Goal: Task Accomplishment & Management: Use online tool/utility

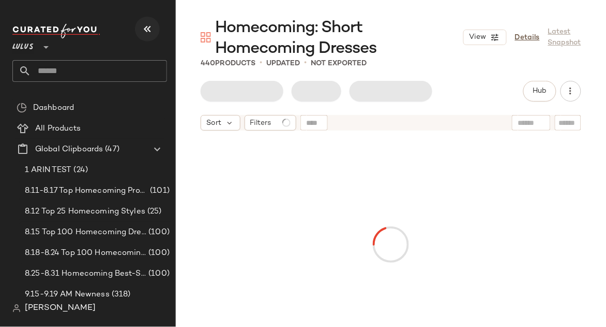
click at [155, 28] on button "button" at bounding box center [147, 29] width 25 height 25
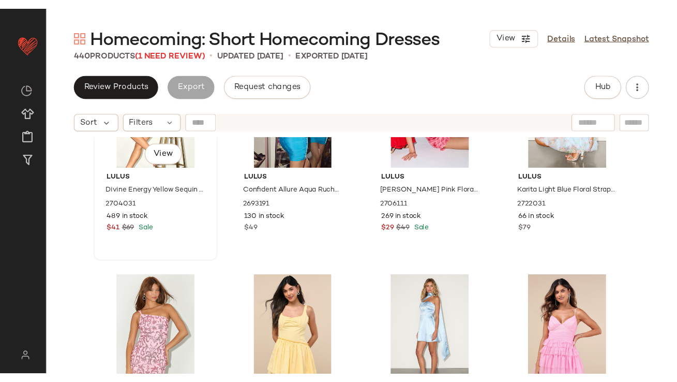
scroll to position [1923, 0]
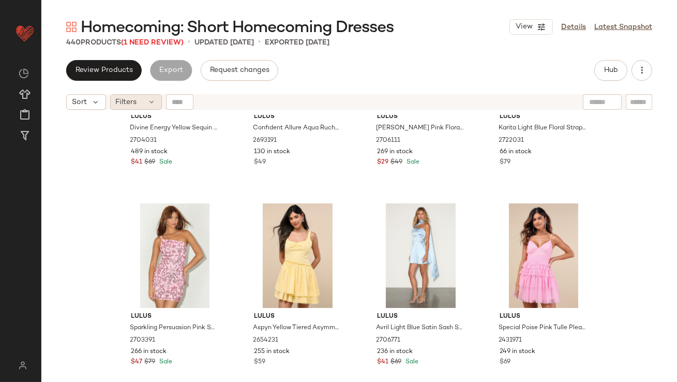
click at [129, 101] on span "Filters" at bounding box center [126, 102] width 21 height 11
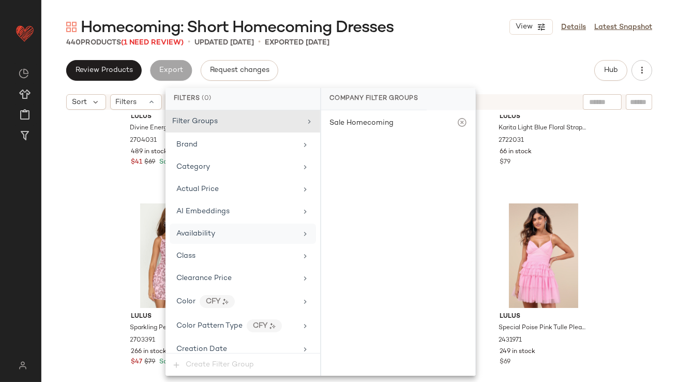
click at [201, 230] on span "Availability" at bounding box center [195, 234] width 39 height 8
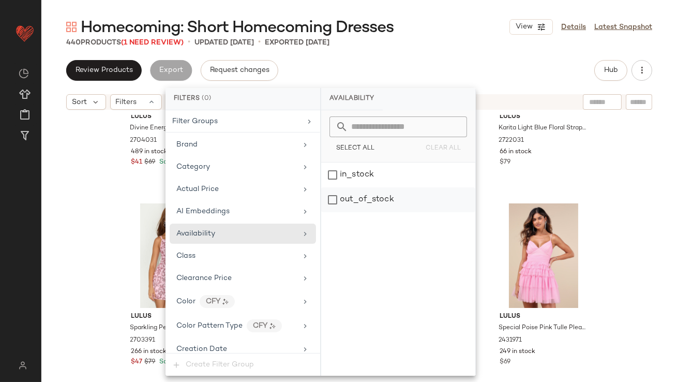
click at [404, 198] on div "out_of_stock" at bounding box center [398, 199] width 154 height 25
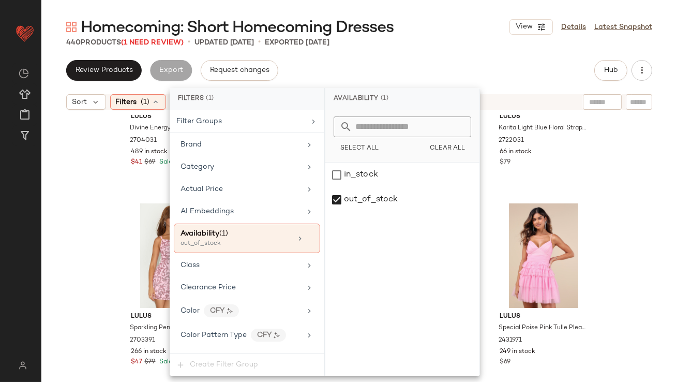
click at [424, 46] on div "440 Products (1 Need Review) • updated Sep 23rd • Exported Sep 23rd" at bounding box center [359, 42] width 636 height 10
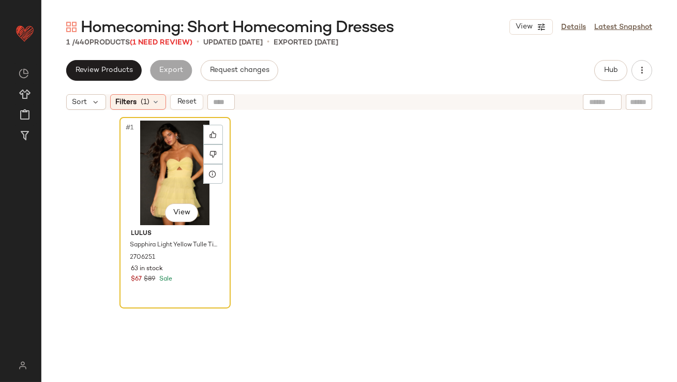
click at [167, 160] on div "#1 View" at bounding box center [175, 173] width 104 height 105
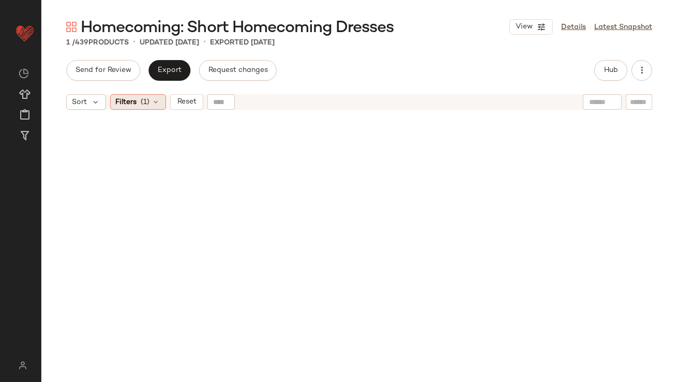
click at [143, 102] on span "(1)" at bounding box center [145, 102] width 9 height 11
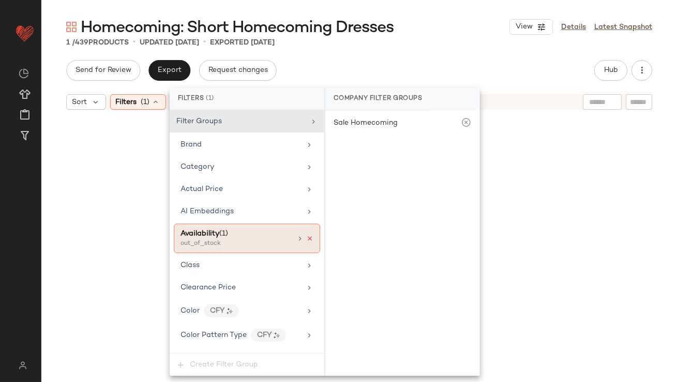
click at [306, 236] on icon at bounding box center [309, 238] width 7 height 7
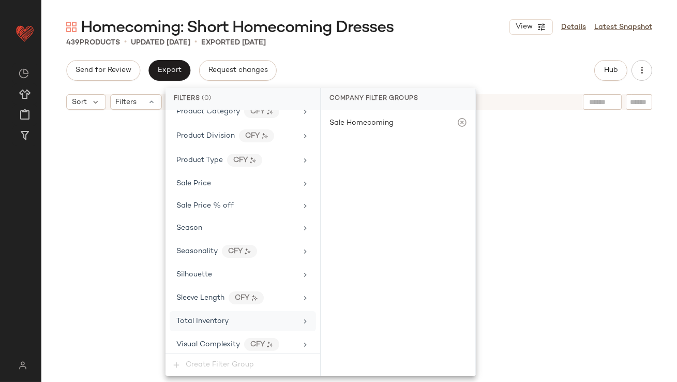
scroll to position [5393, 0]
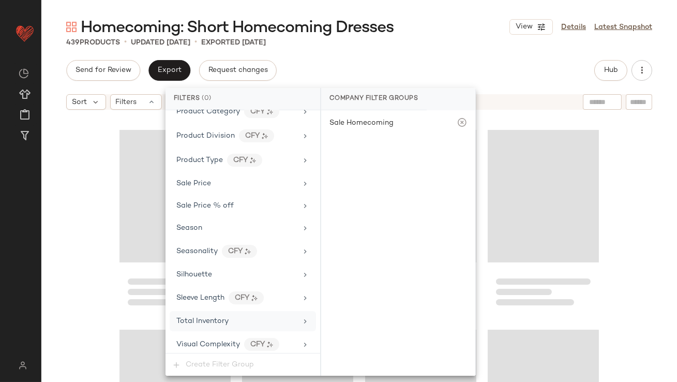
click at [224, 325] on div "Total Inventory" at bounding box center [243, 321] width 146 height 20
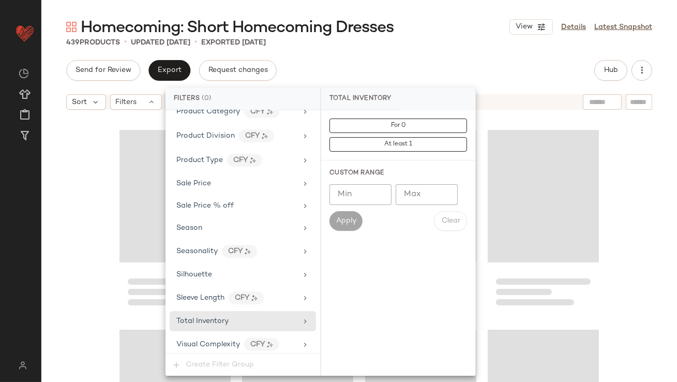
click at [409, 200] on input "Max" at bounding box center [427, 194] width 62 height 21
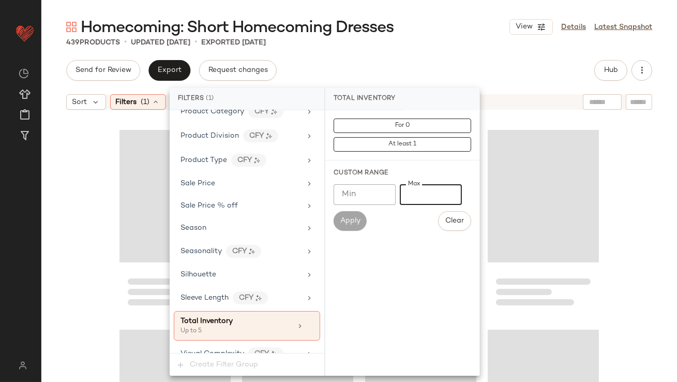
type input "*"
click at [414, 50] on div "Homecoming: Short Homecoming Dresses View Details Latest Snapshot 439 Products …" at bounding box center [359, 199] width 636 height 365
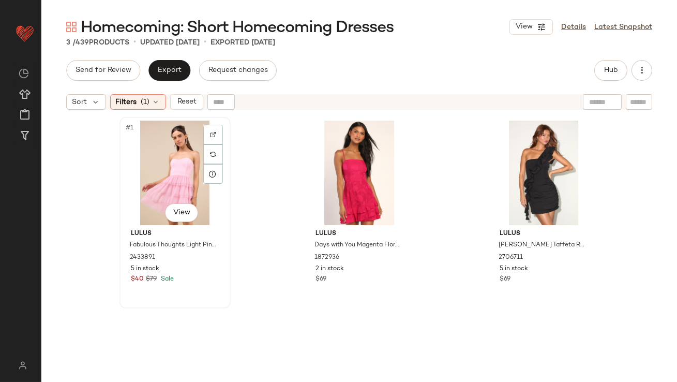
click at [159, 161] on div "#1 View" at bounding box center [175, 173] width 104 height 105
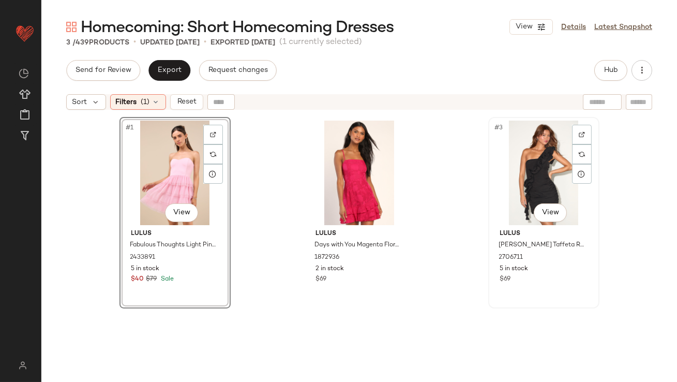
click at [510, 147] on div "#3 View" at bounding box center [544, 173] width 104 height 105
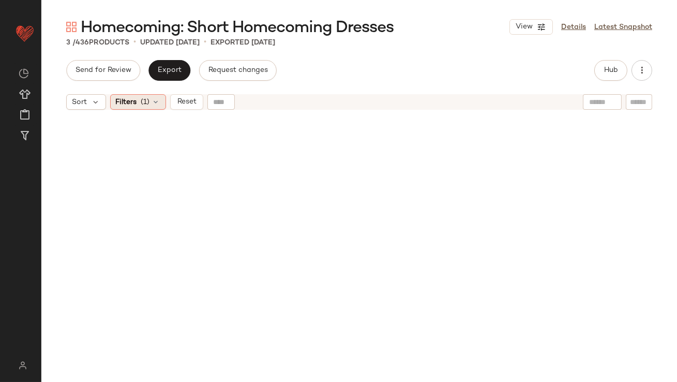
click at [133, 108] on div "Filters (1)" at bounding box center [138, 102] width 56 height 16
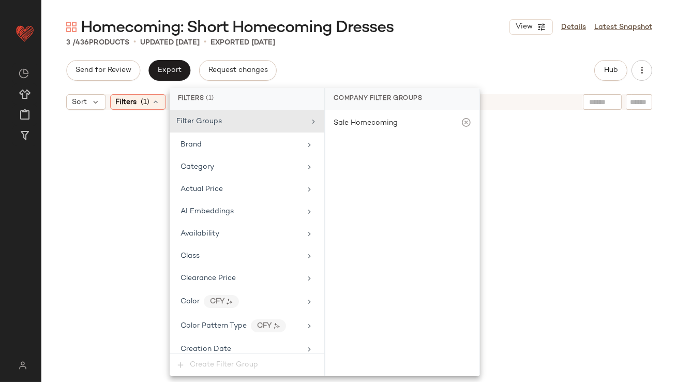
scroll to position [734, 0]
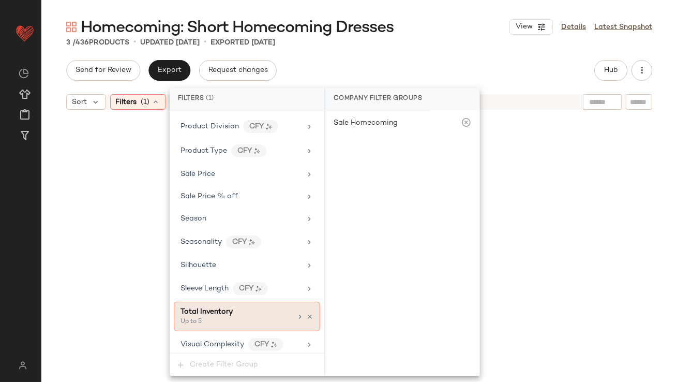
click at [311, 312] on div "Total Inventory Up to 5" at bounding box center [247, 316] width 146 height 29
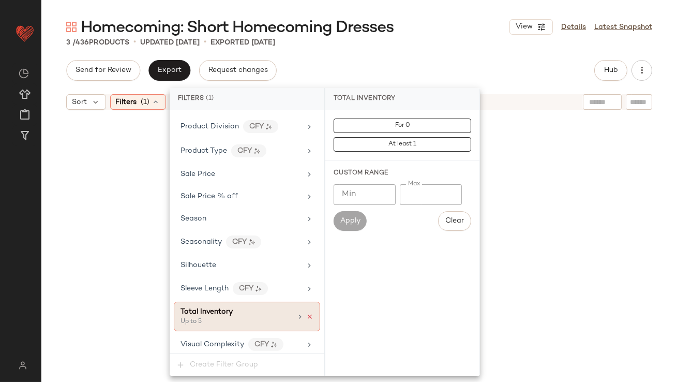
click at [307, 313] on icon at bounding box center [309, 316] width 7 height 7
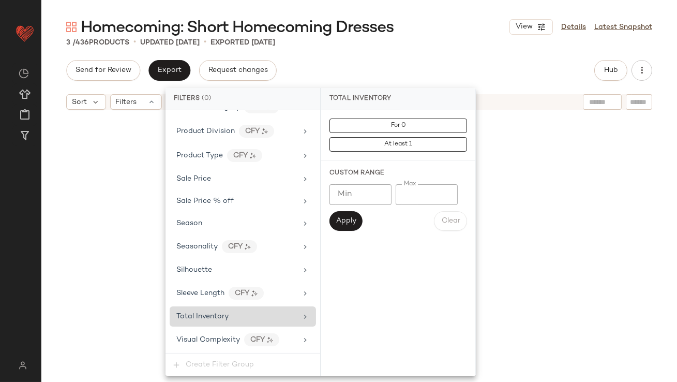
scroll to position [724, 0]
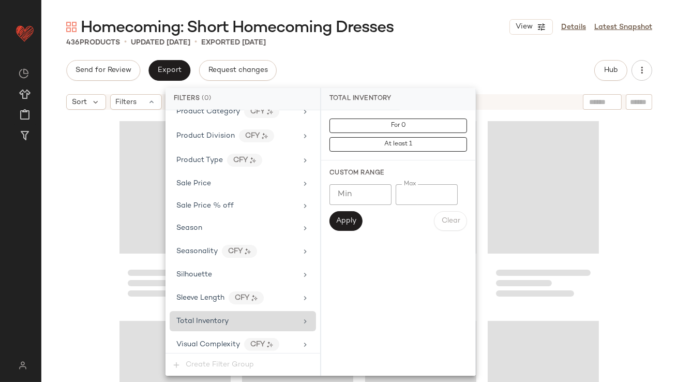
click at [354, 72] on div "Send for Review Export Request changes Hub" at bounding box center [359, 70] width 586 height 21
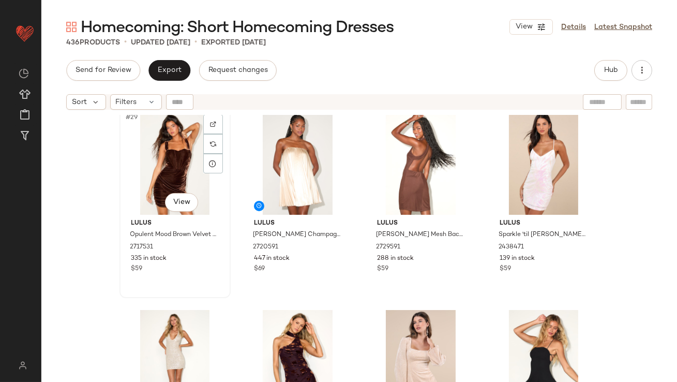
click at [153, 152] on div "#29 View" at bounding box center [175, 162] width 104 height 105
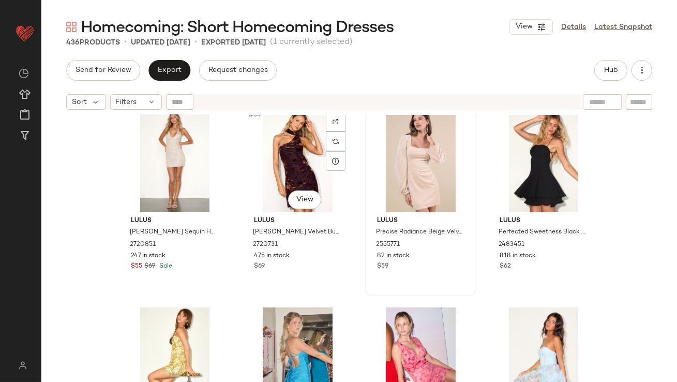
scroll to position [1540, 0]
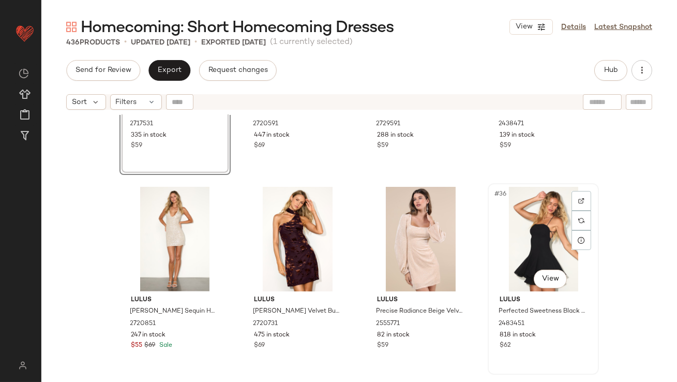
click at [516, 223] on div "#36 View" at bounding box center [544, 239] width 104 height 105
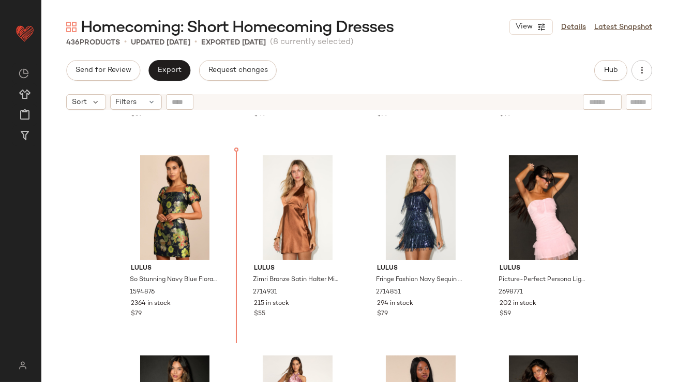
scroll to position [4572, 0]
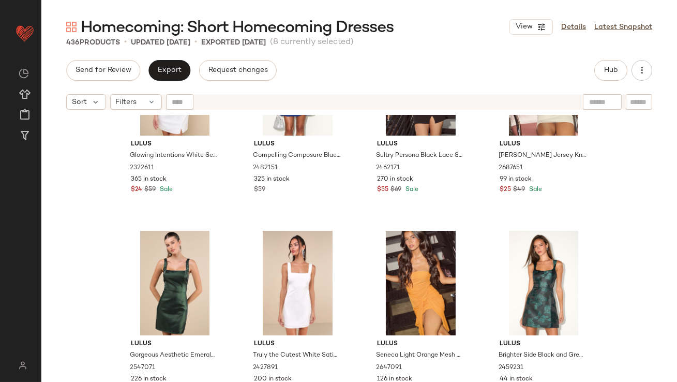
scroll to position [2421, 0]
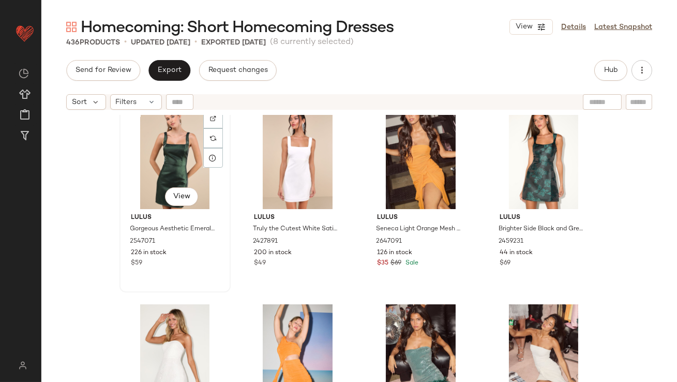
click at [160, 157] on div "#49 View" at bounding box center [175, 157] width 104 height 105
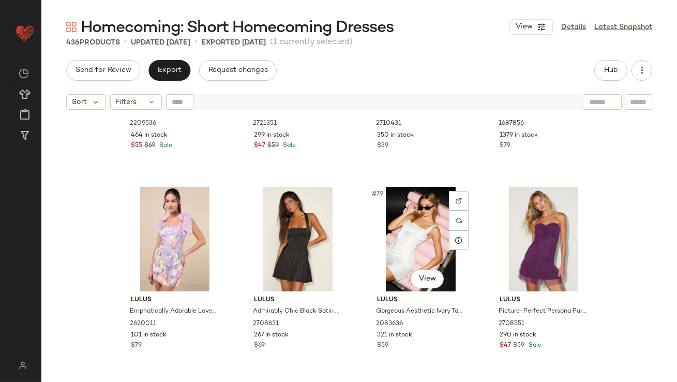
scroll to position [3747, 0]
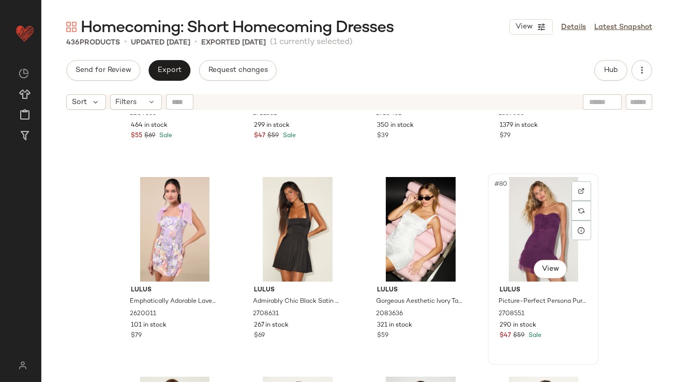
click at [544, 246] on div "#80 View" at bounding box center [544, 229] width 104 height 105
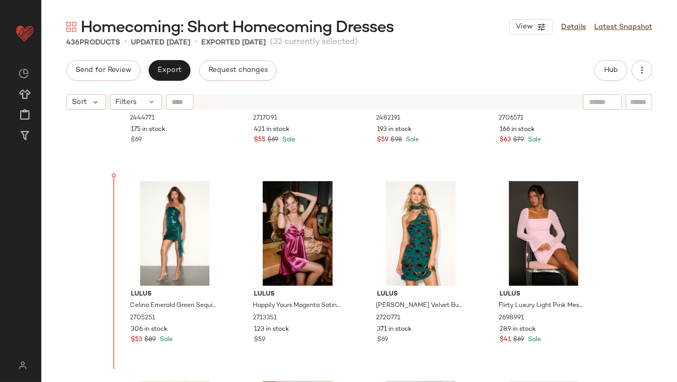
scroll to position [1156, 0]
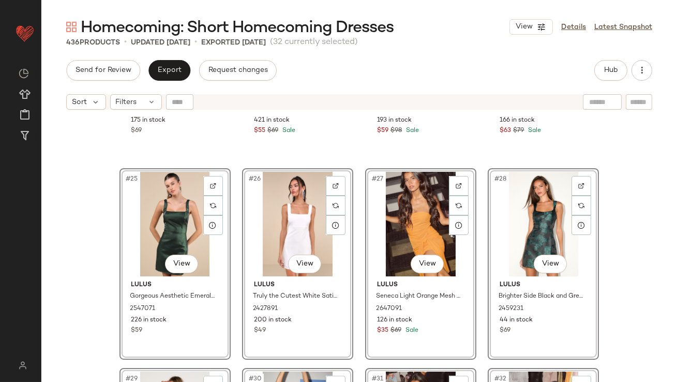
click at [102, 240] on div "Lulus Admirably Chic Light Blue Satin Lace-Up Mini Dress with Pockets 2444771 1…" at bounding box center [359, 261] width 636 height 293
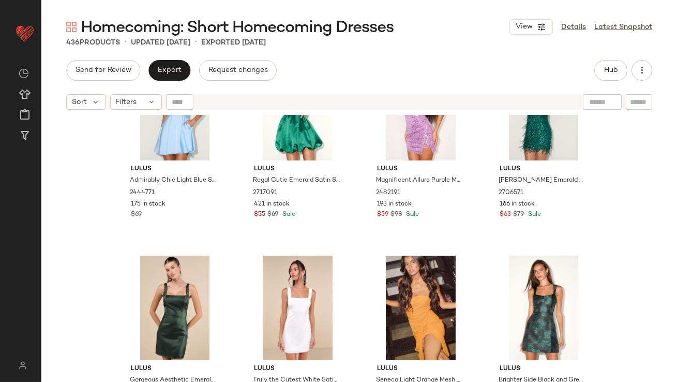
scroll to position [1116, 0]
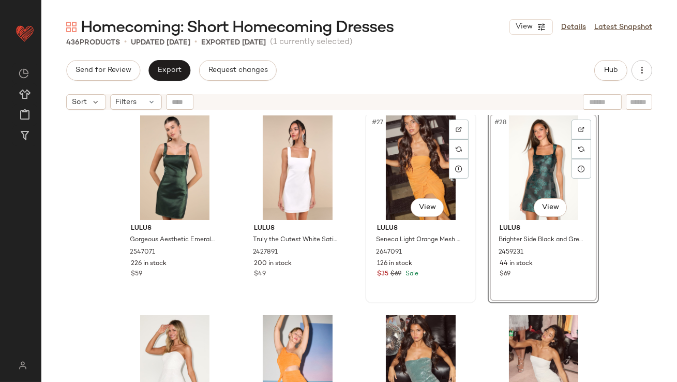
scroll to position [1249, 0]
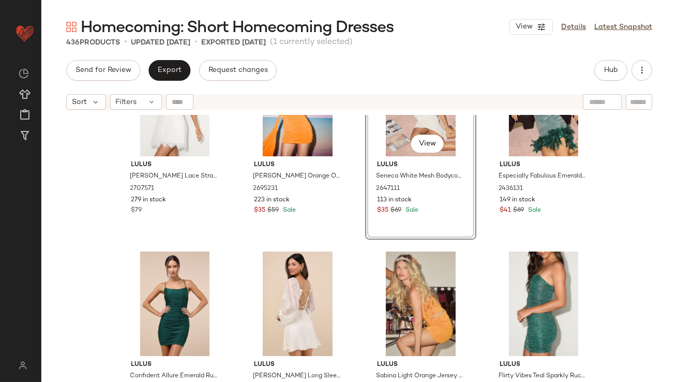
scroll to position [1486, 0]
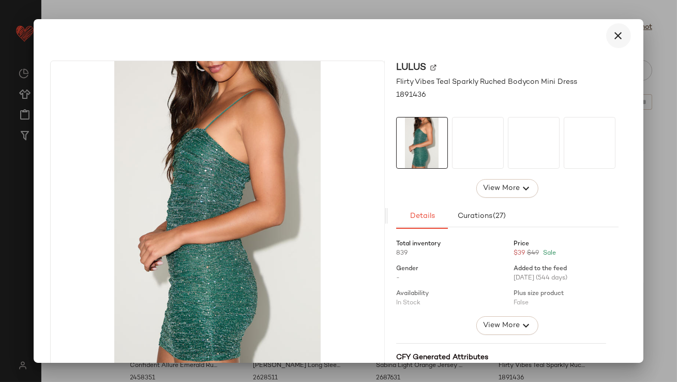
click at [606, 36] on icon "button" at bounding box center [619, 35] width 12 height 12
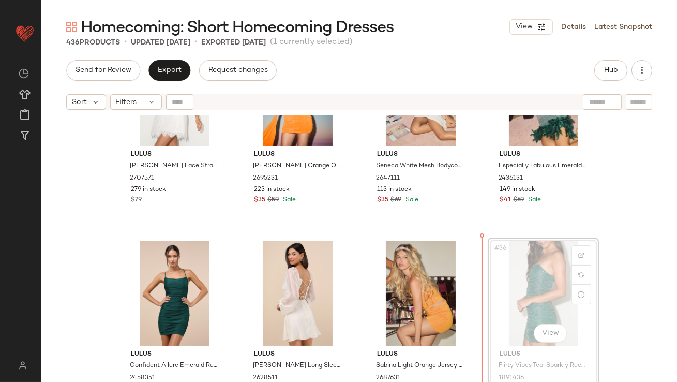
drag, startPoint x: 525, startPoint y: 284, endPoint x: 519, endPoint y: 285, distance: 6.7
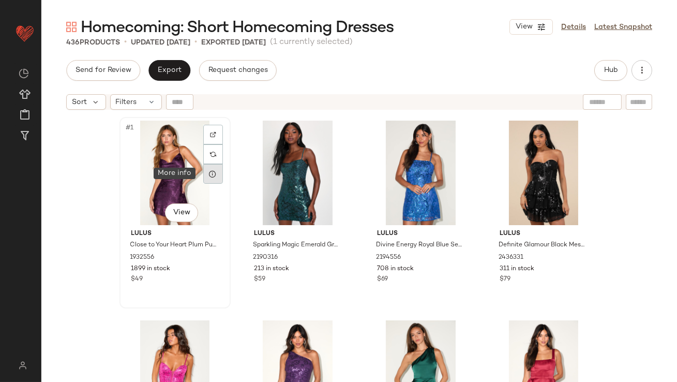
click at [205, 177] on div at bounding box center [213, 174] width 20 height 20
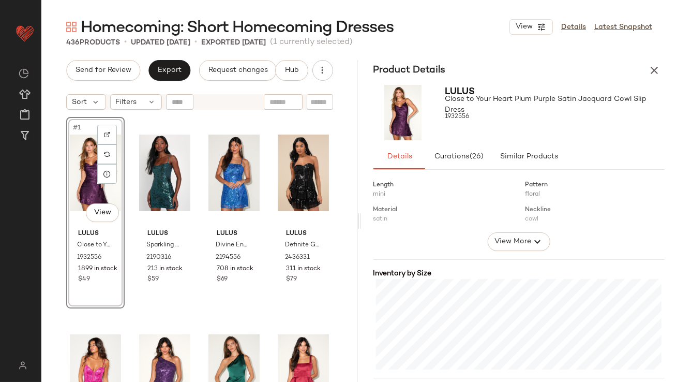
scroll to position [155, 0]
click at [175, 180] on div at bounding box center [177, 174] width 20 height 20
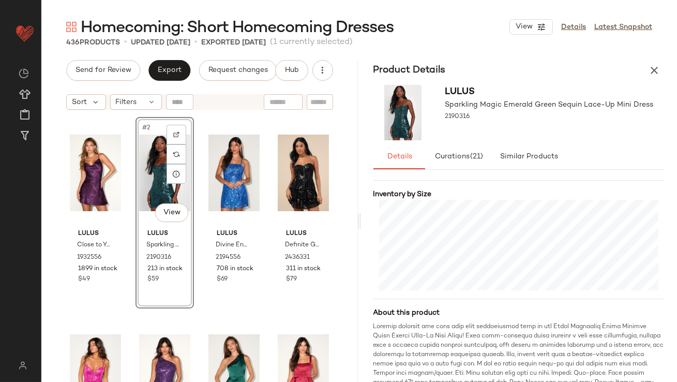
scroll to position [233, 0]
click at [249, 177] on div at bounding box center [246, 174] width 20 height 20
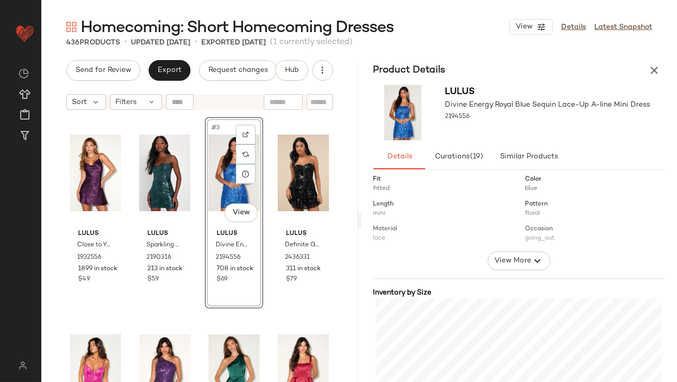
scroll to position [227, 0]
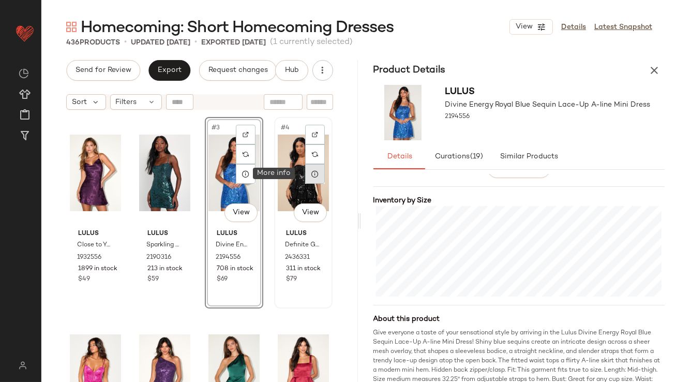
click at [311, 175] on icon at bounding box center [315, 174] width 8 height 8
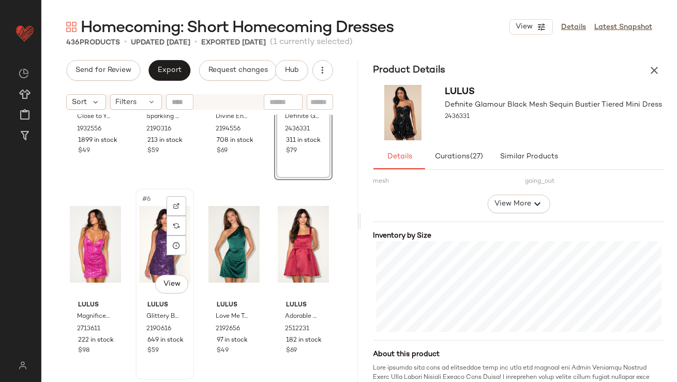
scroll to position [186, 0]
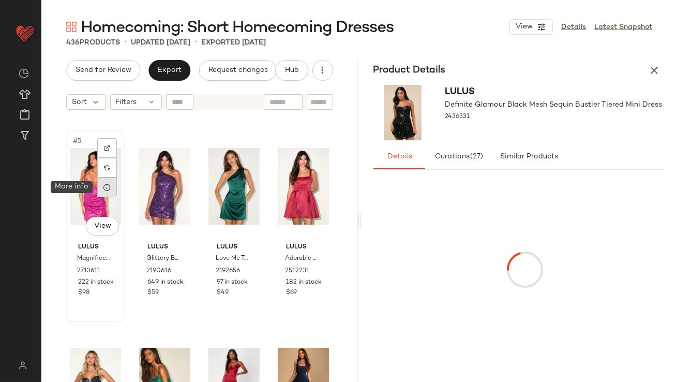
click at [107, 192] on div at bounding box center [107, 187] width 20 height 20
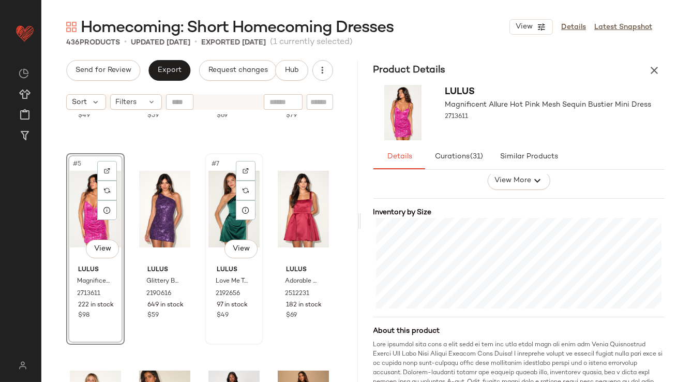
scroll to position [230, 0]
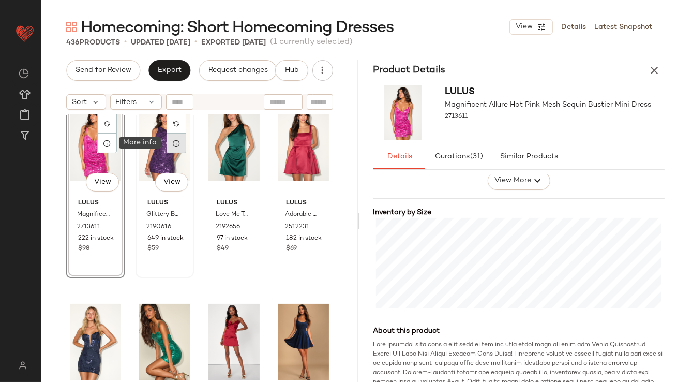
click at [172, 144] on icon at bounding box center [176, 143] width 8 height 8
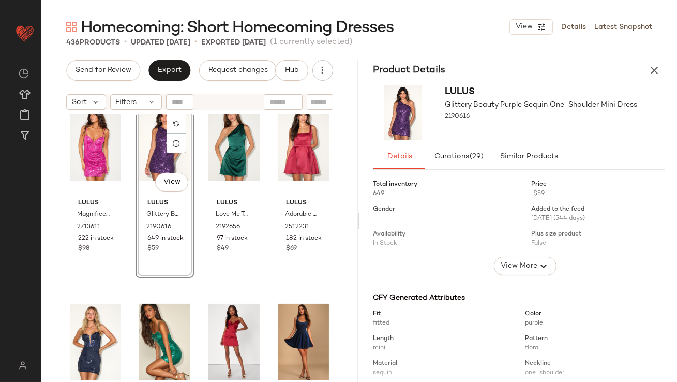
click at [457, 38] on div "436 Products • updated Sep 24th • Exported Sep 23rd (1 currently selected)" at bounding box center [359, 42] width 636 height 10
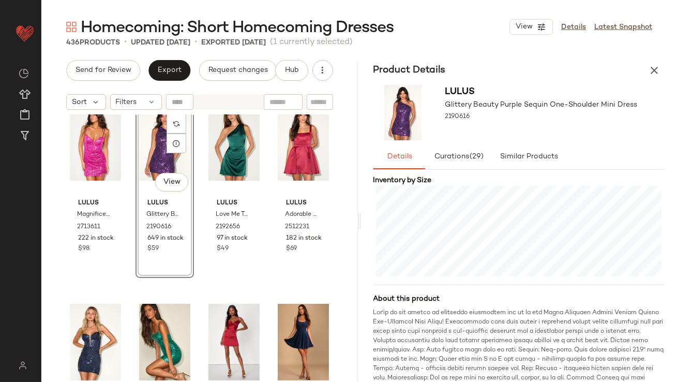
scroll to position [260, 0]
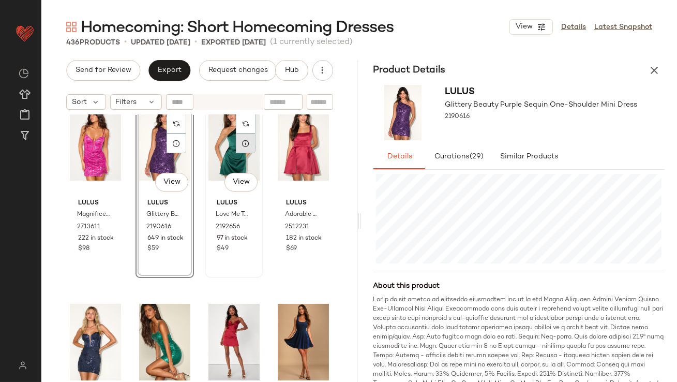
click at [242, 150] on div at bounding box center [246, 144] width 20 height 20
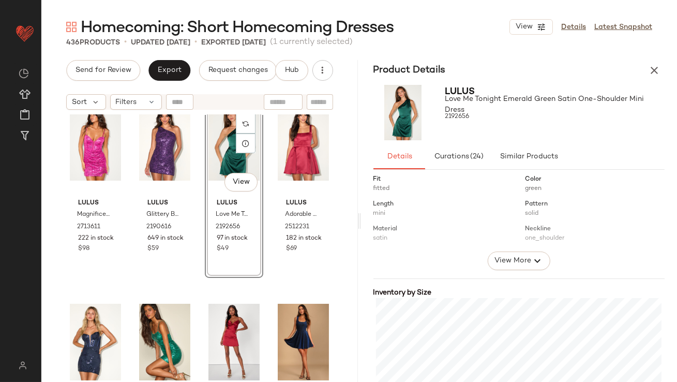
scroll to position [172, 0]
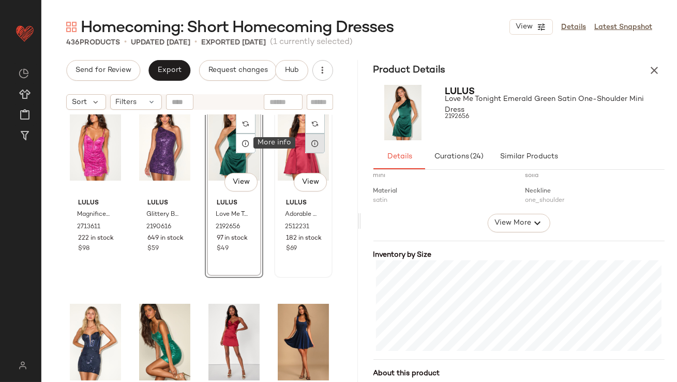
click at [314, 147] on div at bounding box center [315, 144] width 20 height 20
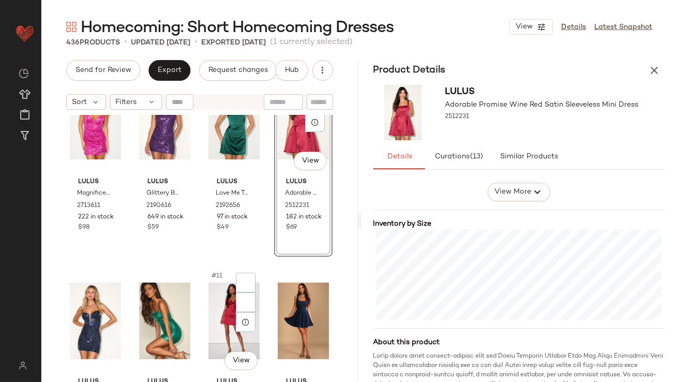
scroll to position [341, 0]
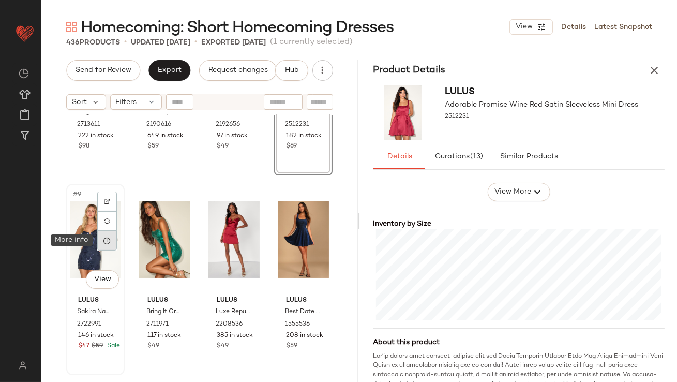
click at [112, 239] on div at bounding box center [107, 241] width 20 height 20
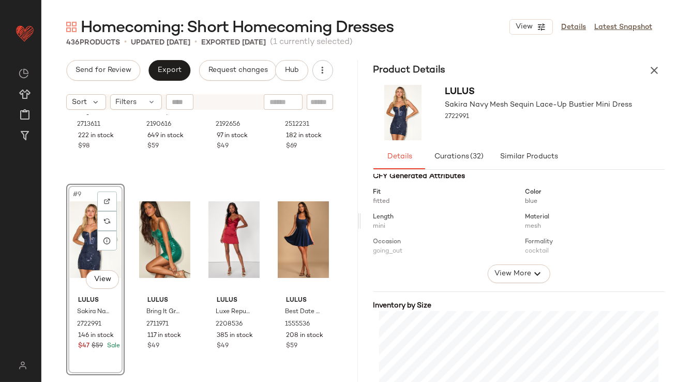
scroll to position [202, 0]
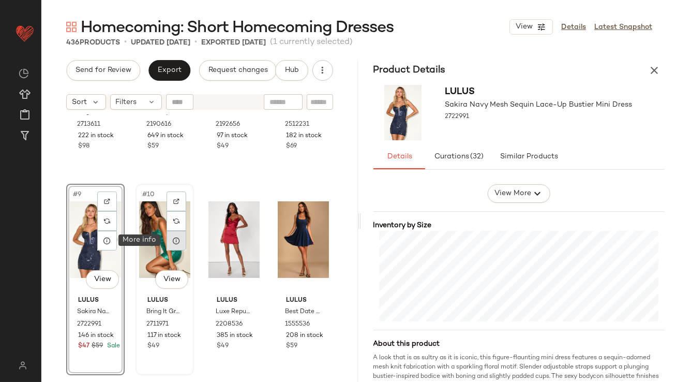
click at [180, 241] on div at bounding box center [177, 241] width 20 height 20
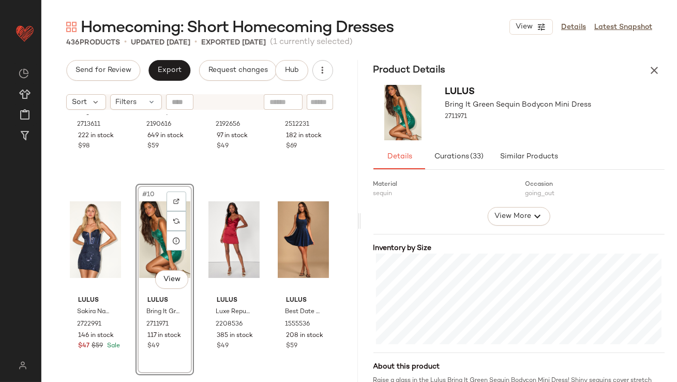
scroll to position [198, 0]
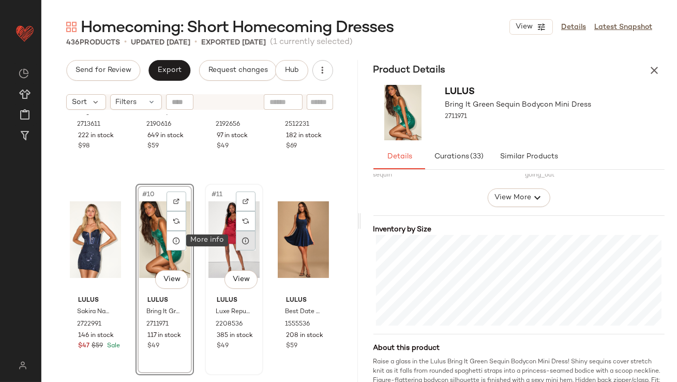
click at [245, 242] on icon at bounding box center [246, 240] width 8 height 8
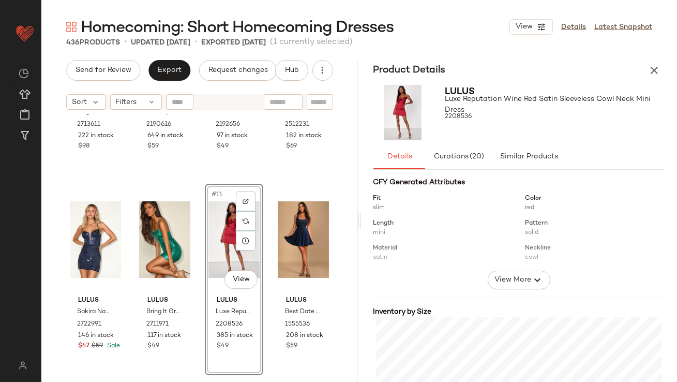
scroll to position [245, 0]
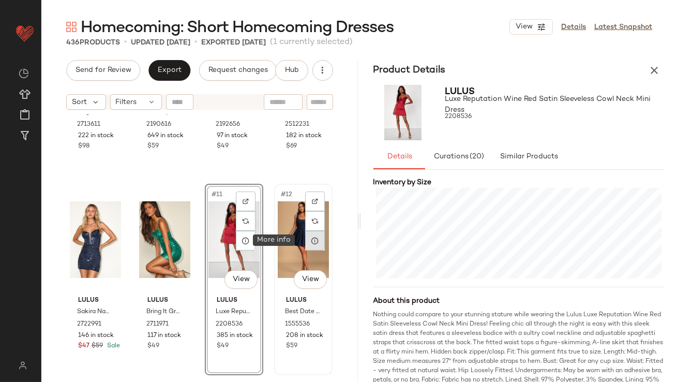
click at [311, 240] on icon at bounding box center [315, 240] width 8 height 8
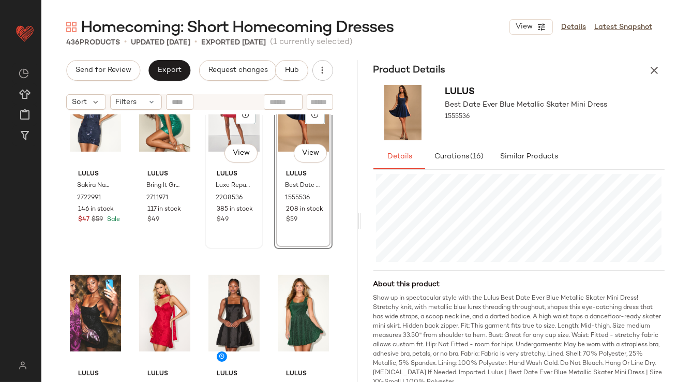
scroll to position [491, 0]
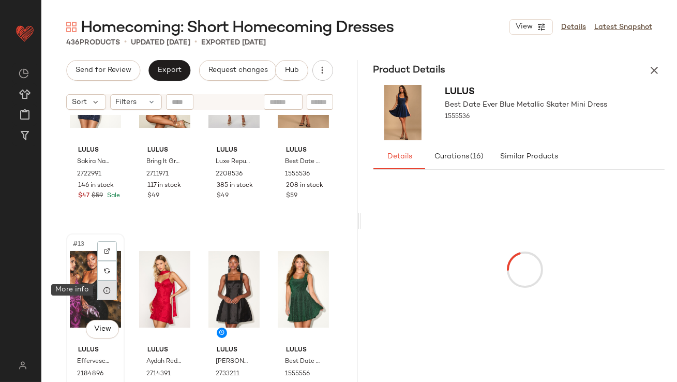
click at [109, 293] on icon at bounding box center [107, 290] width 8 height 8
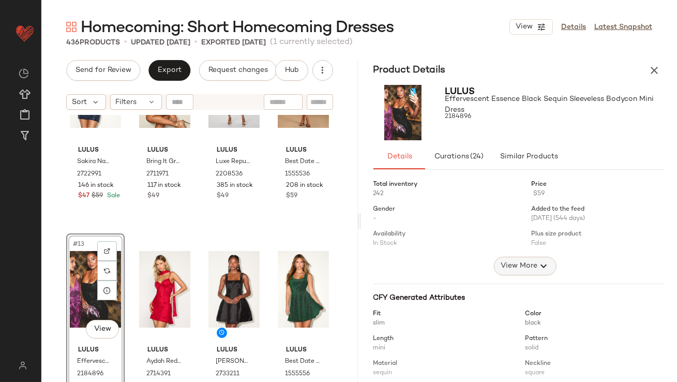
scroll to position [201, 0]
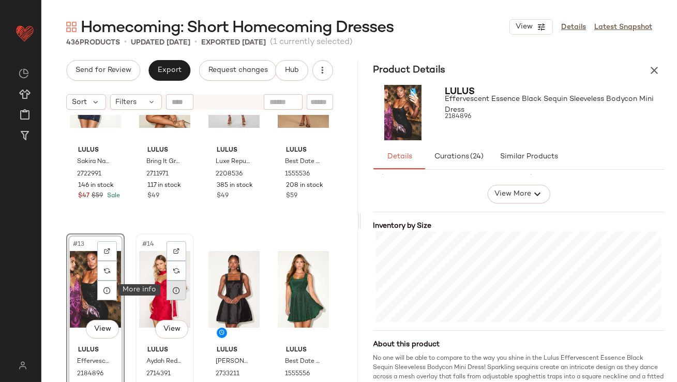
click at [176, 296] on div at bounding box center [177, 290] width 20 height 20
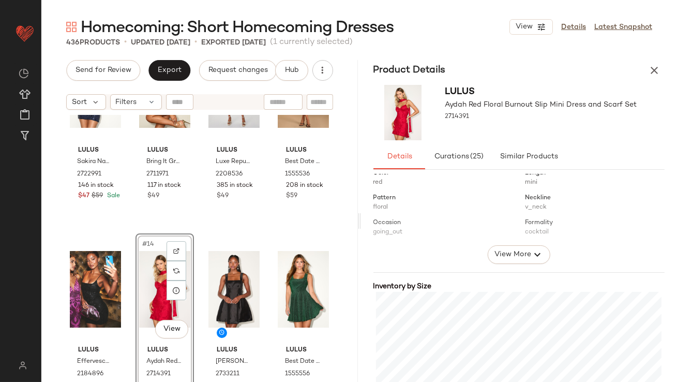
scroll to position [209, 0]
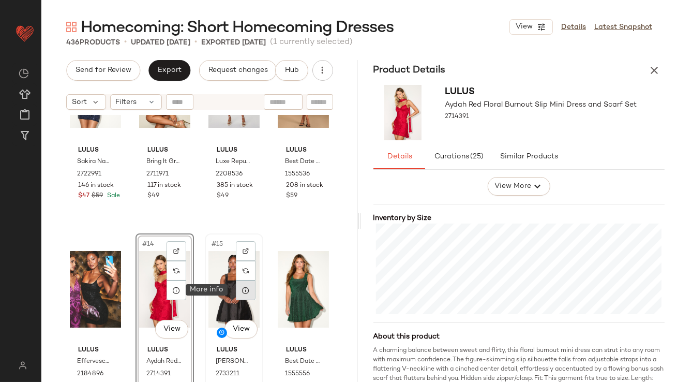
click at [239, 284] on div at bounding box center [246, 290] width 20 height 20
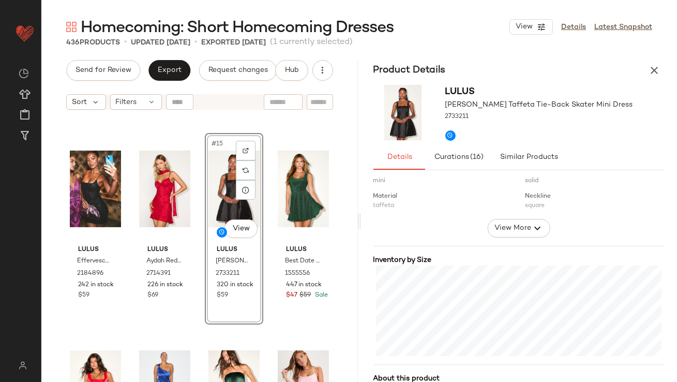
scroll to position [172, 0]
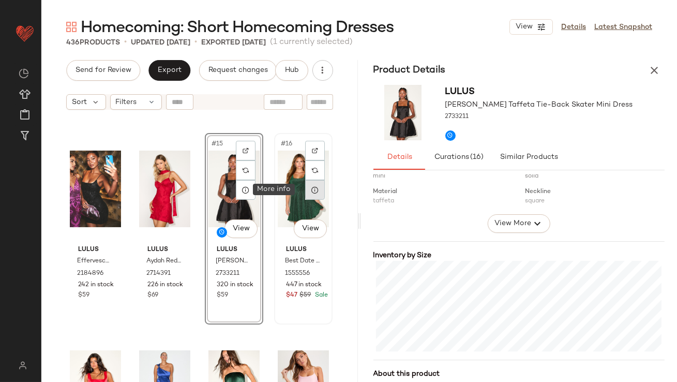
click at [307, 195] on div at bounding box center [315, 190] width 20 height 20
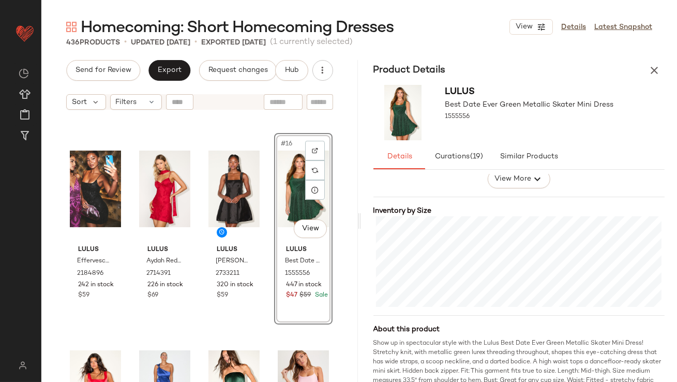
scroll to position [713, 0]
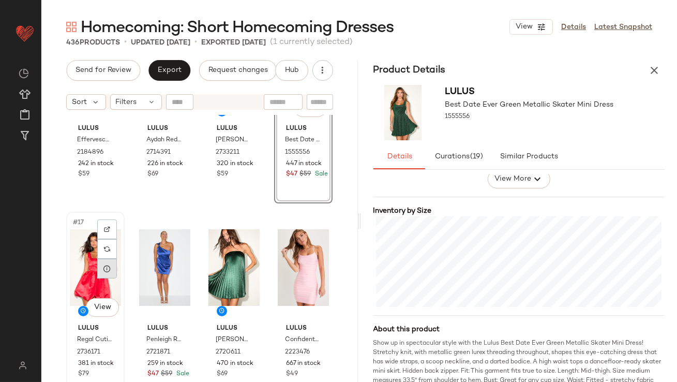
click at [109, 270] on icon at bounding box center [107, 268] width 8 height 8
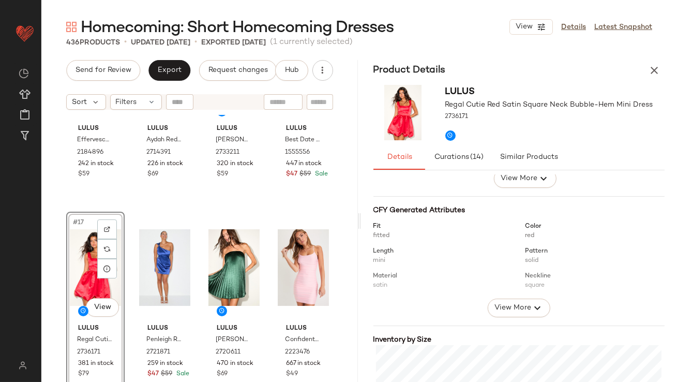
scroll to position [161, 0]
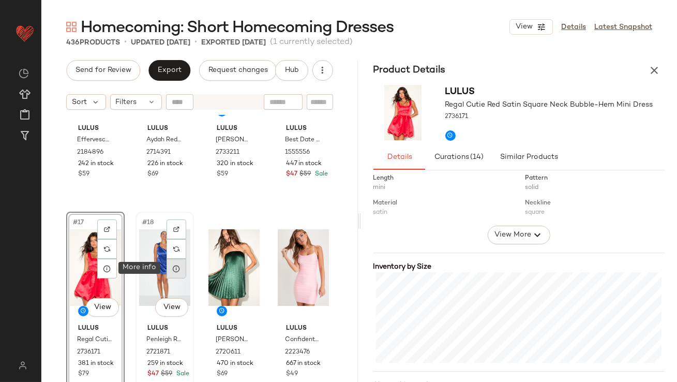
click at [176, 266] on icon at bounding box center [176, 268] width 8 height 8
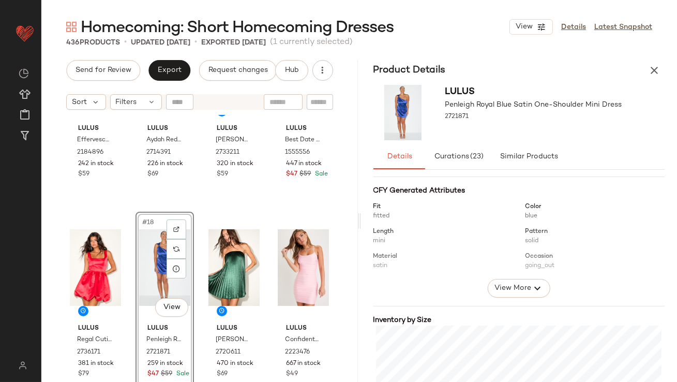
scroll to position [187, 0]
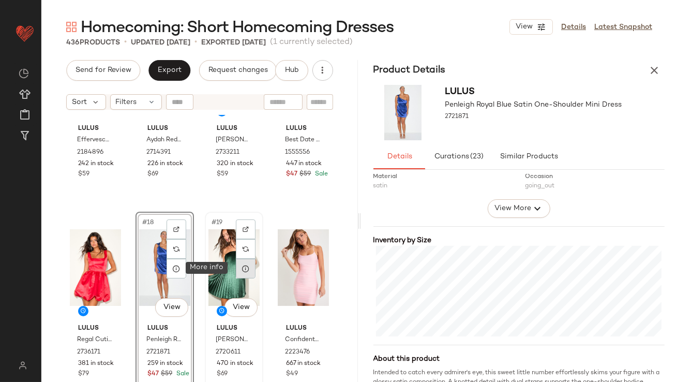
click at [242, 269] on icon at bounding box center [246, 268] width 8 height 8
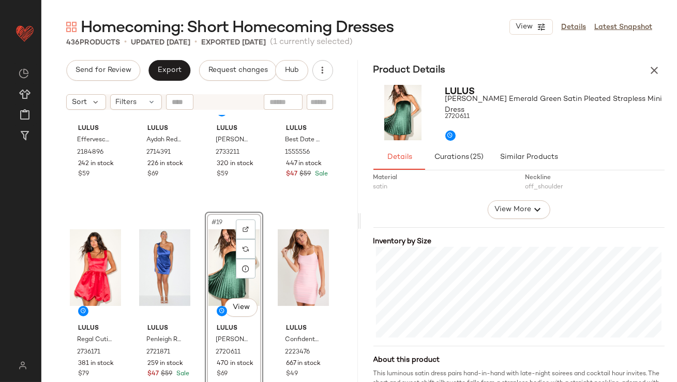
scroll to position [194, 0]
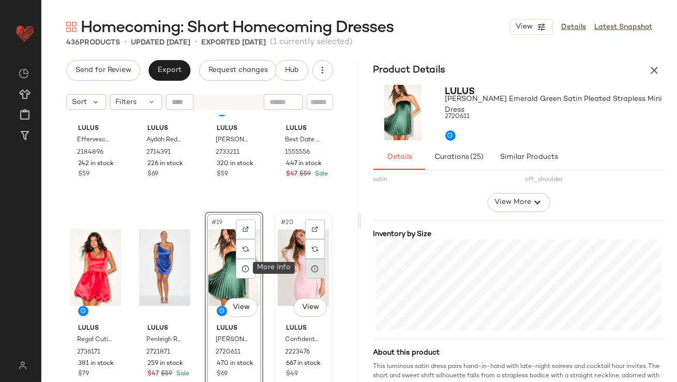
click at [313, 265] on icon at bounding box center [315, 268] width 8 height 8
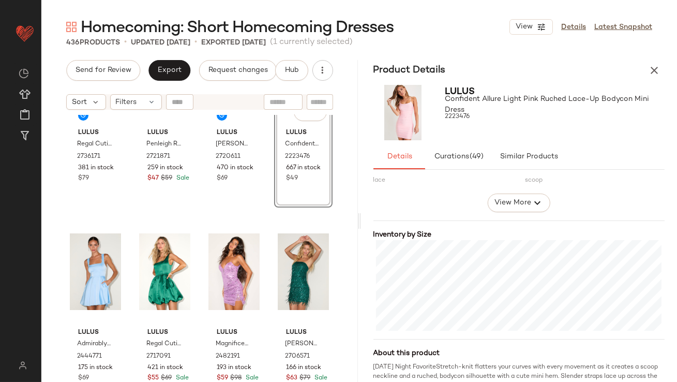
scroll to position [908, 0]
click at [107, 273] on icon at bounding box center [107, 273] width 8 height 8
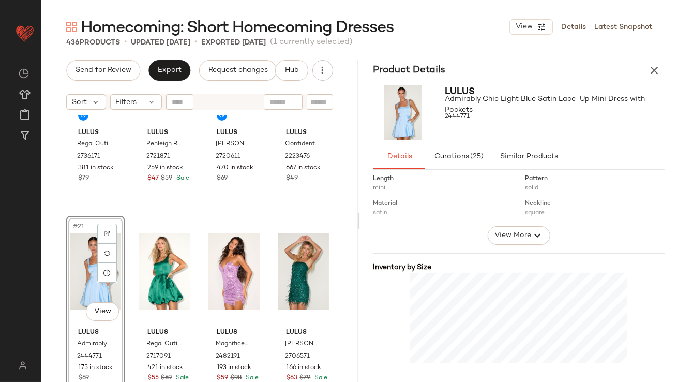
scroll to position [253, 0]
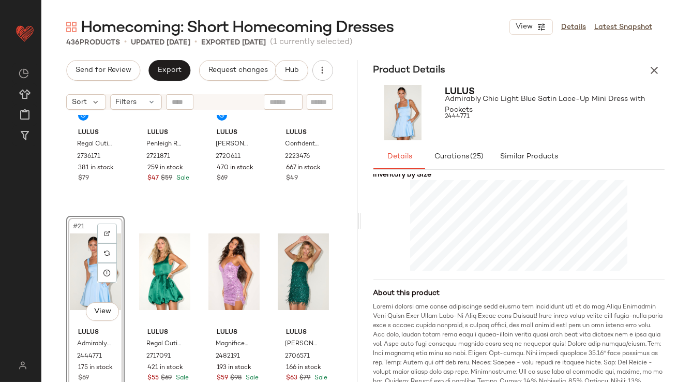
click at [78, 268] on div "#21 View" at bounding box center [95, 271] width 51 height 105
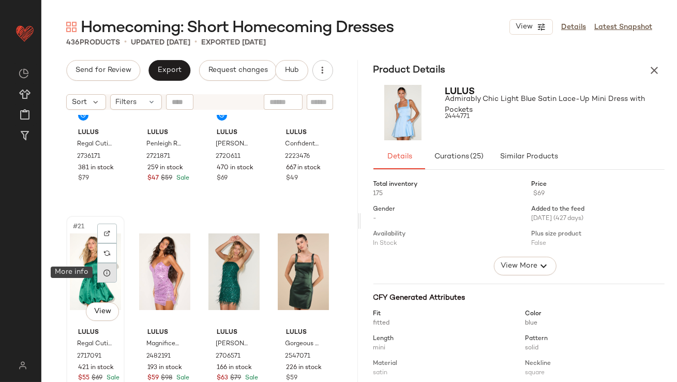
click at [105, 271] on icon at bounding box center [107, 273] width 8 height 8
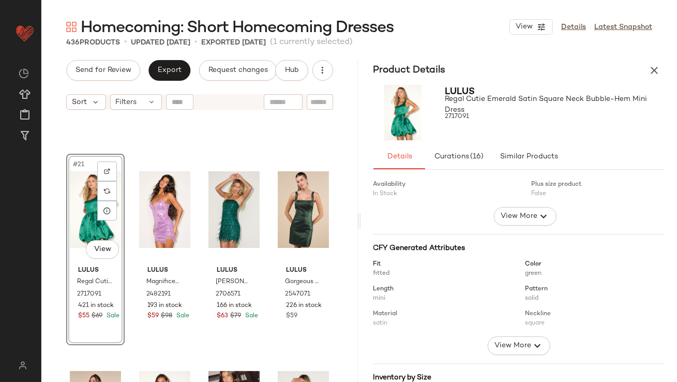
scroll to position [178, 0]
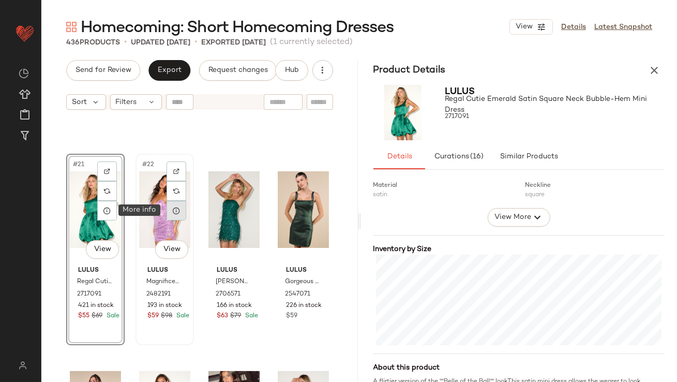
click at [172, 211] on icon at bounding box center [176, 210] width 8 height 8
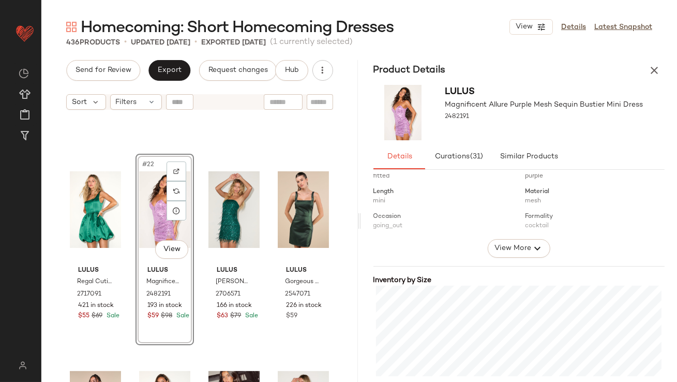
scroll to position [243, 0]
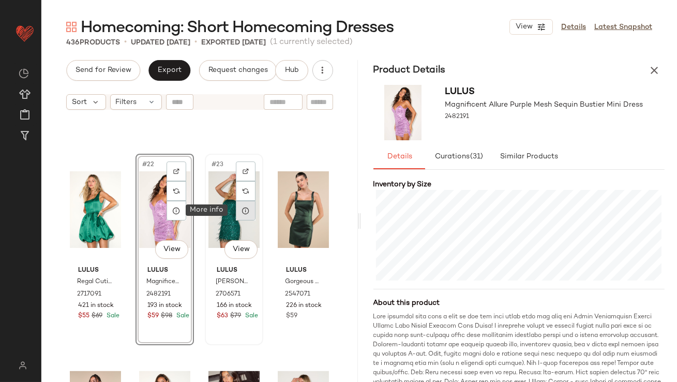
click at [245, 206] on icon at bounding box center [246, 210] width 8 height 8
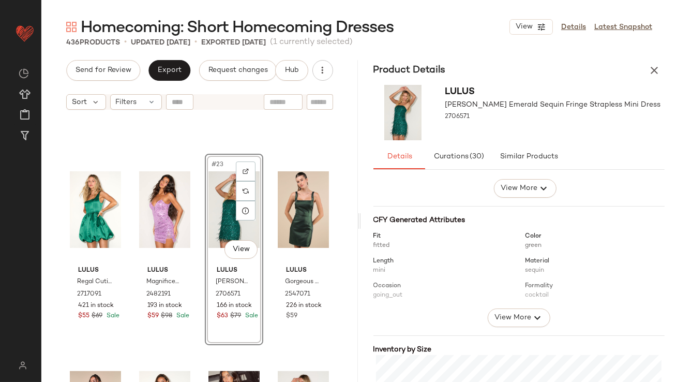
scroll to position [214, 0]
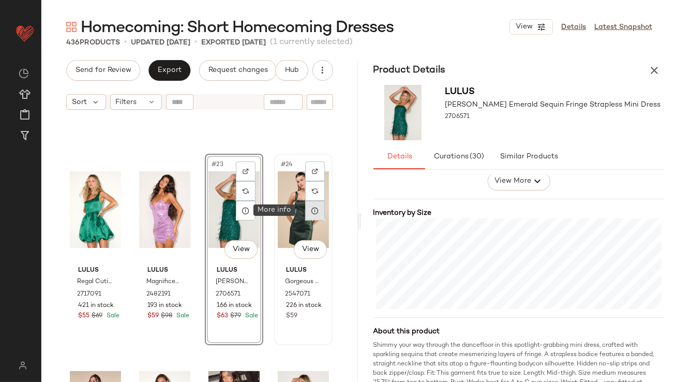
click at [314, 209] on div at bounding box center [315, 211] width 20 height 20
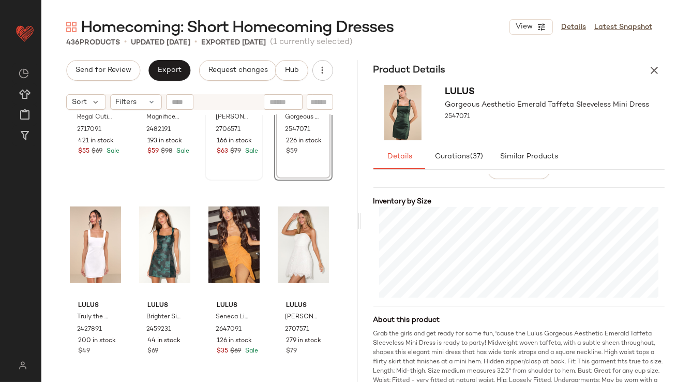
scroll to position [1176, 0]
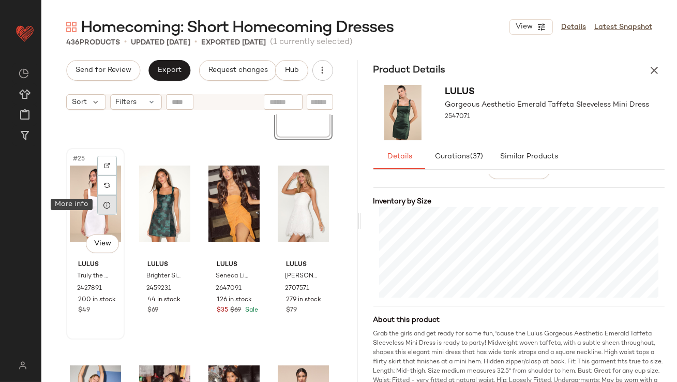
click at [109, 208] on icon at bounding box center [107, 205] width 8 height 8
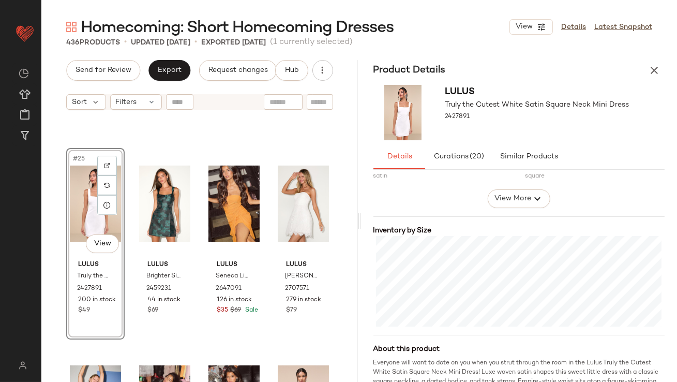
scroll to position [204, 0]
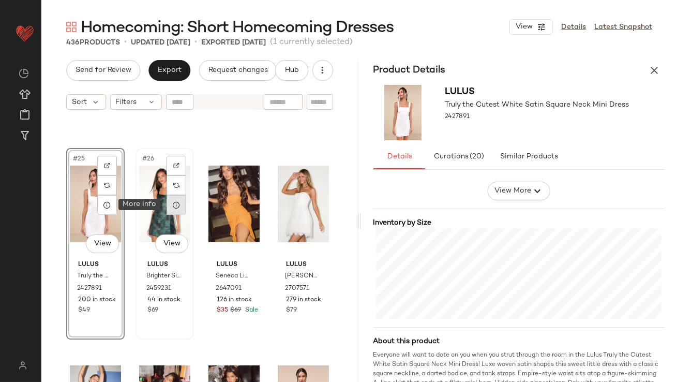
click at [177, 203] on icon at bounding box center [176, 205] width 8 height 8
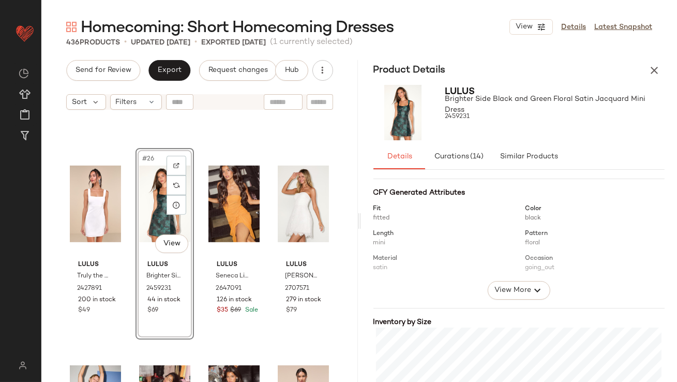
scroll to position [266, 0]
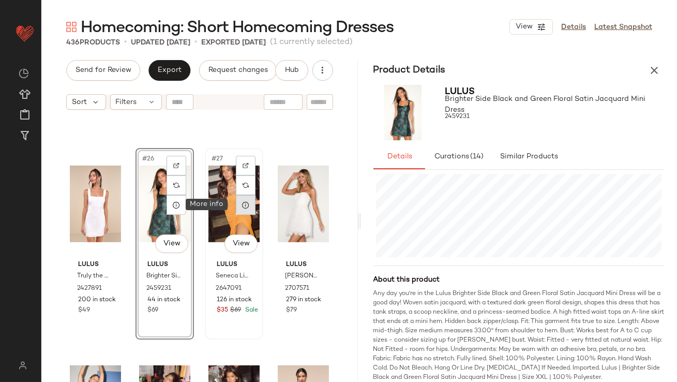
click at [242, 203] on icon at bounding box center [246, 205] width 8 height 8
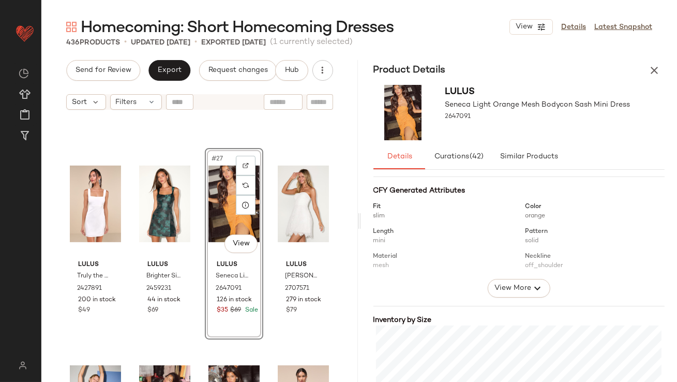
scroll to position [240, 0]
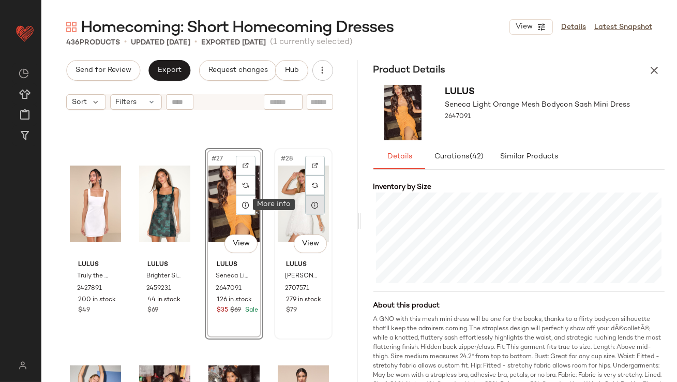
click at [306, 212] on div at bounding box center [315, 205] width 20 height 20
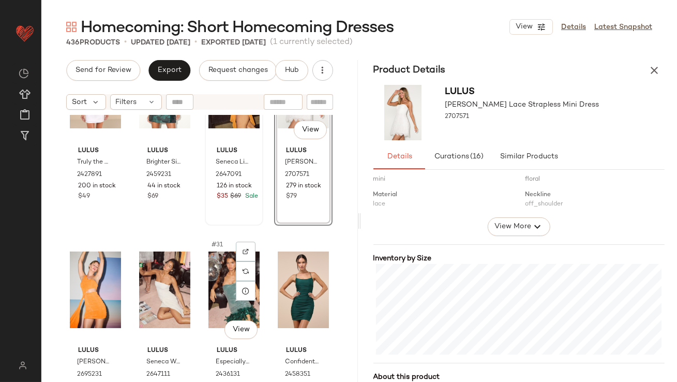
scroll to position [1329, 0]
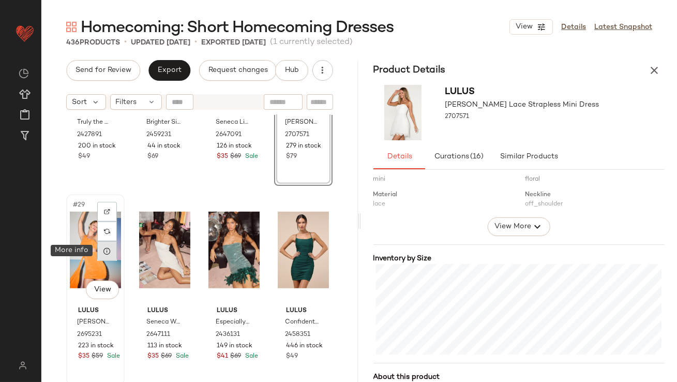
click at [111, 251] on icon at bounding box center [107, 251] width 8 height 8
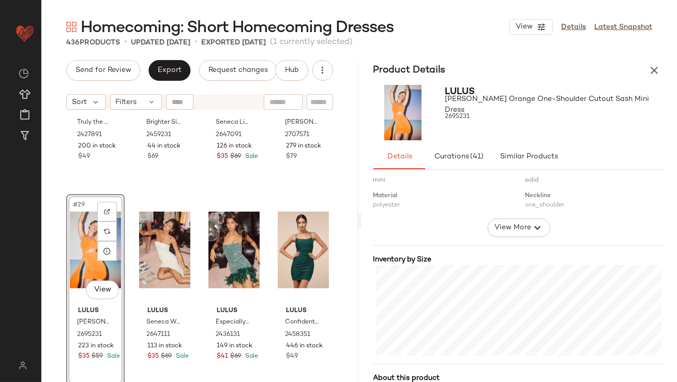
scroll to position [206, 0]
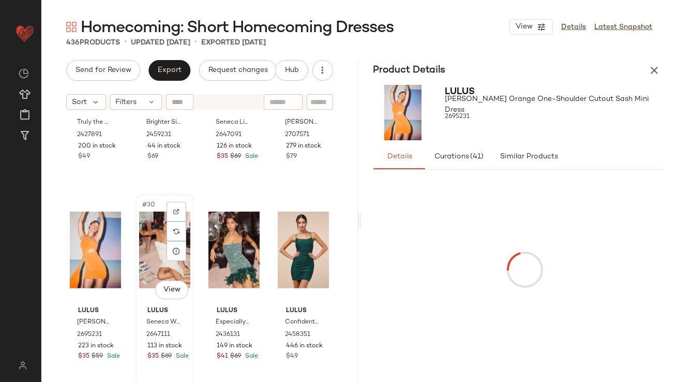
click at [161, 250] on div "#30 View" at bounding box center [164, 250] width 51 height 105
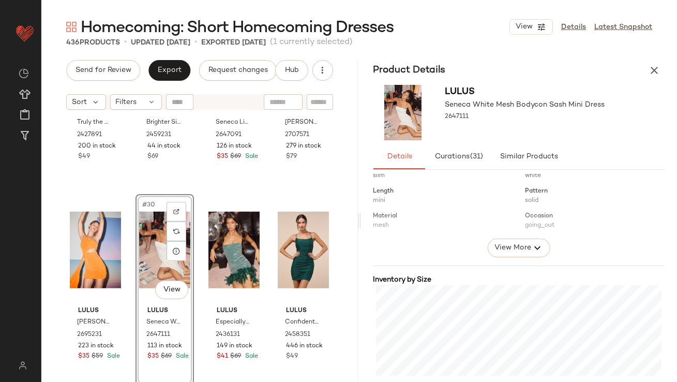
scroll to position [220, 0]
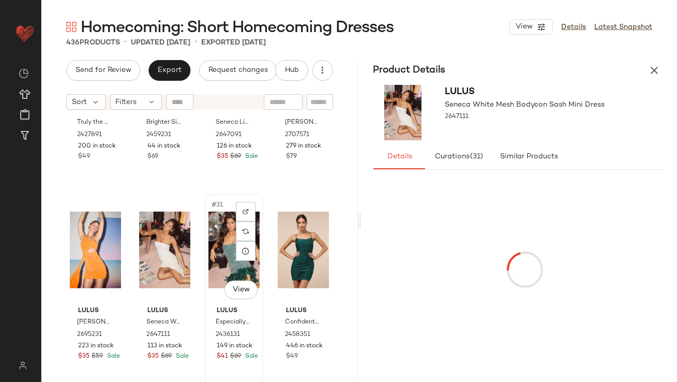
click at [217, 235] on div "#31 View" at bounding box center [234, 250] width 51 height 105
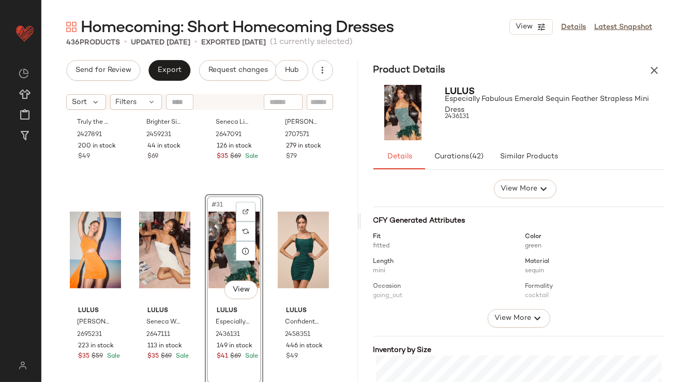
scroll to position [182, 0]
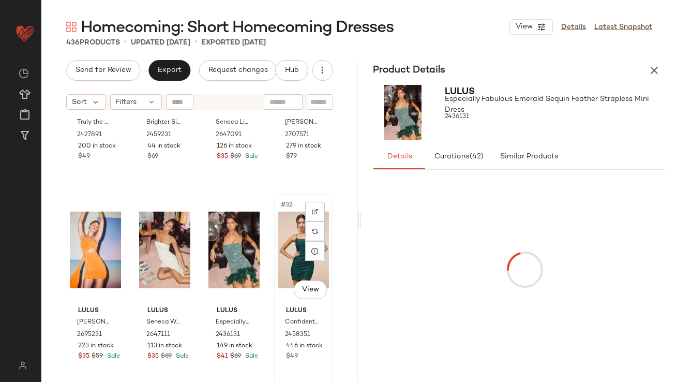
click at [278, 240] on div "#32 View" at bounding box center [303, 250] width 51 height 105
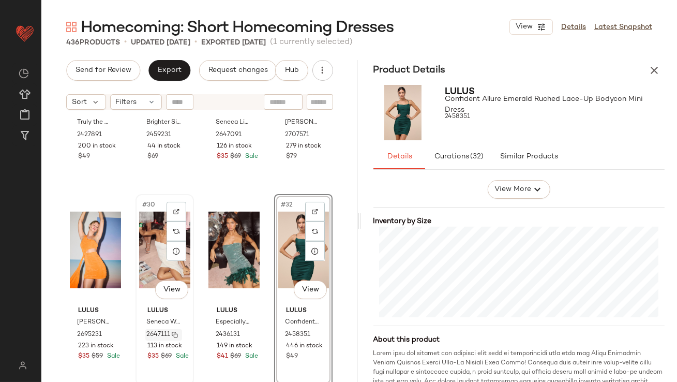
scroll to position [1343, 0]
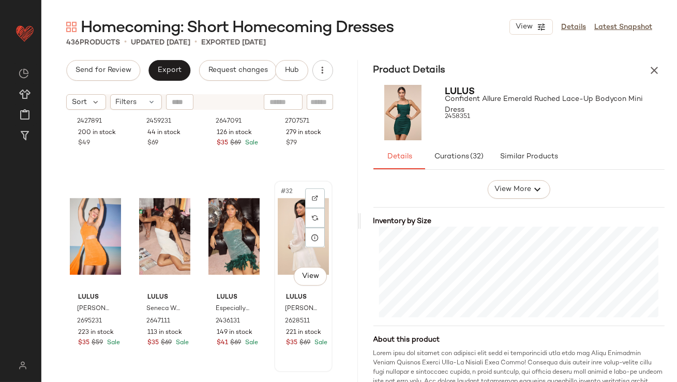
click at [282, 247] on div "#32 View" at bounding box center [303, 236] width 51 height 105
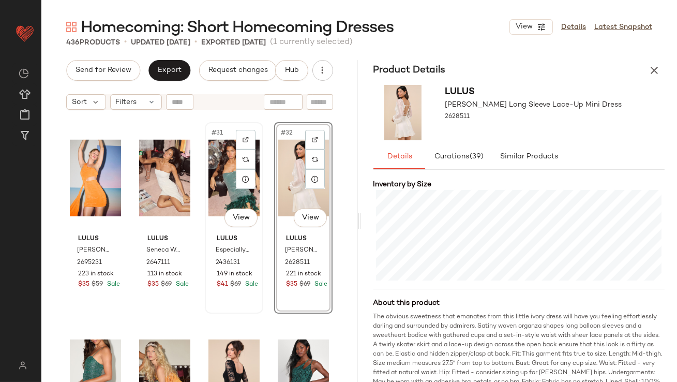
scroll to position [1501, 0]
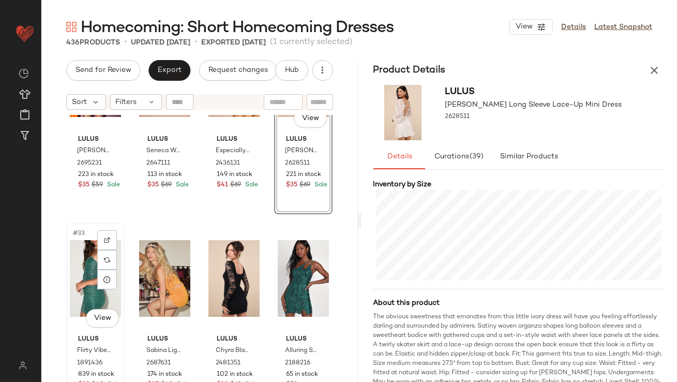
click at [88, 267] on div "#33 View" at bounding box center [95, 278] width 51 height 105
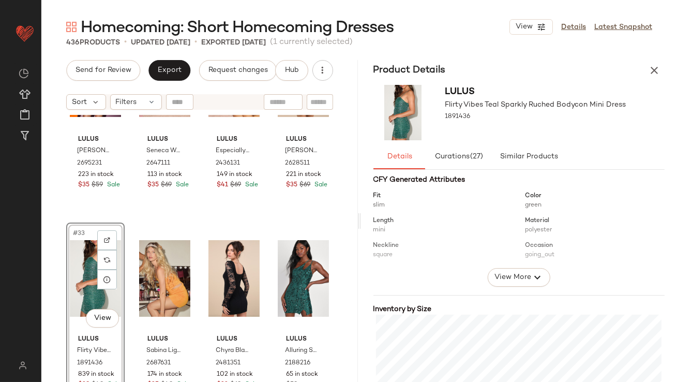
scroll to position [218, 0]
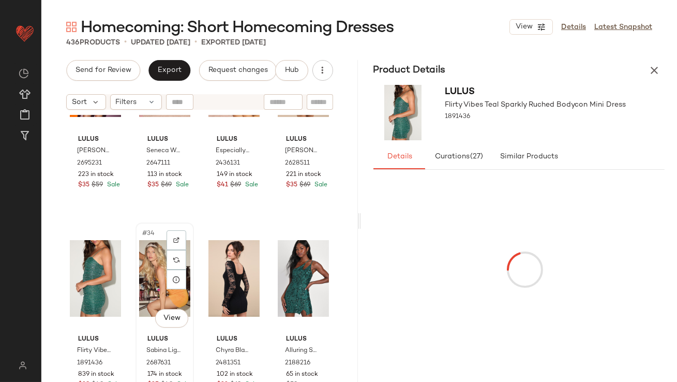
click at [162, 282] on div "#34 View" at bounding box center [164, 278] width 51 height 105
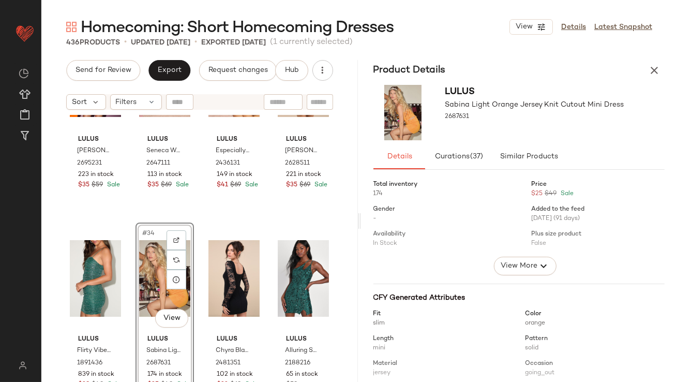
scroll to position [183, 0]
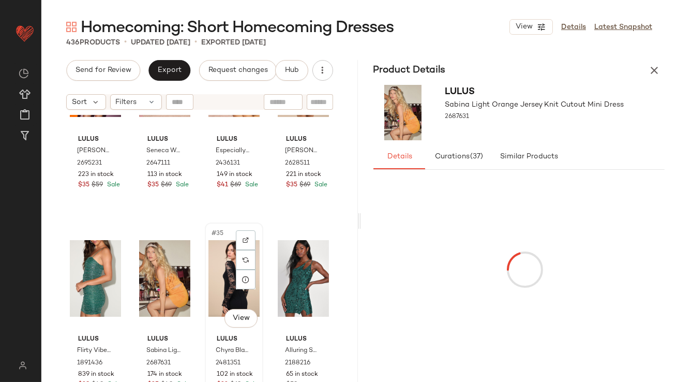
click at [217, 276] on div "#35 View" at bounding box center [234, 278] width 51 height 105
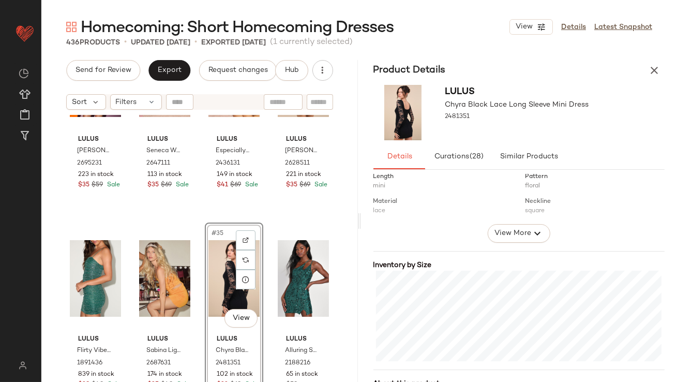
scroll to position [202, 0]
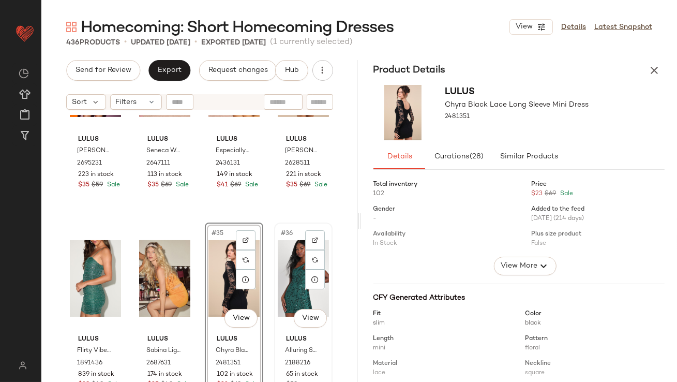
click at [279, 265] on div "#36 View" at bounding box center [303, 278] width 51 height 105
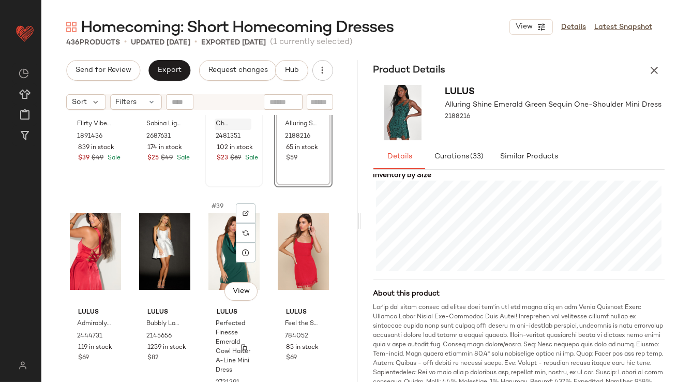
scroll to position [1752, 0]
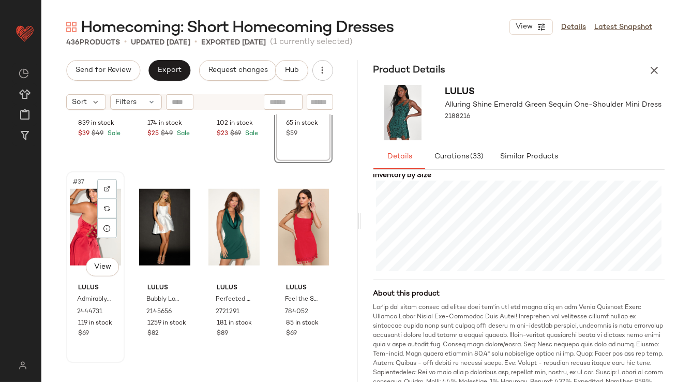
click at [89, 239] on div "#37 View" at bounding box center [95, 227] width 51 height 105
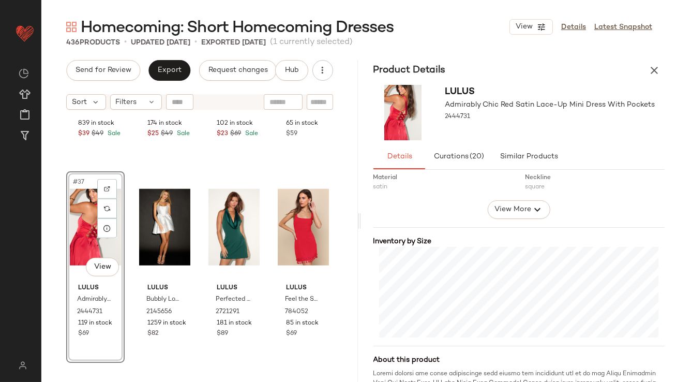
scroll to position [196, 0]
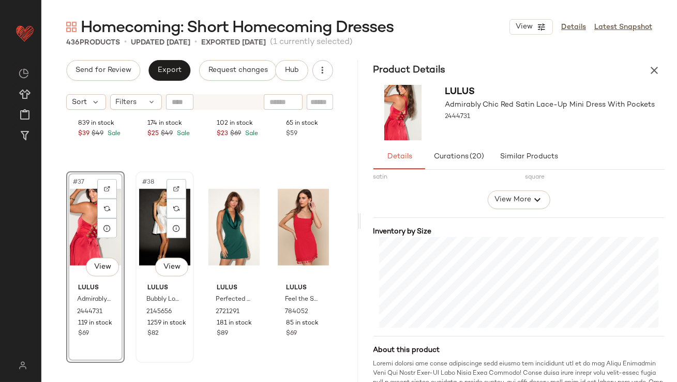
click at [152, 208] on div "#38 View" at bounding box center [164, 227] width 51 height 105
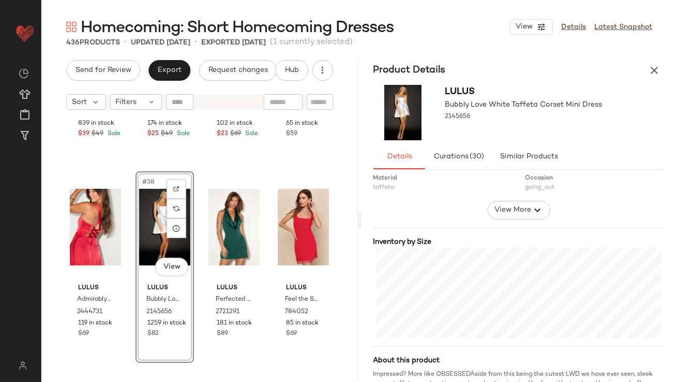
scroll to position [198, 0]
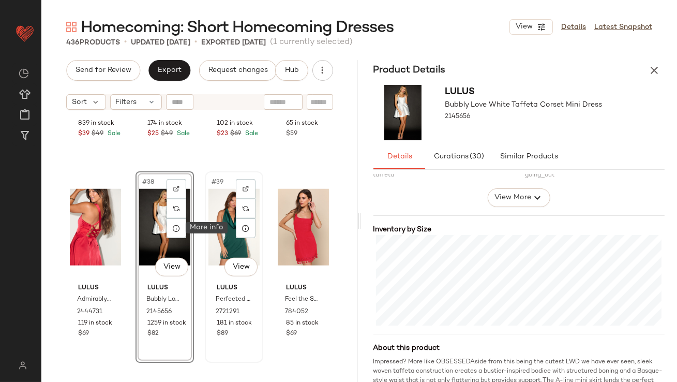
click at [221, 231] on div "#39 View" at bounding box center [234, 227] width 51 height 105
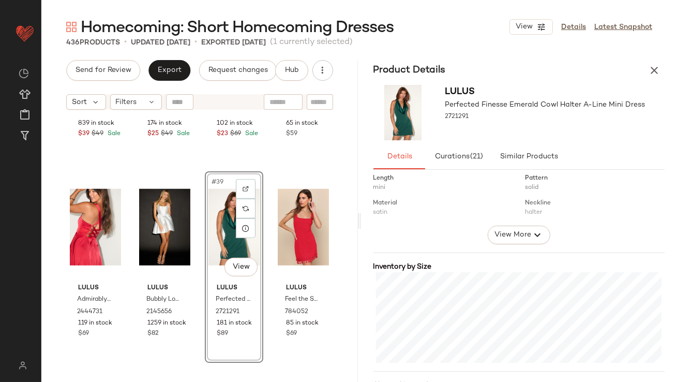
scroll to position [257, 0]
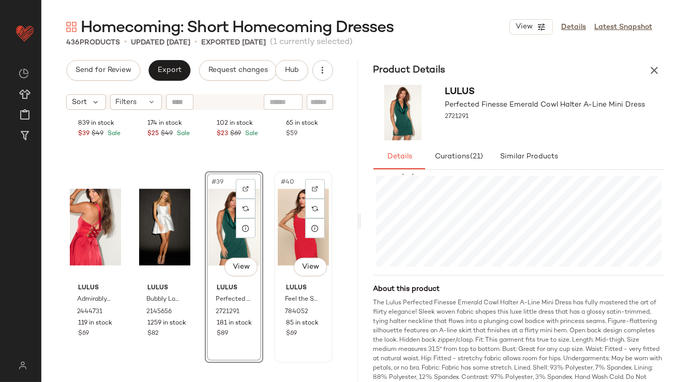
click at [290, 237] on div "#40 View" at bounding box center [303, 227] width 51 height 105
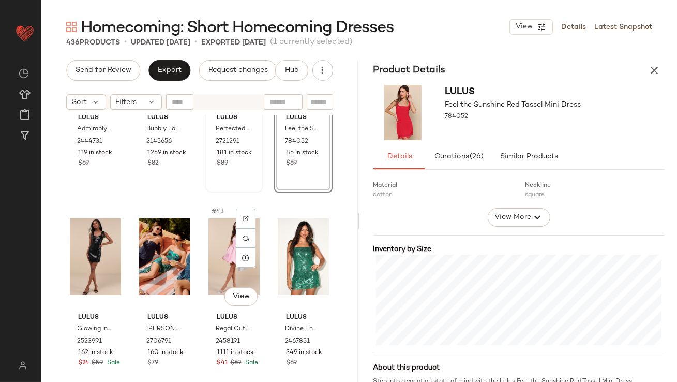
scroll to position [1945, 0]
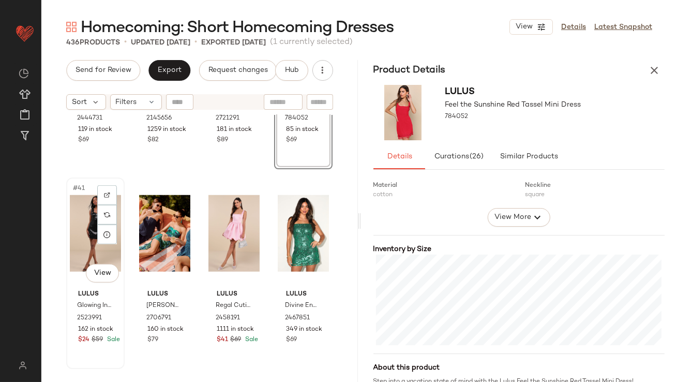
click at [81, 219] on div "#41 View" at bounding box center [95, 233] width 51 height 105
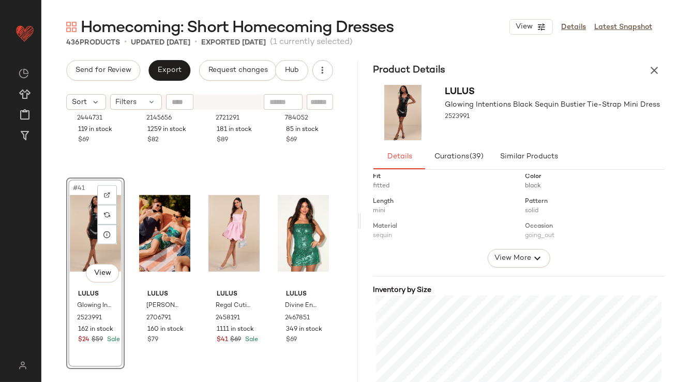
scroll to position [166, 0]
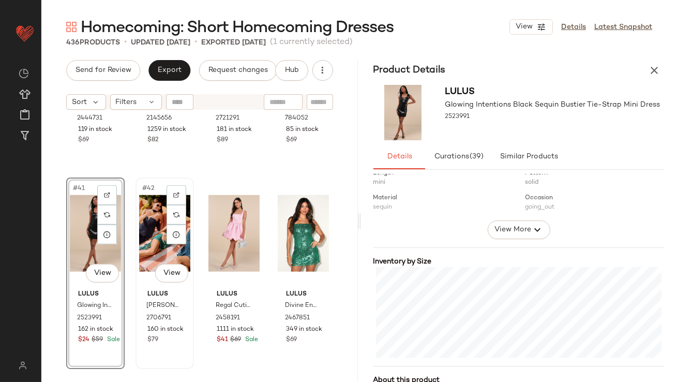
click at [150, 228] on div "#42 View" at bounding box center [164, 233] width 51 height 105
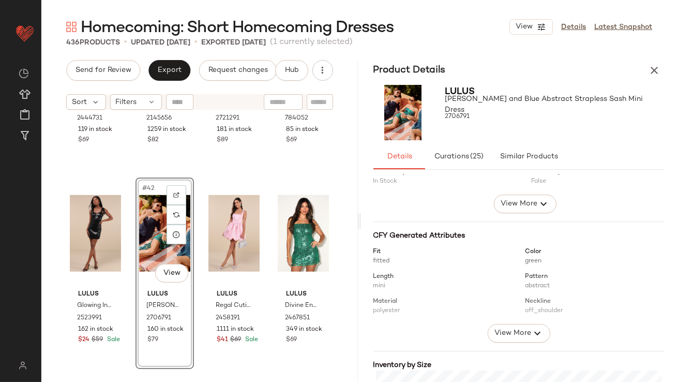
scroll to position [213, 0]
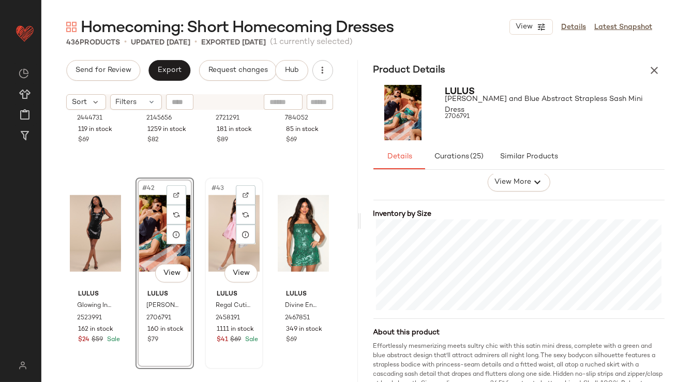
click at [211, 215] on div "#43 View" at bounding box center [234, 233] width 51 height 105
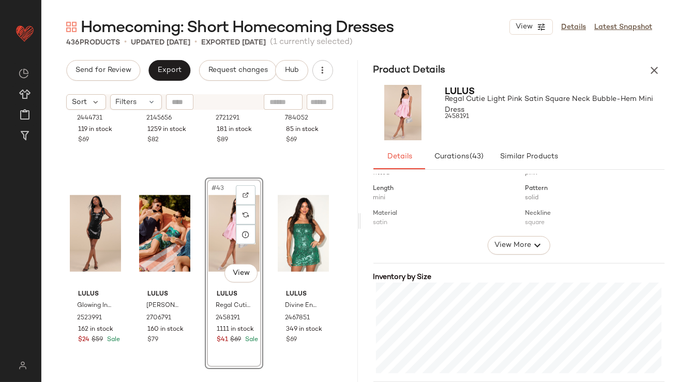
scroll to position [266, 0]
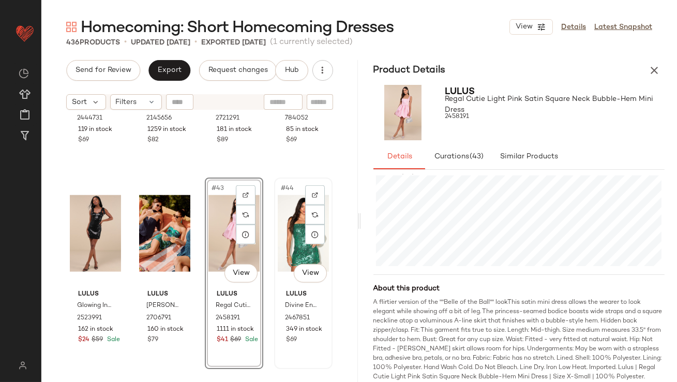
click at [287, 238] on div "#44 View" at bounding box center [303, 233] width 51 height 105
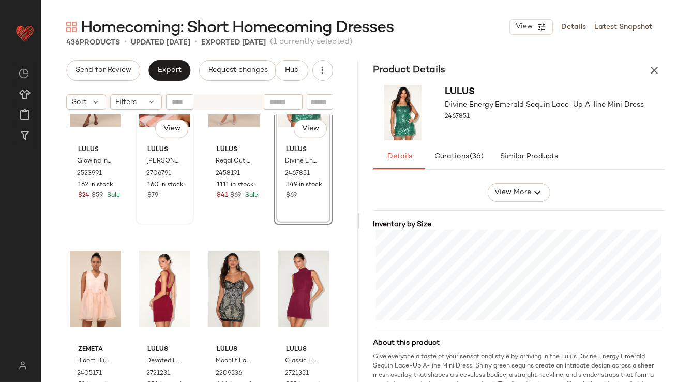
scroll to position [2138, 0]
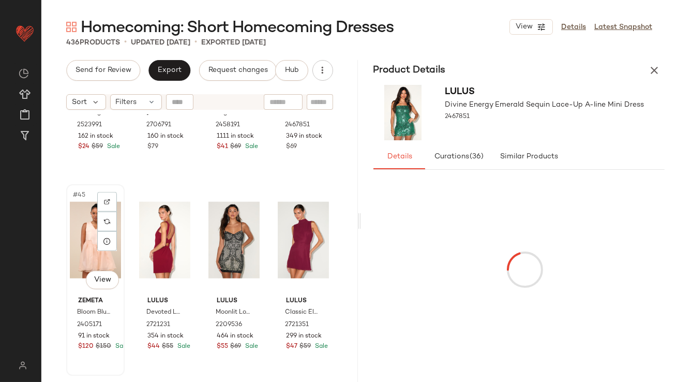
click at [75, 237] on div "#45 View" at bounding box center [95, 240] width 51 height 105
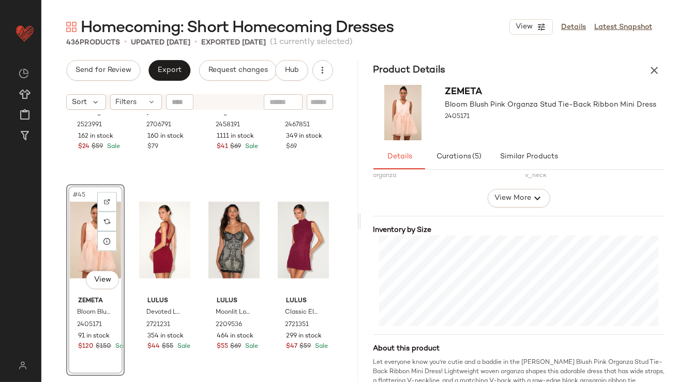
scroll to position [220, 0]
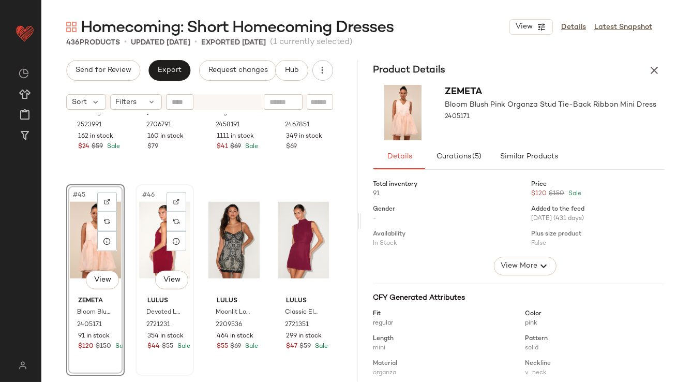
click at [154, 240] on div "#46 View" at bounding box center [164, 240] width 51 height 105
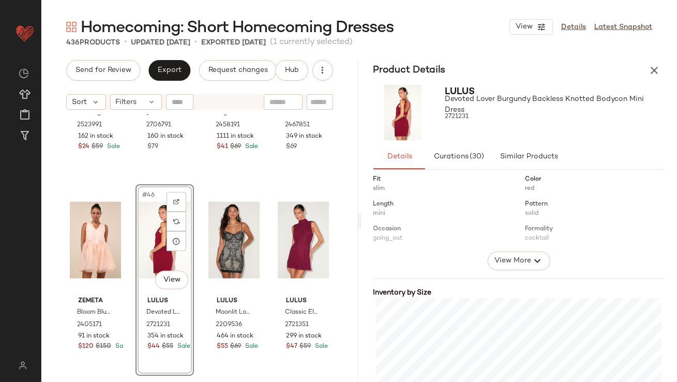
scroll to position [219, 0]
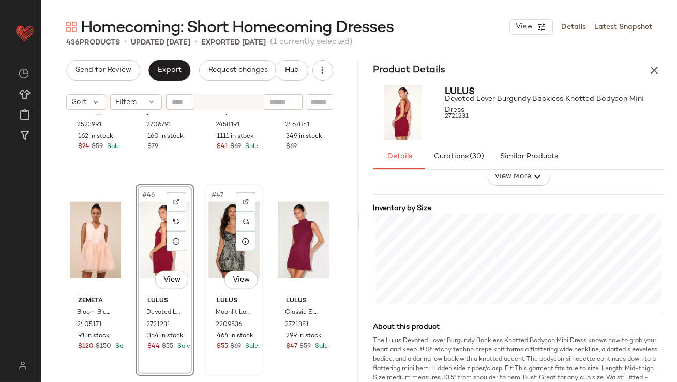
click at [218, 232] on div "#47 View" at bounding box center [234, 240] width 51 height 105
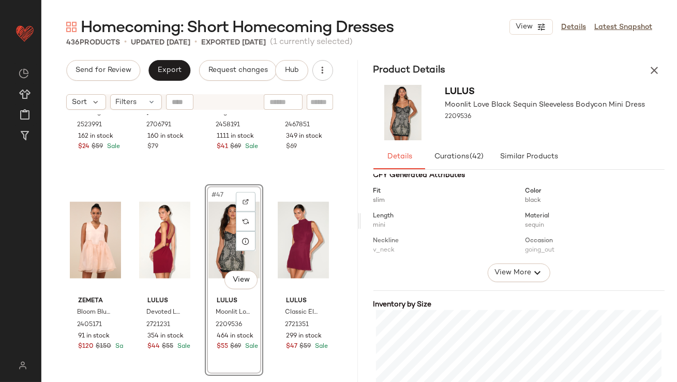
scroll to position [249, 0]
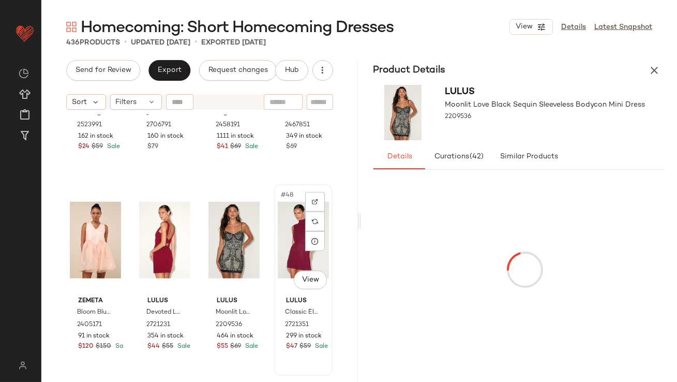
click at [280, 232] on div "#48 View" at bounding box center [303, 240] width 51 height 105
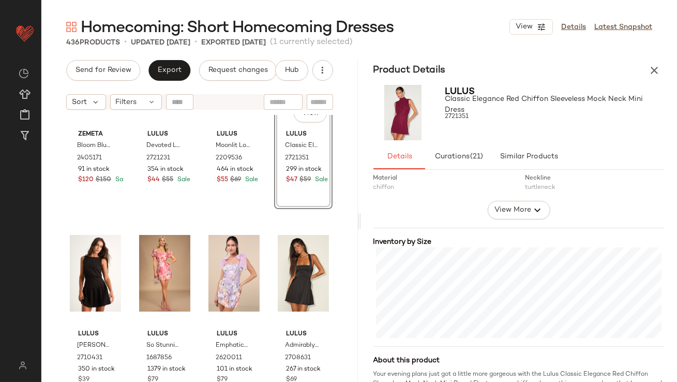
scroll to position [189, 0]
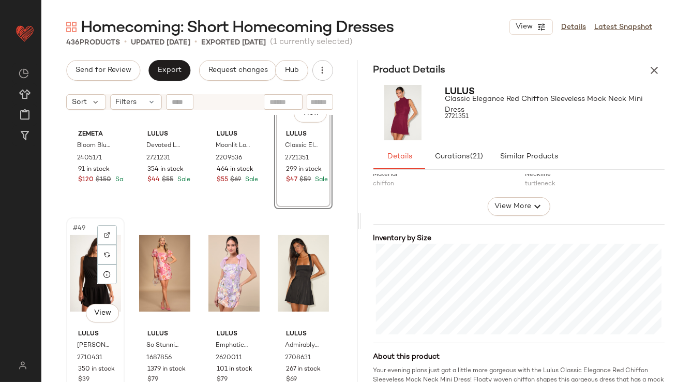
click at [91, 249] on div "#49 View" at bounding box center [95, 273] width 51 height 105
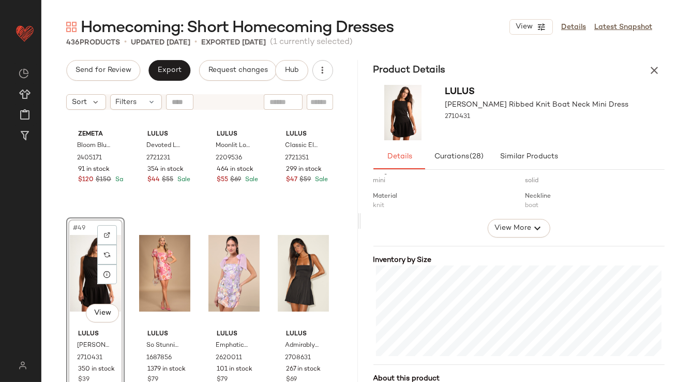
scroll to position [211, 0]
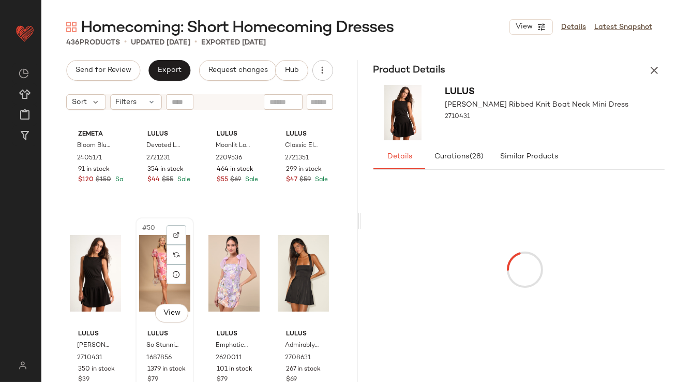
click at [141, 244] on div "#50 View" at bounding box center [164, 273] width 51 height 105
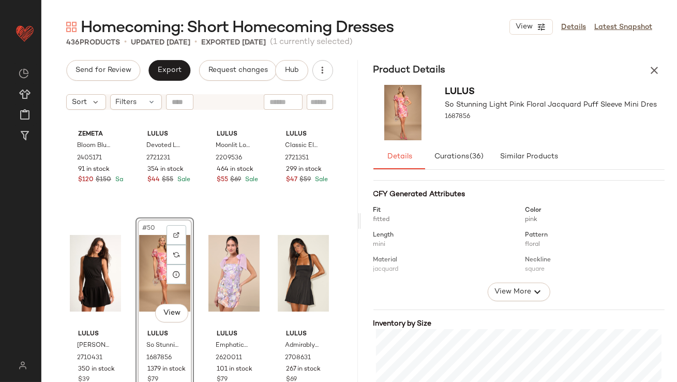
scroll to position [187, 0]
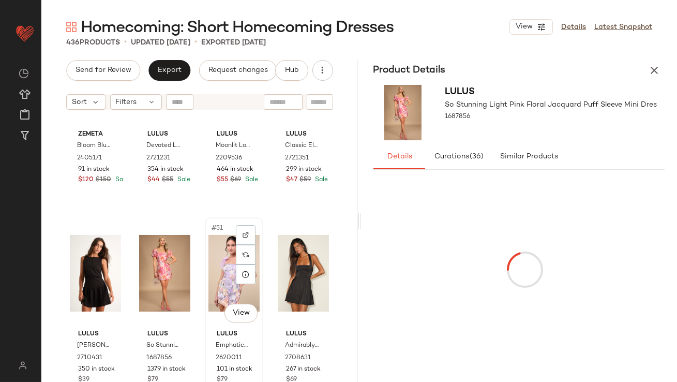
click at [222, 256] on div "#51 View" at bounding box center [234, 273] width 51 height 105
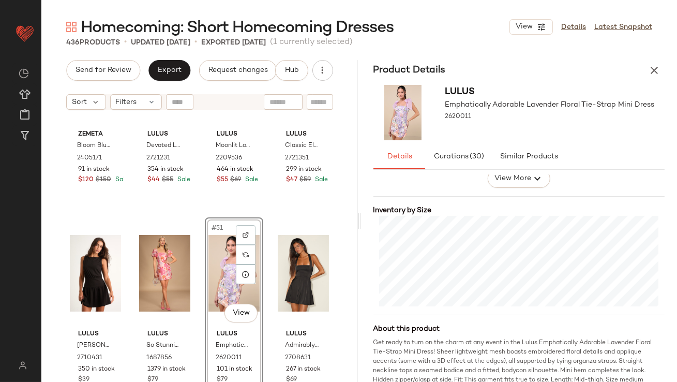
scroll to position [220, 0]
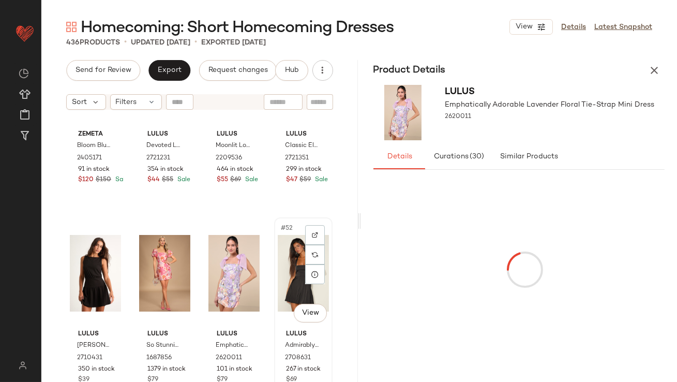
click at [283, 269] on div "#52 View" at bounding box center [303, 273] width 51 height 105
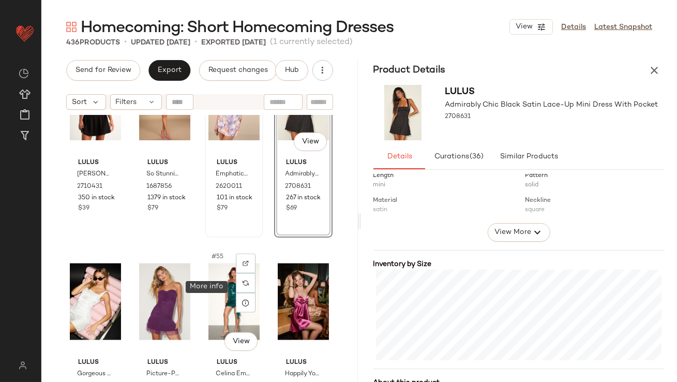
scroll to position [2492, 0]
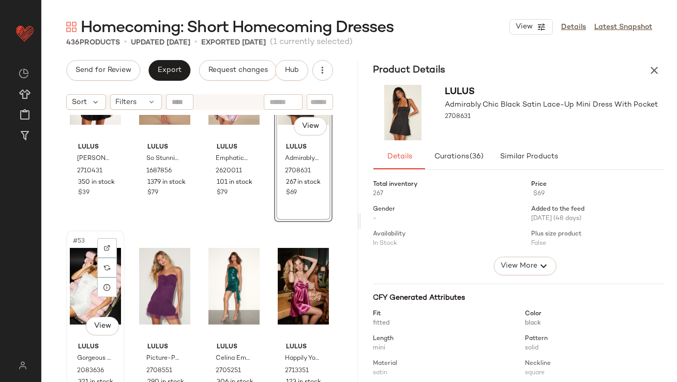
click at [77, 287] on div "#53 View" at bounding box center [95, 286] width 51 height 105
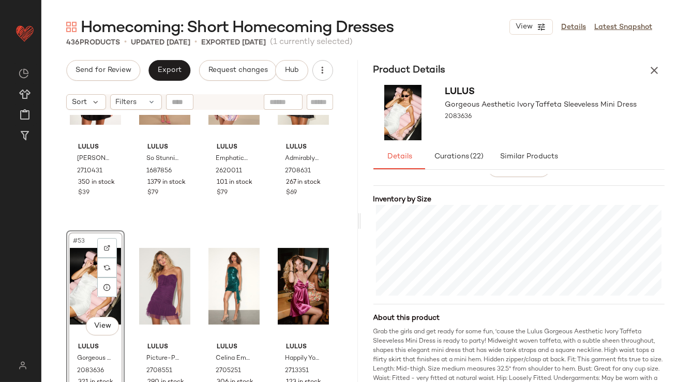
scroll to position [243, 0]
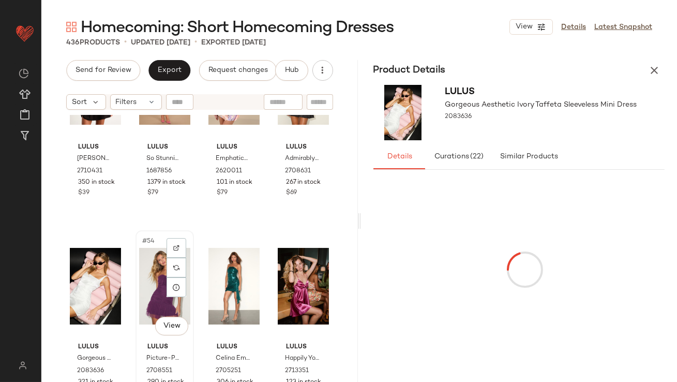
click at [139, 271] on div "#54 View" at bounding box center [164, 286] width 51 height 105
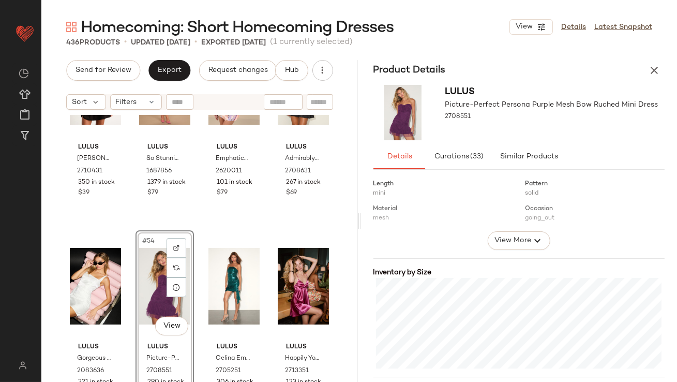
scroll to position [243, 0]
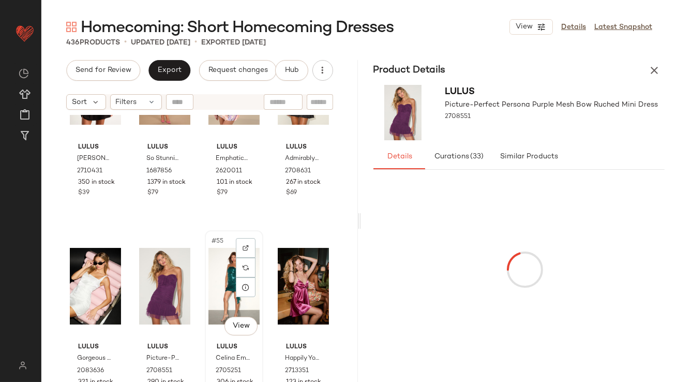
click at [224, 294] on div "#55 View" at bounding box center [234, 286] width 51 height 105
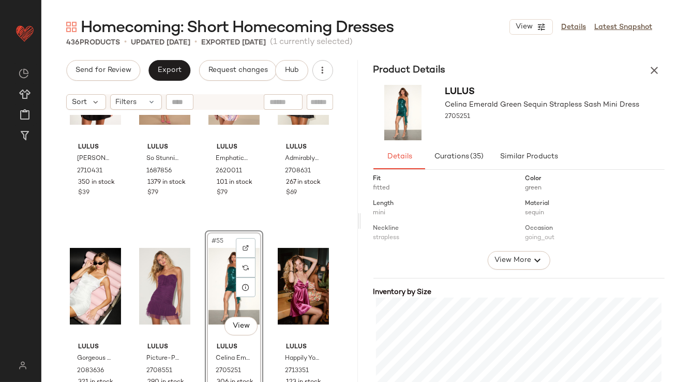
scroll to position [207, 0]
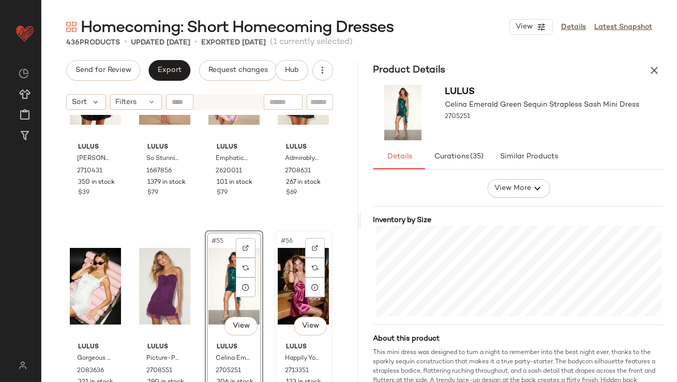
click at [278, 291] on div "#56 View" at bounding box center [303, 286] width 51 height 105
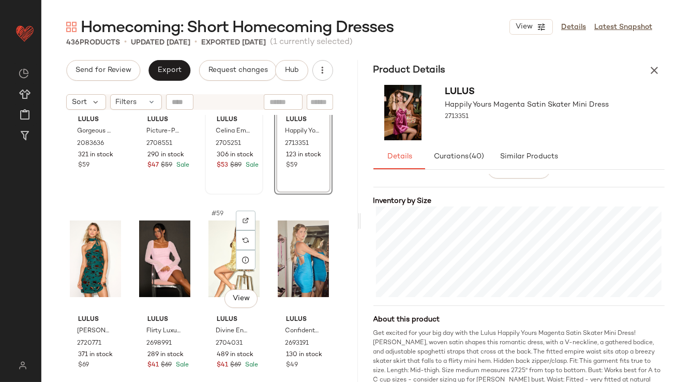
scroll to position [2722, 0]
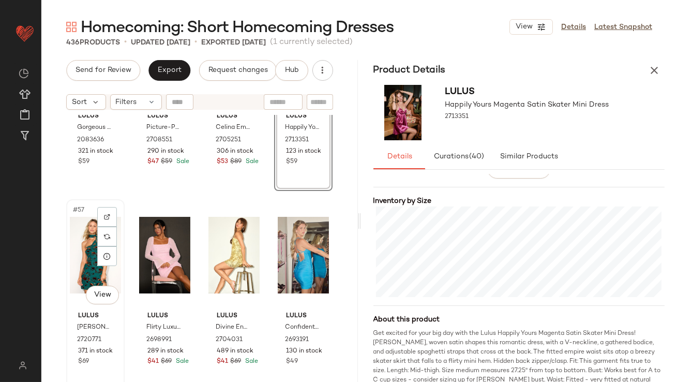
click at [77, 238] on div "#57 View" at bounding box center [95, 255] width 51 height 105
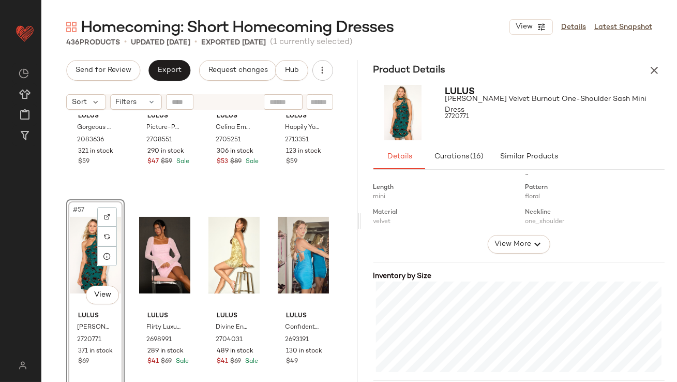
scroll to position [263, 0]
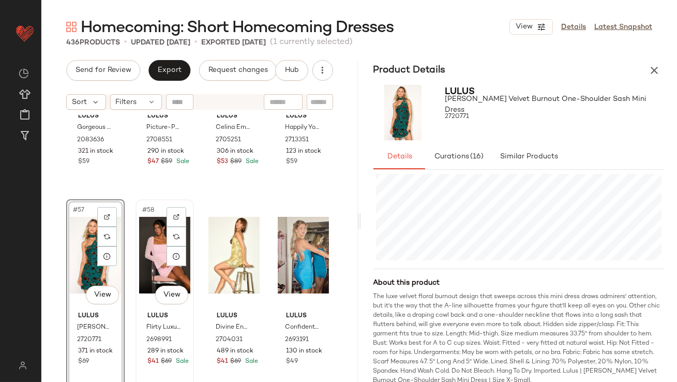
click at [156, 219] on div "#58 View" at bounding box center [164, 255] width 51 height 105
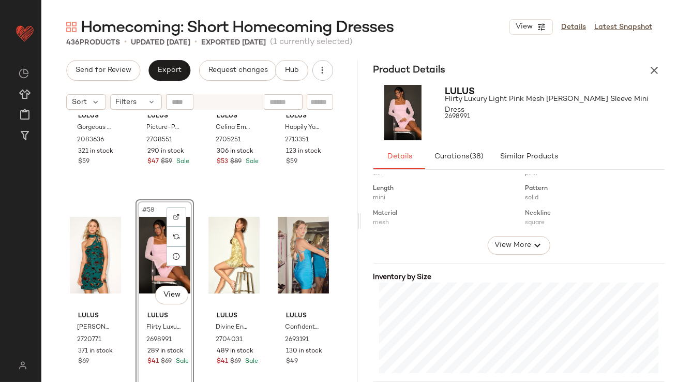
scroll to position [217, 0]
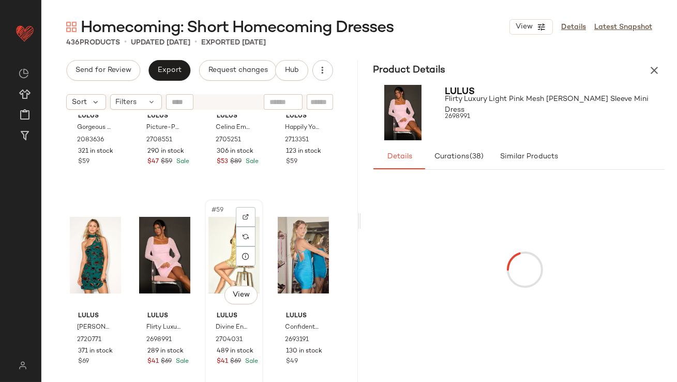
click at [218, 265] on div "#59 View" at bounding box center [234, 255] width 51 height 105
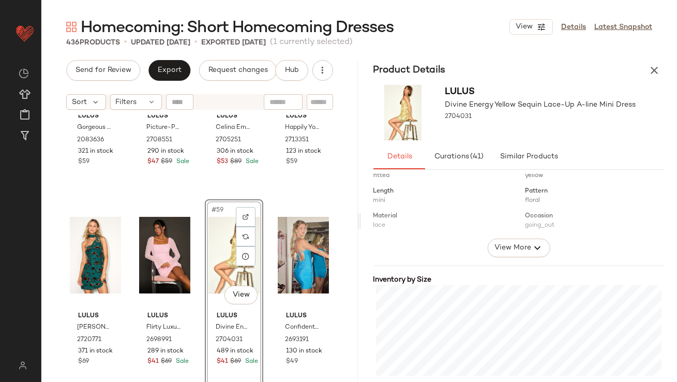
scroll to position [180, 0]
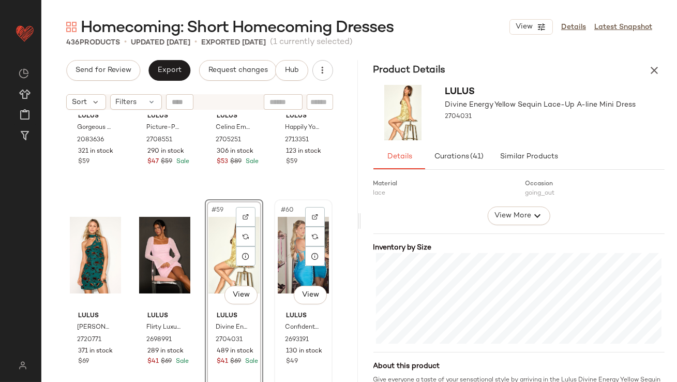
click at [285, 248] on div "#60 View" at bounding box center [303, 255] width 51 height 105
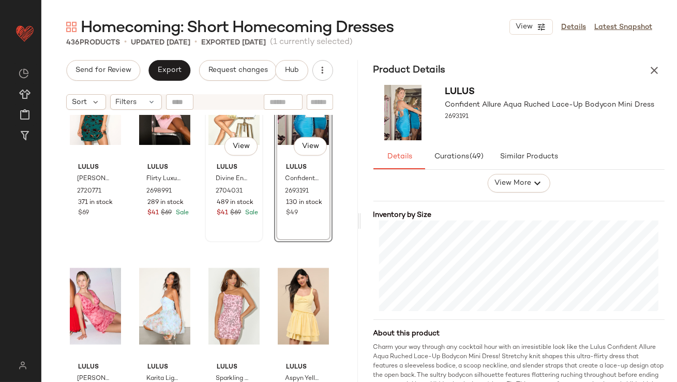
scroll to position [2906, 0]
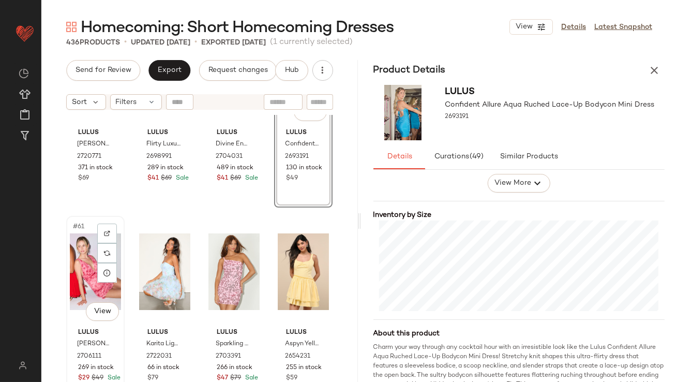
click at [88, 266] on div "#61 View" at bounding box center [95, 271] width 51 height 105
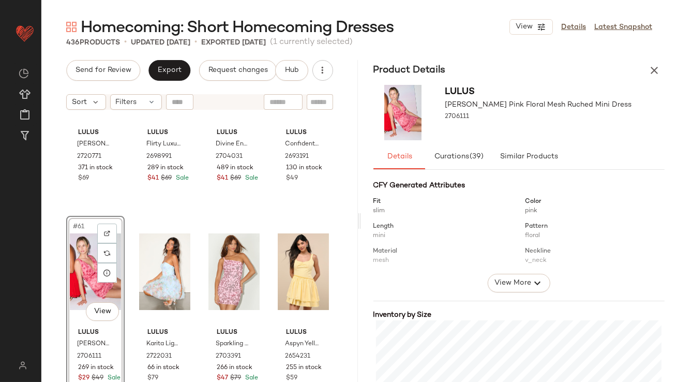
scroll to position [257, 0]
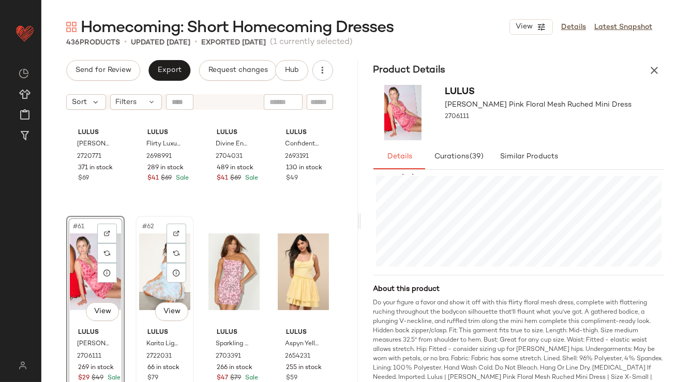
click at [145, 251] on div "#62 View" at bounding box center [164, 271] width 51 height 105
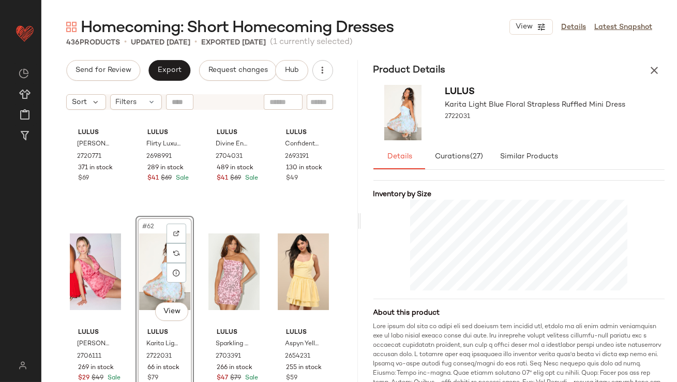
scroll to position [248, 0]
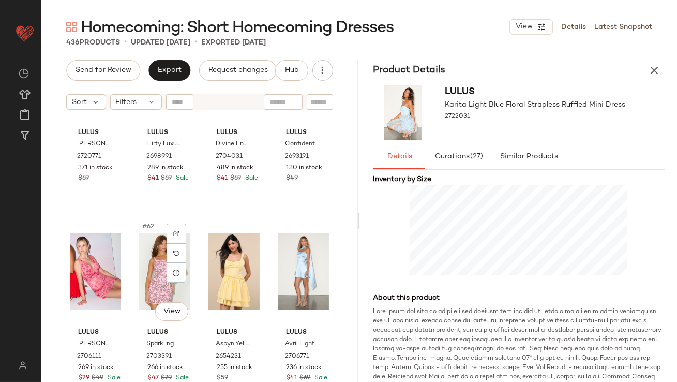
click at [147, 269] on div "#62 View" at bounding box center [164, 271] width 51 height 105
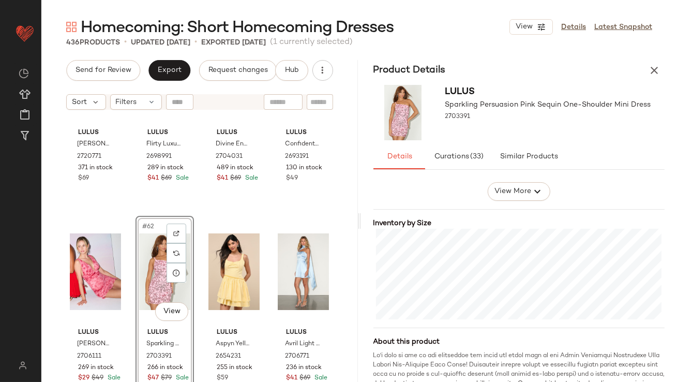
scroll to position [209, 0]
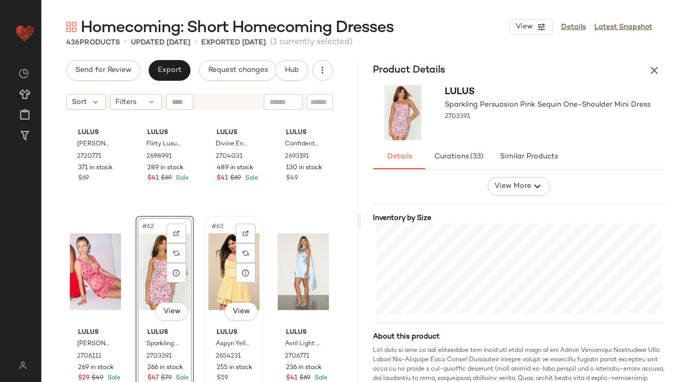
click at [212, 253] on div "#63 View" at bounding box center [234, 271] width 51 height 105
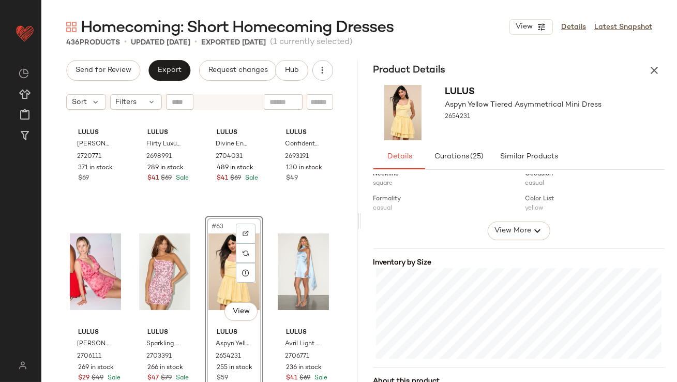
scroll to position [180, 0]
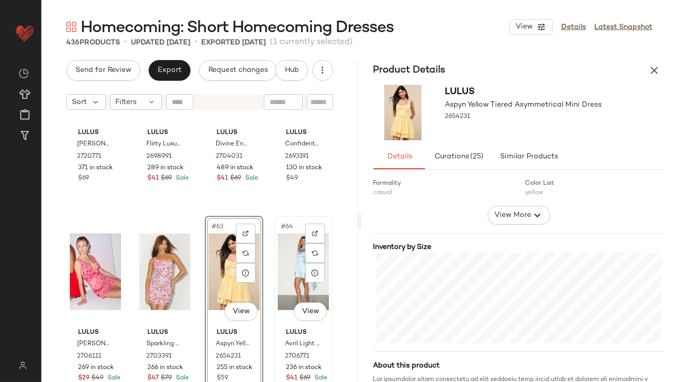
click at [282, 262] on div "#64 View" at bounding box center [303, 271] width 51 height 105
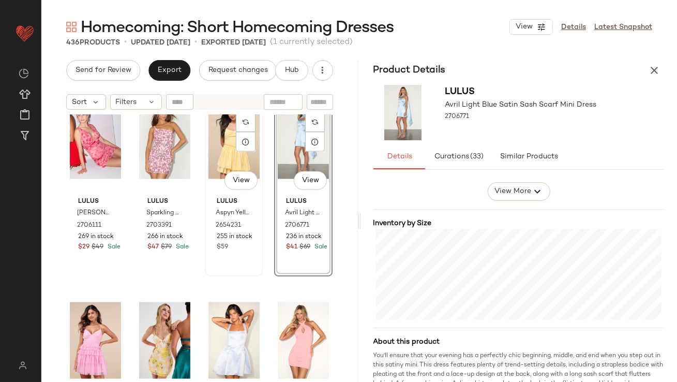
scroll to position [3061, 0]
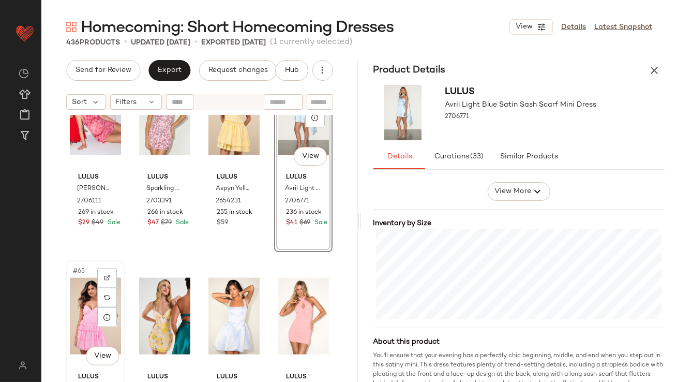
click at [78, 298] on div "#65 View" at bounding box center [95, 316] width 51 height 105
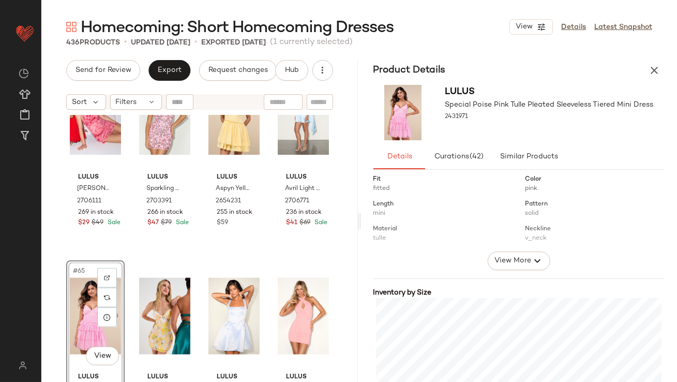
scroll to position [138, 0]
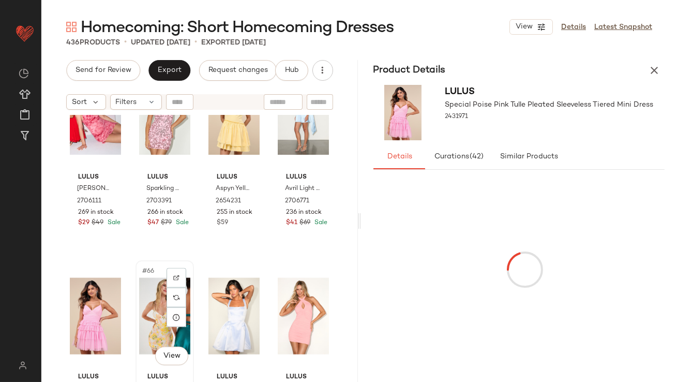
click at [150, 314] on div "#66 View" at bounding box center [164, 316] width 51 height 105
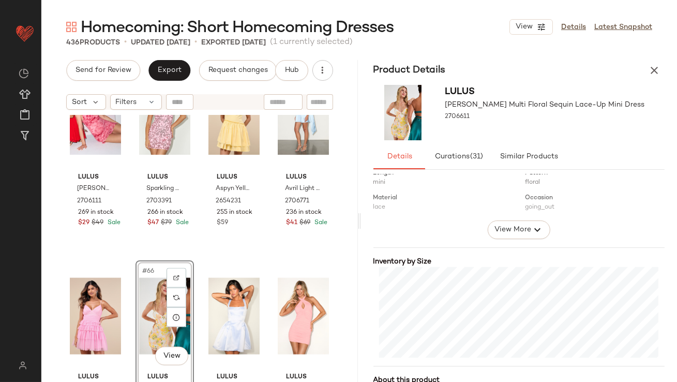
scroll to position [247, 0]
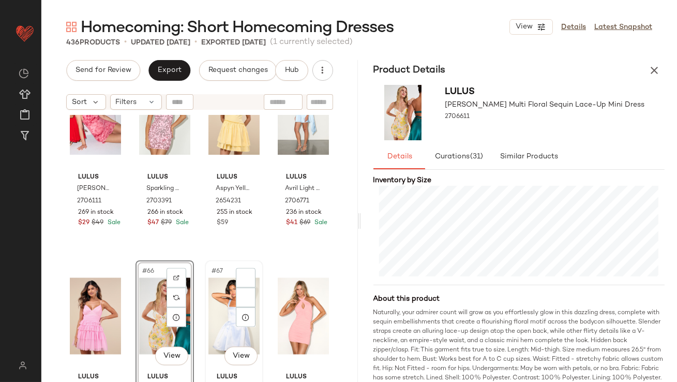
click at [219, 296] on div "#67 View" at bounding box center [234, 316] width 51 height 105
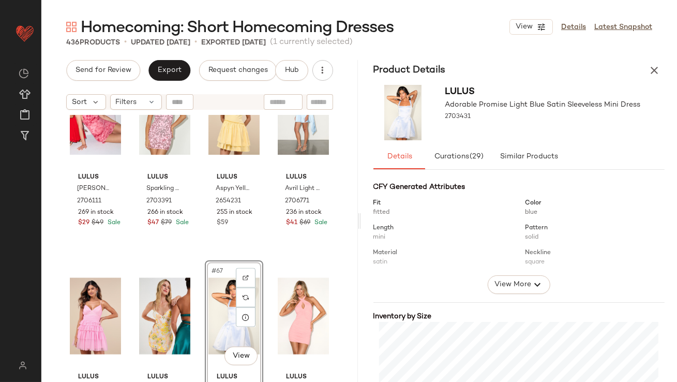
scroll to position [259, 0]
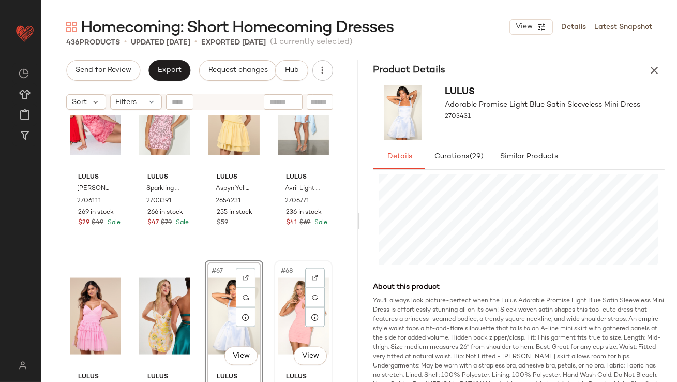
click at [284, 299] on div "#68 View" at bounding box center [303, 316] width 51 height 105
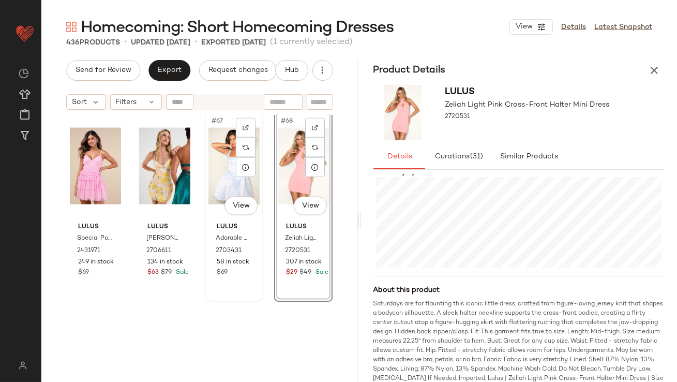
scroll to position [3240, 0]
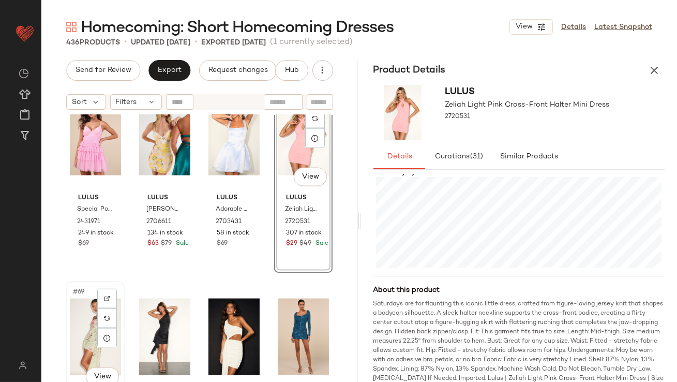
click at [94, 326] on div "#69 View" at bounding box center [95, 337] width 51 height 105
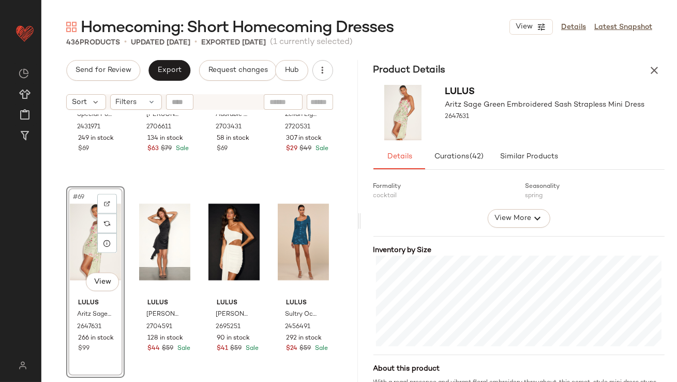
scroll to position [197, 0]
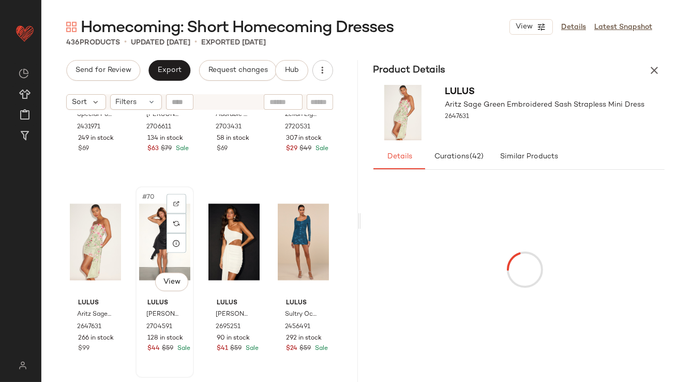
click at [154, 226] on div "#70 View" at bounding box center [164, 242] width 51 height 105
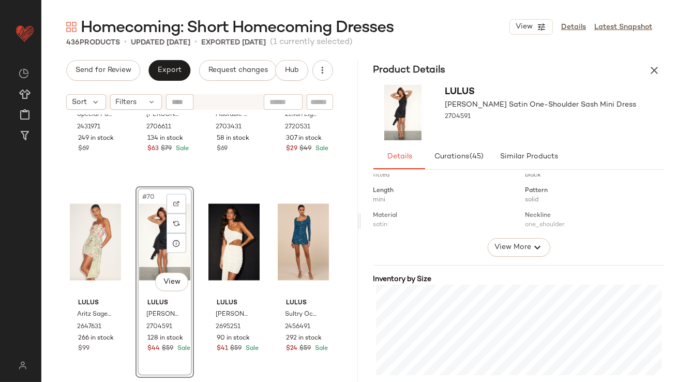
scroll to position [153, 0]
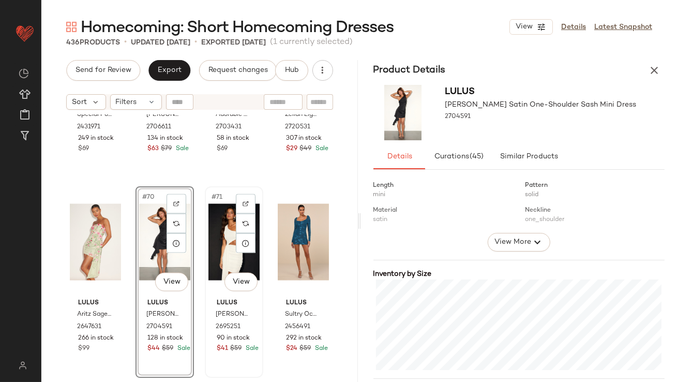
click at [226, 238] on div "#71 View" at bounding box center [234, 242] width 51 height 105
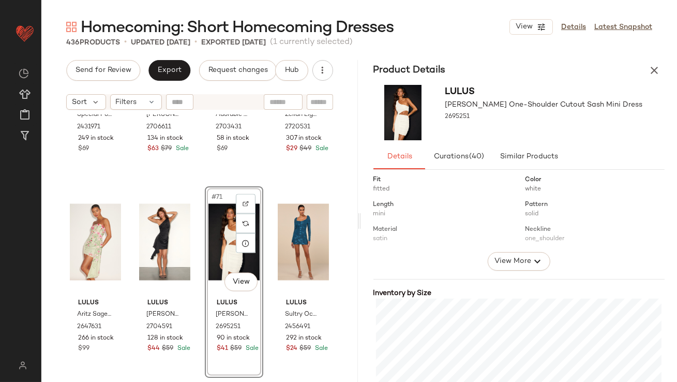
scroll to position [171, 0]
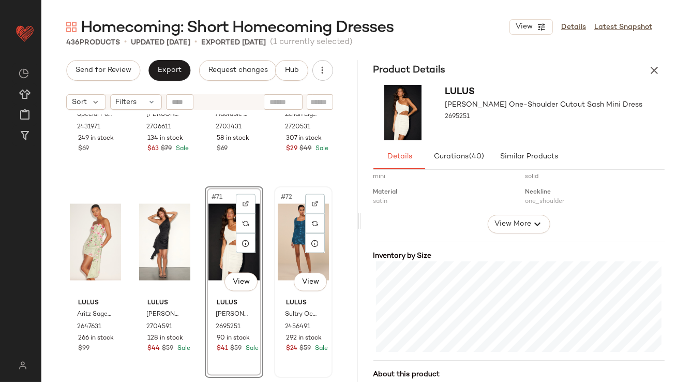
click at [281, 228] on div "#72 View" at bounding box center [303, 242] width 51 height 105
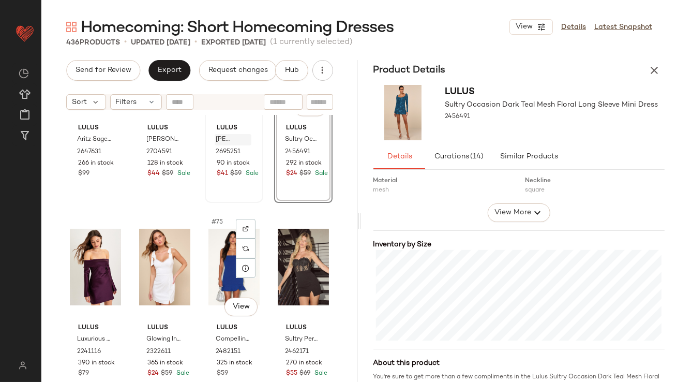
scroll to position [3518, 0]
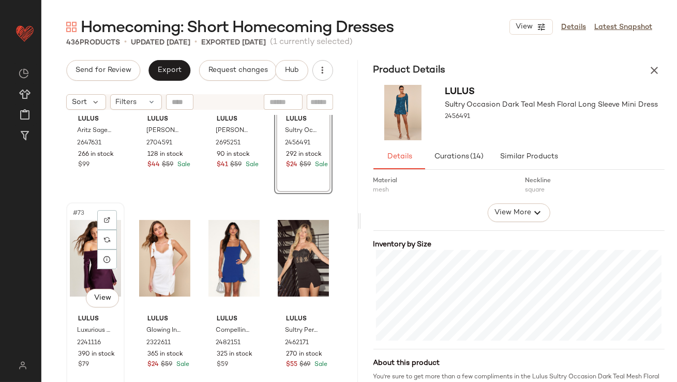
click at [84, 266] on div "#73 View" at bounding box center [95, 258] width 51 height 105
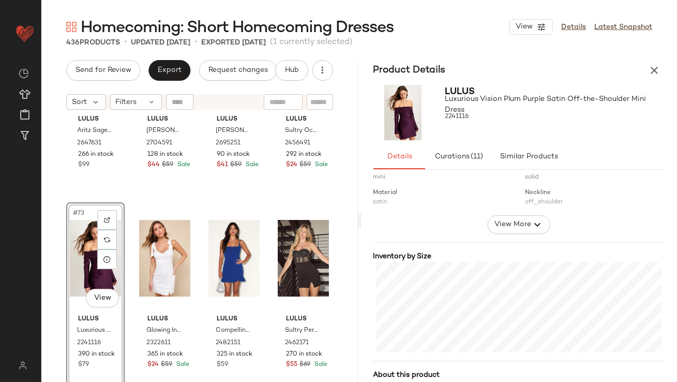
scroll to position [239, 0]
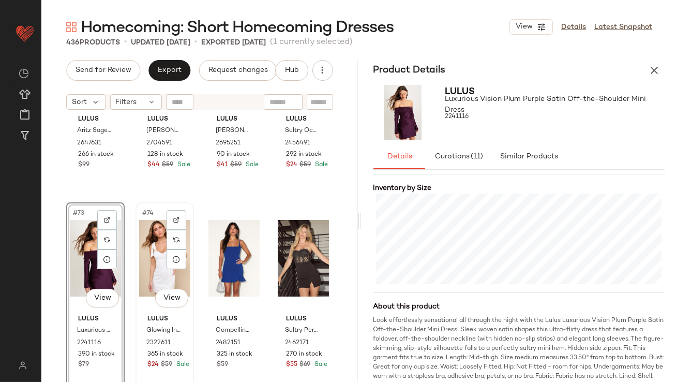
click at [148, 246] on div "#74 View" at bounding box center [164, 258] width 51 height 105
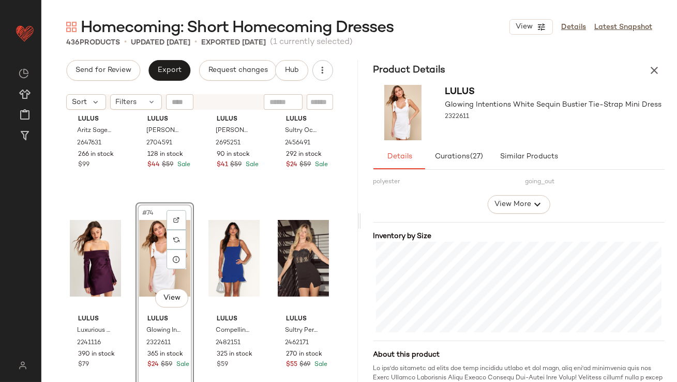
scroll to position [203, 0]
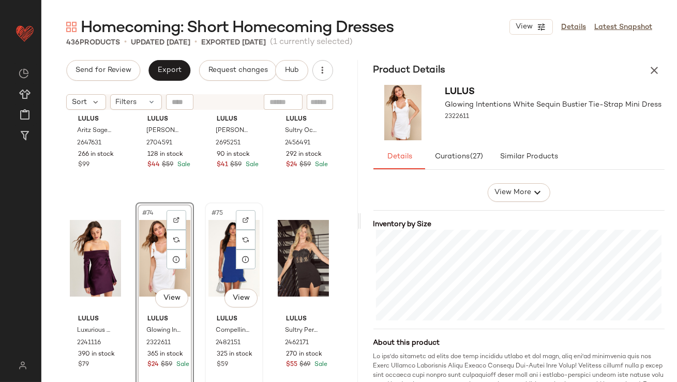
click at [224, 273] on div "#75 View" at bounding box center [234, 258] width 51 height 105
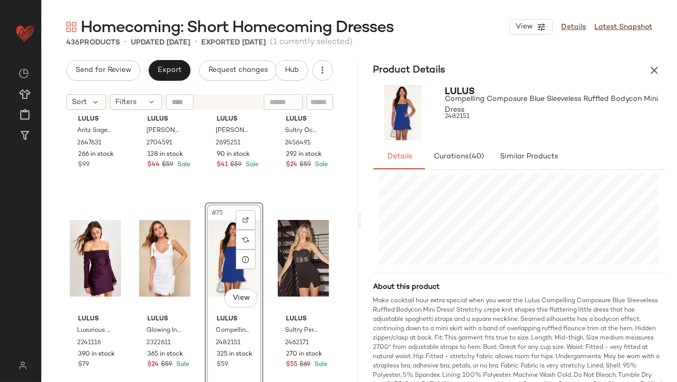
scroll to position [254, 0]
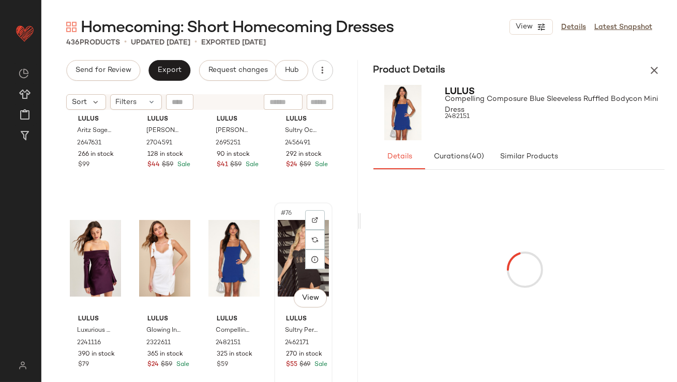
click at [278, 260] on div "#76 View" at bounding box center [303, 258] width 51 height 105
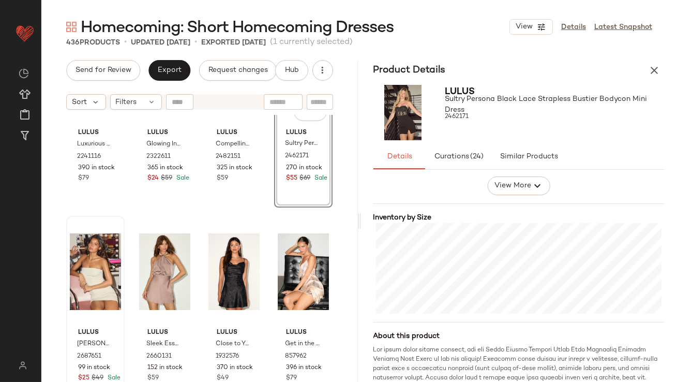
scroll to position [3717, 0]
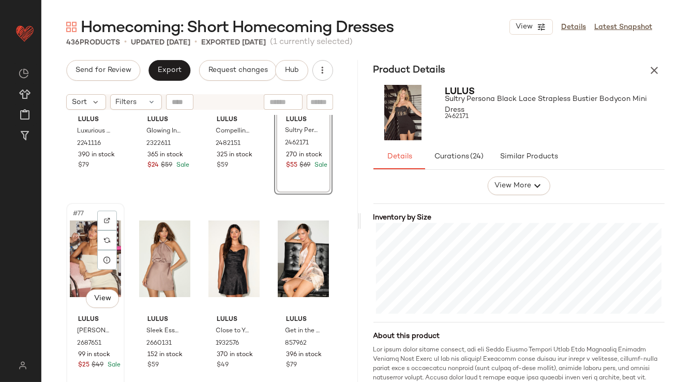
click at [77, 253] on div "#77 View" at bounding box center [95, 258] width 51 height 105
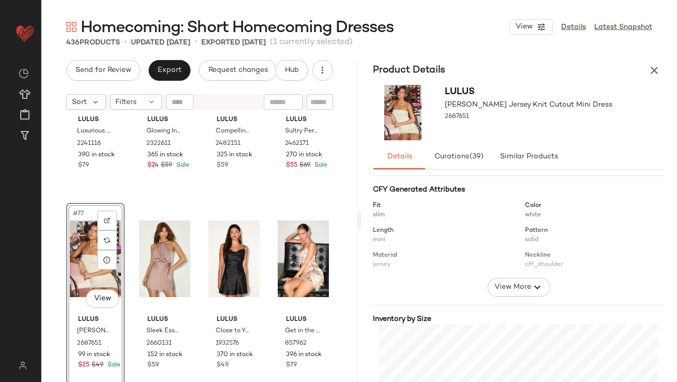
scroll to position [219, 0]
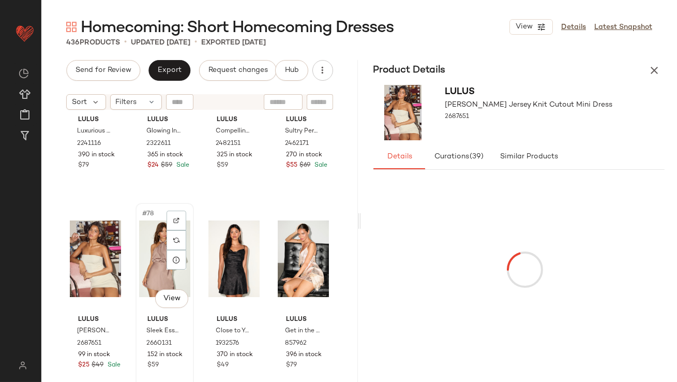
click at [156, 275] on div "#78 View" at bounding box center [164, 258] width 51 height 105
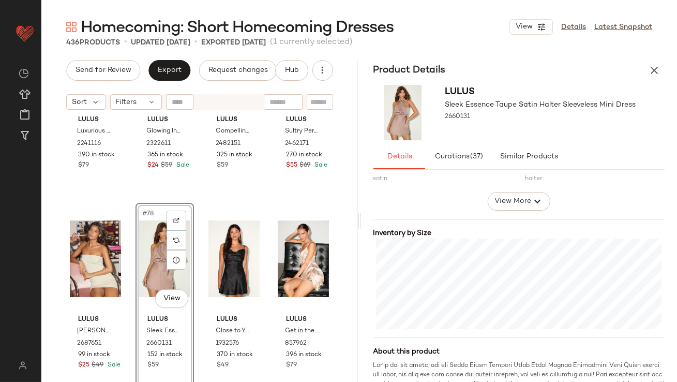
scroll to position [233, 0]
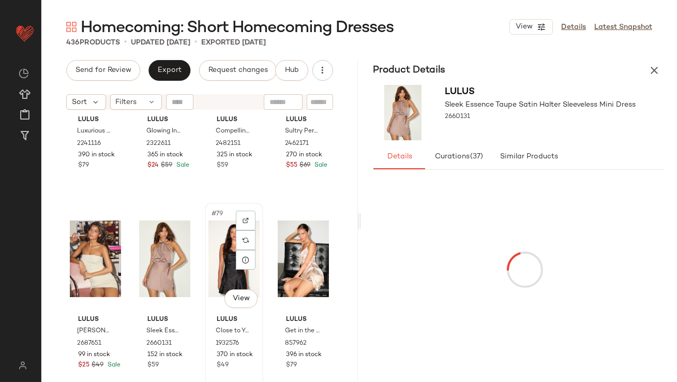
click at [223, 265] on div "#79 View" at bounding box center [234, 258] width 51 height 105
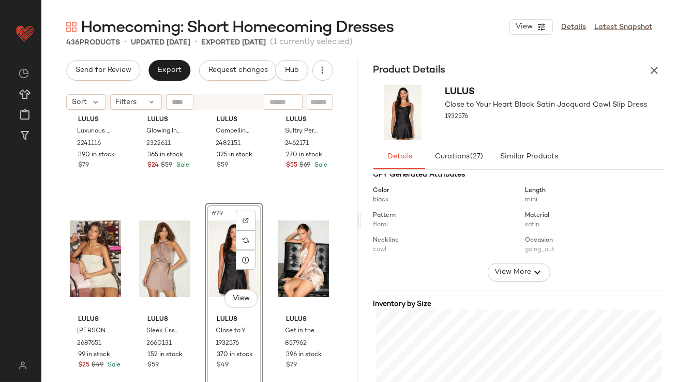
scroll to position [198, 0]
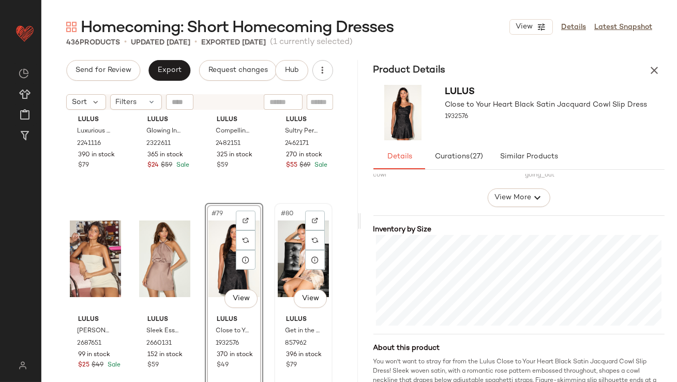
click at [278, 244] on div "#80 View" at bounding box center [303, 258] width 51 height 105
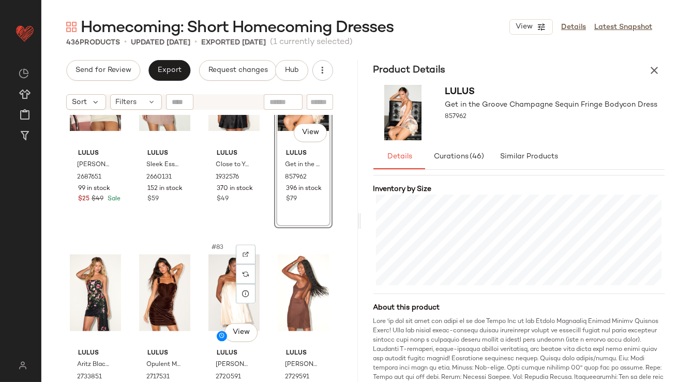
scroll to position [3901, 0]
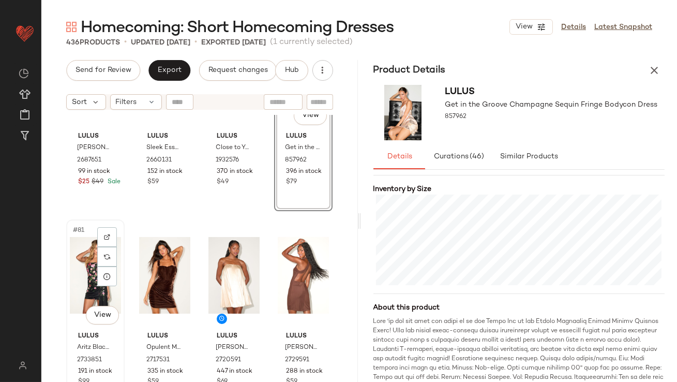
click at [83, 291] on div "#81 View" at bounding box center [95, 275] width 51 height 105
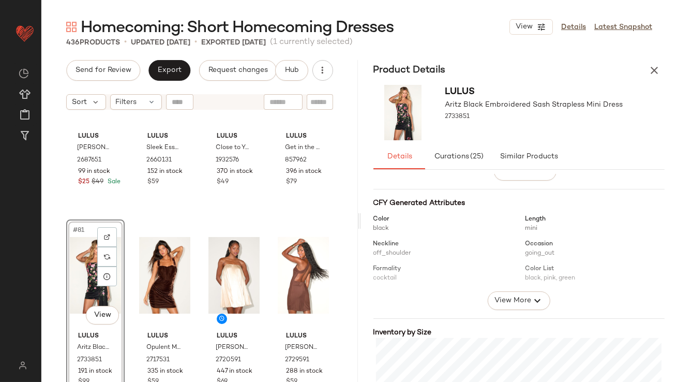
scroll to position [218, 0]
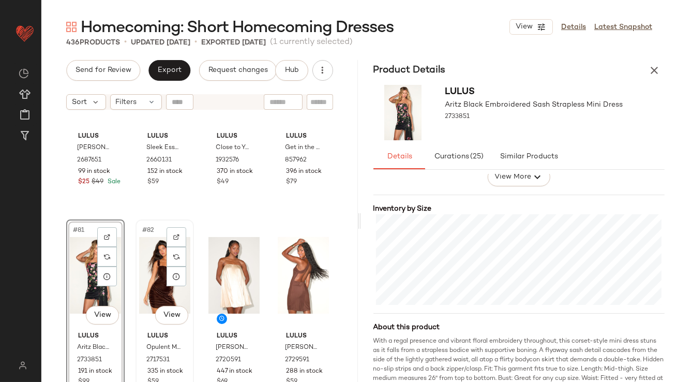
click at [143, 280] on div "#82 View" at bounding box center [164, 275] width 51 height 105
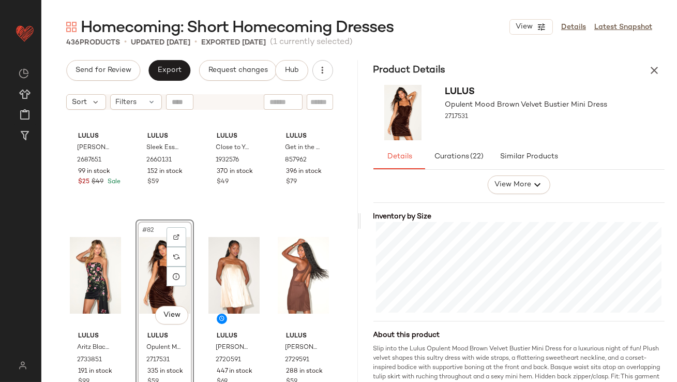
scroll to position [266, 0]
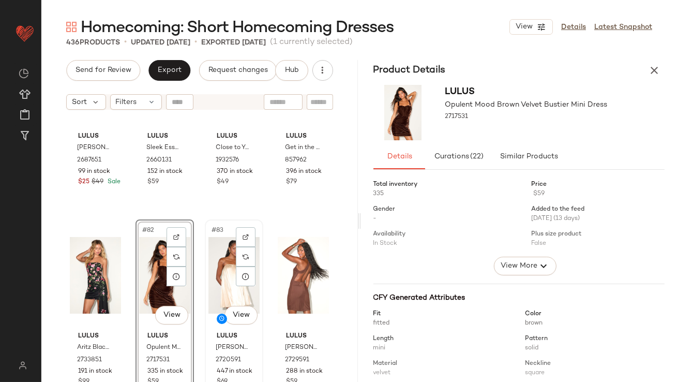
click at [209, 259] on div "#83 View" at bounding box center [234, 275] width 51 height 105
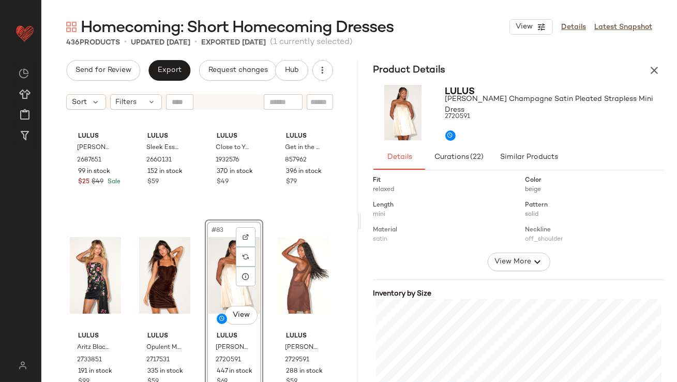
scroll to position [189, 0]
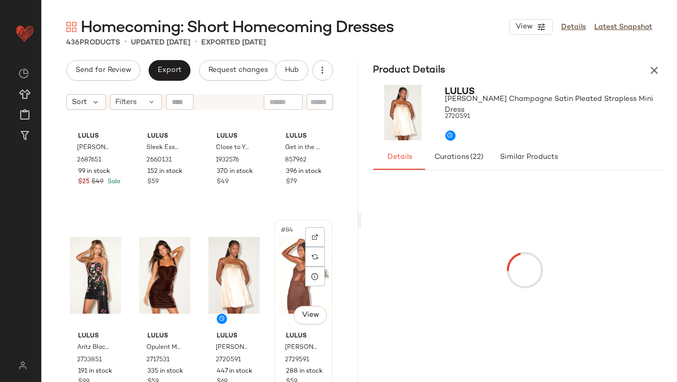
click at [280, 292] on div "#84 View" at bounding box center [303, 275] width 51 height 105
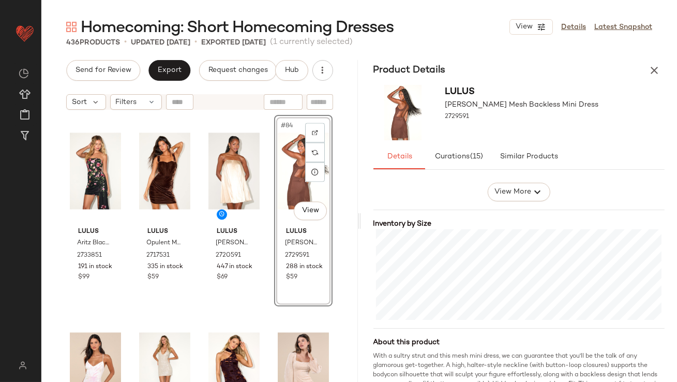
scroll to position [4102, 0]
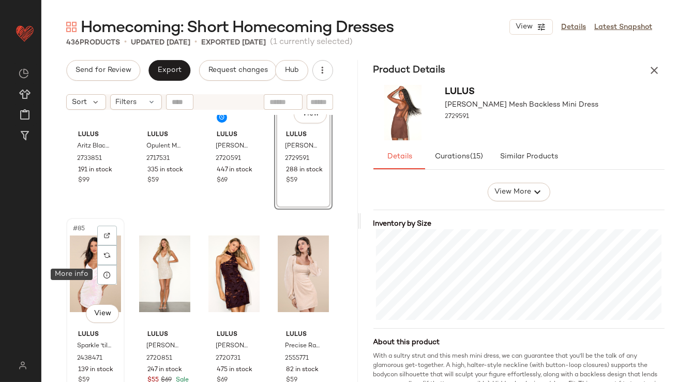
click at [93, 277] on div "#85 View" at bounding box center [95, 273] width 51 height 105
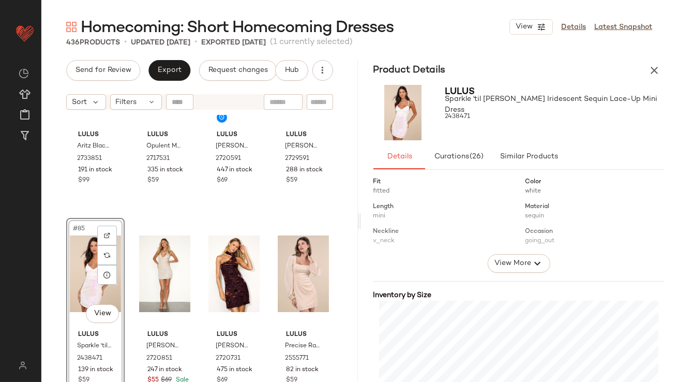
scroll to position [191, 0]
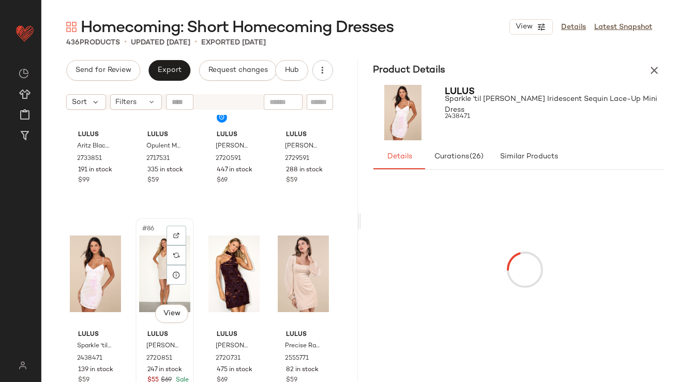
click at [150, 271] on div "#86 View" at bounding box center [164, 273] width 51 height 105
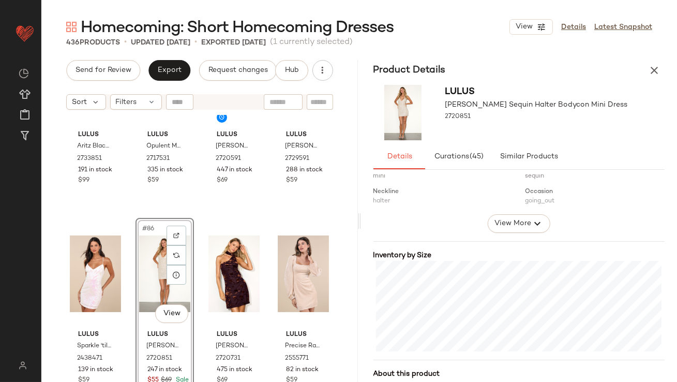
scroll to position [176, 0]
click at [197, 258] on div "Lulus Aritz Black Embroidered Sash Strapless Mini Dress 2733851 191 in stock $9…" at bounding box center [199, 261] width 317 height 293
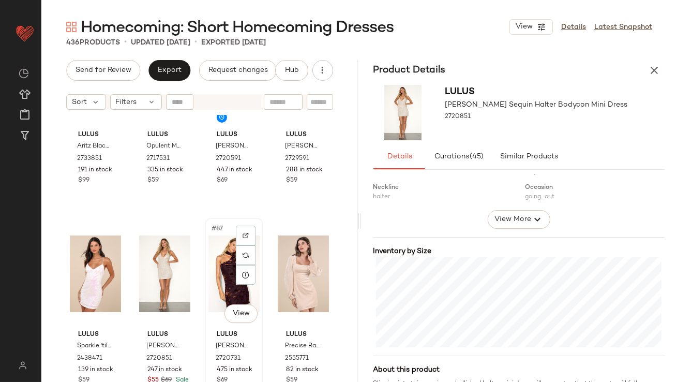
click at [212, 256] on div "#87 View" at bounding box center [234, 273] width 51 height 105
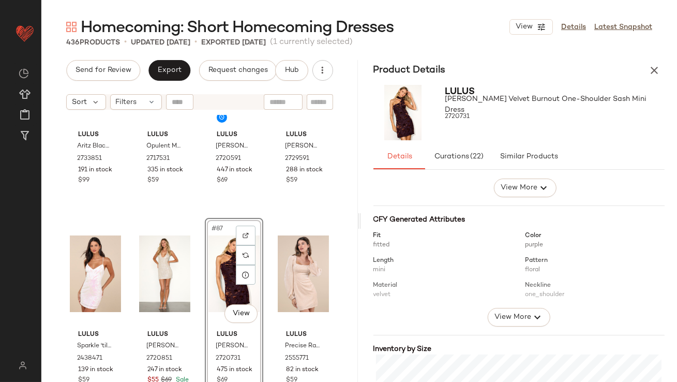
scroll to position [188, 0]
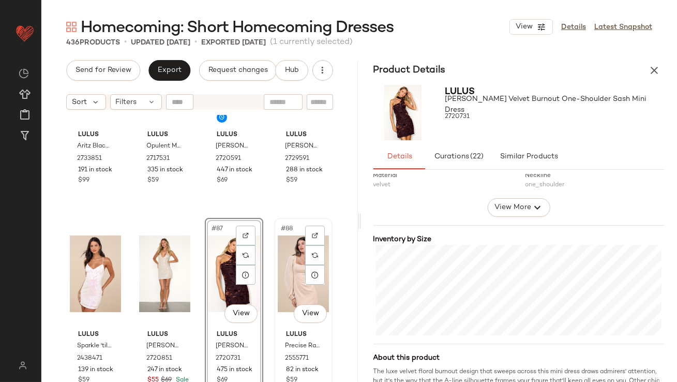
click at [287, 266] on div "#88 View" at bounding box center [303, 273] width 51 height 105
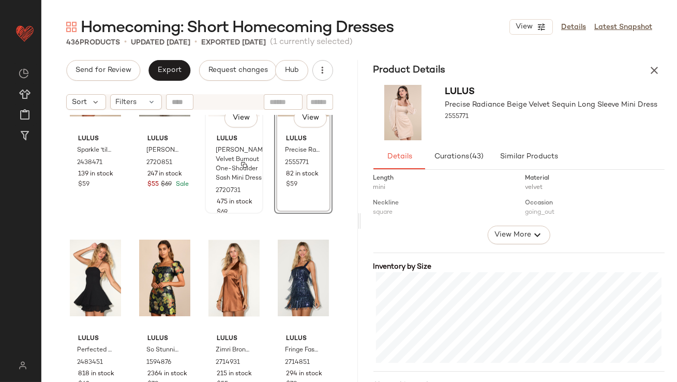
scroll to position [4334, 0]
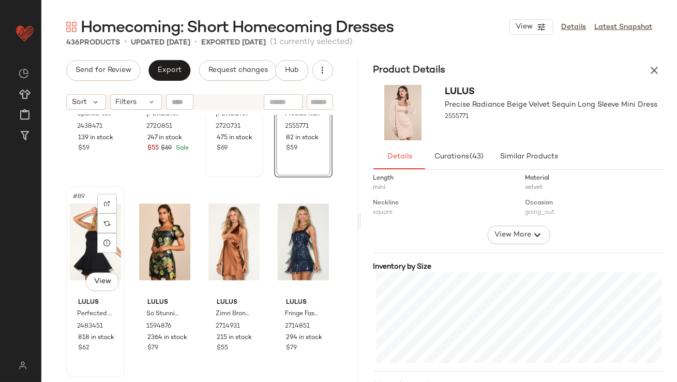
click at [87, 243] on div "#89 View" at bounding box center [95, 241] width 51 height 105
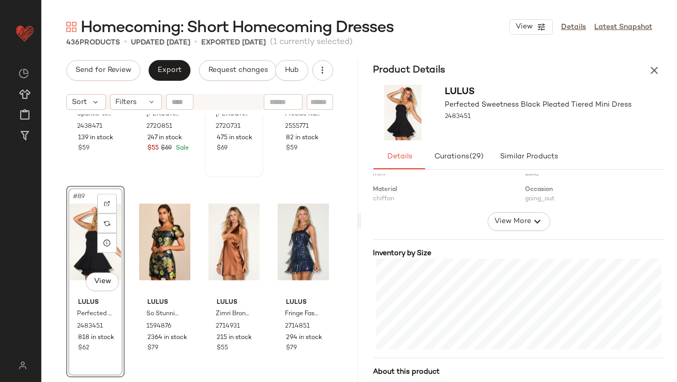
scroll to position [173, 0]
click at [145, 212] on div "#90 View" at bounding box center [164, 241] width 51 height 105
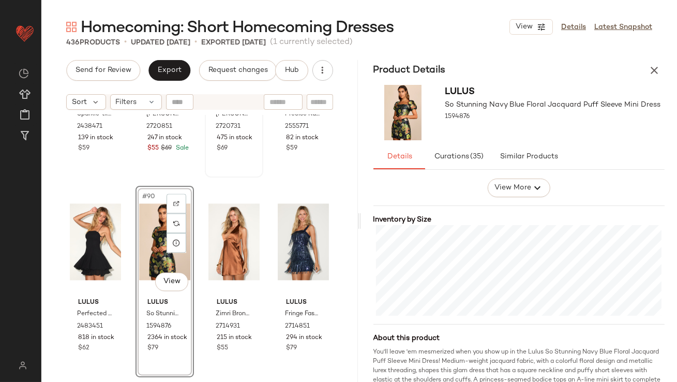
scroll to position [229, 0]
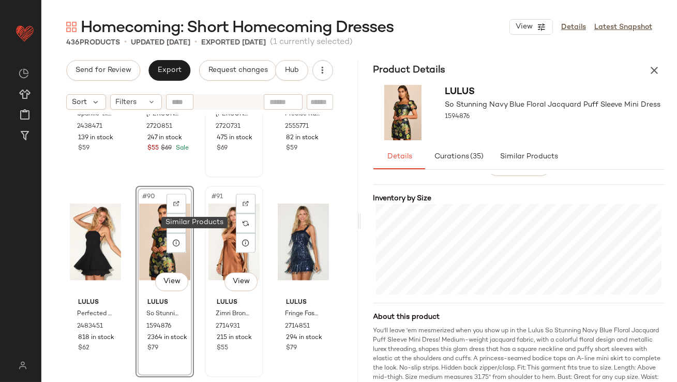
click at [210, 218] on div "#91 View" at bounding box center [234, 241] width 51 height 105
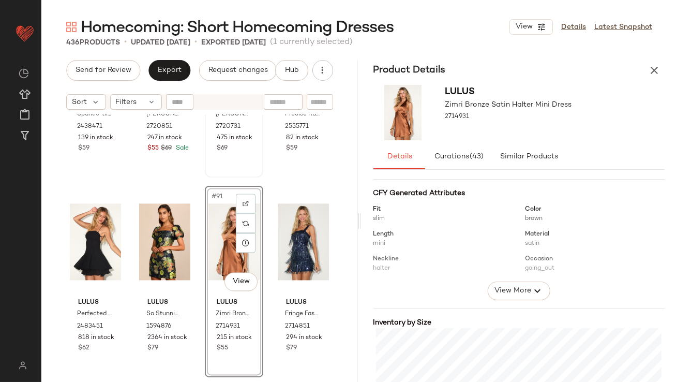
scroll to position [152, 0]
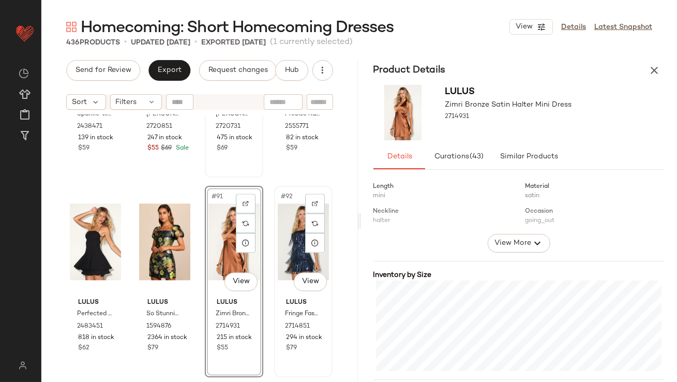
click at [294, 239] on div "#92 View" at bounding box center [303, 241] width 51 height 105
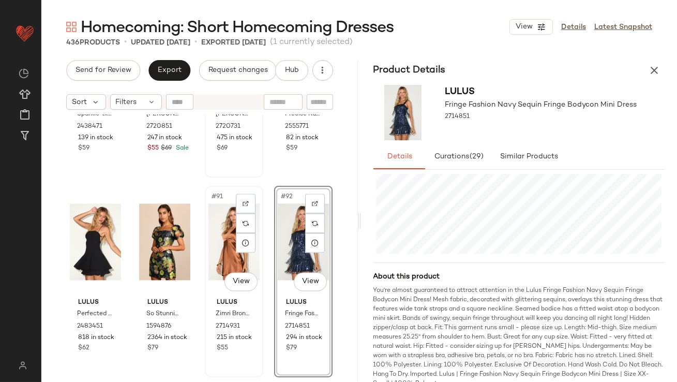
scroll to position [4541, 0]
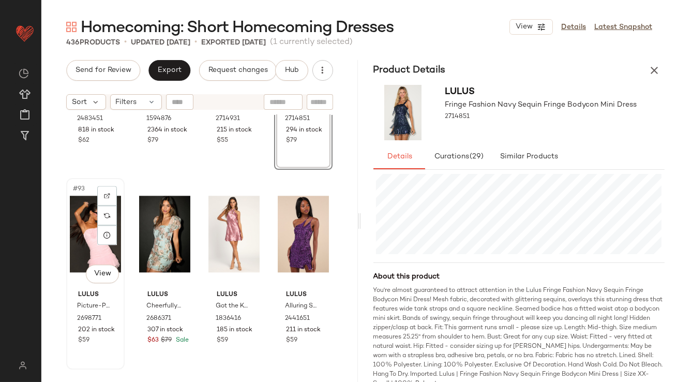
click at [84, 239] on div "#93 View" at bounding box center [95, 234] width 51 height 105
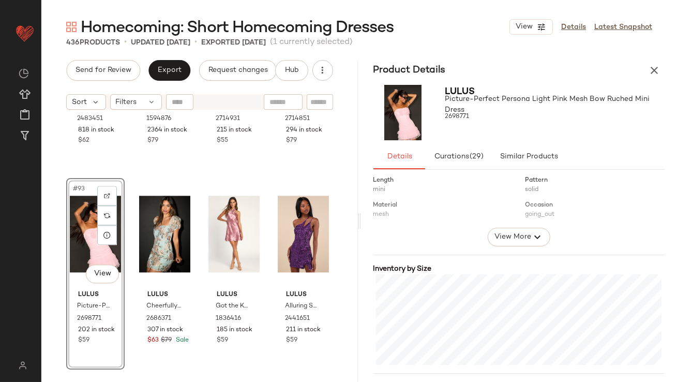
scroll to position [275, 0]
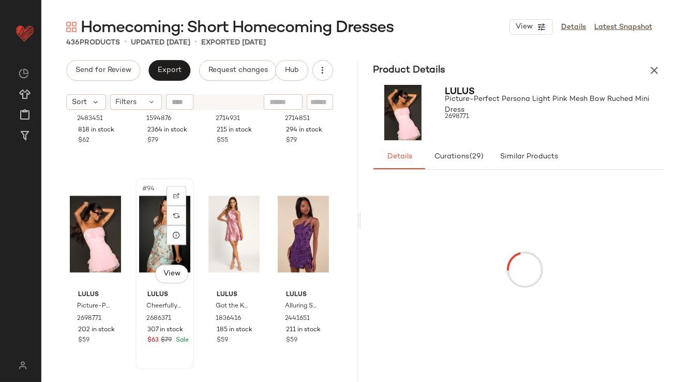
click at [145, 246] on div "#94 View" at bounding box center [164, 234] width 51 height 105
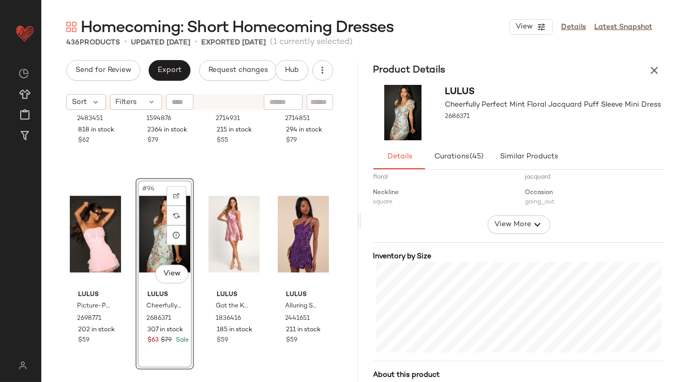
scroll to position [216, 0]
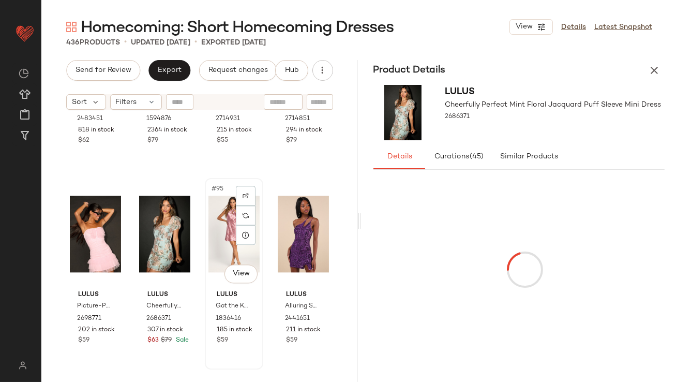
click at [224, 221] on div "#95 View" at bounding box center [234, 234] width 51 height 105
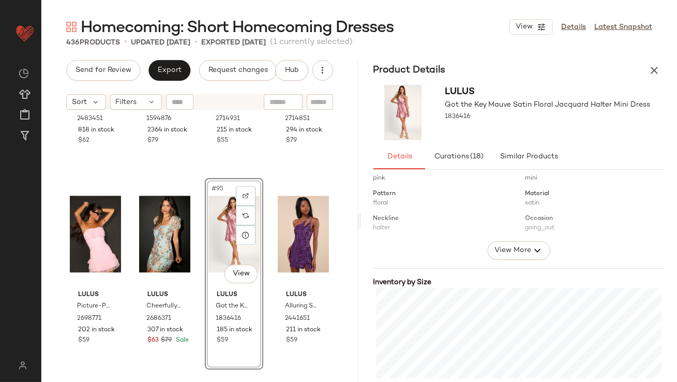
scroll to position [197, 0]
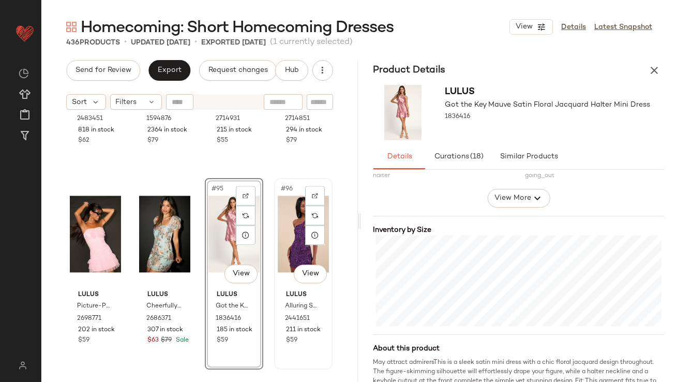
click at [279, 242] on div "#96 View" at bounding box center [303, 234] width 51 height 105
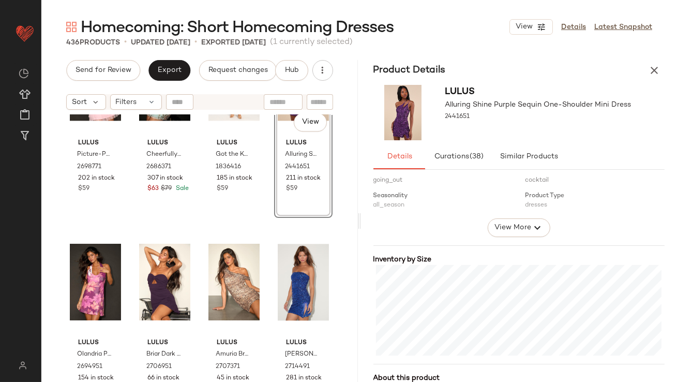
scroll to position [4731, 0]
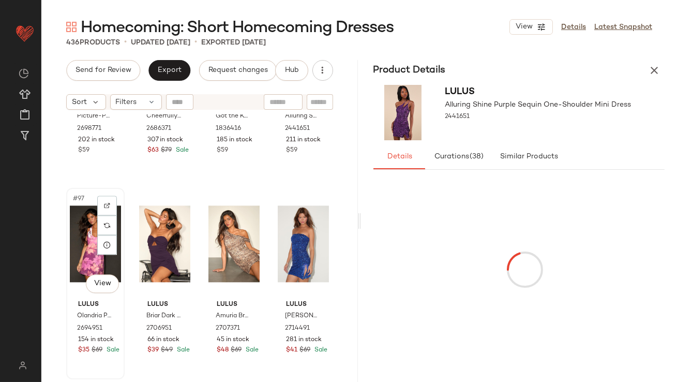
click at [75, 224] on div "#97 View" at bounding box center [95, 243] width 51 height 105
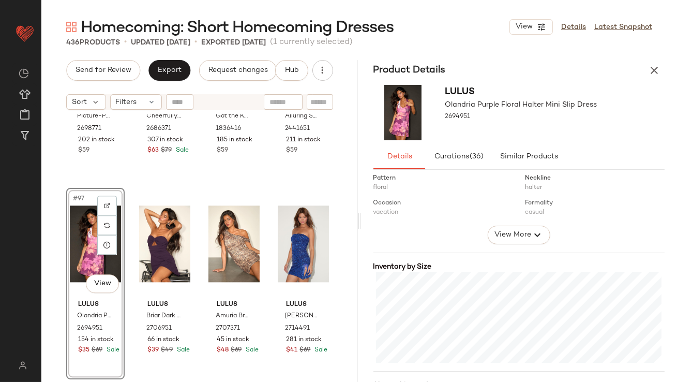
scroll to position [254, 0]
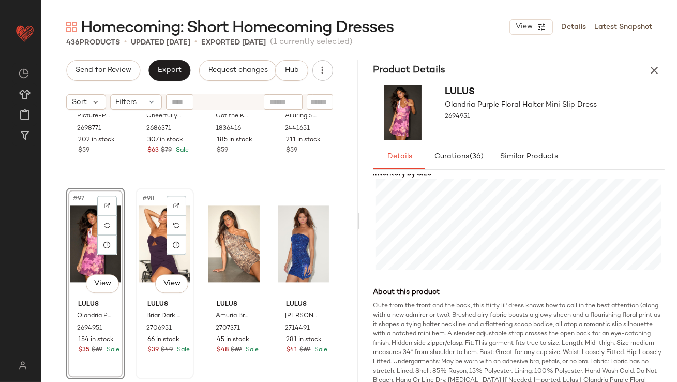
click at [149, 222] on div "#98 View" at bounding box center [164, 243] width 51 height 105
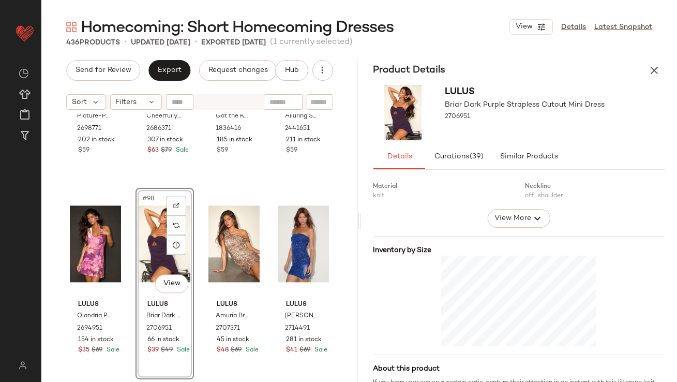
scroll to position [266, 0]
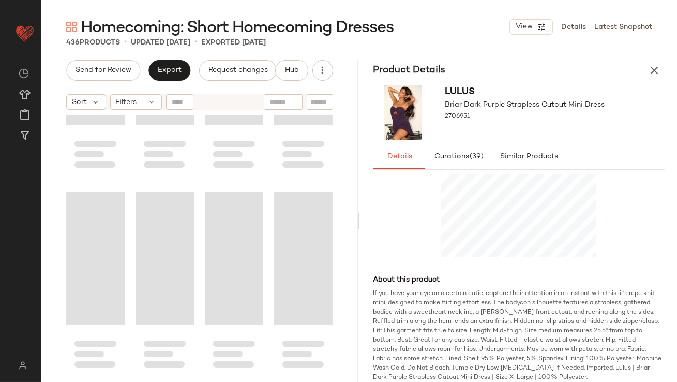
click at [164, 255] on div "Loading..." at bounding box center [165, 258] width 58 height 132
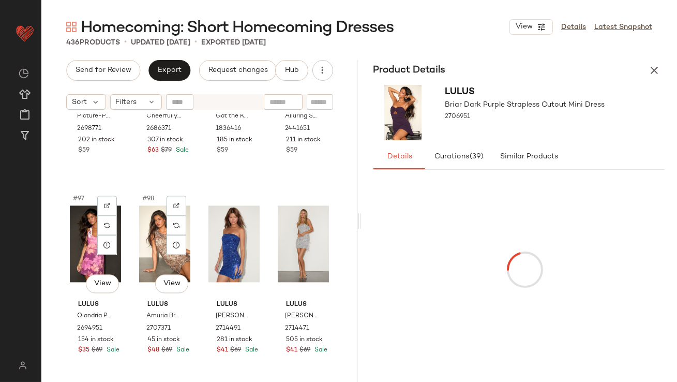
click at [164, 255] on div "#98 View" at bounding box center [164, 243] width 51 height 105
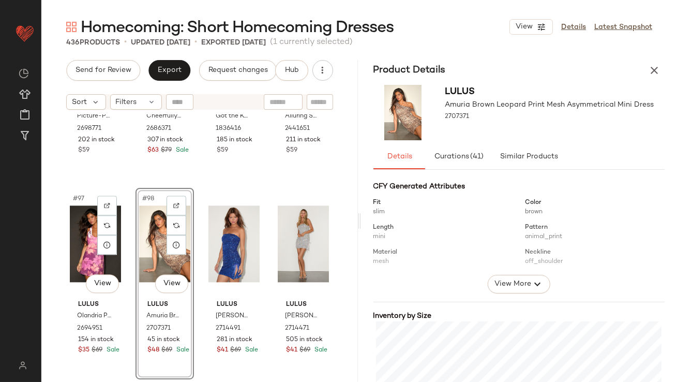
scroll to position [214, 0]
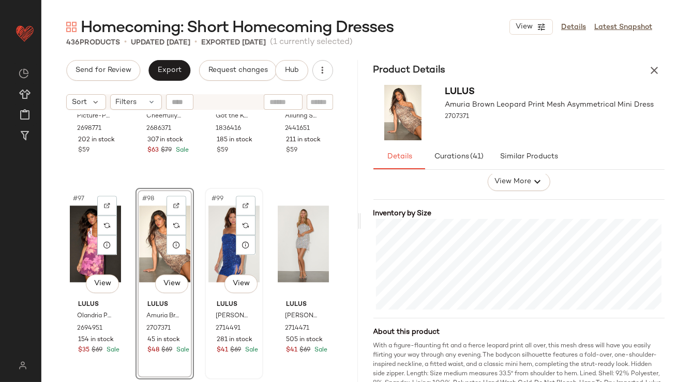
click at [220, 241] on div "#99 View" at bounding box center [234, 243] width 51 height 105
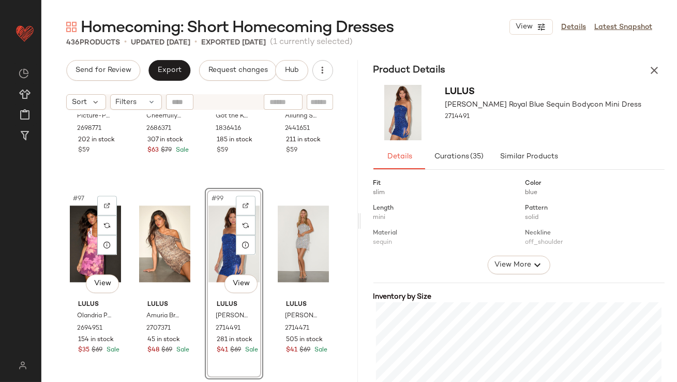
scroll to position [168, 0]
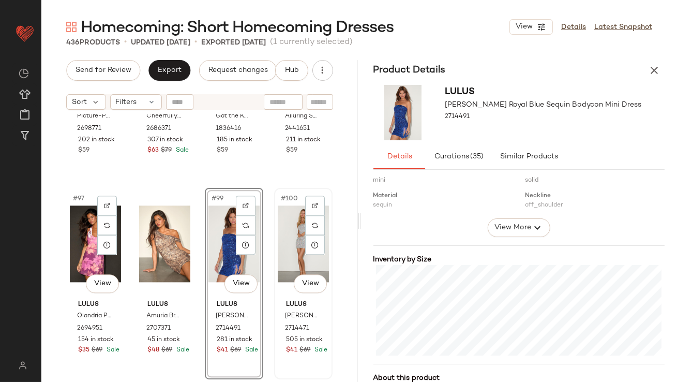
click at [288, 241] on div "#100 View" at bounding box center [303, 243] width 51 height 105
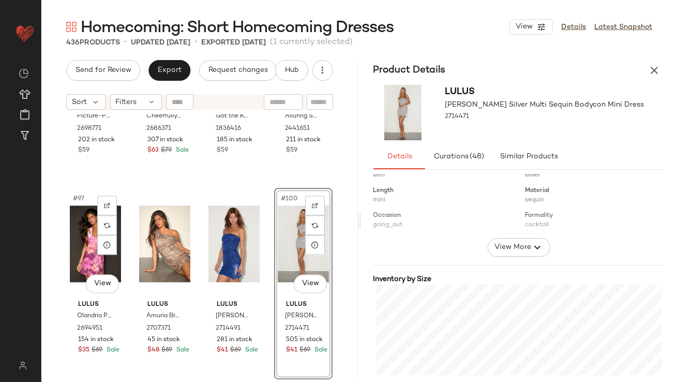
scroll to position [166, 0]
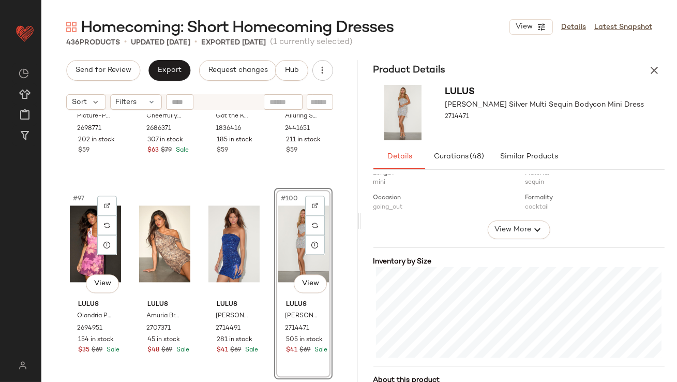
click at [606, 64] on icon "button" at bounding box center [654, 70] width 12 height 12
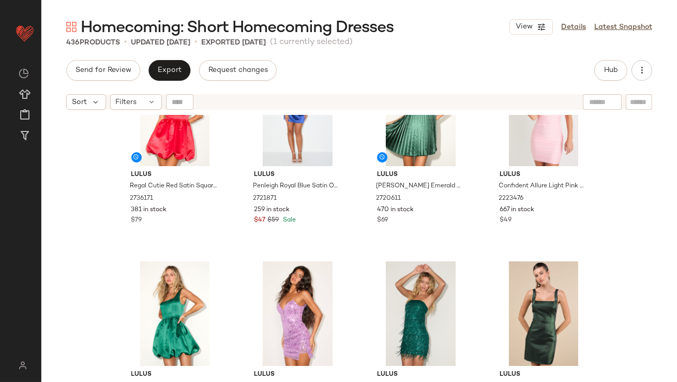
scroll to position [0, 0]
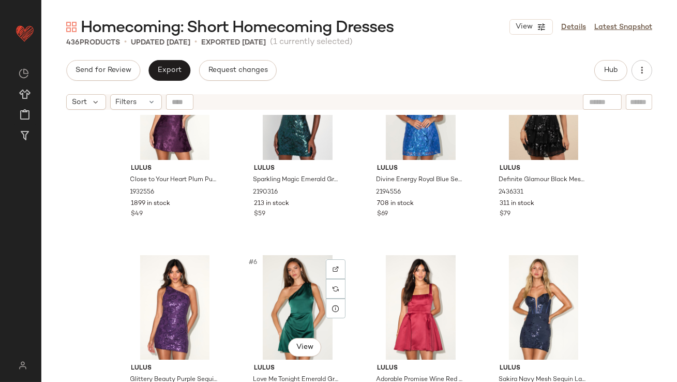
scroll to position [77, 0]
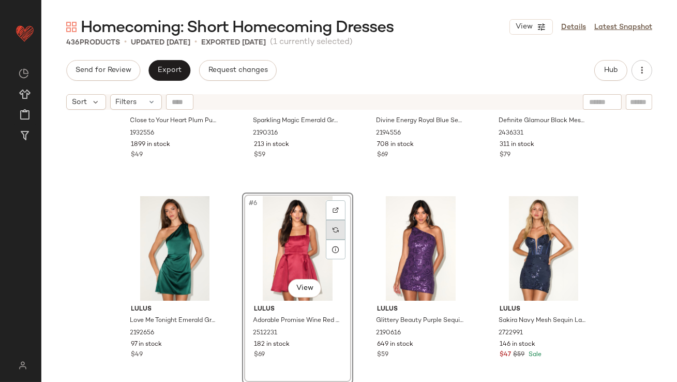
scroll to position [220, 0]
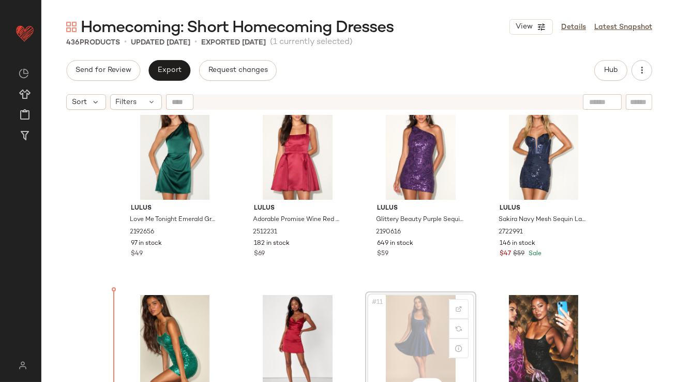
scroll to position [232, 0]
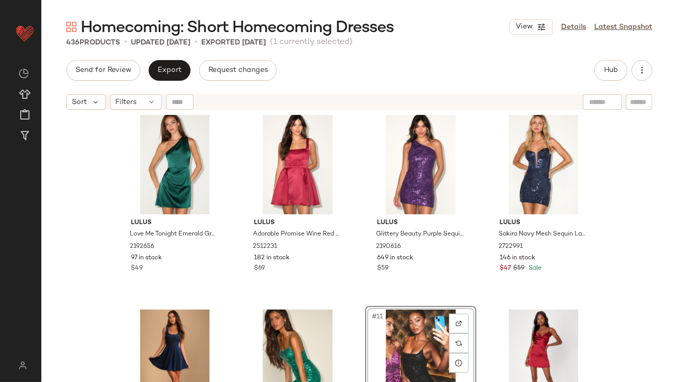
scroll to position [292, 0]
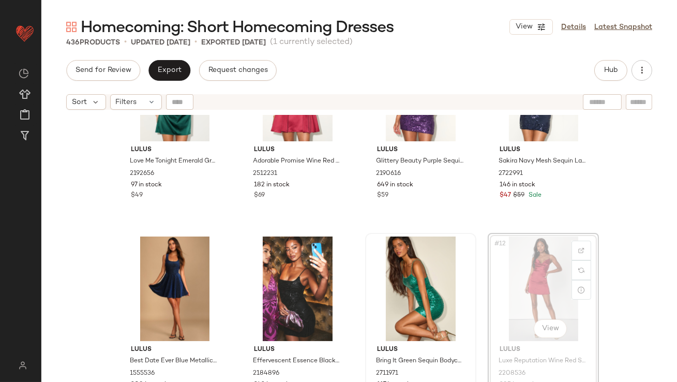
drag, startPoint x: 538, startPoint y: 270, endPoint x: 368, endPoint y: 286, distance: 170.5
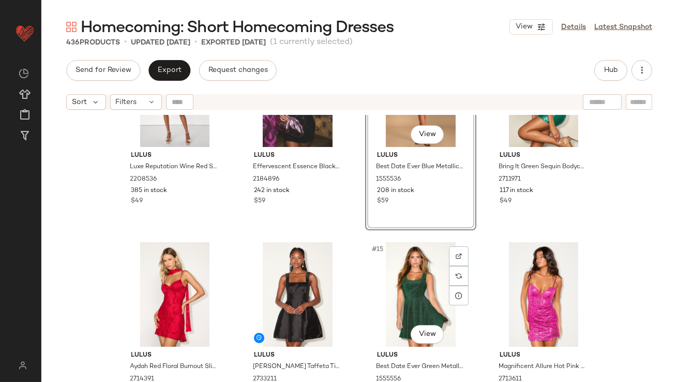
scroll to position [488, 0]
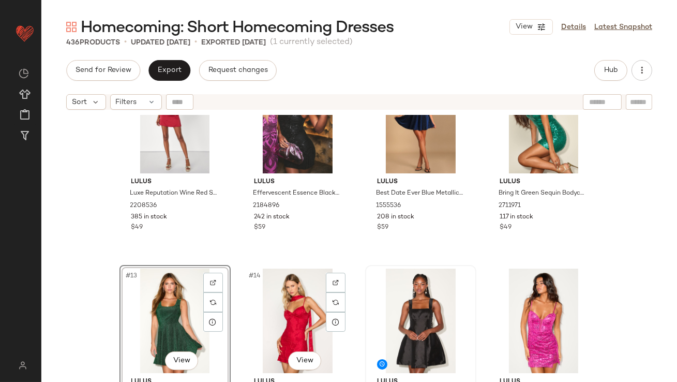
scroll to position [463, 0]
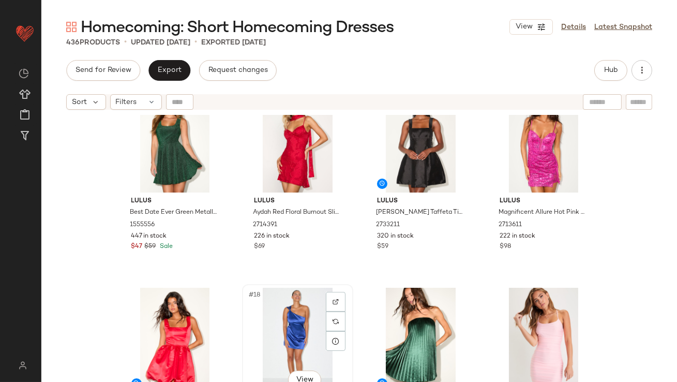
scroll to position [641, 0]
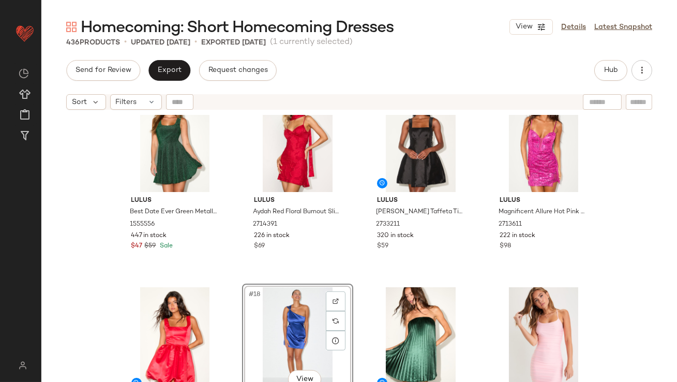
drag, startPoint x: 310, startPoint y: 301, endPoint x: 316, endPoint y: 295, distance: 7.7
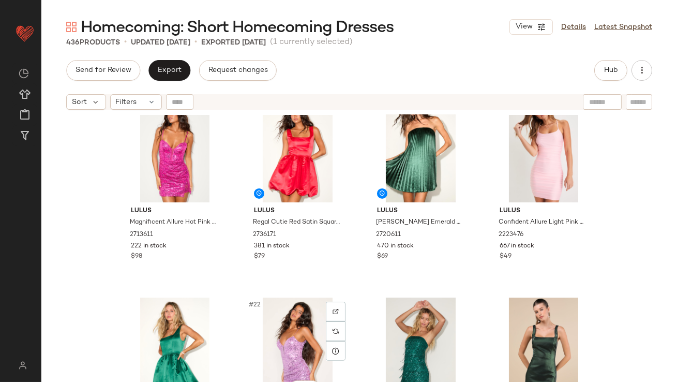
scroll to position [756, 0]
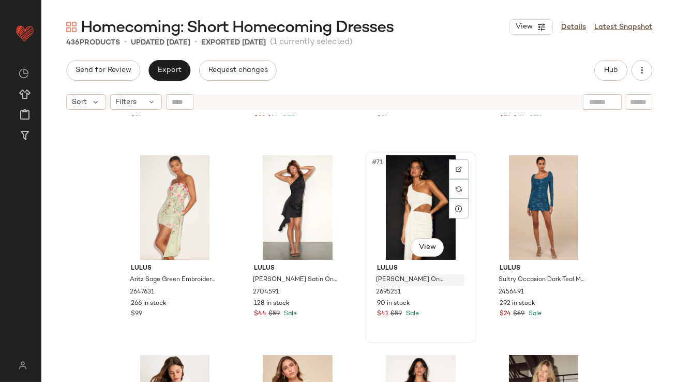
scroll to position [3370, 0]
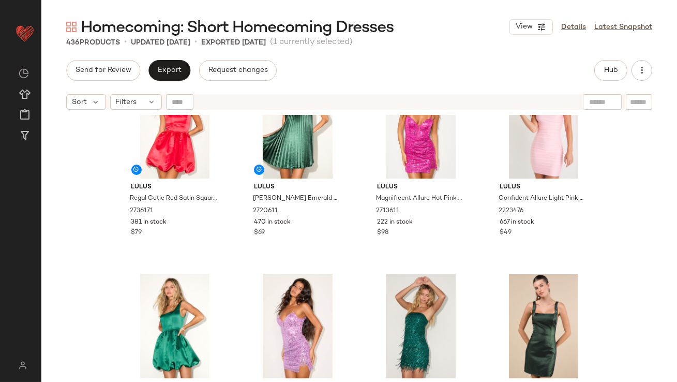
scroll to position [851, 0]
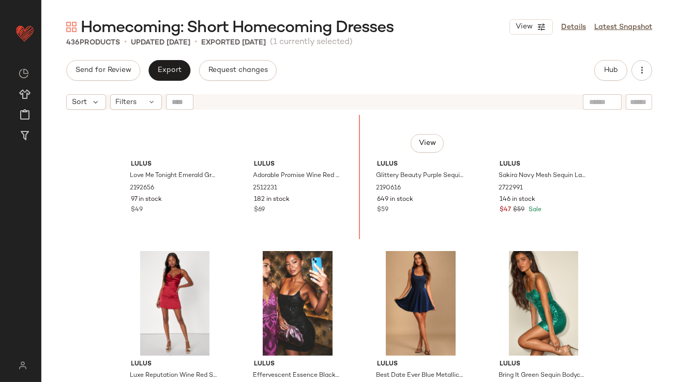
scroll to position [276, 0]
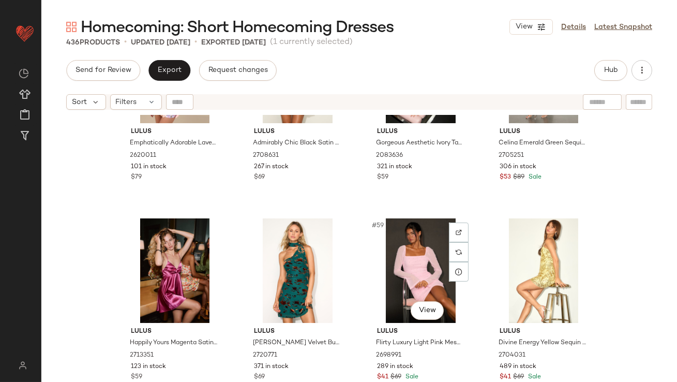
scroll to position [2778, 0]
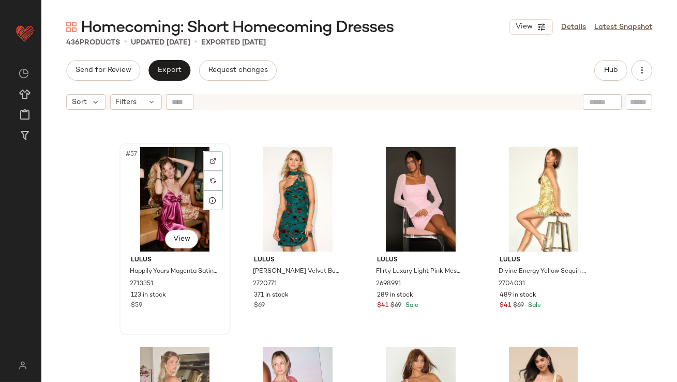
click at [172, 210] on div "#57 View" at bounding box center [175, 199] width 104 height 105
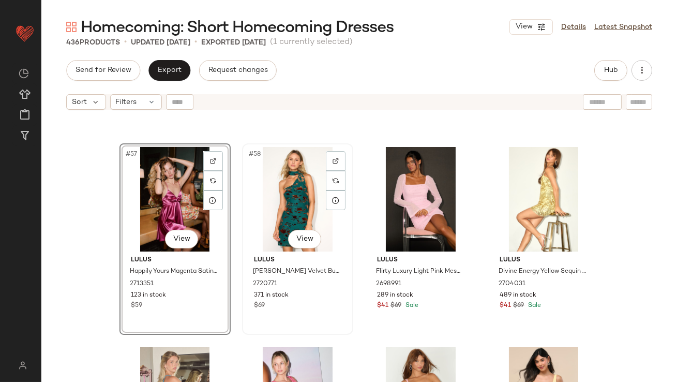
click at [285, 206] on div "#58 View" at bounding box center [298, 199] width 104 height 105
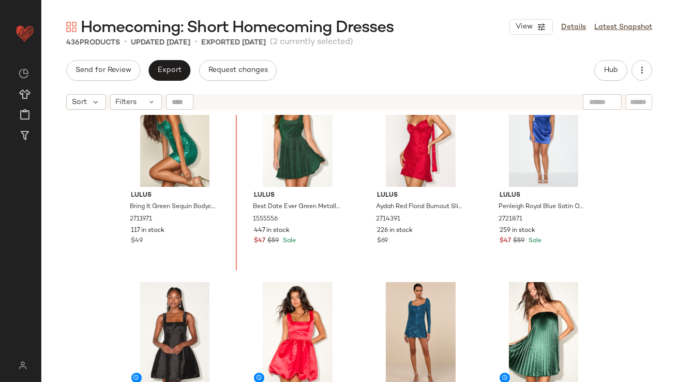
scroll to position [596, 0]
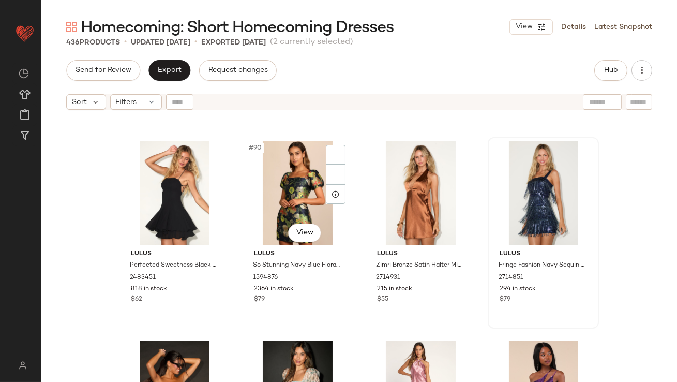
scroll to position [4370, 0]
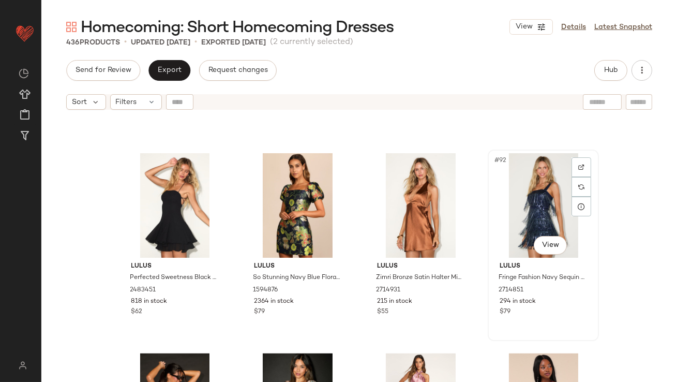
click at [522, 217] on div "#92 View" at bounding box center [544, 205] width 104 height 105
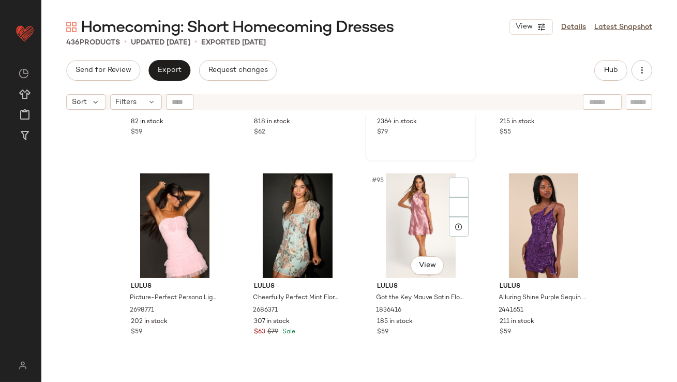
scroll to position [4550, 0]
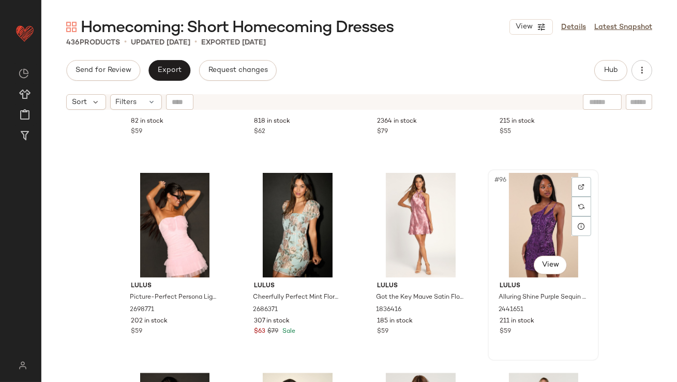
click at [514, 201] on div "#96 View" at bounding box center [544, 225] width 104 height 105
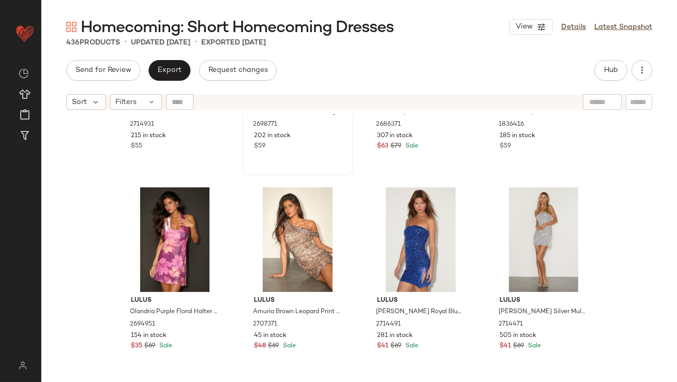
scroll to position [4747, 0]
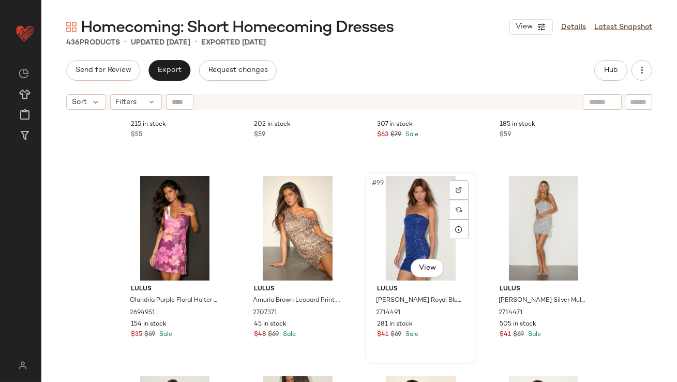
click at [391, 217] on div "#99 View" at bounding box center [421, 228] width 104 height 105
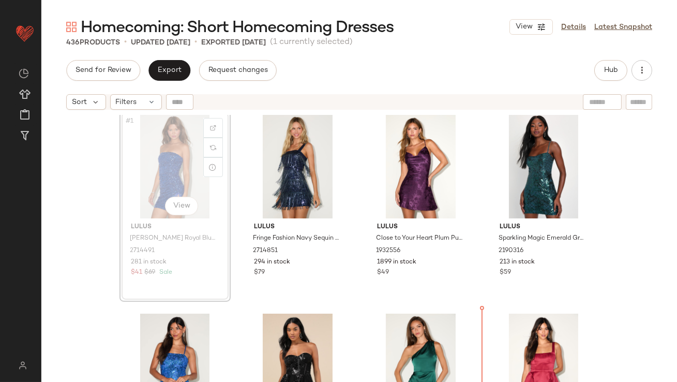
scroll to position [10, 0]
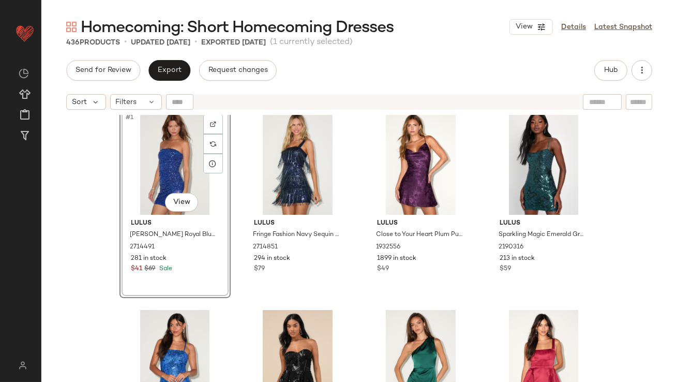
click at [128, 172] on div "#1 View" at bounding box center [175, 162] width 104 height 105
click at [261, 159] on div "#2 View" at bounding box center [298, 162] width 104 height 105
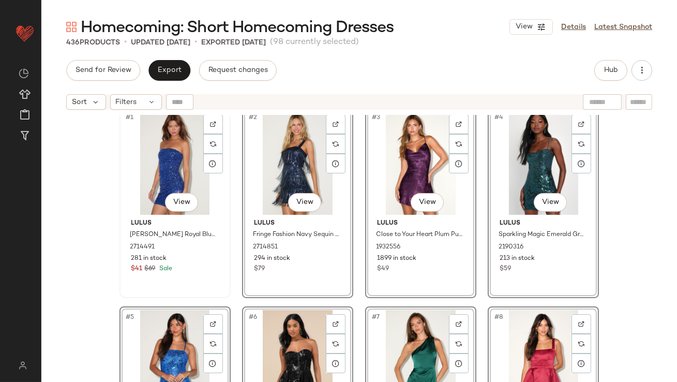
click at [130, 156] on div "#1 View" at bounding box center [175, 162] width 104 height 105
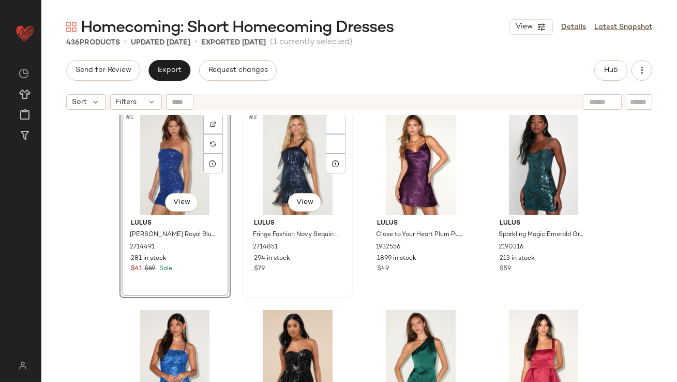
click at [278, 158] on div "#2 View" at bounding box center [298, 162] width 104 height 105
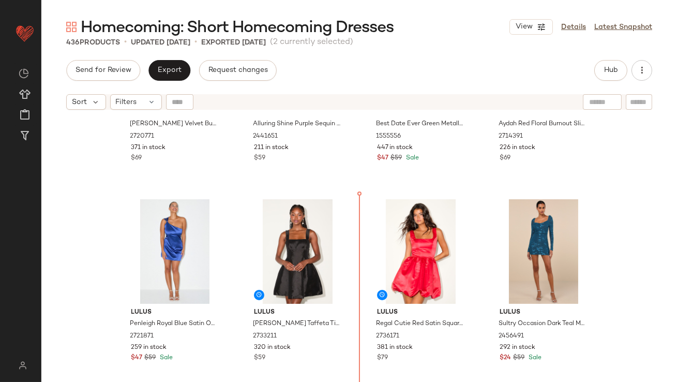
scroll to position [952, 0]
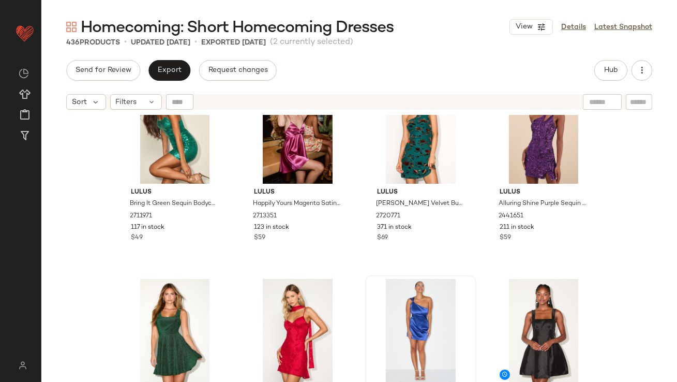
scroll to position [640, 0]
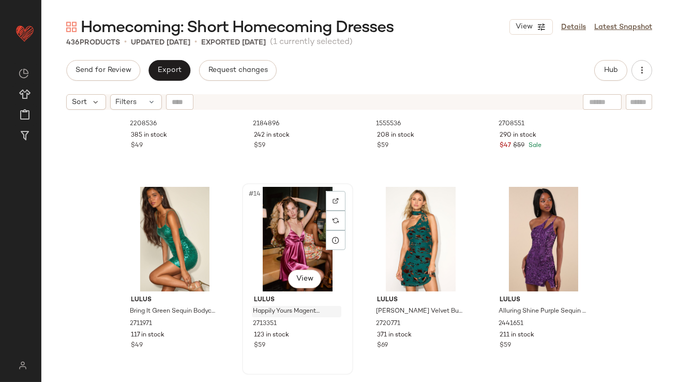
scroll to position [541, 0]
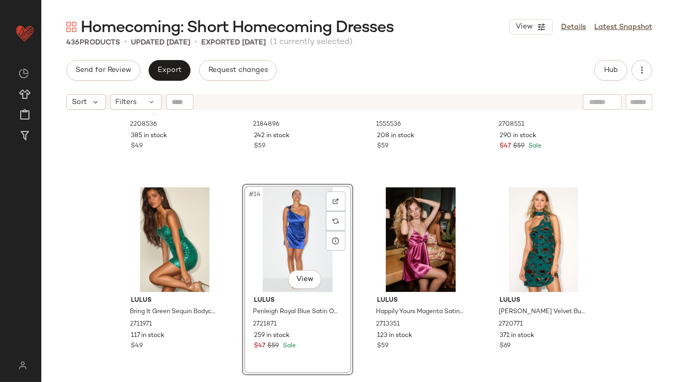
click at [96, 270] on div "Lulus Luxe Reputation Wine Red Satin Sleeveless Cowl Neck Mini Dress 2208536 38…" at bounding box center [359, 261] width 636 height 293
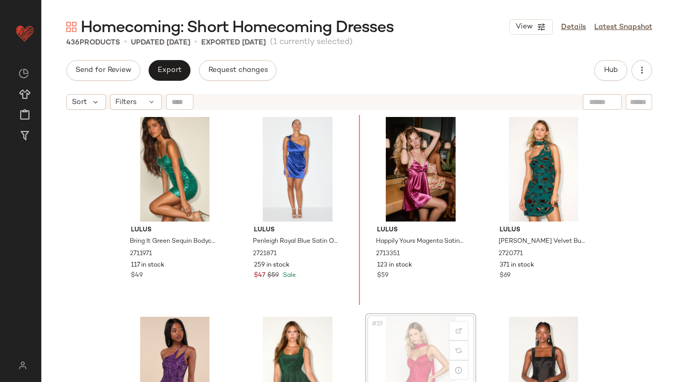
scroll to position [612, 0]
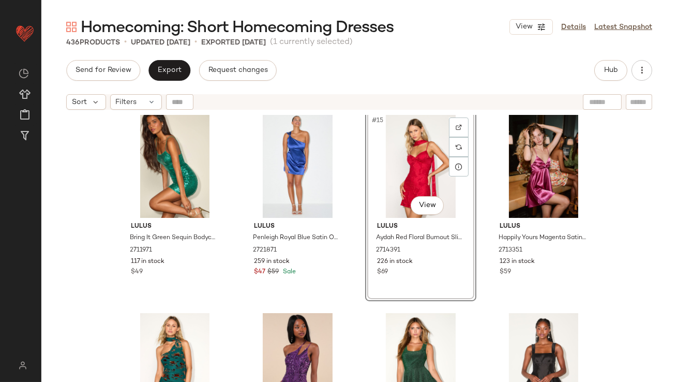
scroll to position [687, 0]
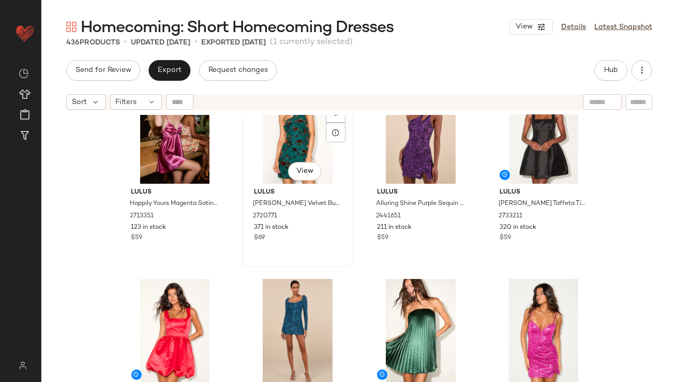
scroll to position [866, 0]
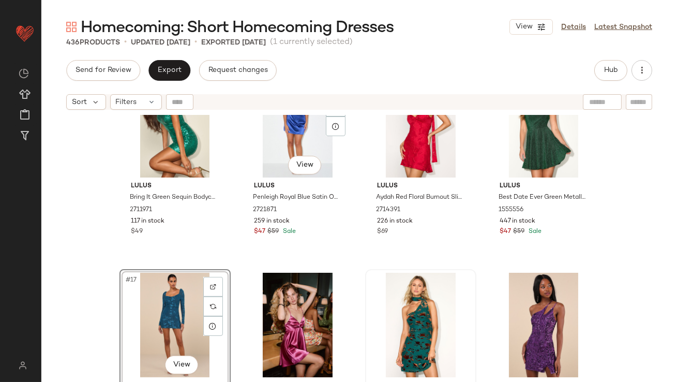
scroll to position [689, 0]
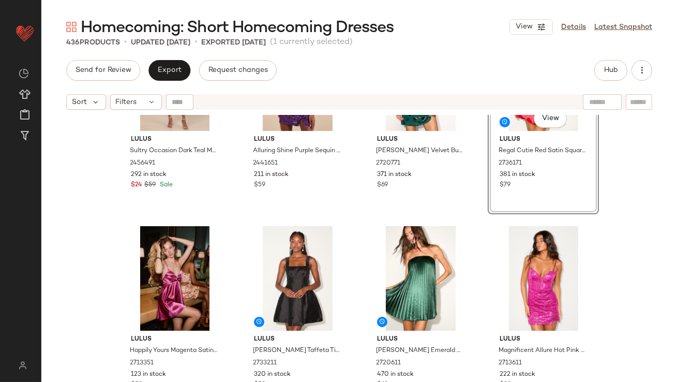
scroll to position [912, 0]
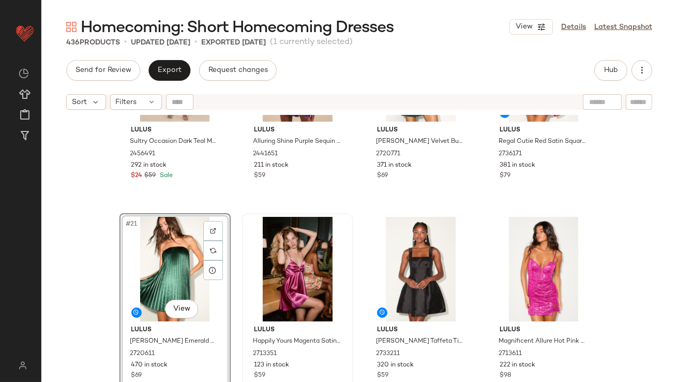
scroll to position [919, 0]
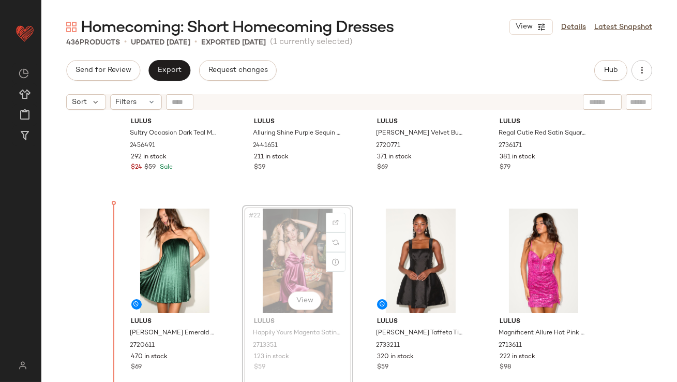
drag, startPoint x: 274, startPoint y: 273, endPoint x: 269, endPoint y: 274, distance: 5.7
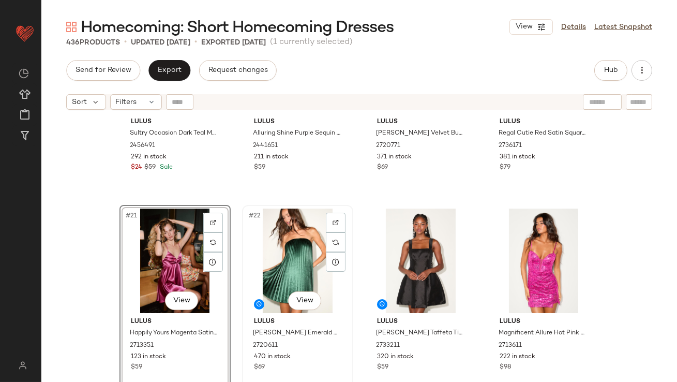
scroll to position [1083, 0]
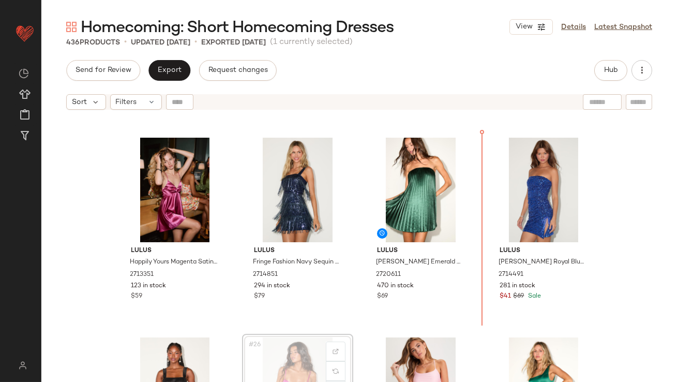
scroll to position [989, 0]
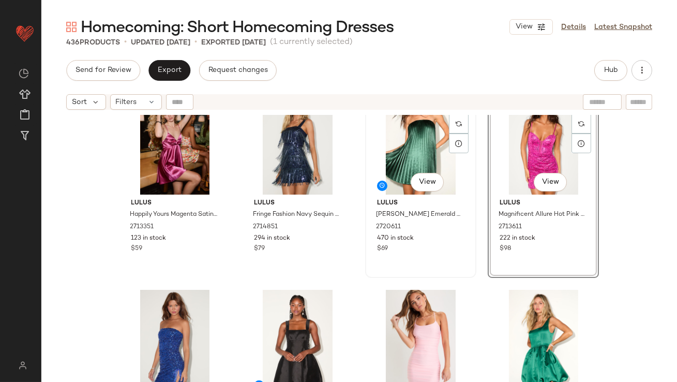
scroll to position [1110, 0]
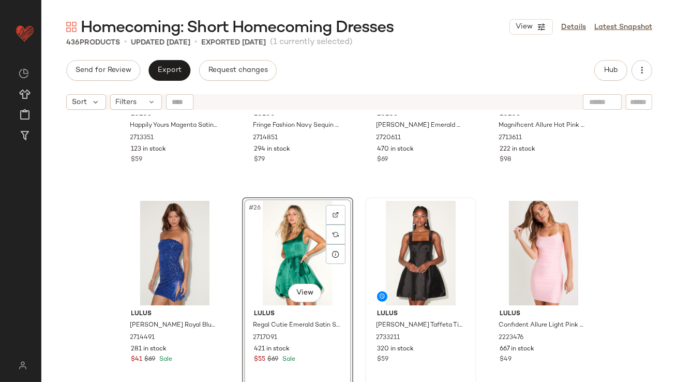
scroll to position [1050, 0]
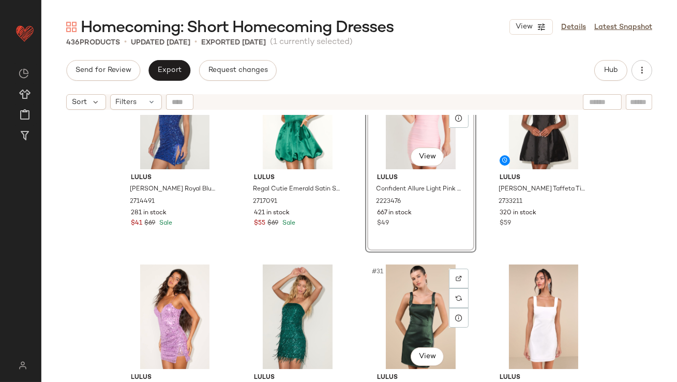
scroll to position [1407, 0]
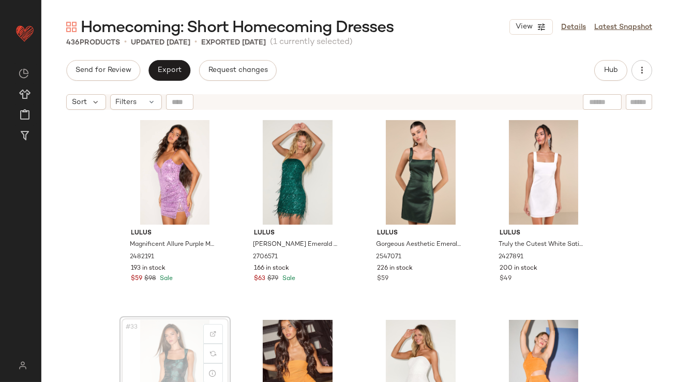
scroll to position [1408, 0]
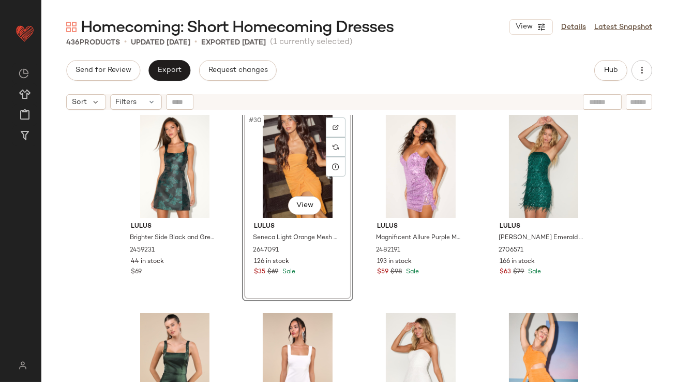
scroll to position [1428, 0]
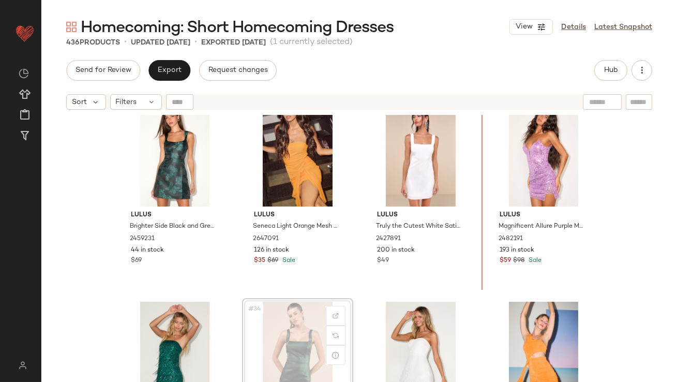
drag, startPoint x: 276, startPoint y: 339, endPoint x: 474, endPoint y: 186, distance: 250.8
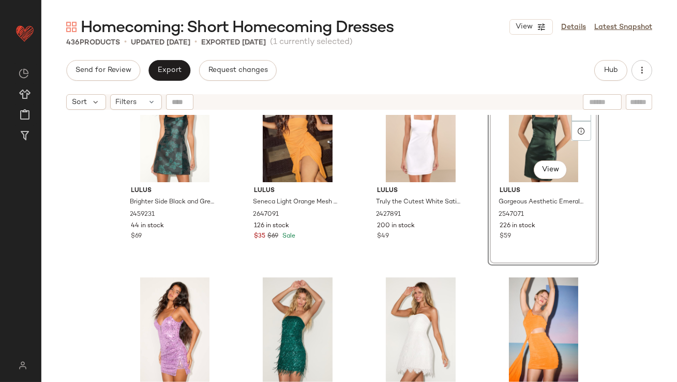
scroll to position [1478, 0]
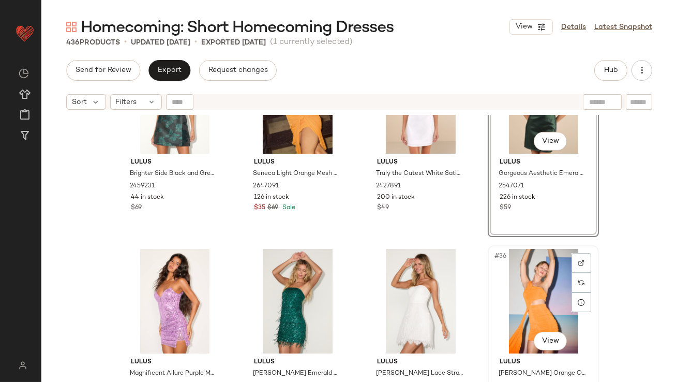
click at [516, 286] on div "#36 View" at bounding box center [544, 301] width 104 height 105
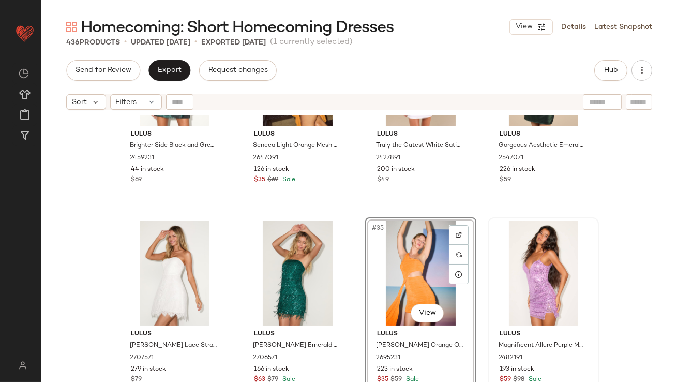
scroll to position [1642, 0]
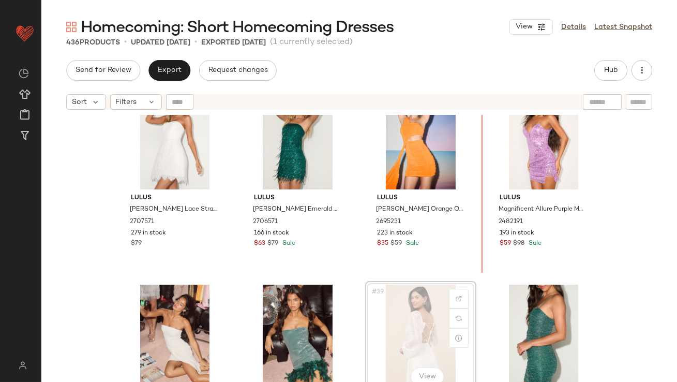
drag, startPoint x: 398, startPoint y: 319, endPoint x: 399, endPoint y: 314, distance: 5.2
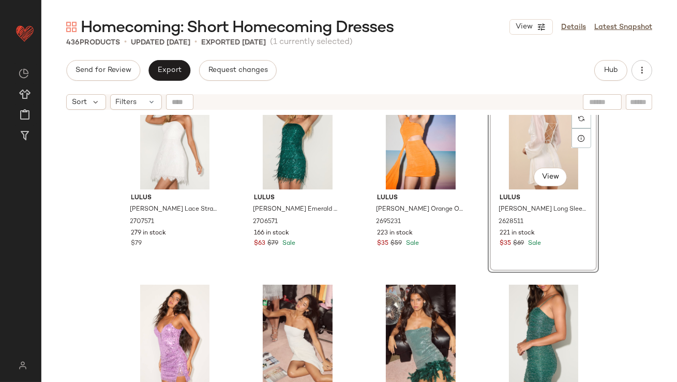
scroll to position [1643, 0]
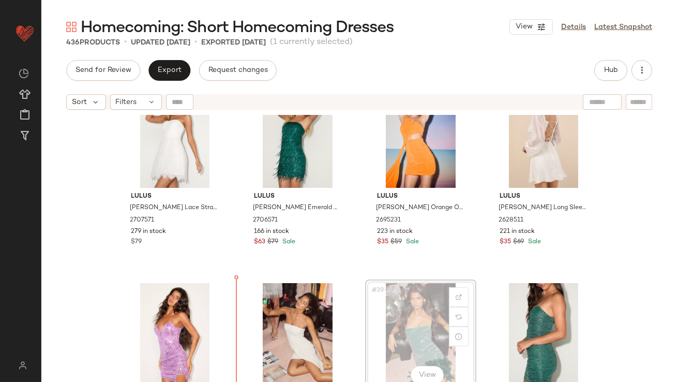
scroll to position [1650, 0]
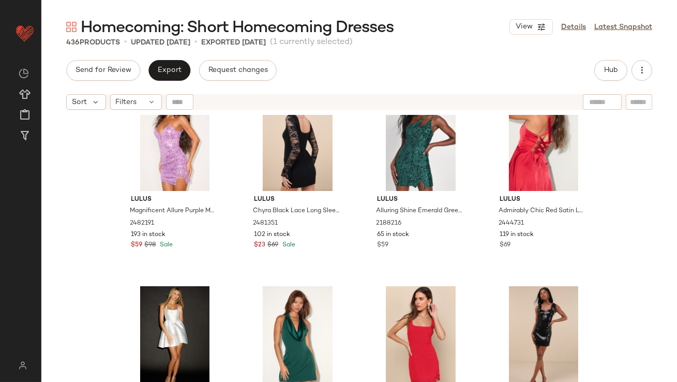
scroll to position [1964, 0]
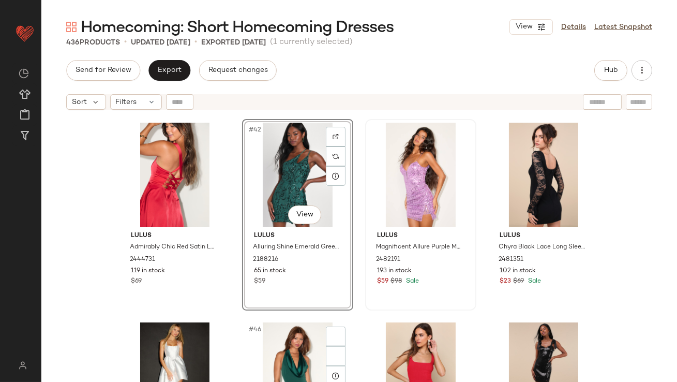
scroll to position [2102, 0]
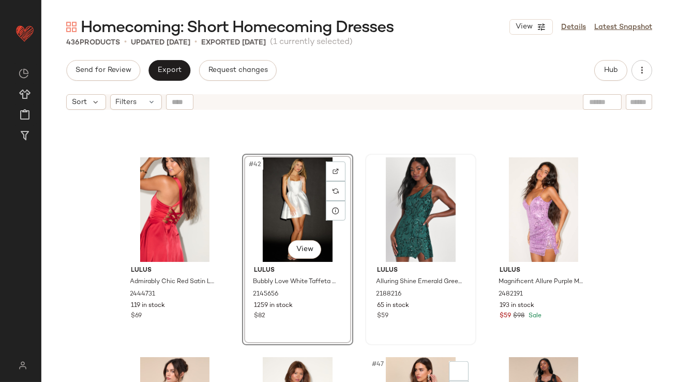
scroll to position [2080, 0]
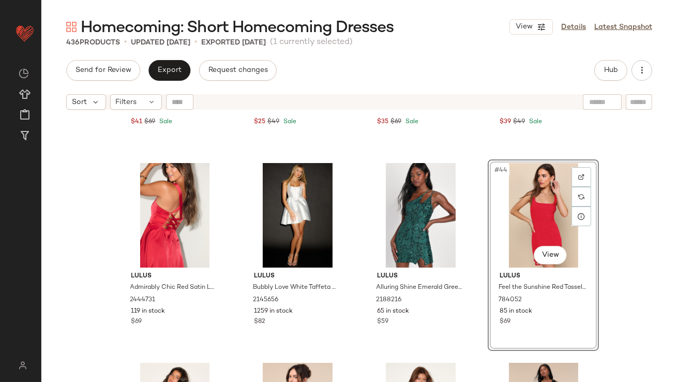
scroll to position [2088, 0]
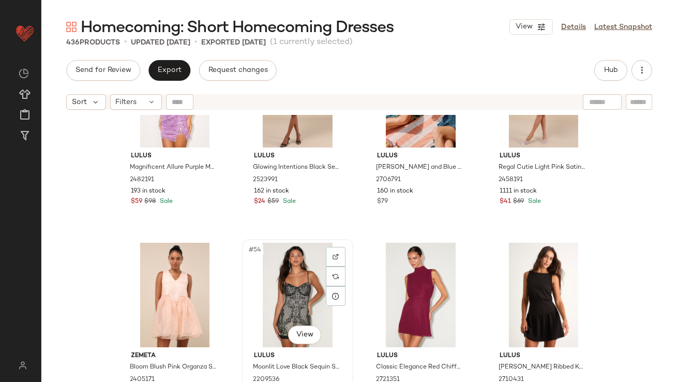
click at [286, 264] on div "#54 View" at bounding box center [298, 295] width 104 height 105
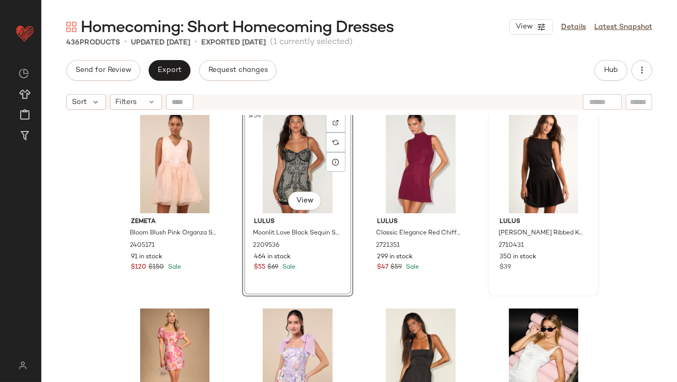
scroll to position [2574, 0]
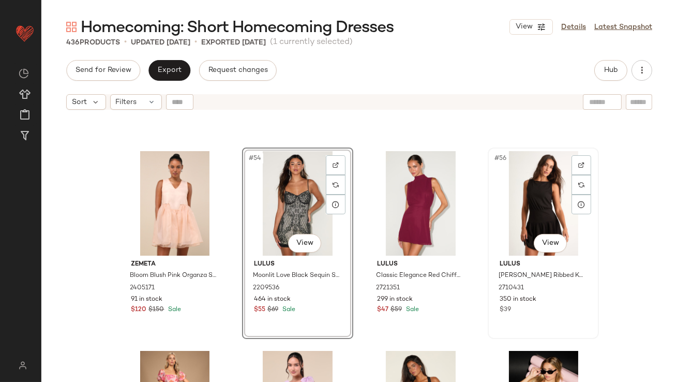
click at [536, 218] on div "#56 View" at bounding box center [544, 203] width 104 height 105
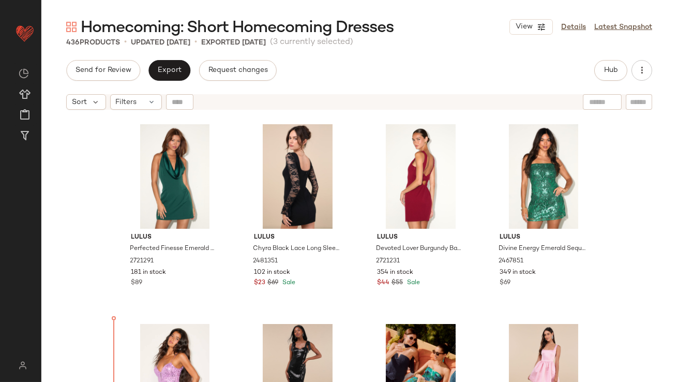
scroll to position [2235, 0]
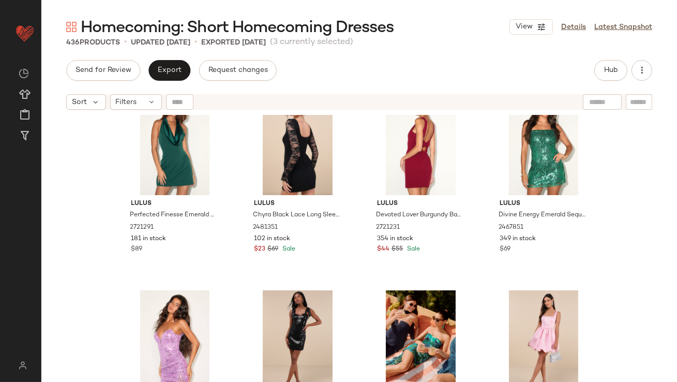
click at [108, 282] on div "Lulus Admirably Chic Red Satin Lace-Up Mini Dress With Pockets 2444731 119 in s…" at bounding box center [359, 261] width 636 height 293
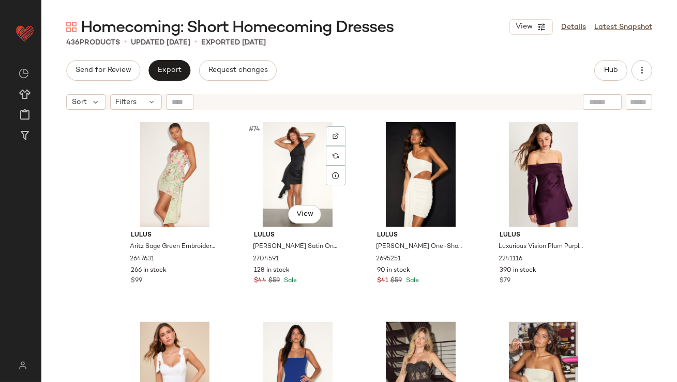
scroll to position [3638, 0]
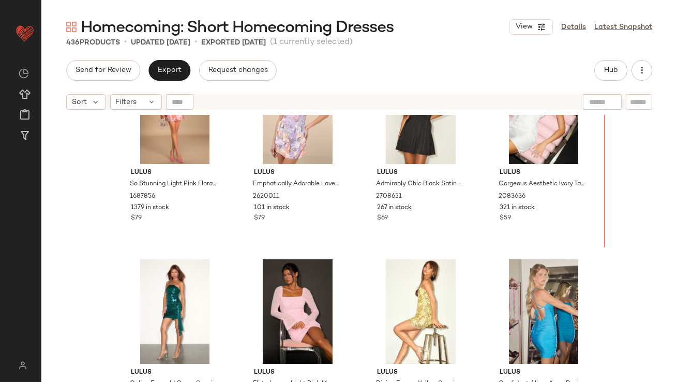
scroll to position [2780, 0]
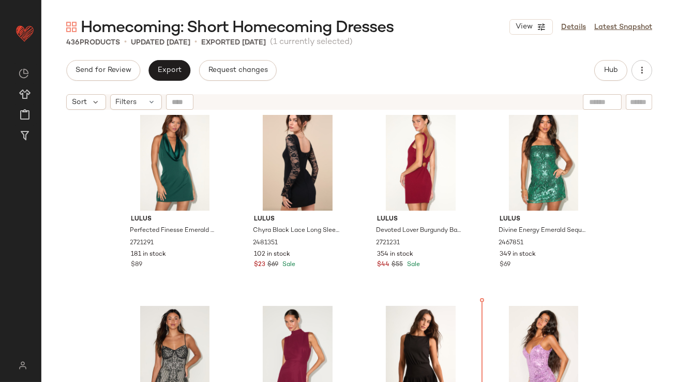
scroll to position [2279, 0]
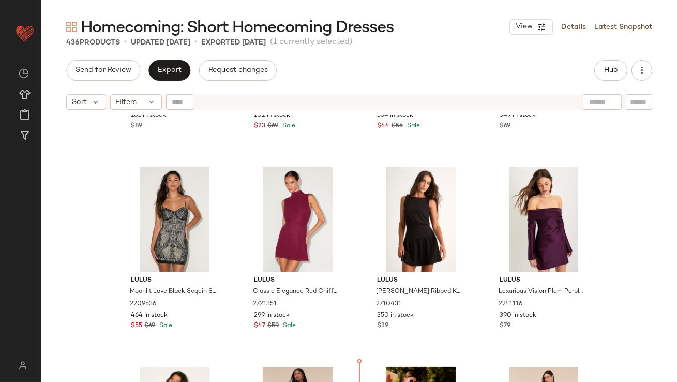
scroll to position [2384, 0]
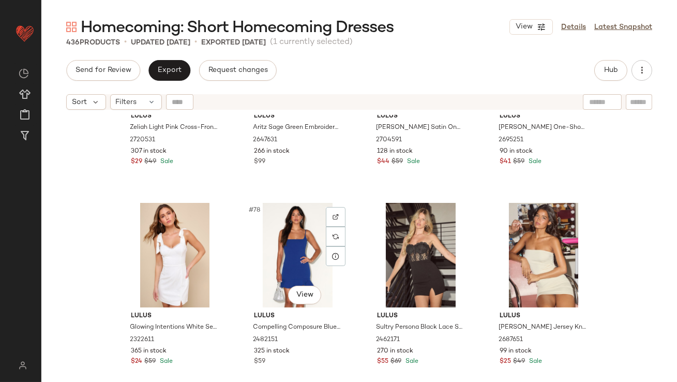
scroll to position [3776, 0]
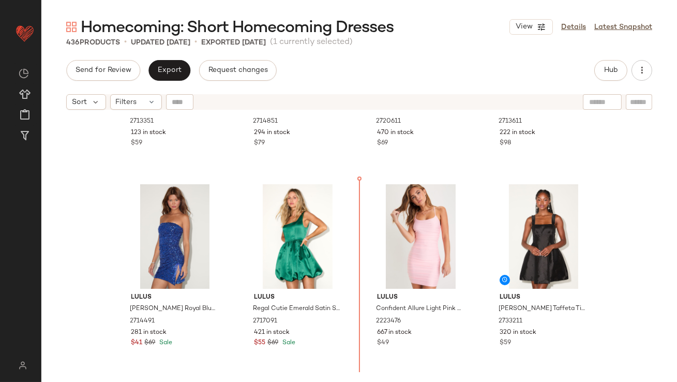
scroll to position [1149, 0]
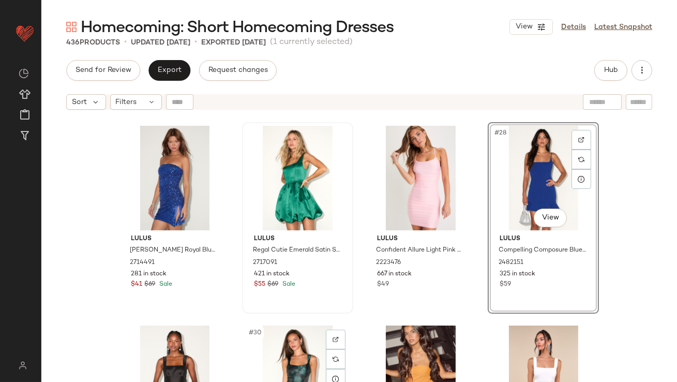
scroll to position [1287, 0]
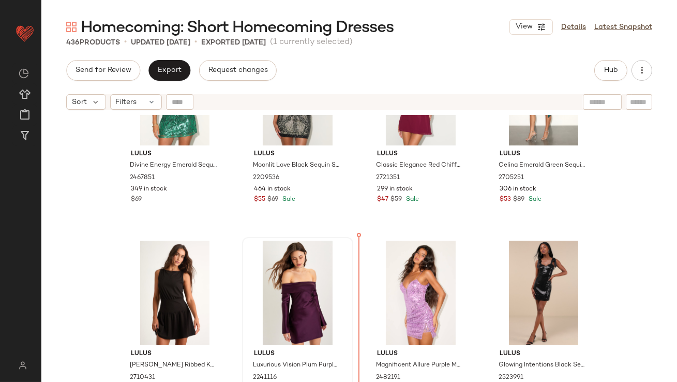
scroll to position [2497, 0]
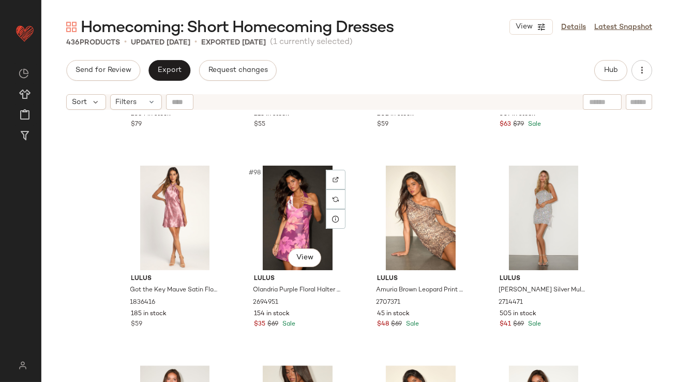
scroll to position [4797, 0]
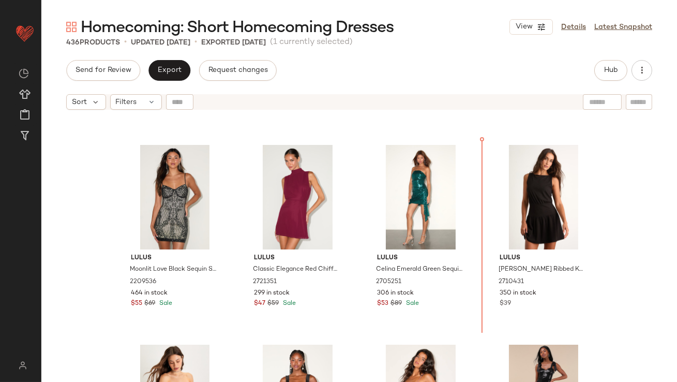
scroll to position [2335, 0]
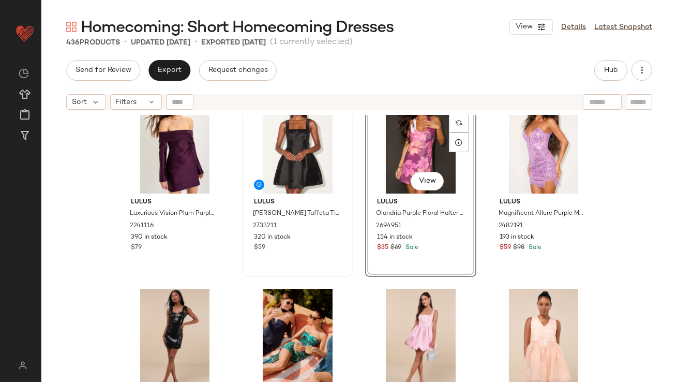
scroll to position [2652, 0]
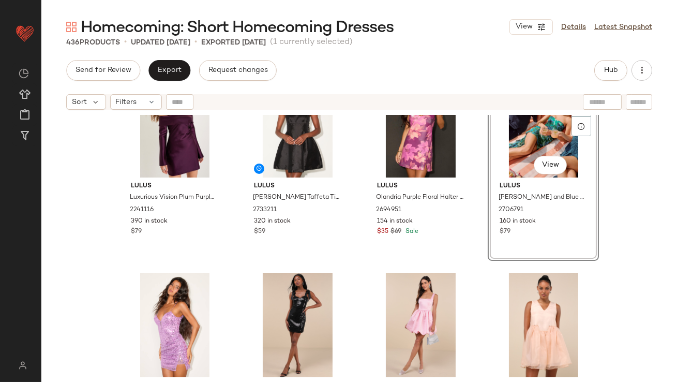
scroll to position [2665, 0]
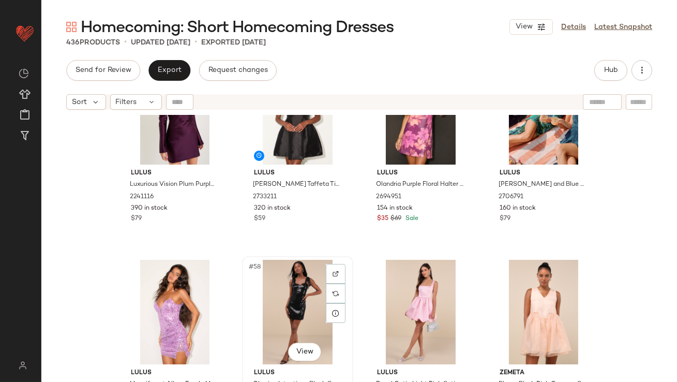
click at [298, 295] on div "#58 View" at bounding box center [298, 312] width 104 height 105
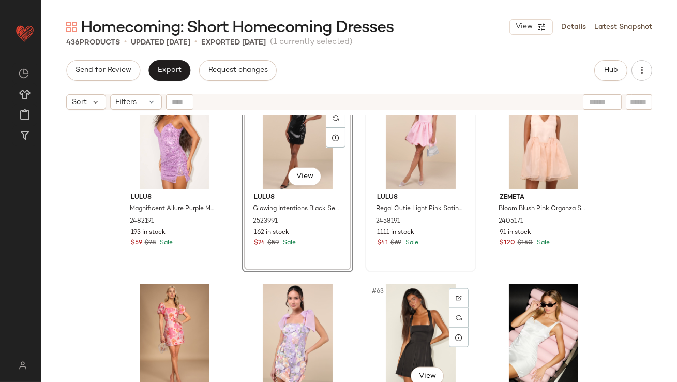
scroll to position [2837, 0]
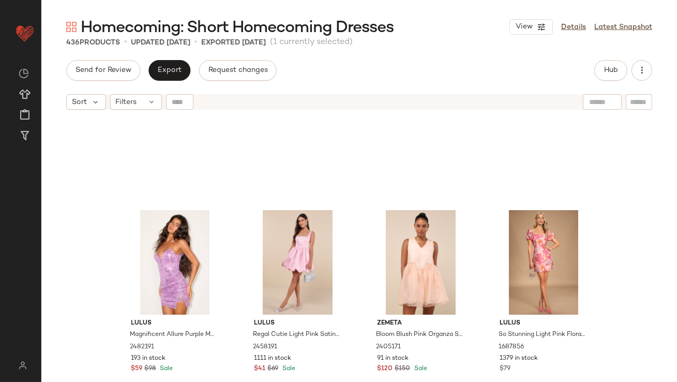
scroll to position [2675, 0]
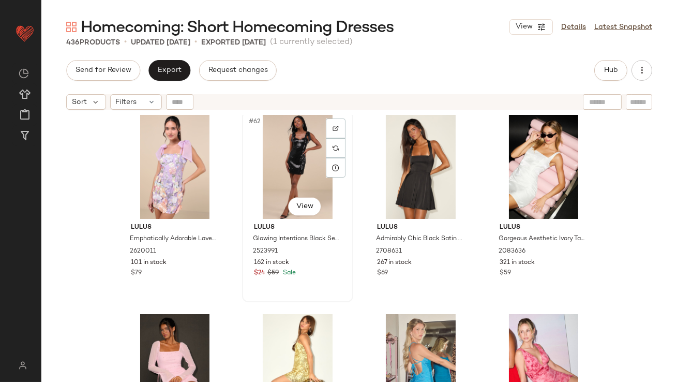
scroll to position [3000, 0]
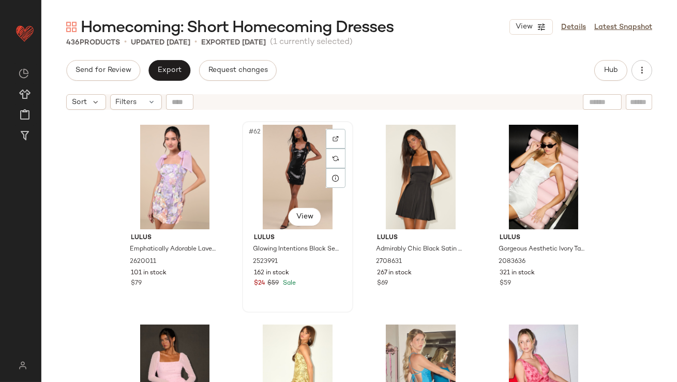
click at [301, 175] on div "#62 View" at bounding box center [298, 177] width 104 height 105
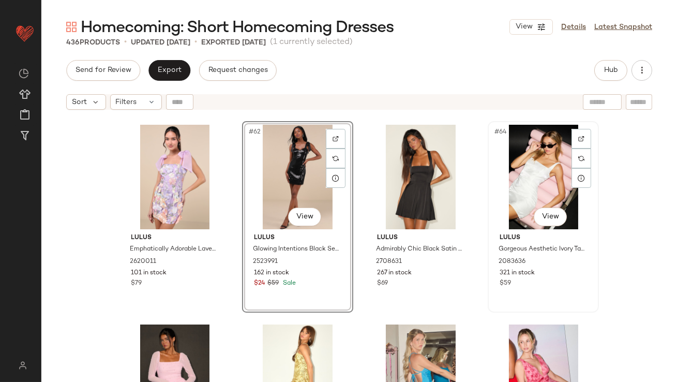
click at [521, 165] on div "#64 View" at bounding box center [544, 177] width 104 height 105
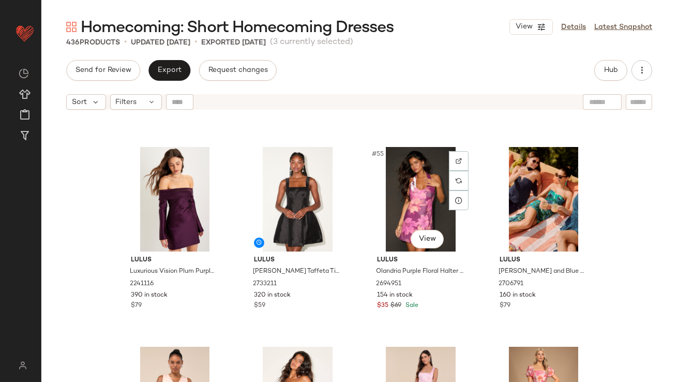
scroll to position [2786, 0]
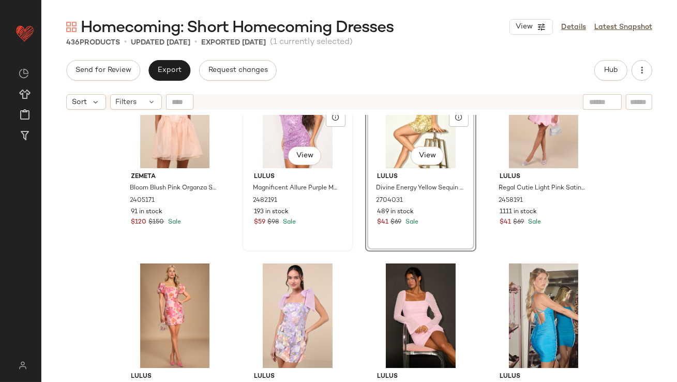
scroll to position [2899, 0]
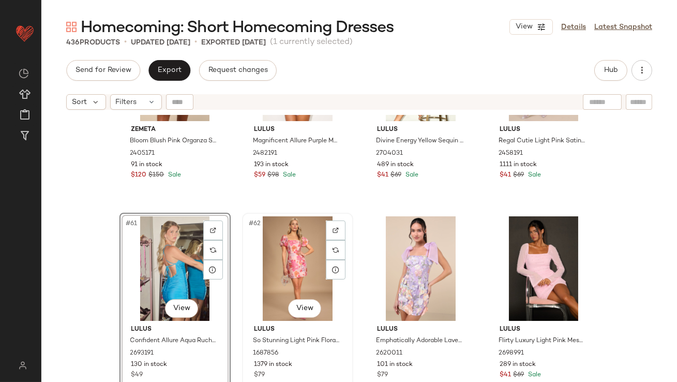
scroll to position [3092, 0]
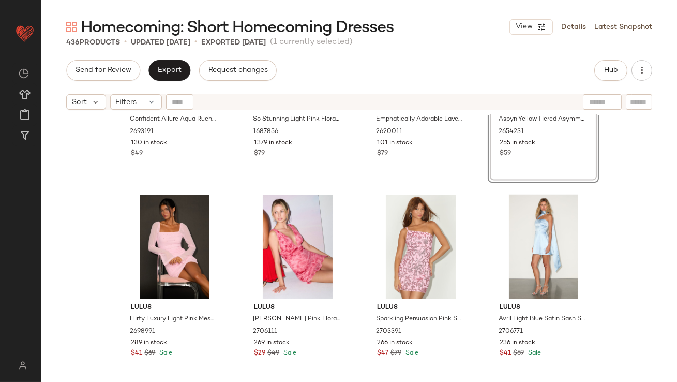
scroll to position [3131, 0]
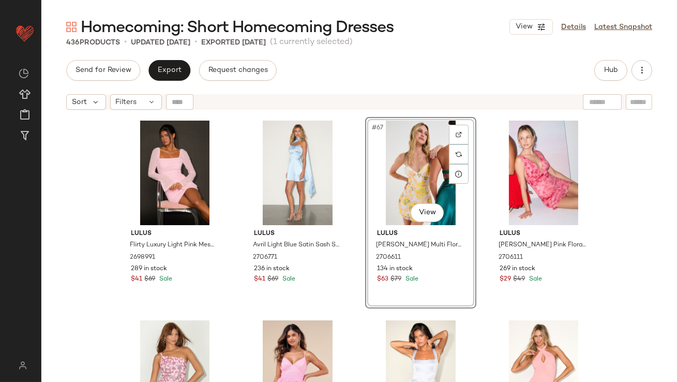
scroll to position [3266, 0]
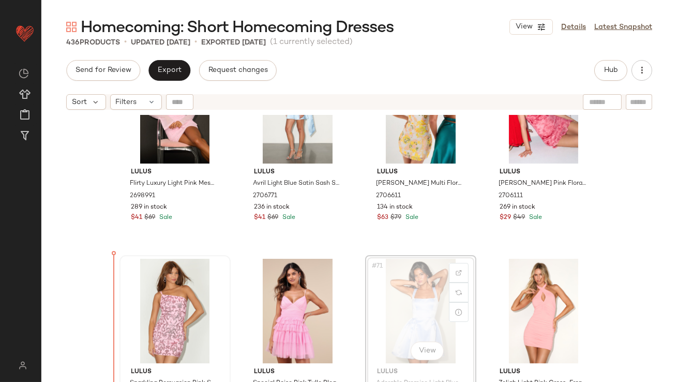
drag, startPoint x: 397, startPoint y: 308, endPoint x: 122, endPoint y: 308, distance: 275.3
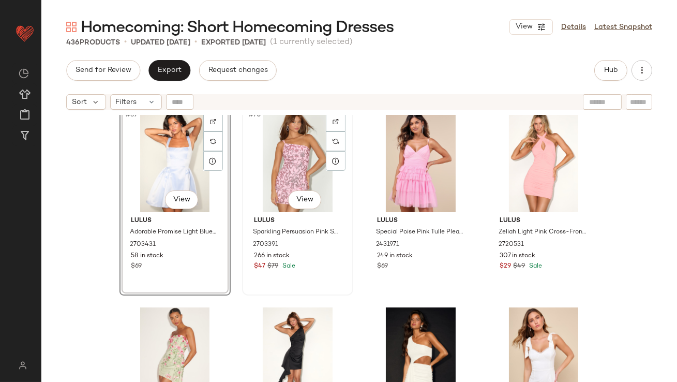
scroll to position [3477, 0]
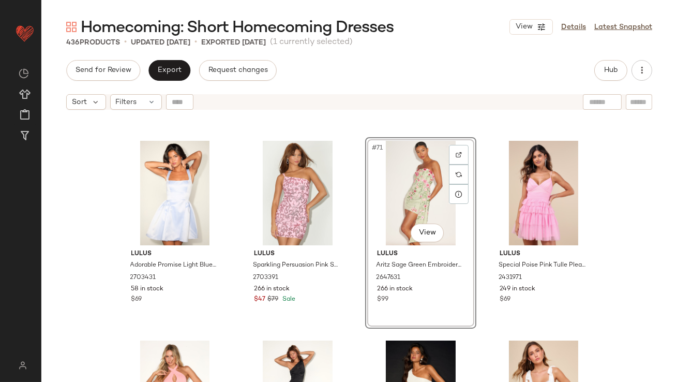
scroll to position [3456, 0]
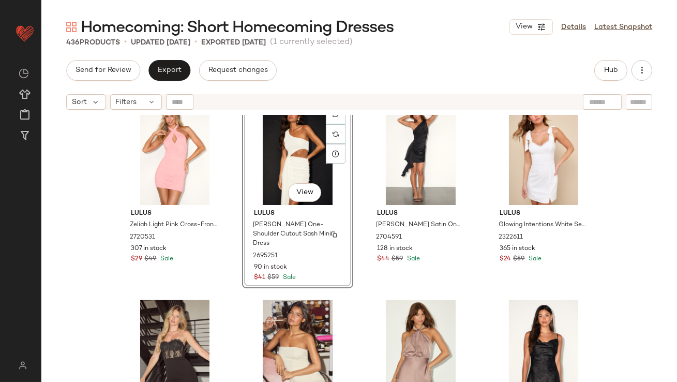
scroll to position [3635, 0]
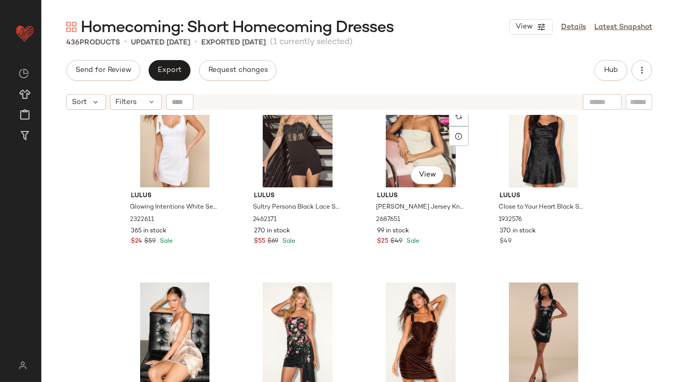
scroll to position [3861, 0]
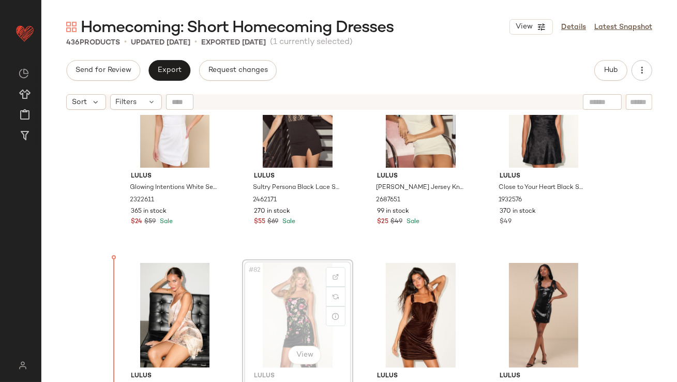
drag, startPoint x: 295, startPoint y: 314, endPoint x: 289, endPoint y: 314, distance: 6.2
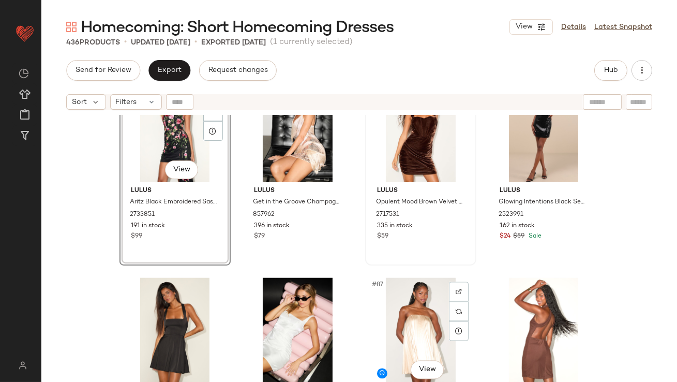
scroll to position [4045, 0]
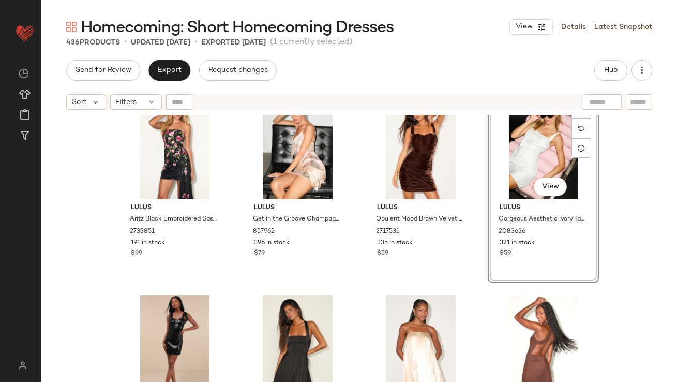
scroll to position [4043, 0]
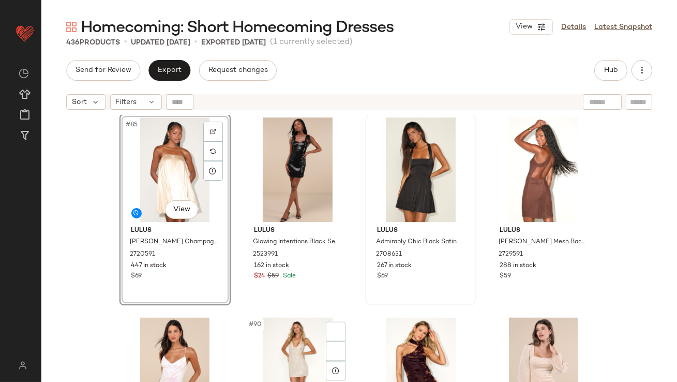
scroll to position [4282, 0]
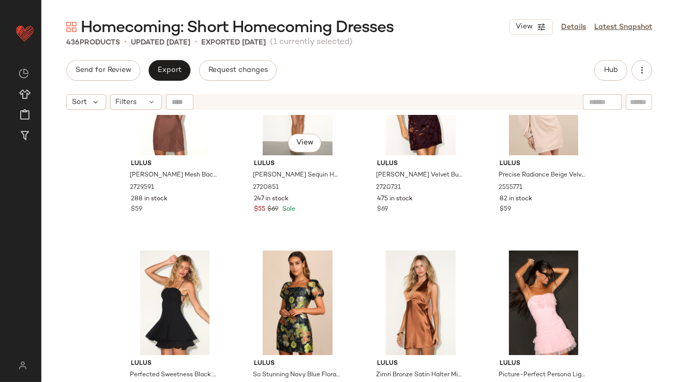
scroll to position [4484, 0]
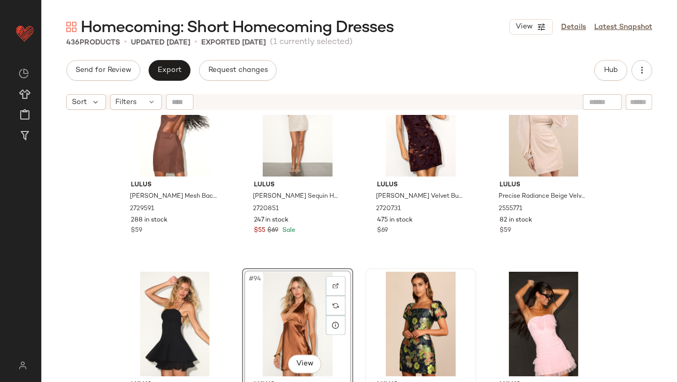
scroll to position [4452, 0]
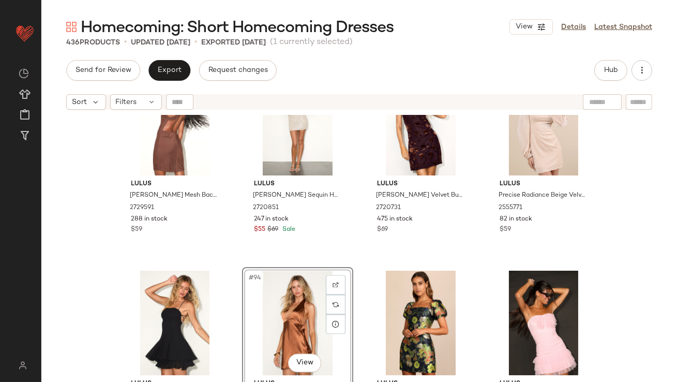
click at [279, 301] on div "#94 View" at bounding box center [298, 323] width 104 height 105
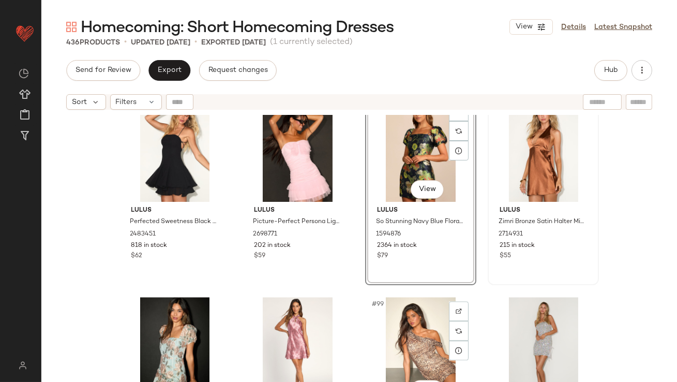
scroll to position [4648, 0]
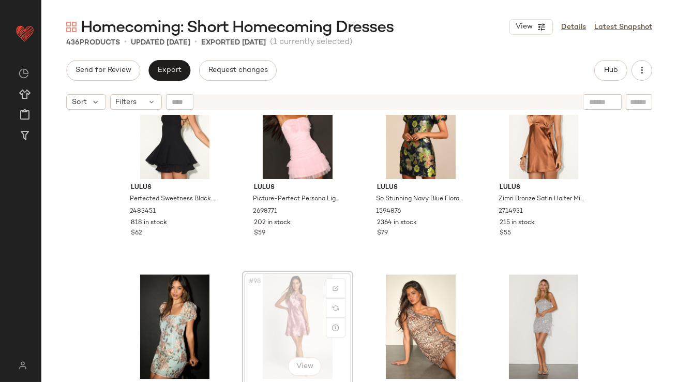
scroll to position [4641, 0]
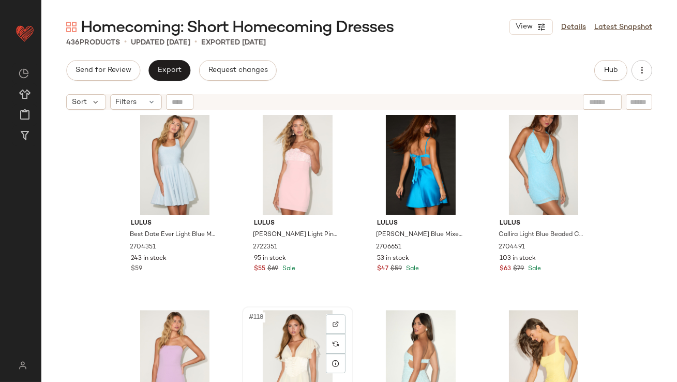
scroll to position [5612, 0]
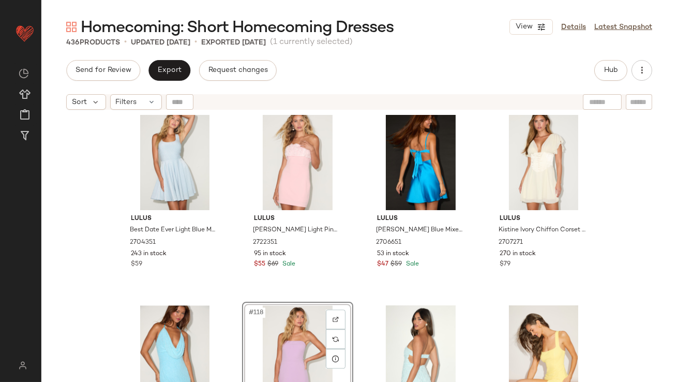
scroll to position [5617, 0]
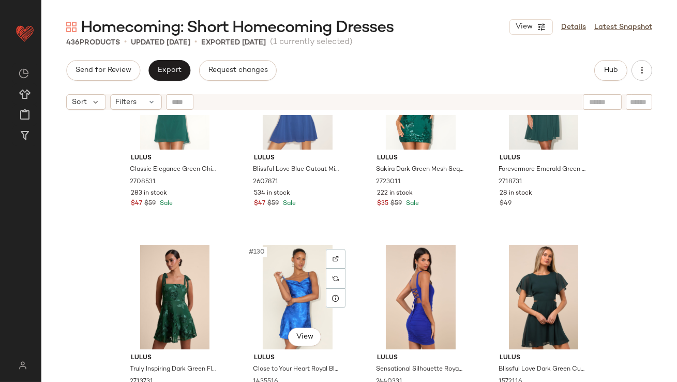
scroll to position [6274, 0]
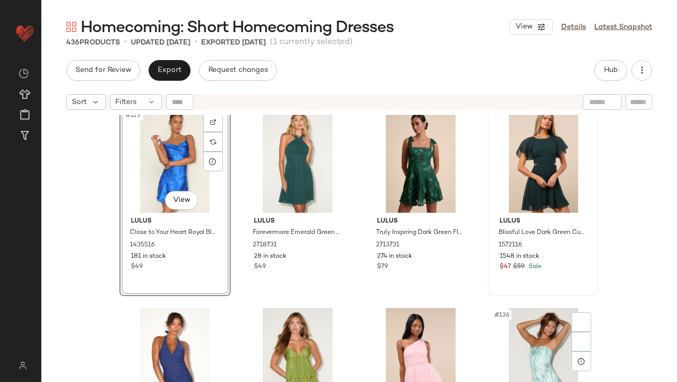
scroll to position [6434, 0]
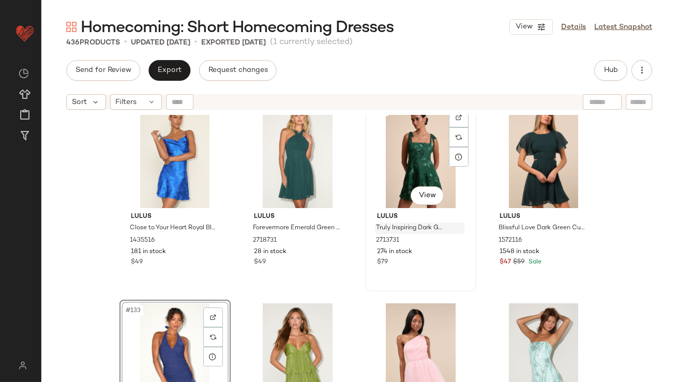
scroll to position [6413, 0]
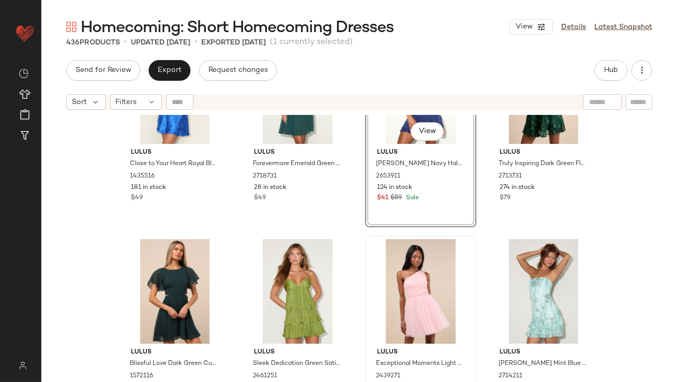
scroll to position [6485, 0]
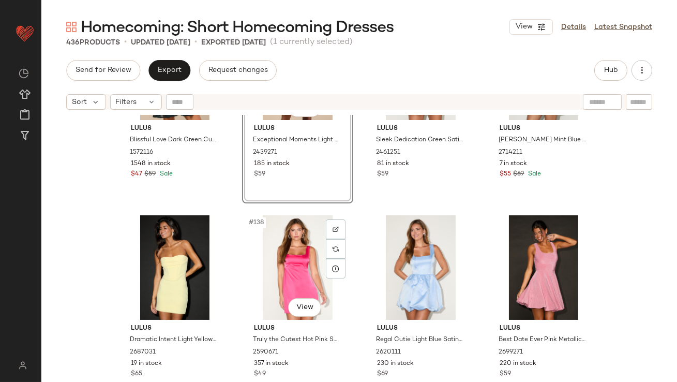
scroll to position [6741, 0]
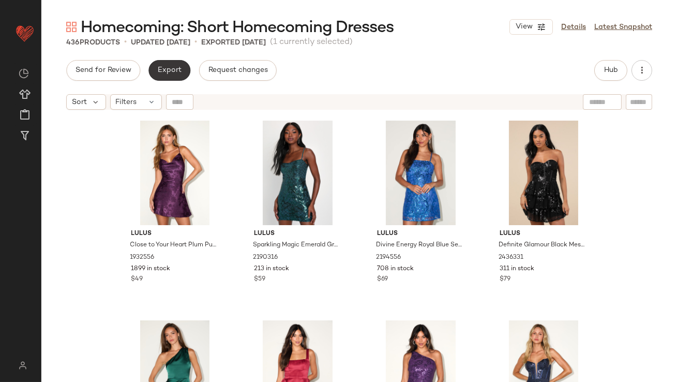
click at [160, 71] on span "Export" at bounding box center [169, 70] width 24 height 8
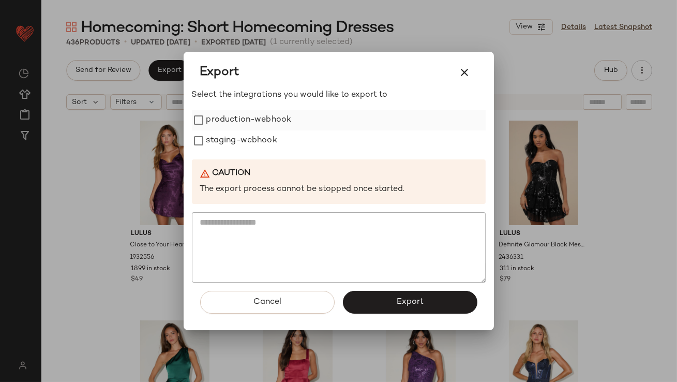
click at [251, 121] on label "production-webhook" at bounding box center [248, 120] width 85 height 21
click at [248, 146] on label "staging-webhook" at bounding box center [241, 140] width 71 height 21
click at [383, 303] on button "Export" at bounding box center [410, 302] width 135 height 23
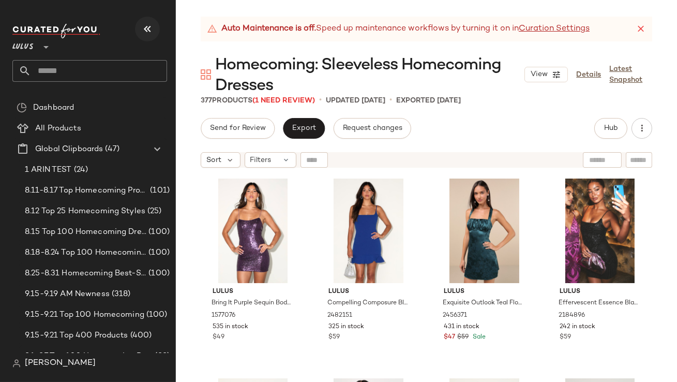
click at [151, 28] on icon "button" at bounding box center [147, 29] width 12 height 12
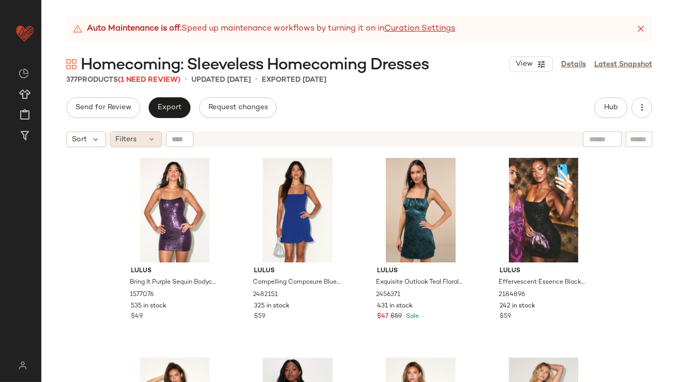
click at [145, 143] on div "Filters" at bounding box center [136, 139] width 52 height 16
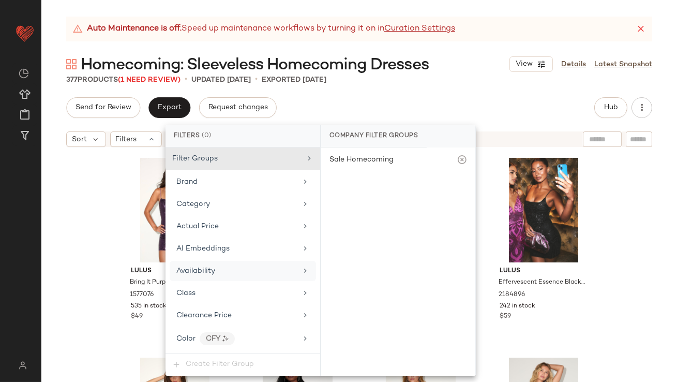
click at [217, 271] on div "Availability" at bounding box center [236, 270] width 121 height 11
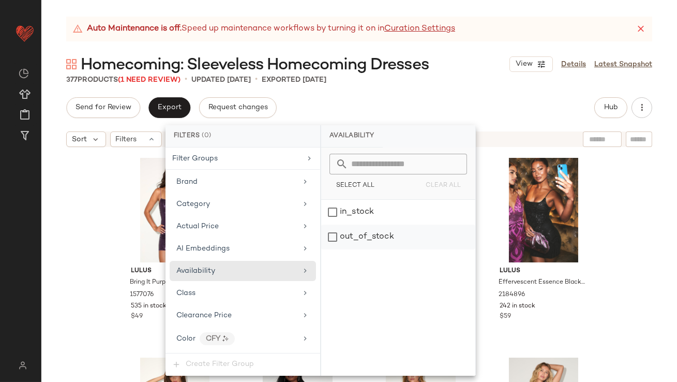
click at [349, 239] on div "out_of_stock" at bounding box center [398, 237] width 154 height 25
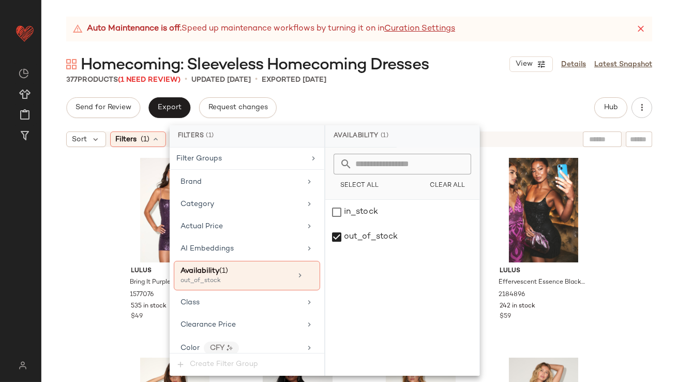
click at [423, 87] on div "Auto Maintenance is off. Speed up maintenance workflows by turning it on in Cur…" at bounding box center [359, 199] width 636 height 365
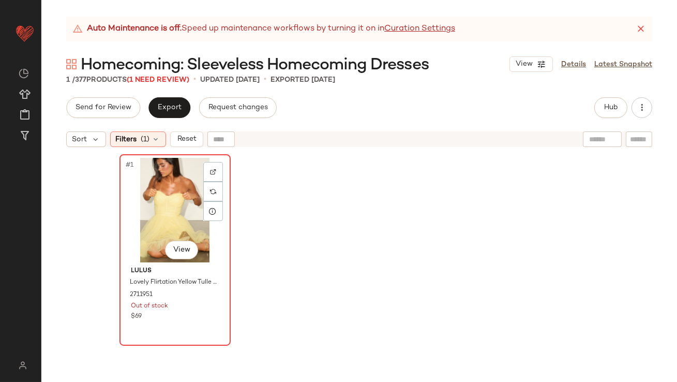
click at [153, 209] on div "#1 View" at bounding box center [175, 210] width 104 height 105
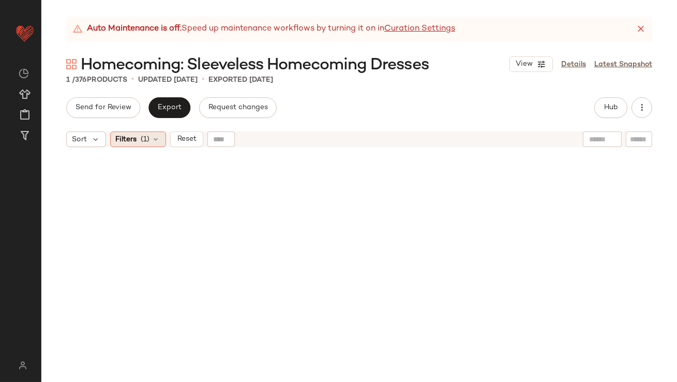
click at [147, 137] on span "(1)" at bounding box center [145, 139] width 9 height 11
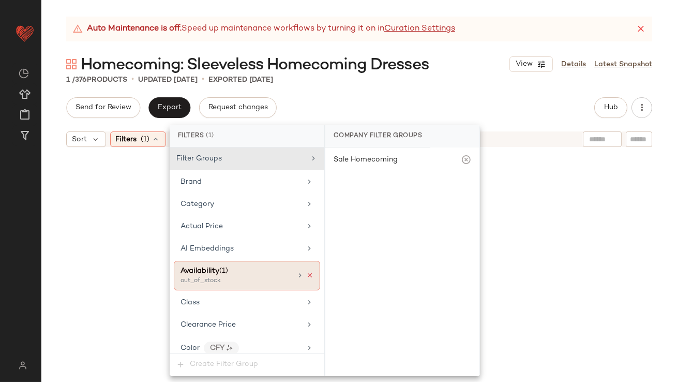
click at [306, 273] on icon at bounding box center [309, 275] width 7 height 7
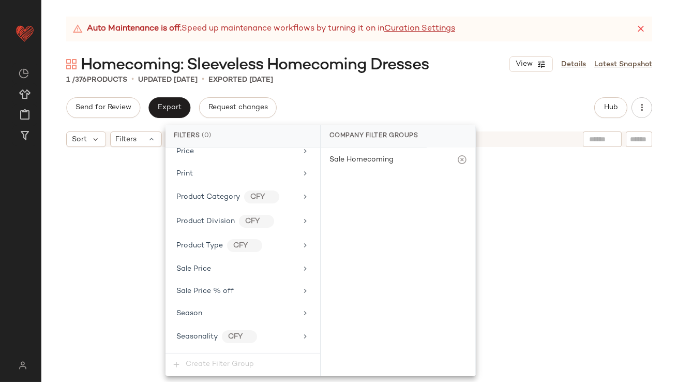
scroll to position [762, 0]
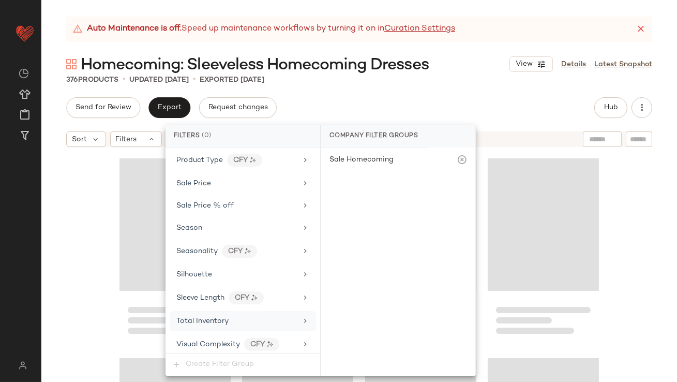
click at [232, 320] on div "Total Inventory" at bounding box center [236, 321] width 121 height 11
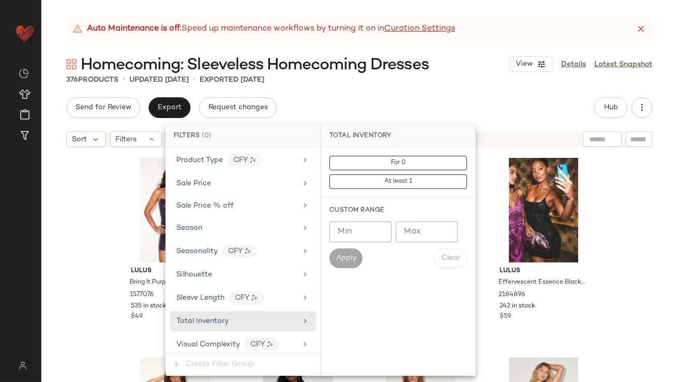
click at [414, 229] on input "Max" at bounding box center [427, 231] width 62 height 21
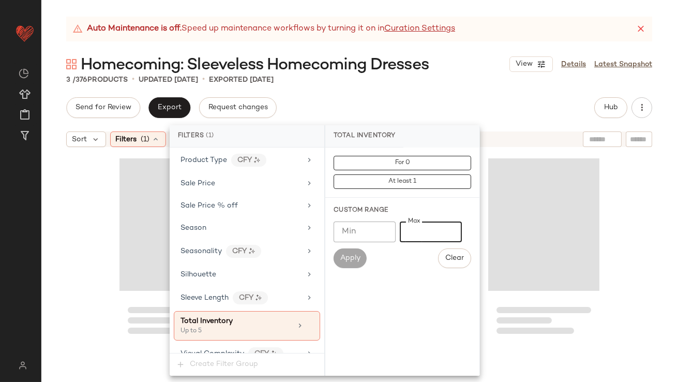
type input "*"
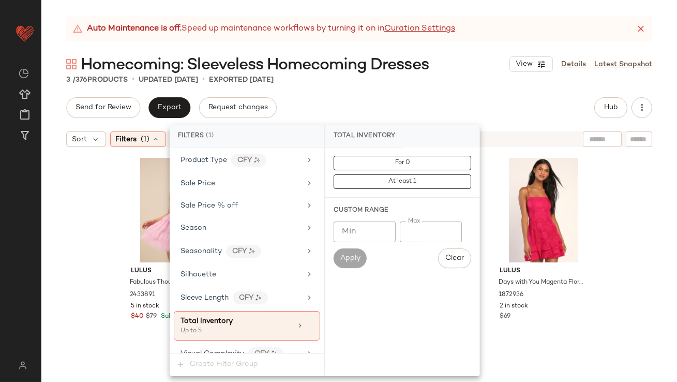
click at [477, 110] on div "Send for Review Export Request changes Hub" at bounding box center [359, 107] width 586 height 21
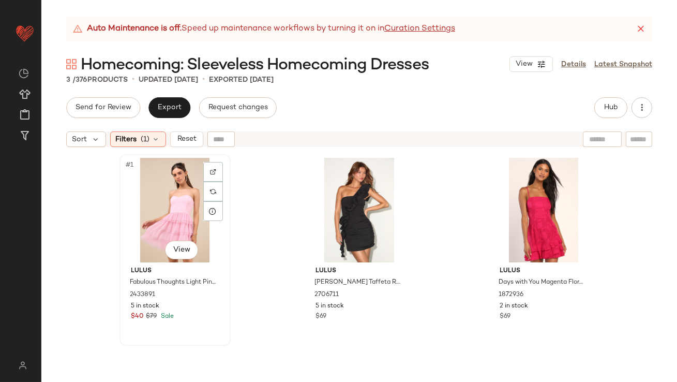
click at [142, 209] on div "#1 View" at bounding box center [175, 210] width 104 height 105
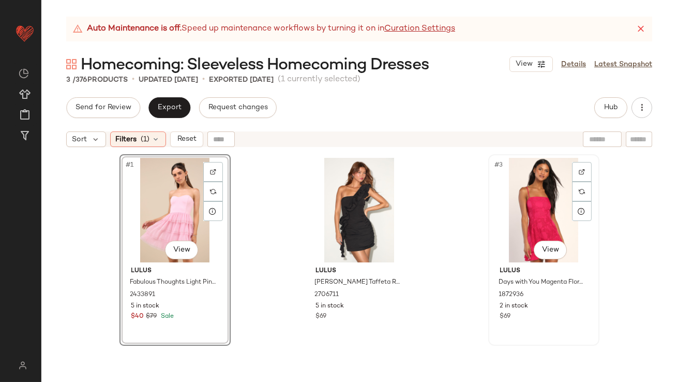
click at [523, 184] on div "#3 View" at bounding box center [544, 210] width 104 height 105
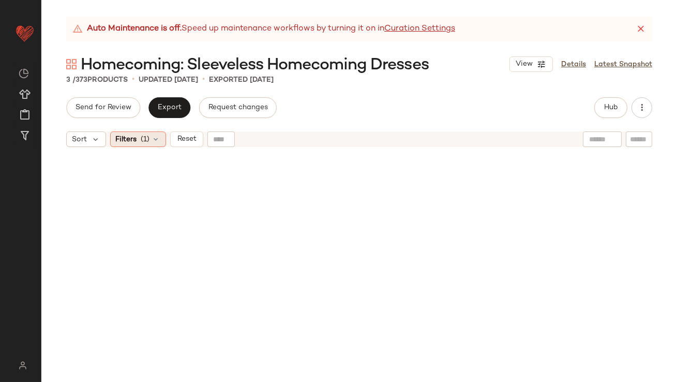
click at [122, 133] on div "Filters (1)" at bounding box center [138, 139] width 56 height 16
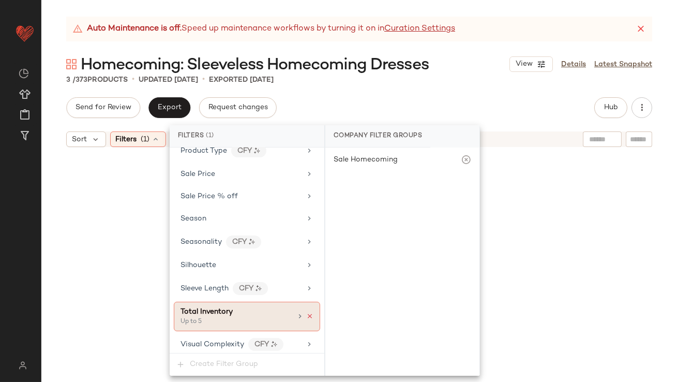
click at [307, 313] on icon at bounding box center [309, 316] width 7 height 7
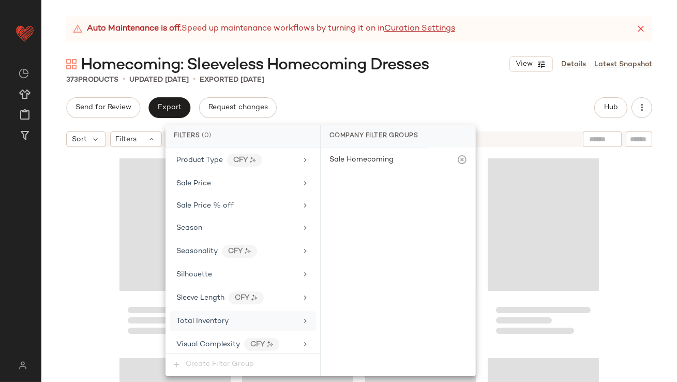
click at [382, 108] on div "Send for Review Export Request changes Hub" at bounding box center [359, 107] width 586 height 21
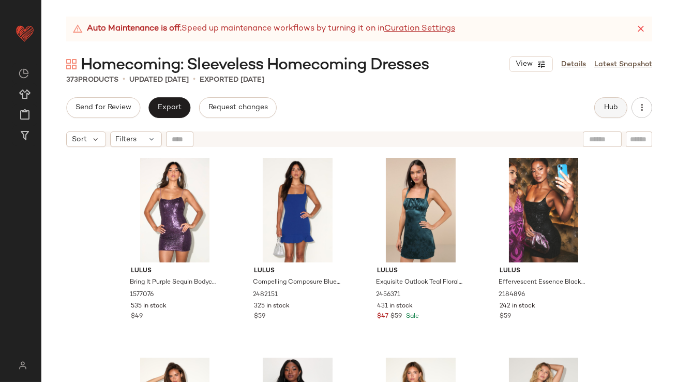
click at [600, 102] on button "Hub" at bounding box center [611, 107] width 33 height 21
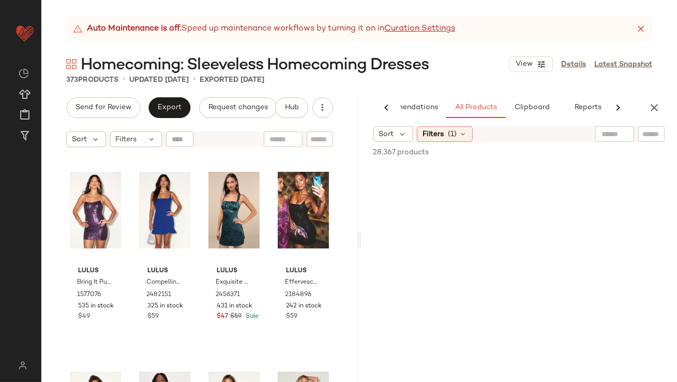
scroll to position [0, 58]
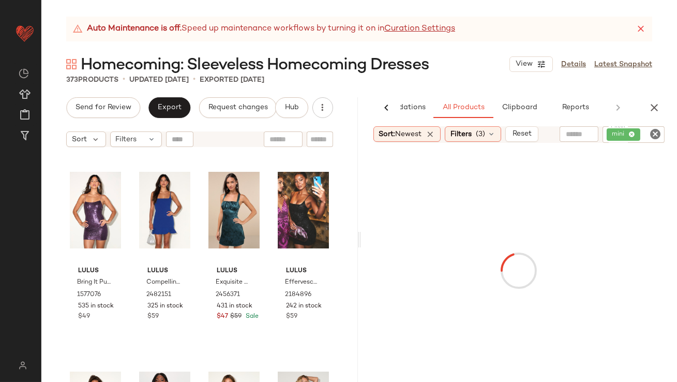
click at [640, 28] on icon at bounding box center [641, 29] width 10 height 10
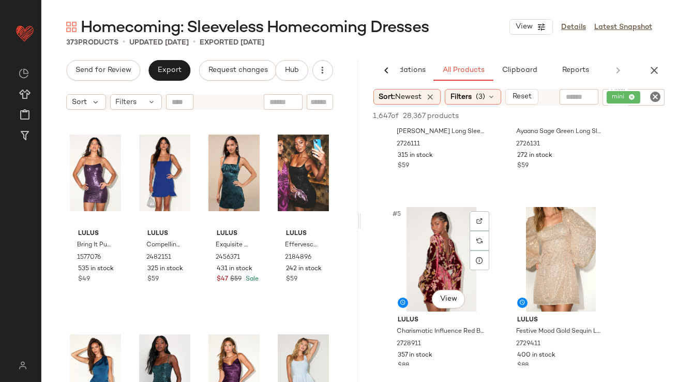
scroll to position [330, 0]
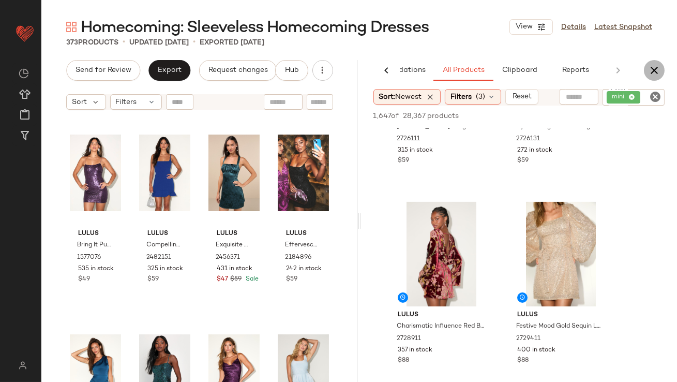
click at [650, 70] on icon "button" at bounding box center [654, 70] width 12 height 12
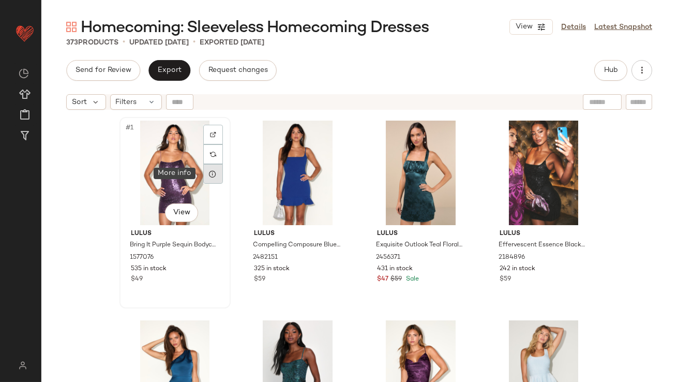
click at [212, 174] on icon at bounding box center [213, 174] width 8 height 8
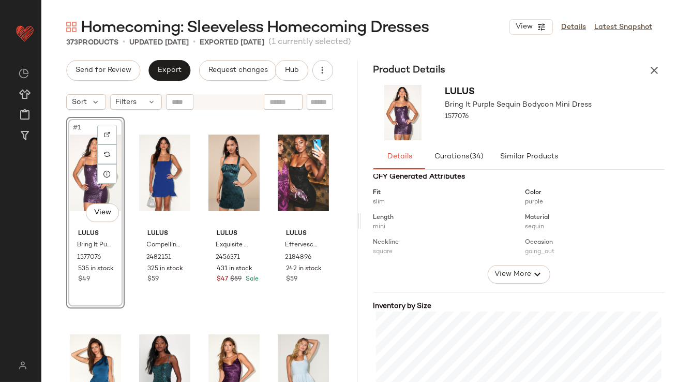
scroll to position [173, 0]
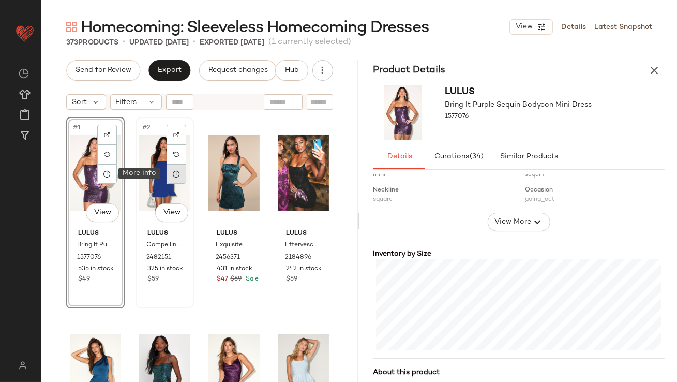
click at [169, 180] on div at bounding box center [177, 174] width 20 height 20
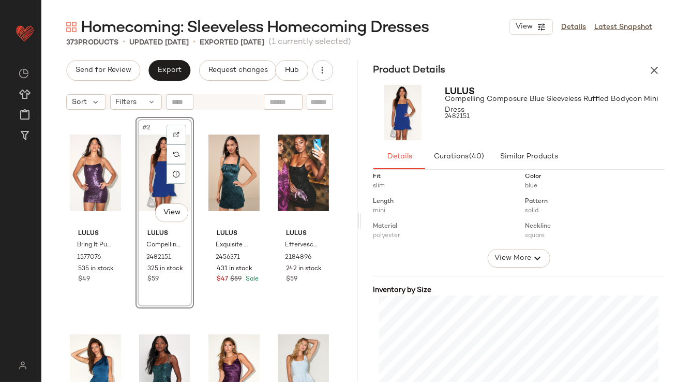
scroll to position [246, 0]
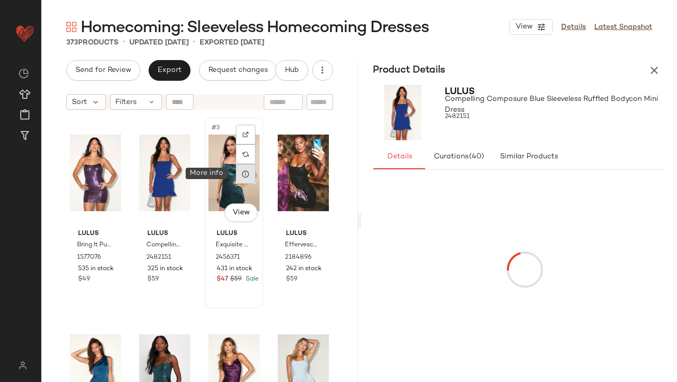
click at [242, 174] on icon at bounding box center [246, 174] width 8 height 8
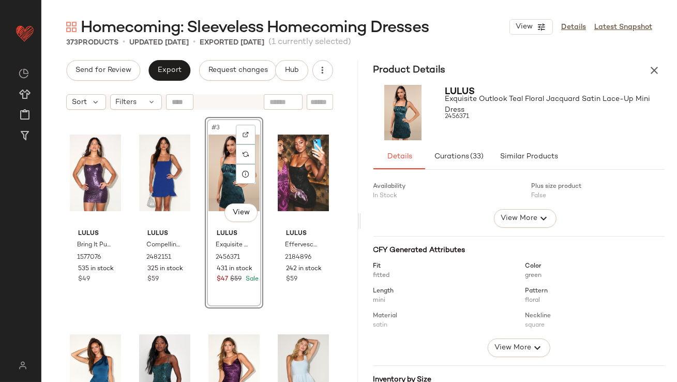
scroll to position [201, 0]
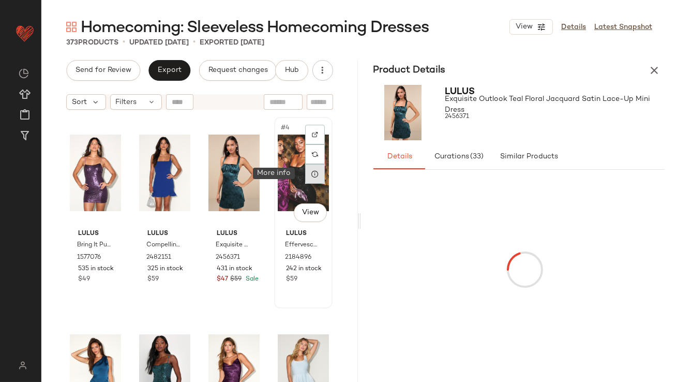
click at [311, 175] on icon at bounding box center [315, 174] width 8 height 8
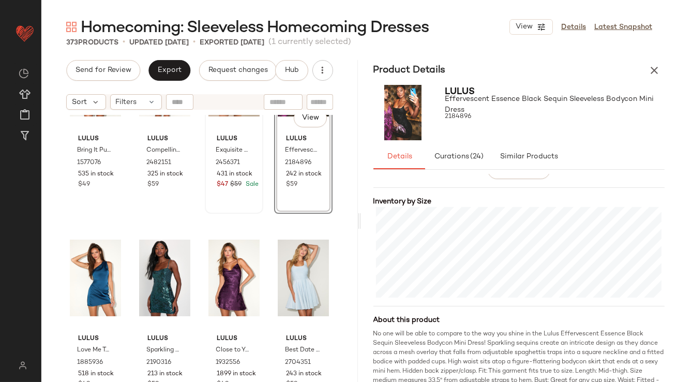
scroll to position [218, 0]
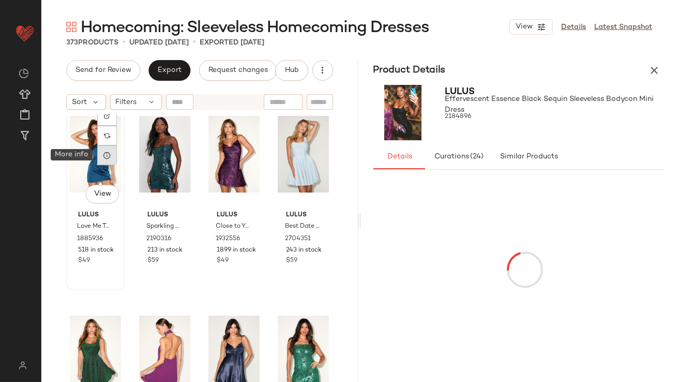
click at [105, 156] on icon at bounding box center [107, 155] width 8 height 8
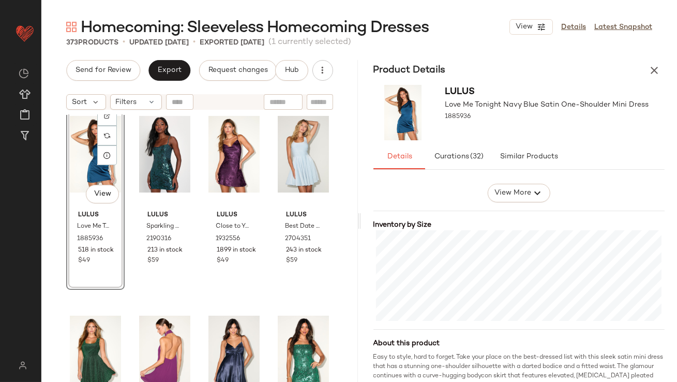
scroll to position [224, 0]
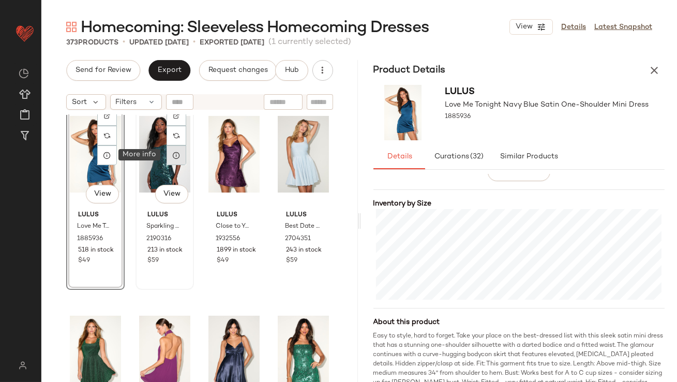
click at [179, 160] on div at bounding box center [177, 155] width 20 height 20
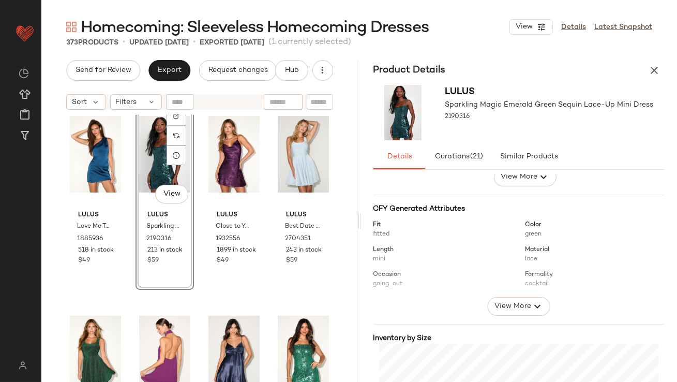
scroll to position [223, 0]
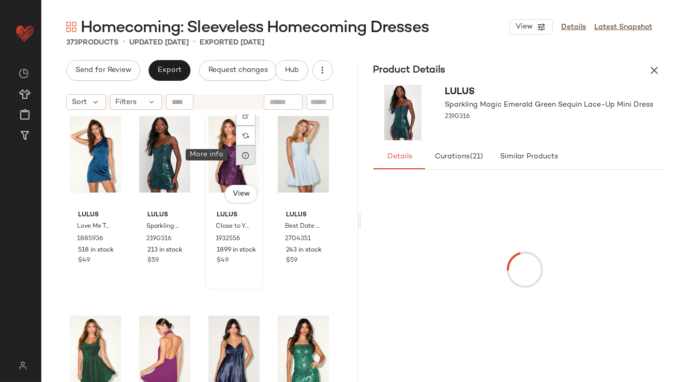
click at [246, 158] on div at bounding box center [246, 155] width 20 height 20
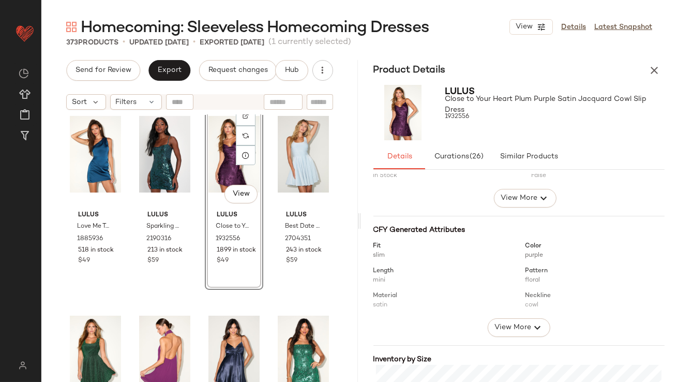
scroll to position [172, 0]
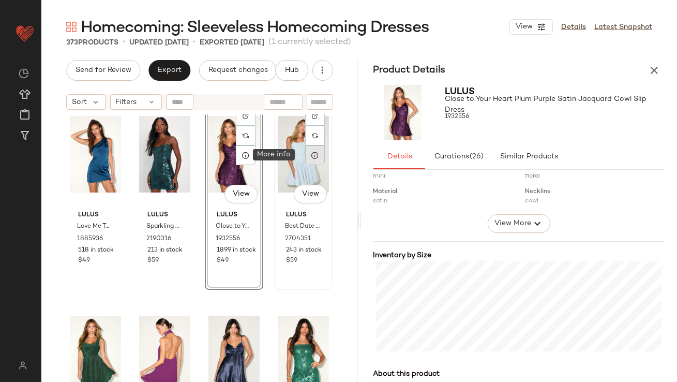
click at [311, 157] on icon at bounding box center [315, 155] width 8 height 8
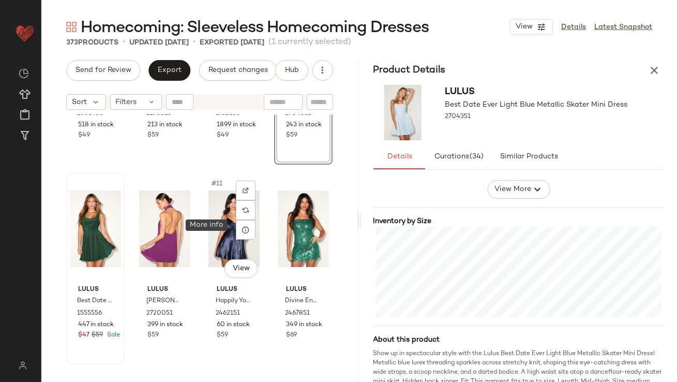
scroll to position [360, 0]
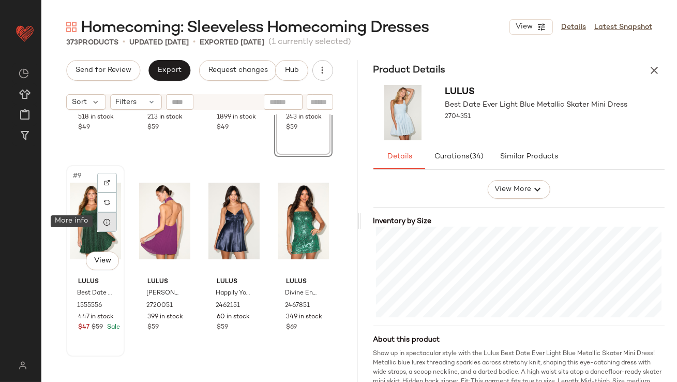
click at [107, 223] on icon at bounding box center [107, 222] width 8 height 8
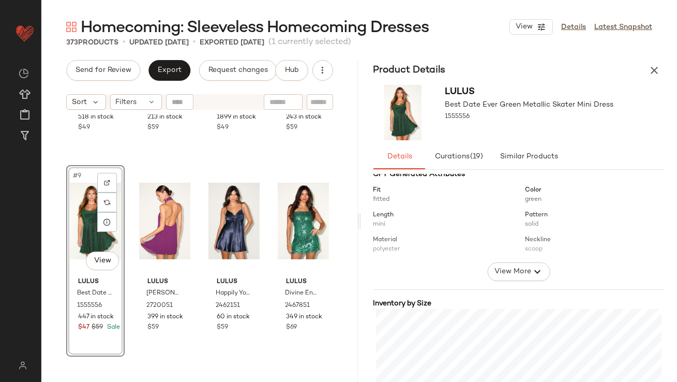
scroll to position [210, 0]
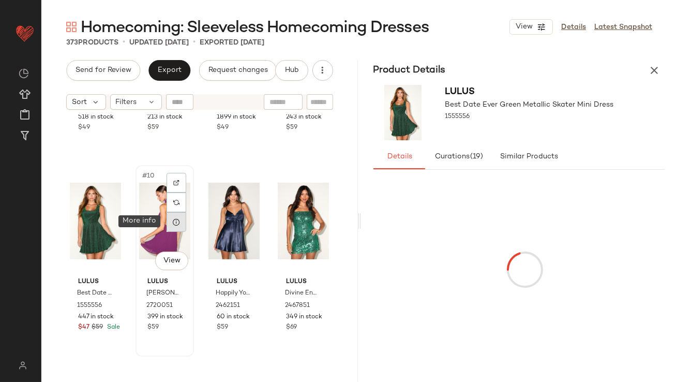
click at [180, 225] on div at bounding box center [177, 222] width 20 height 20
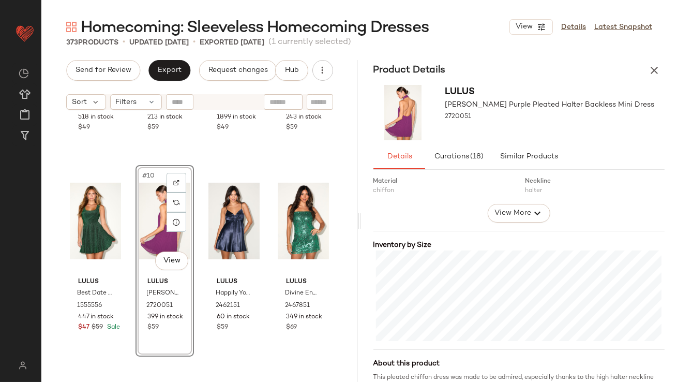
scroll to position [230, 0]
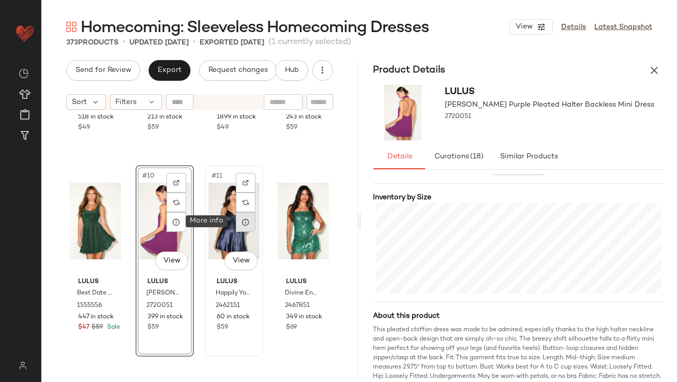
click at [242, 221] on icon at bounding box center [246, 222] width 8 height 8
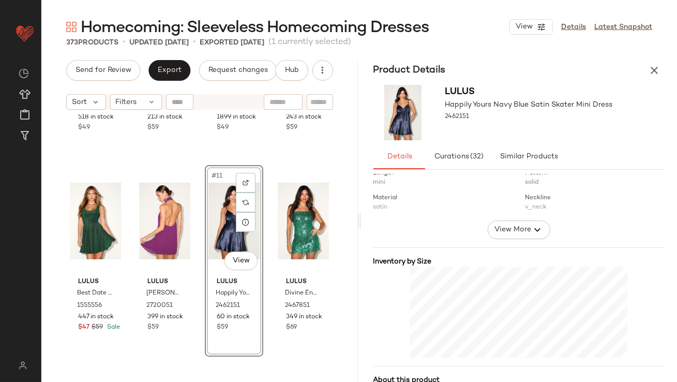
scroll to position [202, 0]
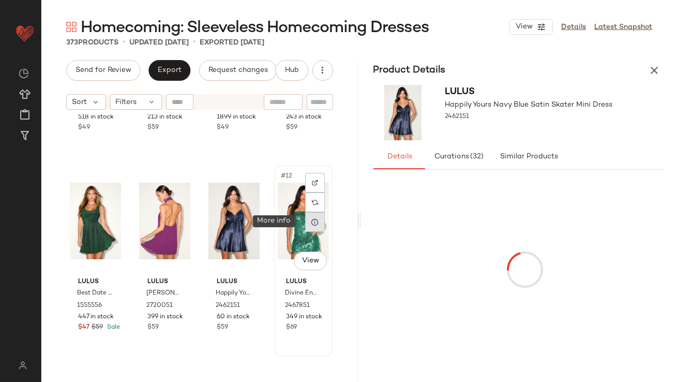
click at [314, 227] on div at bounding box center [315, 222] width 20 height 20
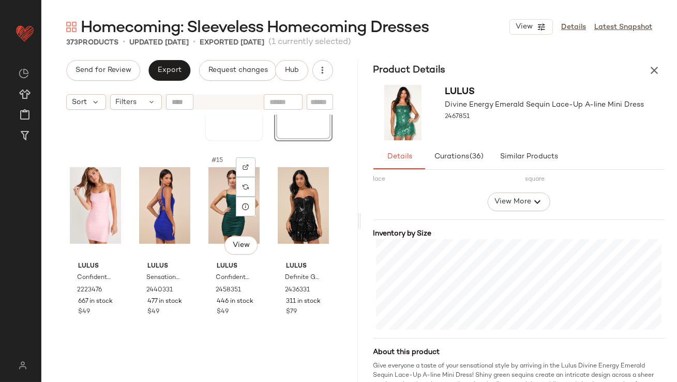
scroll to position [591, 0]
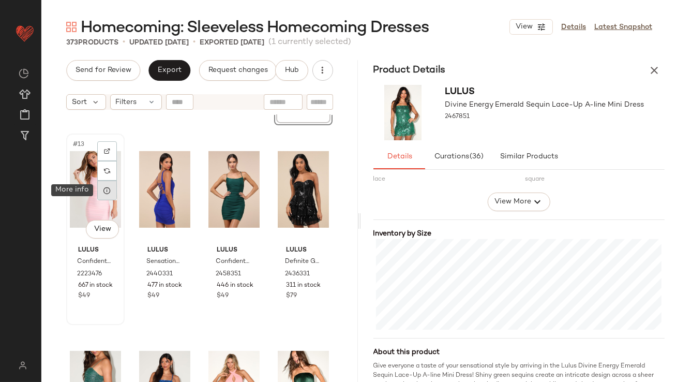
click at [110, 193] on icon at bounding box center [107, 190] width 8 height 8
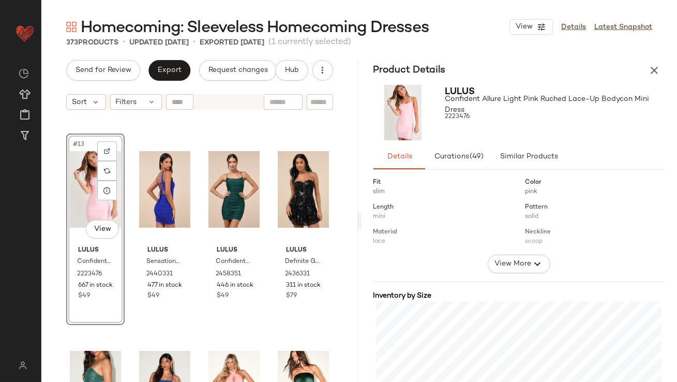
scroll to position [214, 0]
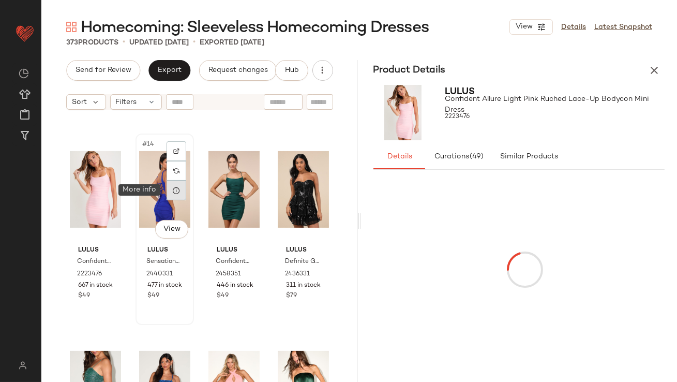
click at [173, 192] on icon at bounding box center [176, 190] width 8 height 8
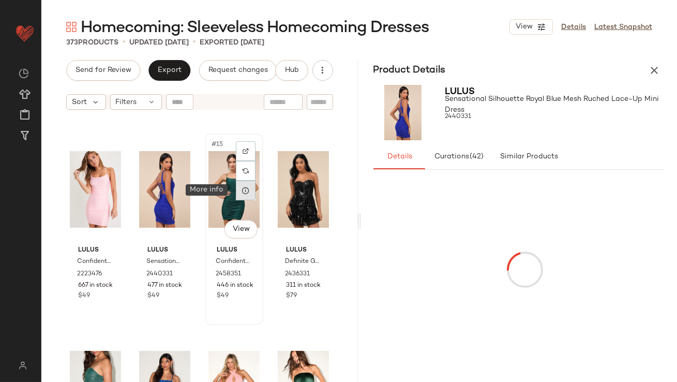
click at [245, 191] on icon at bounding box center [246, 190] width 8 height 8
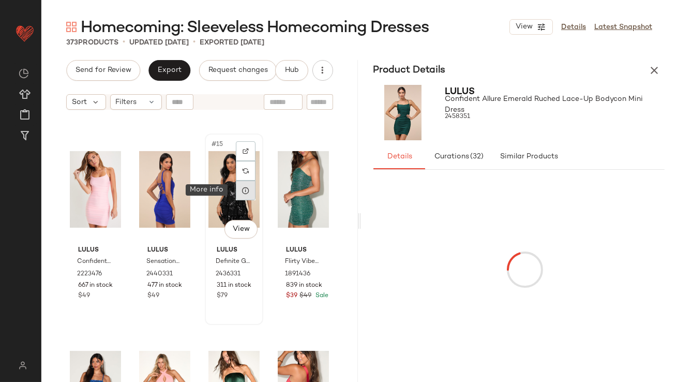
click at [248, 192] on div at bounding box center [246, 191] width 20 height 20
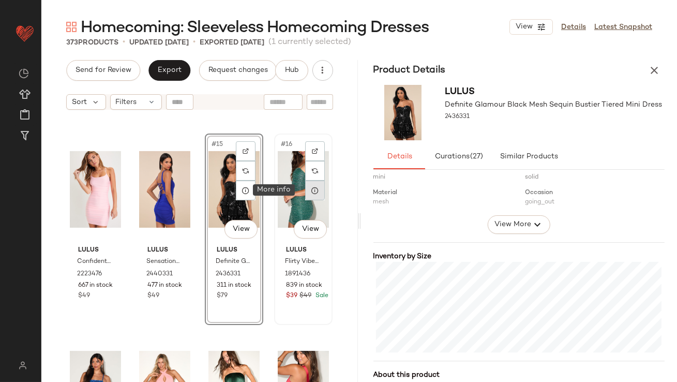
click at [311, 188] on icon at bounding box center [315, 190] width 8 height 8
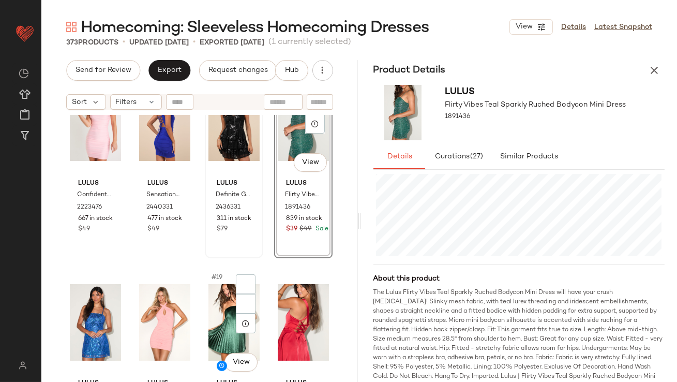
scroll to position [762, 0]
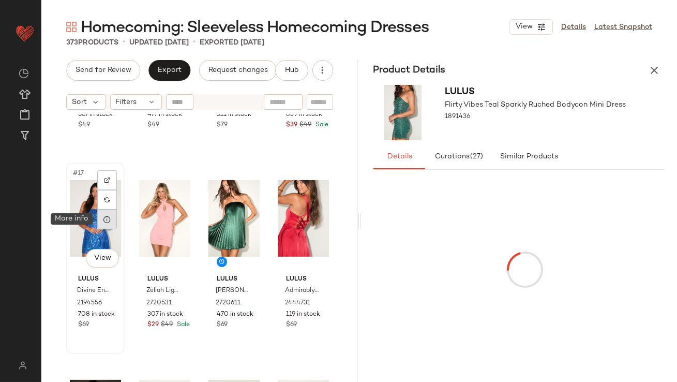
click at [108, 216] on icon at bounding box center [107, 219] width 8 height 8
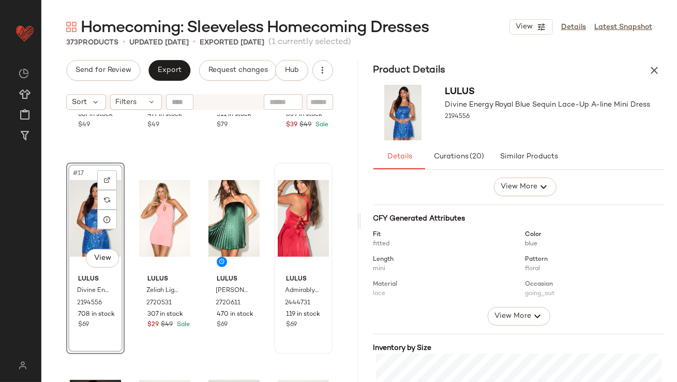
scroll to position [248, 0]
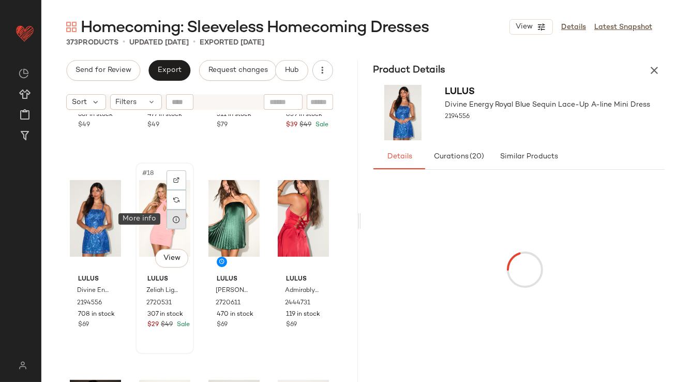
click at [175, 220] on icon at bounding box center [176, 219] width 8 height 8
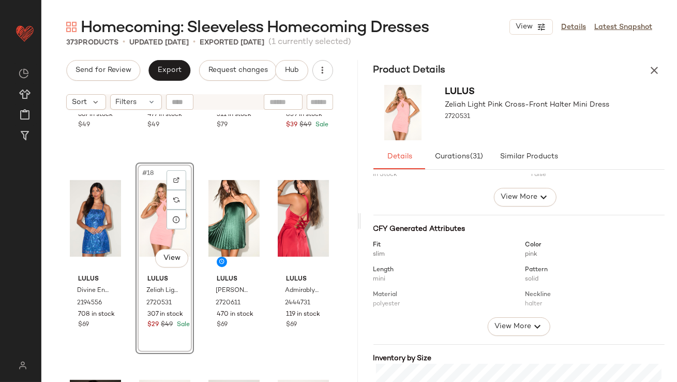
scroll to position [164, 0]
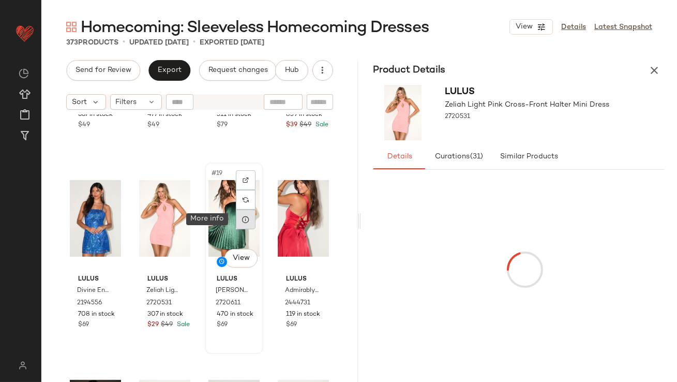
click at [242, 218] on icon at bounding box center [246, 219] width 8 height 8
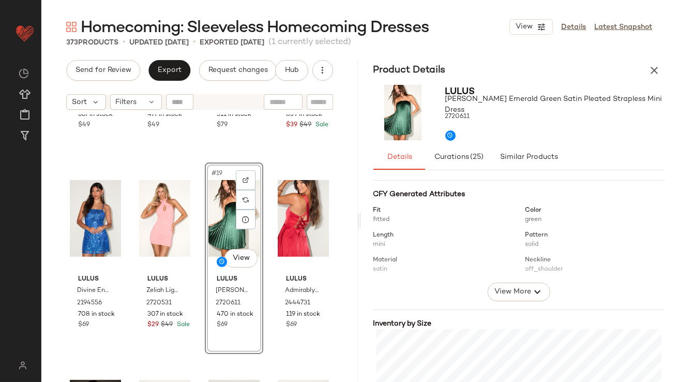
scroll to position [266, 0]
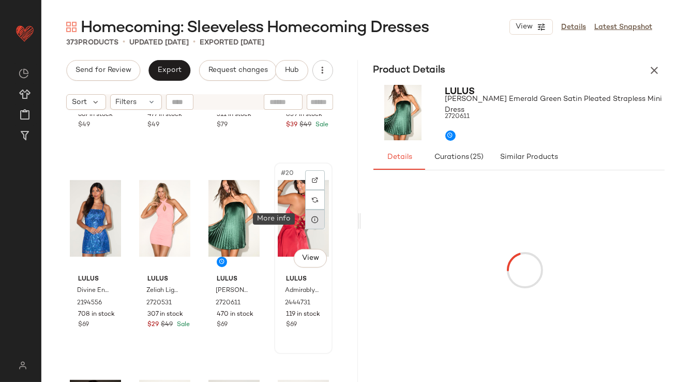
click at [305, 224] on div at bounding box center [315, 220] width 20 height 20
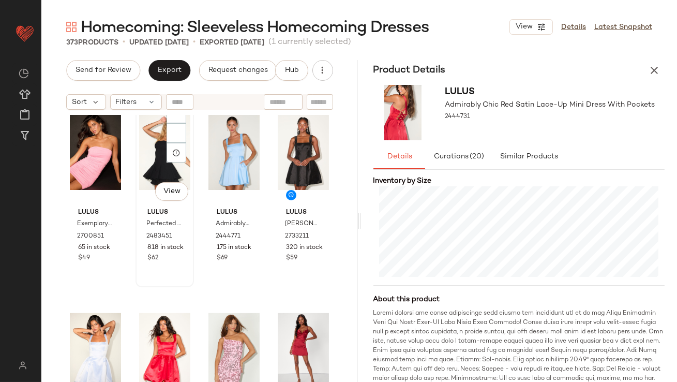
scroll to position [959, 0]
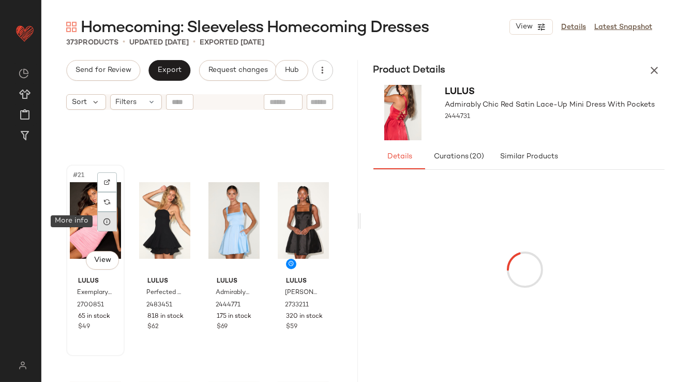
click at [110, 219] on icon at bounding box center [107, 221] width 8 height 8
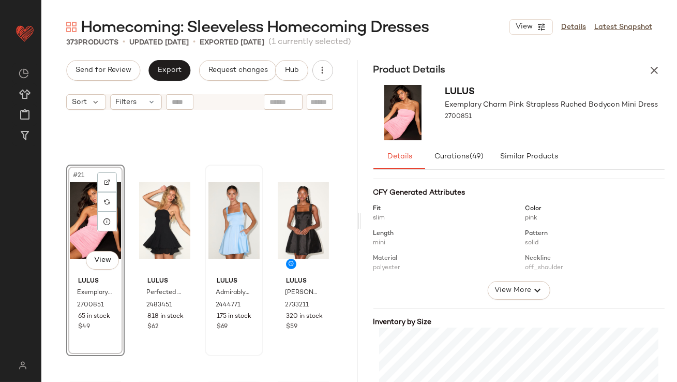
scroll to position [205, 0]
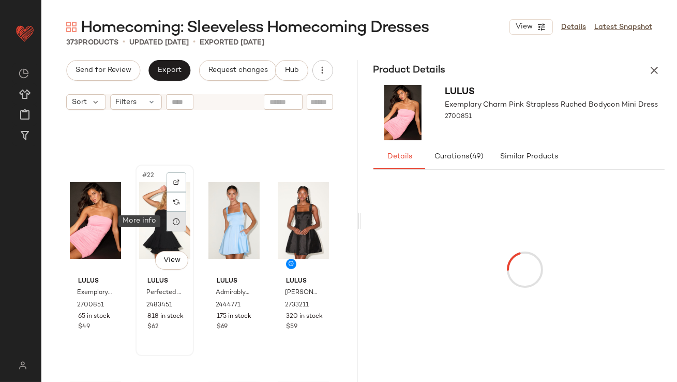
click at [170, 223] on div at bounding box center [177, 222] width 20 height 20
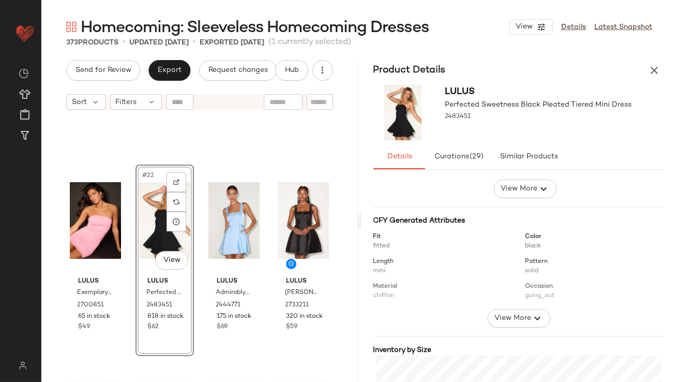
scroll to position [217, 0]
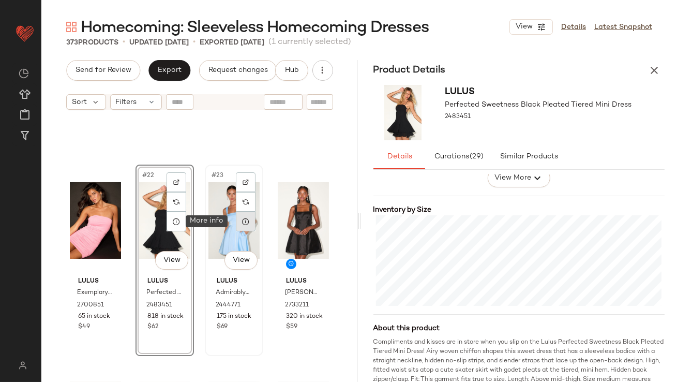
click at [245, 223] on icon at bounding box center [246, 221] width 8 height 8
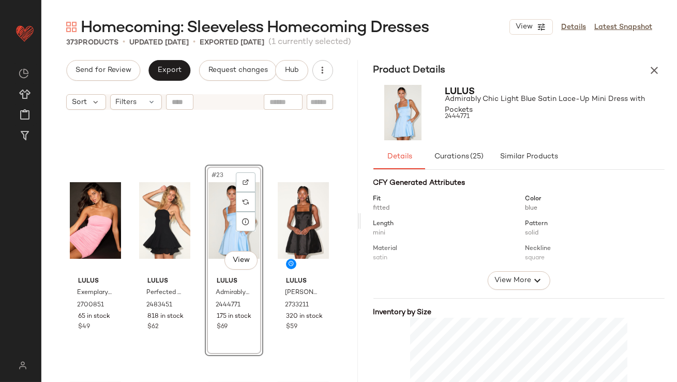
scroll to position [174, 0]
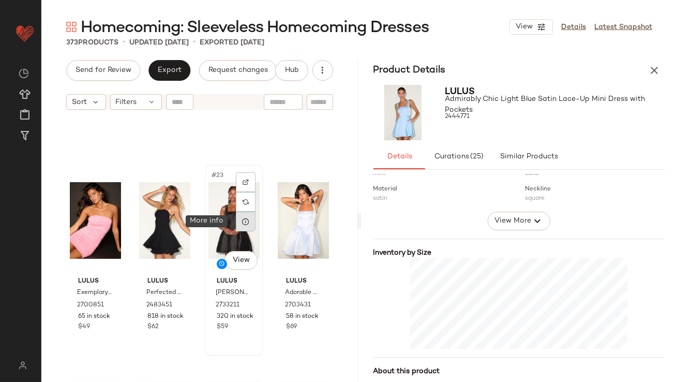
click at [245, 223] on icon at bounding box center [246, 221] width 8 height 8
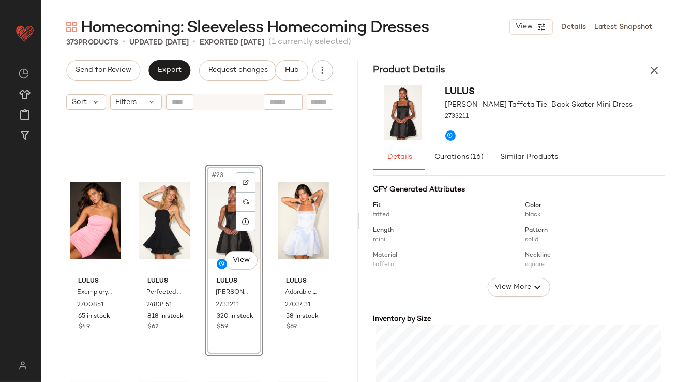
scroll to position [200, 0]
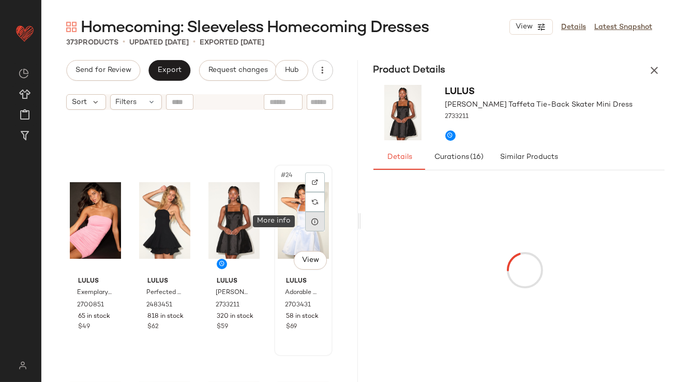
click at [311, 221] on icon at bounding box center [315, 221] width 8 height 8
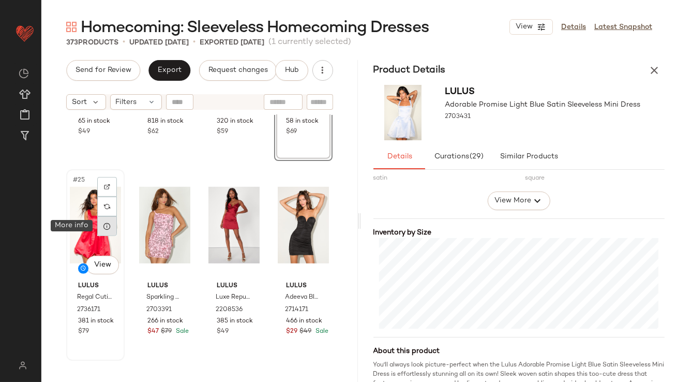
click at [105, 227] on icon at bounding box center [107, 226] width 8 height 8
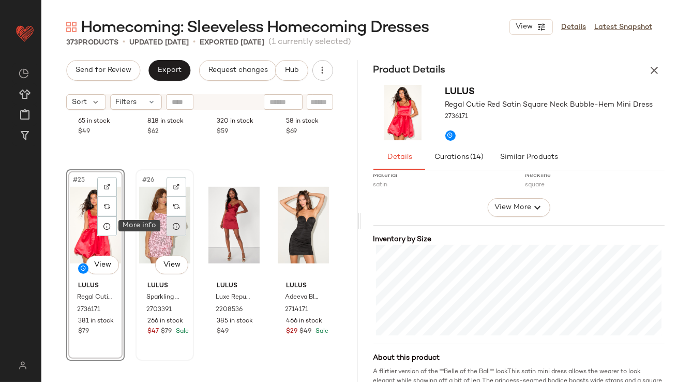
click at [176, 231] on div at bounding box center [177, 226] width 20 height 20
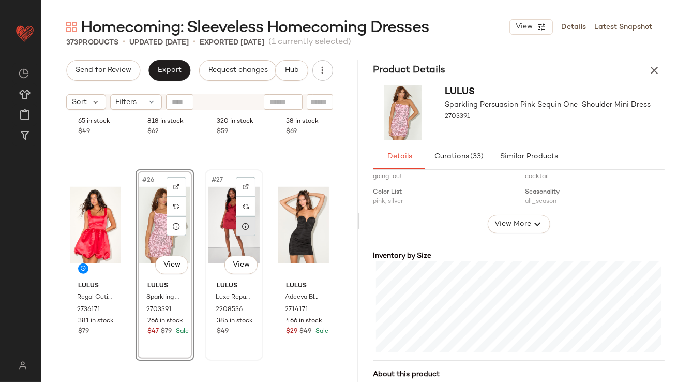
click at [242, 228] on icon at bounding box center [246, 226] width 8 height 8
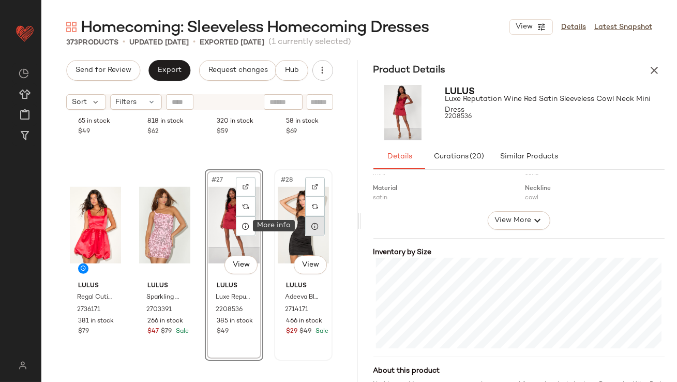
click at [311, 226] on icon at bounding box center [315, 226] width 8 height 8
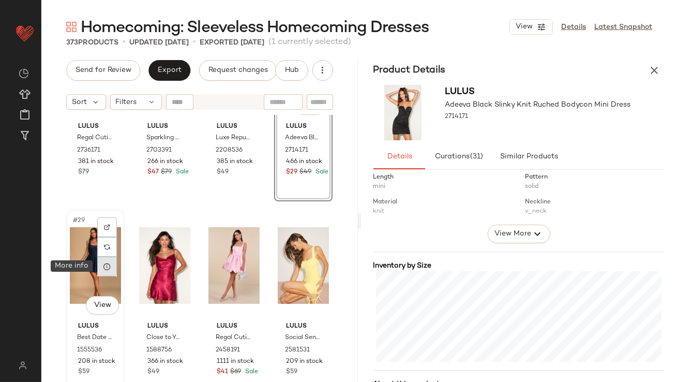
click at [108, 265] on icon at bounding box center [107, 266] width 8 height 8
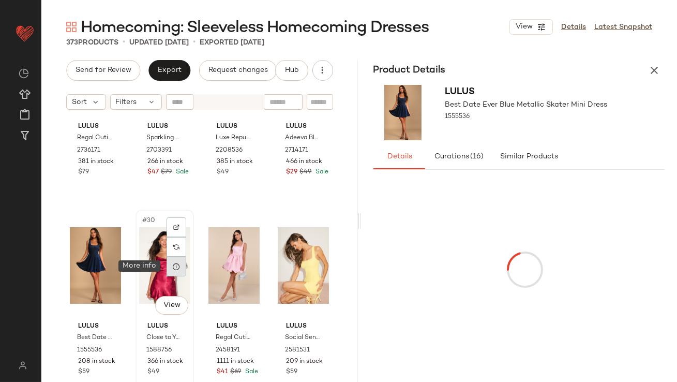
click at [172, 266] on icon at bounding box center [176, 266] width 8 height 8
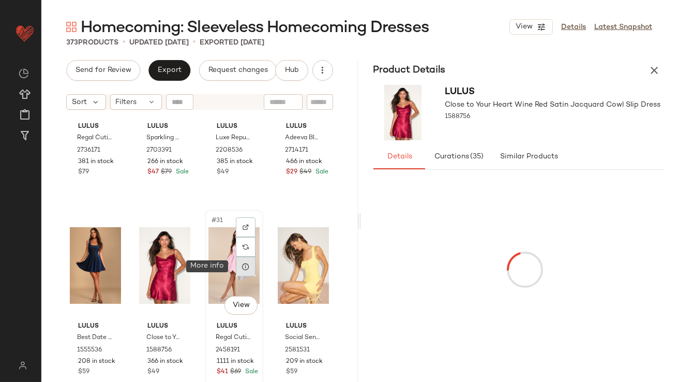
click at [242, 263] on icon at bounding box center [246, 266] width 8 height 8
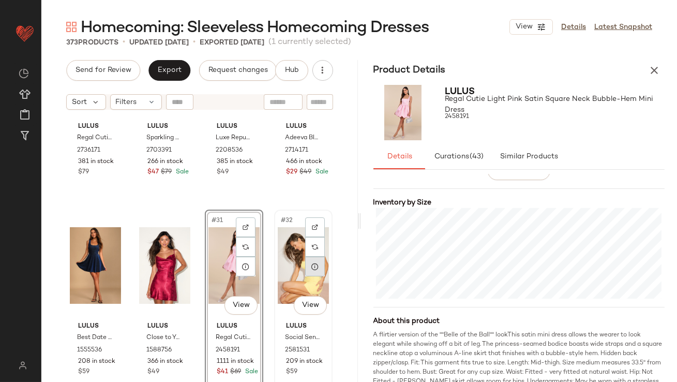
click at [311, 265] on icon at bounding box center [315, 266] width 8 height 8
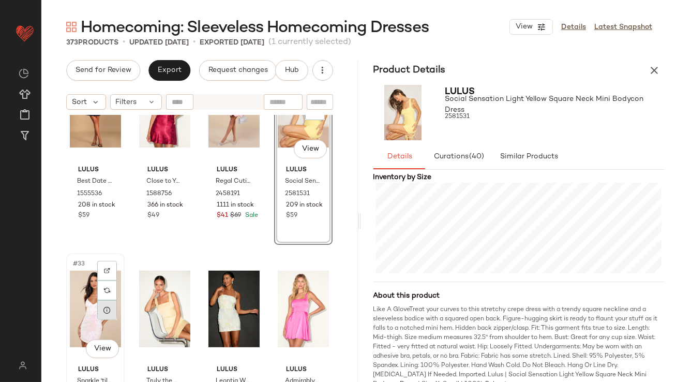
click at [109, 307] on icon at bounding box center [107, 310] width 8 height 8
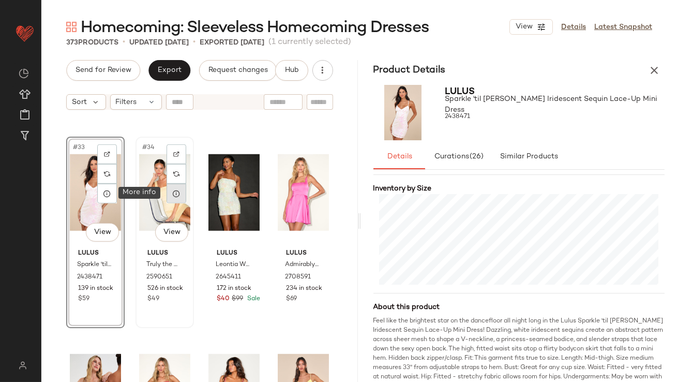
click at [177, 195] on icon at bounding box center [176, 193] width 8 height 8
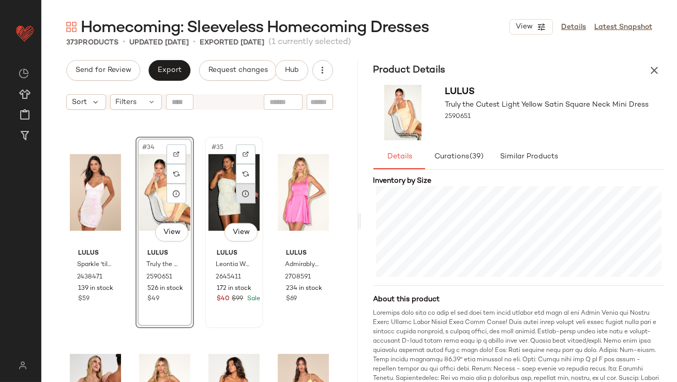
click at [242, 191] on icon at bounding box center [246, 193] width 8 height 8
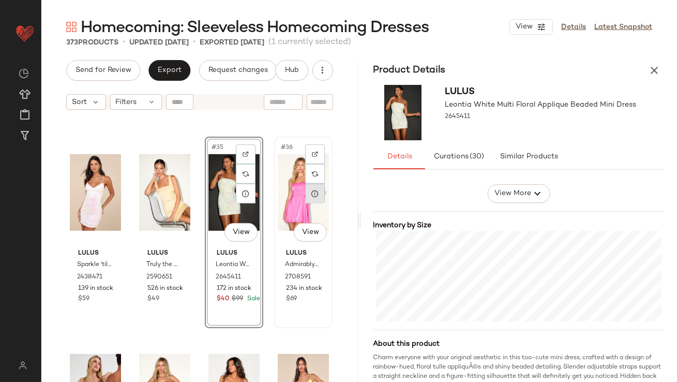
click at [311, 196] on icon at bounding box center [315, 193] width 8 height 8
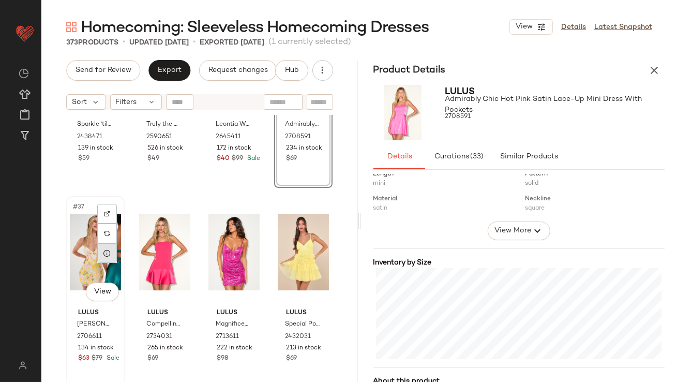
click at [110, 257] on div at bounding box center [107, 253] width 20 height 20
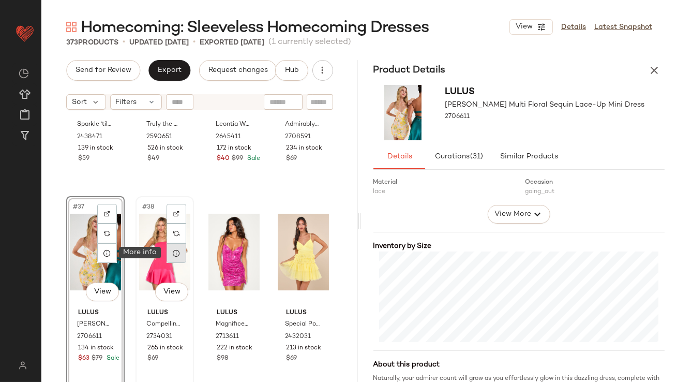
click at [170, 251] on div at bounding box center [177, 253] width 20 height 20
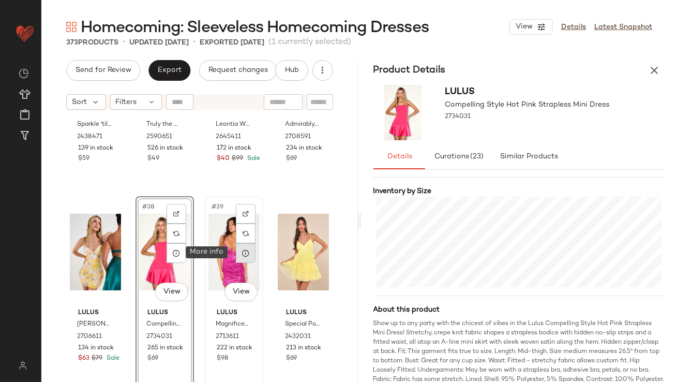
click at [244, 252] on icon at bounding box center [246, 253] width 8 height 8
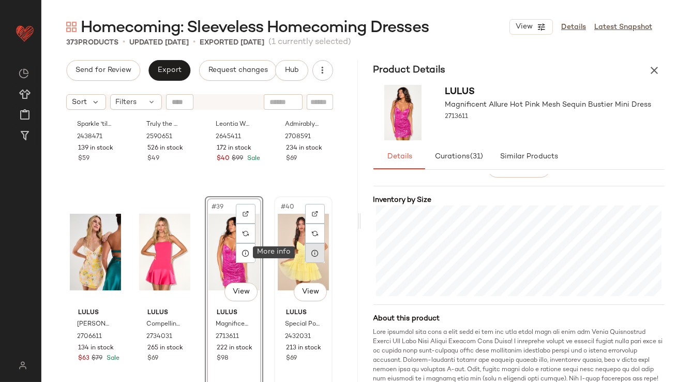
click at [310, 258] on div at bounding box center [315, 253] width 20 height 20
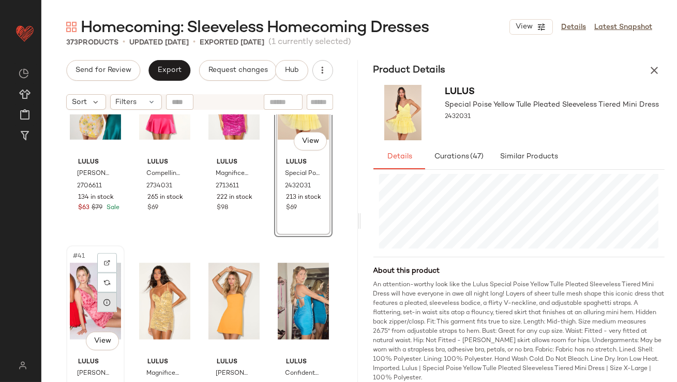
click at [110, 302] on icon at bounding box center [107, 302] width 8 height 8
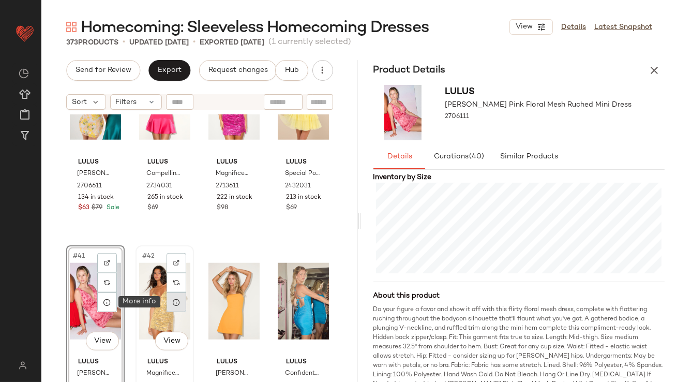
click at [172, 307] on div at bounding box center [177, 302] width 20 height 20
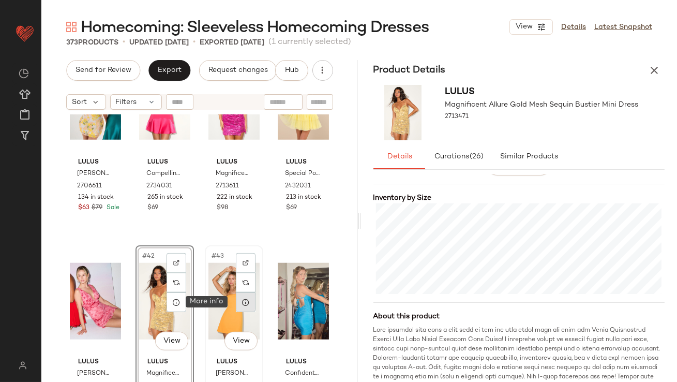
click at [247, 306] on div at bounding box center [246, 302] width 20 height 20
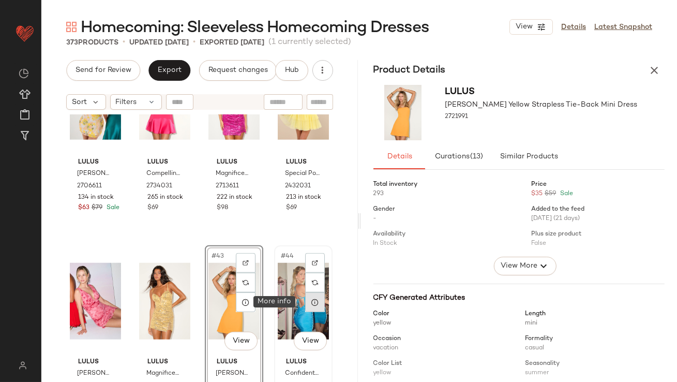
click at [314, 305] on div at bounding box center [315, 302] width 20 height 20
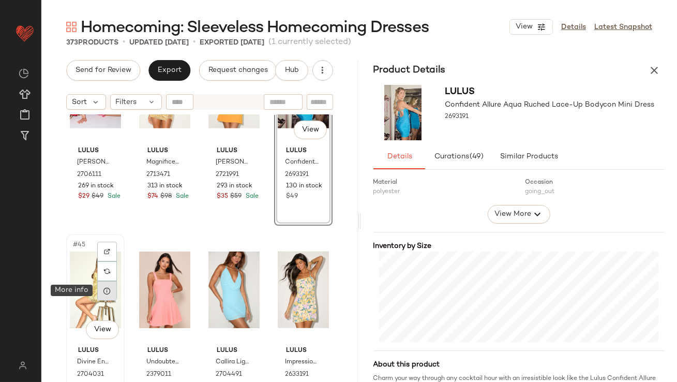
click at [115, 294] on div at bounding box center [107, 291] width 20 height 20
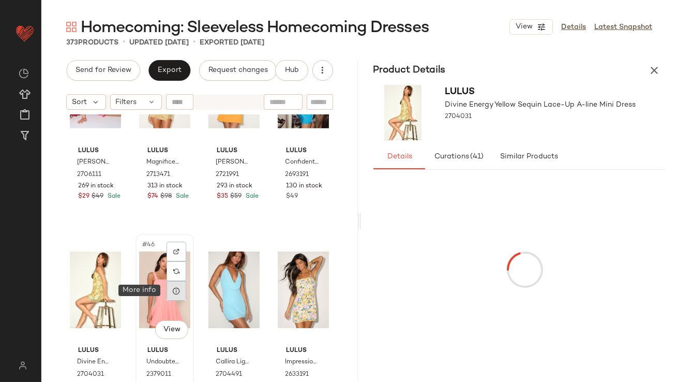
click at [181, 294] on div at bounding box center [177, 291] width 20 height 20
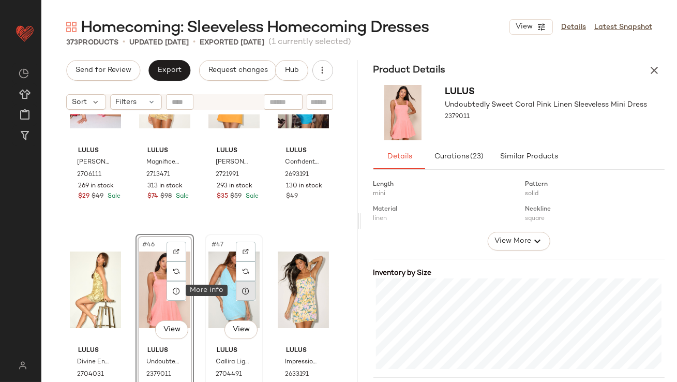
click at [243, 298] on div at bounding box center [246, 291] width 20 height 20
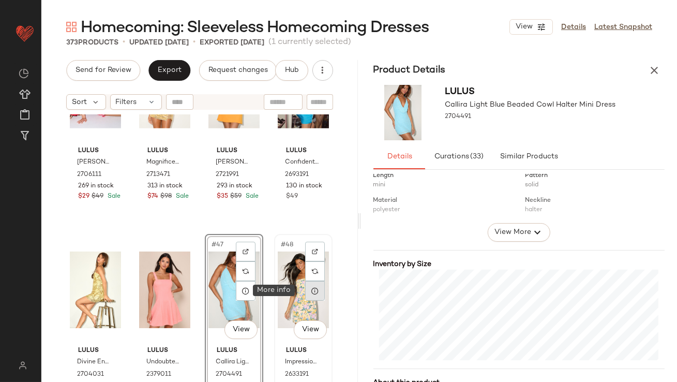
click at [311, 294] on icon at bounding box center [315, 291] width 8 height 8
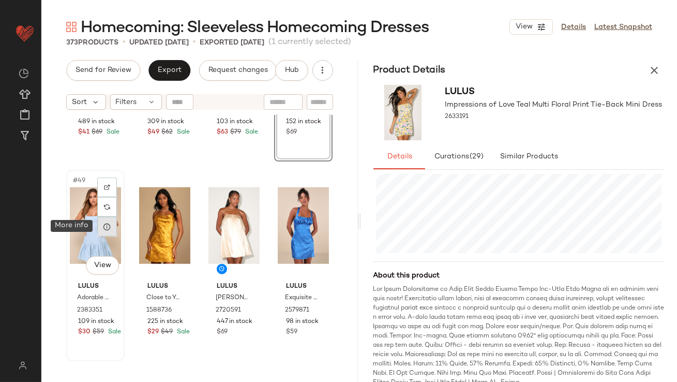
click at [110, 231] on div at bounding box center [107, 227] width 20 height 20
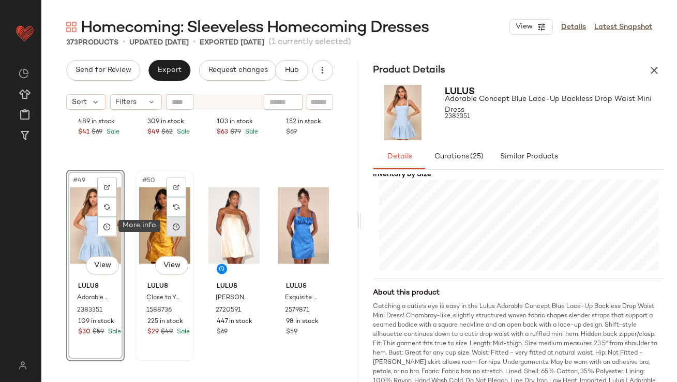
click at [173, 227] on icon at bounding box center [176, 227] width 8 height 8
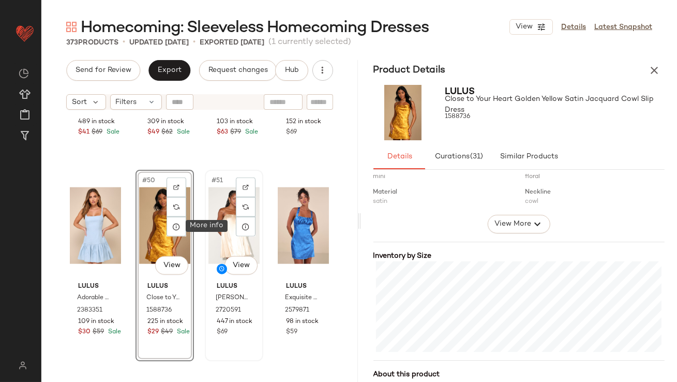
click at [244, 227] on icon at bounding box center [246, 227] width 8 height 8
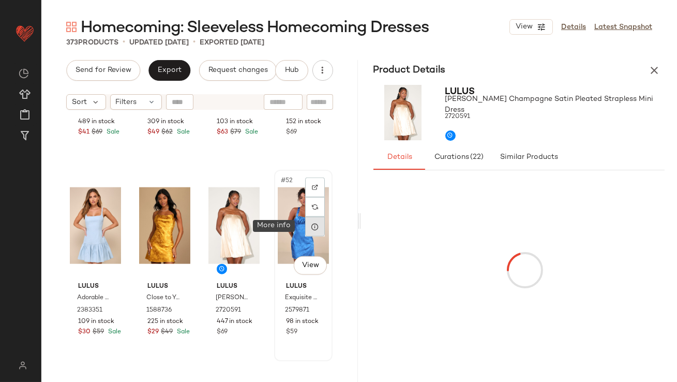
click at [305, 224] on div at bounding box center [315, 227] width 20 height 20
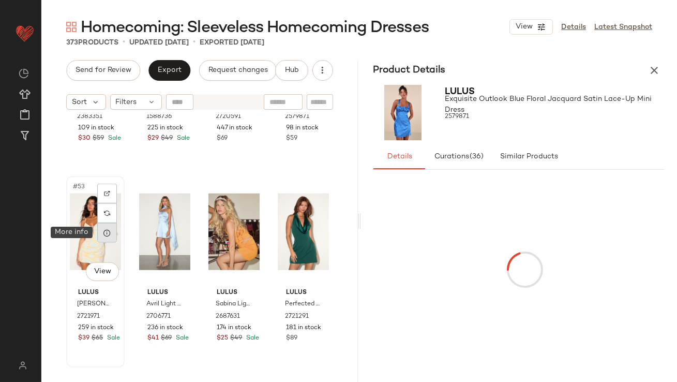
click at [111, 236] on div at bounding box center [107, 233] width 20 height 20
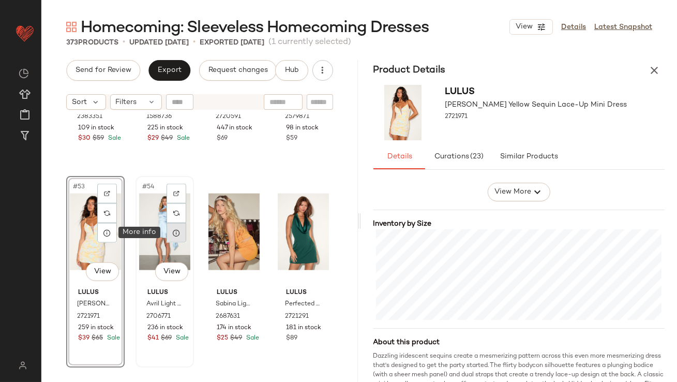
click at [174, 233] on icon at bounding box center [176, 233] width 8 height 8
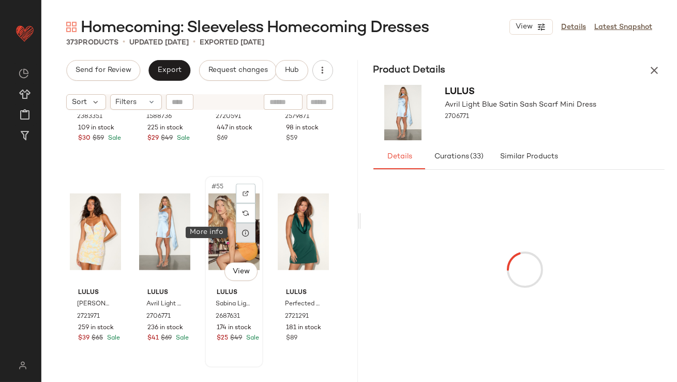
click at [236, 229] on div at bounding box center [246, 233] width 20 height 20
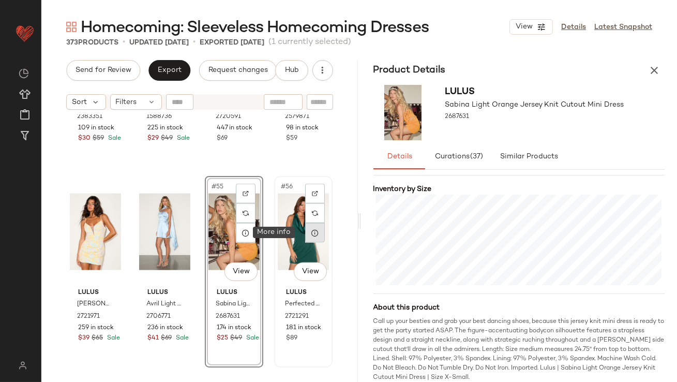
click at [305, 234] on div at bounding box center [315, 233] width 20 height 20
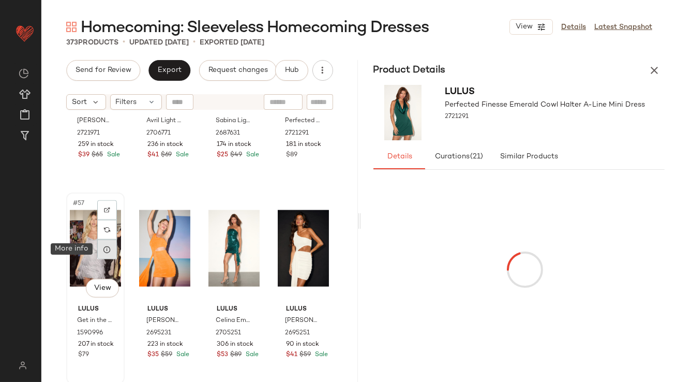
click at [103, 251] on icon at bounding box center [107, 249] width 8 height 8
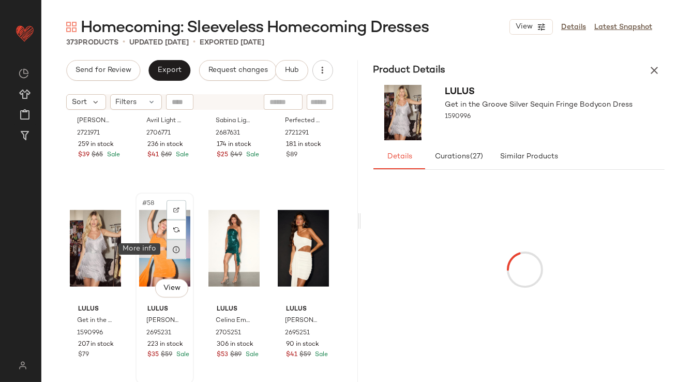
click at [170, 249] on div at bounding box center [177, 250] width 20 height 20
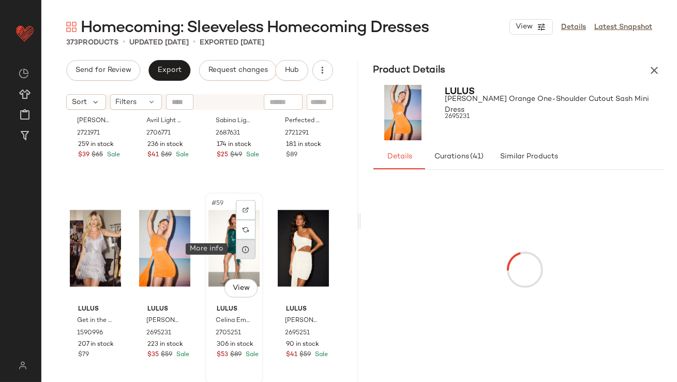
click at [244, 253] on icon at bounding box center [246, 249] width 8 height 8
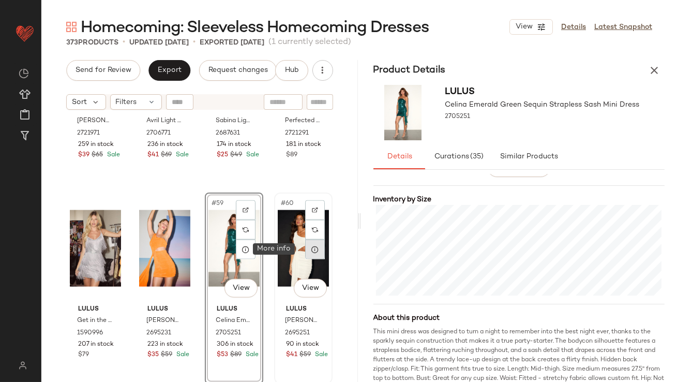
click at [305, 249] on div at bounding box center [315, 250] width 20 height 20
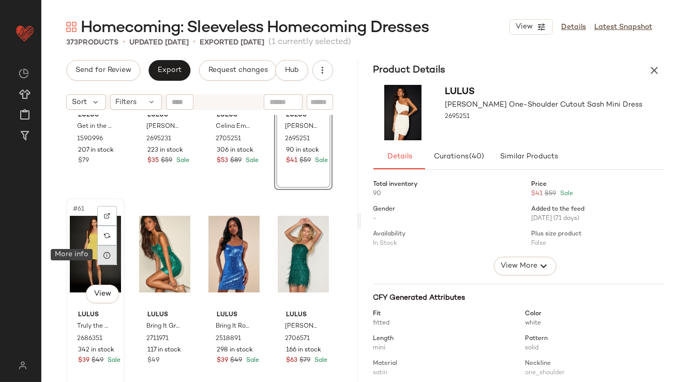
click at [111, 259] on div at bounding box center [107, 255] width 20 height 20
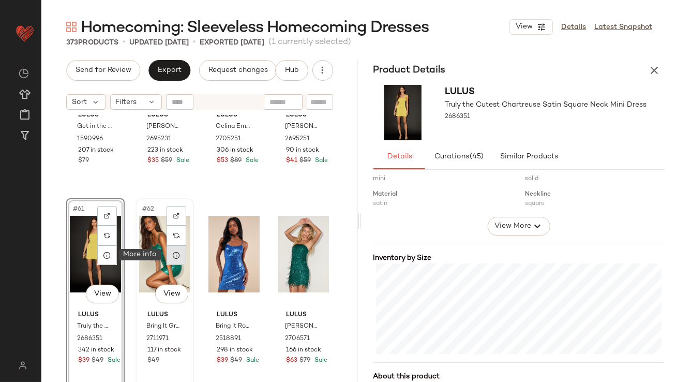
click at [169, 256] on div at bounding box center [177, 255] width 20 height 20
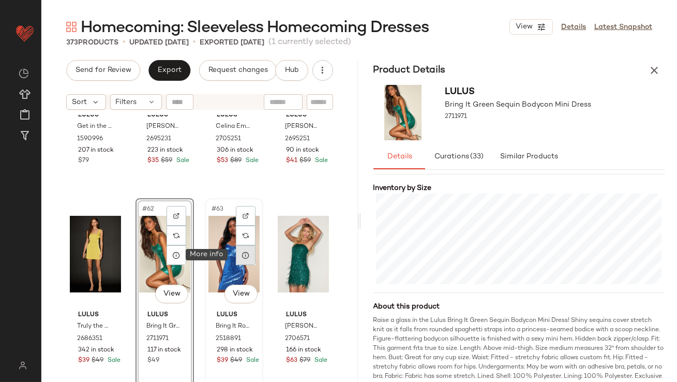
click at [242, 253] on icon at bounding box center [246, 255] width 8 height 8
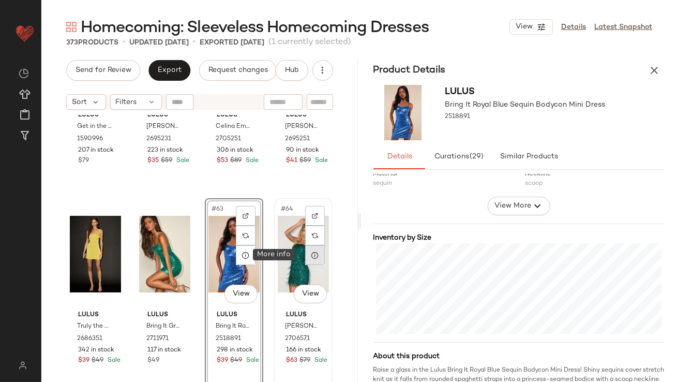
click at [311, 258] on icon at bounding box center [315, 255] width 8 height 8
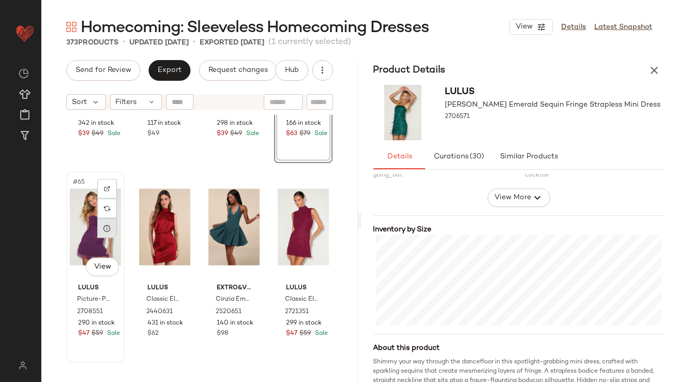
click at [112, 236] on div at bounding box center [107, 228] width 20 height 20
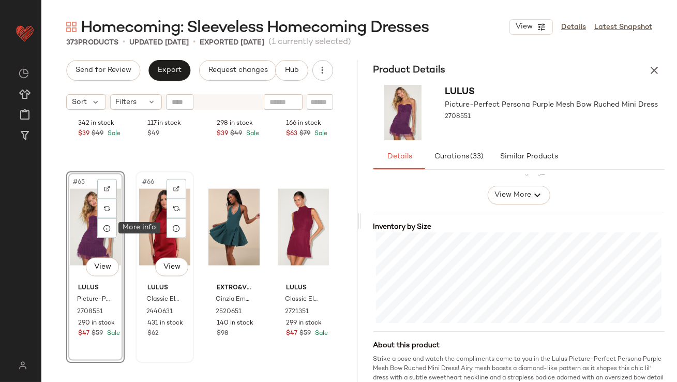
click at [180, 232] on div at bounding box center [177, 228] width 20 height 20
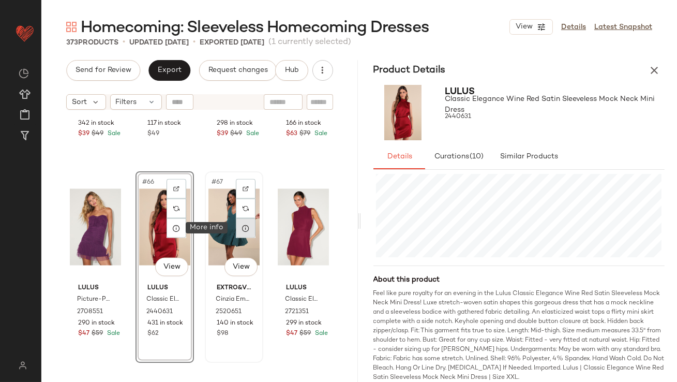
click at [242, 229] on icon at bounding box center [246, 228] width 8 height 8
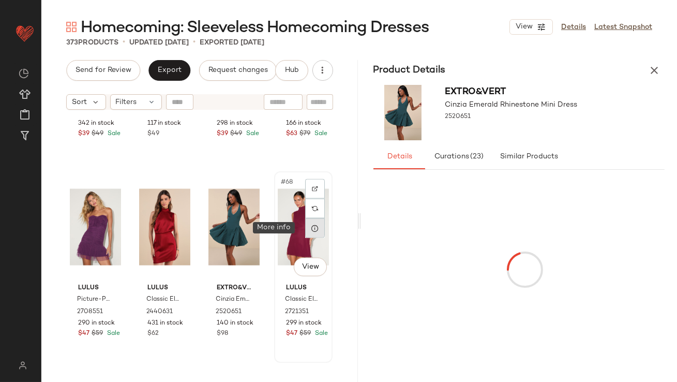
click at [305, 228] on div at bounding box center [315, 228] width 20 height 20
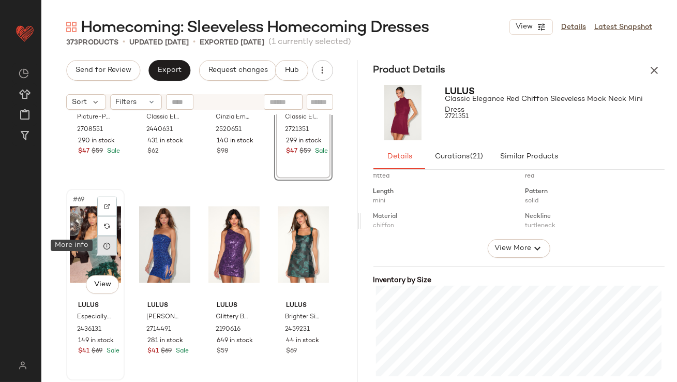
click at [114, 246] on div at bounding box center [107, 246] width 20 height 20
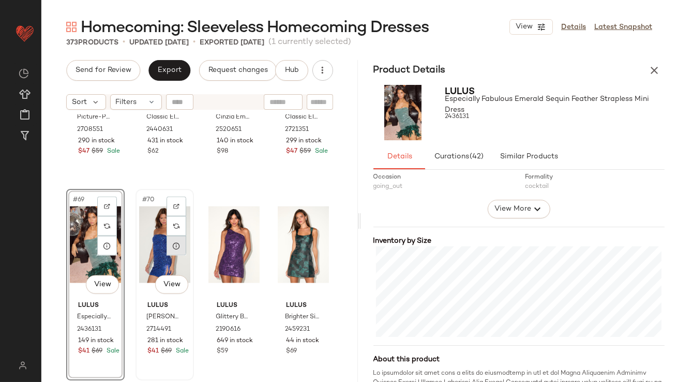
click at [177, 247] on icon at bounding box center [176, 246] width 8 height 8
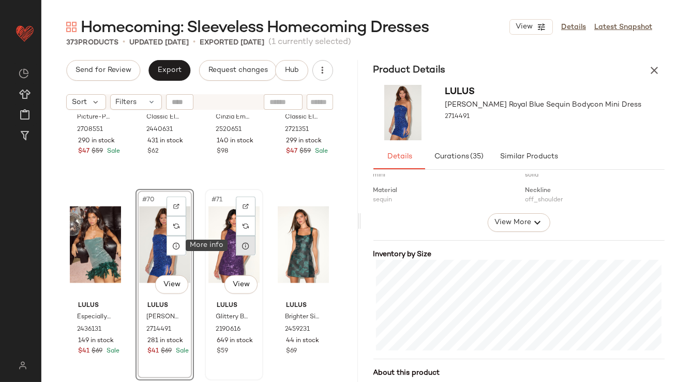
click at [242, 248] on icon at bounding box center [246, 246] width 8 height 8
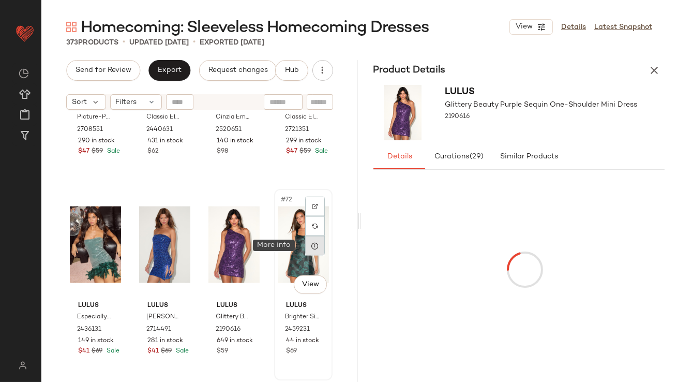
click at [305, 246] on div at bounding box center [315, 246] width 20 height 20
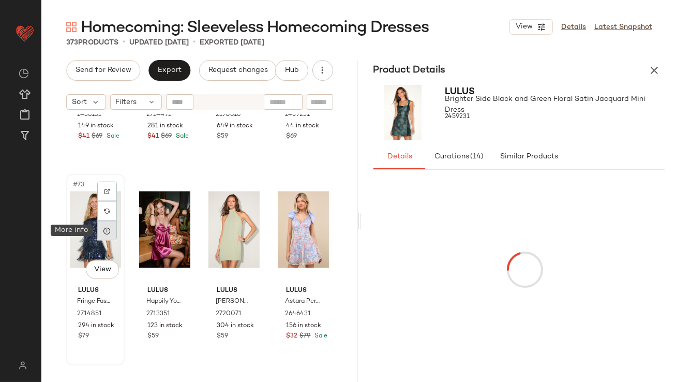
click at [108, 229] on icon at bounding box center [107, 231] width 8 height 8
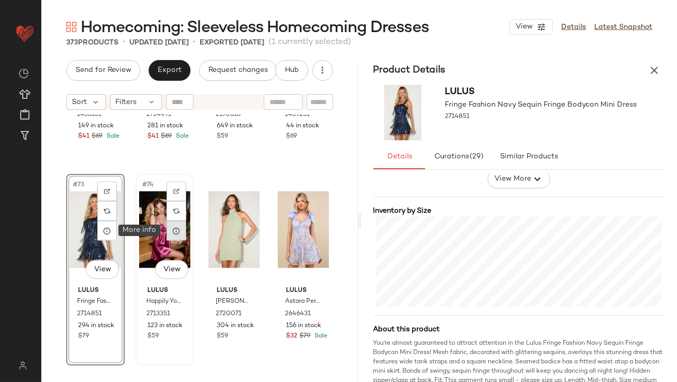
click at [176, 235] on div at bounding box center [177, 231] width 20 height 20
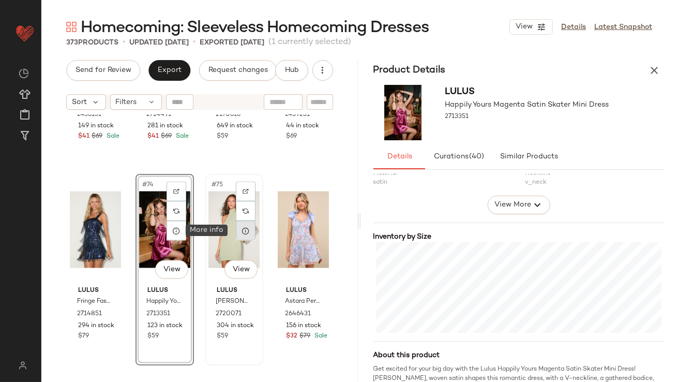
click at [244, 233] on icon at bounding box center [246, 231] width 8 height 8
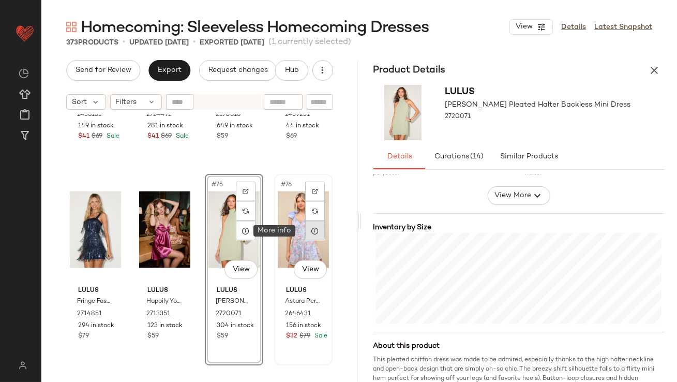
click at [311, 231] on icon at bounding box center [315, 231] width 8 height 8
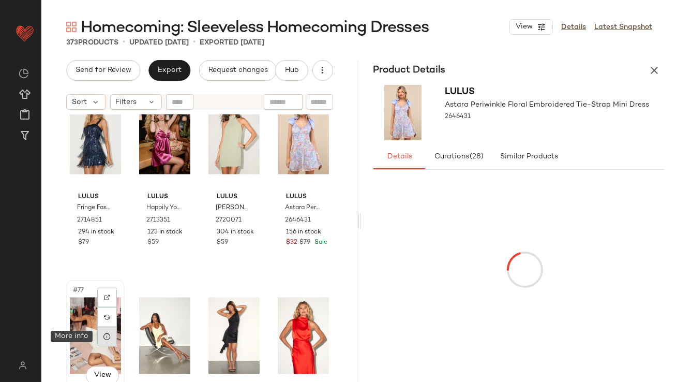
click at [109, 336] on icon at bounding box center [107, 337] width 8 height 8
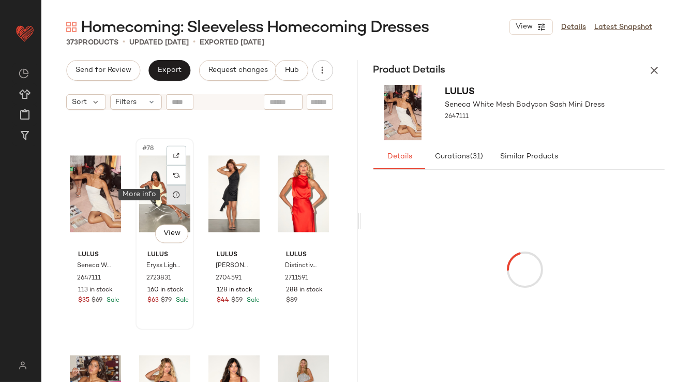
click at [174, 200] on div at bounding box center [177, 195] width 20 height 20
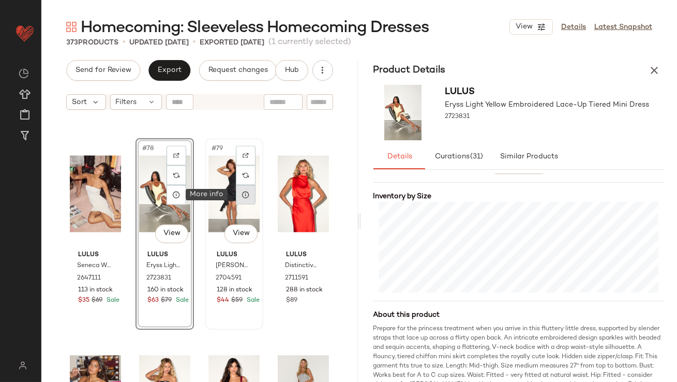
click at [242, 198] on icon at bounding box center [246, 195] width 8 height 8
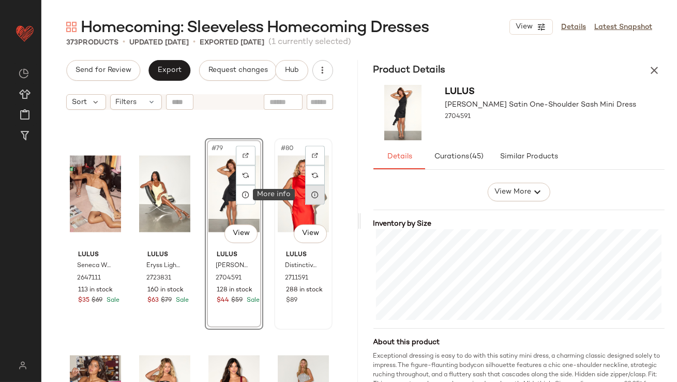
click at [312, 196] on icon at bounding box center [315, 195] width 8 height 8
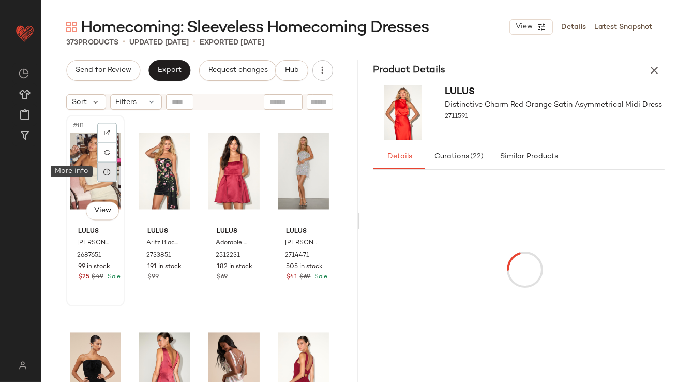
click at [109, 171] on icon at bounding box center [107, 172] width 8 height 8
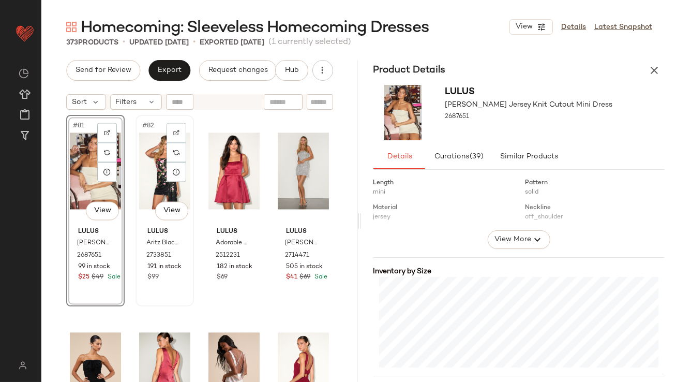
click at [162, 186] on div "#82 View" at bounding box center [164, 171] width 51 height 105
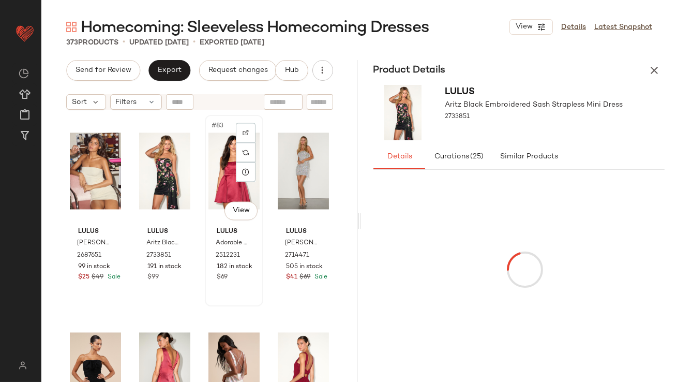
click at [224, 189] on div "#83 View" at bounding box center [234, 171] width 51 height 105
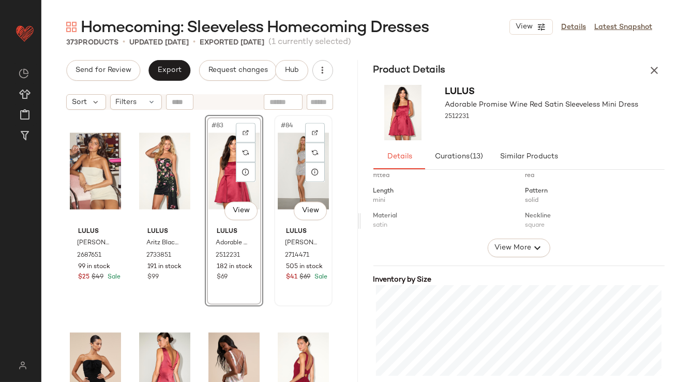
click at [285, 190] on div "#84 View" at bounding box center [303, 171] width 51 height 105
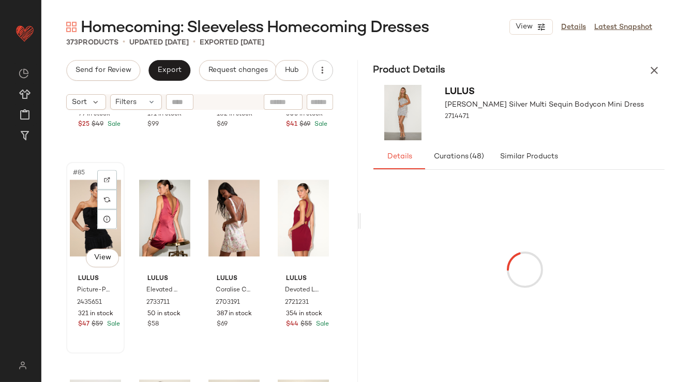
click at [80, 204] on div "#85 View" at bounding box center [95, 218] width 51 height 105
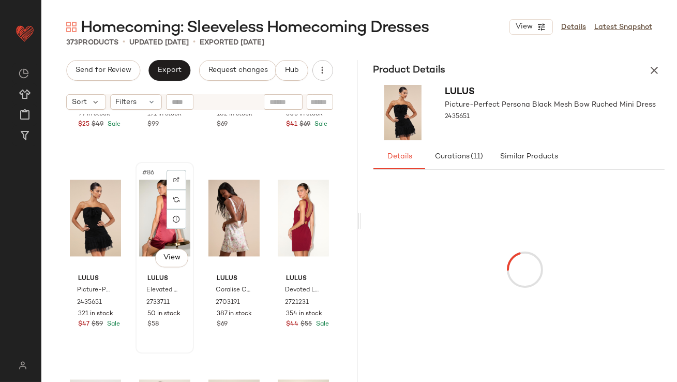
click at [155, 217] on div "#86 View" at bounding box center [164, 218] width 51 height 105
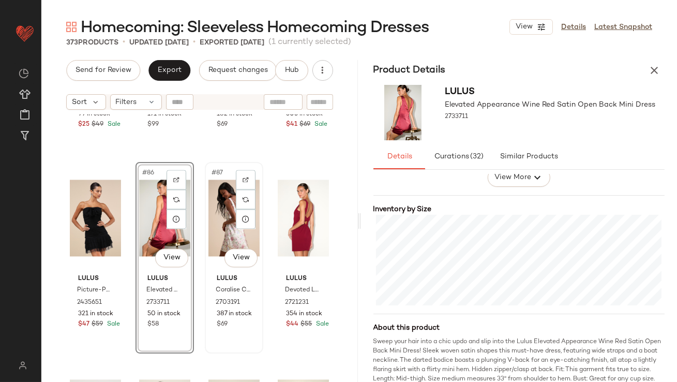
click at [223, 206] on div "#87 View" at bounding box center [234, 218] width 51 height 105
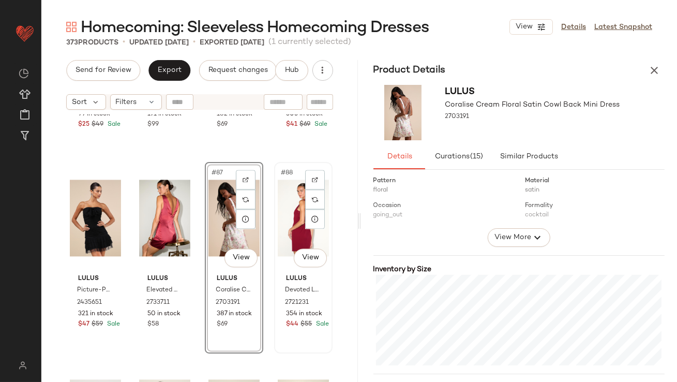
click at [278, 194] on div "#88 View" at bounding box center [303, 218] width 51 height 105
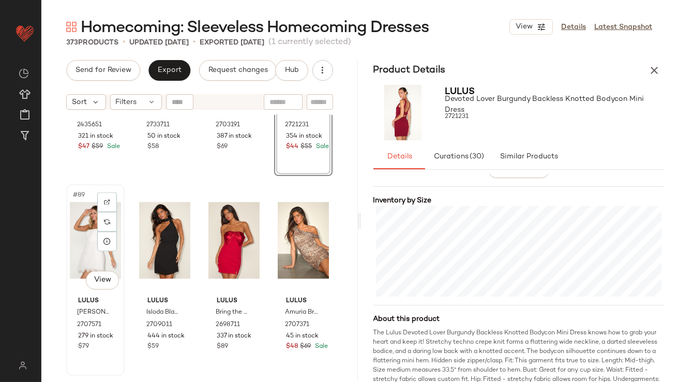
click at [79, 236] on div "#89 View" at bounding box center [95, 240] width 51 height 105
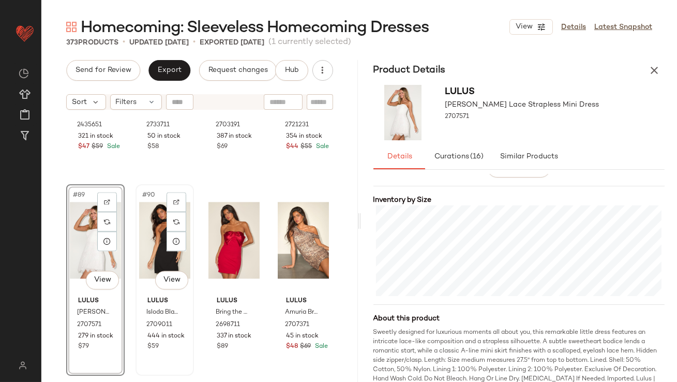
click at [145, 252] on div "#90 View" at bounding box center [164, 240] width 51 height 105
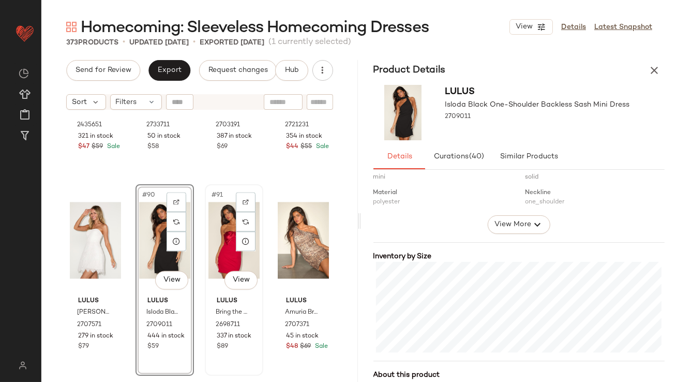
click at [218, 238] on div "#91 View" at bounding box center [234, 240] width 51 height 105
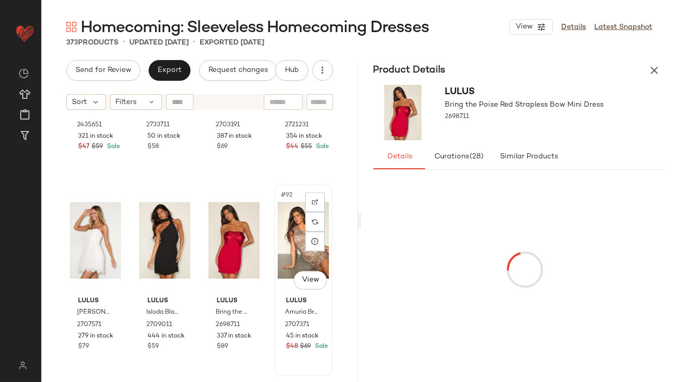
click at [278, 223] on div "#92 View" at bounding box center [303, 240] width 51 height 105
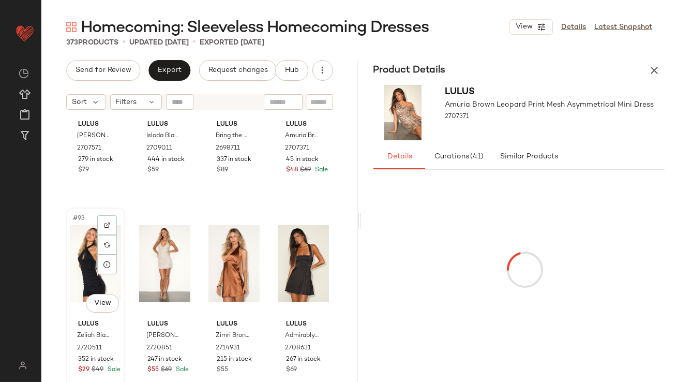
click at [84, 258] on div "#93 View" at bounding box center [95, 263] width 51 height 105
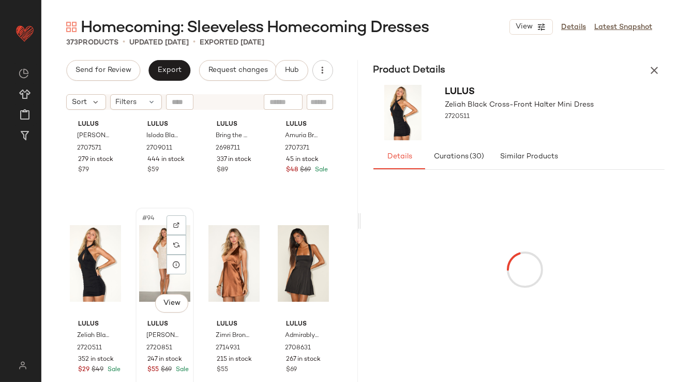
click at [150, 257] on div "#94 View" at bounding box center [164, 263] width 51 height 105
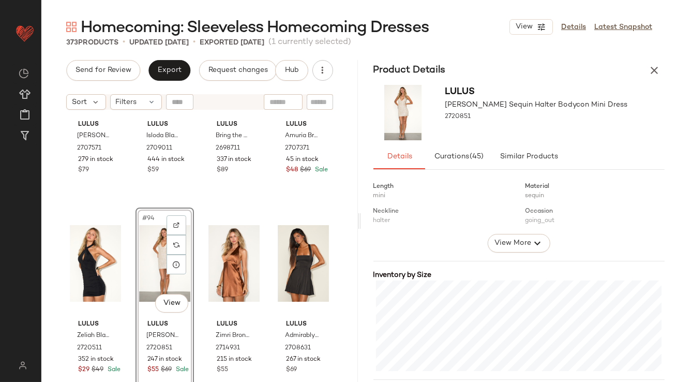
scroll to position [174, 0]
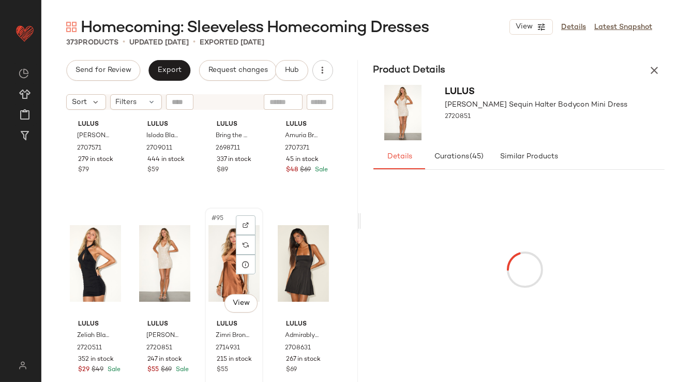
click at [222, 250] on div "#95 View" at bounding box center [234, 263] width 51 height 105
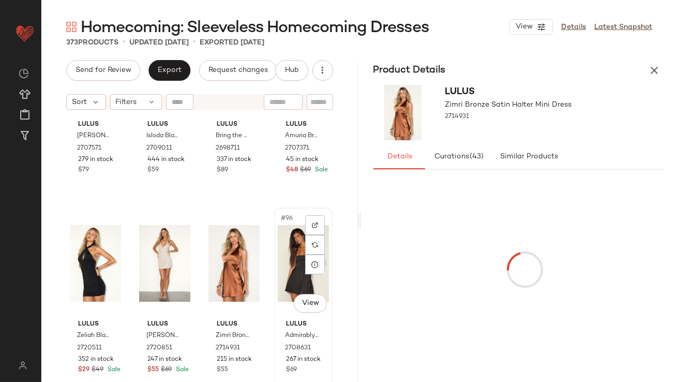
click at [286, 254] on div "#96 View" at bounding box center [303, 263] width 51 height 105
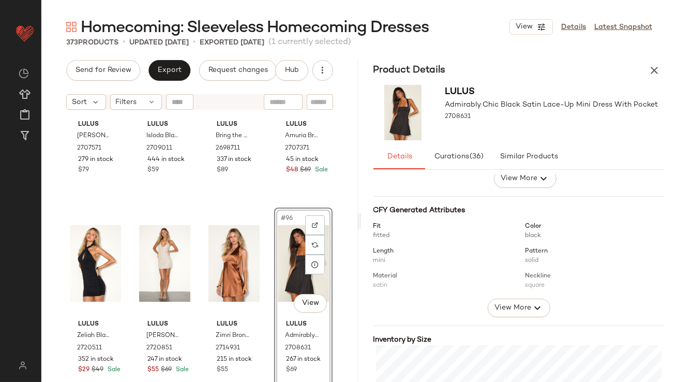
scroll to position [216, 0]
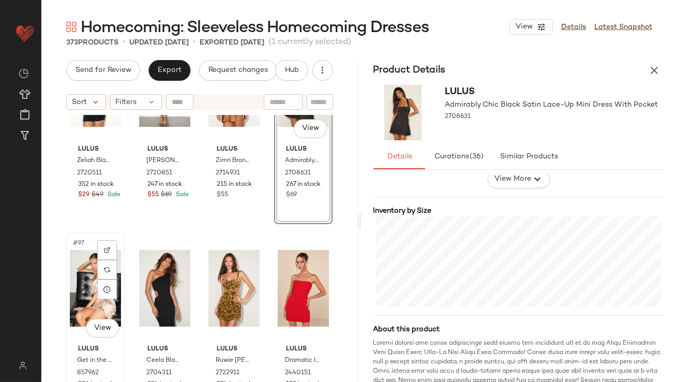
click at [86, 285] on div "#97 View" at bounding box center [95, 288] width 51 height 105
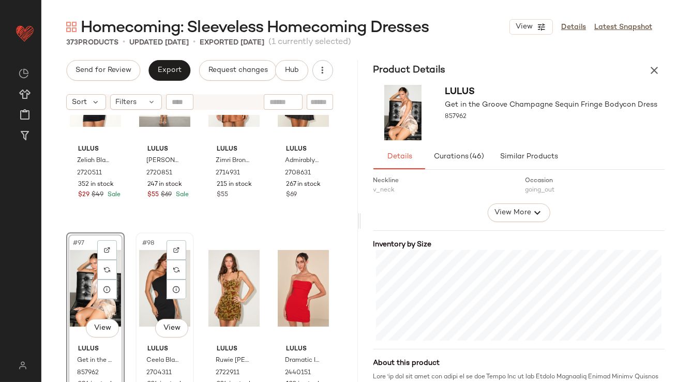
click at [154, 278] on div "#98 View" at bounding box center [164, 288] width 51 height 105
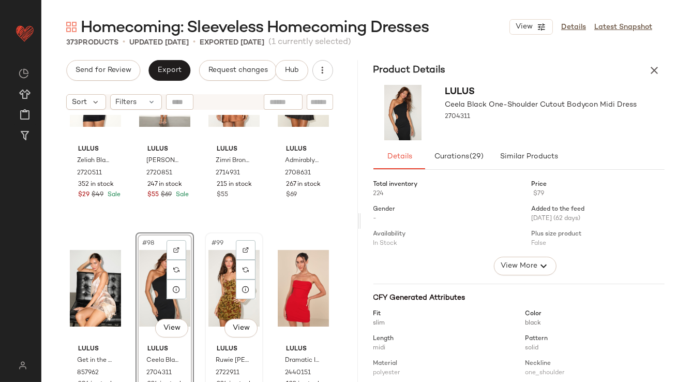
click at [218, 273] on div "#99 View" at bounding box center [234, 288] width 51 height 105
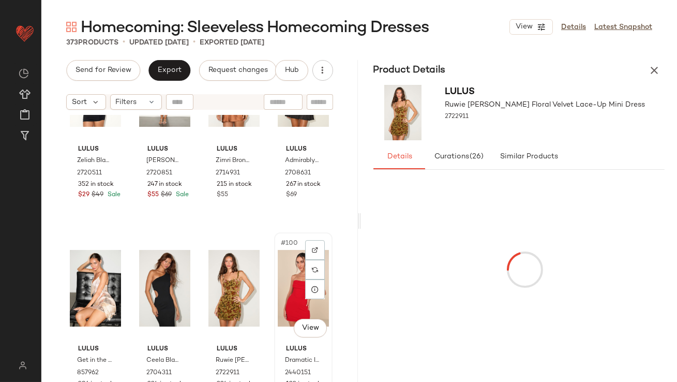
click at [289, 288] on div "#100 View" at bounding box center [303, 288] width 51 height 105
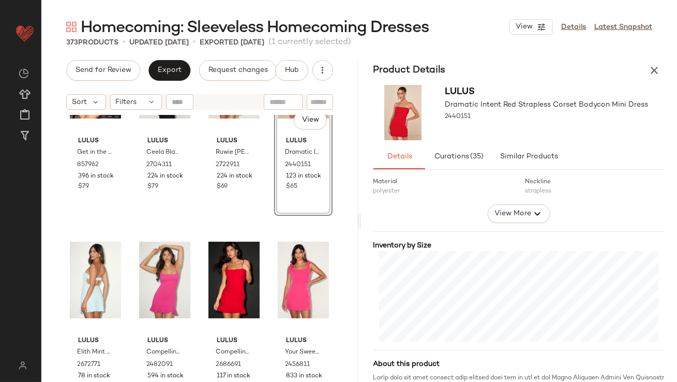
click at [649, 69] on icon "button" at bounding box center [654, 70] width 12 height 12
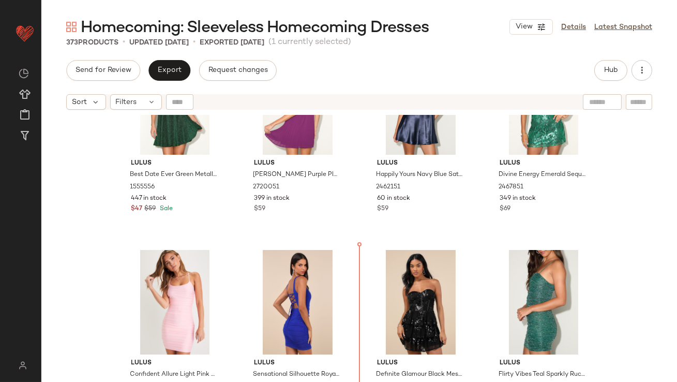
drag, startPoint x: 510, startPoint y: 276, endPoint x: 493, endPoint y: 290, distance: 22.1
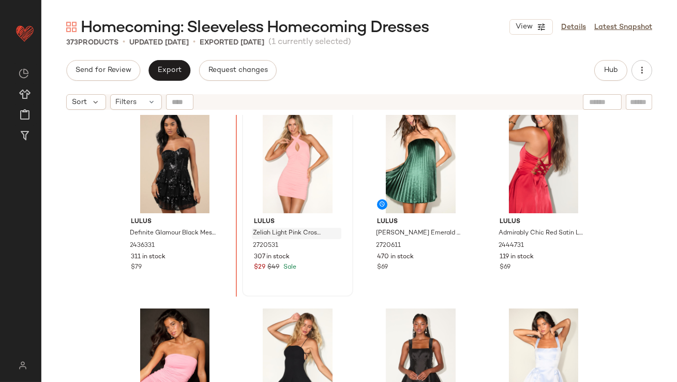
drag, startPoint x: 153, startPoint y: 211, endPoint x: 257, endPoint y: 237, distance: 107.2
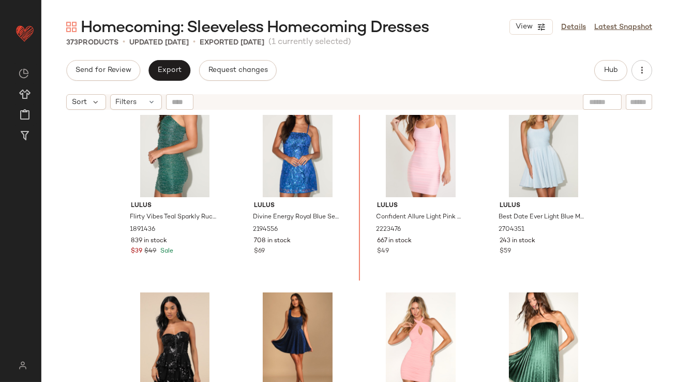
drag, startPoint x: 161, startPoint y: 351, endPoint x: 167, endPoint y: 345, distance: 8.4
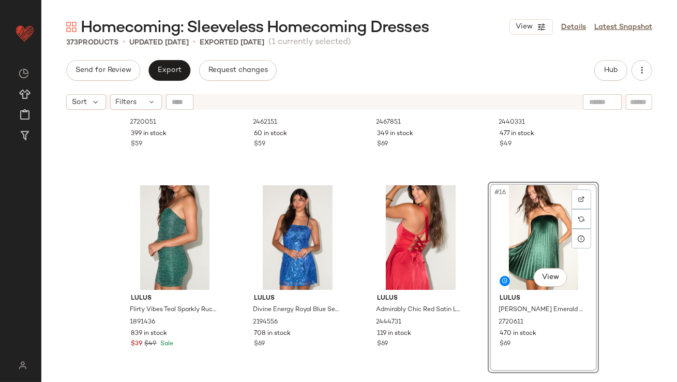
scroll to position [673, 0]
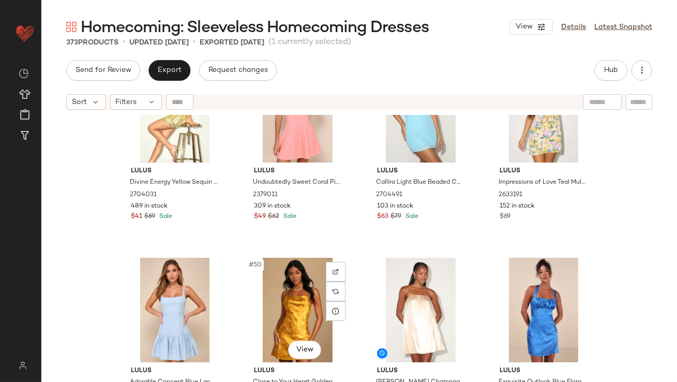
scroll to position [2284, 0]
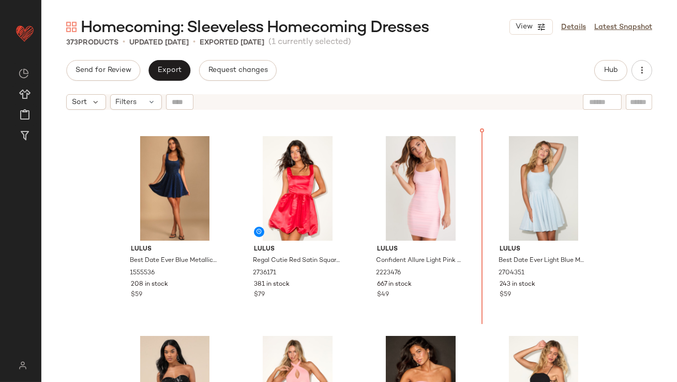
scroll to position [766, 0]
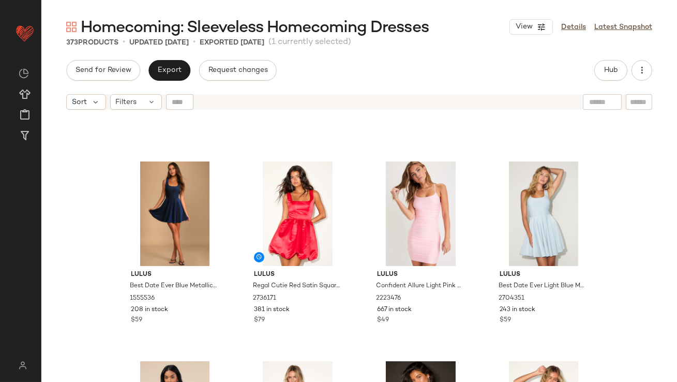
drag, startPoint x: 543, startPoint y: 288, endPoint x: 531, endPoint y: 285, distance: 11.8
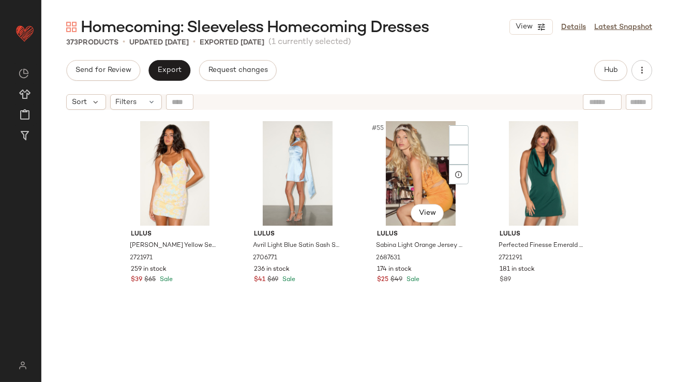
scroll to position [2626, 0]
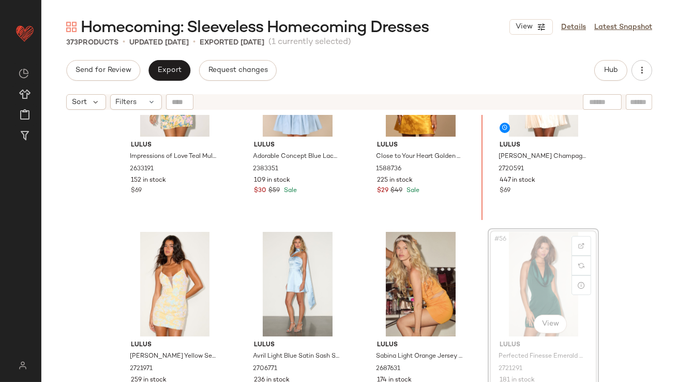
drag, startPoint x: 510, startPoint y: 129, endPoint x: 503, endPoint y: 129, distance: 6.2
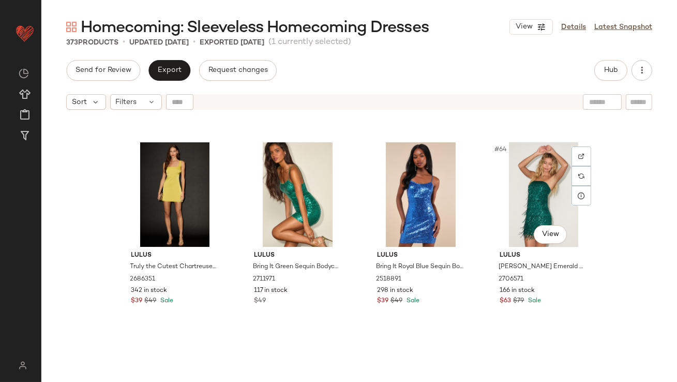
scroll to position [3134, 0]
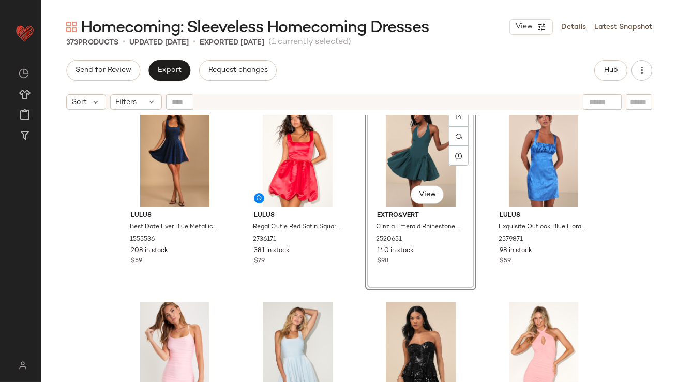
scroll to position [913, 0]
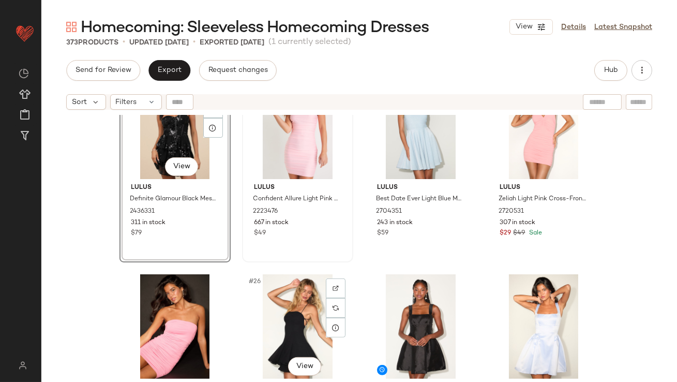
scroll to position [1038, 0]
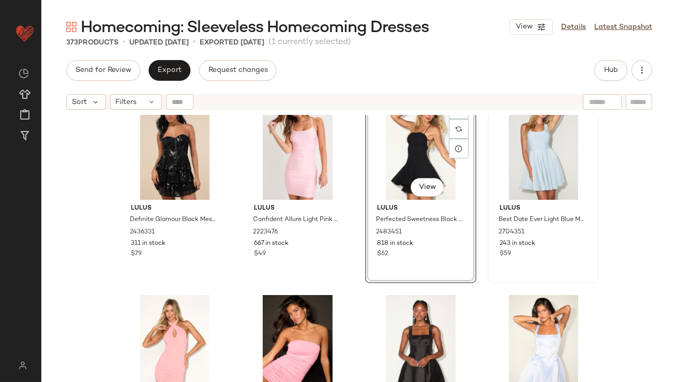
scroll to position [1032, 0]
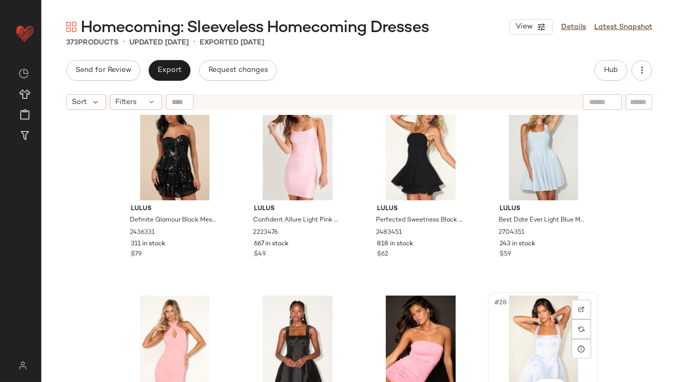
drag, startPoint x: 523, startPoint y: 324, endPoint x: 516, endPoint y: 324, distance: 7.2
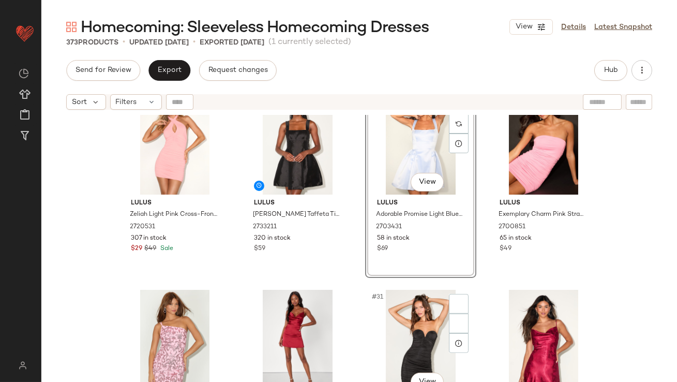
scroll to position [1241, 0]
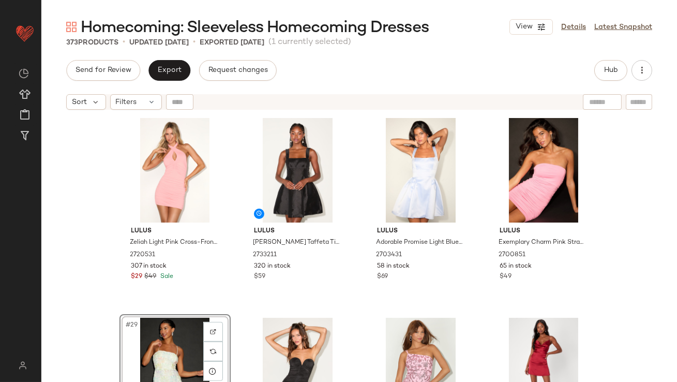
scroll to position [1307, 0]
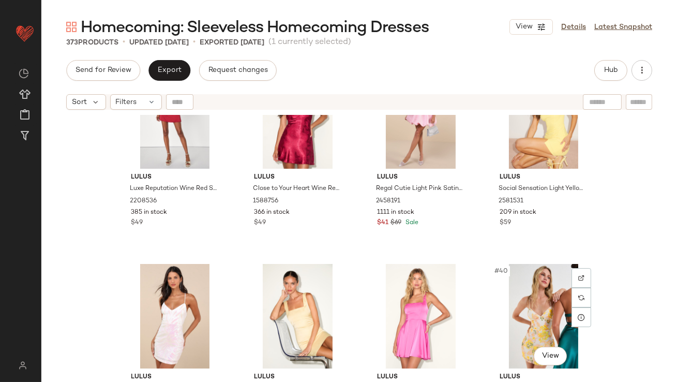
scroll to position [1592, 0]
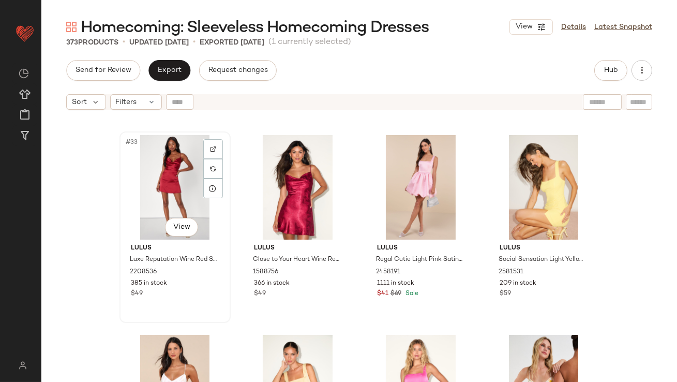
drag, startPoint x: 152, startPoint y: 171, endPoint x: 166, endPoint y: 171, distance: 13.5
click at [152, 171] on div "#33 View" at bounding box center [175, 187] width 104 height 105
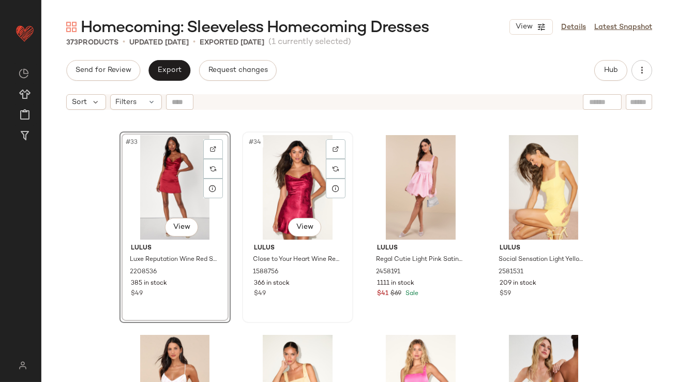
click at [283, 183] on div "#34 View" at bounding box center [298, 187] width 104 height 105
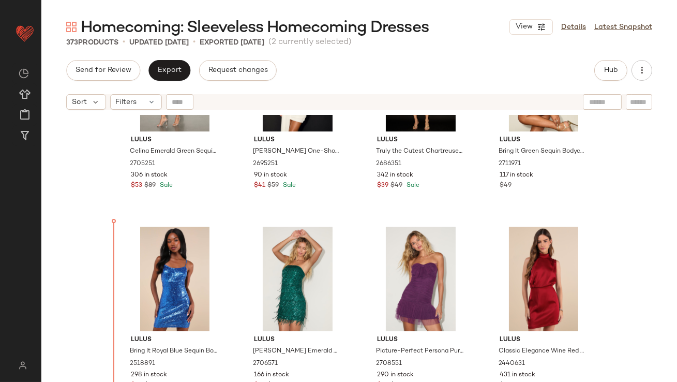
drag, startPoint x: 151, startPoint y: 179, endPoint x: 151, endPoint y: 185, distance: 5.7
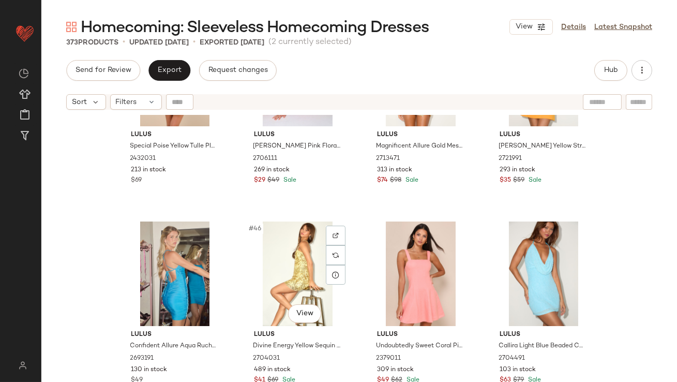
scroll to position [2109, 0]
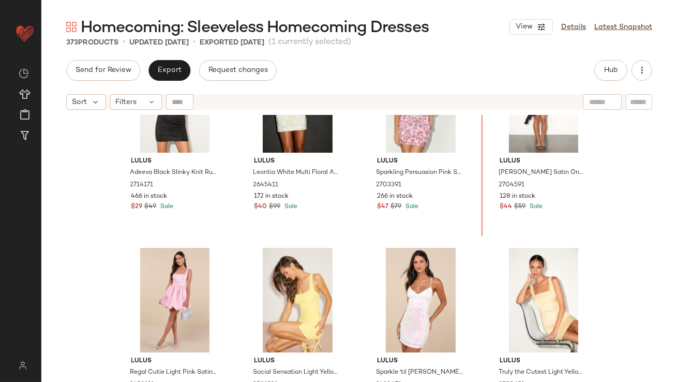
scroll to position [1477, 0]
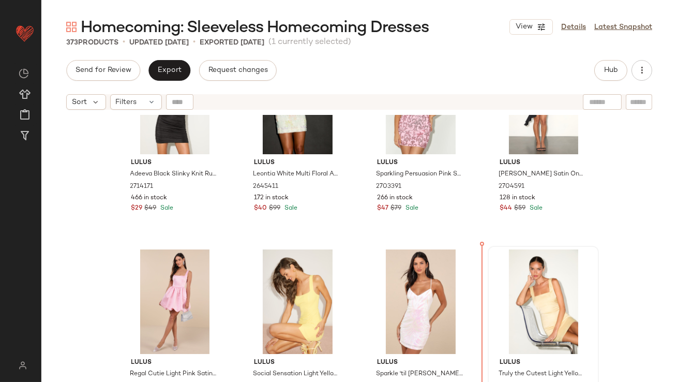
drag, startPoint x: 548, startPoint y: 235, endPoint x: 509, endPoint y: 319, distance: 91.9
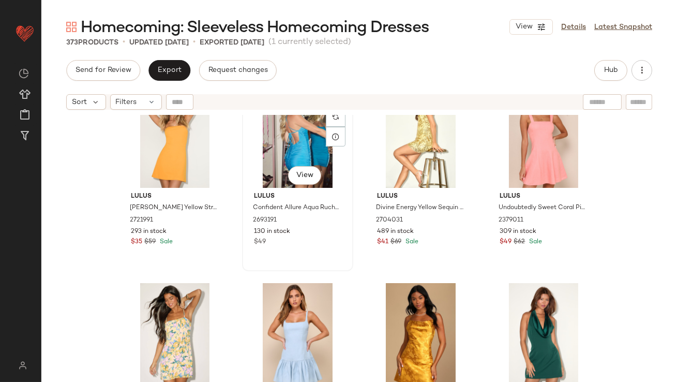
scroll to position [2322, 0]
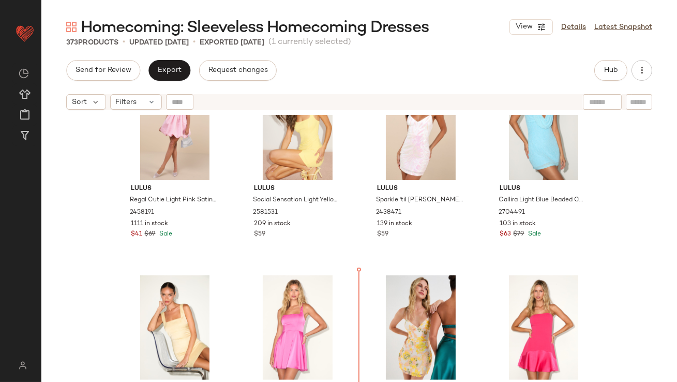
scroll to position [1656, 0]
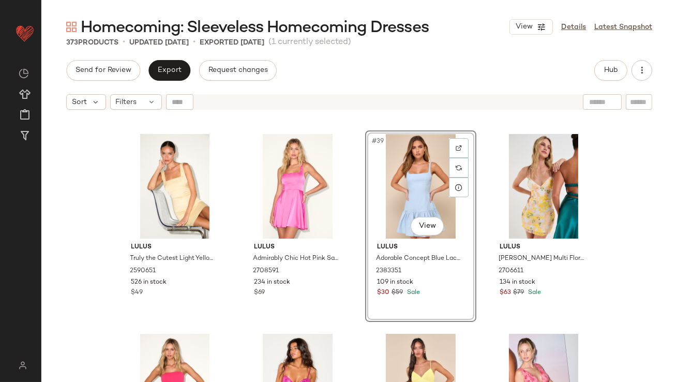
scroll to position [1853, 0]
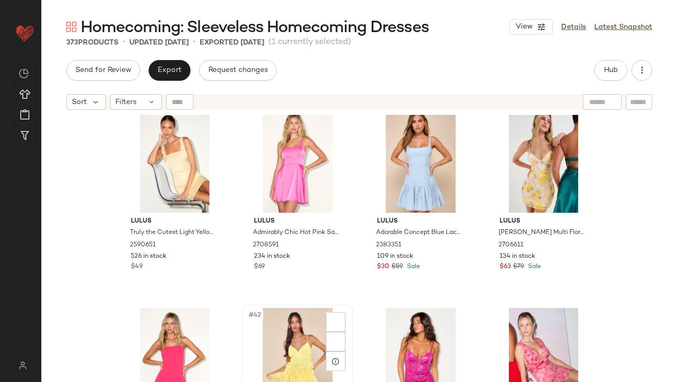
scroll to position [1823, 0]
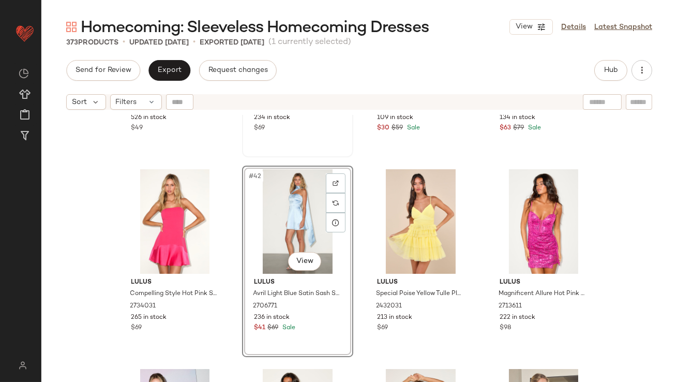
scroll to position [2025, 0]
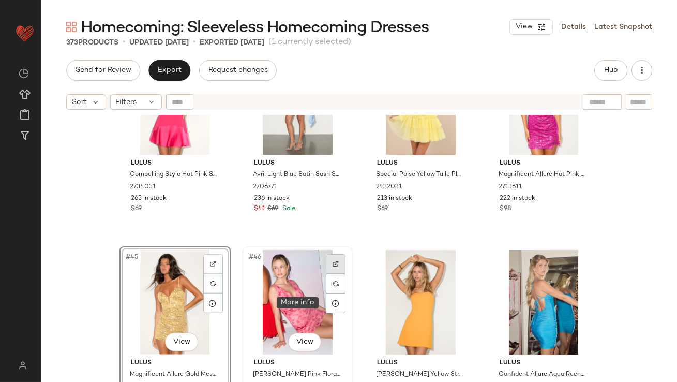
scroll to position [2079, 0]
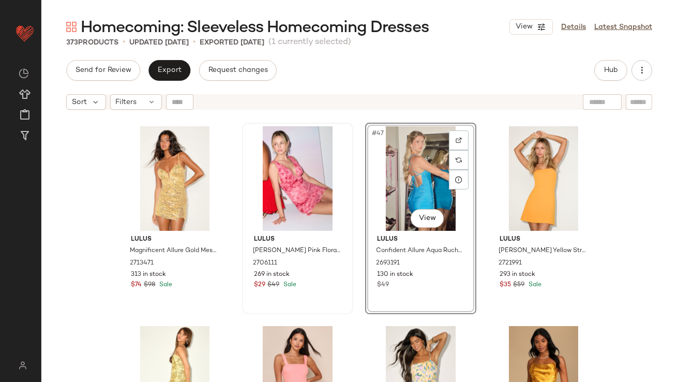
scroll to position [2254, 0]
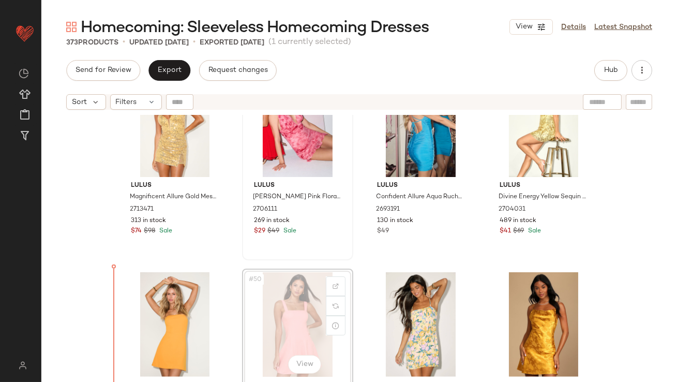
drag, startPoint x: 312, startPoint y: 299, endPoint x: 304, endPoint y: 299, distance: 7.8
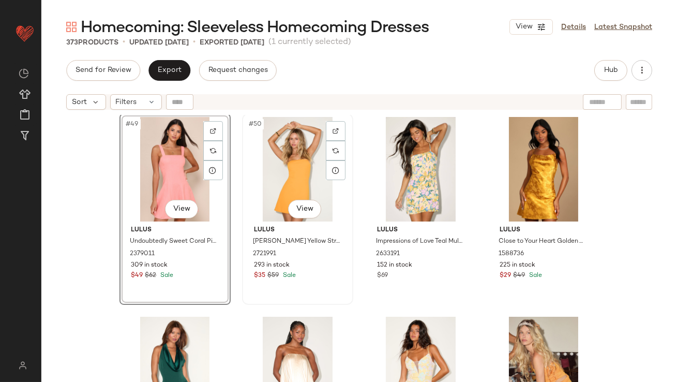
scroll to position [2388, 0]
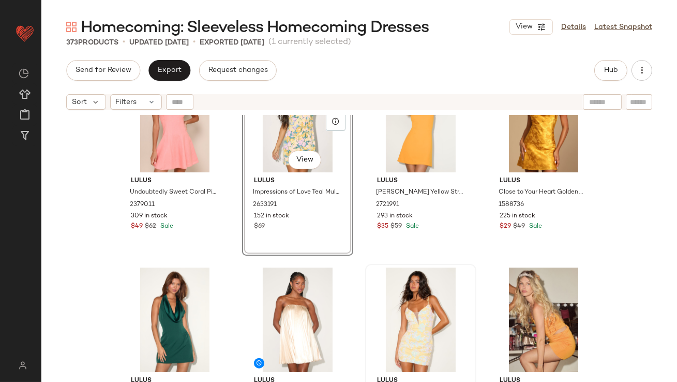
scroll to position [2472, 0]
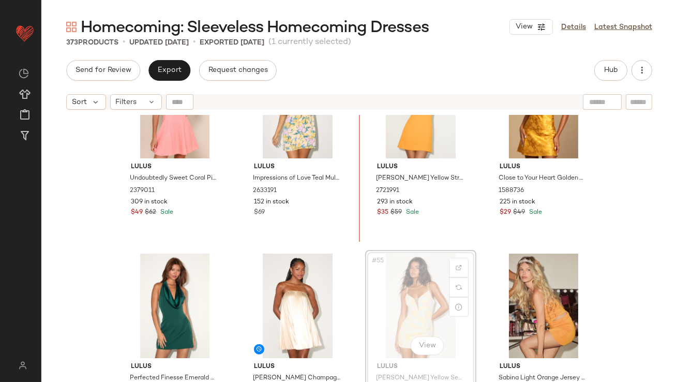
drag, startPoint x: 419, startPoint y: 298, endPoint x: 415, endPoint y: 293, distance: 5.9
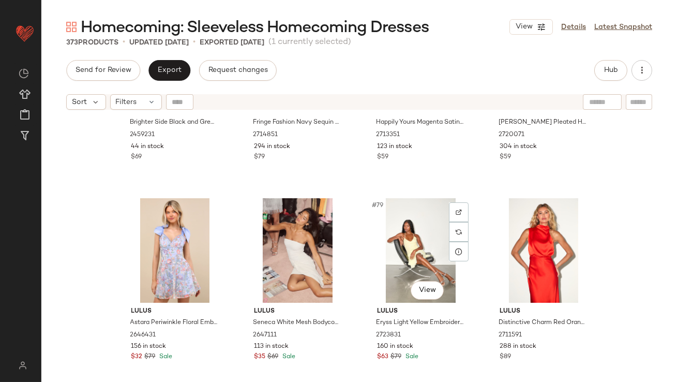
scroll to position [3734, 0]
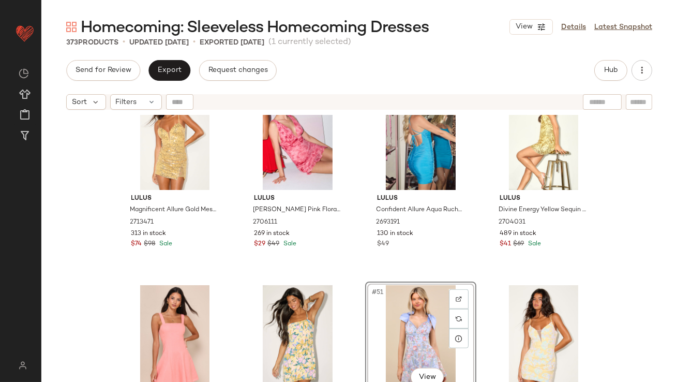
scroll to position [2240, 0]
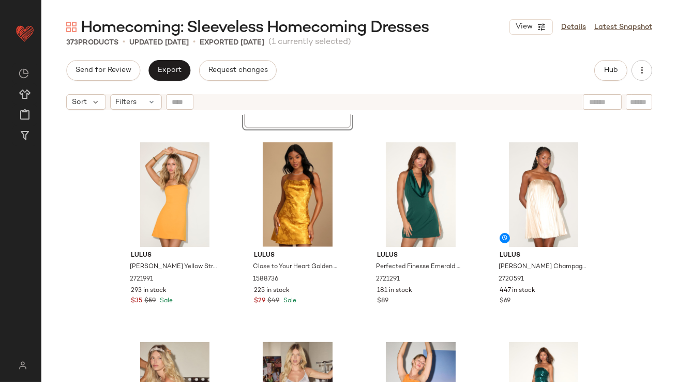
scroll to position [2620, 0]
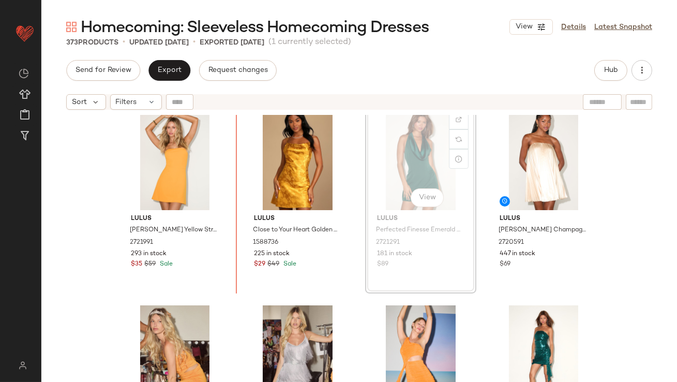
drag, startPoint x: 418, startPoint y: 164, endPoint x: 401, endPoint y: 164, distance: 16.6
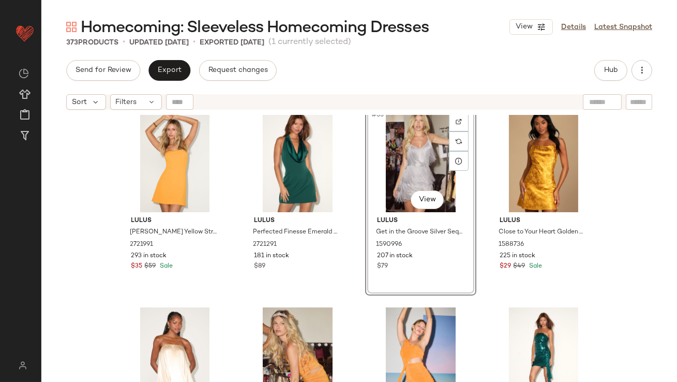
scroll to position [2633, 0]
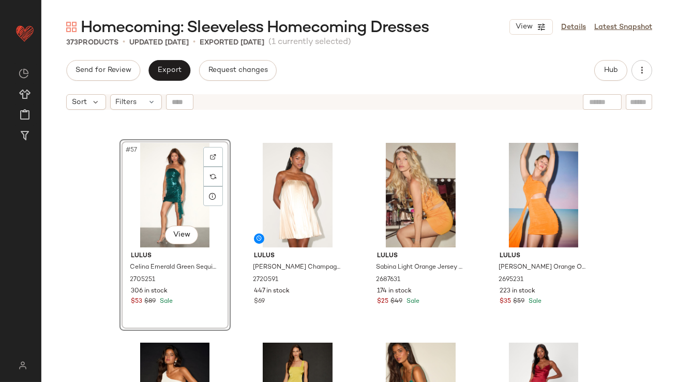
scroll to position [2831, 0]
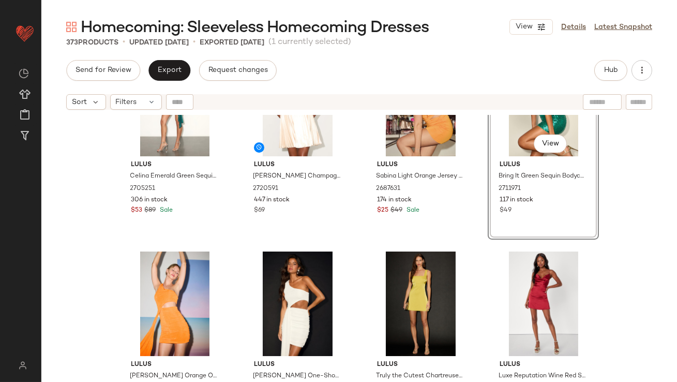
scroll to position [2885, 0]
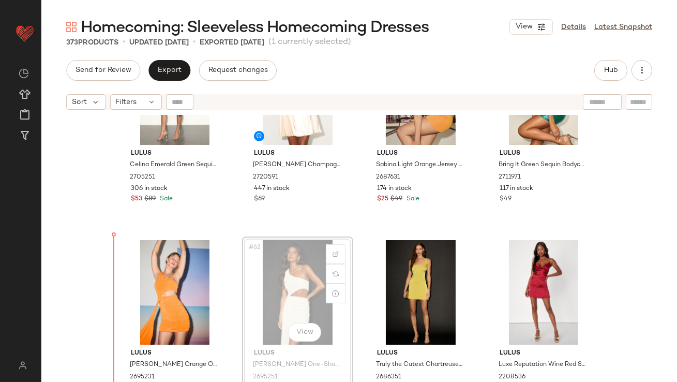
drag, startPoint x: 283, startPoint y: 293, endPoint x: 275, endPoint y: 294, distance: 7.8
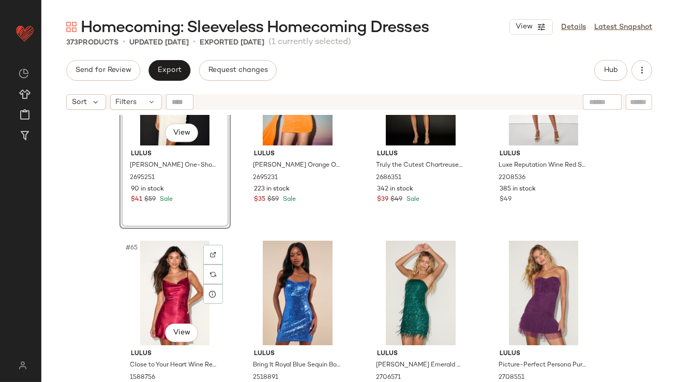
scroll to position [3006, 0]
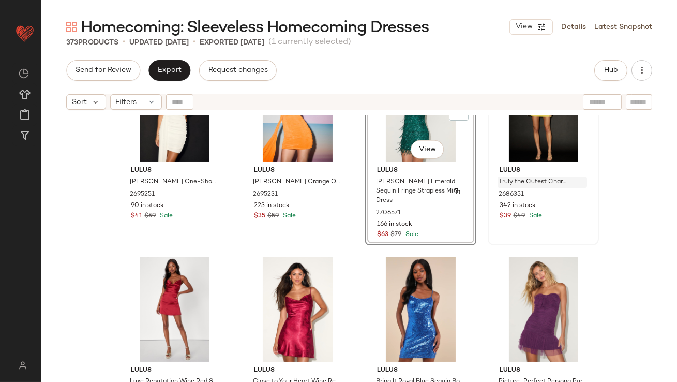
scroll to position [3071, 0]
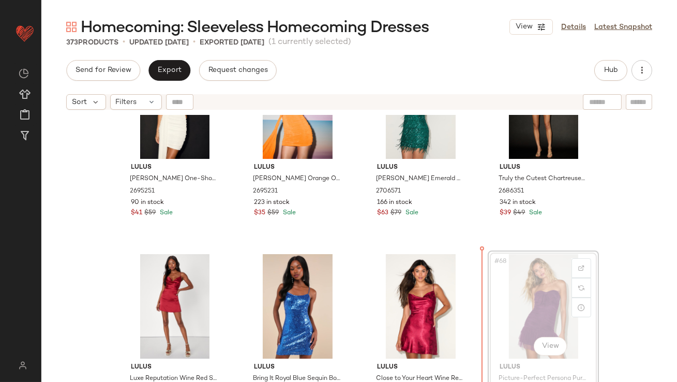
drag, startPoint x: 539, startPoint y: 272, endPoint x: 530, endPoint y: 272, distance: 8.3
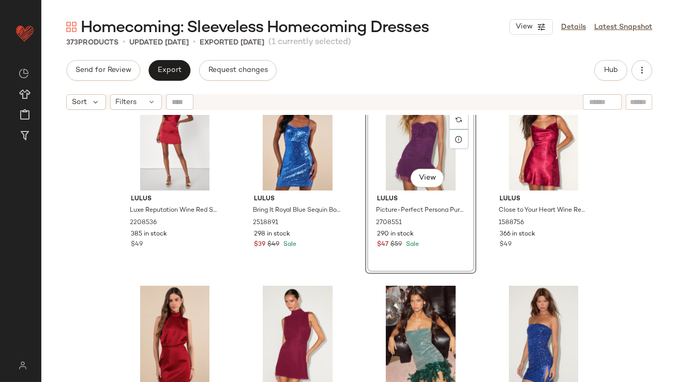
scroll to position [3240, 0]
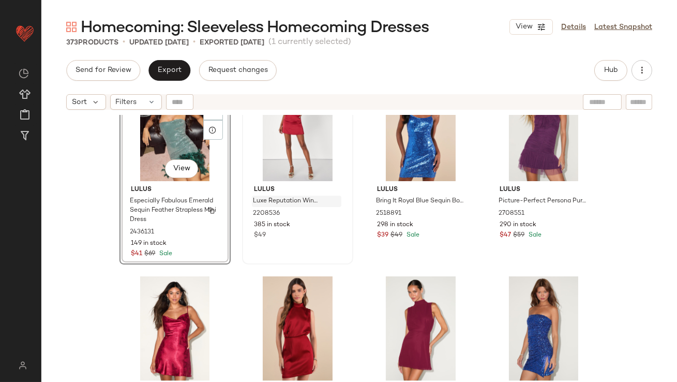
scroll to position [3247, 0]
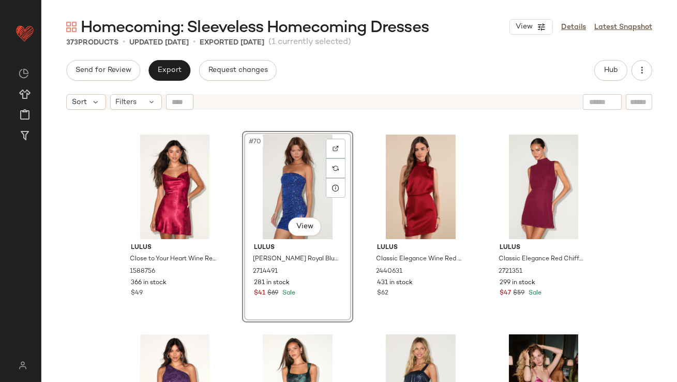
scroll to position [3438, 0]
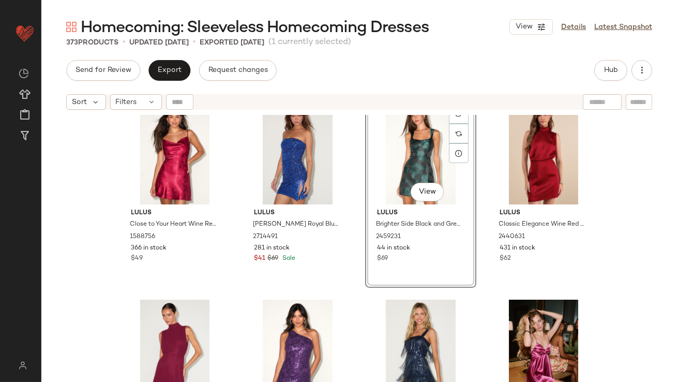
scroll to position [3428, 0]
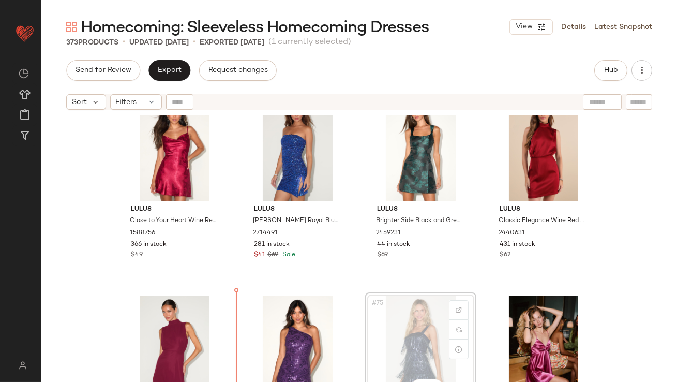
scroll to position [3430, 0]
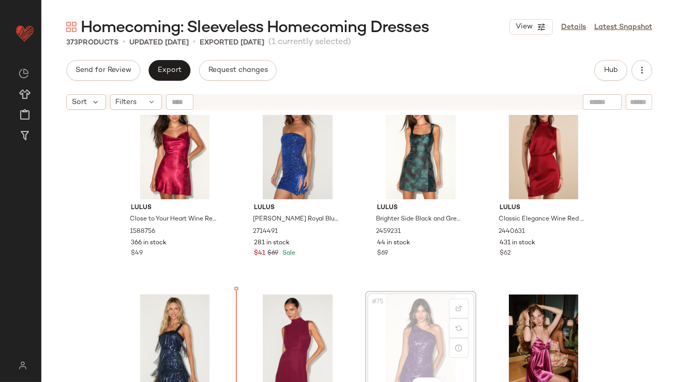
drag, startPoint x: 394, startPoint y: 314, endPoint x: 381, endPoint y: 315, distance: 12.5
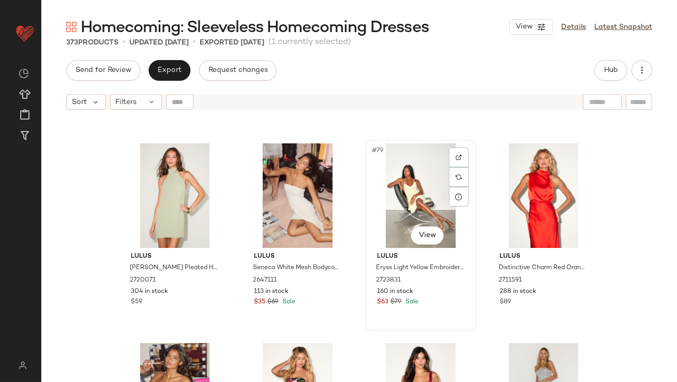
scroll to position [3745, 0]
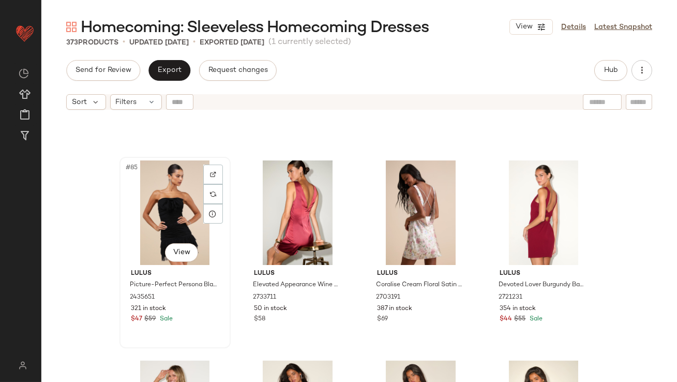
click at [147, 196] on div "#85 View" at bounding box center [175, 212] width 104 height 105
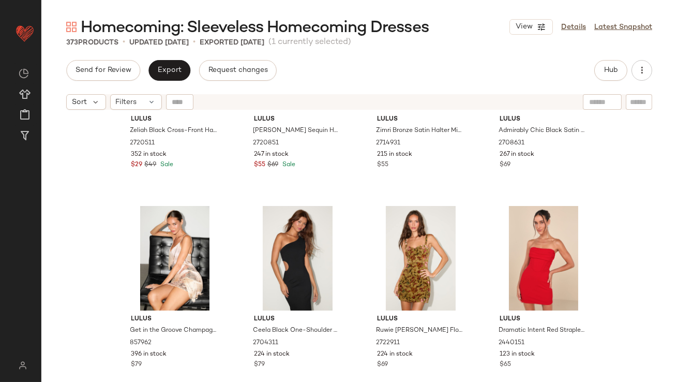
scroll to position [4609, 0]
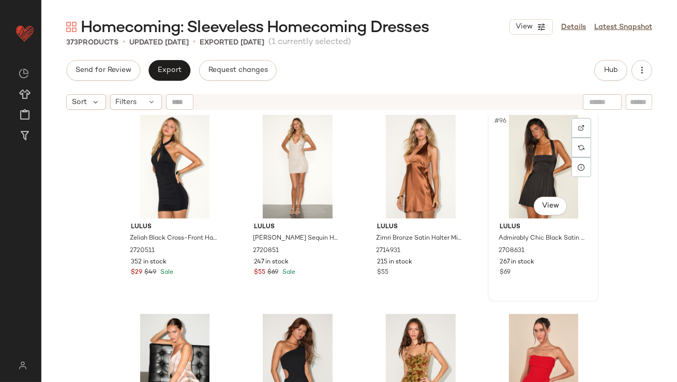
click at [536, 155] on div "#96 View" at bounding box center [544, 166] width 104 height 105
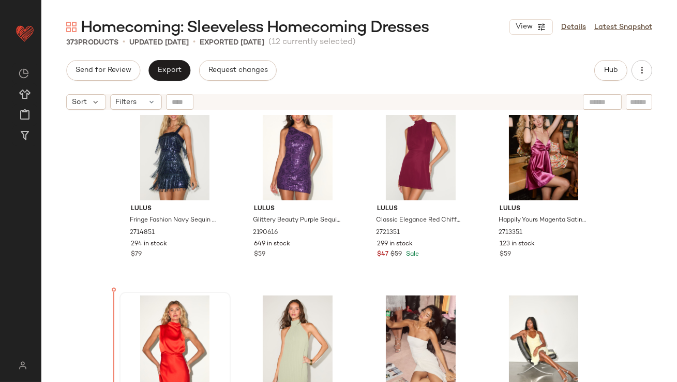
scroll to position [3628, 0]
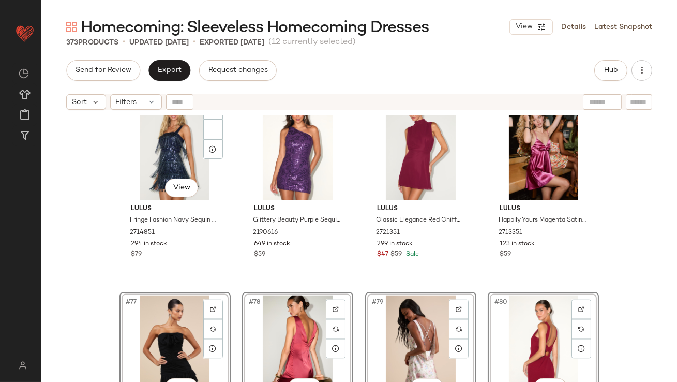
click at [113, 265] on div "Lulus Close to Your Heart Wine Red Satin Jacquard Cowl Slip Dress 1588756 366 i…" at bounding box center [359, 261] width 636 height 293
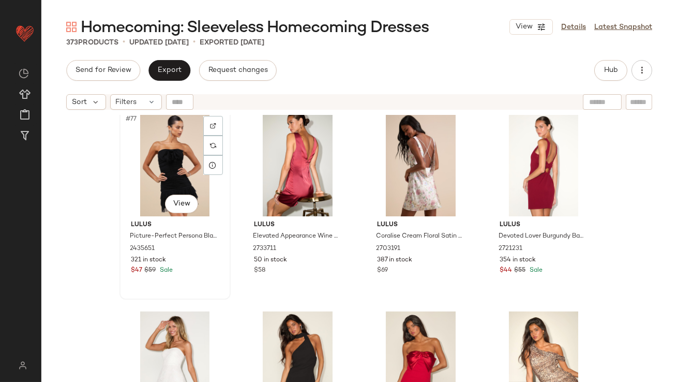
scroll to position [3829, 0]
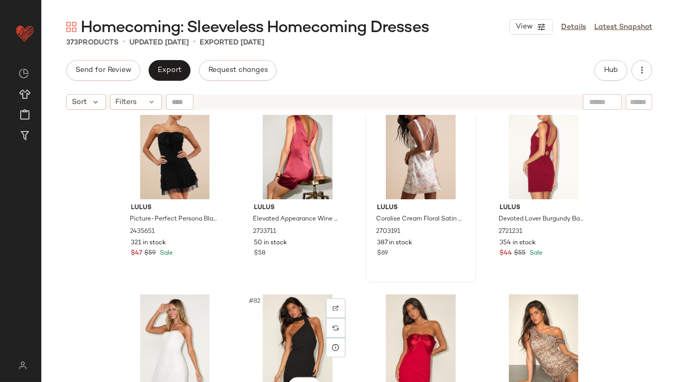
drag, startPoint x: 272, startPoint y: 359, endPoint x: 459, endPoint y: 172, distance: 264.5
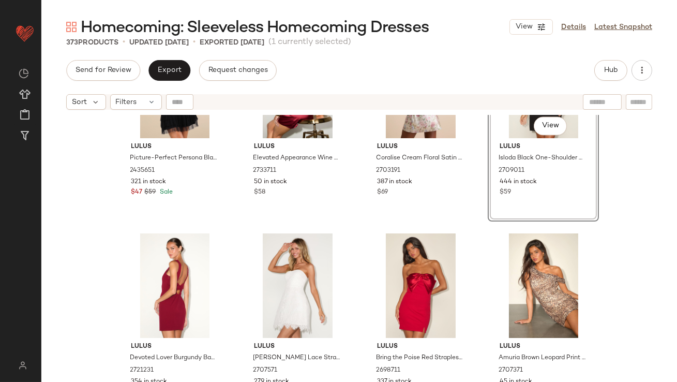
scroll to position [4017, 0]
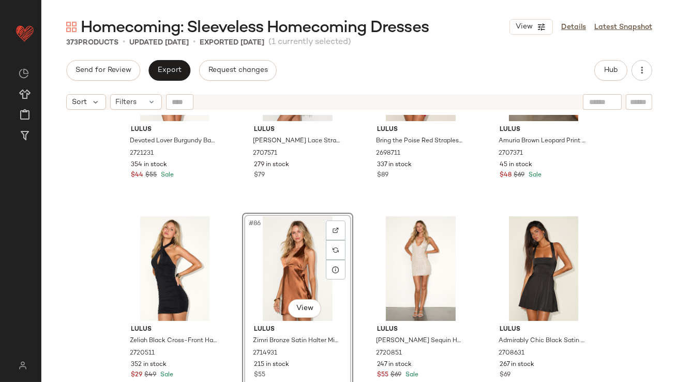
scroll to position [4206, 0]
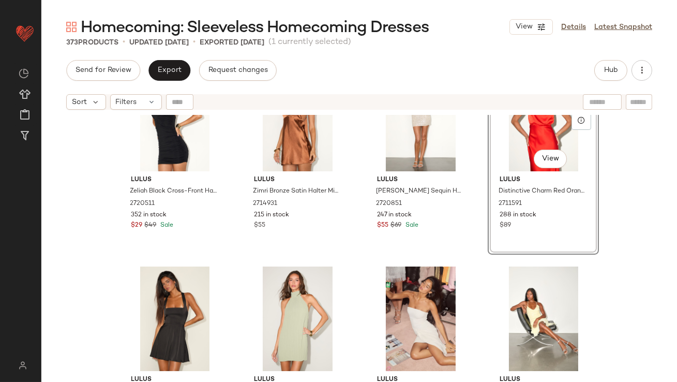
scroll to position [4263, 0]
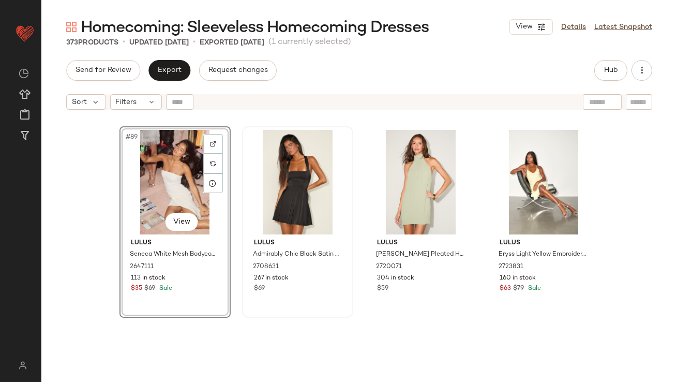
scroll to position [4490, 0]
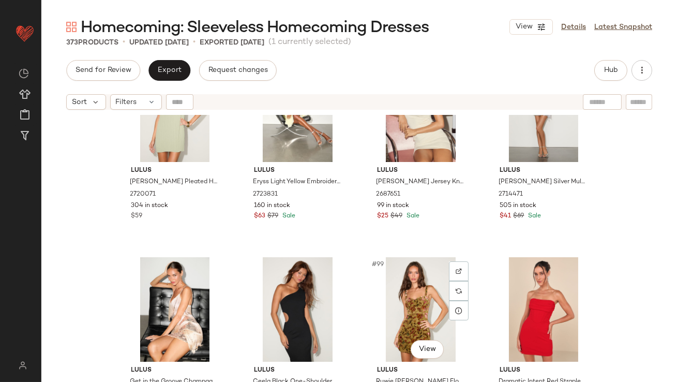
scroll to position [4647, 0]
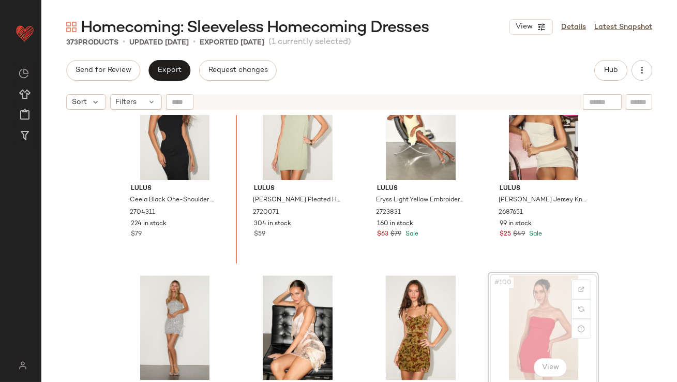
drag, startPoint x: 538, startPoint y: 301, endPoint x: 522, endPoint y: 301, distance: 16.6
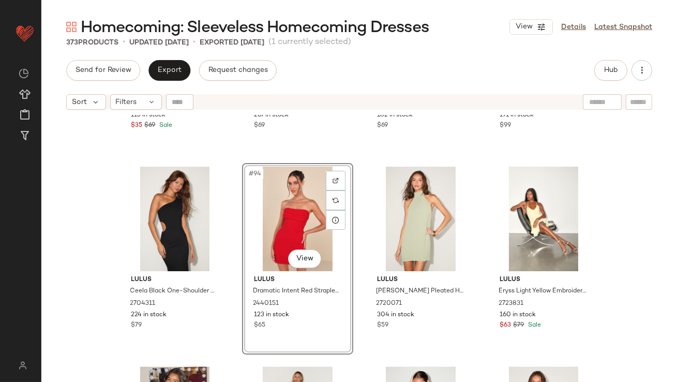
scroll to position [4642, 0]
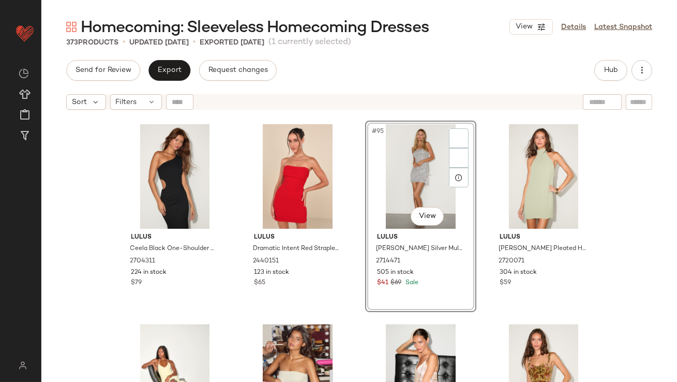
scroll to position [4589, 0]
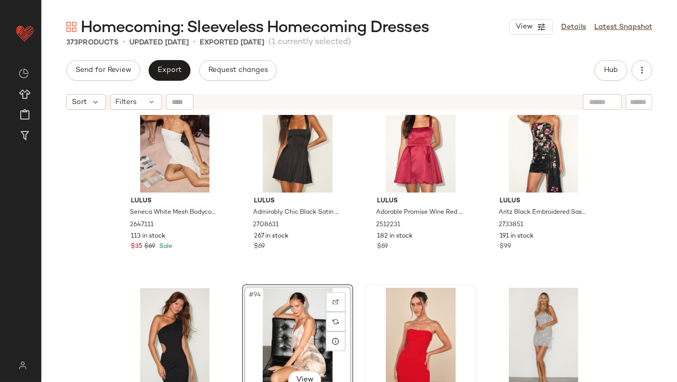
scroll to position [4436, 0]
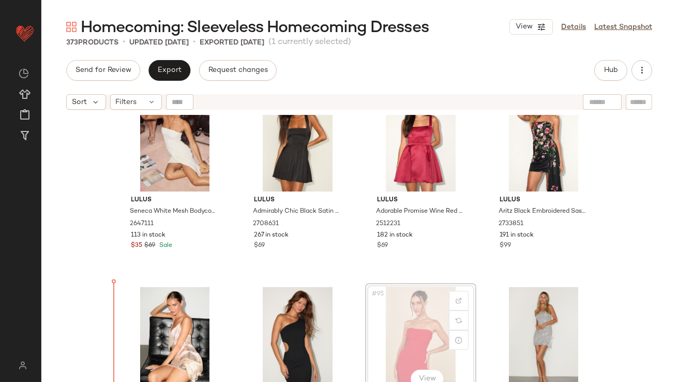
drag, startPoint x: 417, startPoint y: 320, endPoint x: 409, endPoint y: 320, distance: 8.3
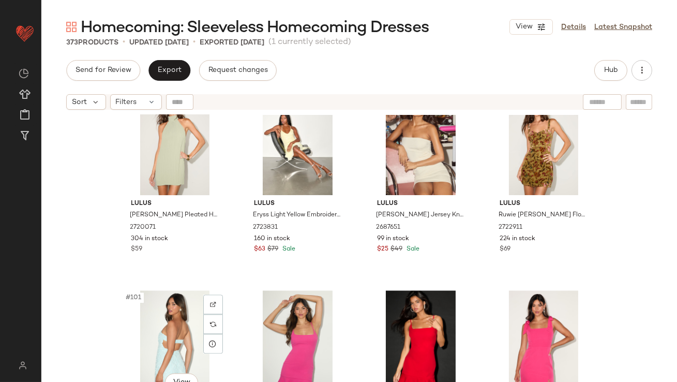
scroll to position [4831, 0]
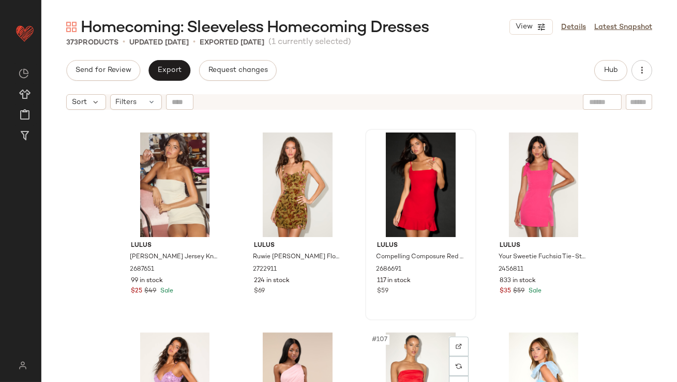
scroll to position [4979, 0]
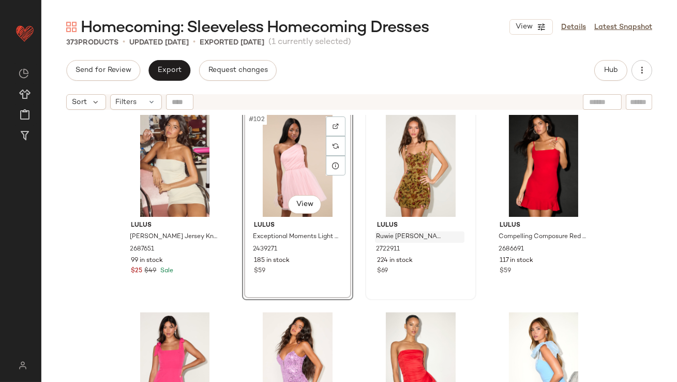
scroll to position [5067, 0]
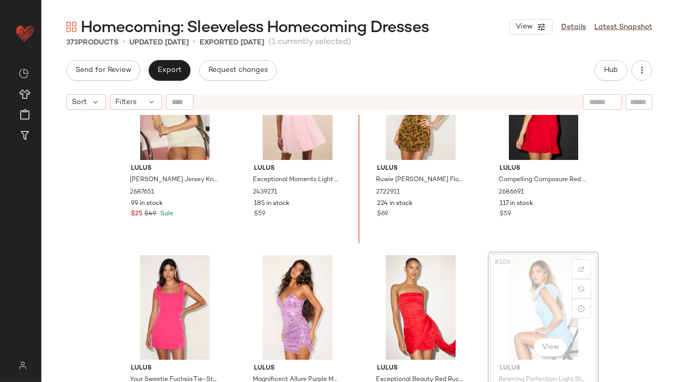
drag, startPoint x: 531, startPoint y: 295, endPoint x: 525, endPoint y: 294, distance: 5.7
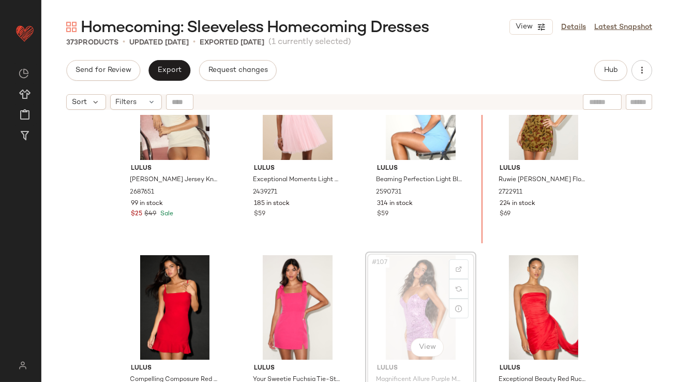
drag, startPoint x: 405, startPoint y: 293, endPoint x: 409, endPoint y: 287, distance: 7.2
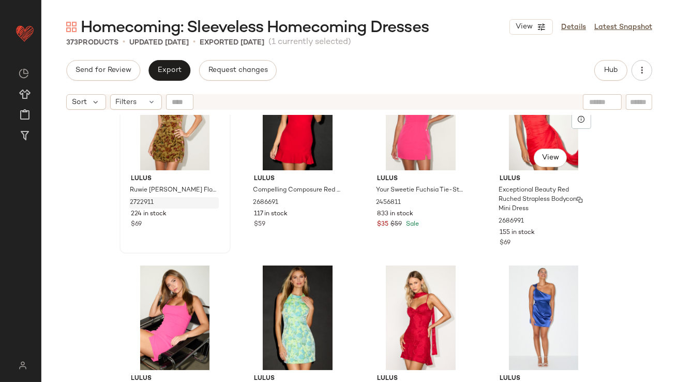
scroll to position [5247, 0]
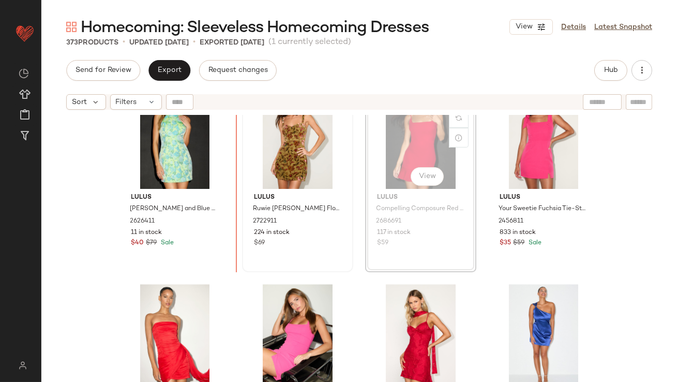
scroll to position [5238, 0]
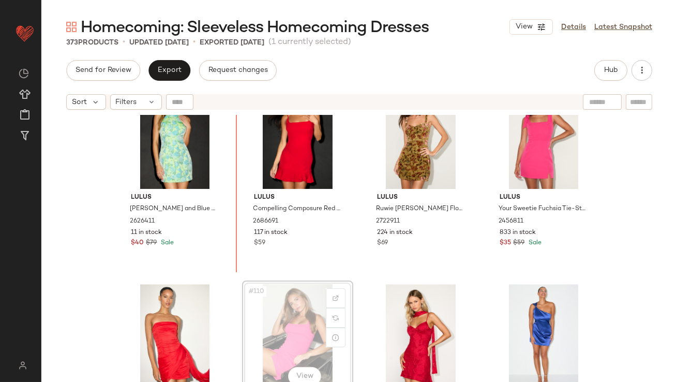
drag, startPoint x: 299, startPoint y: 342, endPoint x: 297, endPoint y: 332, distance: 10.6
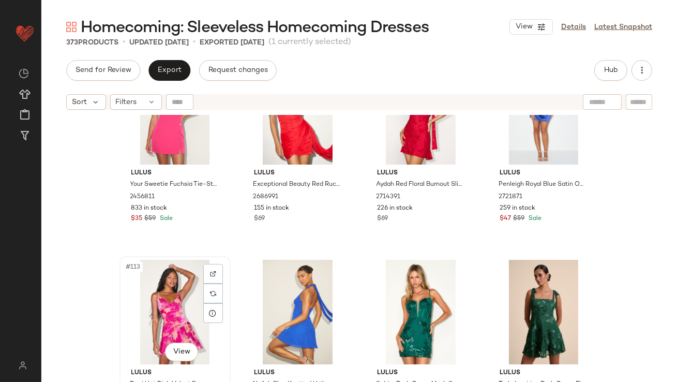
scroll to position [5444, 0]
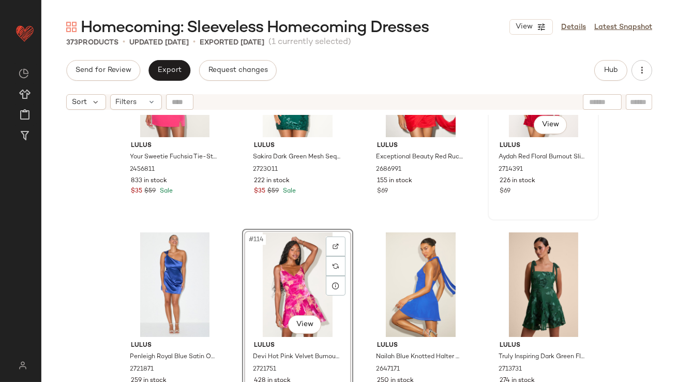
scroll to position [5484, 0]
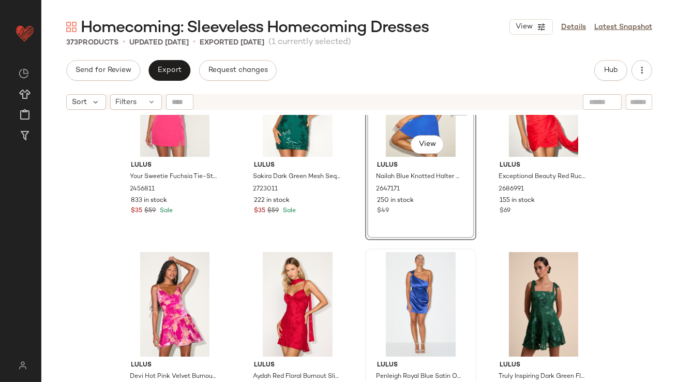
scroll to position [5473, 0]
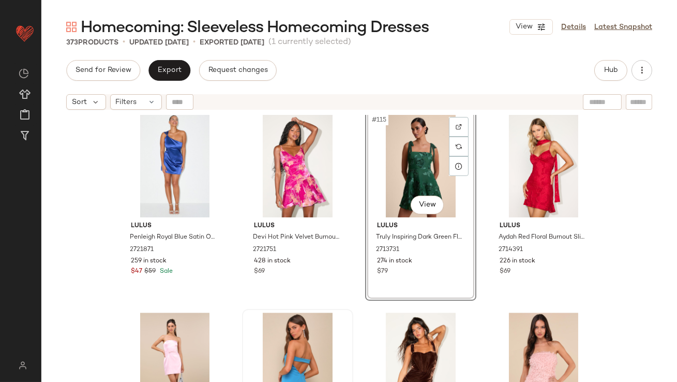
scroll to position [5609, 0]
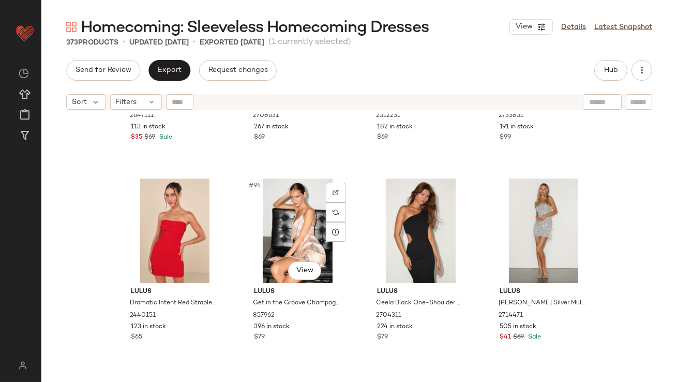
scroll to position [4647, 0]
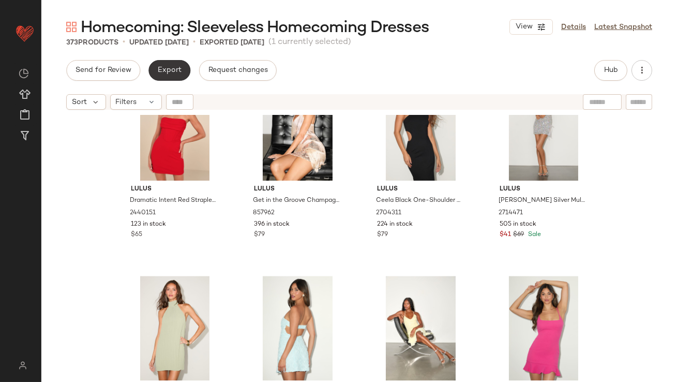
click at [169, 73] on span "Export" at bounding box center [169, 70] width 24 height 8
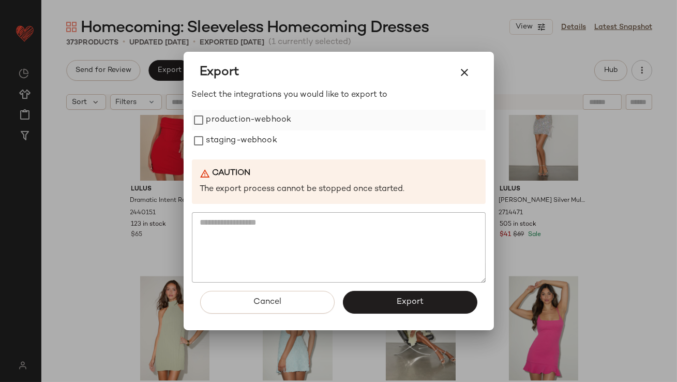
click at [247, 124] on label "production-webhook" at bounding box center [248, 120] width 85 height 21
click at [246, 141] on label "staging-webhook" at bounding box center [241, 140] width 71 height 21
click at [361, 302] on button "Export" at bounding box center [410, 302] width 135 height 23
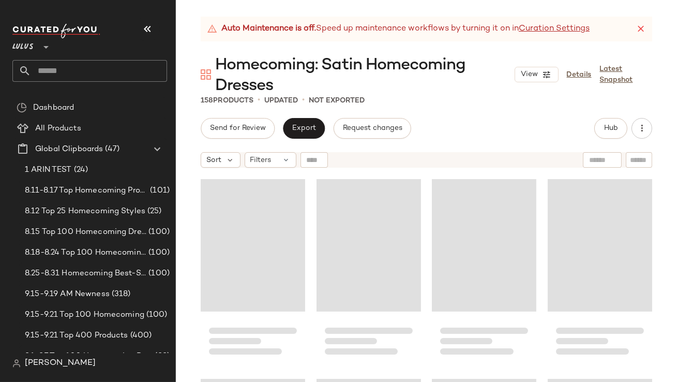
click at [151, 19] on button "button" at bounding box center [147, 29] width 25 height 25
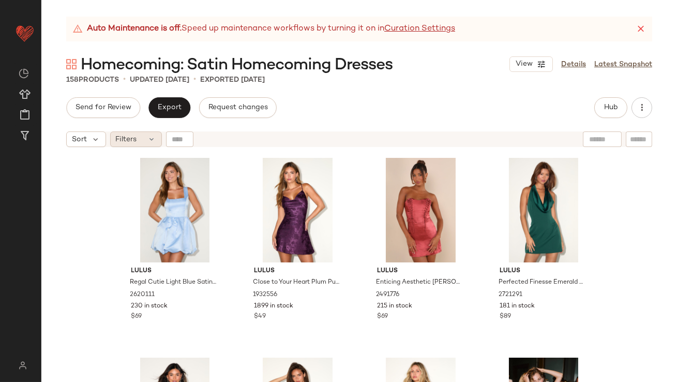
click at [135, 143] on span "Filters" at bounding box center [126, 139] width 21 height 11
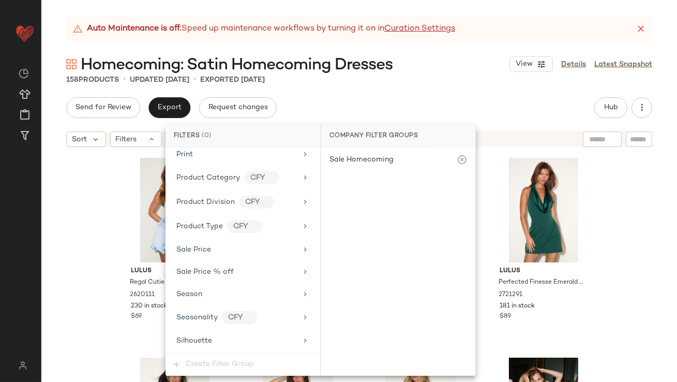
scroll to position [762, 0]
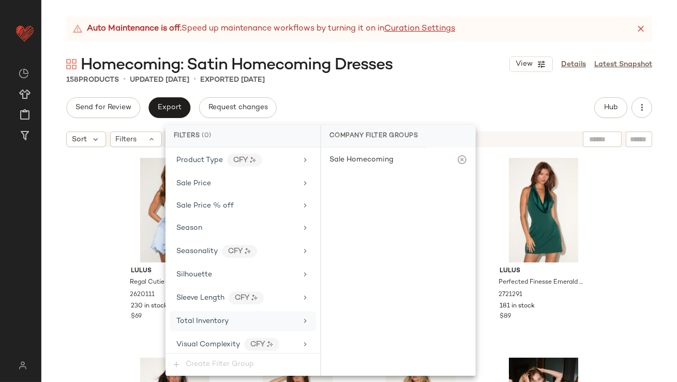
click at [215, 318] on span "Total Inventory" at bounding box center [202, 321] width 52 height 8
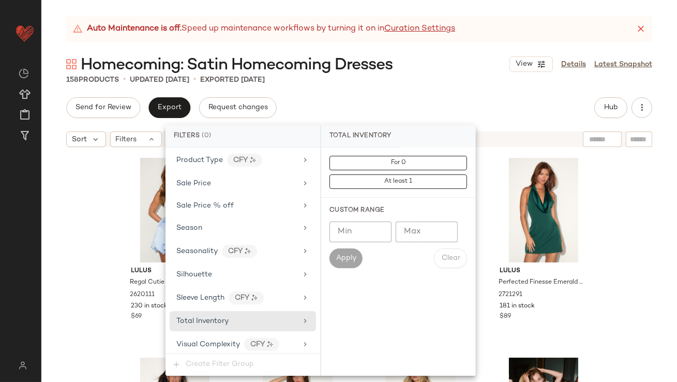
click at [420, 234] on input "Max" at bounding box center [427, 231] width 62 height 21
type input "*"
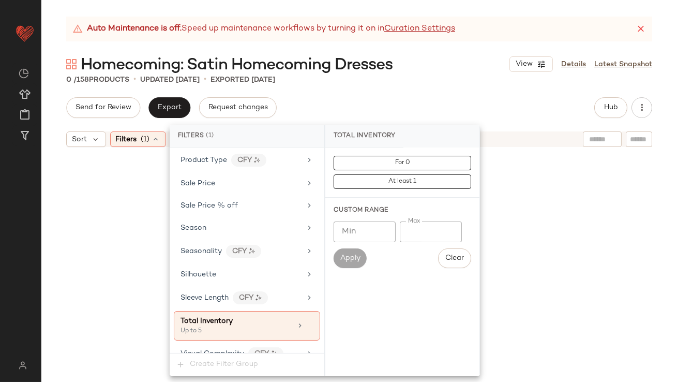
click at [515, 94] on div "Auto Maintenance is off. Speed up maintenance workflows by turning it on in Cur…" at bounding box center [359, 199] width 636 height 365
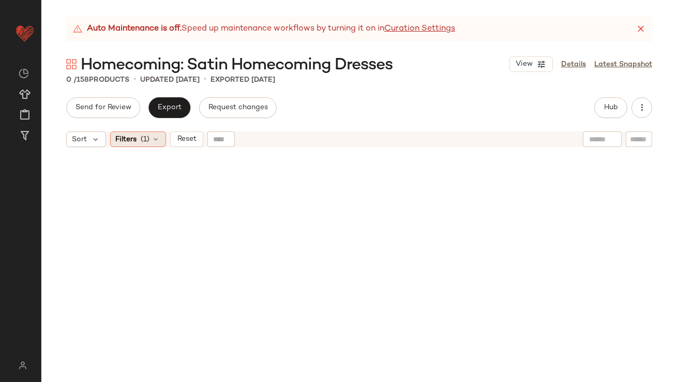
click at [145, 142] on span "(1)" at bounding box center [145, 139] width 9 height 11
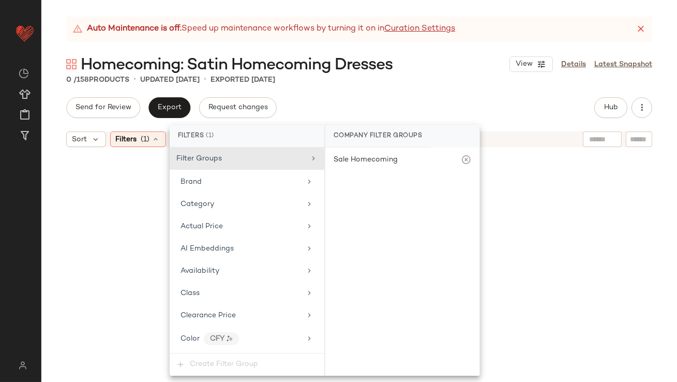
scroll to position [771, 0]
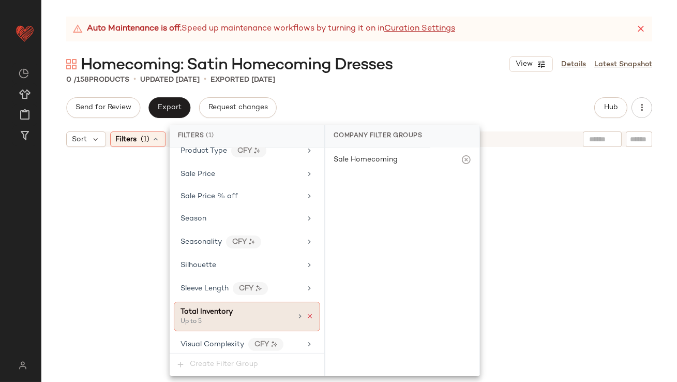
click at [306, 313] on icon at bounding box center [309, 316] width 7 height 7
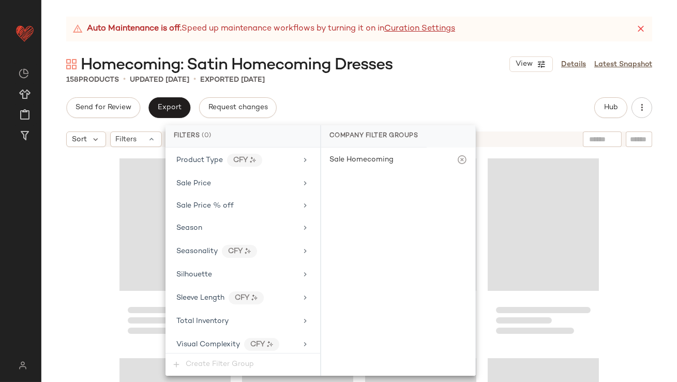
click at [421, 95] on div "Auto Maintenance is off. Speed up maintenance workflows by turning it on in Cur…" at bounding box center [359, 199] width 636 height 365
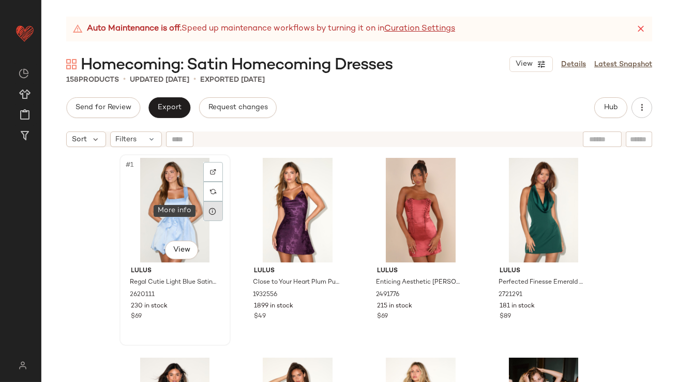
click at [211, 213] on icon at bounding box center [213, 211] width 8 height 8
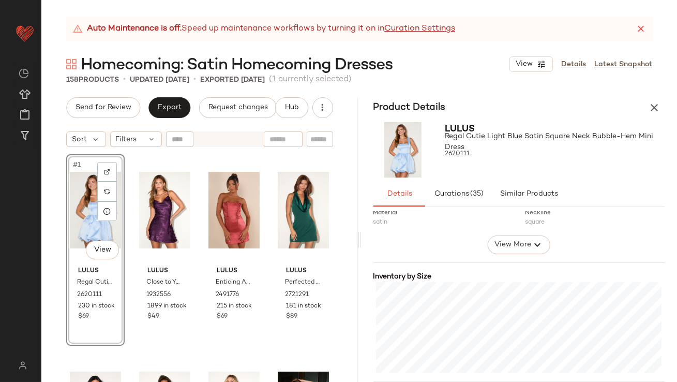
scroll to position [250, 0]
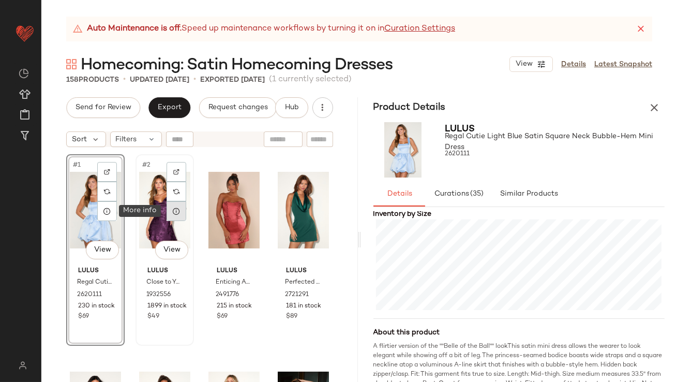
click at [177, 207] on icon at bounding box center [176, 211] width 8 height 8
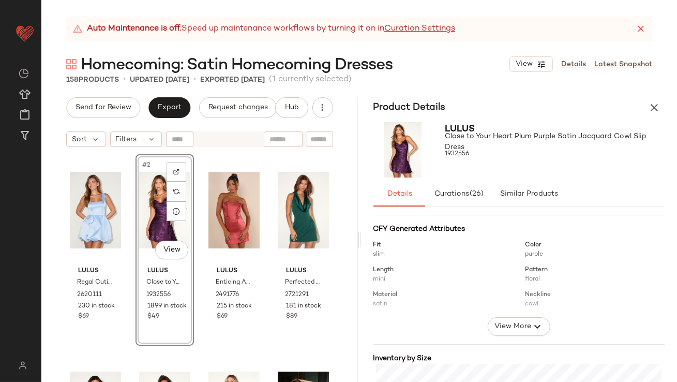
scroll to position [254, 0]
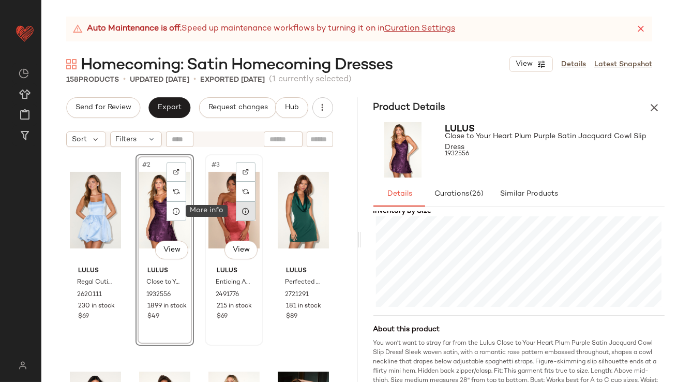
click at [239, 216] on div at bounding box center [246, 211] width 20 height 20
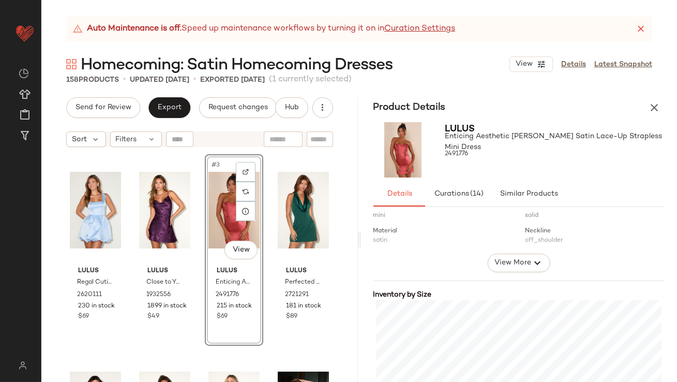
scroll to position [249, 0]
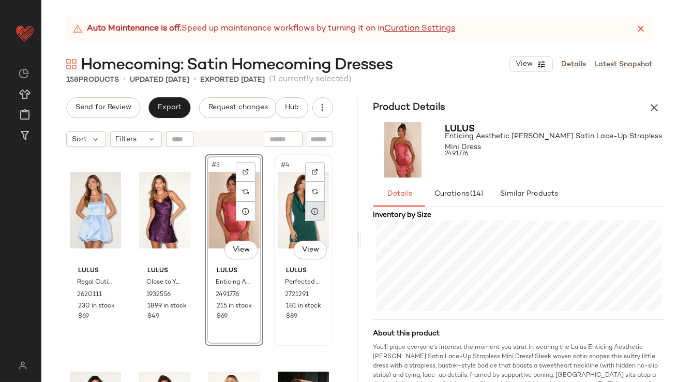
click at [311, 212] on icon at bounding box center [315, 211] width 8 height 8
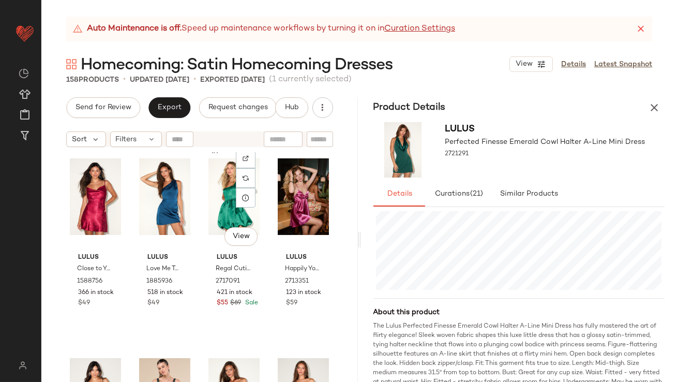
scroll to position [223, 0]
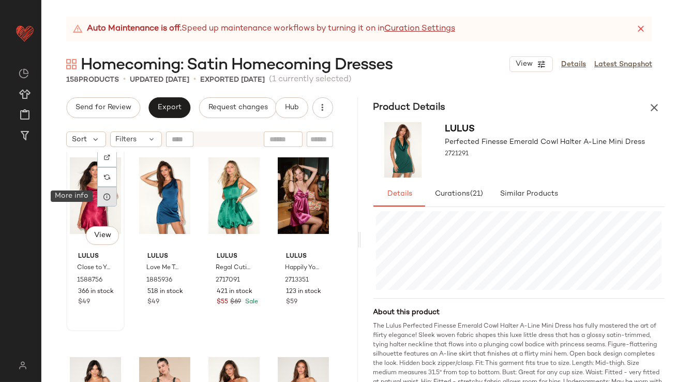
click at [106, 198] on icon at bounding box center [107, 196] width 8 height 8
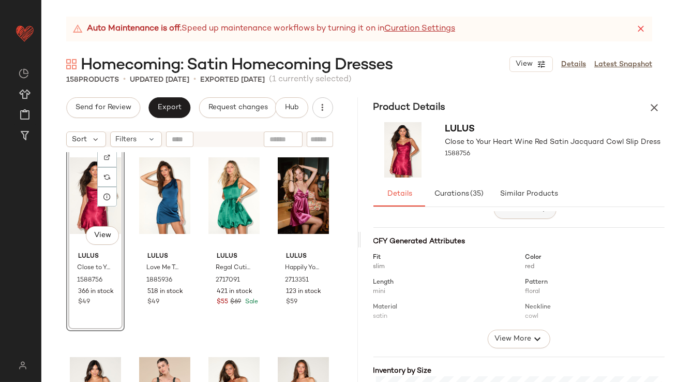
scroll to position [221, 0]
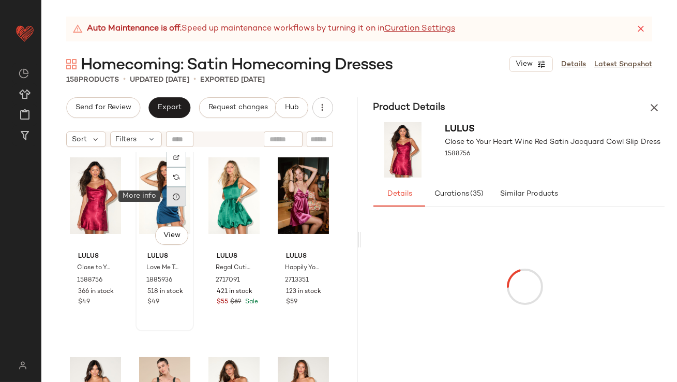
click at [174, 197] on icon at bounding box center [176, 196] width 8 height 8
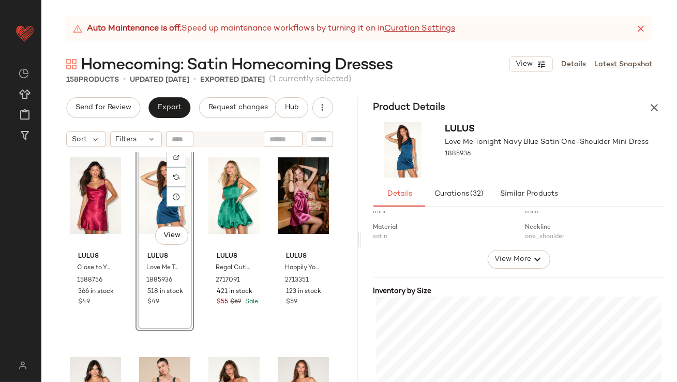
scroll to position [189, 0]
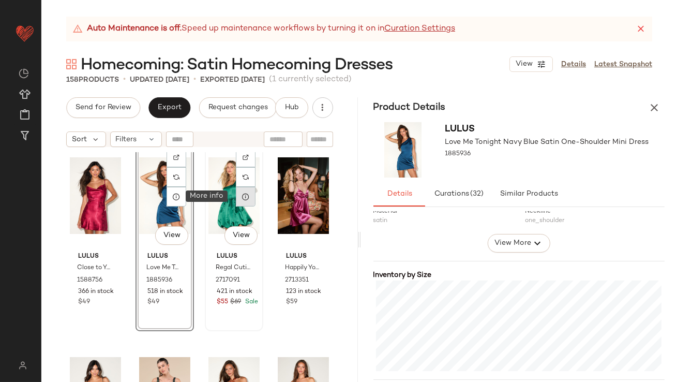
click at [244, 199] on icon at bounding box center [246, 196] width 8 height 8
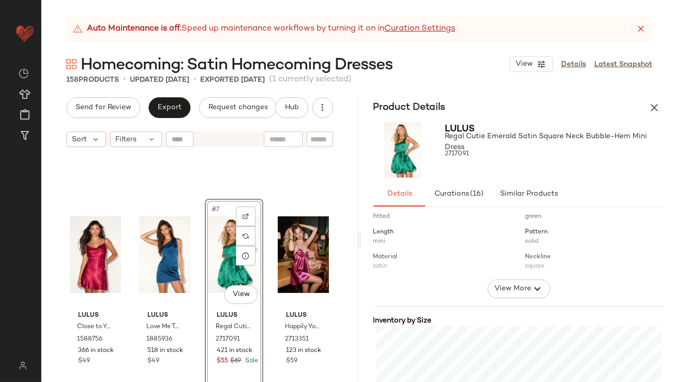
scroll to position [297, 0]
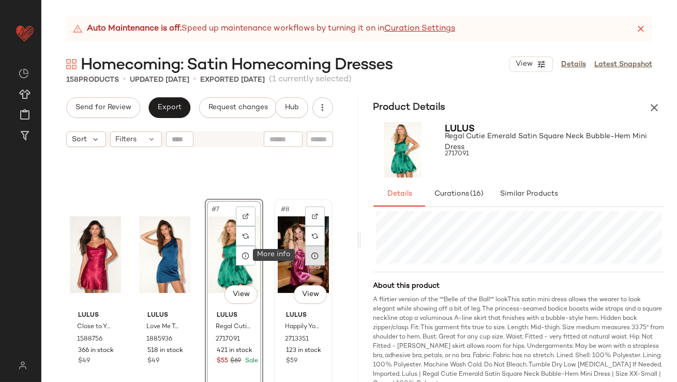
click at [312, 255] on icon at bounding box center [315, 255] width 8 height 8
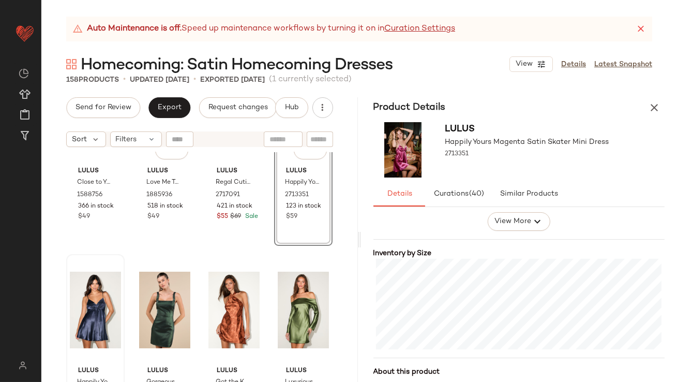
scroll to position [334, 0]
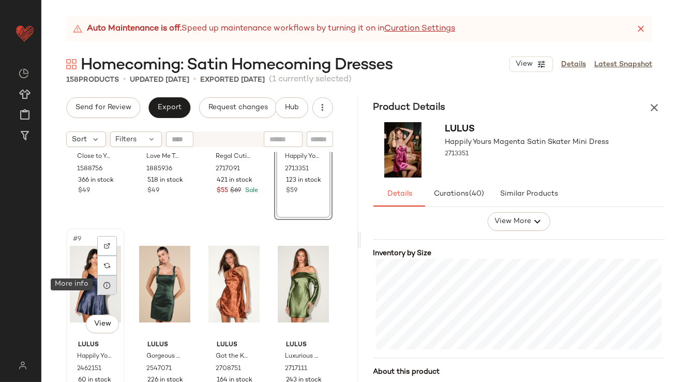
click at [108, 285] on icon at bounding box center [107, 285] width 8 height 8
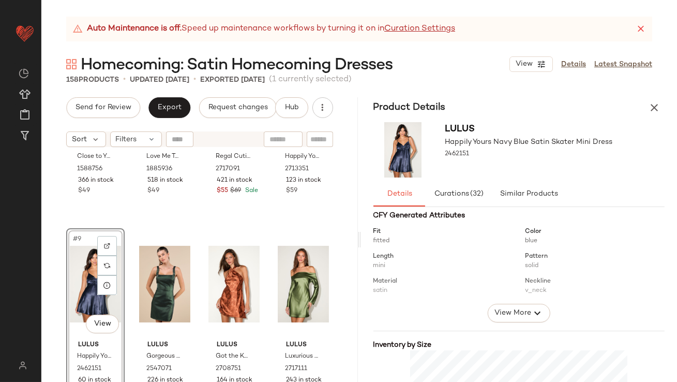
scroll to position [299, 0]
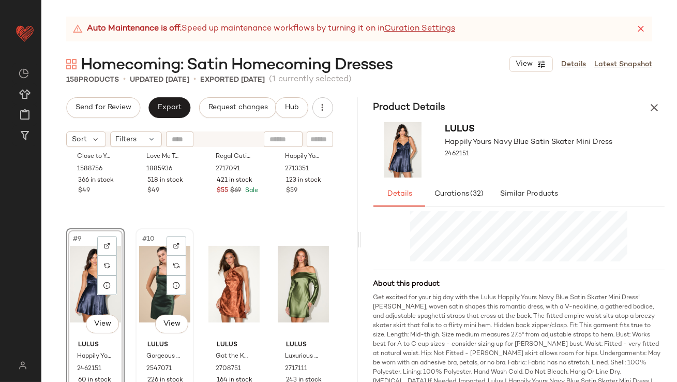
click at [147, 269] on div "#10 View" at bounding box center [164, 284] width 51 height 105
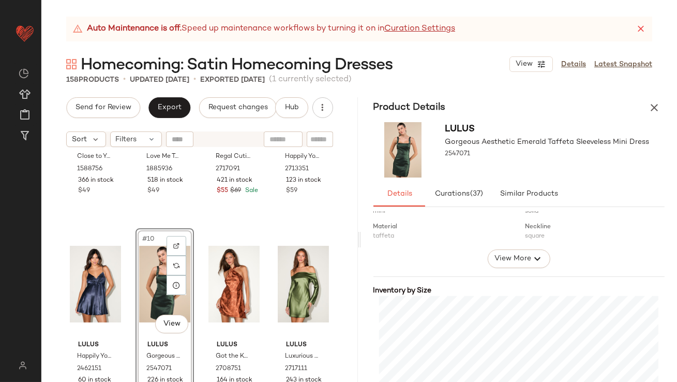
scroll to position [299, 0]
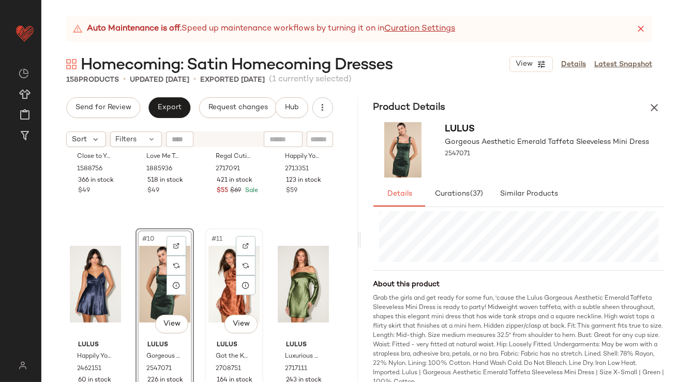
click at [221, 266] on div "#11 View" at bounding box center [234, 284] width 51 height 105
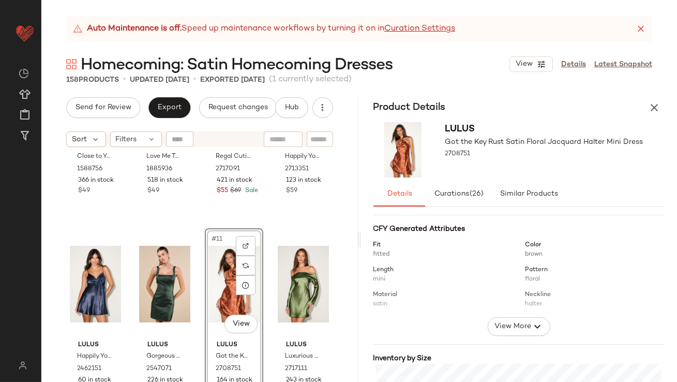
scroll to position [303, 0]
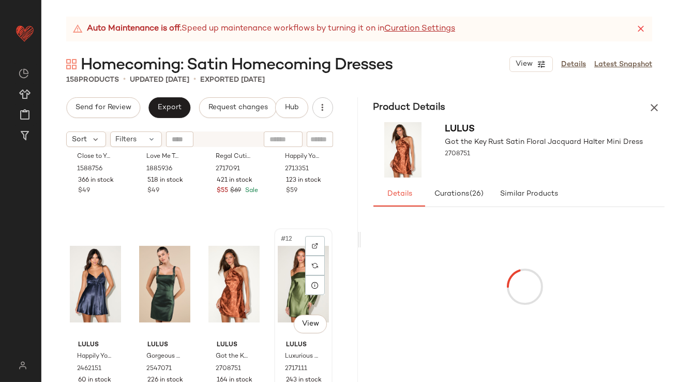
click at [294, 254] on div "#12 View" at bounding box center [303, 284] width 51 height 105
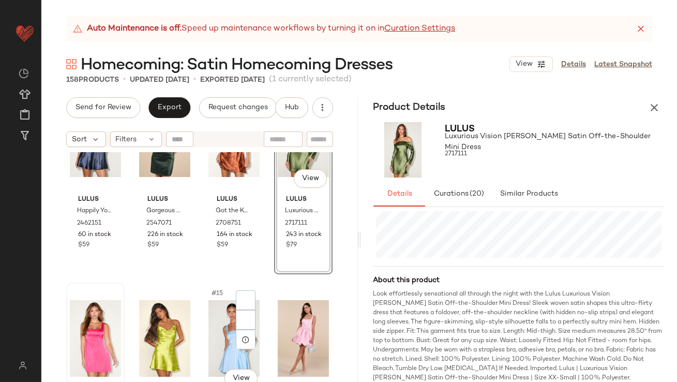
scroll to position [484, 0]
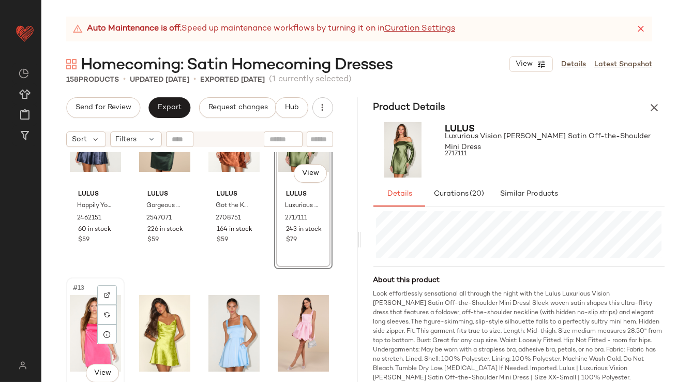
click at [81, 310] on div "#13 View" at bounding box center [95, 333] width 51 height 105
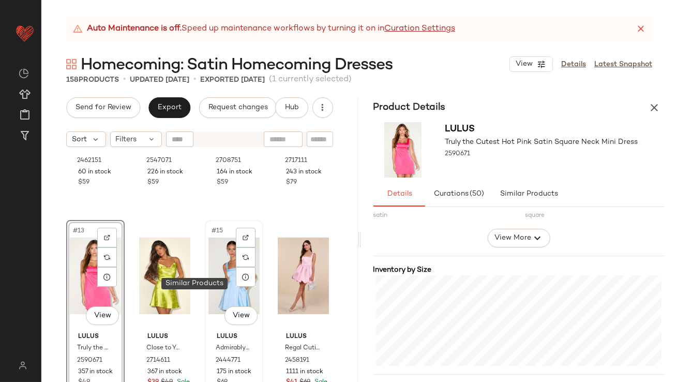
scroll to position [625, 0]
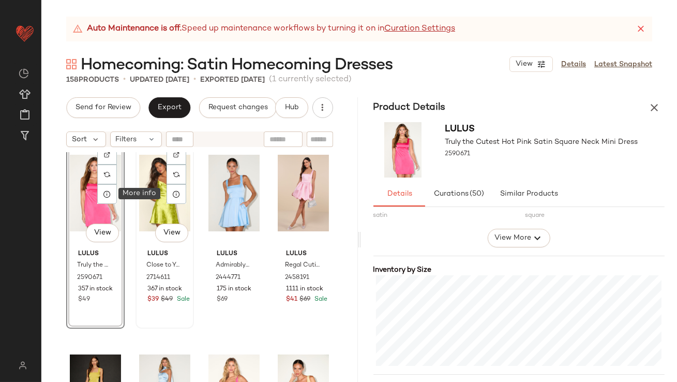
click at [160, 191] on div "#14 View" at bounding box center [164, 193] width 51 height 105
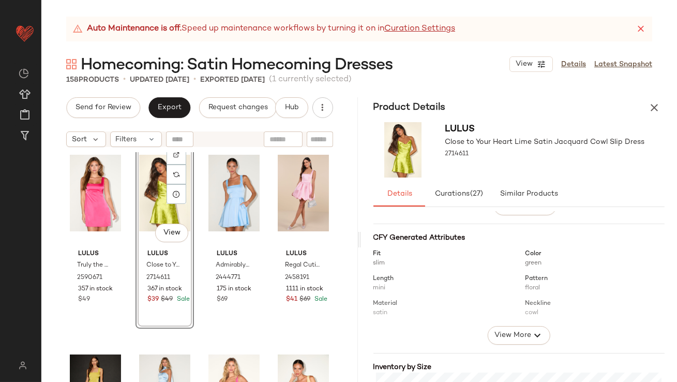
scroll to position [239, 0]
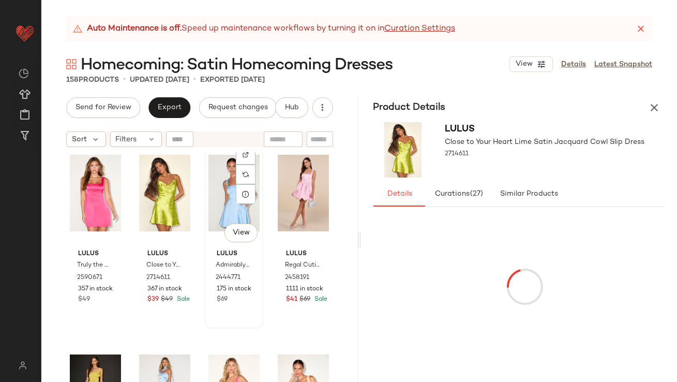
click at [217, 179] on div "#15 View" at bounding box center [234, 193] width 51 height 105
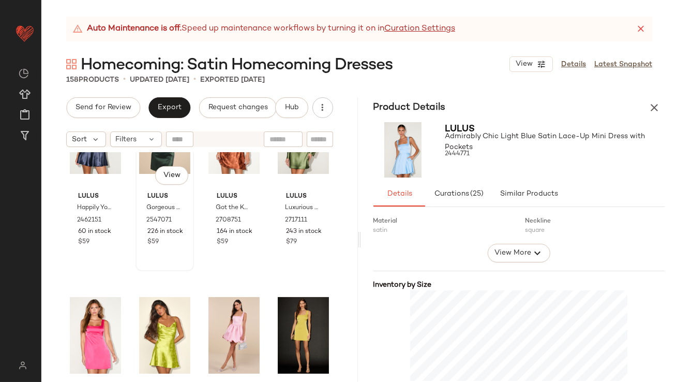
scroll to position [535, 0]
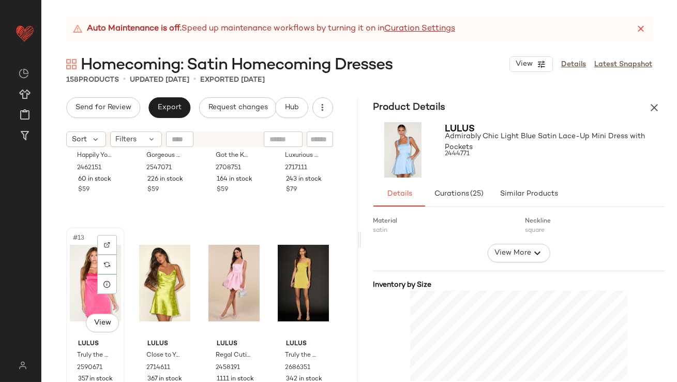
click at [80, 273] on div "#13 View" at bounding box center [95, 283] width 51 height 105
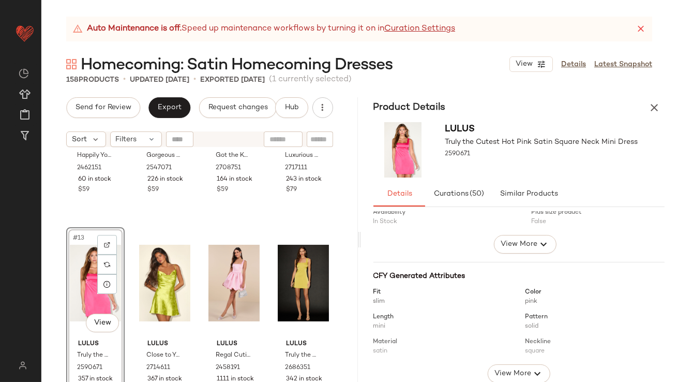
scroll to position [206, 0]
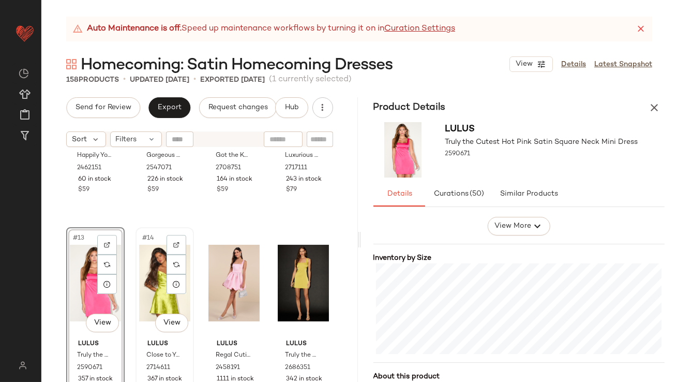
click at [149, 271] on div "#14 View" at bounding box center [164, 283] width 51 height 105
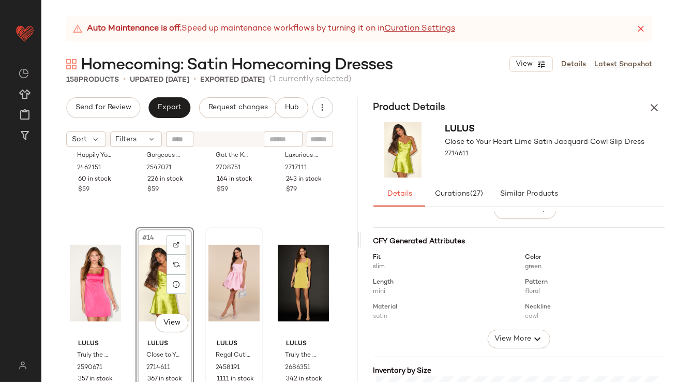
scroll to position [239, 0]
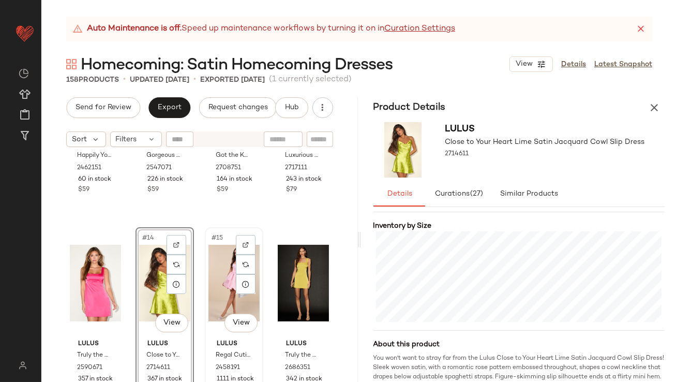
click at [221, 255] on div "#15 View" at bounding box center [234, 283] width 51 height 105
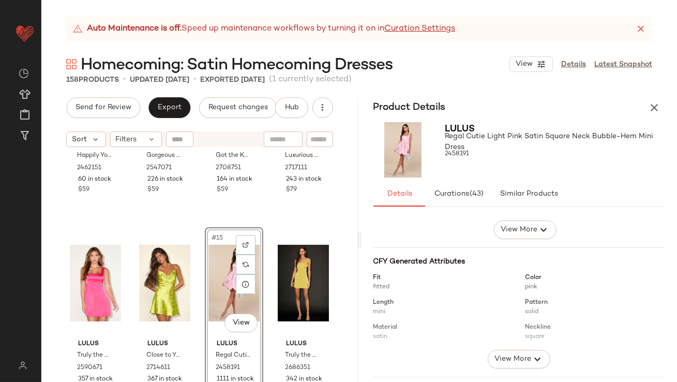
scroll to position [264, 0]
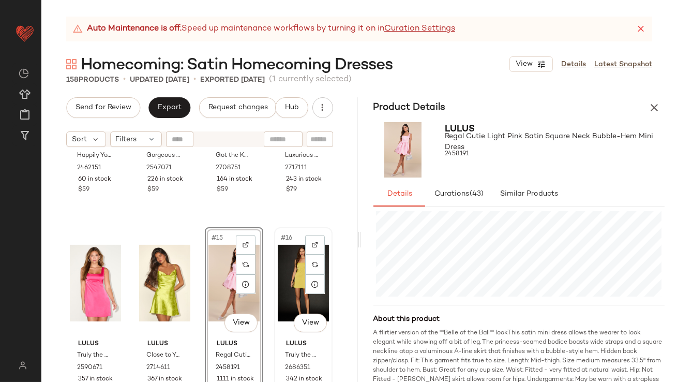
click at [275, 280] on div "#16 View Lulus Truly the Cutest Chartreuse Satin Square Neck Mini Dress 2686351…" at bounding box center [303, 322] width 56 height 189
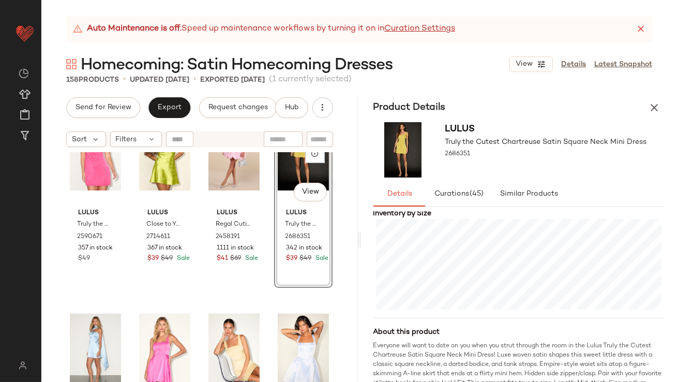
scroll to position [718, 0]
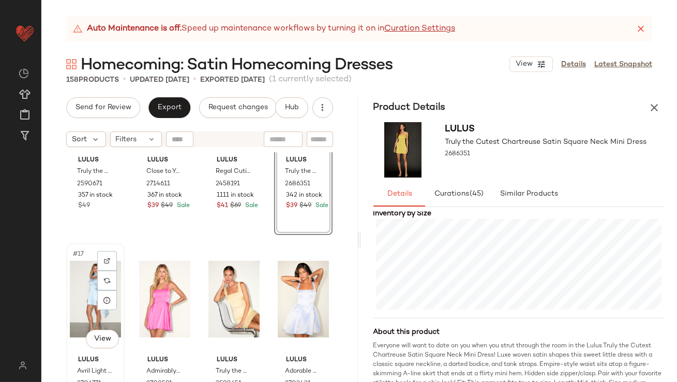
click at [86, 276] on div "#17 View" at bounding box center [95, 299] width 51 height 105
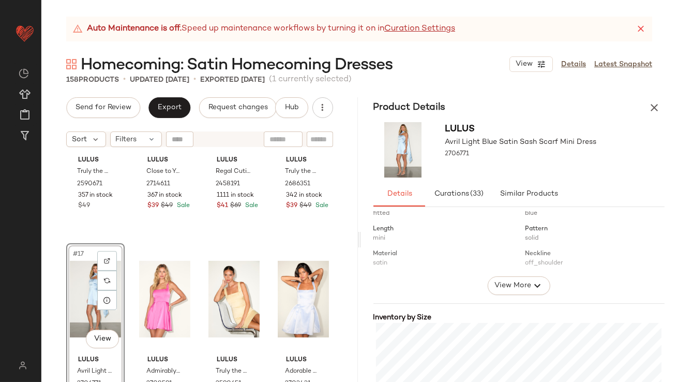
scroll to position [283, 0]
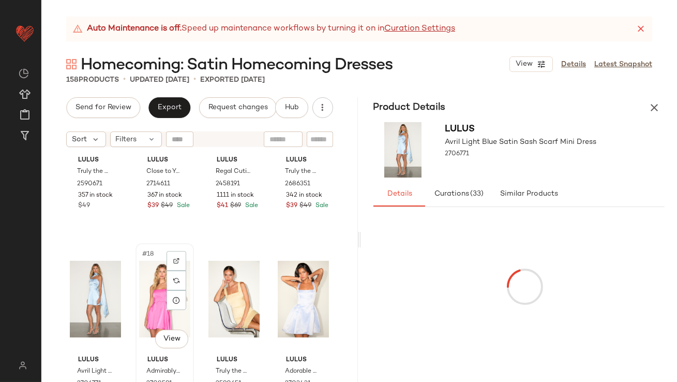
click at [140, 283] on div "#18 View" at bounding box center [164, 299] width 51 height 105
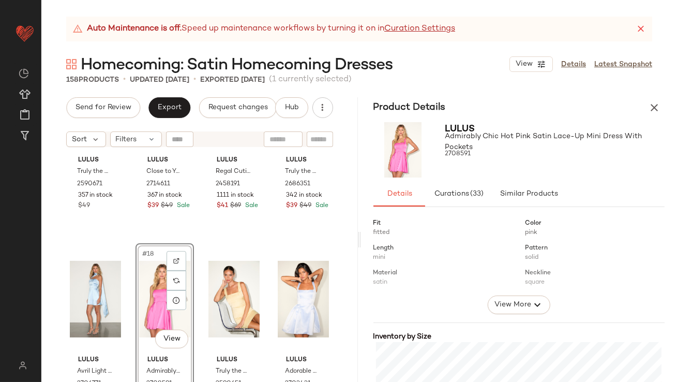
scroll to position [244, 0]
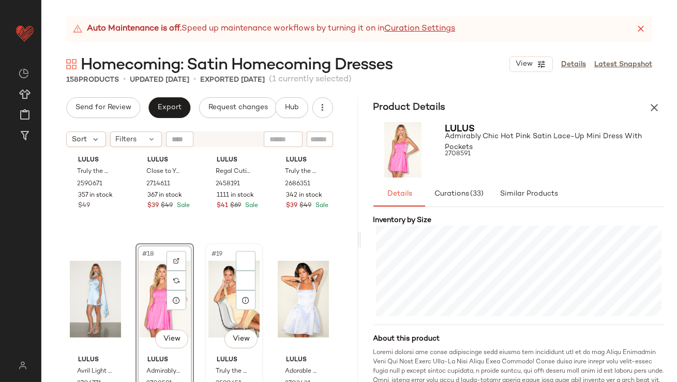
click at [209, 282] on div "#19 View" at bounding box center [234, 299] width 51 height 105
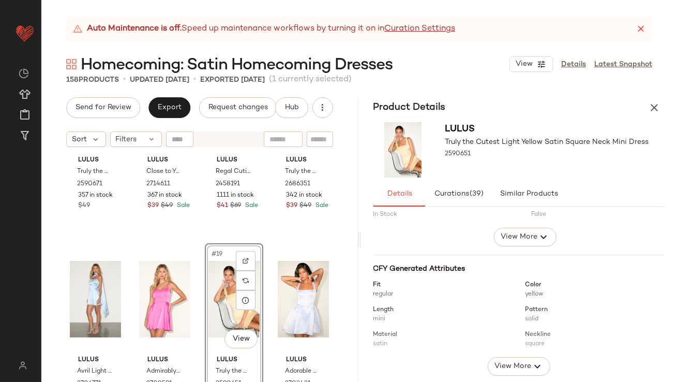
scroll to position [225, 0]
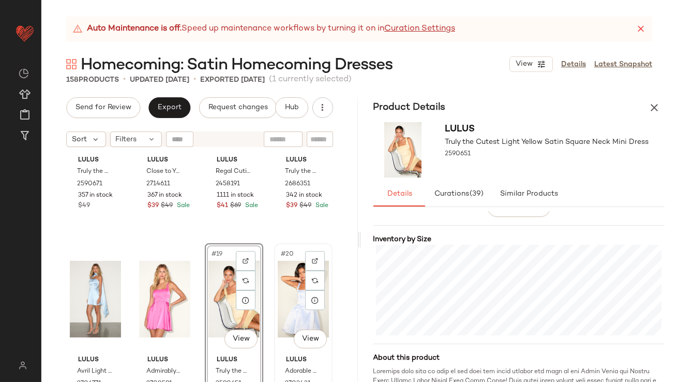
click at [292, 294] on div "#20 View" at bounding box center [303, 299] width 51 height 105
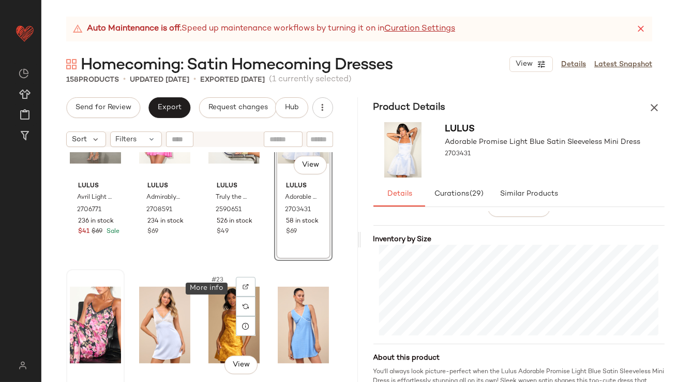
scroll to position [929, 0]
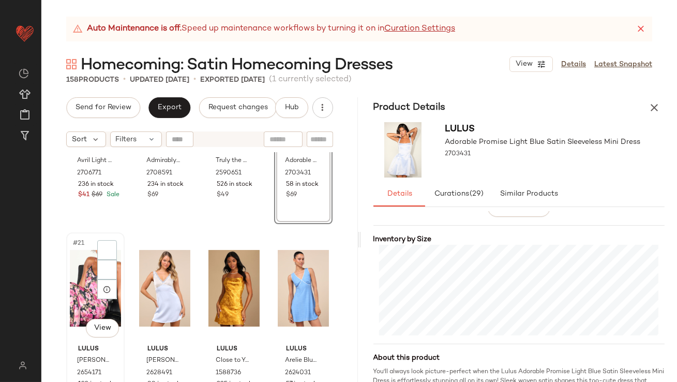
click at [70, 262] on div "#21 View" at bounding box center [95, 288] width 51 height 105
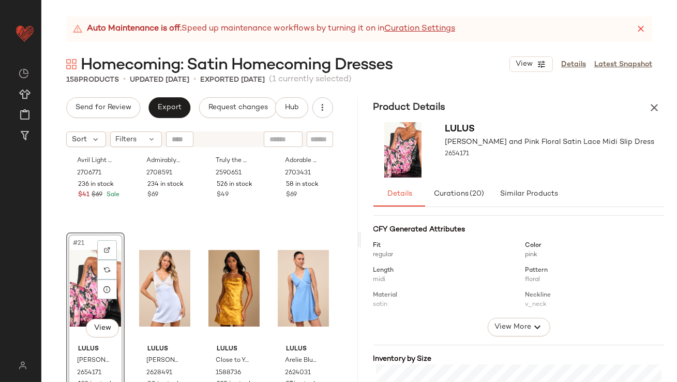
scroll to position [211, 0]
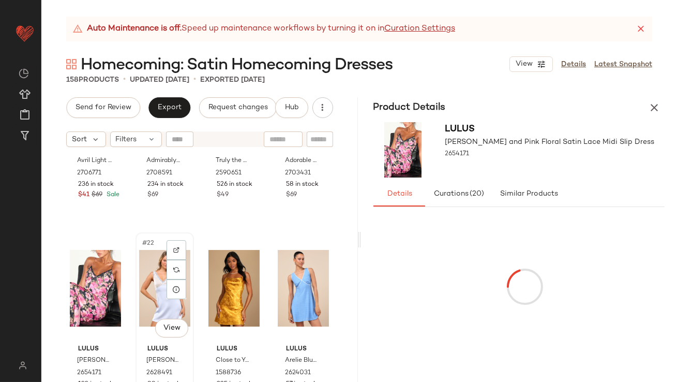
click at [157, 285] on div "#22 View" at bounding box center [164, 288] width 51 height 105
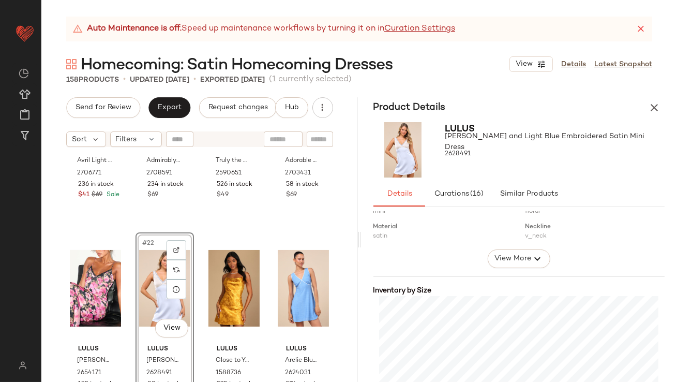
scroll to position [231, 0]
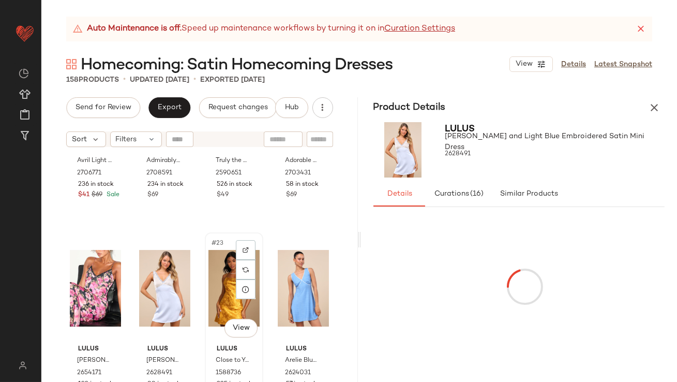
click at [210, 292] on div "#23 View" at bounding box center [234, 288] width 51 height 105
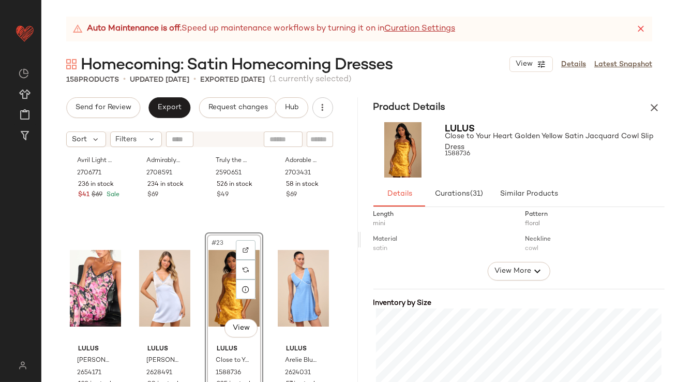
scroll to position [183, 0]
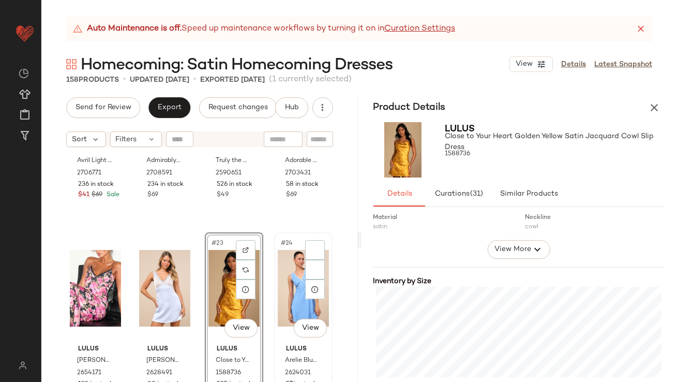
click at [278, 285] on div "#24 View" at bounding box center [303, 288] width 51 height 105
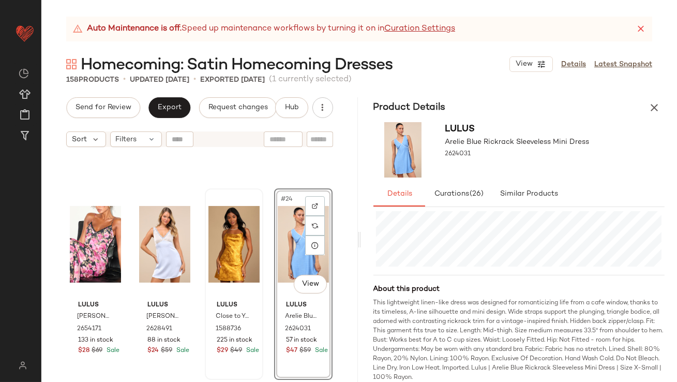
scroll to position [1059, 0]
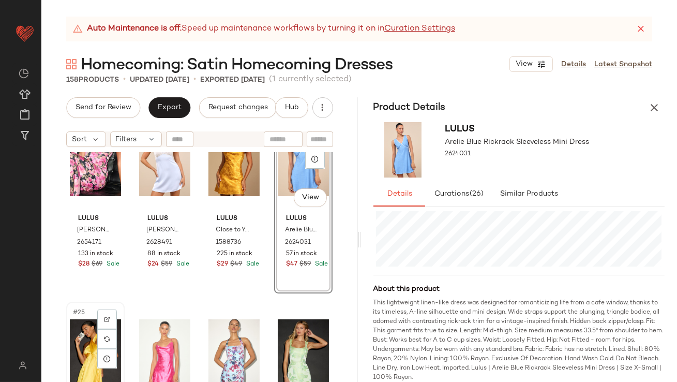
click at [75, 334] on div "#25 View" at bounding box center [95, 357] width 51 height 105
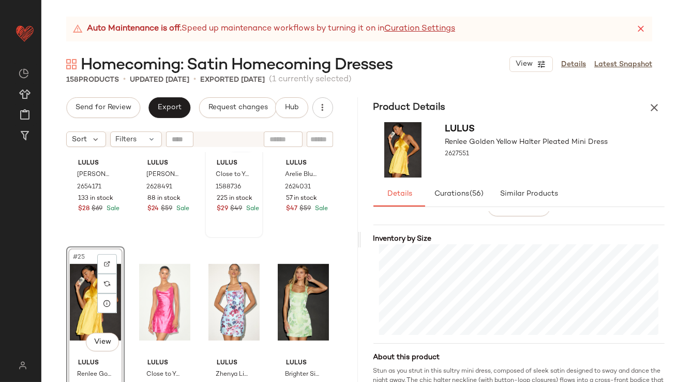
scroll to position [1182, 0]
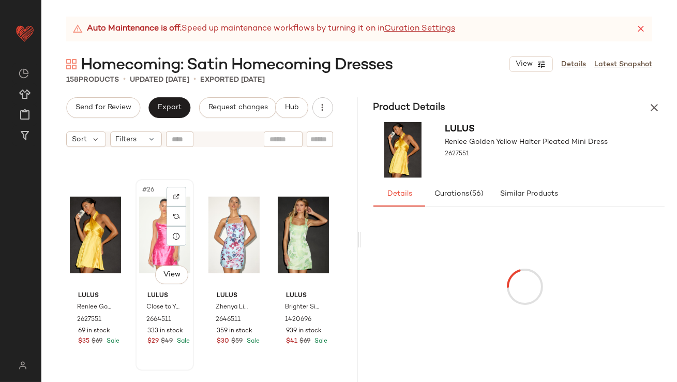
click at [156, 241] on div "#26 View" at bounding box center [164, 235] width 51 height 105
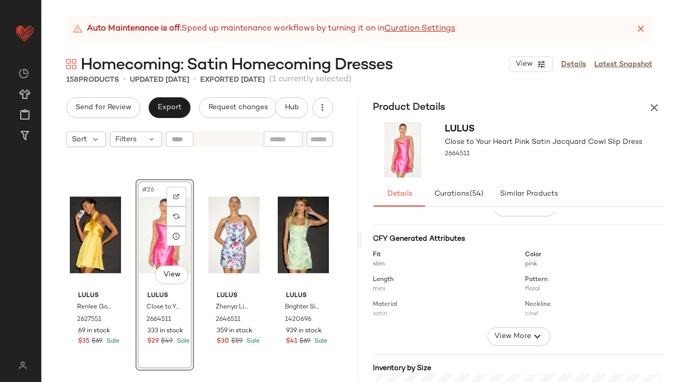
scroll to position [226, 0]
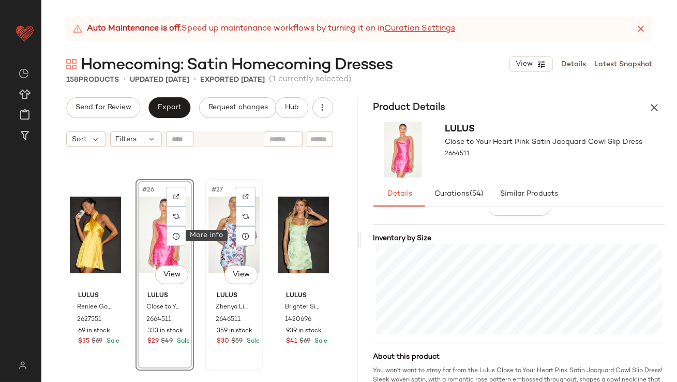
click at [213, 240] on div "#27 View" at bounding box center [234, 235] width 51 height 105
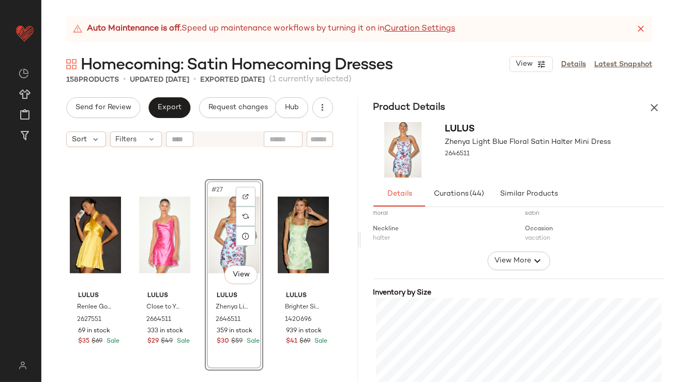
scroll to position [200, 0]
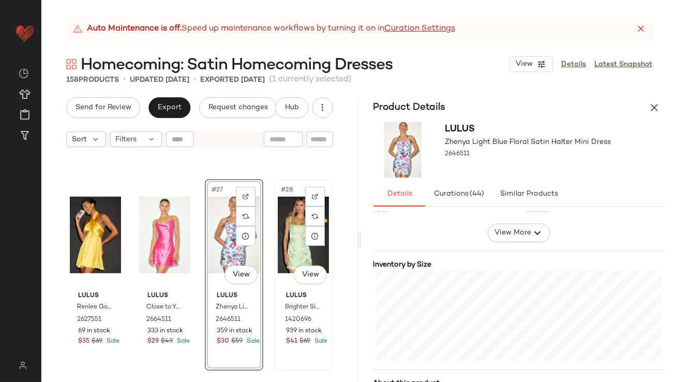
click at [293, 241] on div "#28 View" at bounding box center [303, 235] width 51 height 105
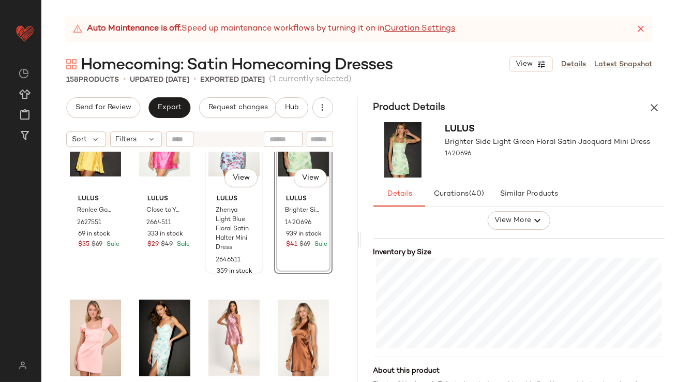
scroll to position [1360, 0]
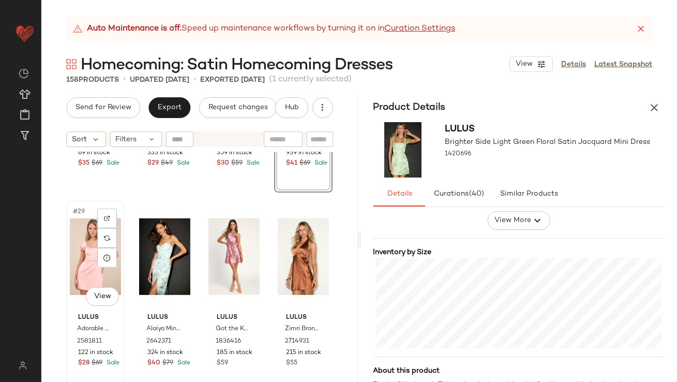
click at [86, 243] on div "#29 View" at bounding box center [95, 256] width 51 height 105
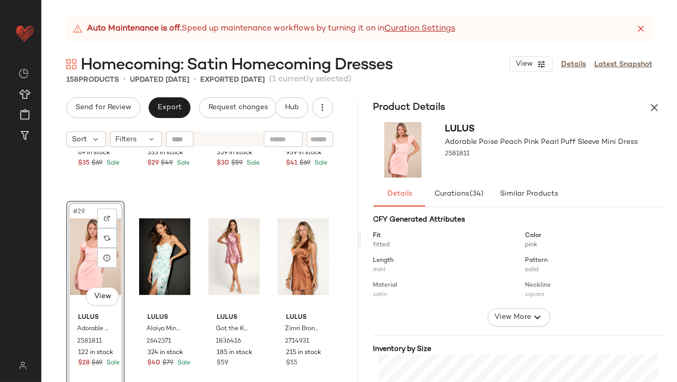
scroll to position [195, 0]
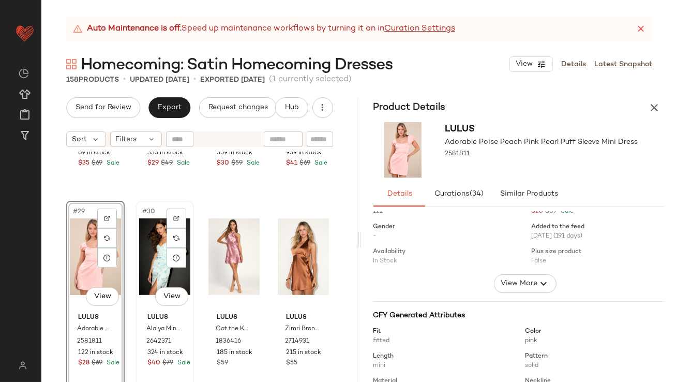
click at [149, 238] on div "#30 View" at bounding box center [164, 256] width 51 height 105
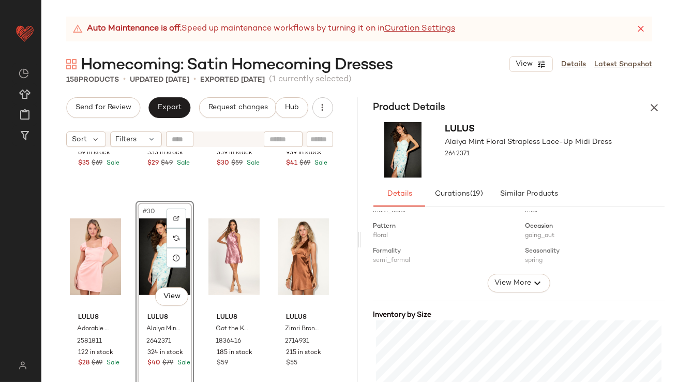
scroll to position [232, 0]
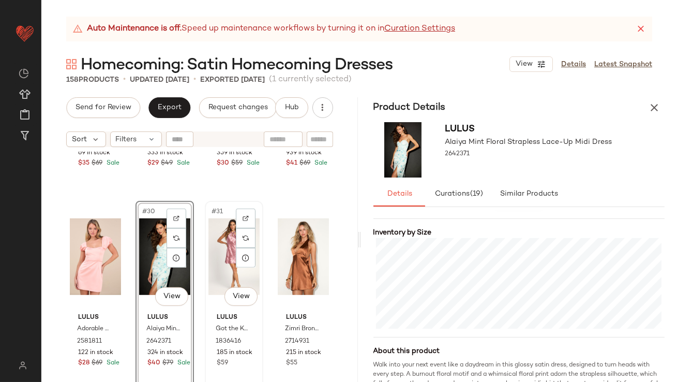
click at [219, 250] on div "#31 View" at bounding box center [234, 256] width 51 height 105
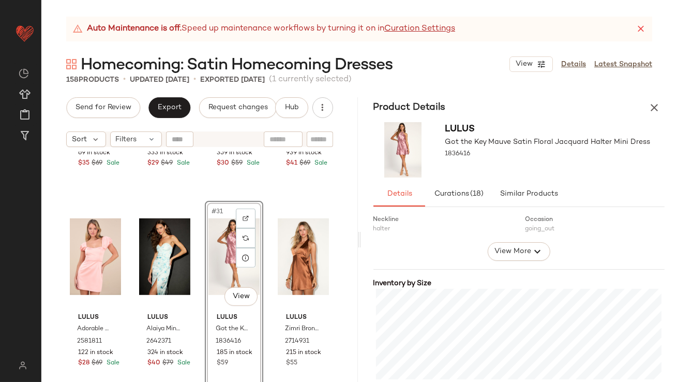
scroll to position [215, 0]
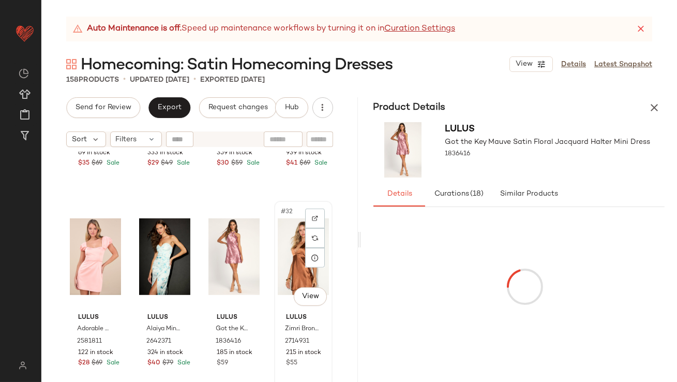
click at [278, 241] on div "#32 View" at bounding box center [303, 256] width 51 height 105
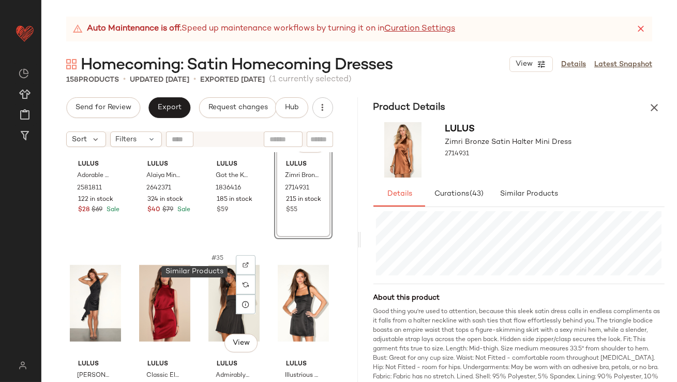
scroll to position [1560, 0]
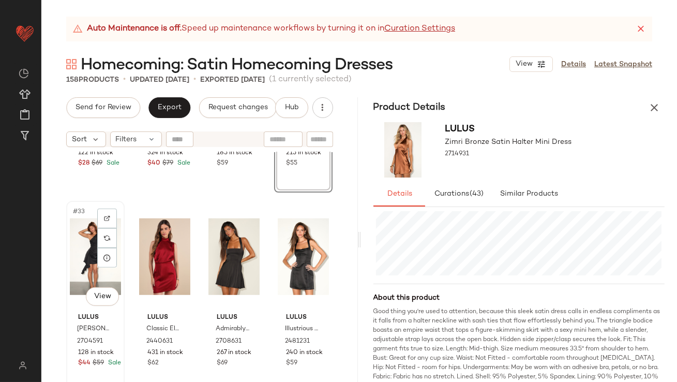
click at [90, 245] on div "#33 View" at bounding box center [95, 256] width 51 height 105
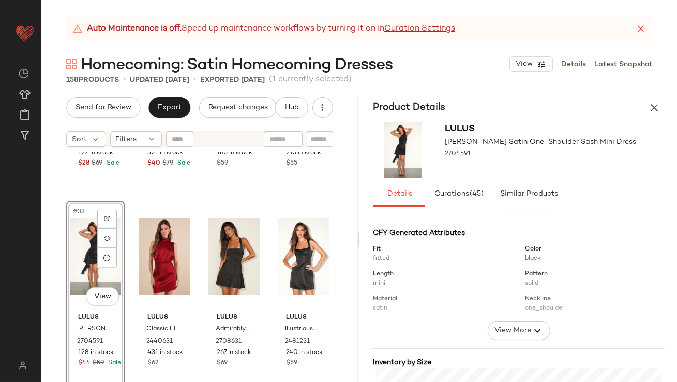
scroll to position [198, 0]
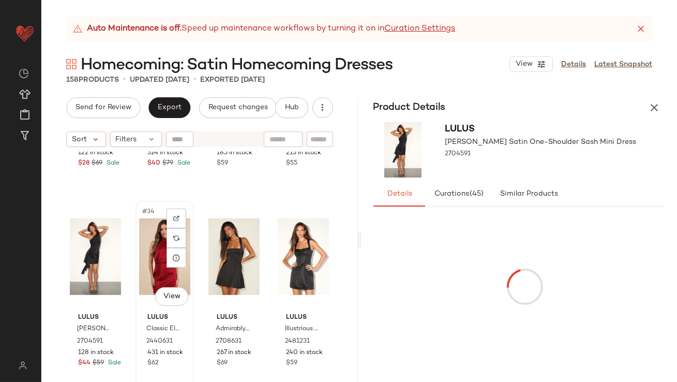
click at [158, 236] on div "#34 View" at bounding box center [164, 256] width 51 height 105
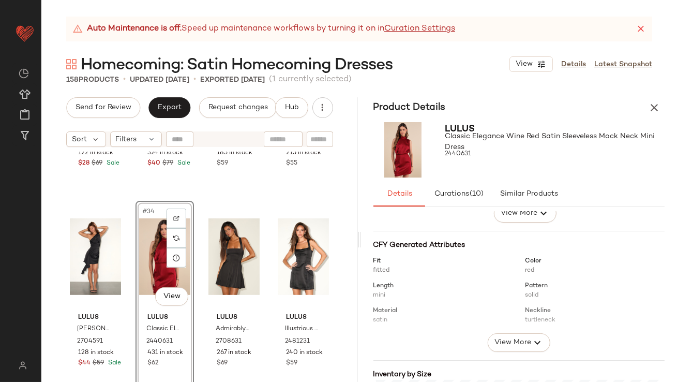
scroll to position [187, 0]
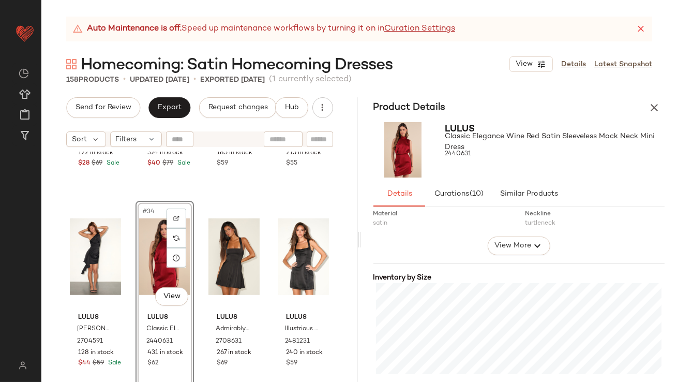
click at [200, 241] on div "Lulus Adorable Poise Peach Pink Pearl Puff Sleeve Mini Dress 2581811 122 in sto…" at bounding box center [199, 280] width 317 height 256
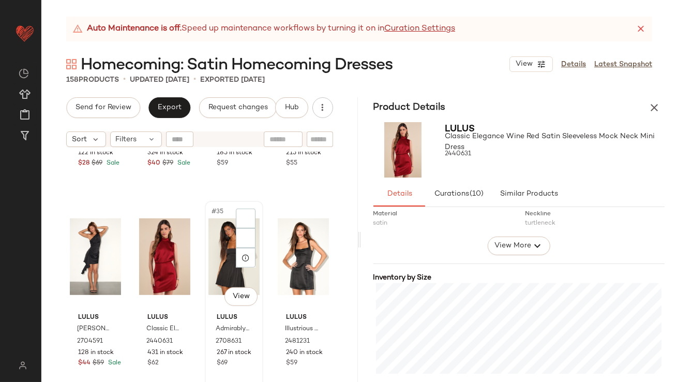
click at [214, 238] on div "#35 View" at bounding box center [234, 256] width 51 height 105
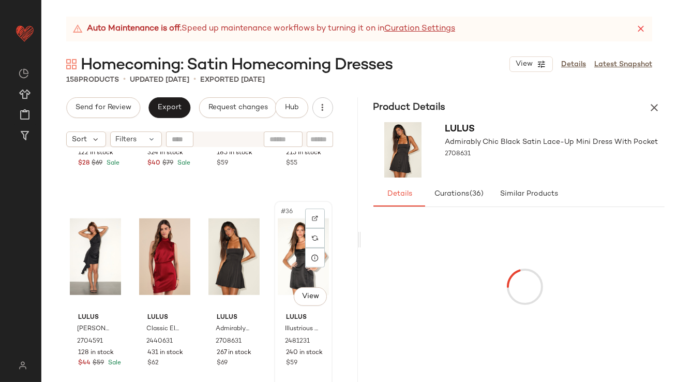
click at [290, 236] on div "#36 View" at bounding box center [303, 256] width 51 height 105
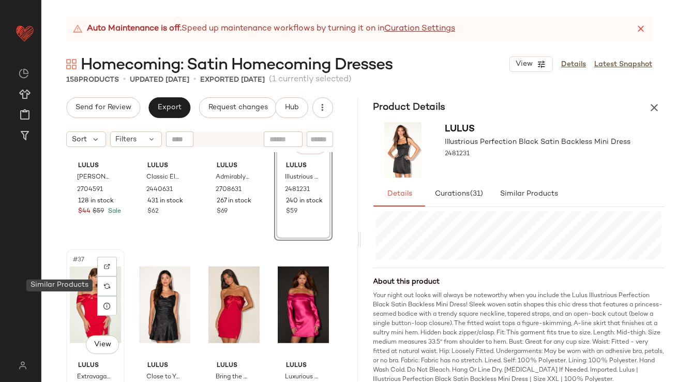
click at [91, 279] on div "#37 View" at bounding box center [95, 305] width 51 height 105
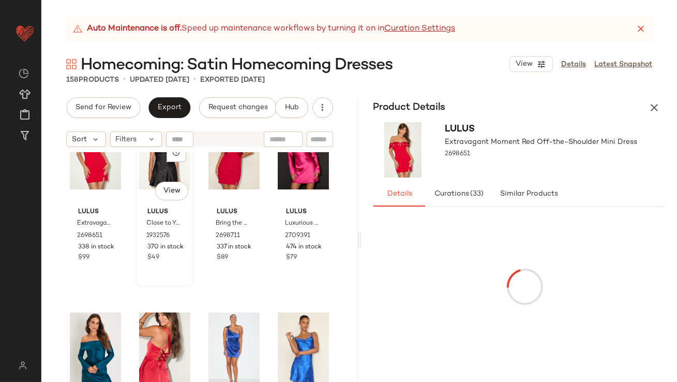
click at [153, 169] on div "#38 View" at bounding box center [164, 151] width 51 height 105
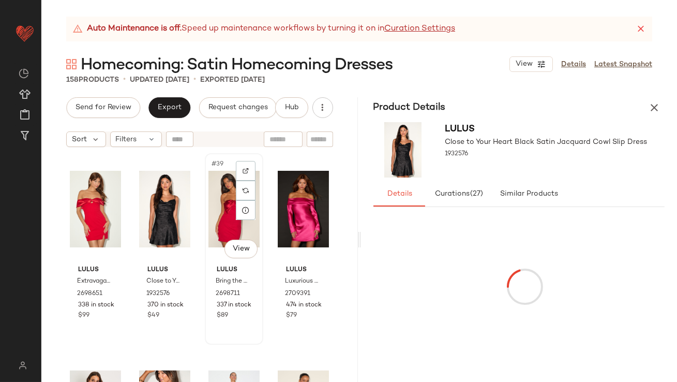
click at [210, 196] on div "#39 View" at bounding box center [234, 209] width 51 height 105
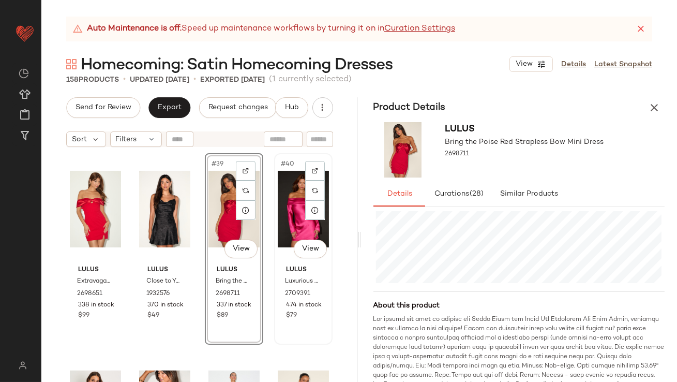
click at [278, 204] on div "#40 View" at bounding box center [303, 209] width 51 height 105
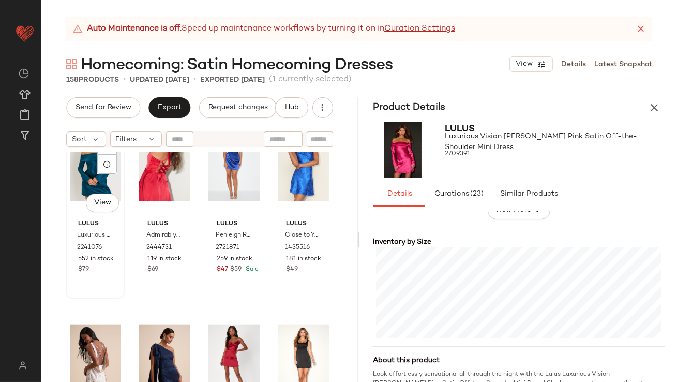
click at [90, 178] on div "#41 View" at bounding box center [95, 163] width 51 height 105
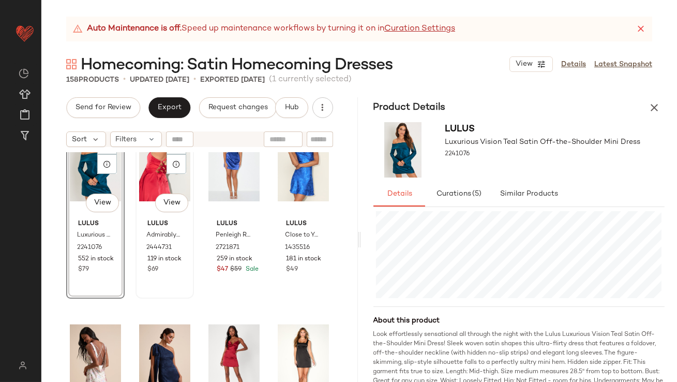
click at [156, 171] on div "#42 View" at bounding box center [164, 163] width 51 height 105
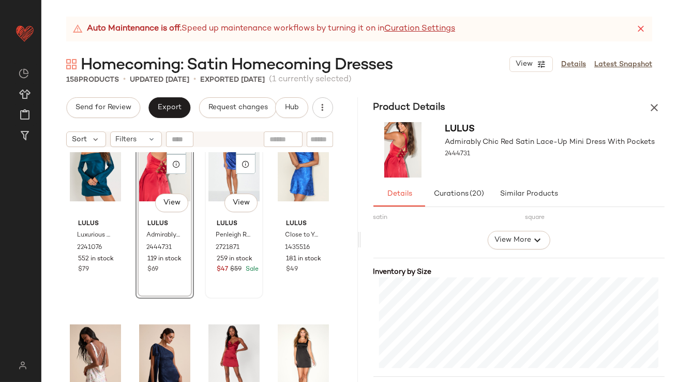
click at [209, 166] on div "#43 View" at bounding box center [234, 163] width 51 height 105
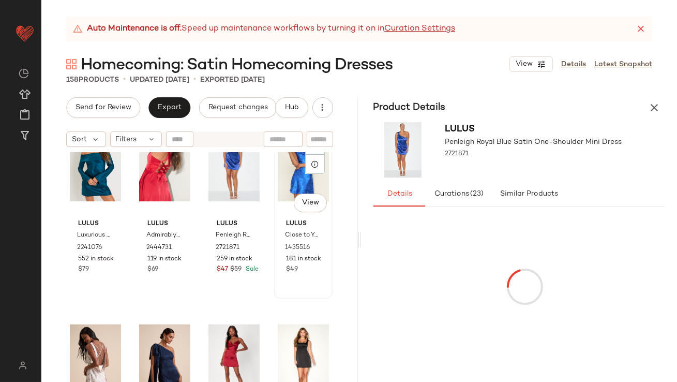
click at [286, 181] on div "#44 View" at bounding box center [303, 163] width 51 height 105
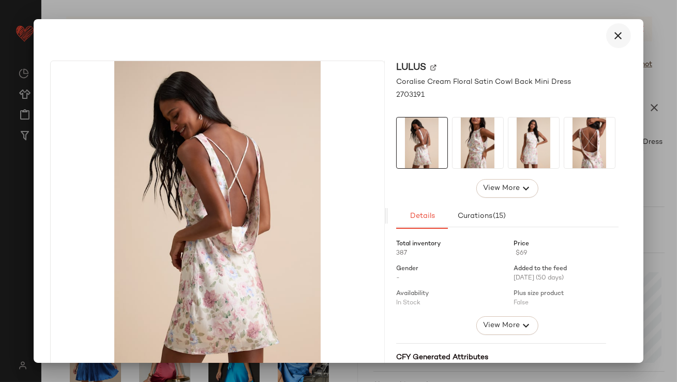
click at [615, 39] on icon "button" at bounding box center [619, 35] width 12 height 12
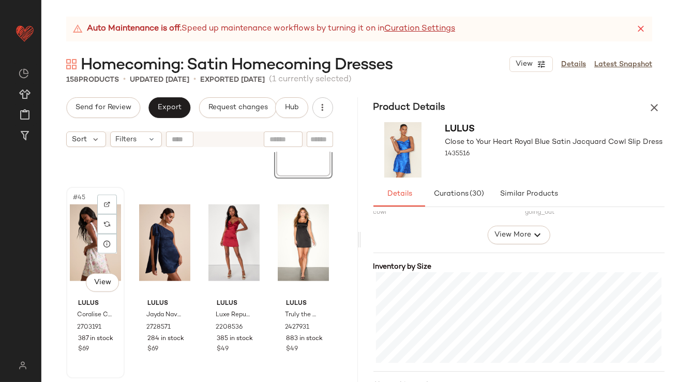
click at [84, 236] on div "#45 View" at bounding box center [95, 242] width 51 height 105
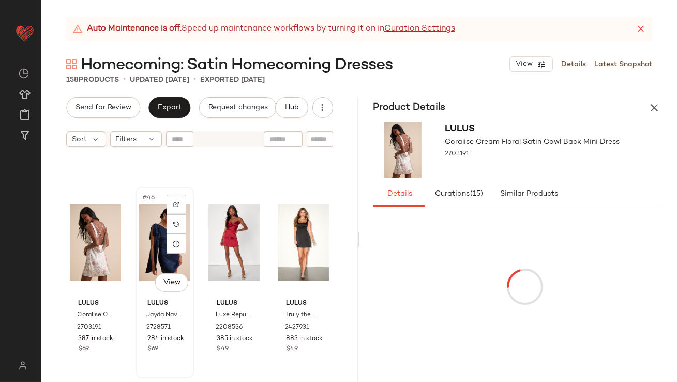
click at [149, 229] on div "#46 View" at bounding box center [164, 242] width 51 height 105
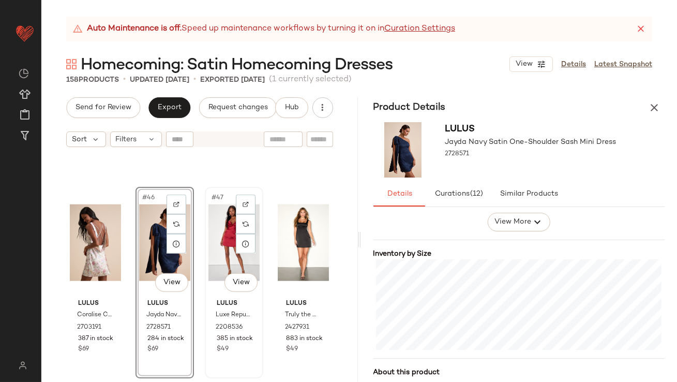
click at [211, 229] on div "#47 View" at bounding box center [234, 242] width 51 height 105
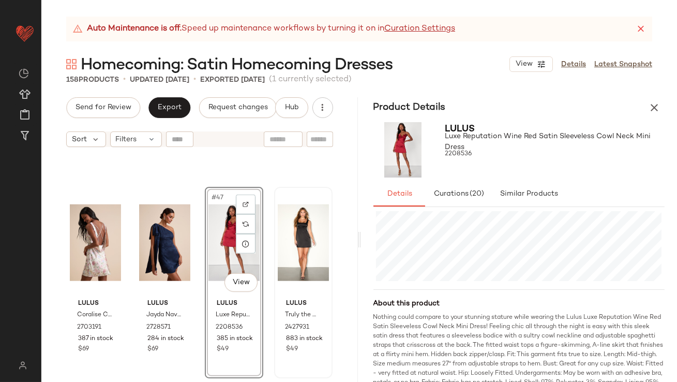
click at [275, 248] on div "Lulus Truly the Cutest Black Satin Square Neck Mini Dress 2427931 883 in stock …" at bounding box center [303, 282] width 56 height 189
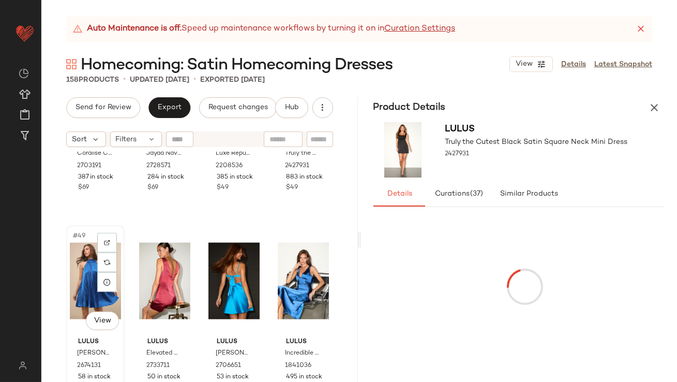
click at [67, 246] on div "#49 View Lulus Ceslie Blue Pleated Shift Mini Dress 2674131 58 in stock $59" at bounding box center [95, 320] width 56 height 189
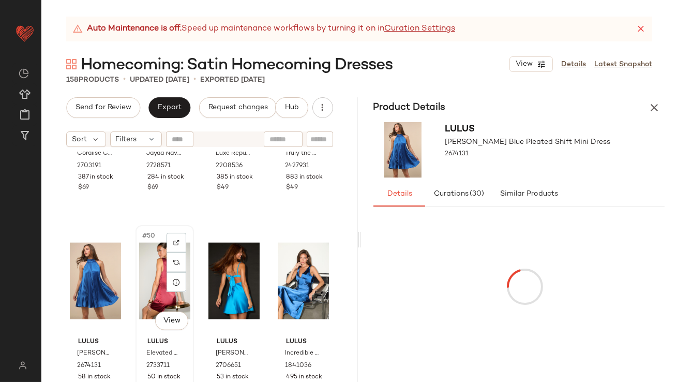
click at [144, 263] on div "#50 View" at bounding box center [164, 281] width 51 height 105
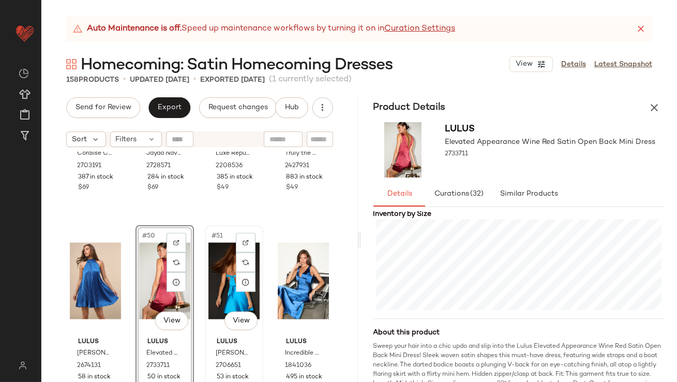
click at [211, 262] on div "#51 View" at bounding box center [234, 281] width 51 height 105
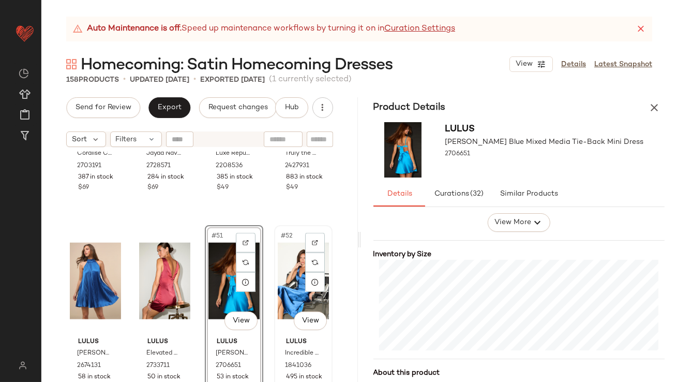
click at [279, 271] on div "#52 View" at bounding box center [303, 281] width 51 height 105
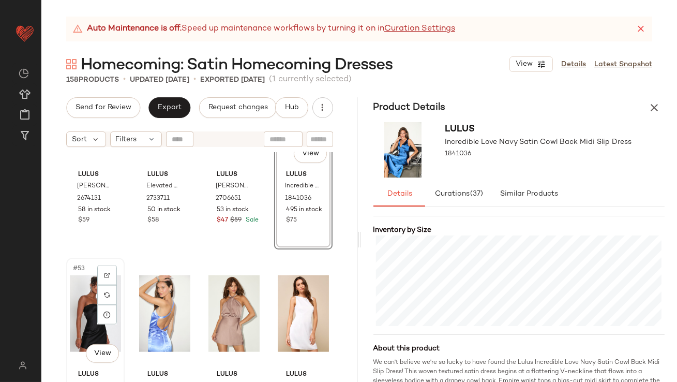
click at [83, 308] on div "#53 View" at bounding box center [95, 313] width 51 height 105
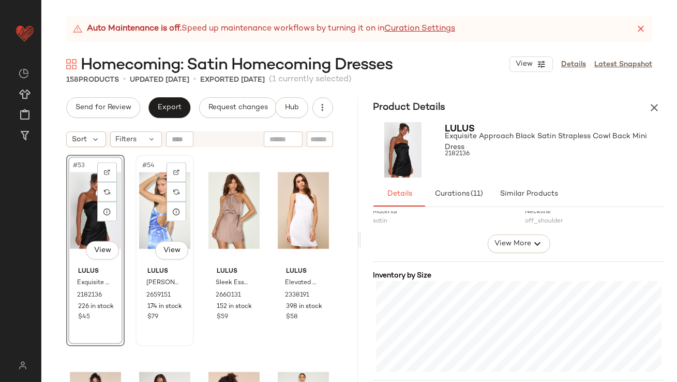
click at [146, 192] on div "#54 View" at bounding box center [164, 210] width 51 height 105
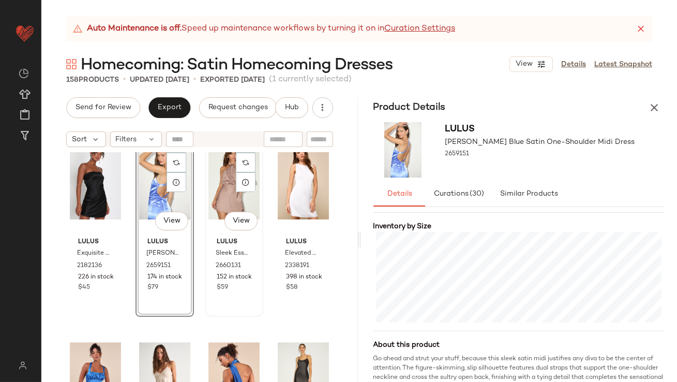
click at [223, 182] on div "#55 View" at bounding box center [234, 181] width 51 height 105
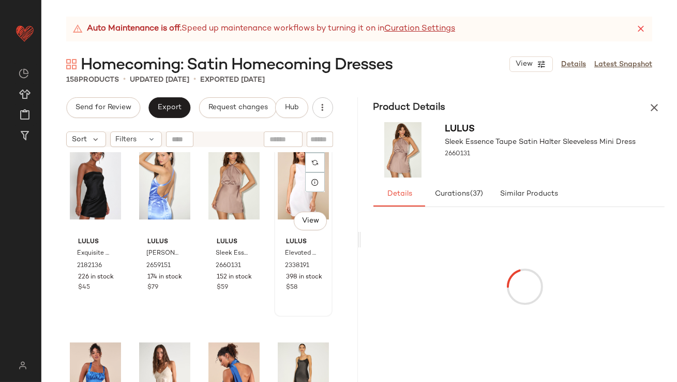
click at [290, 169] on div "#56 View" at bounding box center [303, 181] width 51 height 105
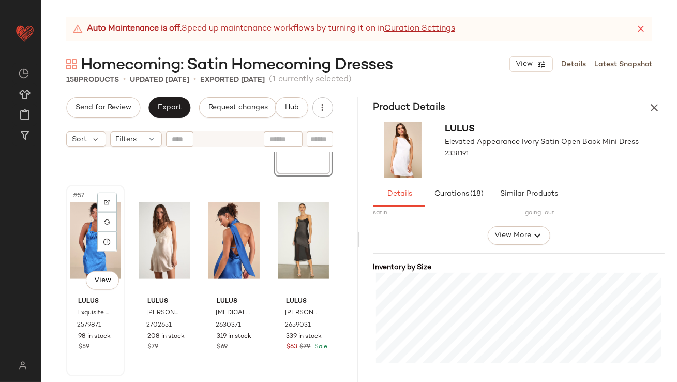
click at [76, 215] on div "#57 View" at bounding box center [95, 240] width 51 height 105
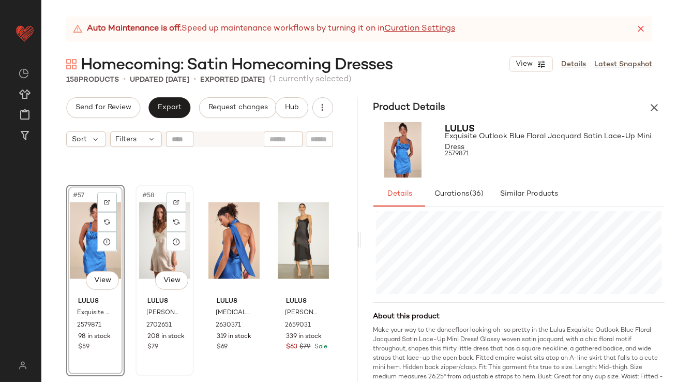
click at [143, 217] on div "#58 View" at bounding box center [164, 240] width 51 height 105
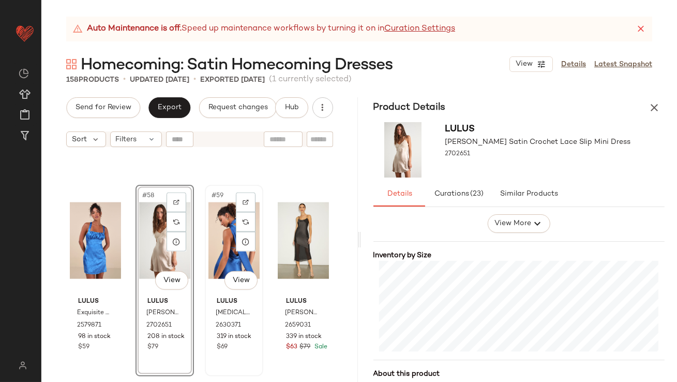
click at [227, 232] on div "#59 View" at bounding box center [234, 240] width 51 height 105
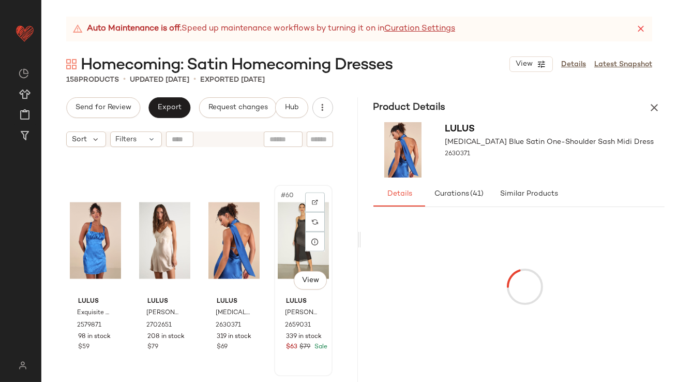
click at [280, 229] on div "#60 View" at bounding box center [303, 240] width 51 height 105
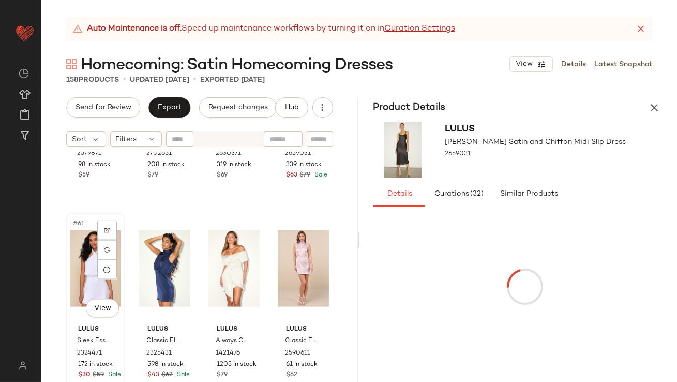
click at [83, 267] on div "#61 View" at bounding box center [95, 268] width 51 height 105
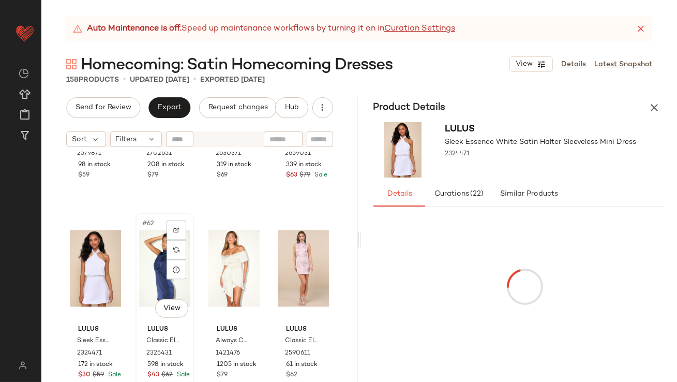
click at [144, 258] on div "#62 View" at bounding box center [164, 268] width 51 height 105
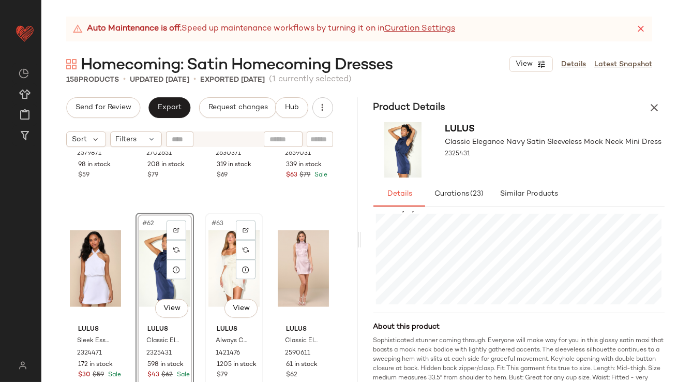
click at [221, 266] on div "#63 View" at bounding box center [234, 268] width 51 height 105
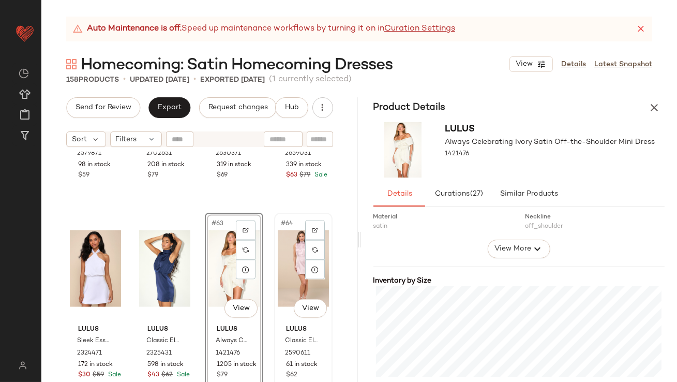
click at [278, 242] on div "#64 View" at bounding box center [303, 268] width 51 height 105
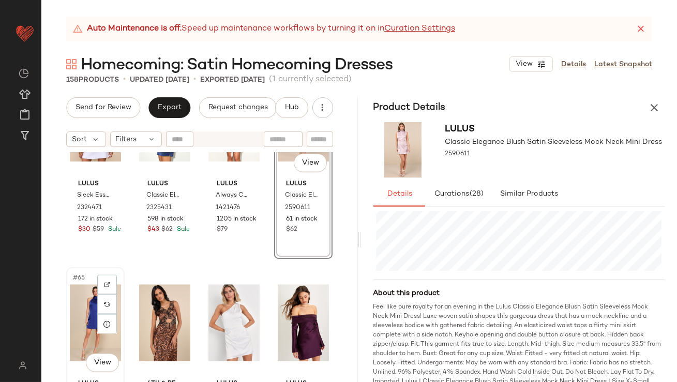
click at [86, 299] on div "#65 View" at bounding box center [95, 323] width 51 height 105
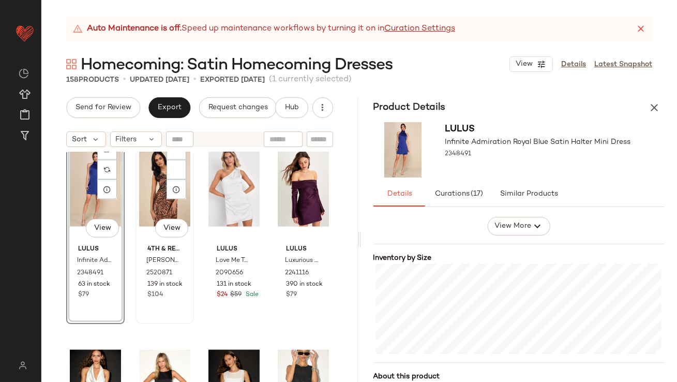
click at [149, 173] on div "#66 View" at bounding box center [164, 188] width 51 height 105
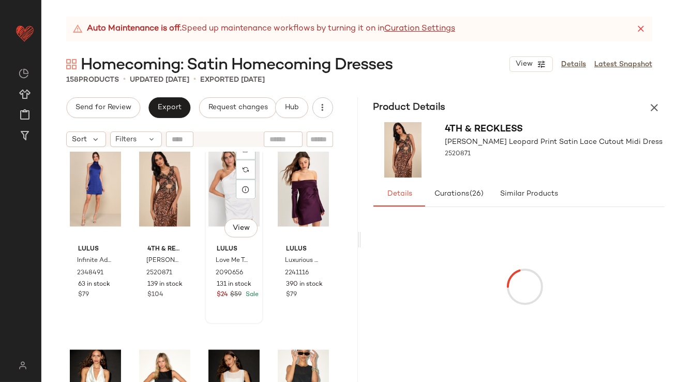
click at [210, 163] on div "#67 View" at bounding box center [234, 188] width 51 height 105
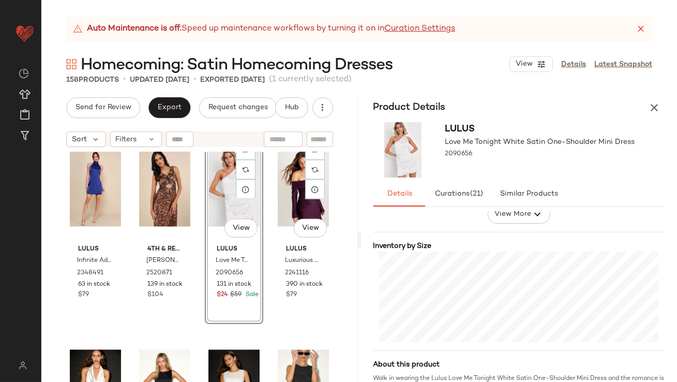
click at [268, 184] on div "Lulus Sleek Essence White Satin Halter Sleeveless Mini Dress 2324471 172 in sto…" at bounding box center [199, 280] width 317 height 256
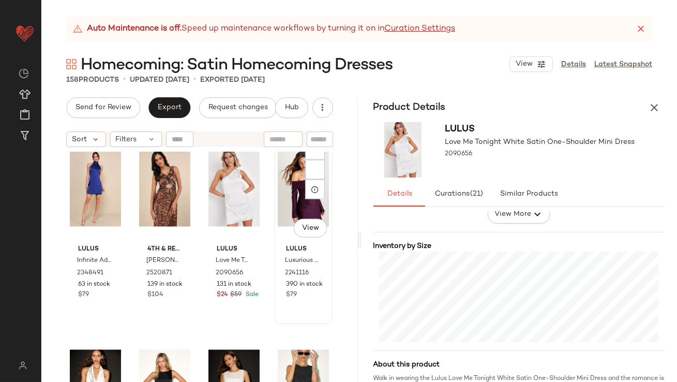
click at [278, 184] on div "#68 View" at bounding box center [303, 188] width 51 height 105
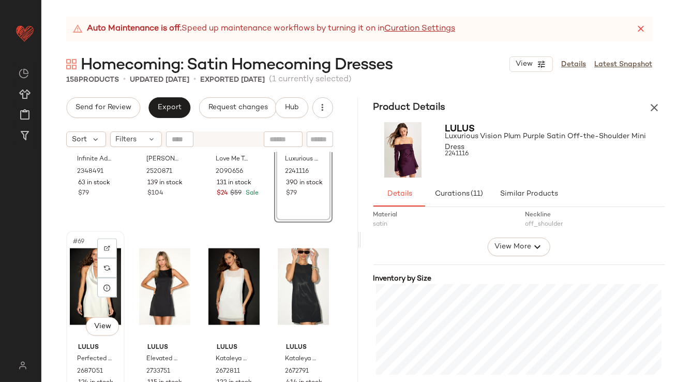
click at [84, 271] on div "#69 View" at bounding box center [95, 286] width 51 height 105
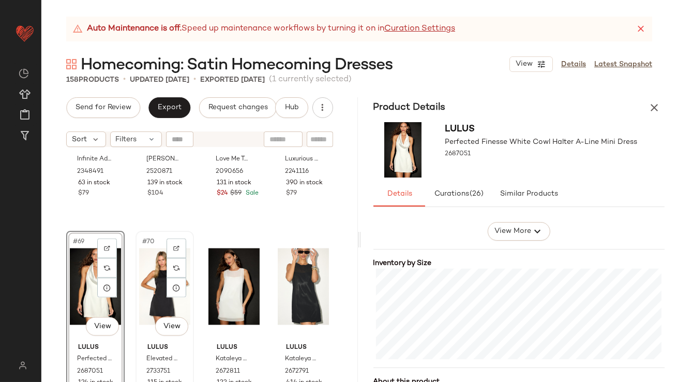
click at [152, 283] on div "#70 View" at bounding box center [164, 286] width 51 height 105
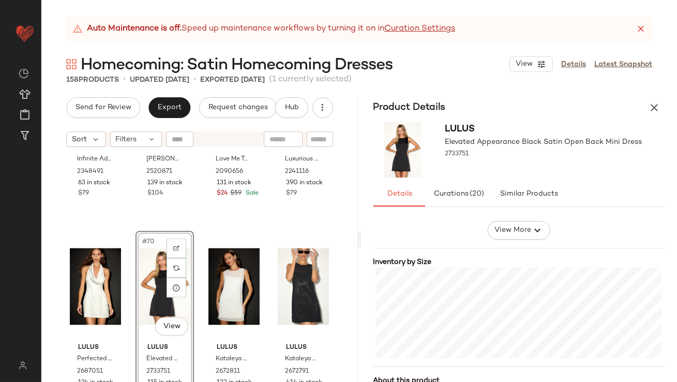
scroll to position [204, 0]
click at [216, 282] on div "#71 View" at bounding box center [234, 286] width 51 height 105
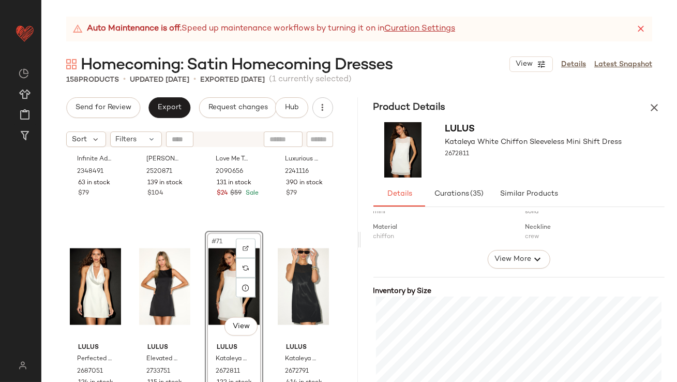
scroll to position [195, 0]
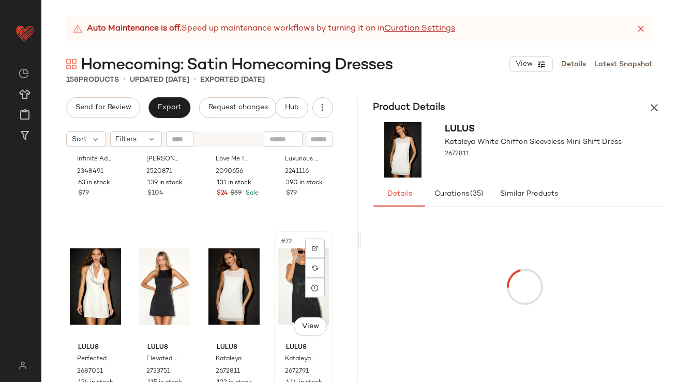
scroll to position [20, 0]
click at [279, 275] on div "#72 View" at bounding box center [303, 286] width 51 height 105
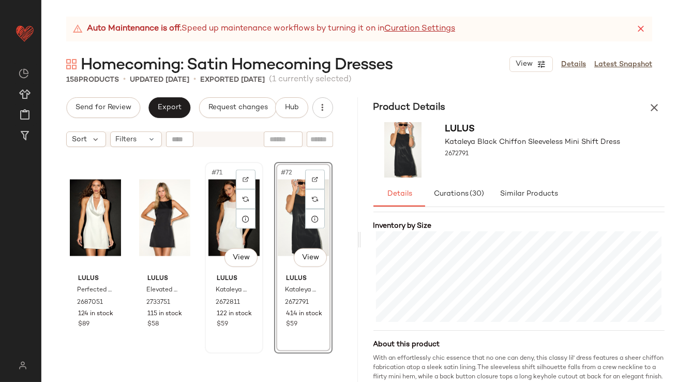
scroll to position [3526, 0]
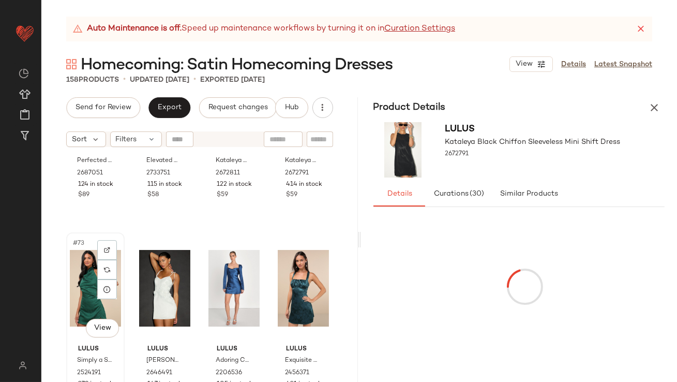
click at [92, 270] on div "#73 View" at bounding box center [95, 288] width 51 height 105
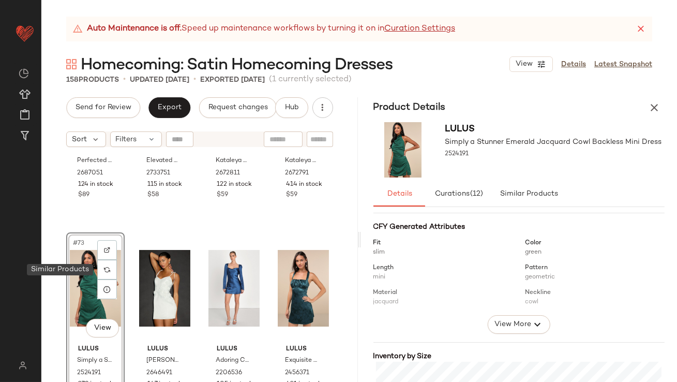
scroll to position [246, 0]
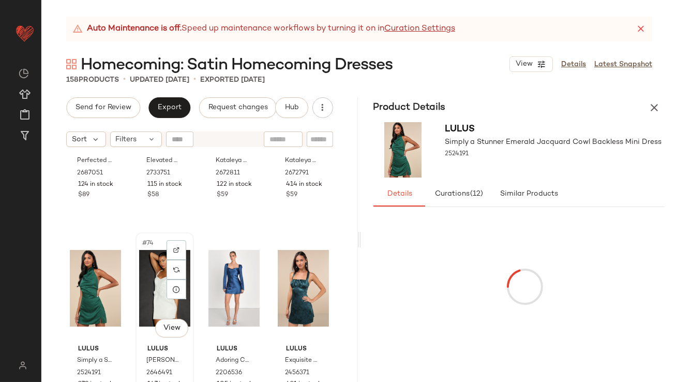
click at [144, 270] on div "#74 View" at bounding box center [164, 288] width 51 height 105
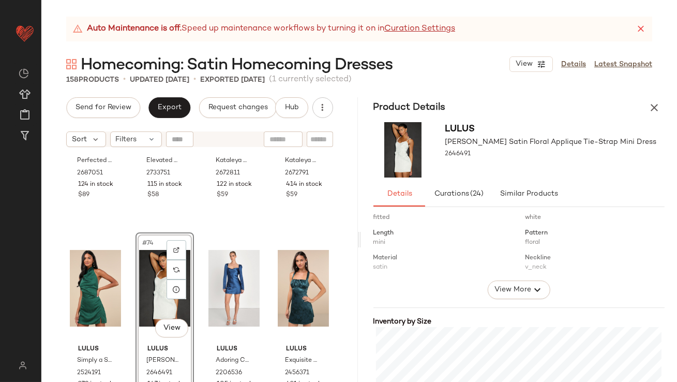
scroll to position [217, 0]
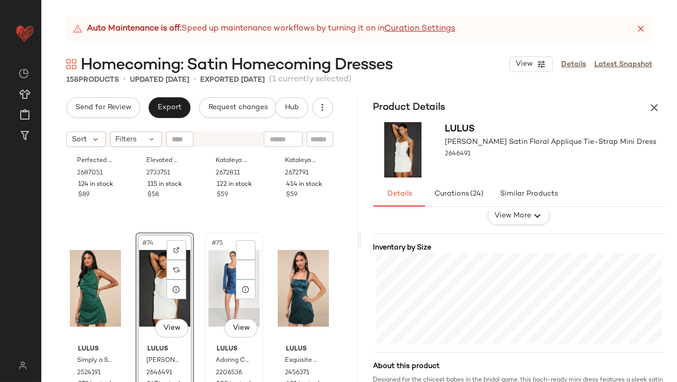
click at [217, 274] on div "#75 View" at bounding box center [234, 288] width 51 height 105
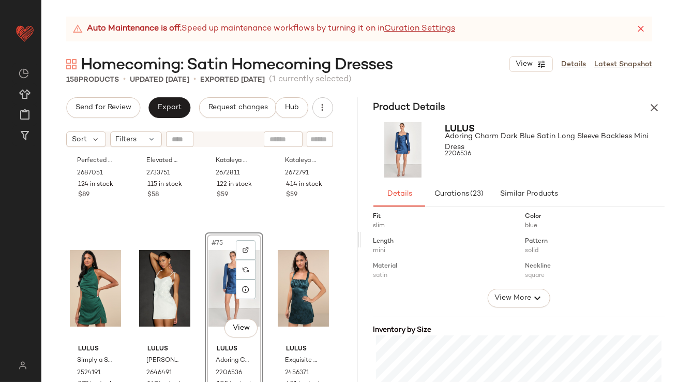
scroll to position [248, 0]
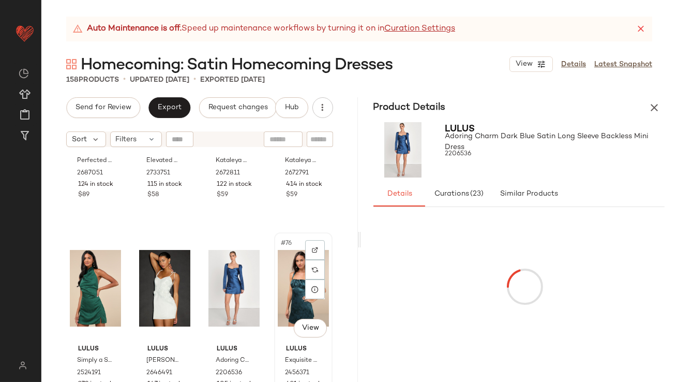
click at [284, 286] on div "#76 View" at bounding box center [303, 288] width 51 height 105
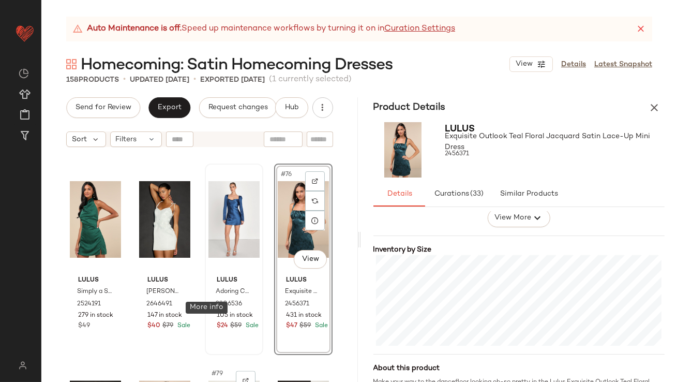
scroll to position [3707, 0]
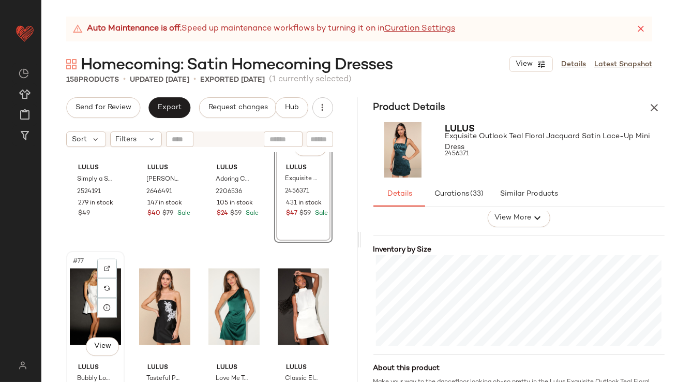
click at [86, 285] on div "#77 View" at bounding box center [95, 307] width 51 height 105
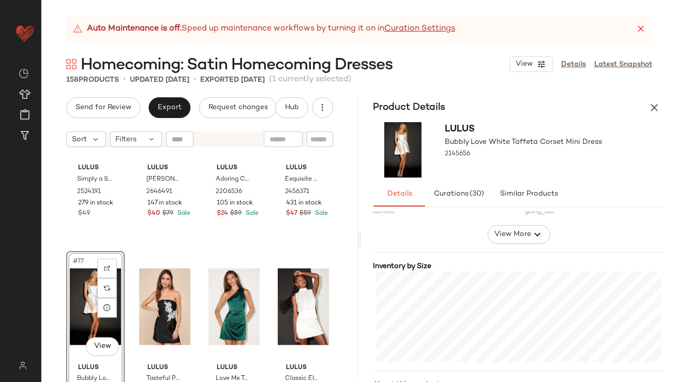
scroll to position [216, 0]
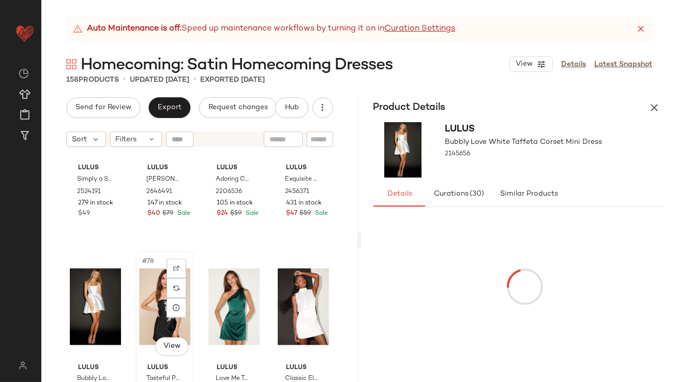
click at [155, 302] on div "#78 View" at bounding box center [164, 307] width 51 height 105
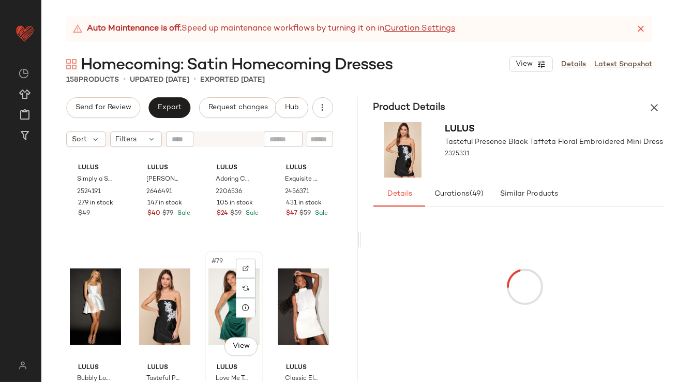
click at [220, 303] on div "#79 View" at bounding box center [234, 307] width 51 height 105
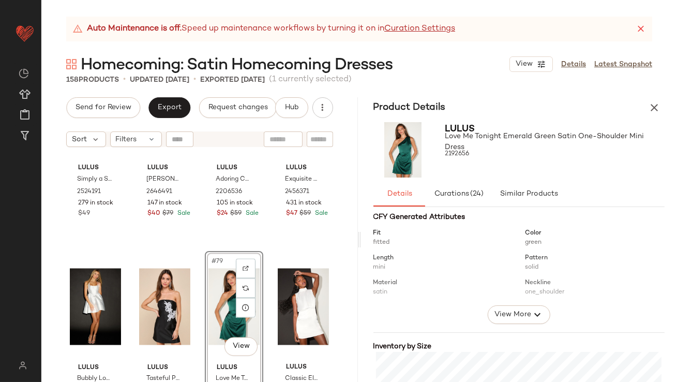
scroll to position [273, 0]
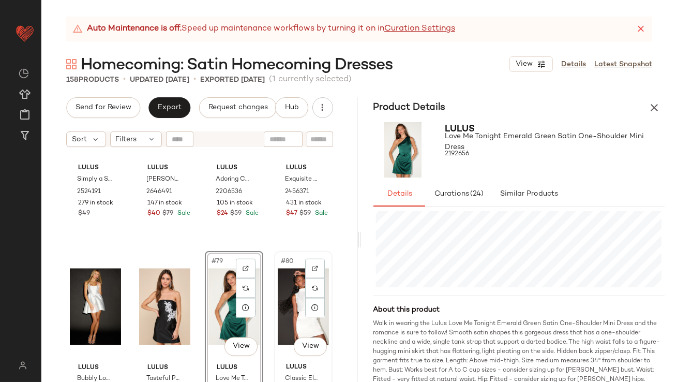
click at [294, 307] on div "#80 View" at bounding box center [303, 307] width 51 height 105
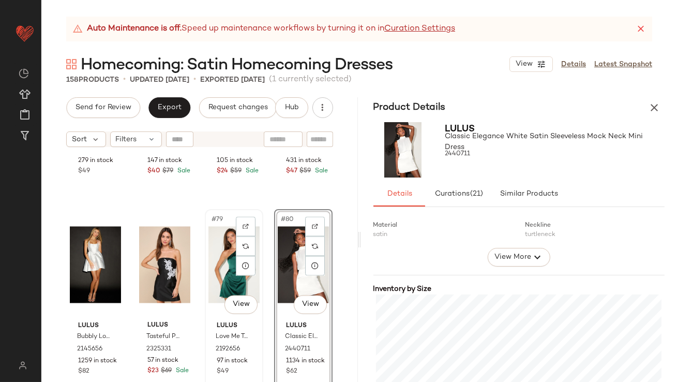
scroll to position [3848, 0]
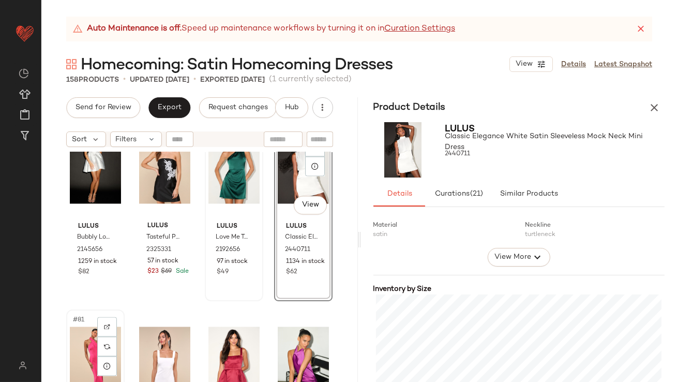
click at [81, 339] on div "#81 View" at bounding box center [95, 365] width 51 height 105
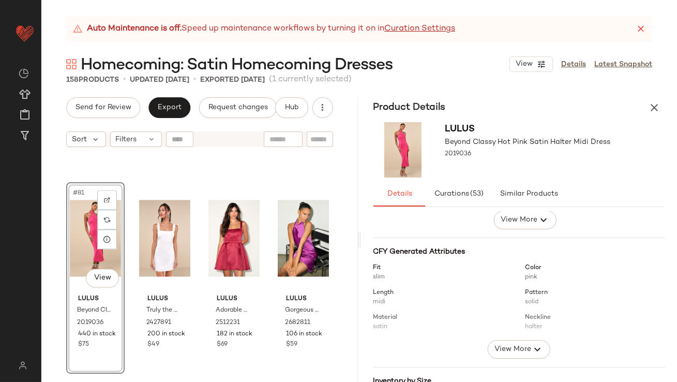
scroll to position [187, 0]
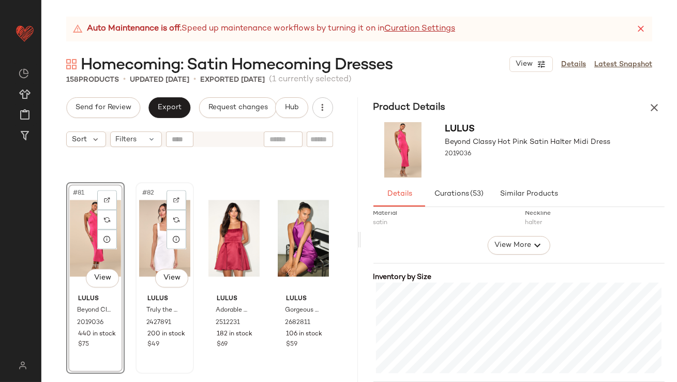
click at [154, 230] on div "#82 View" at bounding box center [164, 238] width 51 height 105
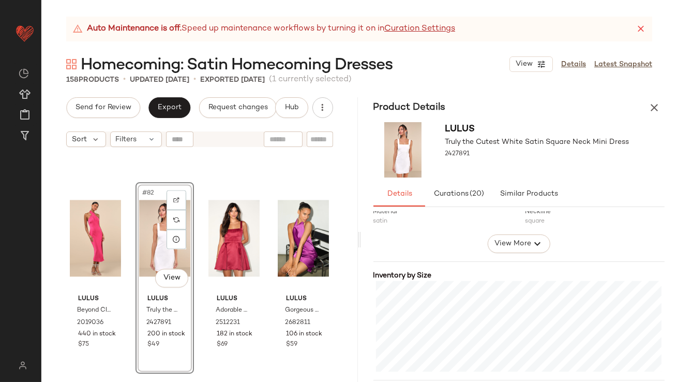
scroll to position [216, 0]
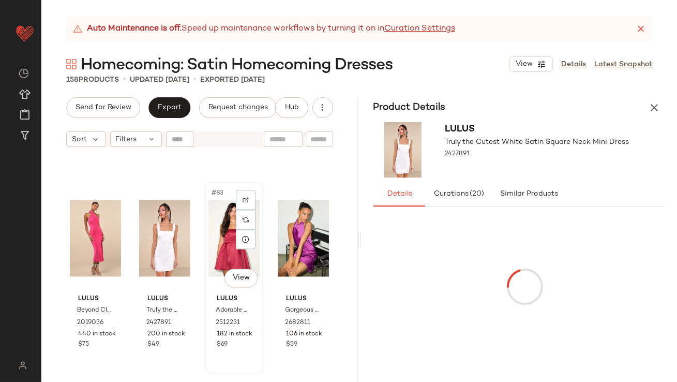
click at [209, 220] on div "#83 View" at bounding box center [234, 238] width 51 height 105
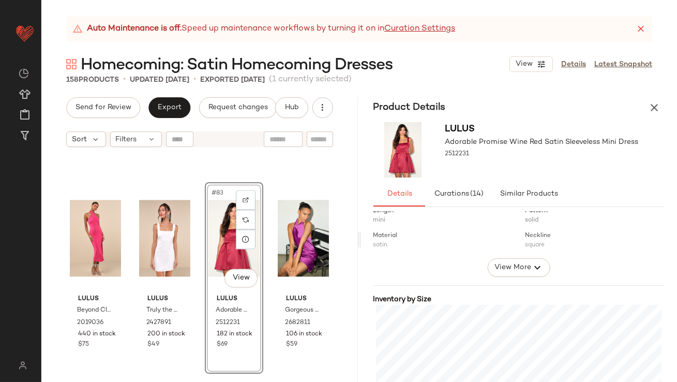
scroll to position [213, 0]
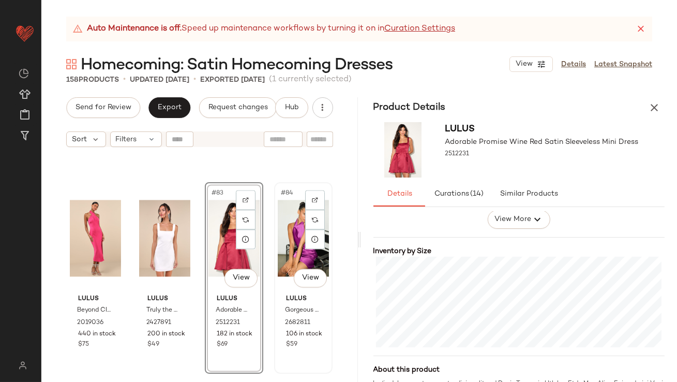
click at [278, 240] on div "#84 View" at bounding box center [303, 238] width 51 height 105
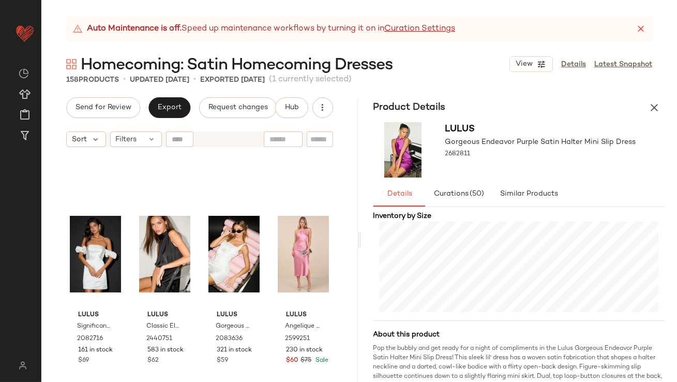
scroll to position [4136, 0]
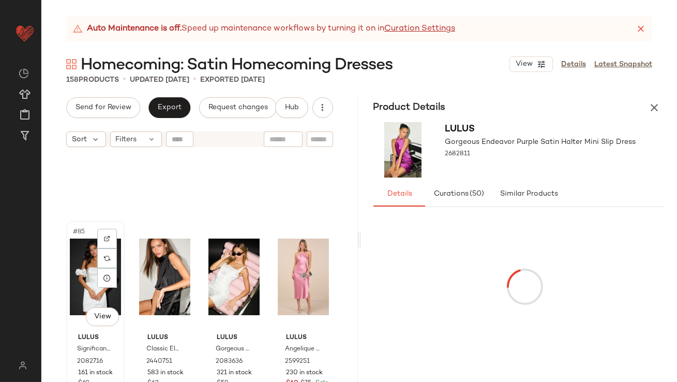
click at [80, 248] on div "#85 View" at bounding box center [95, 277] width 51 height 105
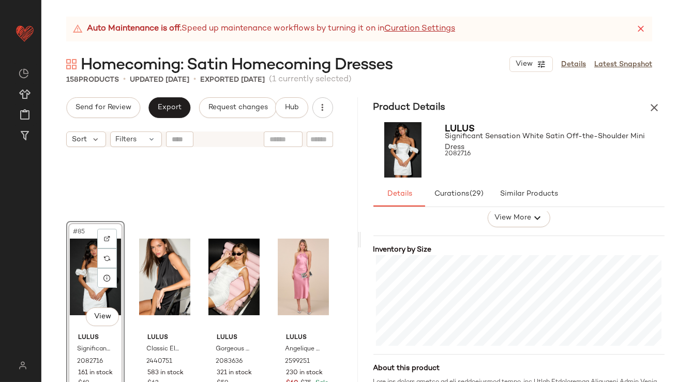
scroll to position [223, 0]
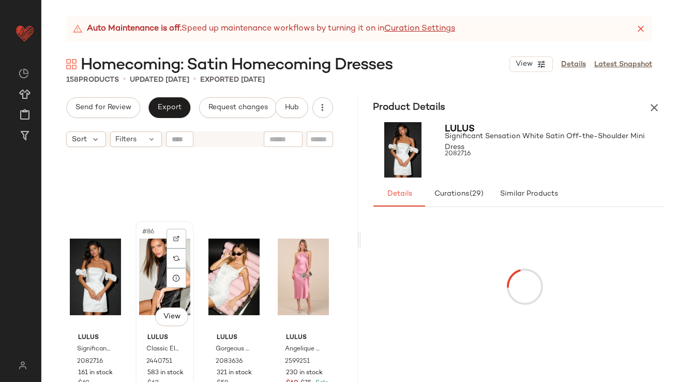
click at [149, 257] on div "#86 View" at bounding box center [164, 277] width 51 height 105
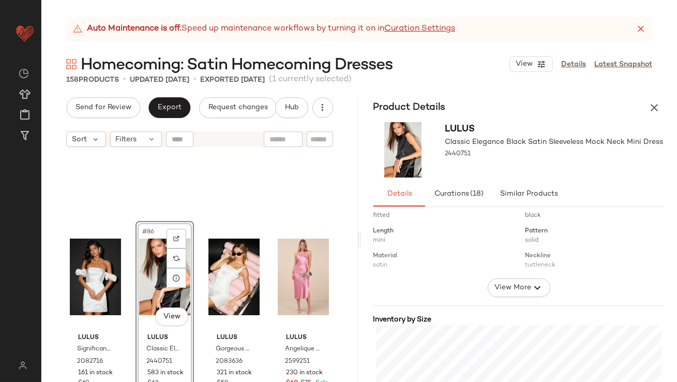
scroll to position [197, 0]
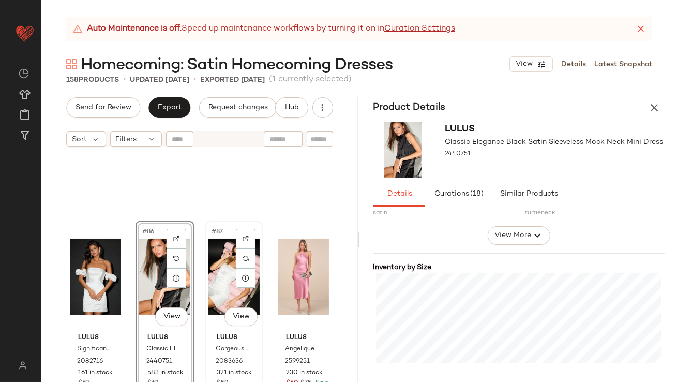
click at [213, 266] on div "#87 View" at bounding box center [234, 277] width 51 height 105
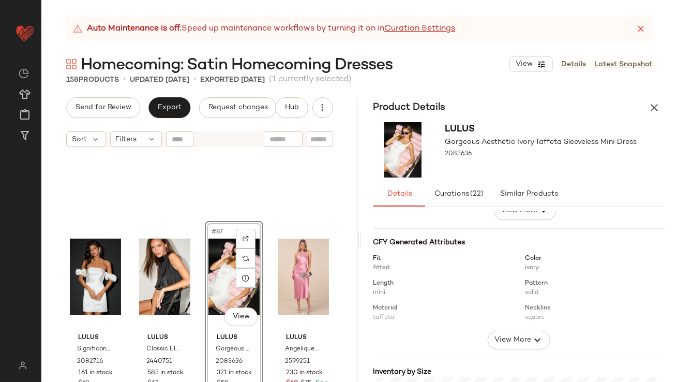
scroll to position [221, 0]
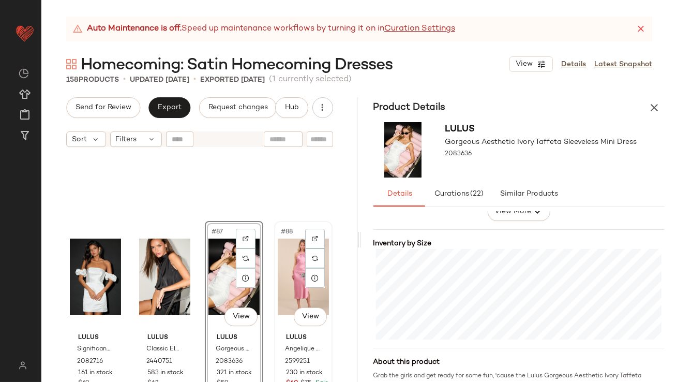
click at [284, 253] on div "#88 View" at bounding box center [303, 277] width 51 height 105
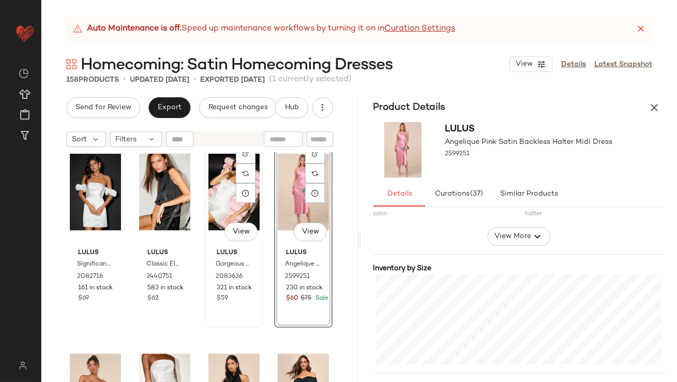
scroll to position [4343, 0]
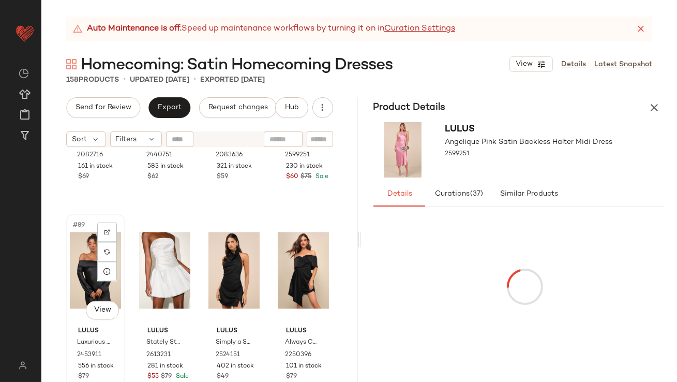
click at [84, 261] on div "#89 View" at bounding box center [95, 270] width 51 height 105
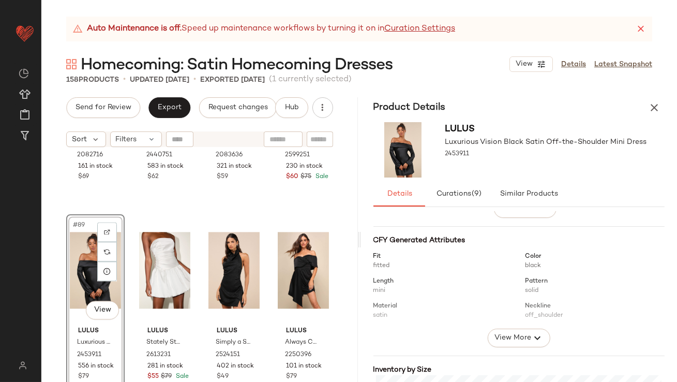
scroll to position [175, 0]
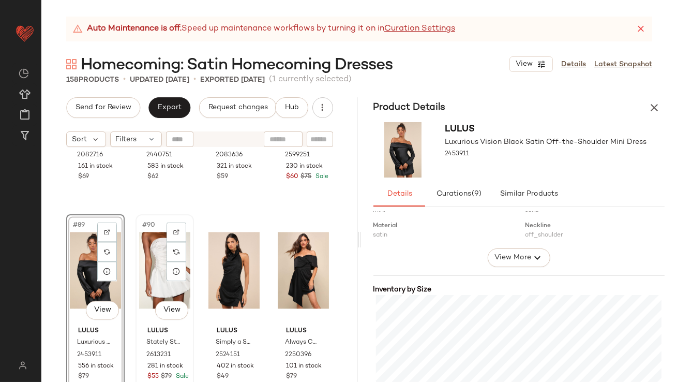
click at [154, 282] on div "#90 View" at bounding box center [164, 270] width 51 height 105
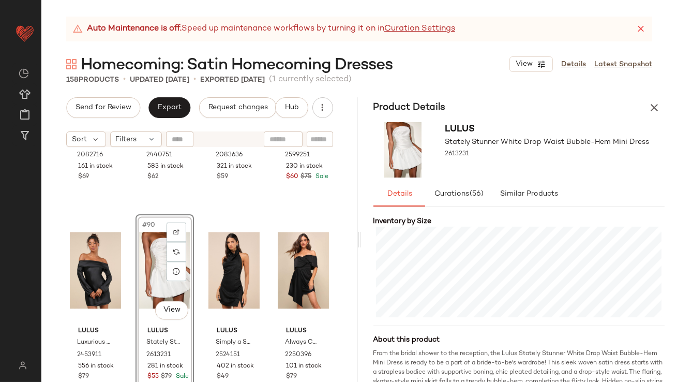
scroll to position [245, 0]
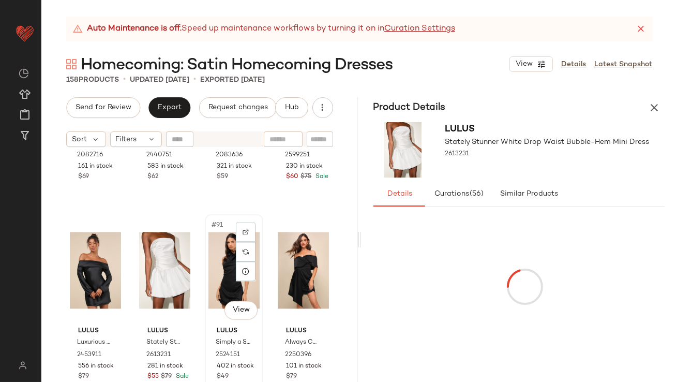
click at [225, 256] on div "#91 View" at bounding box center [234, 270] width 51 height 105
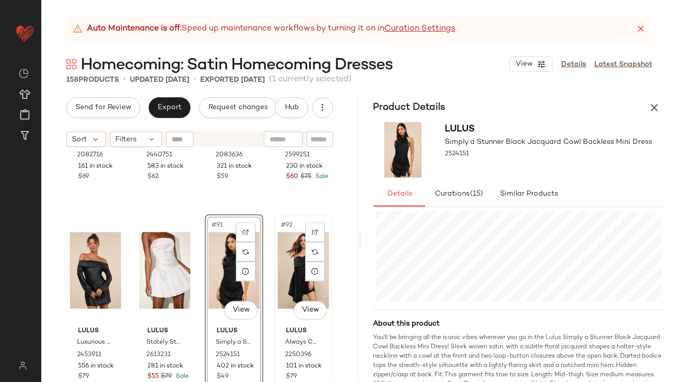
click at [284, 265] on div "#92 View" at bounding box center [303, 270] width 51 height 105
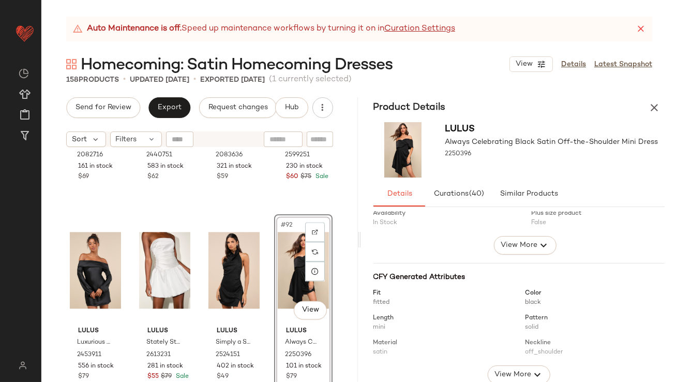
scroll to position [184, 0]
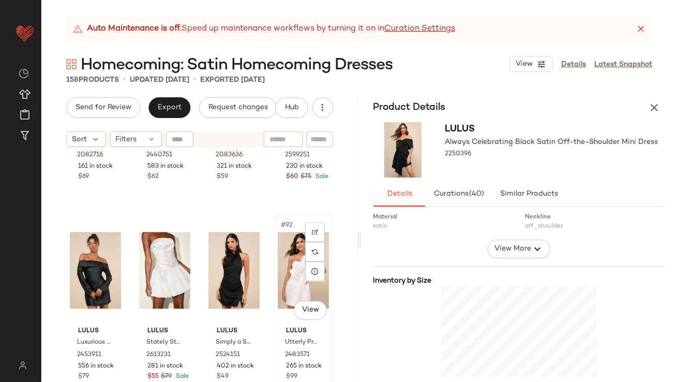
click at [280, 277] on div "#92 View" at bounding box center [303, 270] width 51 height 105
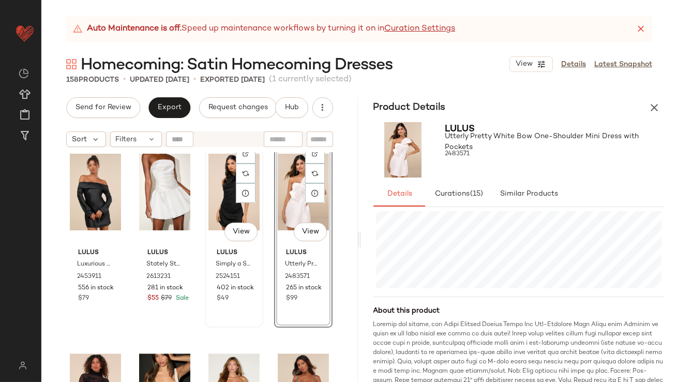
scroll to position [4507, 0]
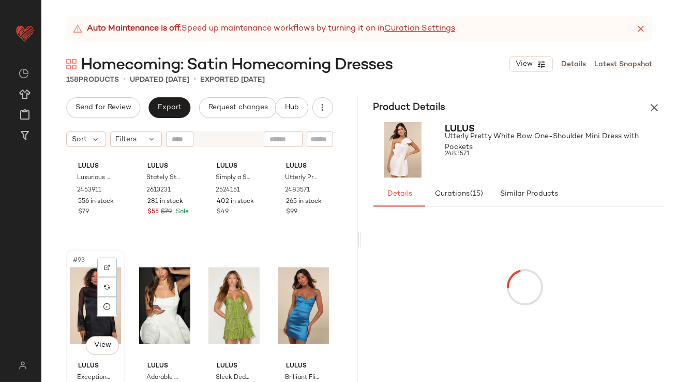
click at [74, 274] on div "#93 View" at bounding box center [95, 305] width 51 height 105
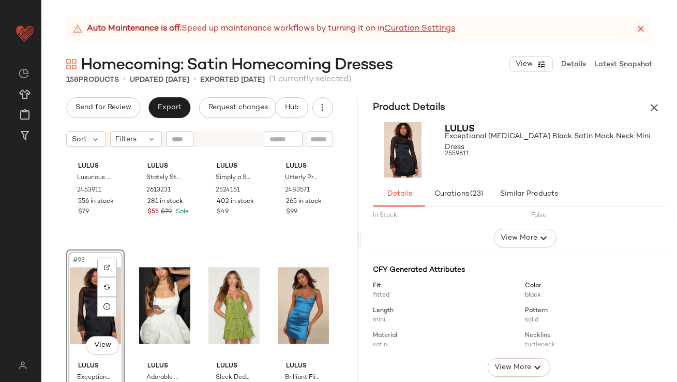
scroll to position [208, 0]
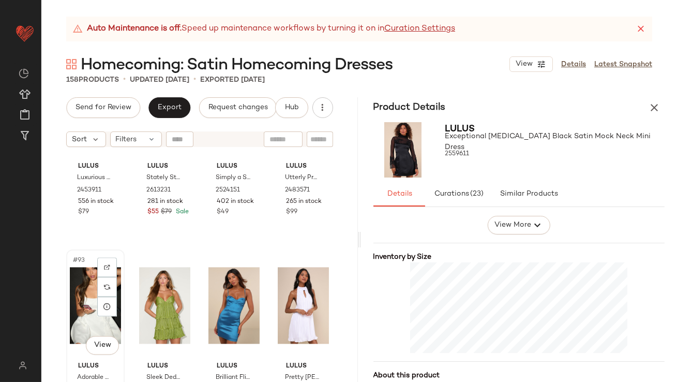
click at [87, 278] on div "#93 View" at bounding box center [95, 305] width 51 height 105
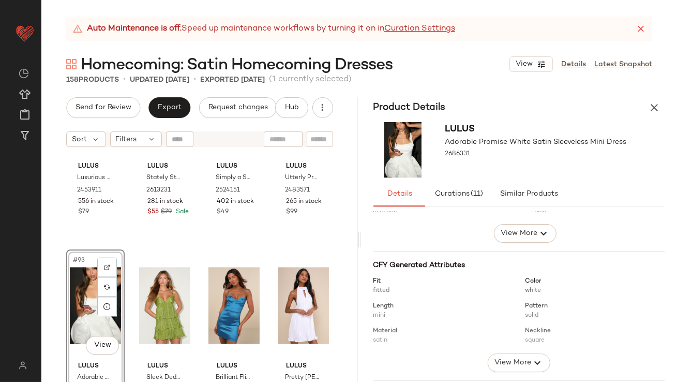
scroll to position [194, 0]
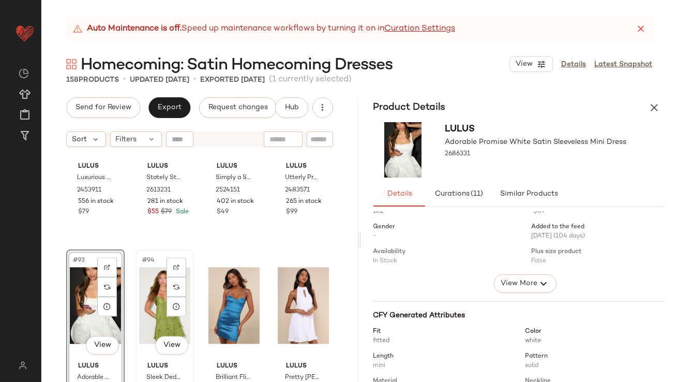
click at [148, 322] on div "#94 View" at bounding box center [164, 305] width 51 height 105
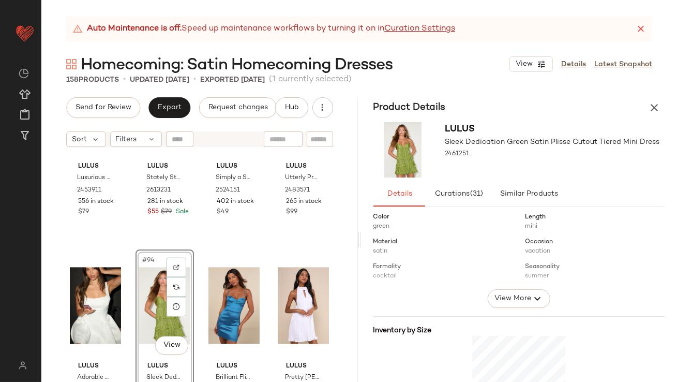
scroll to position [306, 0]
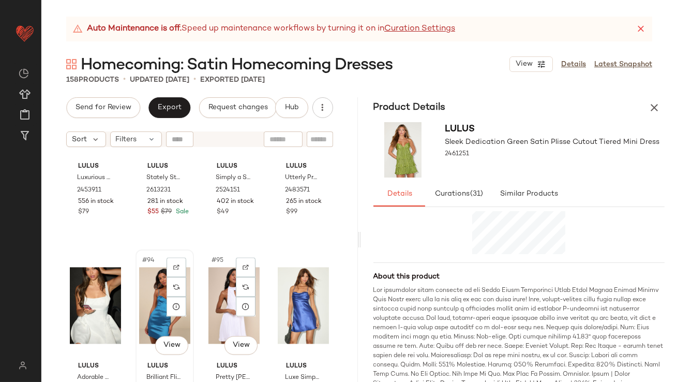
click at [152, 301] on div "#94 View" at bounding box center [164, 305] width 51 height 105
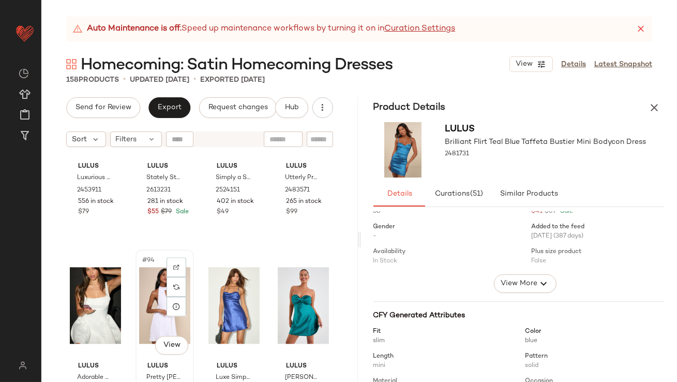
click at [161, 305] on div "#94 View" at bounding box center [164, 305] width 51 height 105
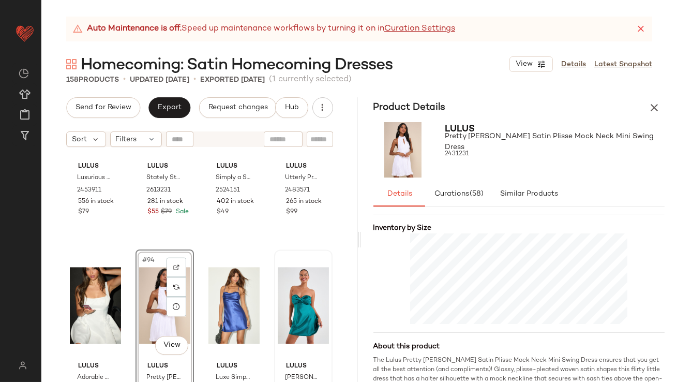
scroll to position [238, 0]
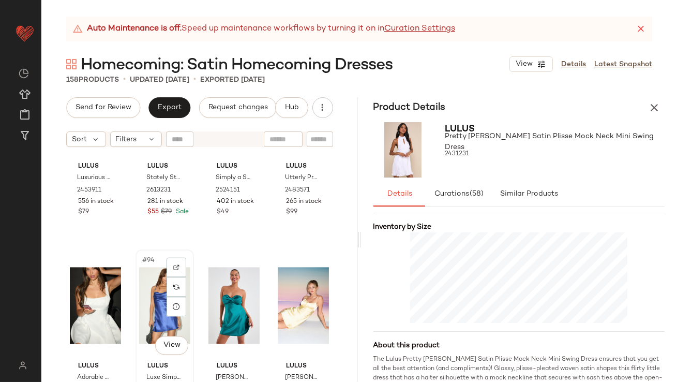
click at [158, 314] on div "#94 View" at bounding box center [164, 305] width 51 height 105
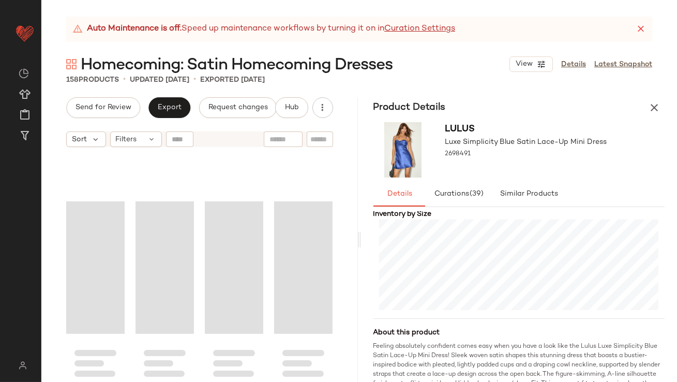
scroll to position [3547, 0]
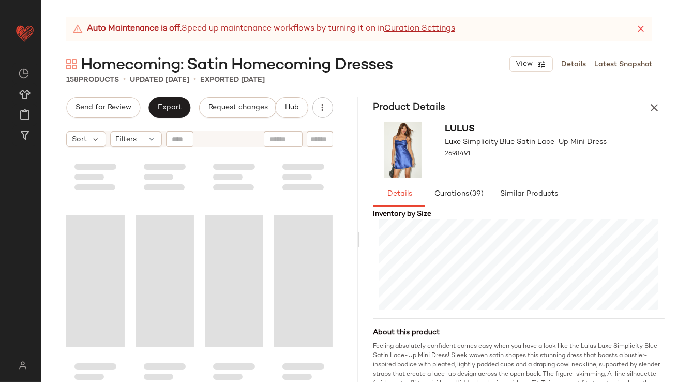
click at [657, 107] on icon "button" at bounding box center [654, 107] width 12 height 12
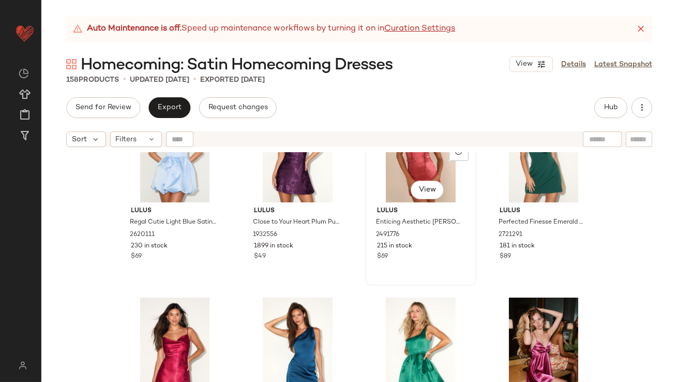
scroll to position [61, 0]
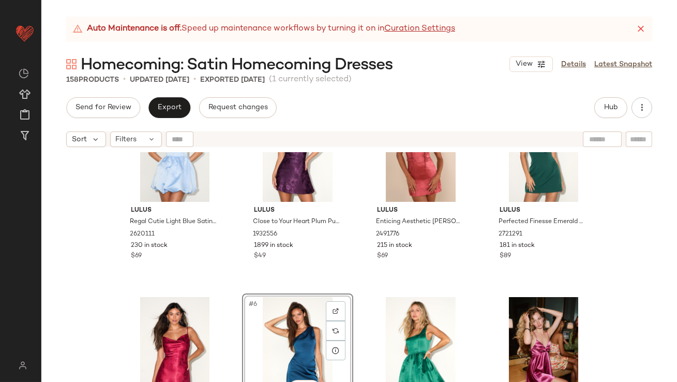
scroll to position [55, 0]
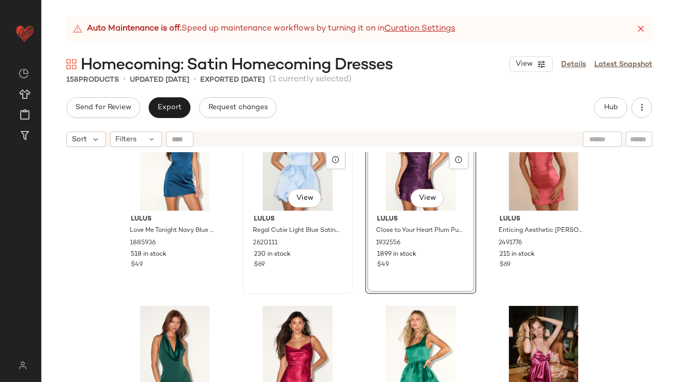
scroll to position [51, 0]
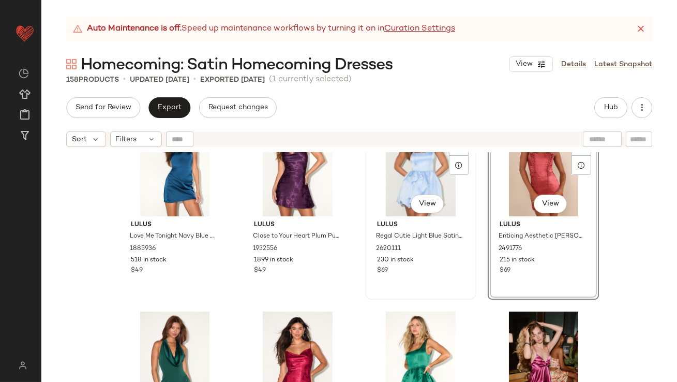
scroll to position [40, 0]
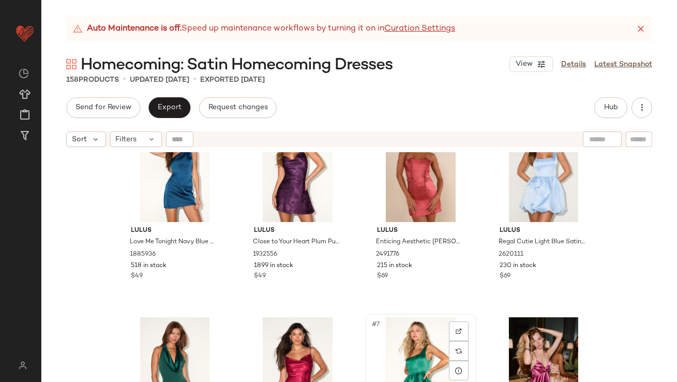
drag, startPoint x: 409, startPoint y: 355, endPoint x: 418, endPoint y: 345, distance: 13.2
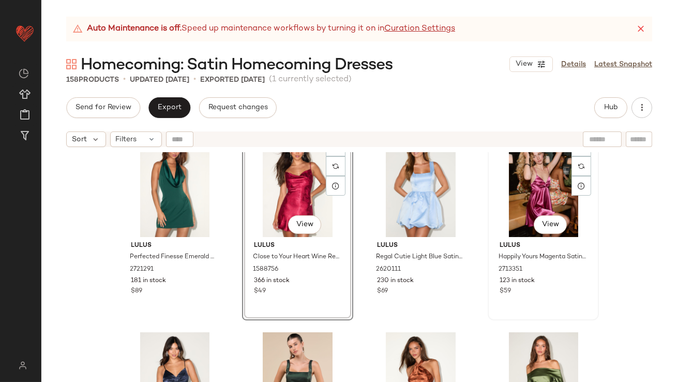
scroll to position [259, 0]
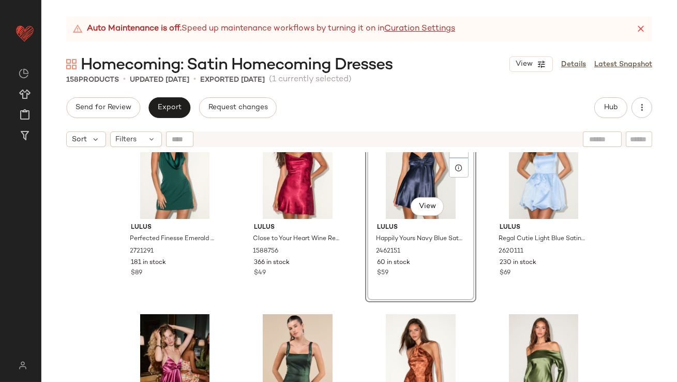
scroll to position [282, 0]
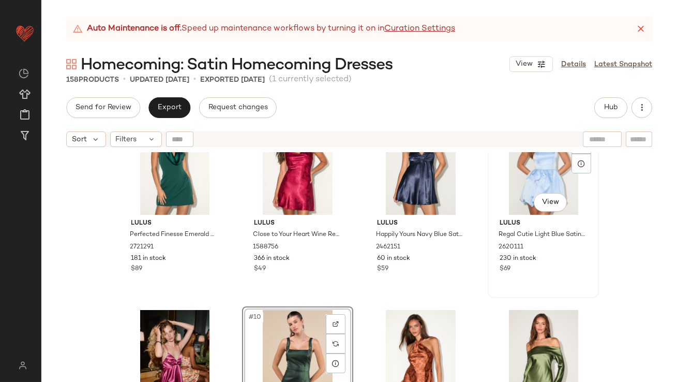
scroll to position [240, 0]
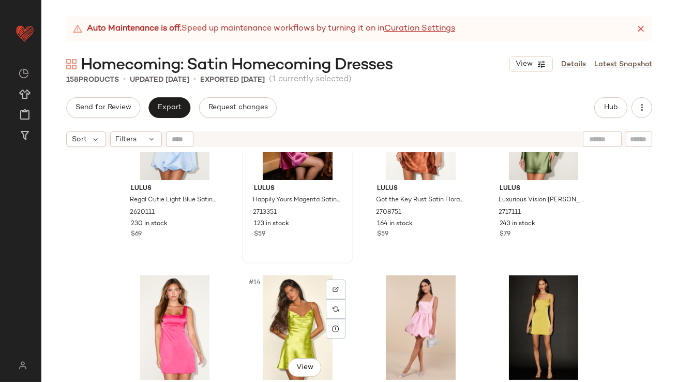
scroll to position [492, 0]
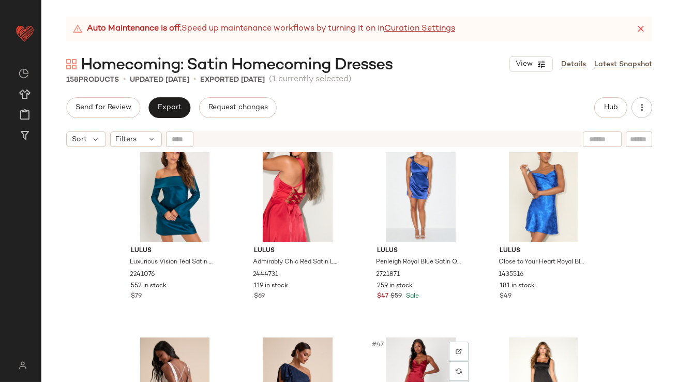
scroll to position [1832, 0]
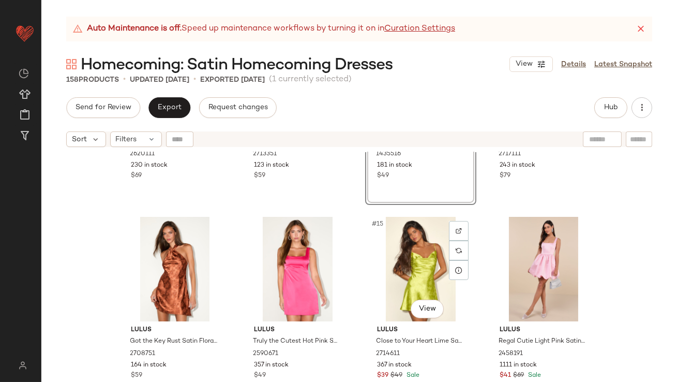
scroll to position [303, 0]
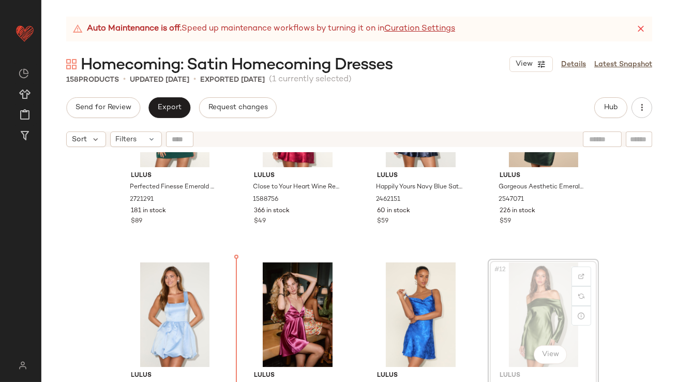
drag, startPoint x: 537, startPoint y: 312, endPoint x: 514, endPoint y: 313, distance: 22.3
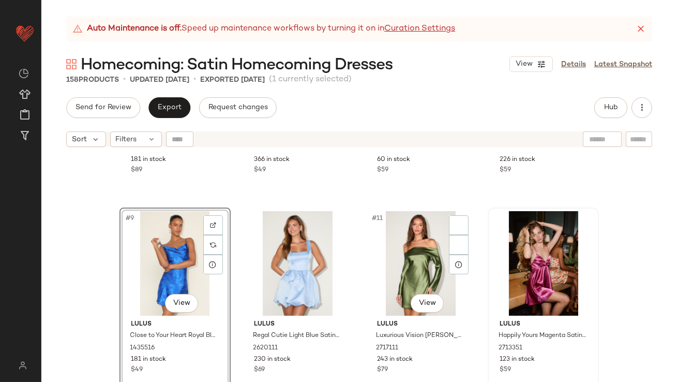
scroll to position [368, 0]
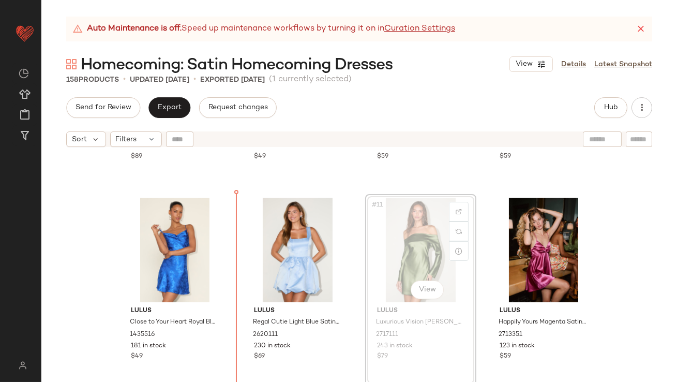
drag, startPoint x: 426, startPoint y: 255, endPoint x: 408, endPoint y: 255, distance: 17.6
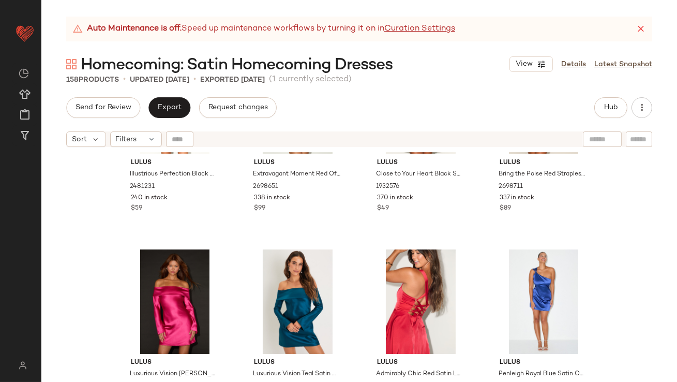
scroll to position [2026, 0]
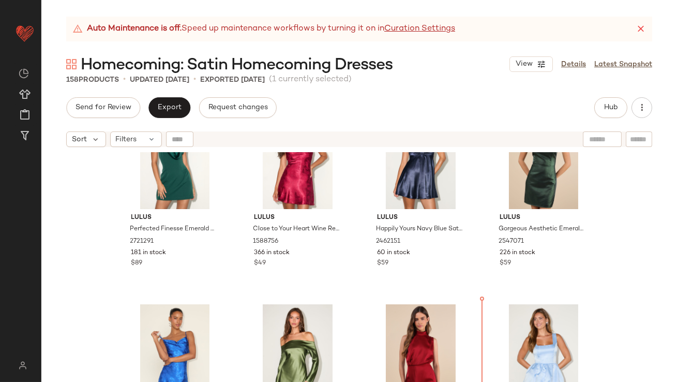
scroll to position [261, 0]
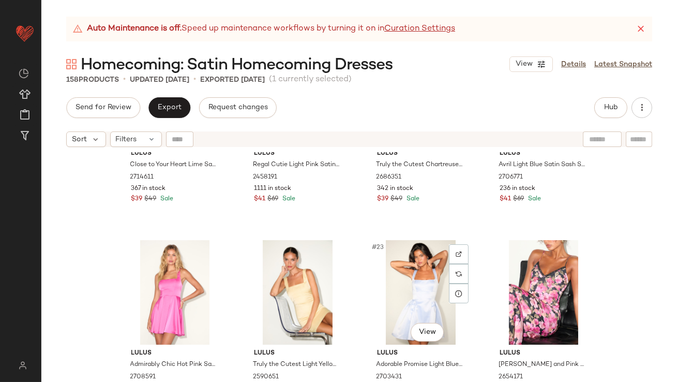
scroll to position [1022, 0]
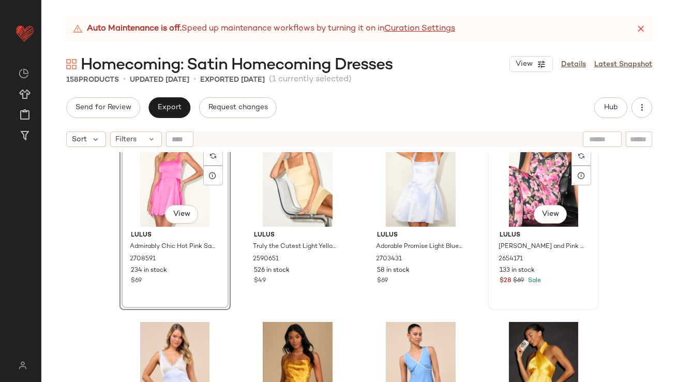
scroll to position [1020, 0]
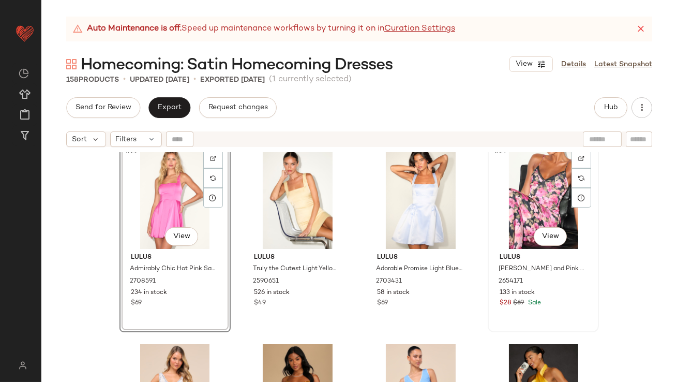
click at [521, 193] on div "#24 View" at bounding box center [544, 196] width 104 height 105
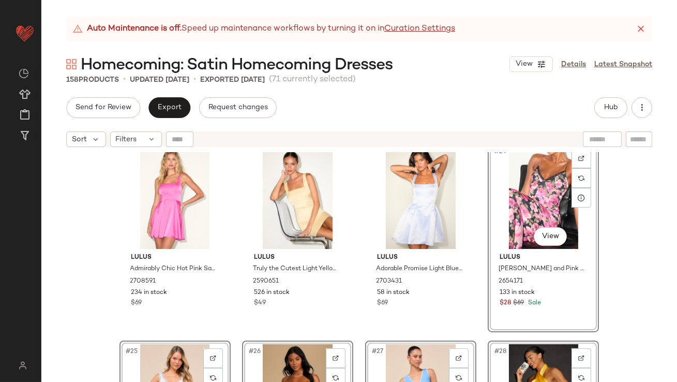
click at [75, 200] on div "Lulus Admirably Chic Hot Pink Satin Lace-Up Mini Dress With Pockets 2708591 234…" at bounding box center [359, 280] width 636 height 256
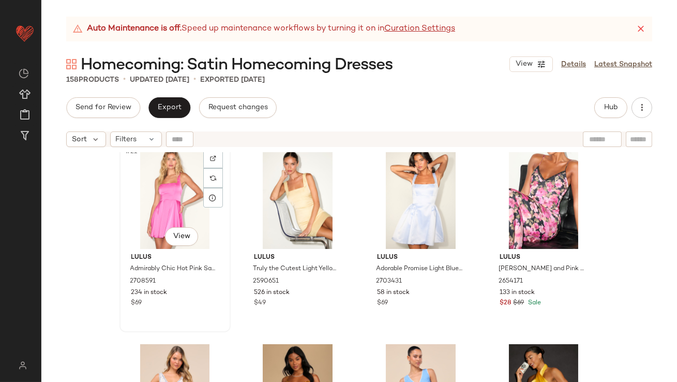
click at [163, 198] on div "#21 View" at bounding box center [175, 196] width 104 height 105
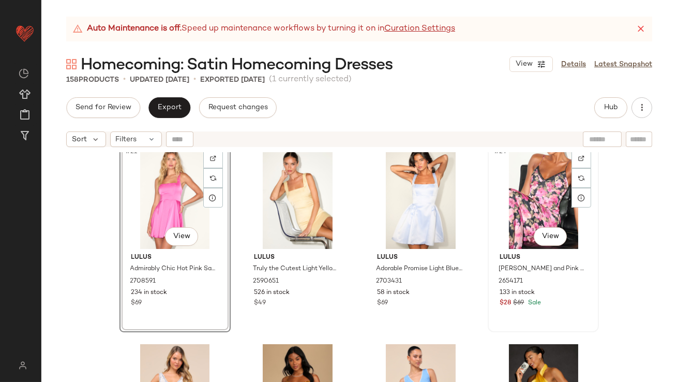
click at [516, 196] on div "#24 View" at bounding box center [544, 196] width 104 height 105
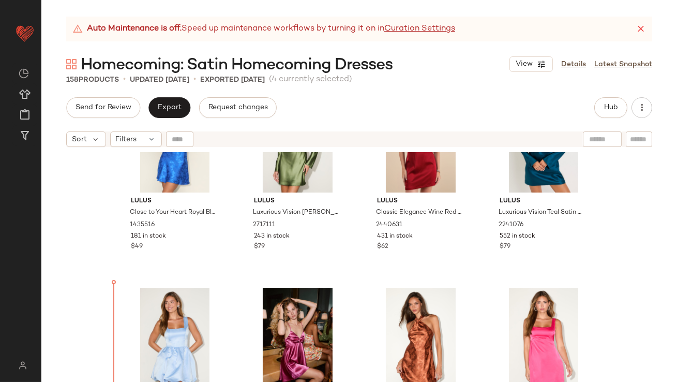
scroll to position [496, 0]
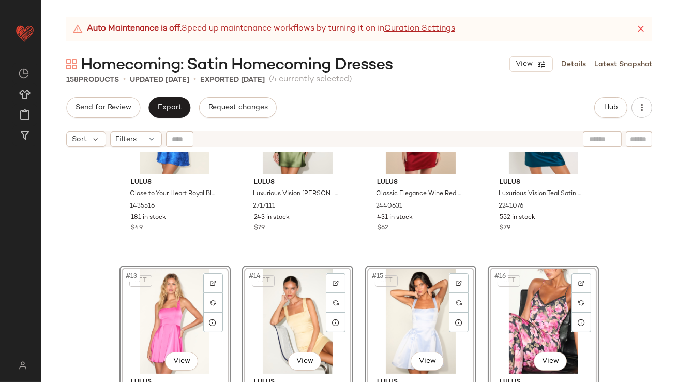
click at [102, 274] on div "Lulus Close to Your Heart Royal Blue Satin Jacquard Cowl Slip Dress 1435516 181…" at bounding box center [359, 280] width 636 height 256
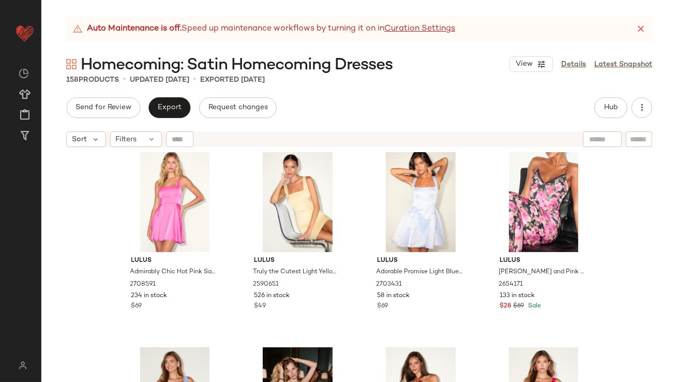
scroll to position [643, 0]
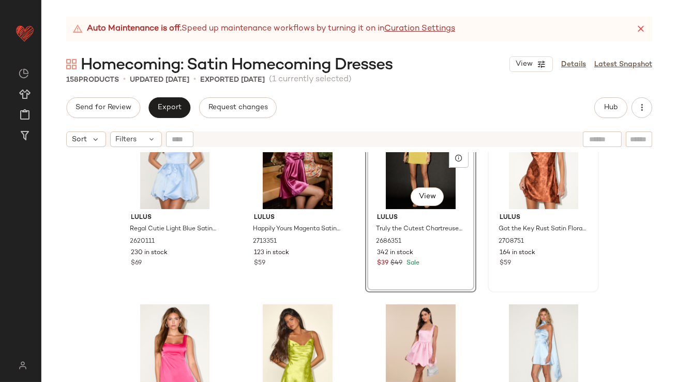
scroll to position [865, 0]
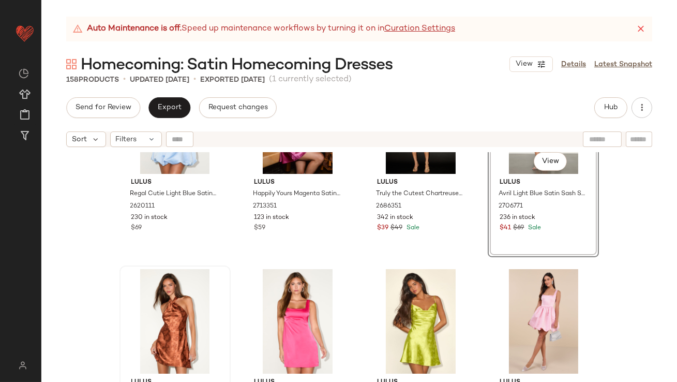
scroll to position [900, 0]
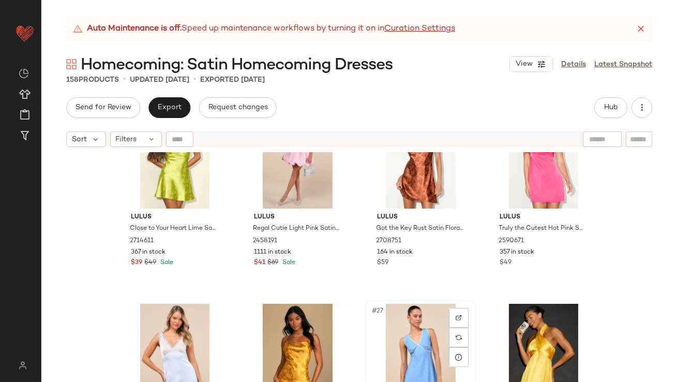
scroll to position [1061, 0]
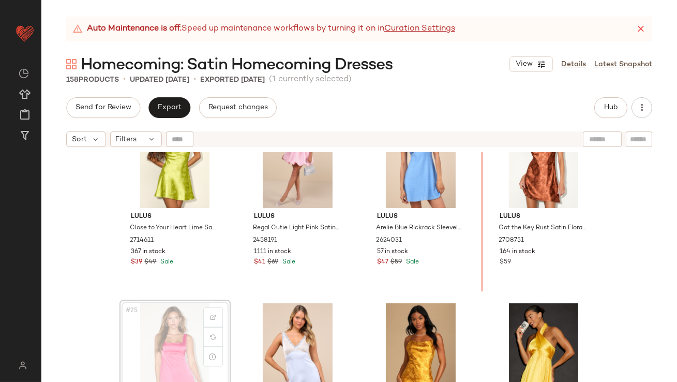
drag, startPoint x: 157, startPoint y: 351, endPoint x: 177, endPoint y: 340, distance: 22.7
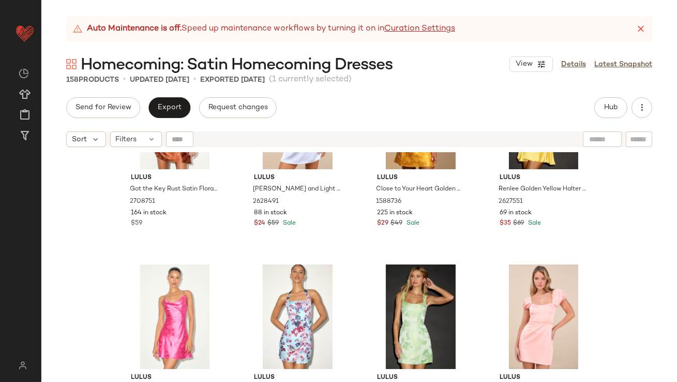
scroll to position [1295, 0]
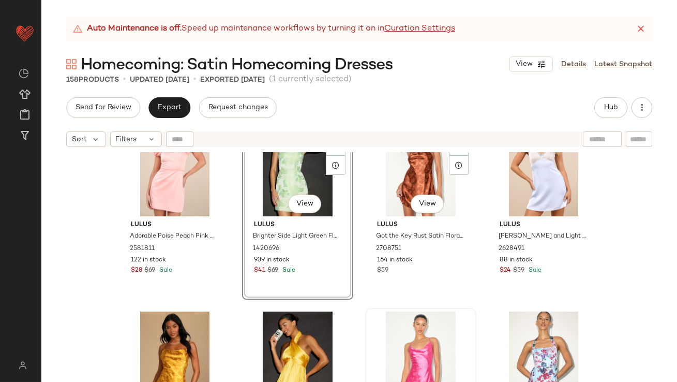
scroll to position [1254, 0]
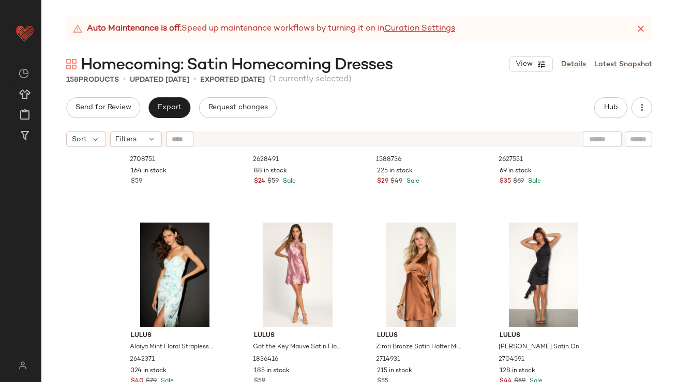
scroll to position [1662, 0]
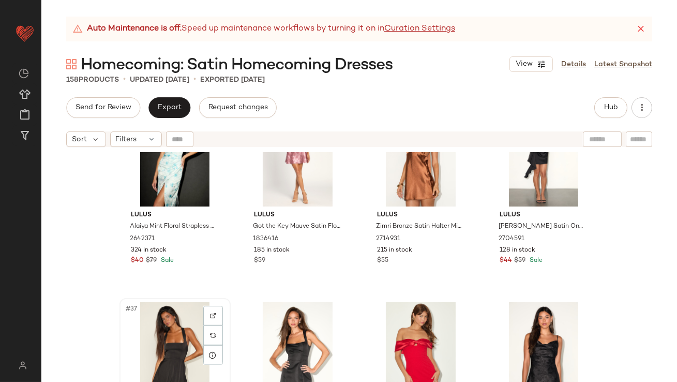
click at [171, 315] on div "#37 View" at bounding box center [175, 354] width 104 height 105
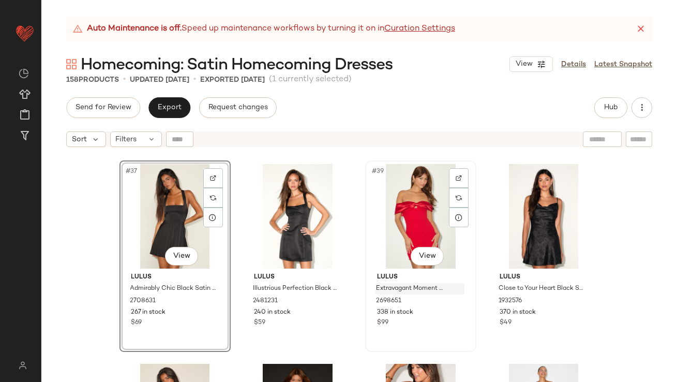
scroll to position [1796, 0]
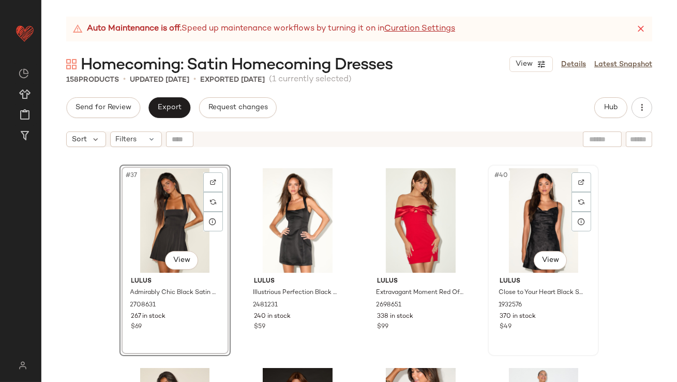
click at [529, 226] on div "#40 View" at bounding box center [544, 220] width 104 height 105
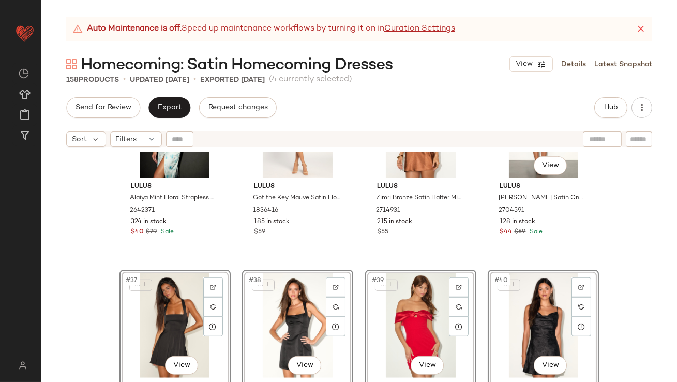
scroll to position [1627, 0]
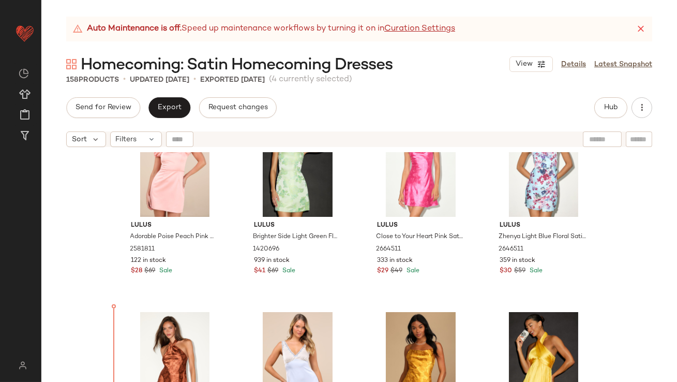
drag, startPoint x: 162, startPoint y: 347, endPoint x: 162, endPoint y: 331, distance: 16.6
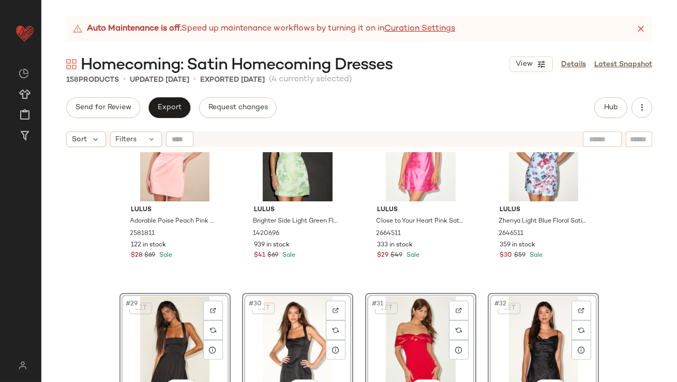
click at [100, 298] on div "Lulus Adorable Poise Peach Pink Pearl Puff Sleeve Mini Dress 2581811 122 in sto…" at bounding box center [359, 280] width 636 height 256
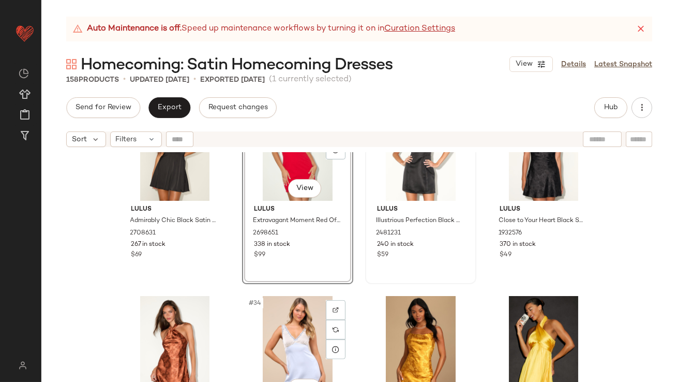
scroll to position [1470, 0]
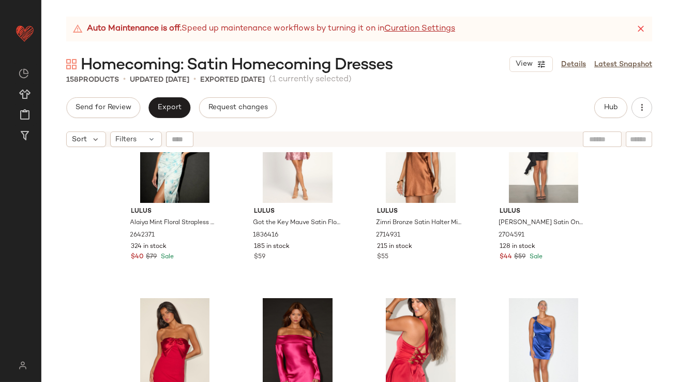
scroll to position [1893, 0]
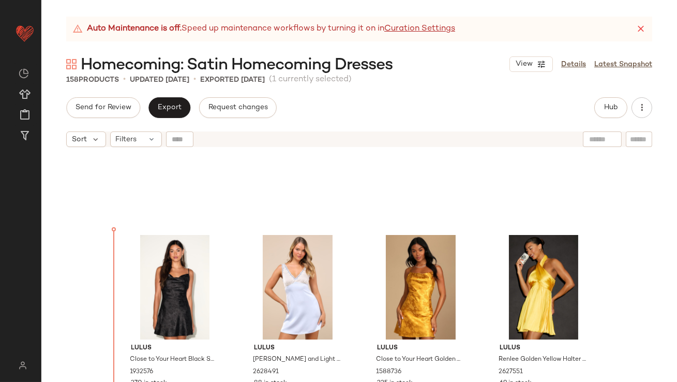
drag, startPoint x: 408, startPoint y: 313, endPoint x: 402, endPoint y: 313, distance: 6.2
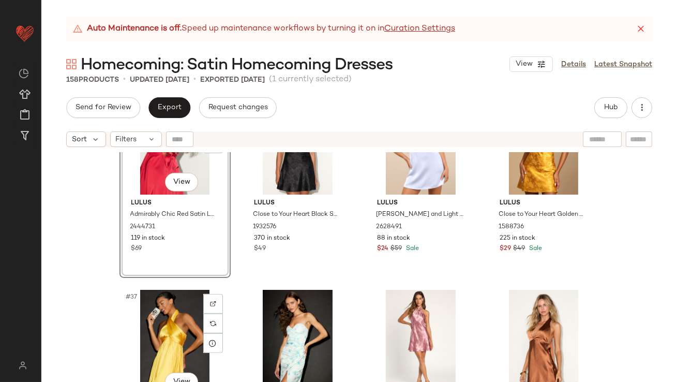
scroll to position [1754, 0]
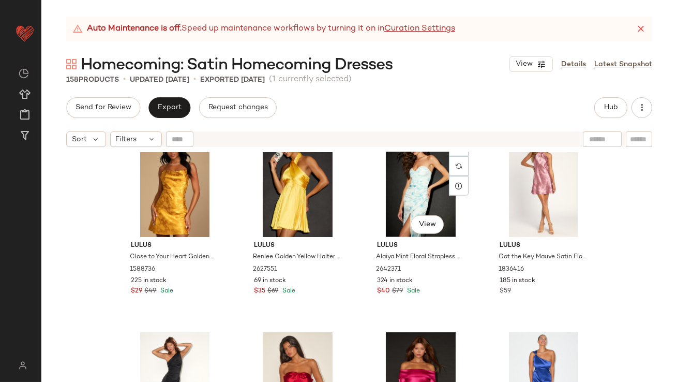
scroll to position [1927, 0]
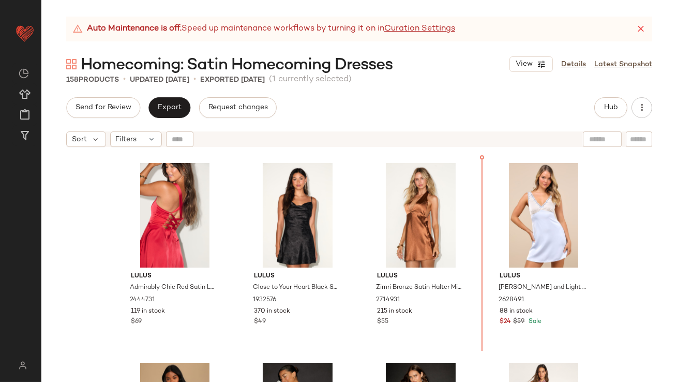
drag, startPoint x: 162, startPoint y: 270, endPoint x: 169, endPoint y: 269, distance: 6.8
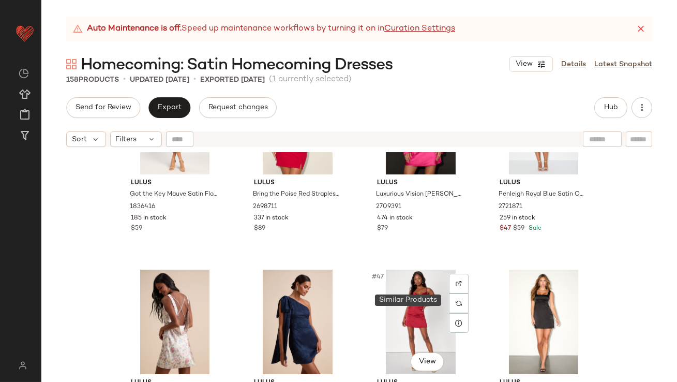
scroll to position [2096, 0]
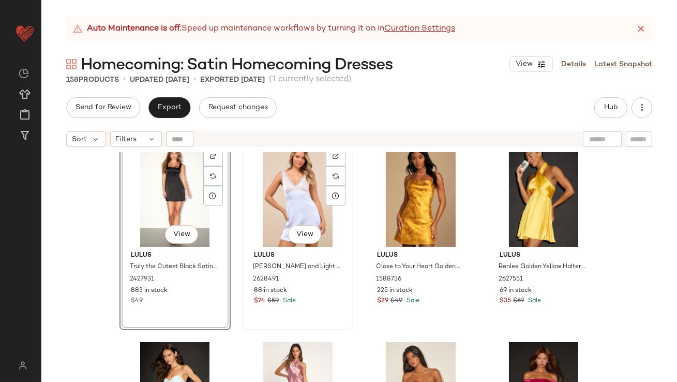
scroll to position [1928, 0]
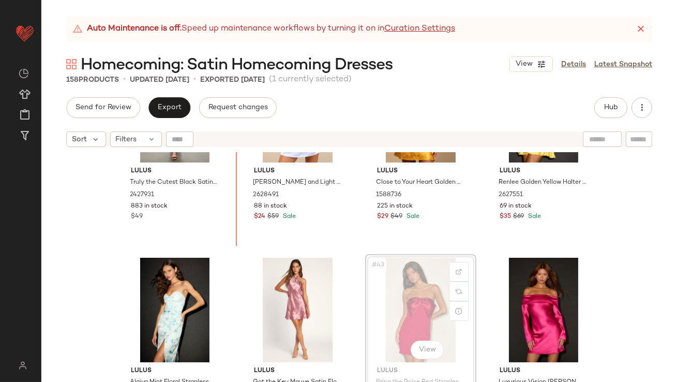
drag, startPoint x: 433, startPoint y: 294, endPoint x: 426, endPoint y: 294, distance: 6.2
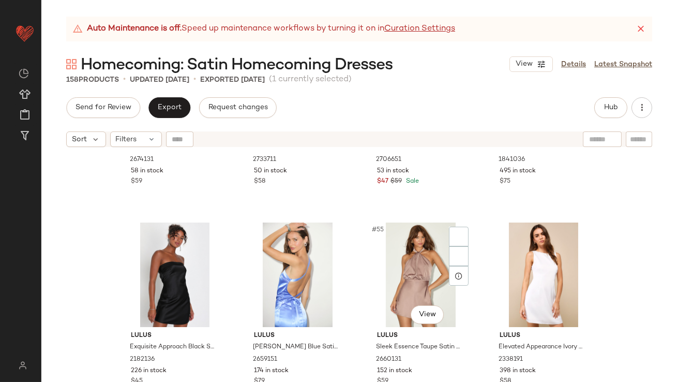
scroll to position [2597, 0]
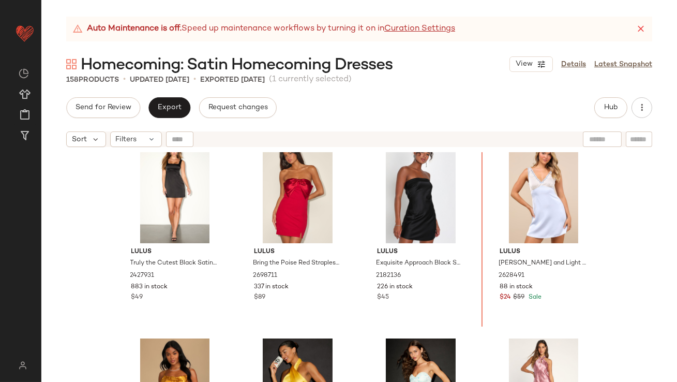
drag, startPoint x: 401, startPoint y: 268, endPoint x: 409, endPoint y: 262, distance: 10.5
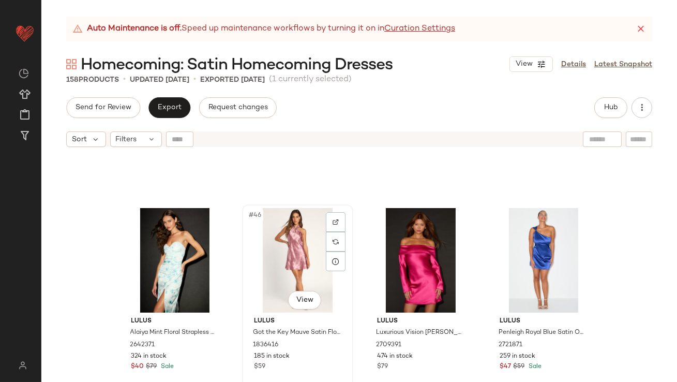
scroll to position [2333, 0]
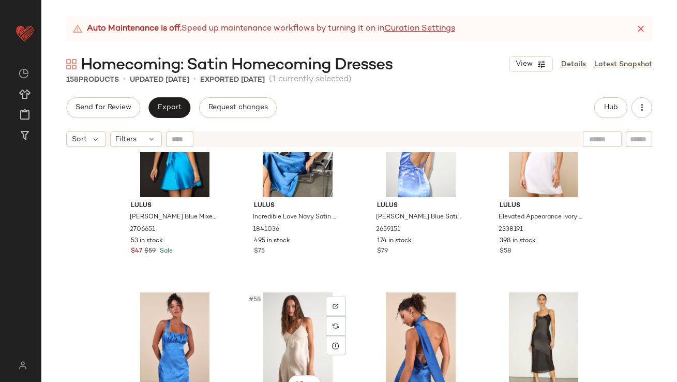
scroll to position [2771, 0]
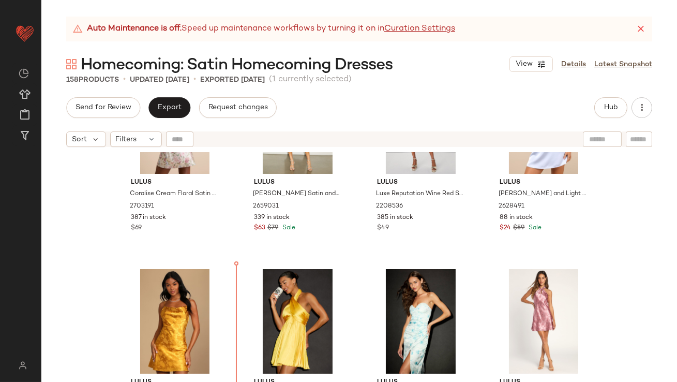
scroll to position [2094, 0]
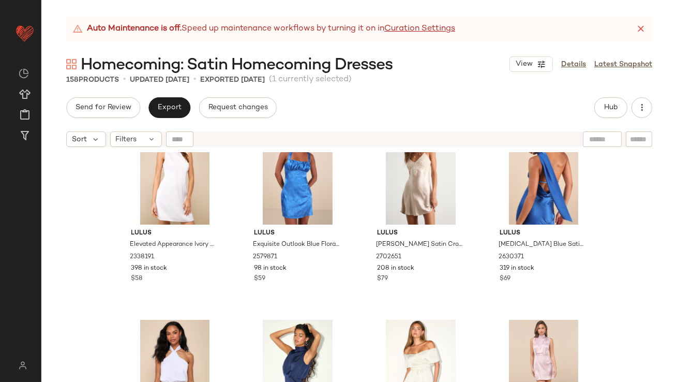
scroll to position [2825, 0]
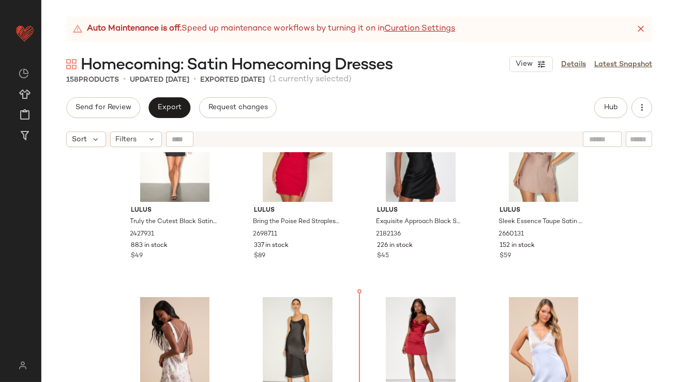
scroll to position [1868, 0]
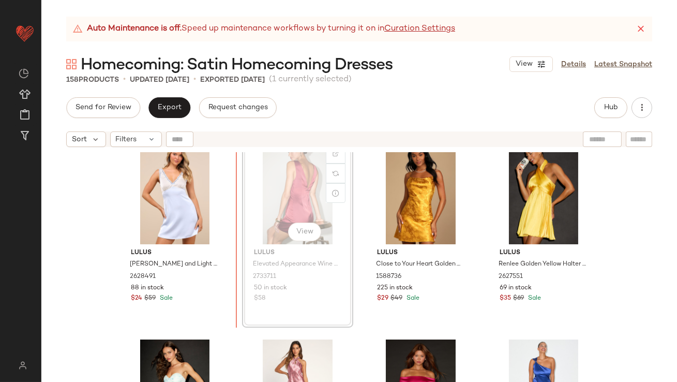
scroll to position [2222, 0]
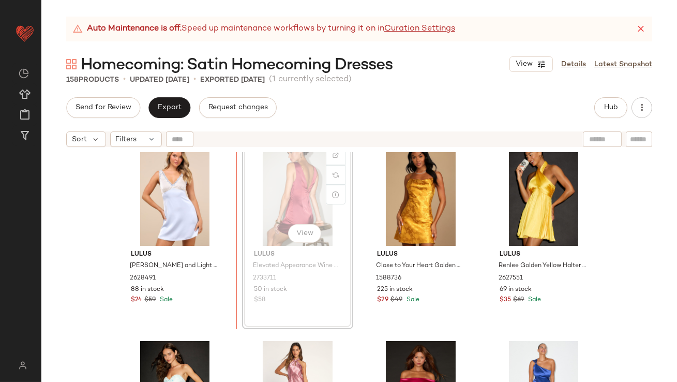
drag, startPoint x: 286, startPoint y: 213, endPoint x: 275, endPoint y: 213, distance: 10.3
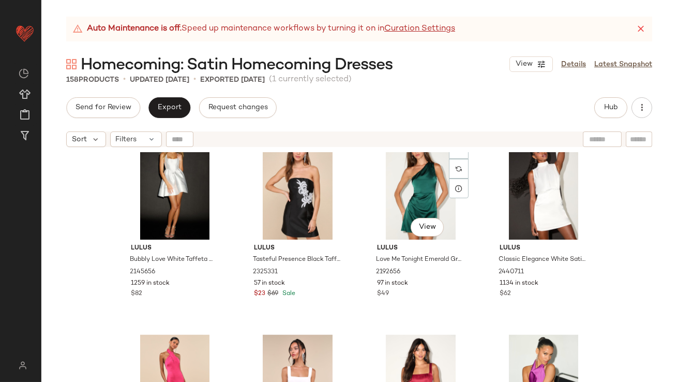
scroll to position [3956, 0]
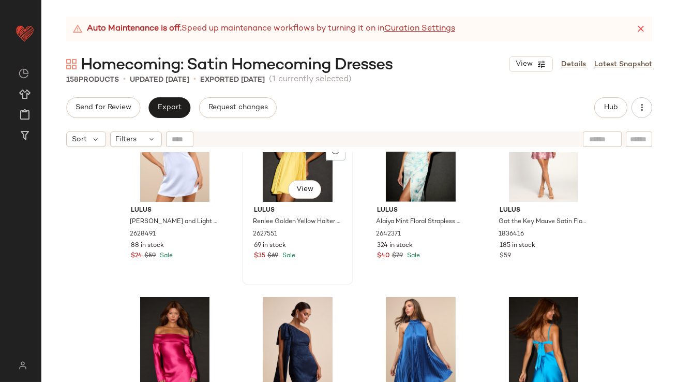
scroll to position [2482, 0]
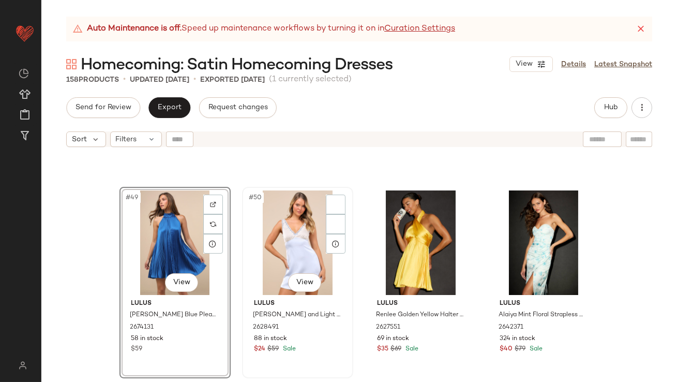
scroll to position [2359, 0]
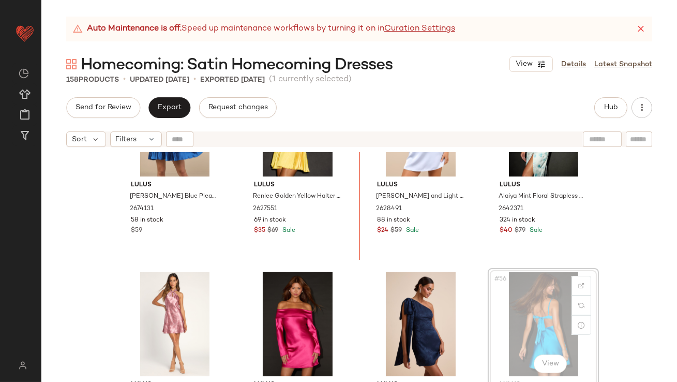
drag, startPoint x: 510, startPoint y: 308, endPoint x: 497, endPoint y: 307, distance: 12.5
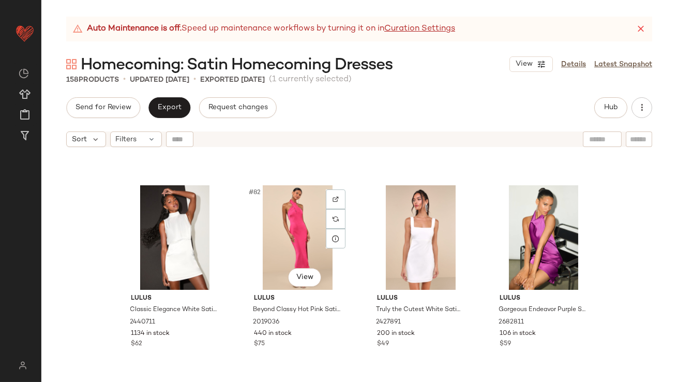
scroll to position [3908, 0]
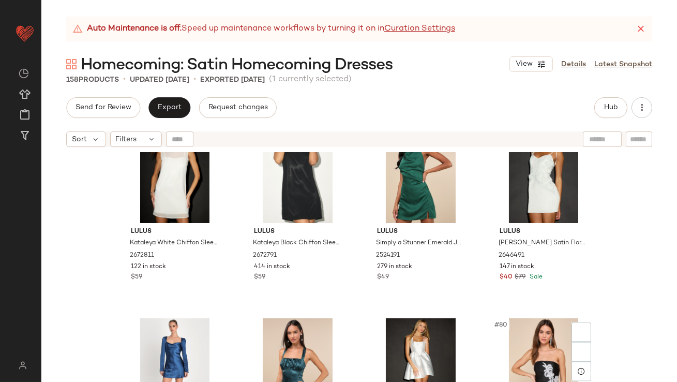
scroll to position [3661, 0]
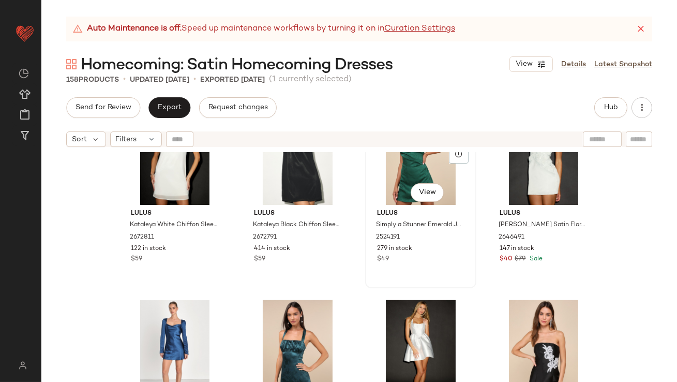
click at [410, 160] on div "#75 View" at bounding box center [421, 152] width 104 height 105
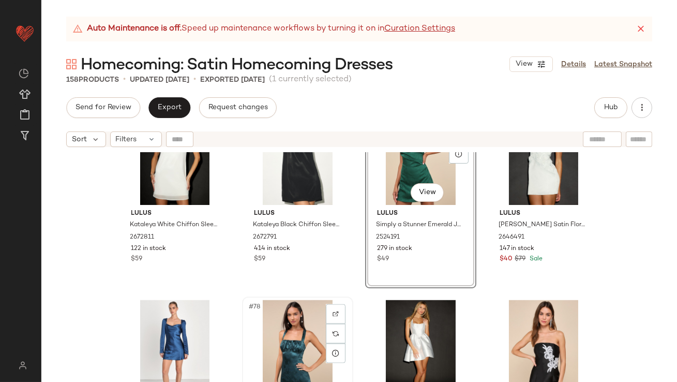
click at [278, 300] on div "#78 View" at bounding box center [298, 352] width 104 height 105
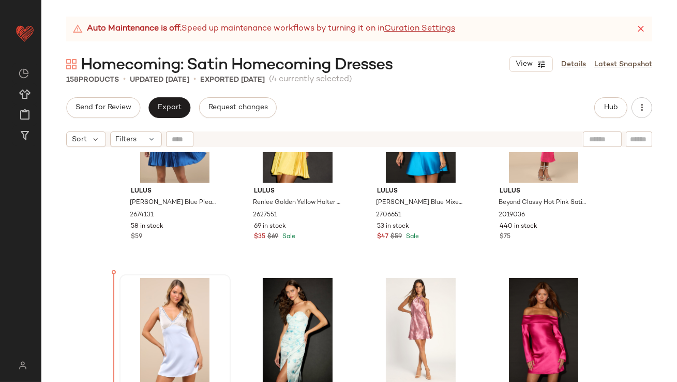
scroll to position [2492, 0]
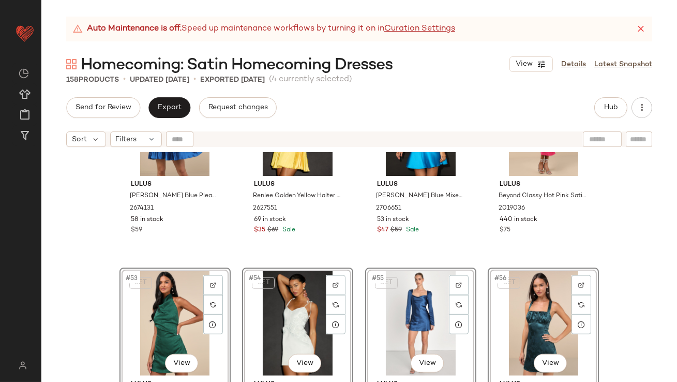
click at [93, 297] on div "Lulus Ceslie Blue Pleated Shift Mini Dress 2674131 58 in stock $59 Lulus Renlee…" at bounding box center [359, 280] width 636 height 256
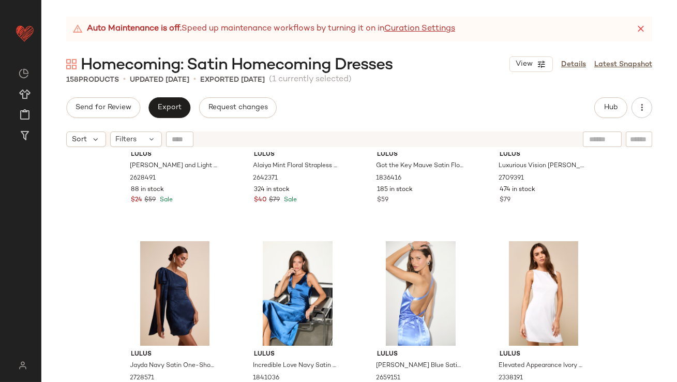
scroll to position [2971, 0]
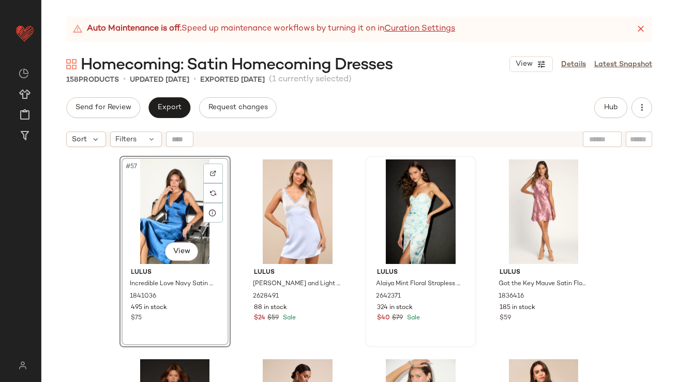
scroll to position [2830, 0]
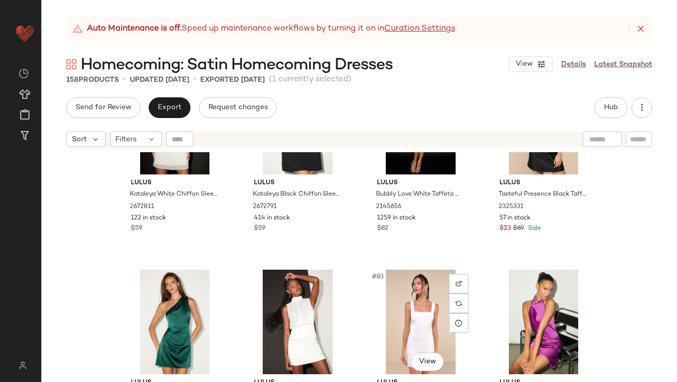
scroll to position [3917, 0]
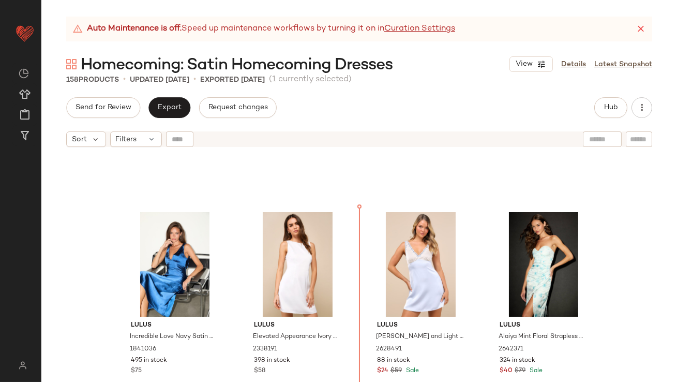
drag, startPoint x: 166, startPoint y: 290, endPoint x: 183, endPoint y: 286, distance: 17.6
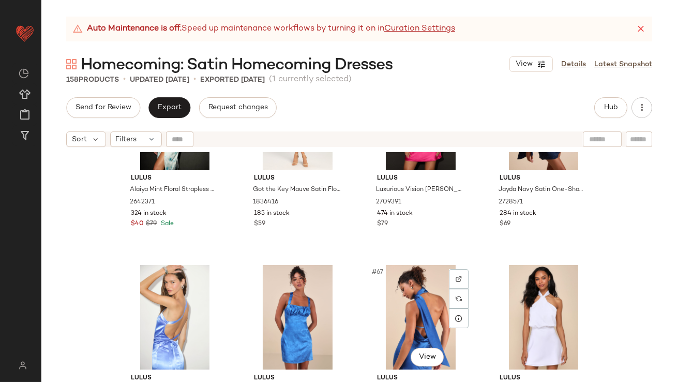
scroll to position [3111, 0]
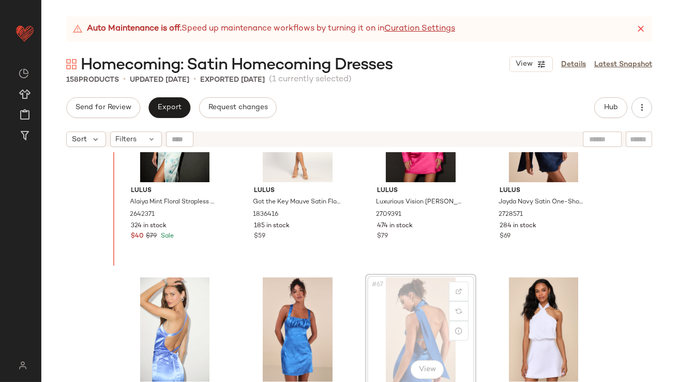
scroll to position [3078, 0]
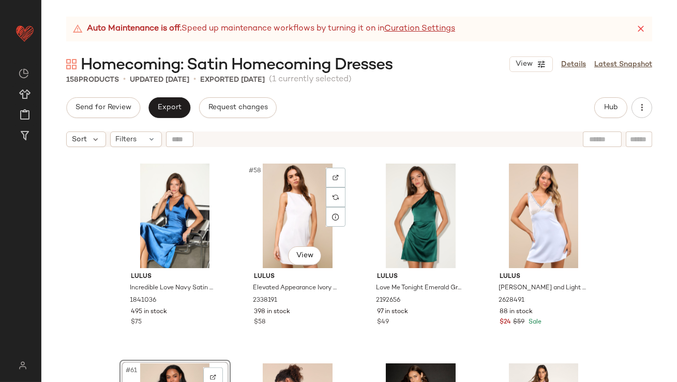
scroll to position [2934, 0]
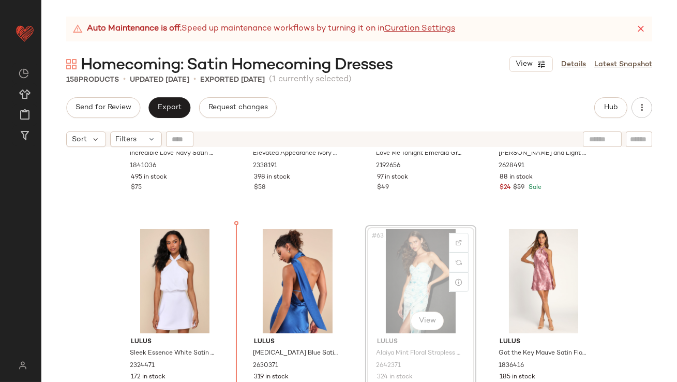
drag, startPoint x: 390, startPoint y: 279, endPoint x: 376, endPoint y: 280, distance: 14.5
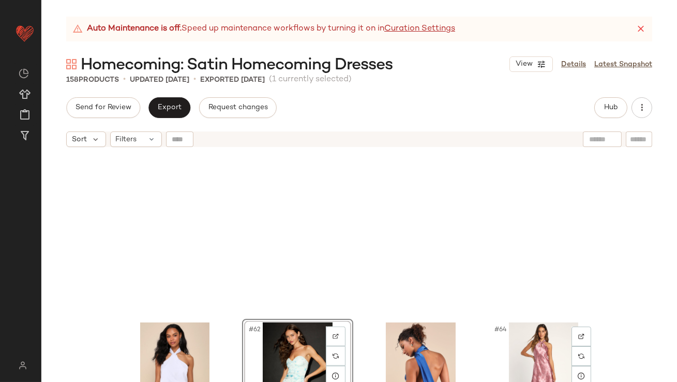
scroll to position [2827, 0]
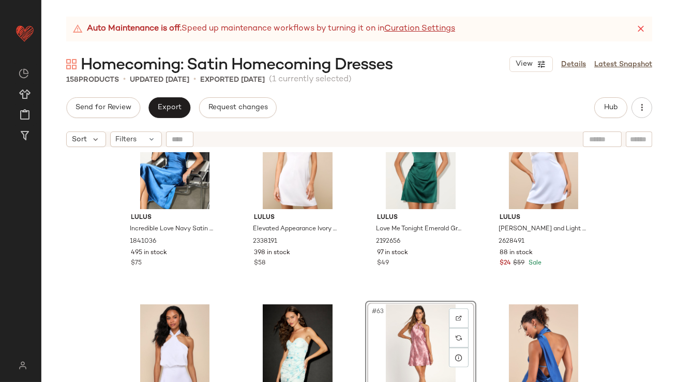
scroll to position [2918, 0]
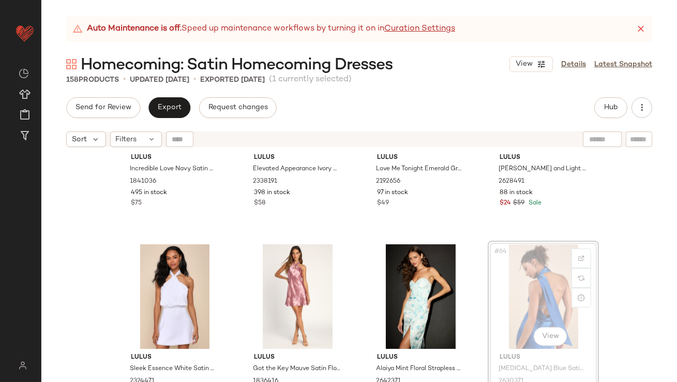
drag, startPoint x: 526, startPoint y: 292, endPoint x: 517, endPoint y: 292, distance: 8.3
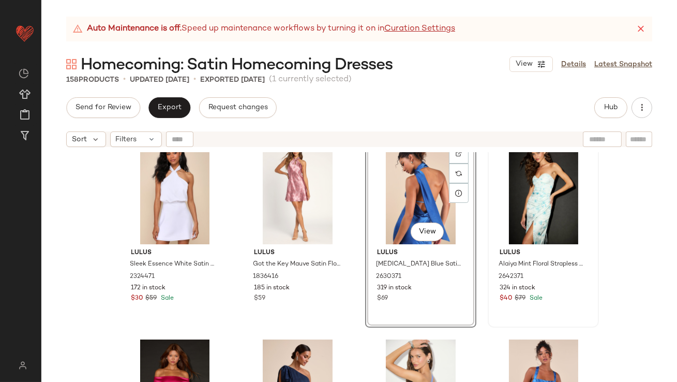
scroll to position [3092, 0]
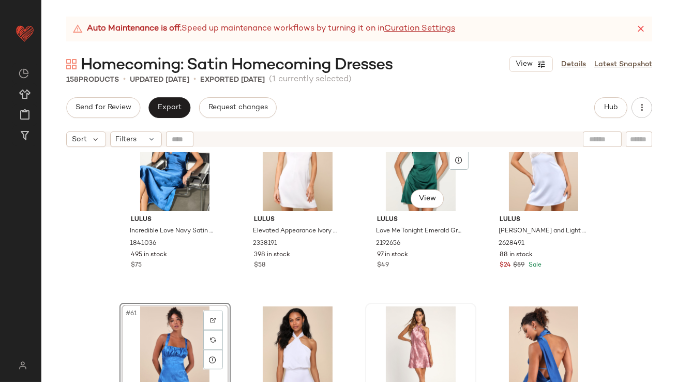
scroll to position [2872, 0]
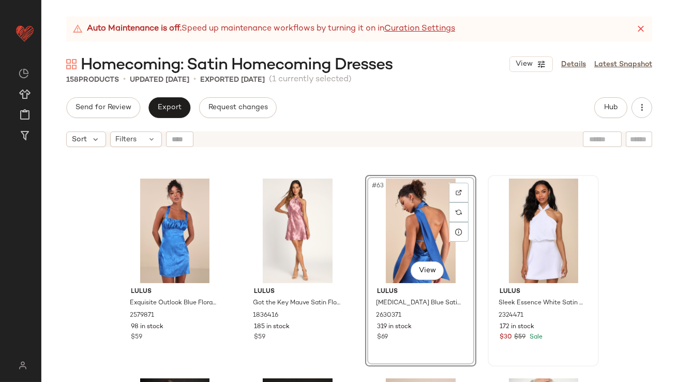
scroll to position [3092, 0]
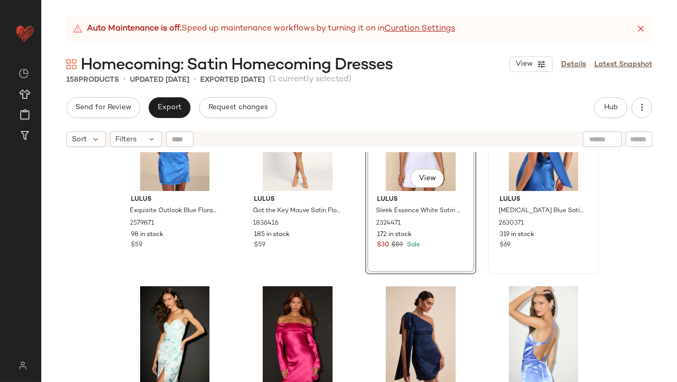
scroll to position [3073, 0]
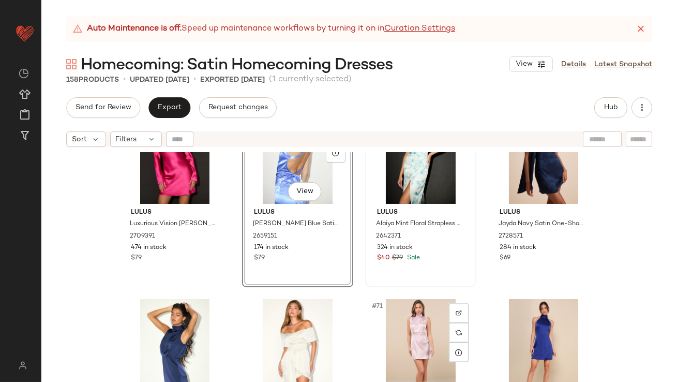
scroll to position [3282, 0]
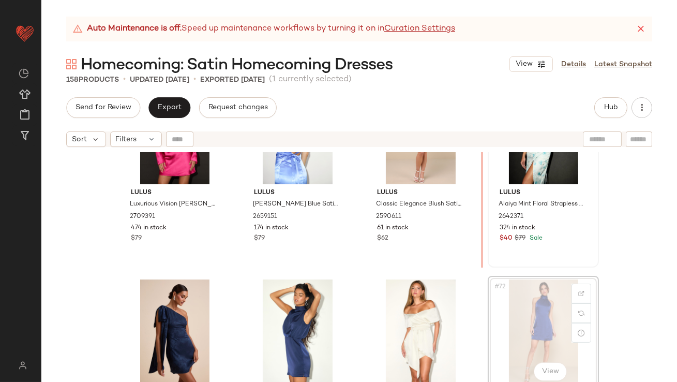
drag, startPoint x: 526, startPoint y: 338, endPoint x: 495, endPoint y: 194, distance: 147.3
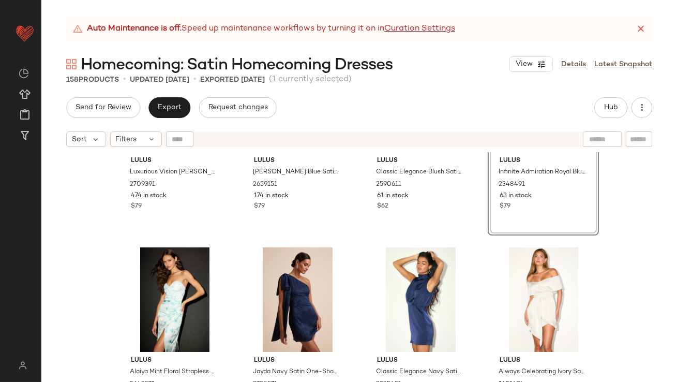
scroll to position [3326, 0]
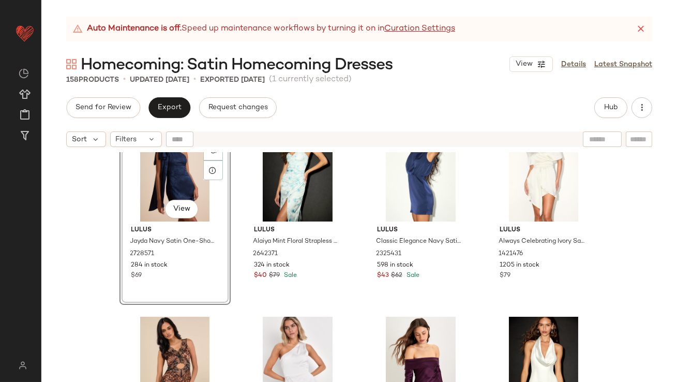
scroll to position [3443, 0]
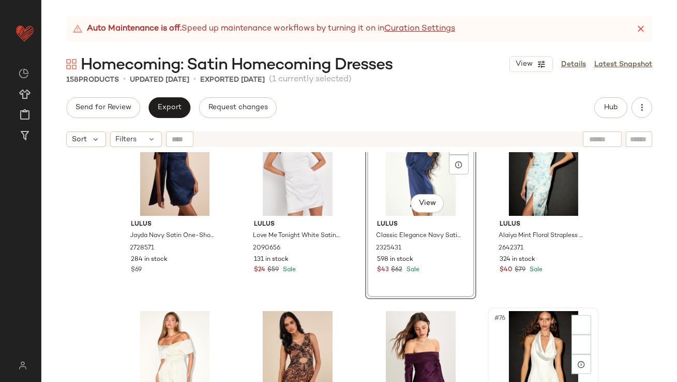
scroll to position [3483, 0]
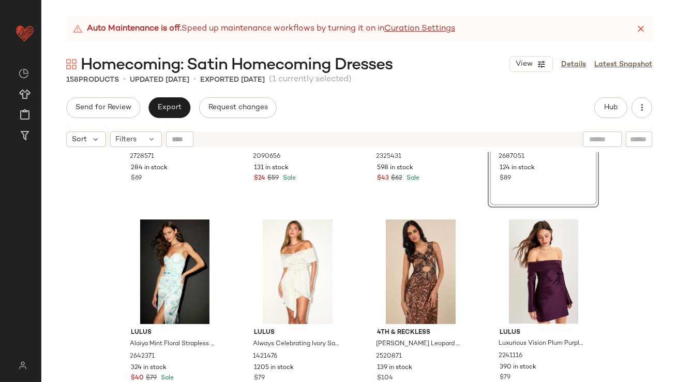
scroll to position [3627, 0]
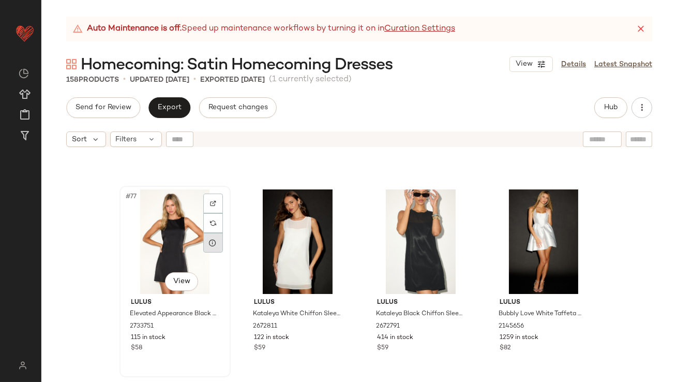
click at [167, 248] on div "#77 View" at bounding box center [175, 241] width 104 height 105
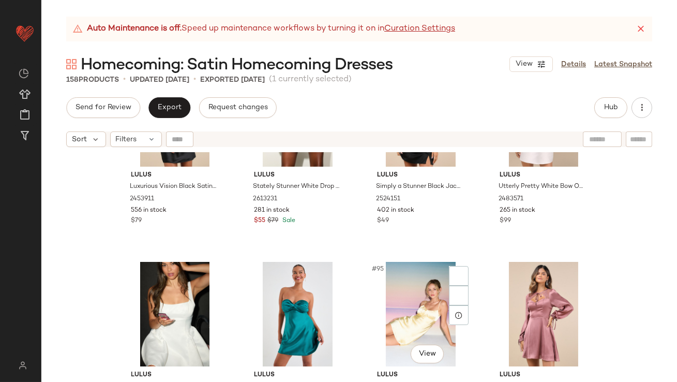
scroll to position [4502, 0]
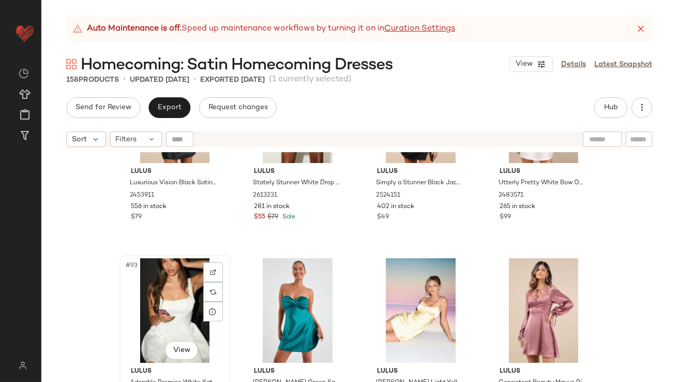
click at [156, 322] on div "#93 View" at bounding box center [175, 310] width 104 height 105
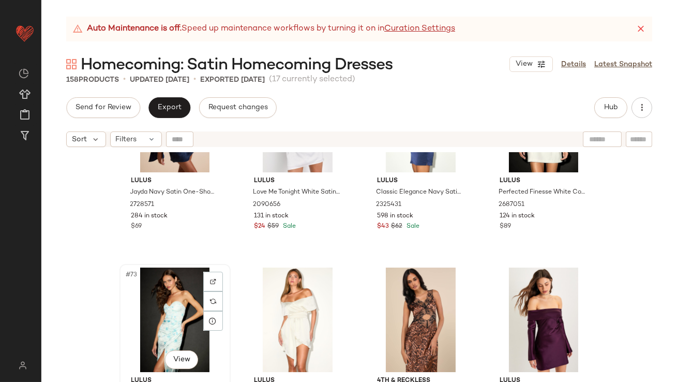
scroll to position [3494, 0]
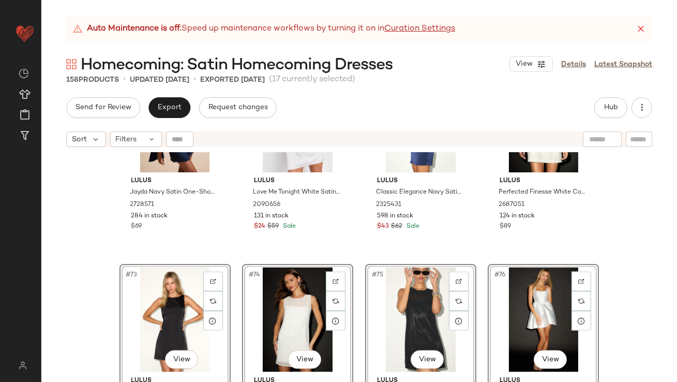
click at [91, 276] on div "Lulus Jayda Navy Satin One-Shoulder Sash Mini Dress 2728571 284 in stock $69 Lu…" at bounding box center [359, 280] width 636 height 256
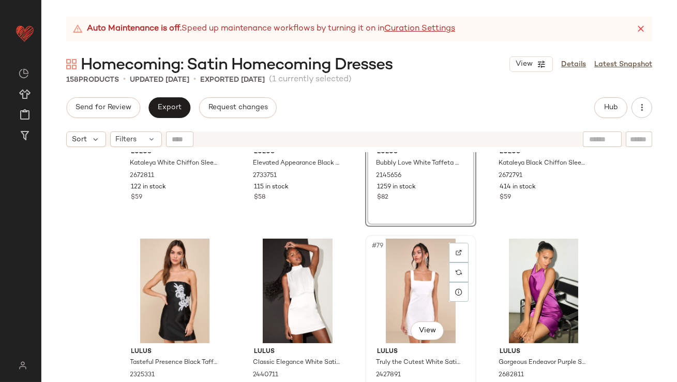
scroll to position [3826, 0]
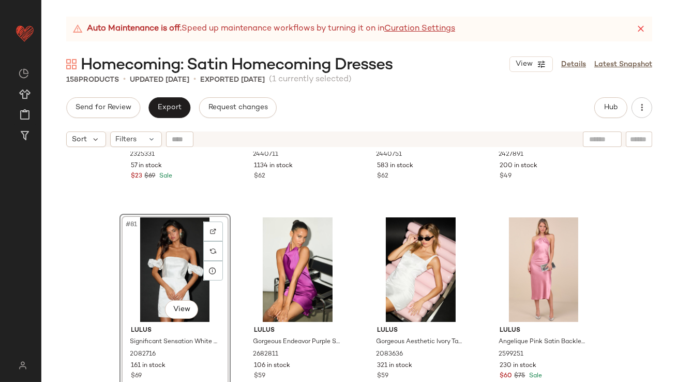
scroll to position [4079, 0]
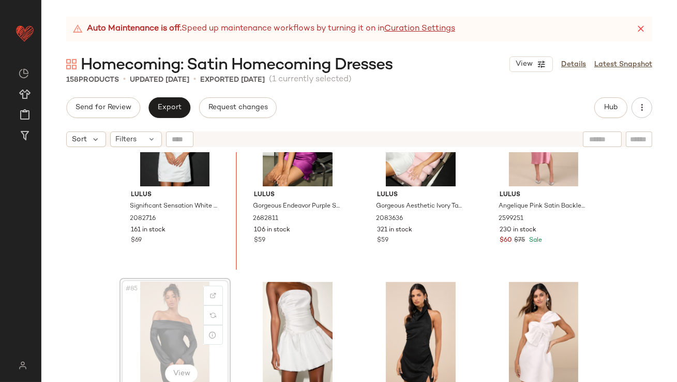
drag, startPoint x: 152, startPoint y: 316, endPoint x: 165, endPoint y: 300, distance: 20.9
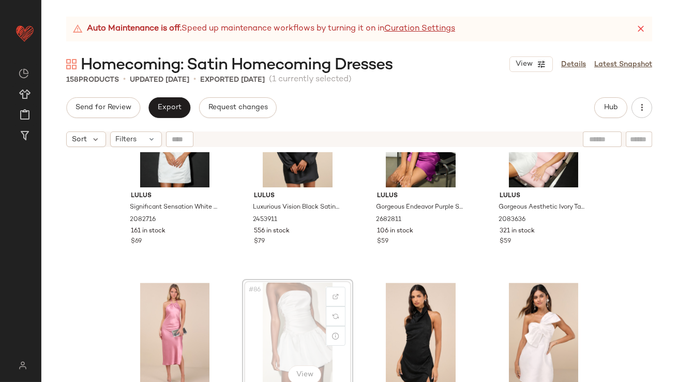
drag, startPoint x: 290, startPoint y: 341, endPoint x: 293, endPoint y: 336, distance: 5.6
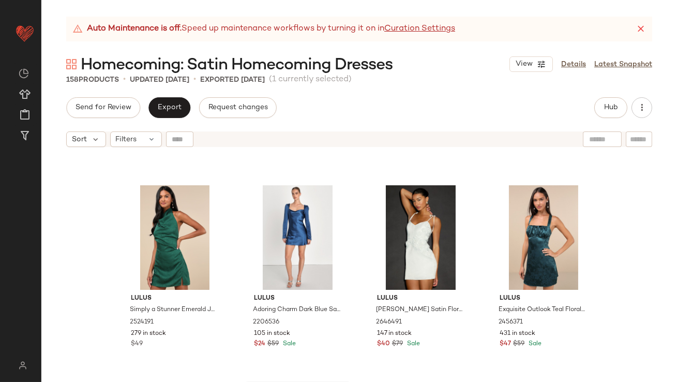
scroll to position [2796, 0]
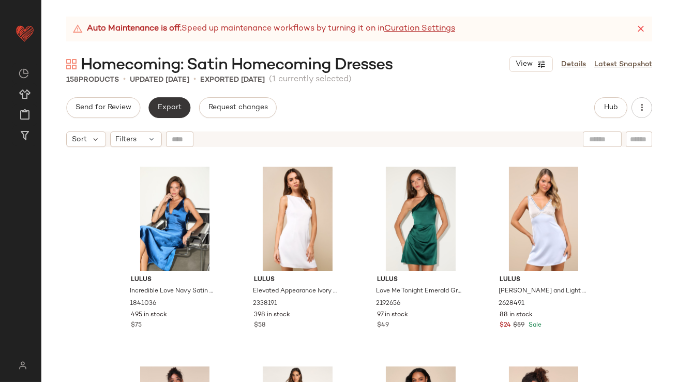
click at [157, 110] on span "Export" at bounding box center [169, 107] width 24 height 8
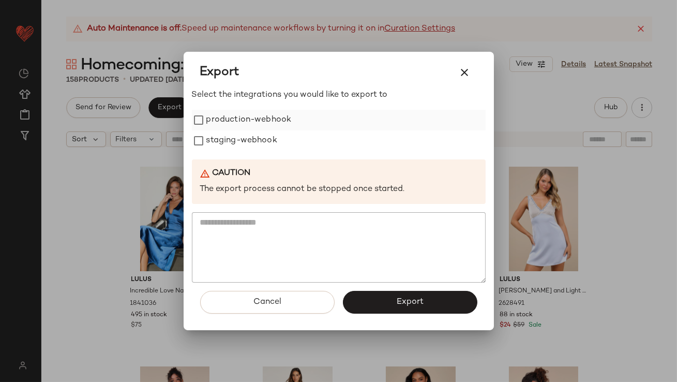
click at [236, 129] on label "production-webhook" at bounding box center [248, 120] width 85 height 21
click at [236, 145] on label "staging-webhook" at bounding box center [241, 140] width 71 height 21
click at [437, 307] on button "Export" at bounding box center [410, 302] width 135 height 23
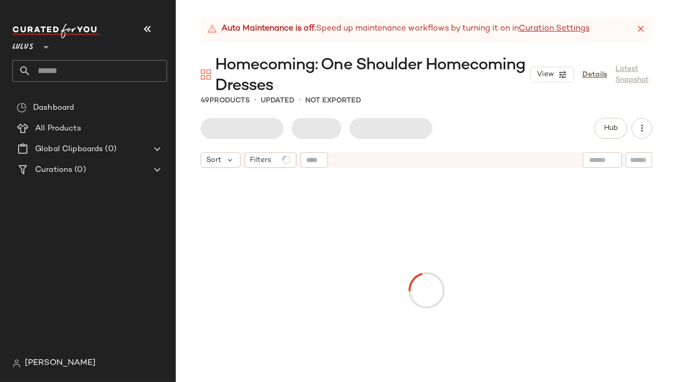
click at [147, 26] on icon "button" at bounding box center [147, 29] width 12 height 12
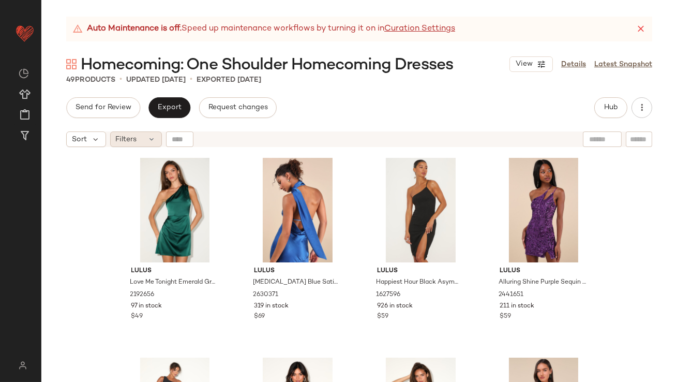
click at [140, 143] on div "Filters" at bounding box center [136, 139] width 52 height 16
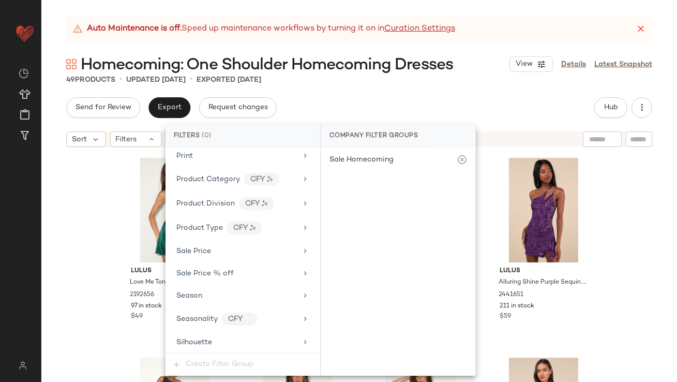
scroll to position [784, 0]
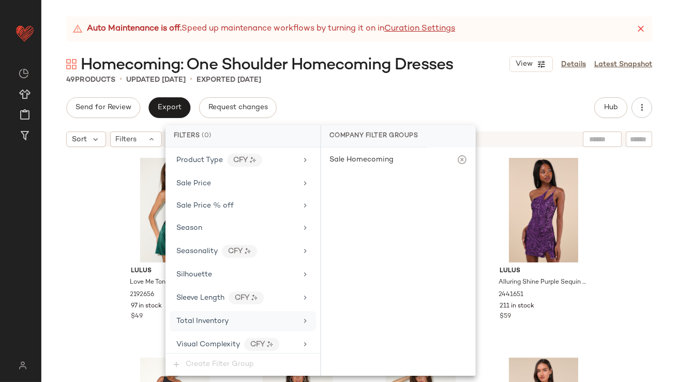
click at [219, 317] on span "Total Inventory" at bounding box center [202, 321] width 52 height 8
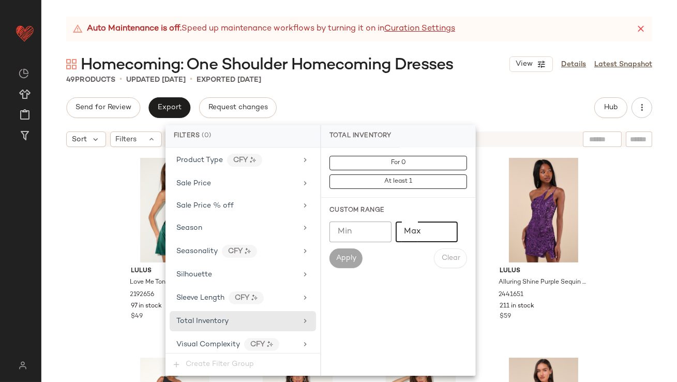
click at [420, 241] on input "Max" at bounding box center [427, 231] width 62 height 21
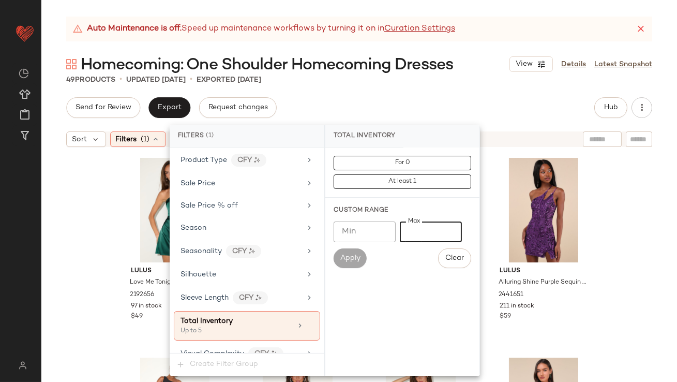
type input "*"
click at [450, 81] on div "49 Products • updated [DATE] • Exported [DATE]" at bounding box center [359, 80] width 636 height 10
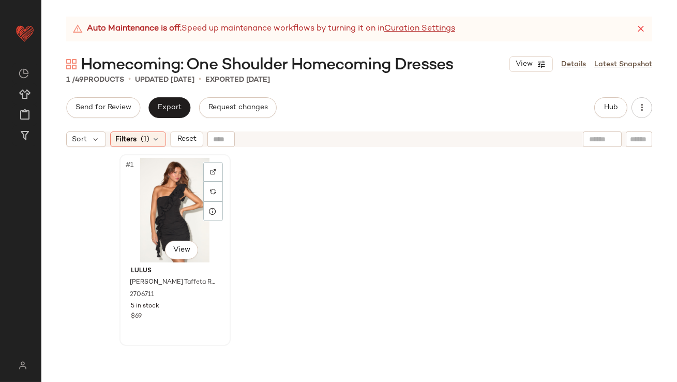
click at [173, 194] on div "#1 View" at bounding box center [175, 210] width 104 height 105
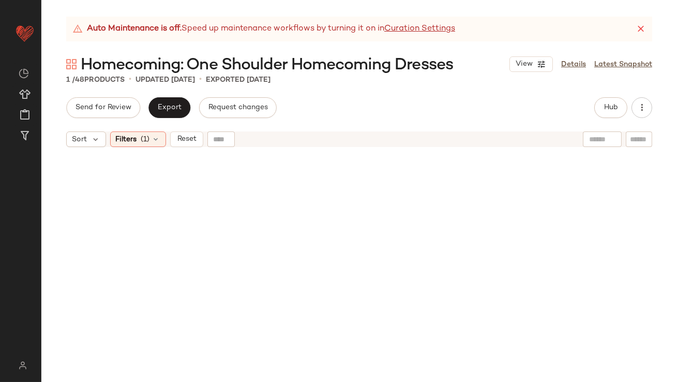
click at [142, 217] on div at bounding box center [360, 281] width 480 height 254
click at [152, 141] on icon at bounding box center [156, 139] width 8 height 8
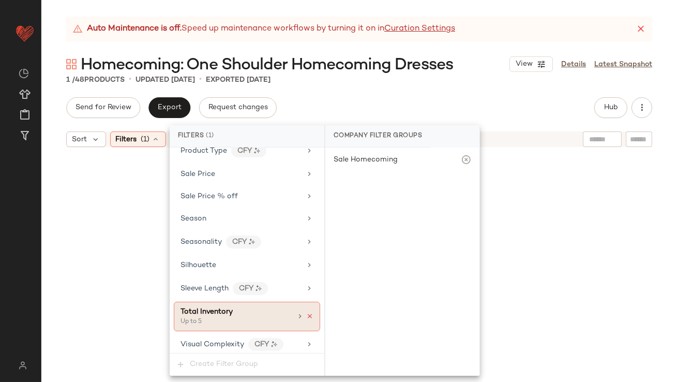
click at [306, 313] on icon at bounding box center [309, 316] width 7 height 7
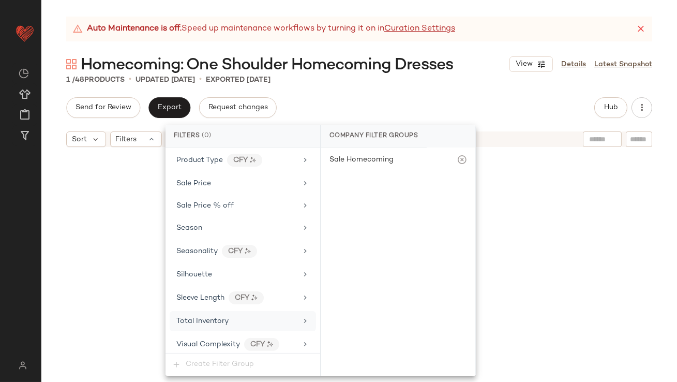
click at [422, 106] on div "Send for Review Export Request changes Hub" at bounding box center [359, 107] width 586 height 21
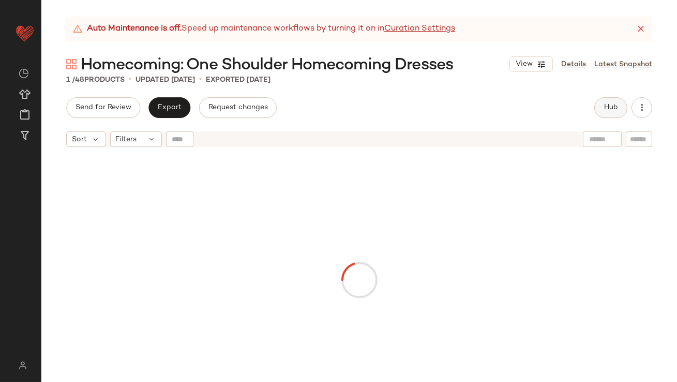
click at [602, 101] on button "Hub" at bounding box center [611, 107] width 33 height 21
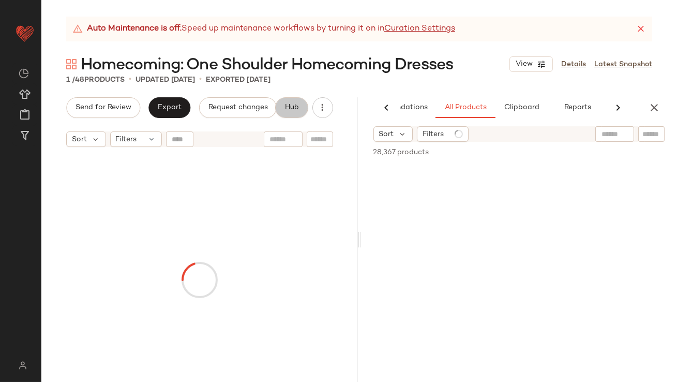
scroll to position [0, 58]
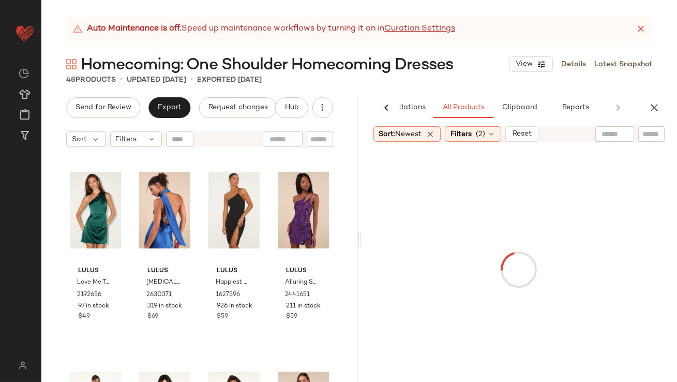
click at [639, 32] on icon at bounding box center [641, 29] width 10 height 10
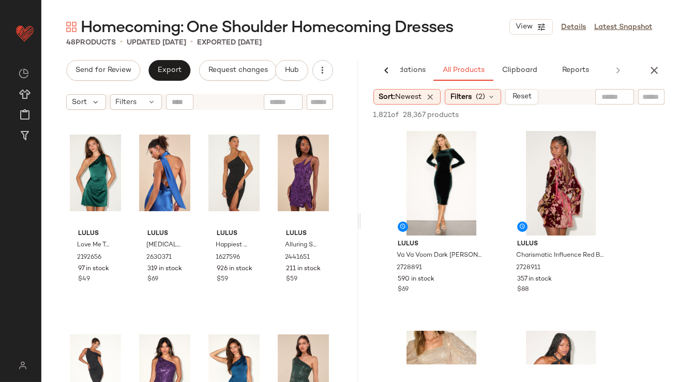
click at [659, 67] on icon "button" at bounding box center [654, 70] width 12 height 12
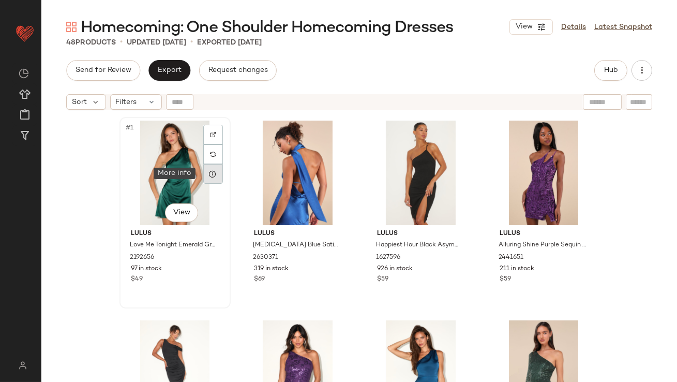
click at [204, 174] on div at bounding box center [213, 174] width 20 height 20
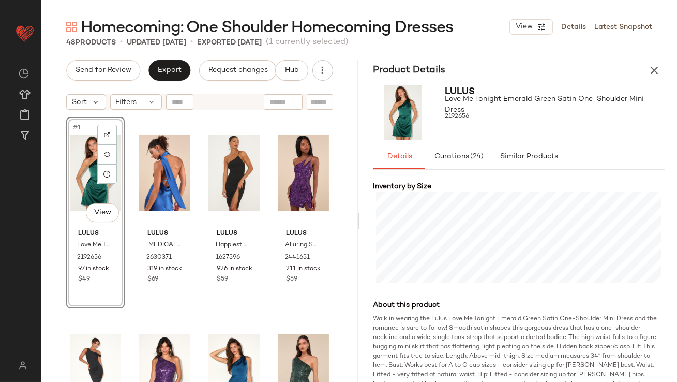
scroll to position [269, 0]
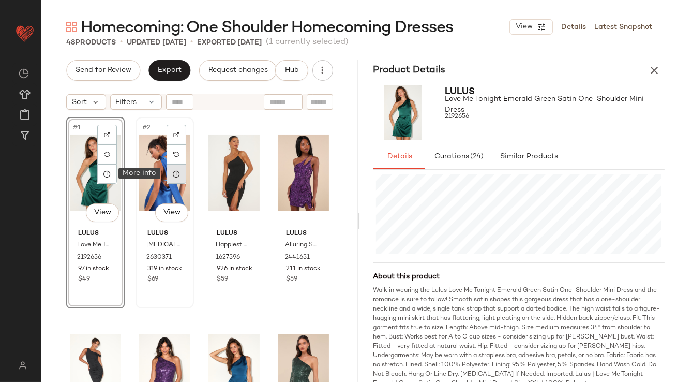
click at [175, 175] on icon at bounding box center [176, 174] width 8 height 8
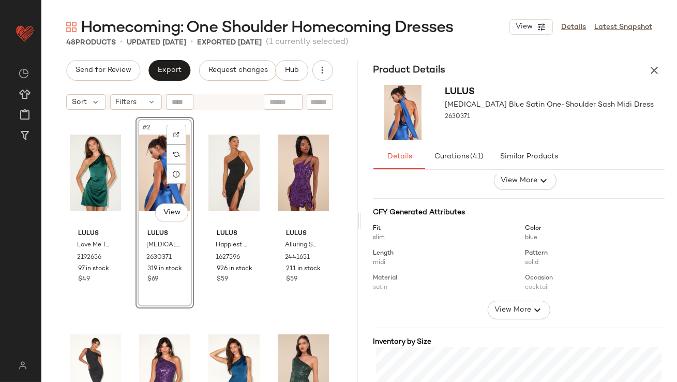
scroll to position [257, 0]
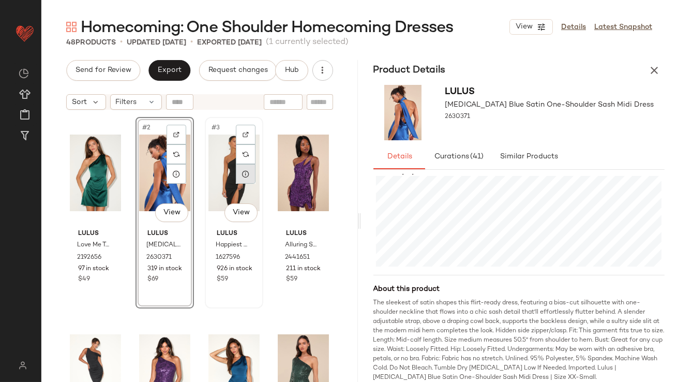
click at [245, 174] on icon at bounding box center [246, 174] width 8 height 8
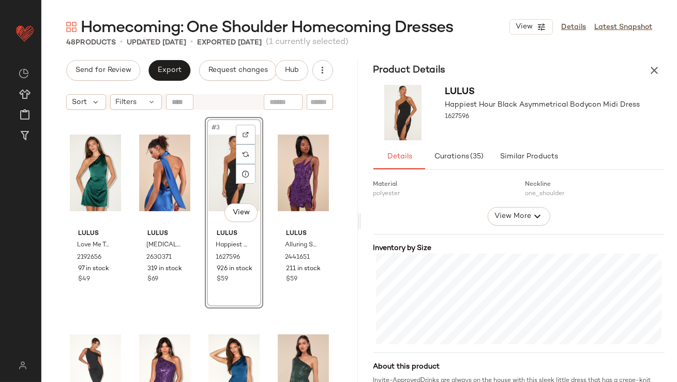
scroll to position [185, 0]
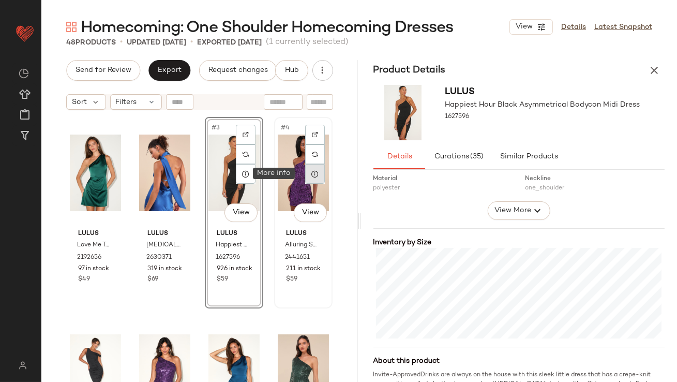
click at [307, 179] on div at bounding box center [315, 174] width 20 height 20
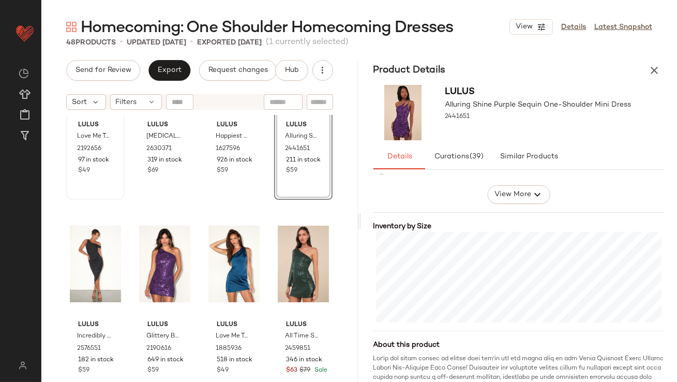
scroll to position [122, 0]
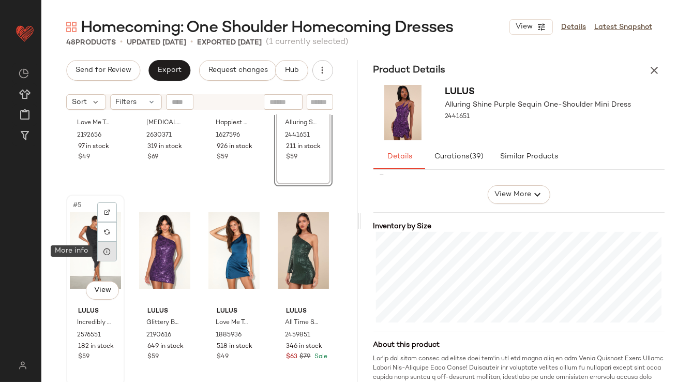
click at [112, 258] on div at bounding box center [107, 252] width 20 height 20
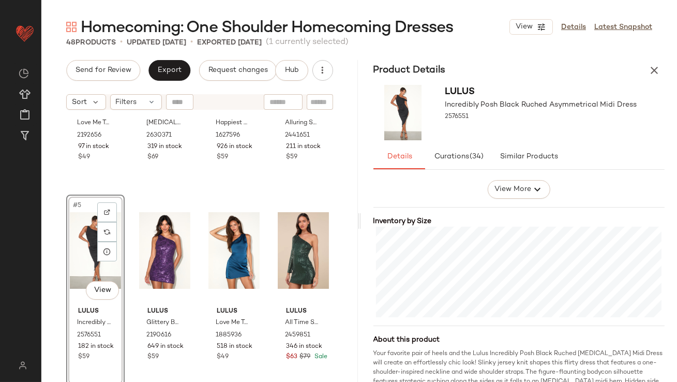
scroll to position [226, 0]
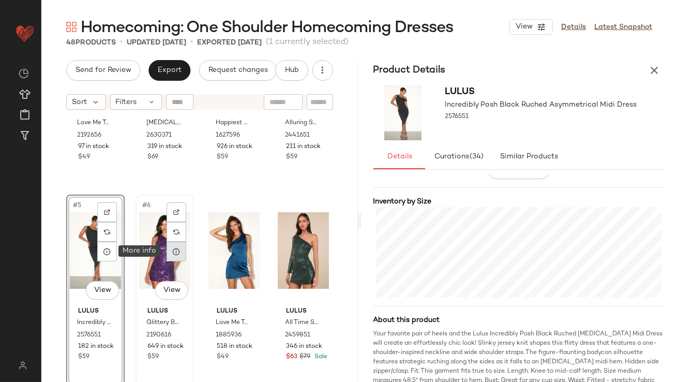
click at [179, 258] on div at bounding box center [177, 252] width 20 height 20
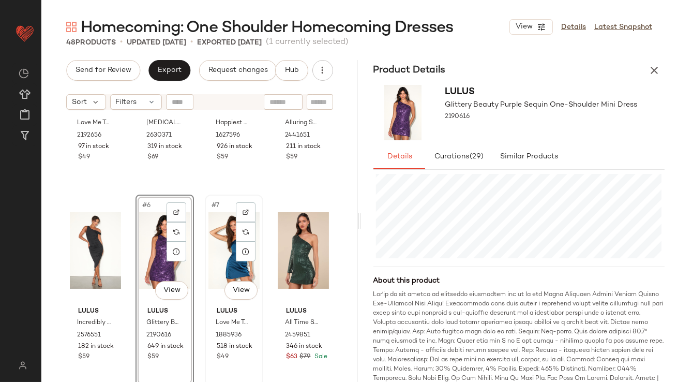
scroll to position [224, 0]
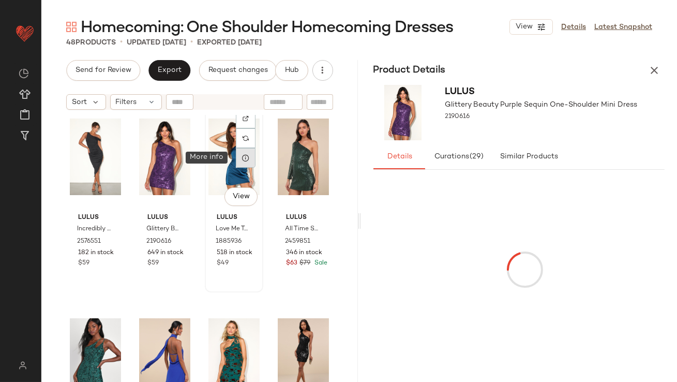
click at [240, 162] on div at bounding box center [246, 158] width 20 height 20
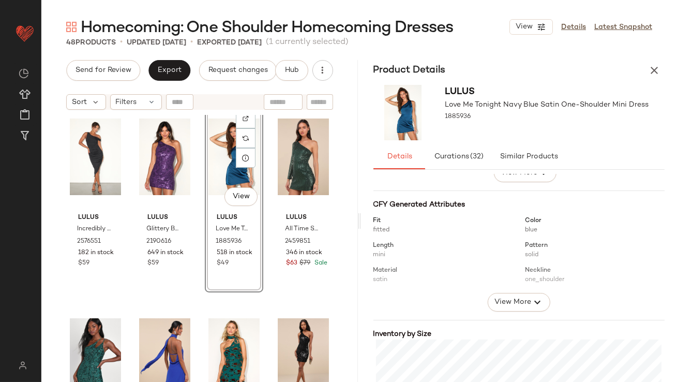
scroll to position [155, 0]
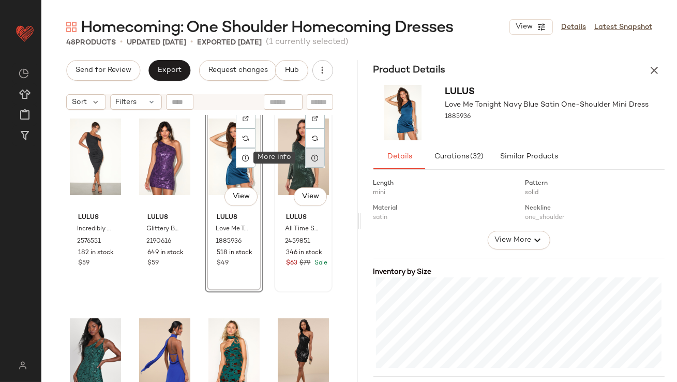
click at [311, 161] on icon at bounding box center [315, 158] width 8 height 8
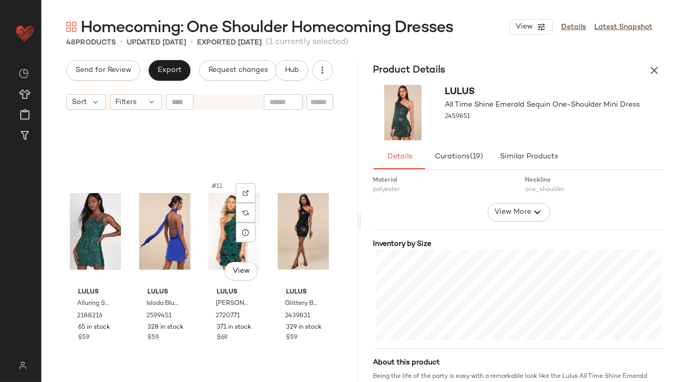
scroll to position [407, 0]
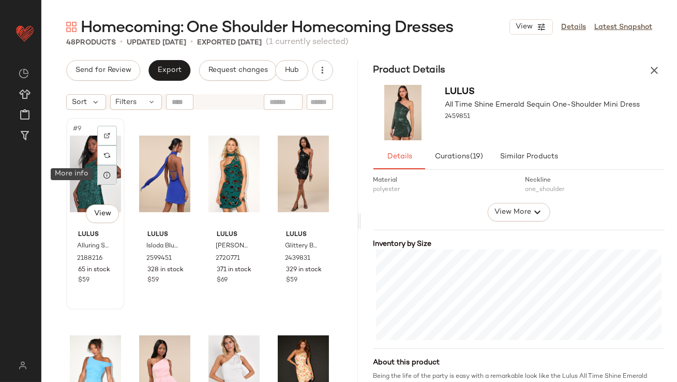
click at [112, 177] on div at bounding box center [107, 175] width 20 height 20
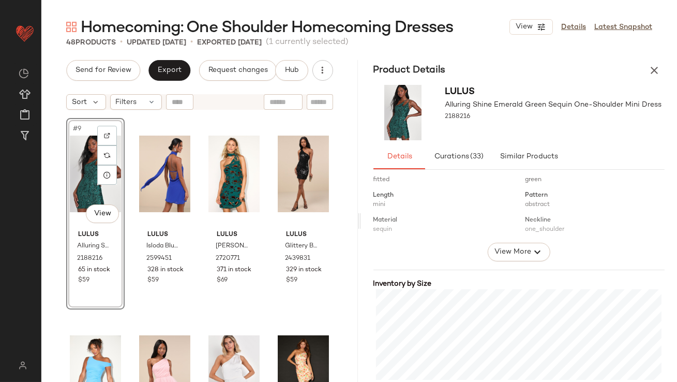
scroll to position [243, 0]
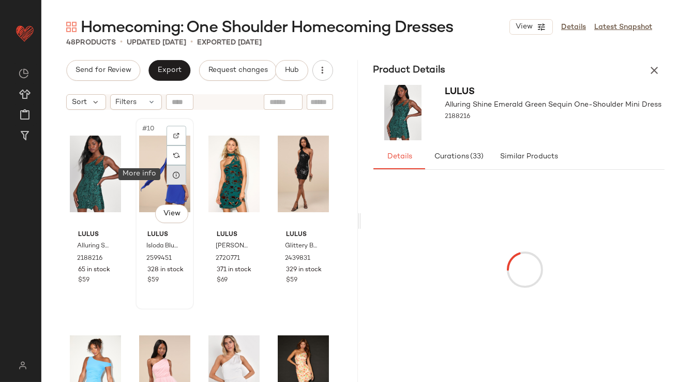
click at [177, 179] on div at bounding box center [177, 175] width 20 height 20
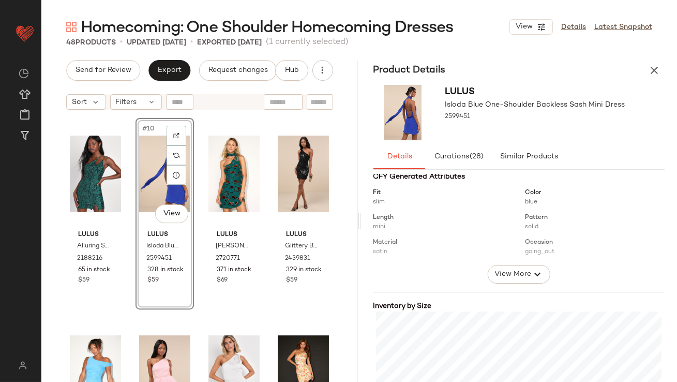
scroll to position [214, 0]
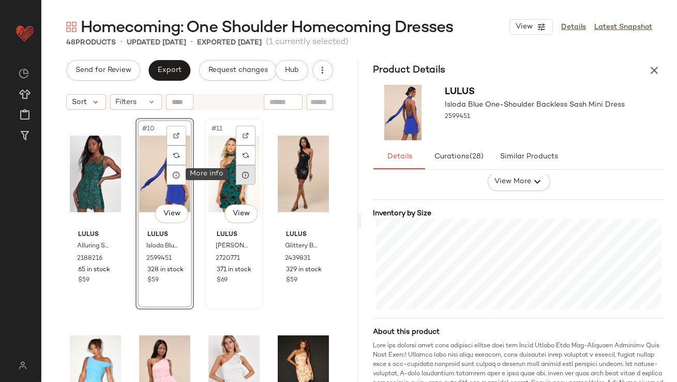
click at [242, 173] on icon at bounding box center [246, 175] width 8 height 8
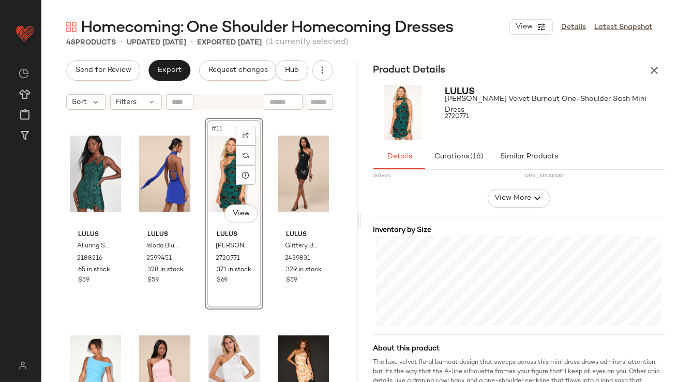
scroll to position [217, 0]
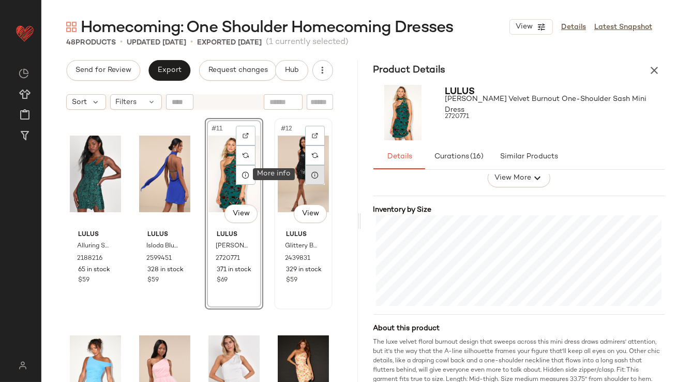
click at [311, 171] on icon at bounding box center [315, 175] width 8 height 8
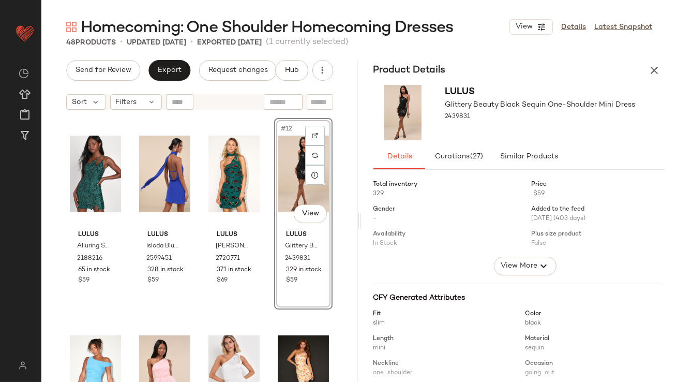
click at [396, 263] on div "View More" at bounding box center [526, 266] width 304 height 19
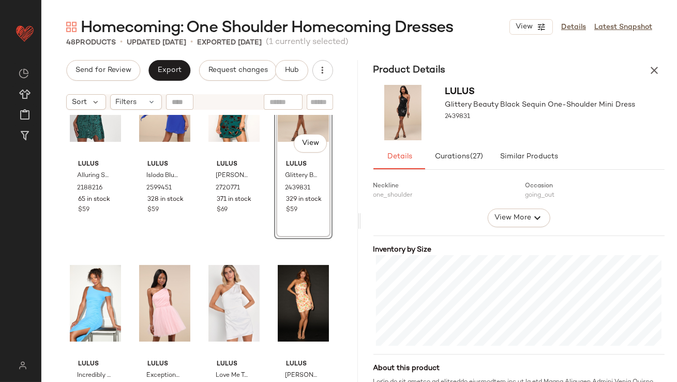
scroll to position [590, 0]
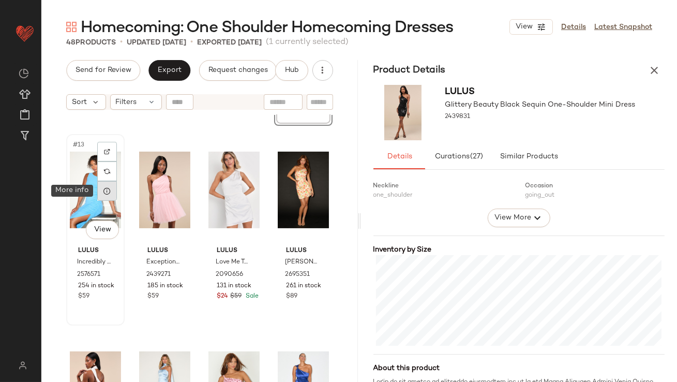
click at [107, 196] on div at bounding box center [107, 191] width 20 height 20
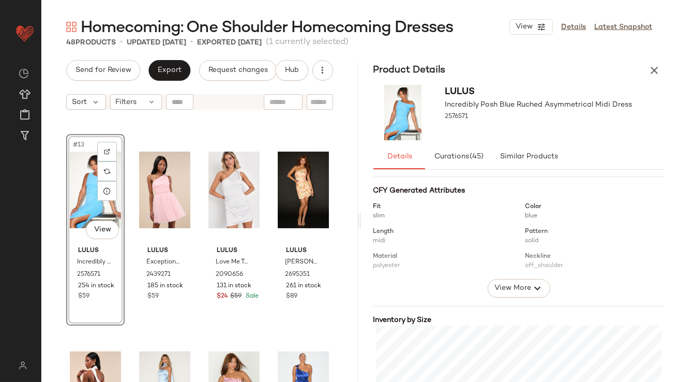
scroll to position [179, 0]
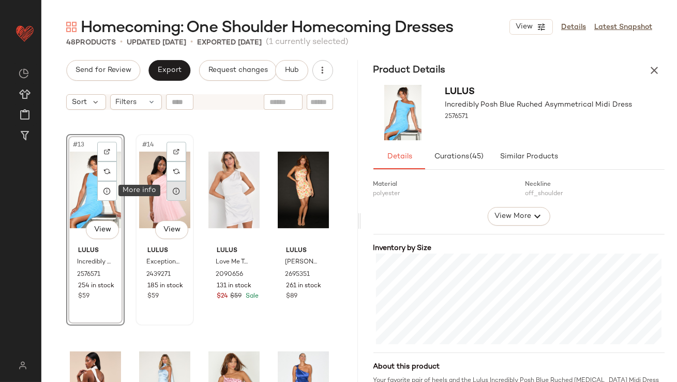
click at [173, 194] on icon at bounding box center [176, 191] width 8 height 8
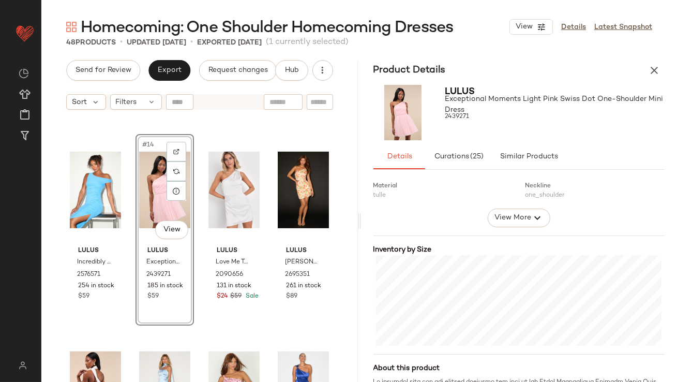
scroll to position [204, 0]
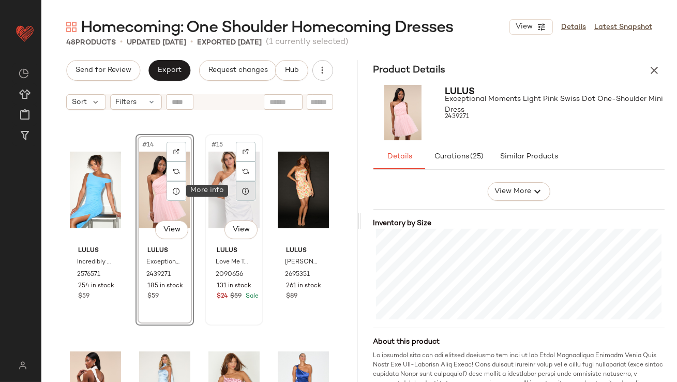
click at [242, 189] on icon at bounding box center [246, 191] width 8 height 8
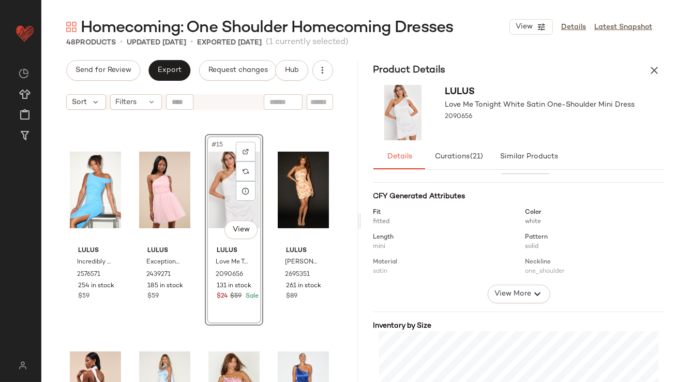
scroll to position [210, 0]
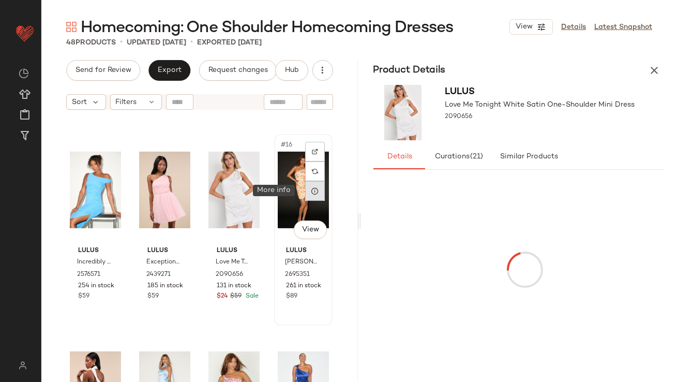
click at [311, 194] on icon at bounding box center [315, 191] width 8 height 8
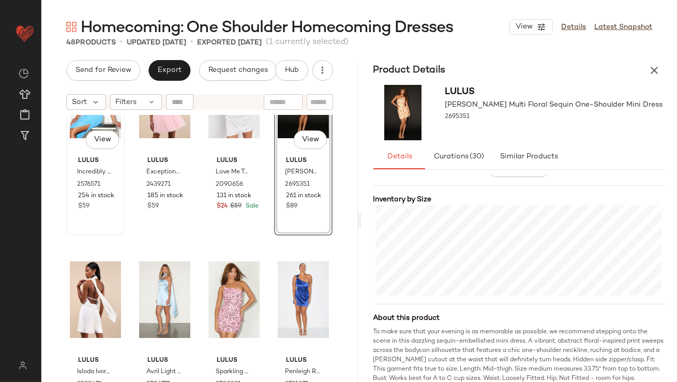
scroll to position [695, 0]
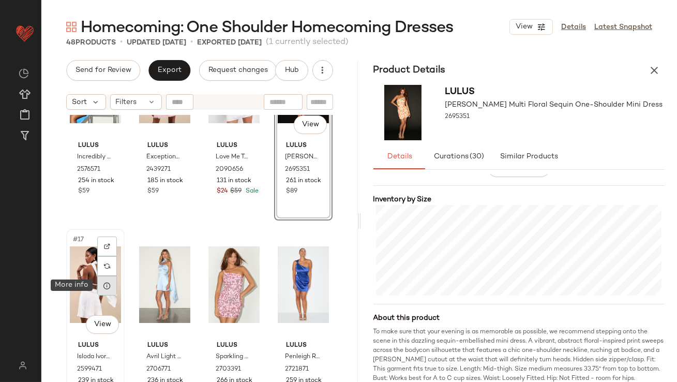
click at [105, 288] on icon at bounding box center [107, 286] width 8 height 8
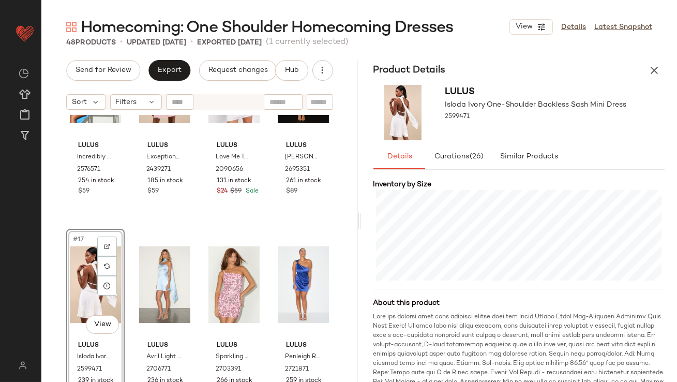
scroll to position [243, 0]
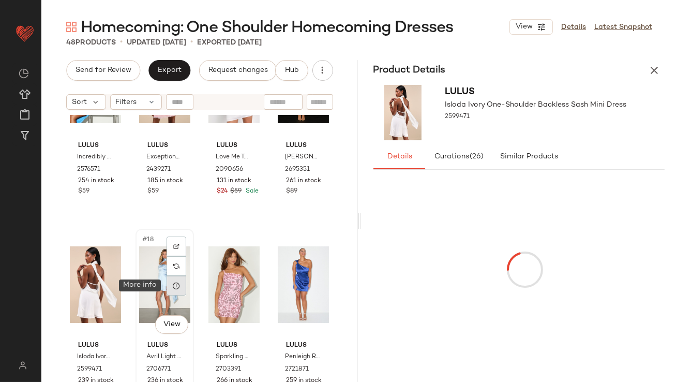
click at [179, 286] on div at bounding box center [177, 286] width 20 height 20
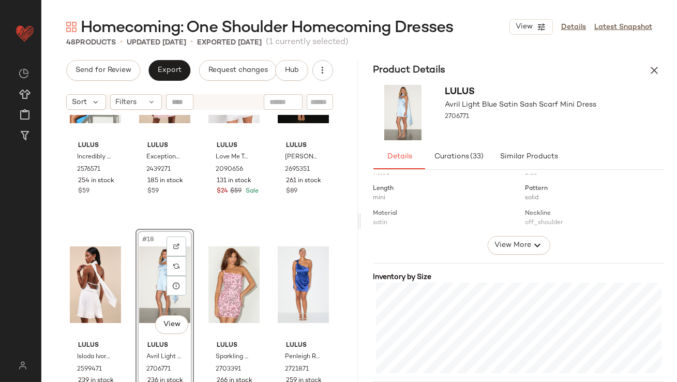
scroll to position [205, 0]
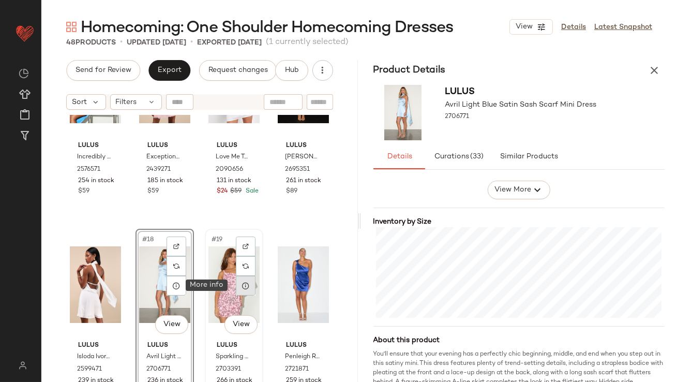
click at [242, 284] on icon at bounding box center [246, 286] width 8 height 8
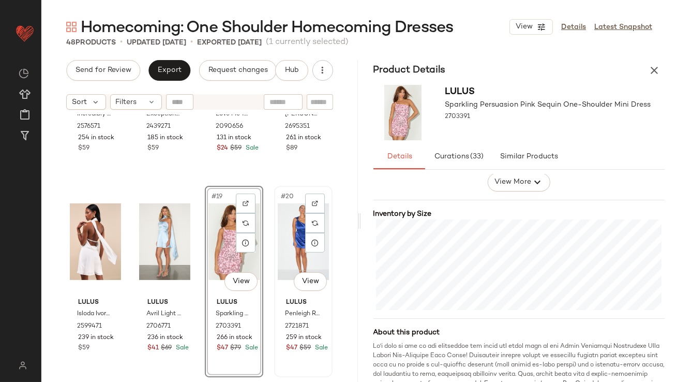
scroll to position [742, 0]
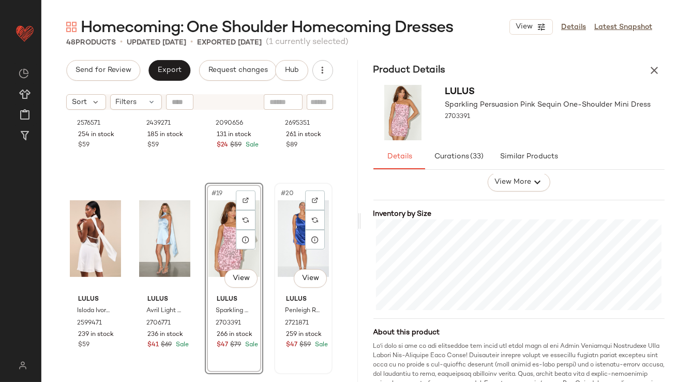
click at [286, 248] on div "#20 View" at bounding box center [303, 238] width 51 height 105
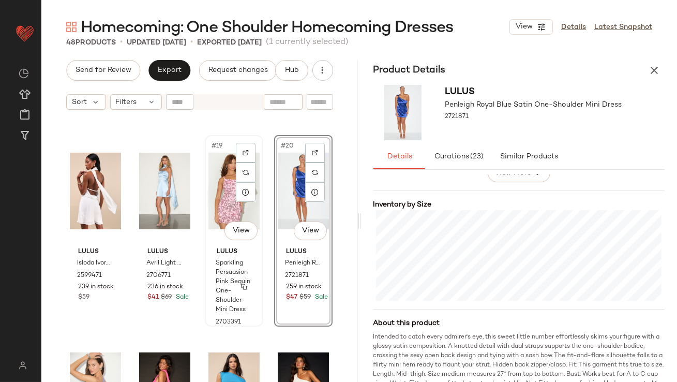
scroll to position [930, 0]
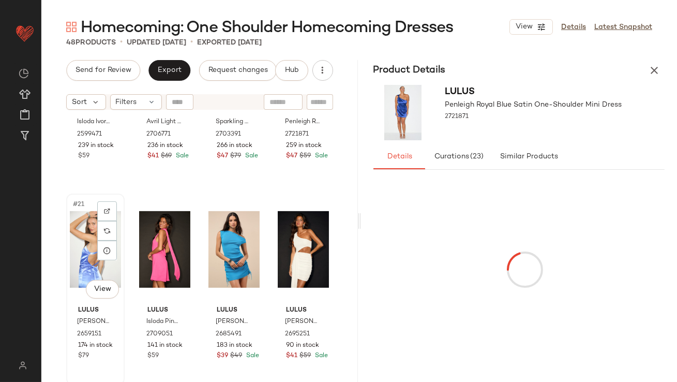
click at [92, 243] on div "#21 View" at bounding box center [95, 249] width 51 height 105
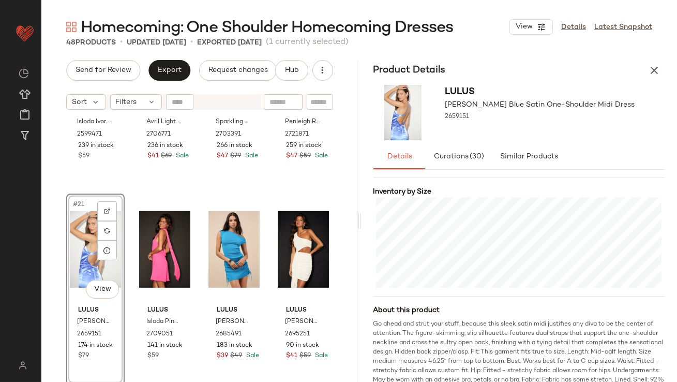
scroll to position [237, 0]
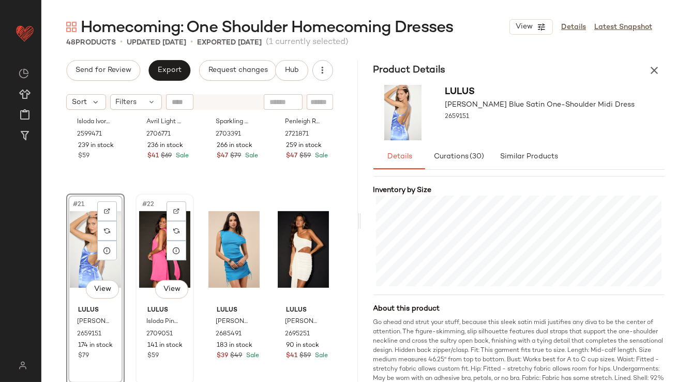
click at [150, 260] on div "#22 View" at bounding box center [164, 249] width 51 height 105
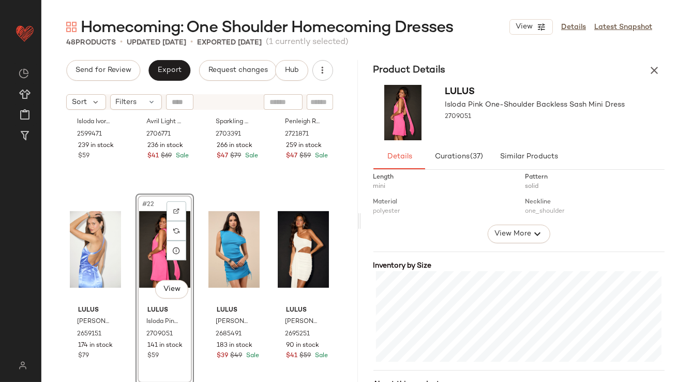
scroll to position [211, 0]
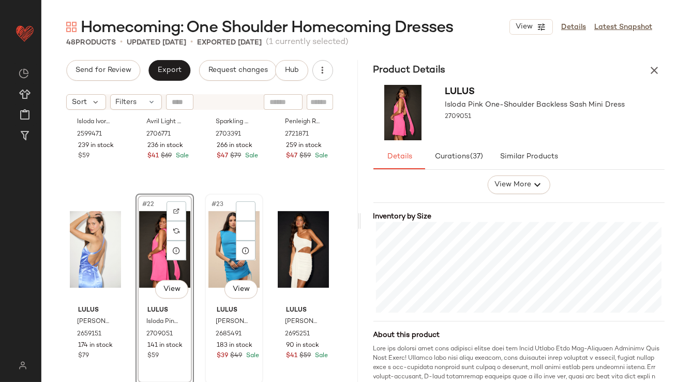
click at [218, 246] on div "#23 View" at bounding box center [234, 249] width 51 height 105
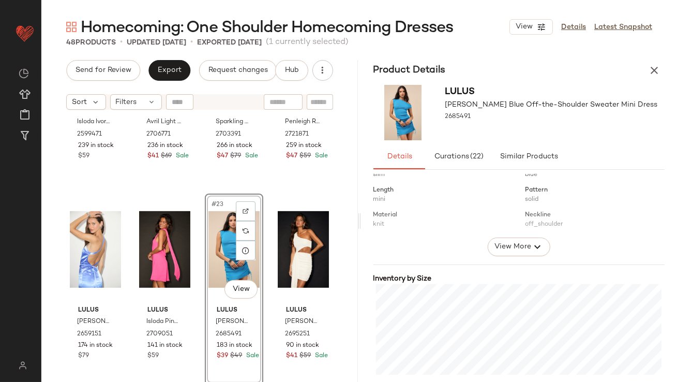
scroll to position [257, 0]
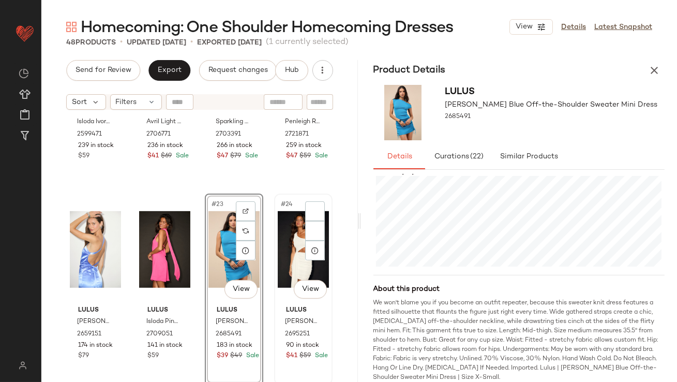
click at [278, 227] on div "#24 View" at bounding box center [303, 249] width 51 height 105
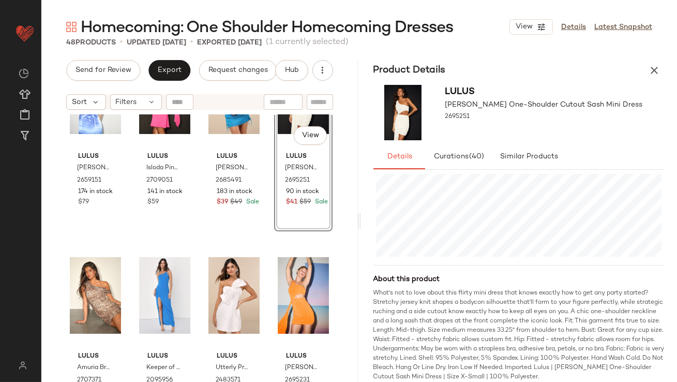
scroll to position [1124, 0]
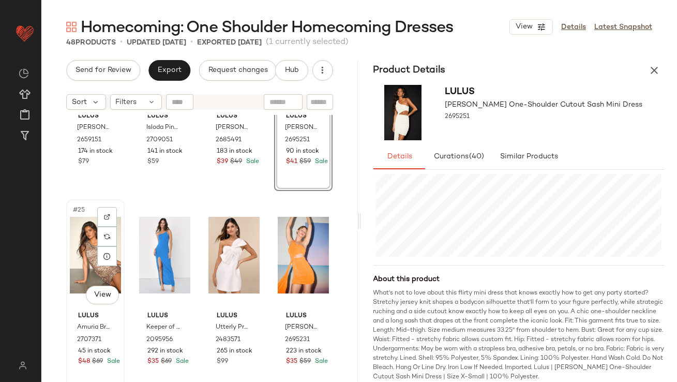
click at [86, 263] on div "#25 View" at bounding box center [95, 255] width 51 height 105
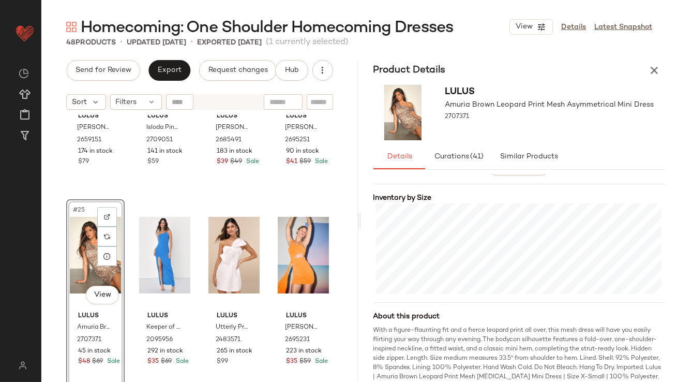
scroll to position [238, 0]
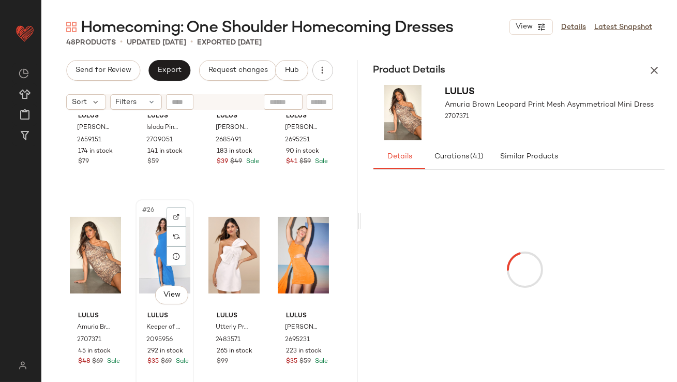
click at [149, 243] on div "#26 View" at bounding box center [164, 255] width 51 height 105
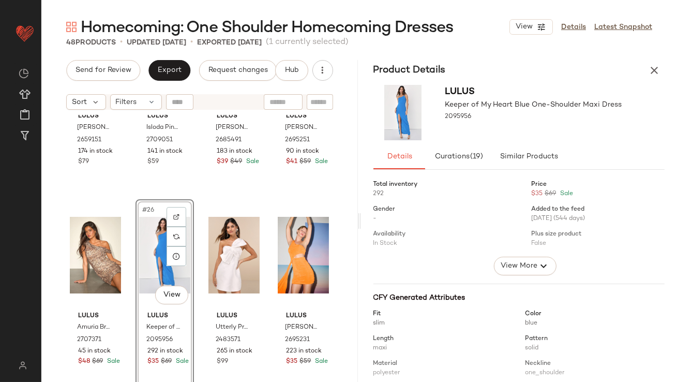
scroll to position [212, 0]
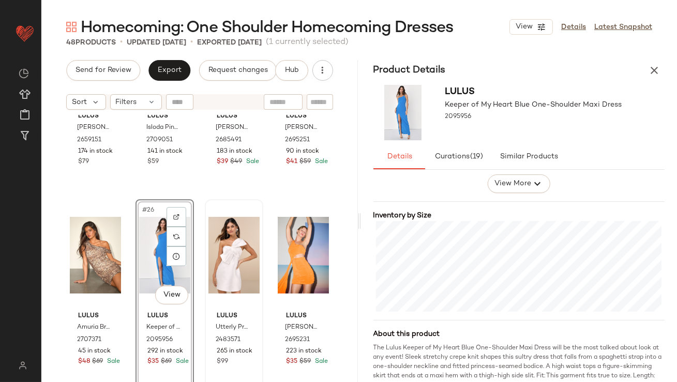
click at [217, 245] on div at bounding box center [234, 255] width 51 height 105
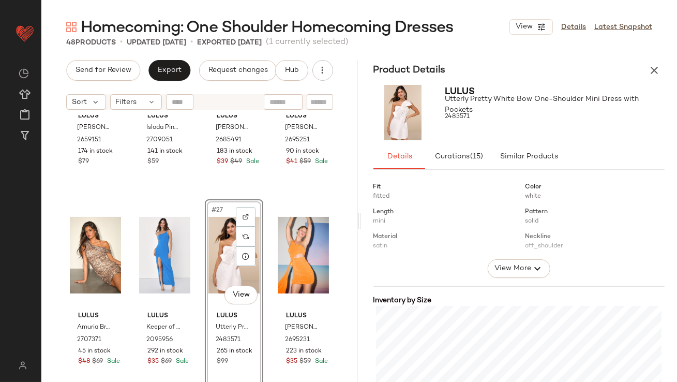
scroll to position [222, 0]
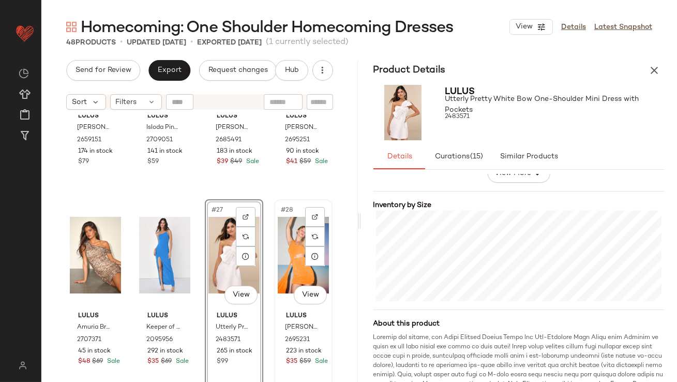
click at [292, 235] on div "#28 View" at bounding box center [303, 255] width 51 height 105
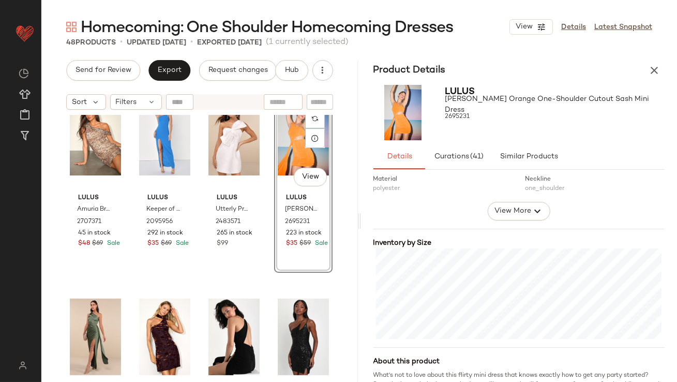
scroll to position [1320, 0]
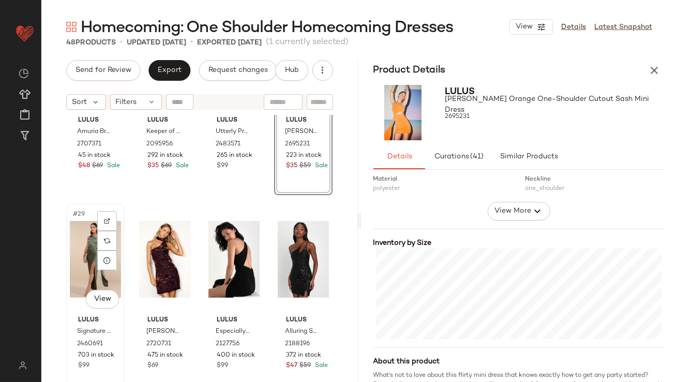
click at [73, 234] on div "#29 View" at bounding box center [95, 259] width 51 height 105
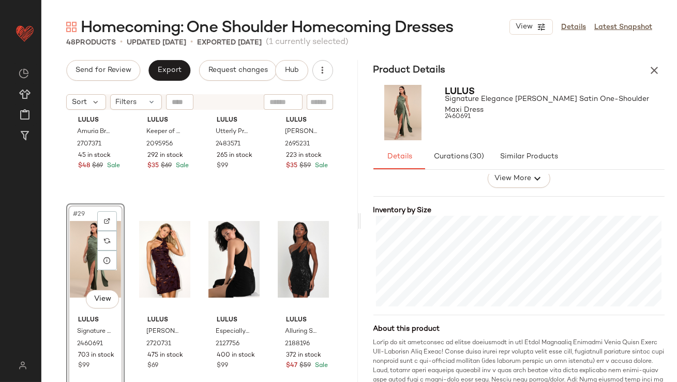
scroll to position [238, 0]
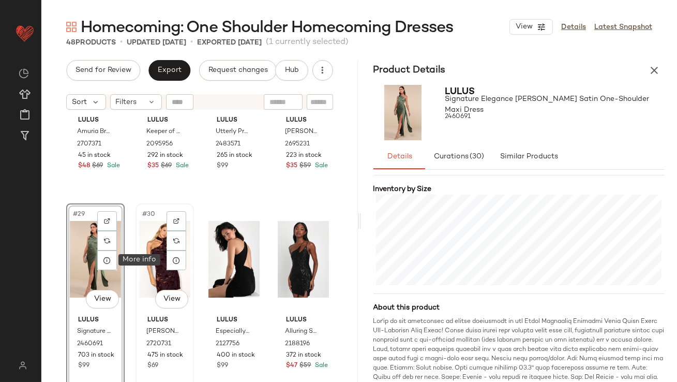
click at [143, 256] on div "#30 View" at bounding box center [164, 259] width 51 height 105
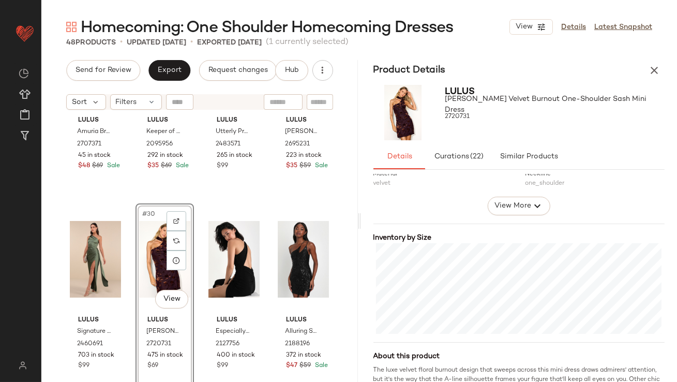
scroll to position [236, 0]
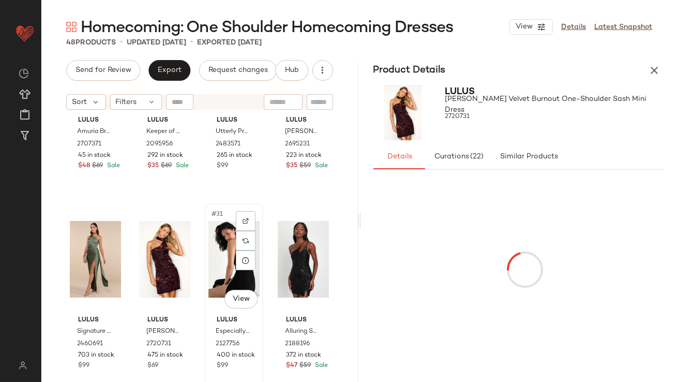
click at [214, 244] on div "#31 View" at bounding box center [234, 259] width 51 height 105
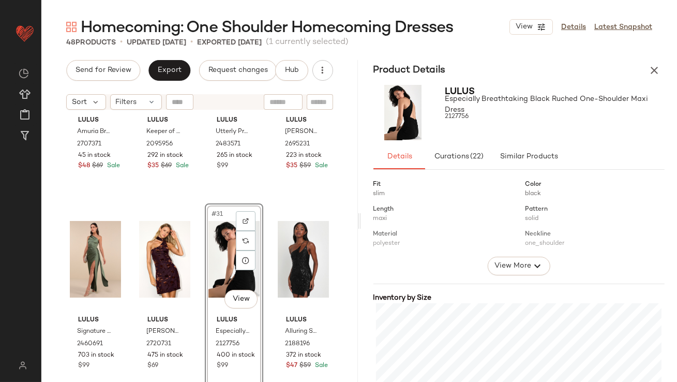
scroll to position [246, 0]
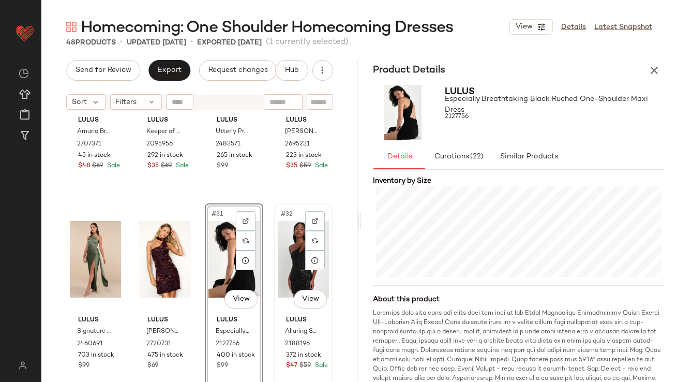
click at [278, 244] on div "#32 View" at bounding box center [303, 259] width 51 height 105
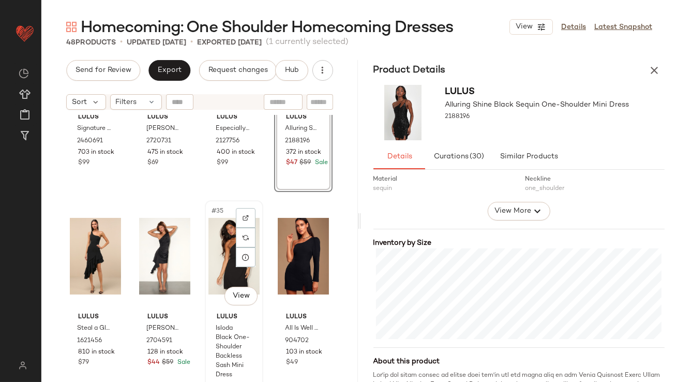
scroll to position [1584, 0]
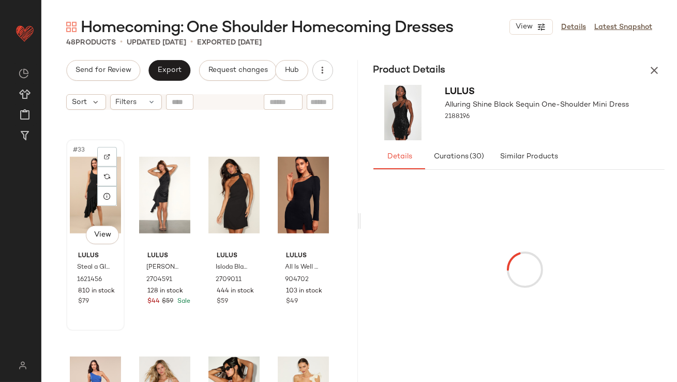
click at [88, 173] on div "#33 View" at bounding box center [95, 195] width 51 height 105
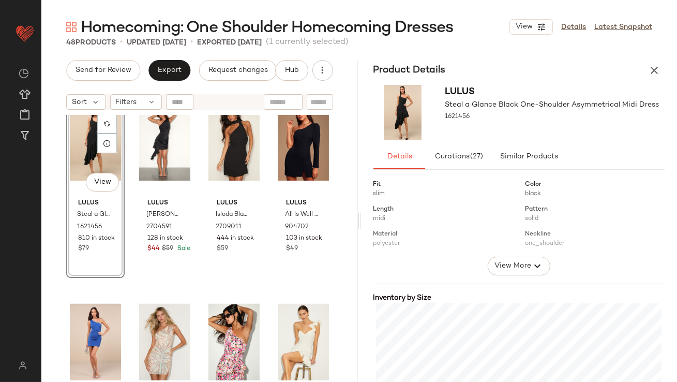
scroll to position [216, 0]
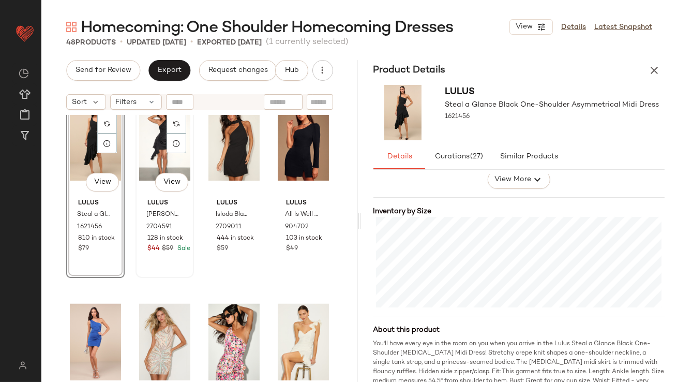
click at [147, 137] on div "#34 View" at bounding box center [164, 142] width 51 height 105
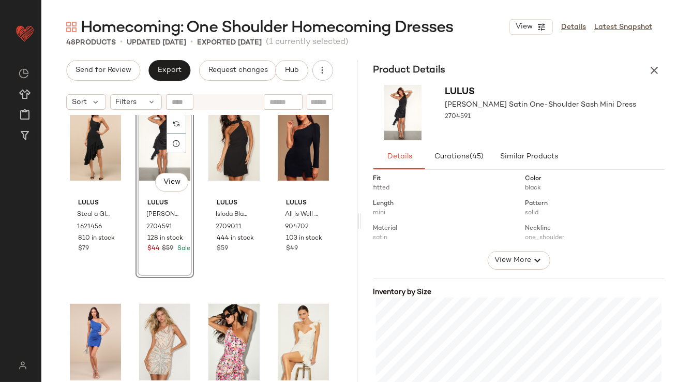
scroll to position [199, 0]
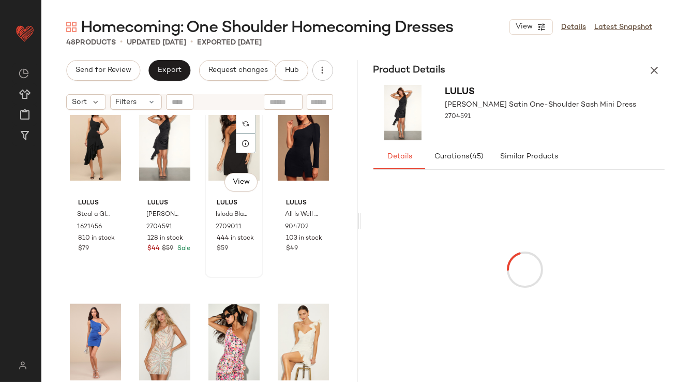
click at [215, 152] on div "#35 View" at bounding box center [234, 142] width 51 height 105
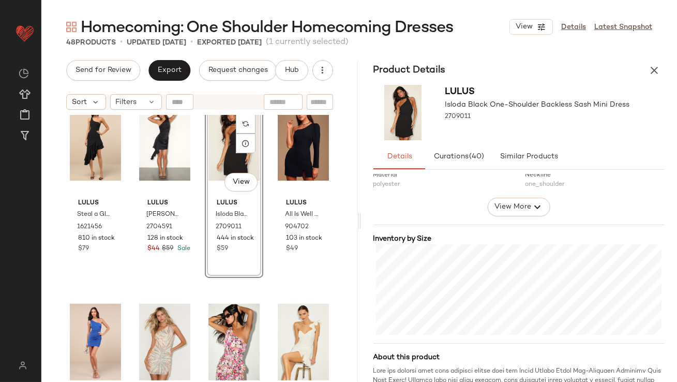
scroll to position [205, 0]
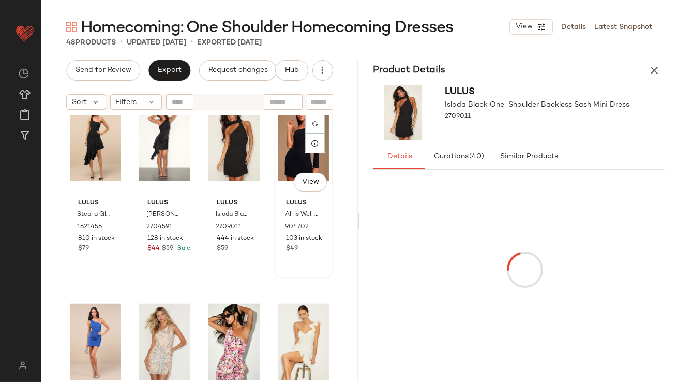
click at [289, 147] on div "#36 View" at bounding box center [303, 142] width 51 height 105
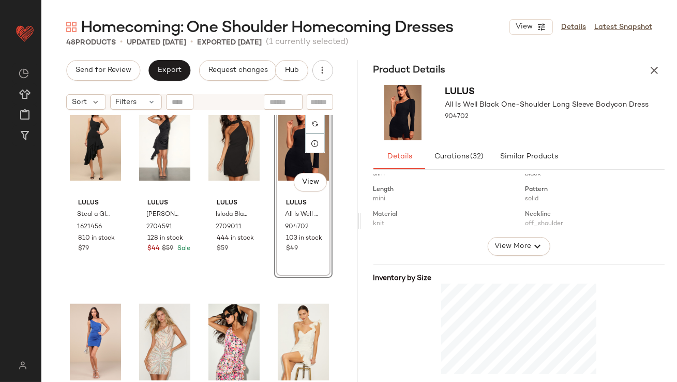
scroll to position [217, 0]
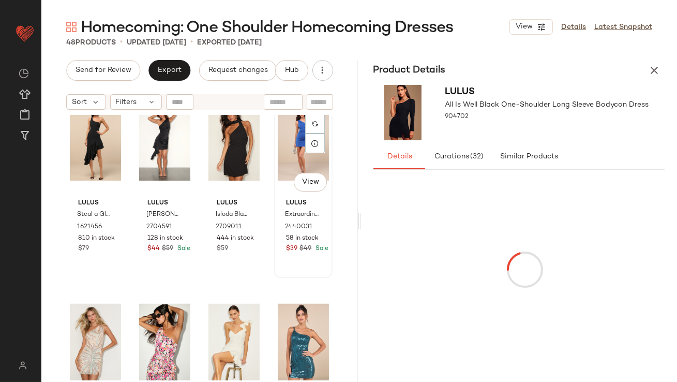
click at [282, 165] on div "#36 View" at bounding box center [303, 142] width 51 height 105
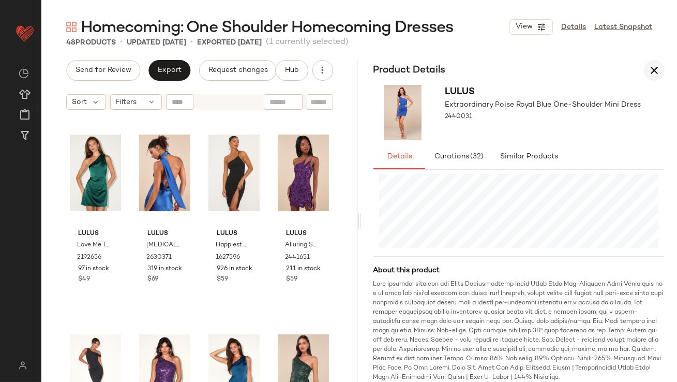
click at [653, 66] on icon "button" at bounding box center [654, 70] width 12 height 12
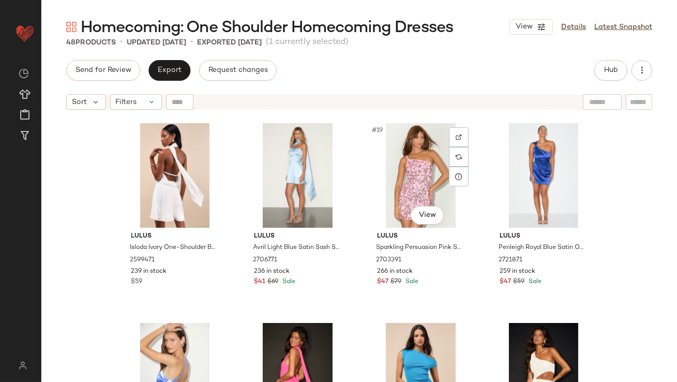
scroll to position [885, 0]
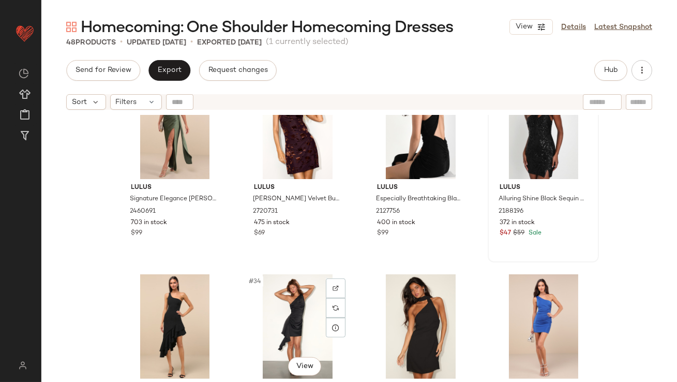
scroll to position [1431, 0]
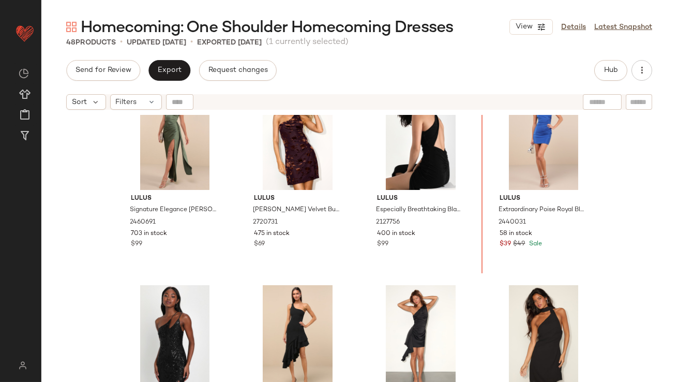
scroll to position [1396, 0]
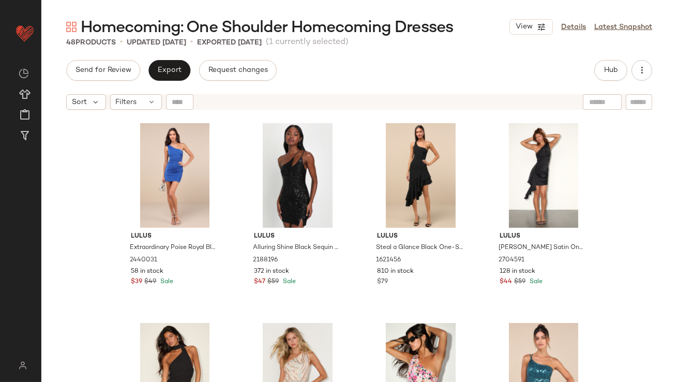
scroll to position [1730, 0]
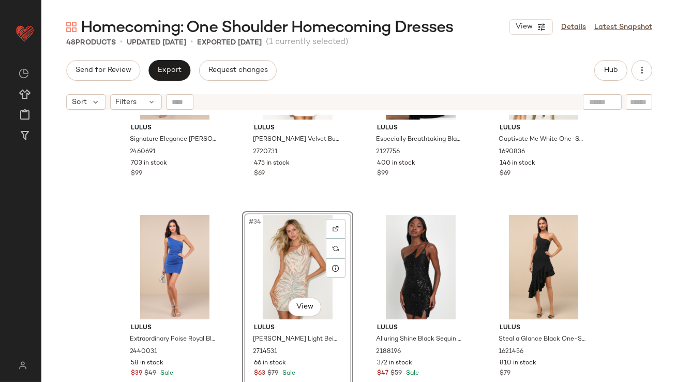
scroll to position [1494, 0]
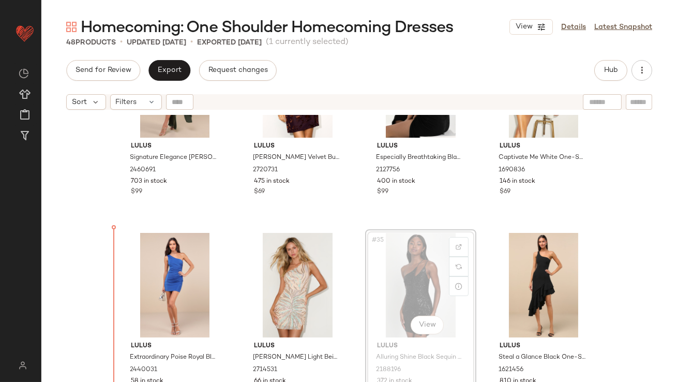
drag, startPoint x: 365, startPoint y: 255, endPoint x: 360, endPoint y: 257, distance: 5.4
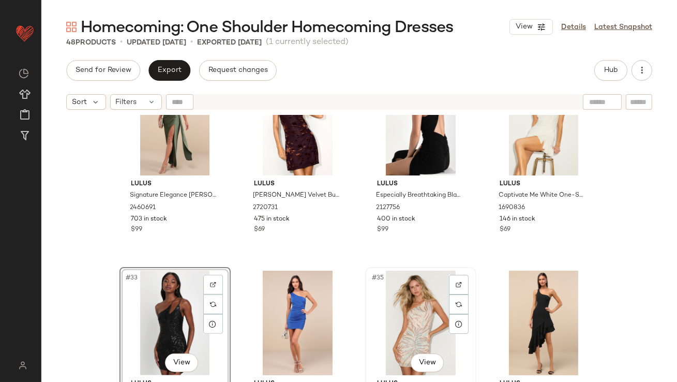
scroll to position [1531, 0]
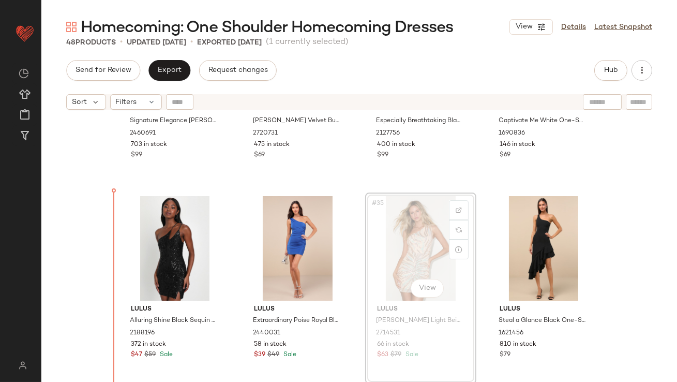
drag, startPoint x: 388, startPoint y: 257, endPoint x: 367, endPoint y: 257, distance: 21.2
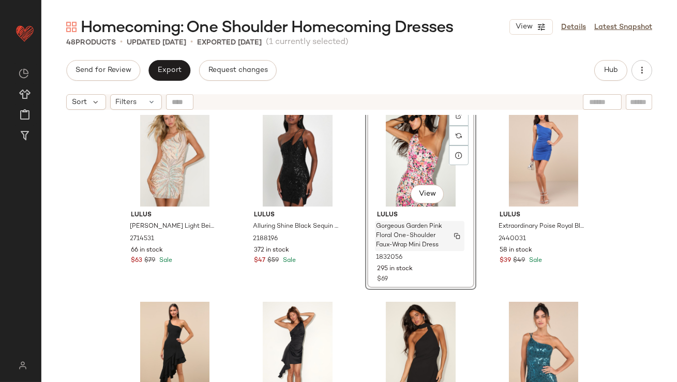
scroll to position [1608, 0]
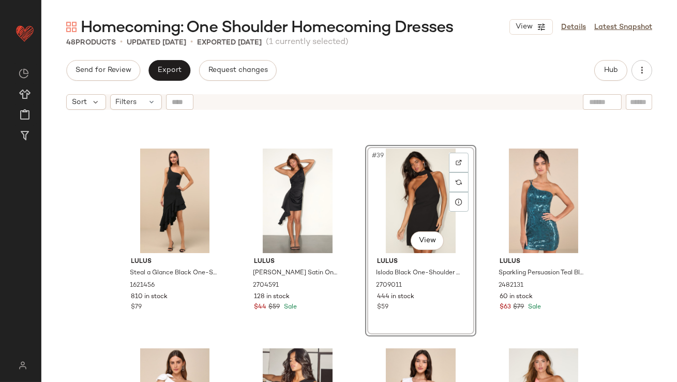
scroll to position [1830, 0]
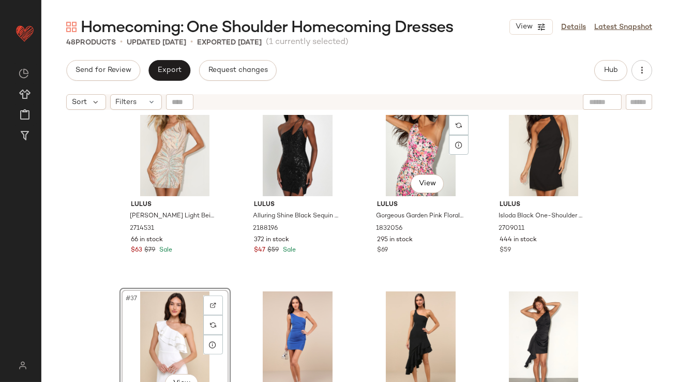
scroll to position [1765, 0]
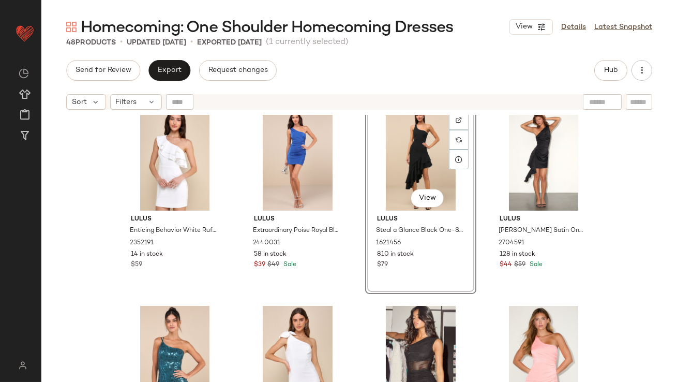
scroll to position [1823, 0]
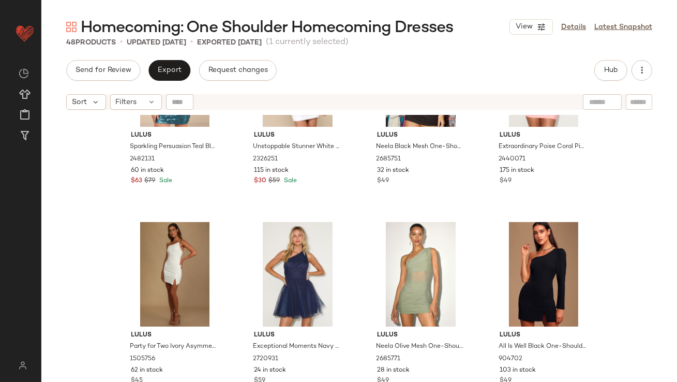
scroll to position [2106, 0]
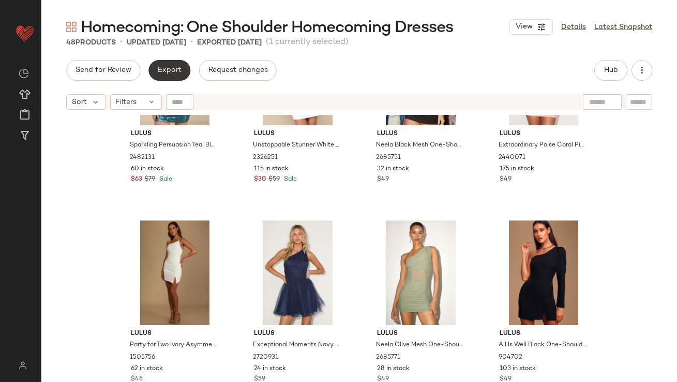
click at [175, 74] on span "Export" at bounding box center [169, 70] width 24 height 8
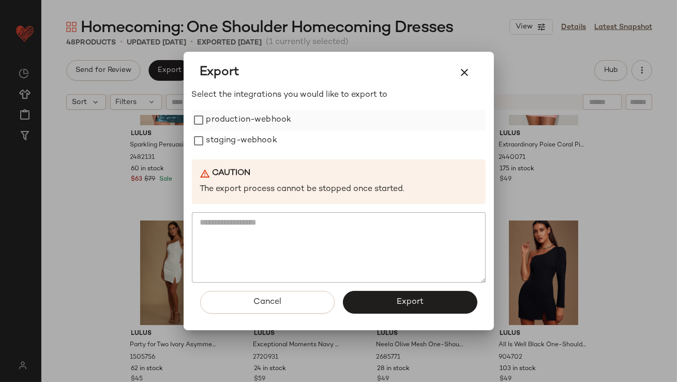
click at [246, 127] on label "production-webhook" at bounding box center [248, 120] width 85 height 21
click at [246, 141] on label "staging-webhook" at bounding box center [241, 140] width 71 height 21
click at [376, 297] on button "Export" at bounding box center [410, 302] width 135 height 23
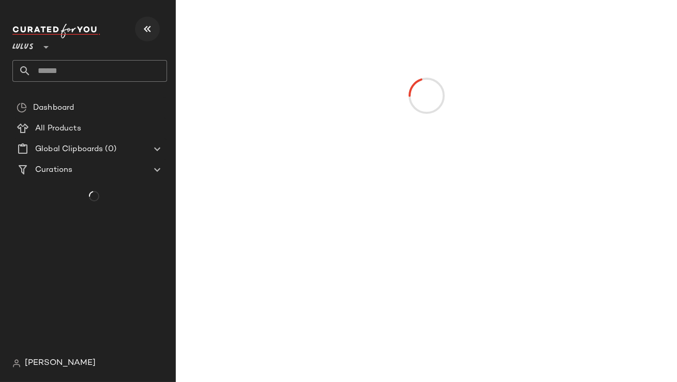
click at [146, 28] on icon "button" at bounding box center [147, 29] width 12 height 12
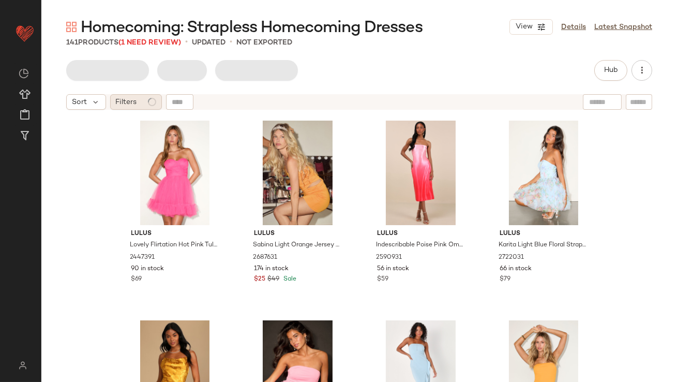
click at [132, 99] on span "Filters" at bounding box center [126, 102] width 21 height 11
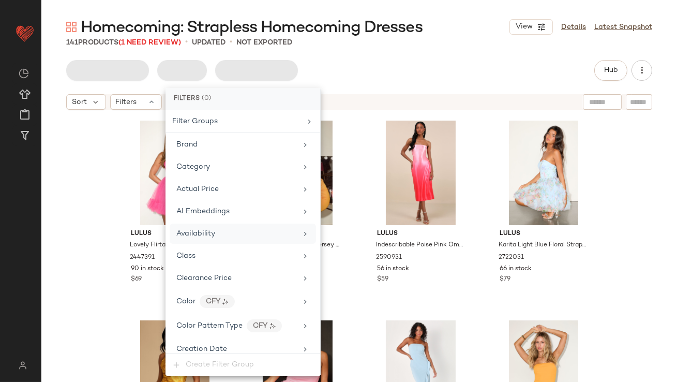
click at [206, 239] on div "Availability" at bounding box center [243, 234] width 146 height 20
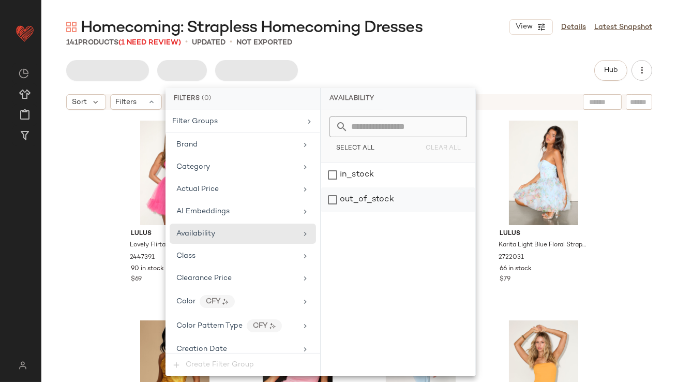
click at [405, 195] on div "out_of_stock" at bounding box center [398, 199] width 154 height 25
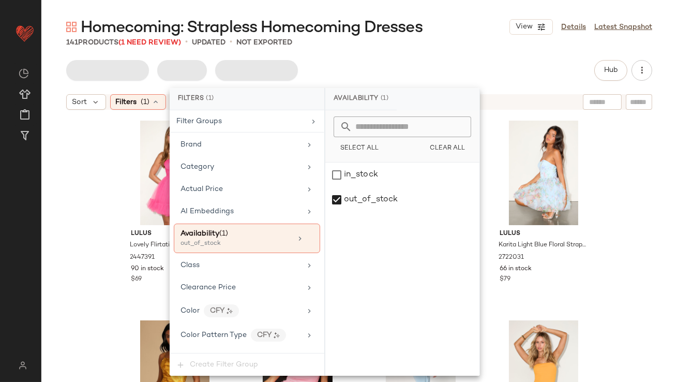
click at [441, 64] on div "Hub" at bounding box center [359, 70] width 586 height 21
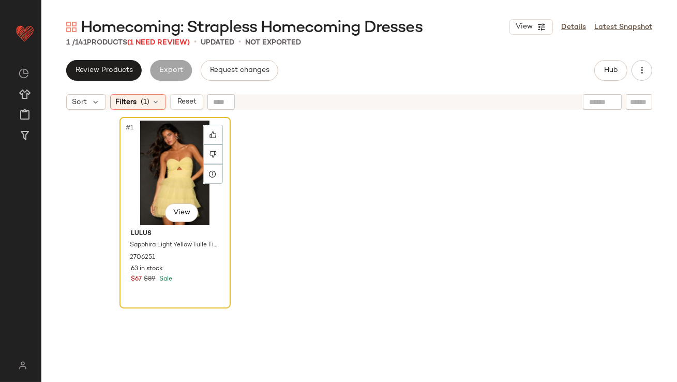
drag, startPoint x: 156, startPoint y: 142, endPoint x: 154, endPoint y: 158, distance: 16.2
click at [154, 157] on div "#1 View" at bounding box center [175, 173] width 104 height 105
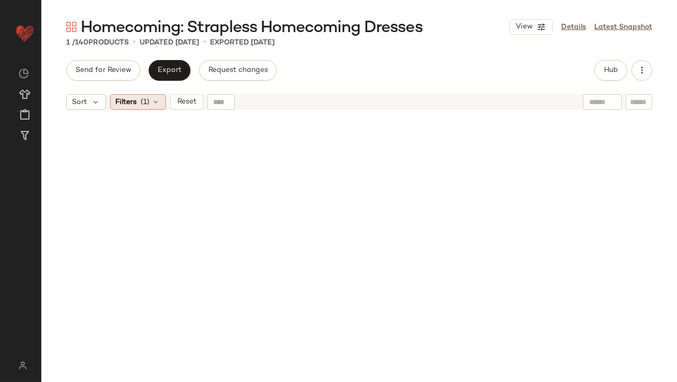
click at [132, 106] on span "Filters" at bounding box center [126, 102] width 21 height 11
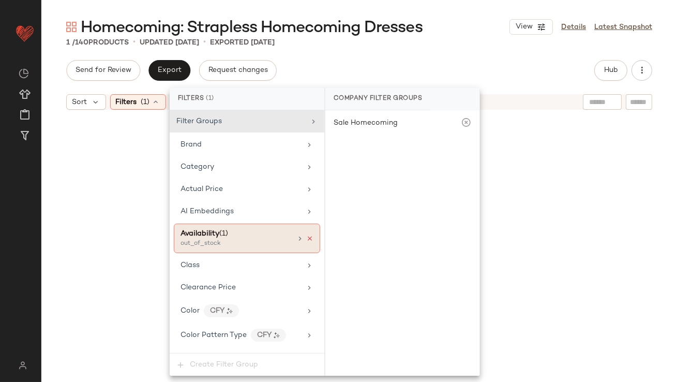
click at [306, 237] on icon at bounding box center [309, 238] width 7 height 7
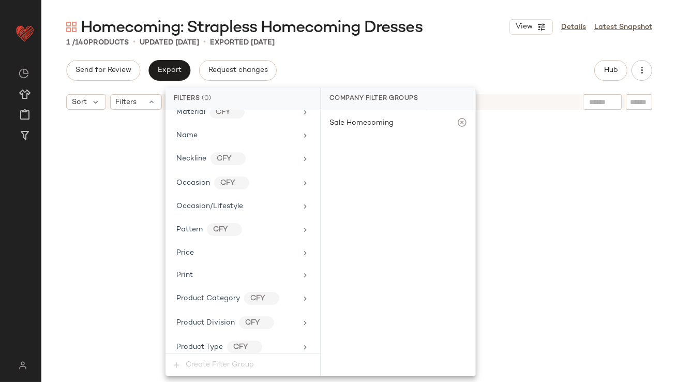
scroll to position [724, 0]
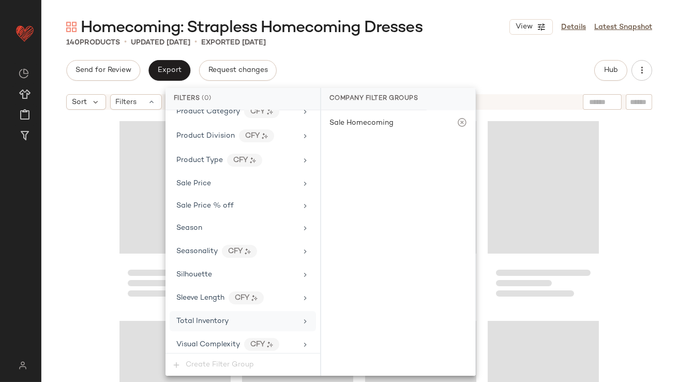
click at [211, 317] on span "Total Inventory" at bounding box center [202, 321] width 52 height 8
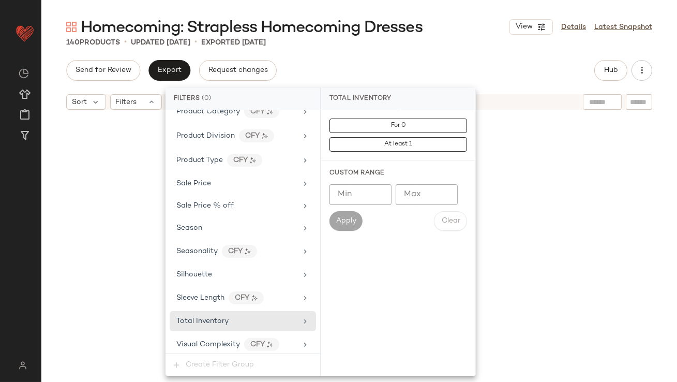
scroll to position [5992, 0]
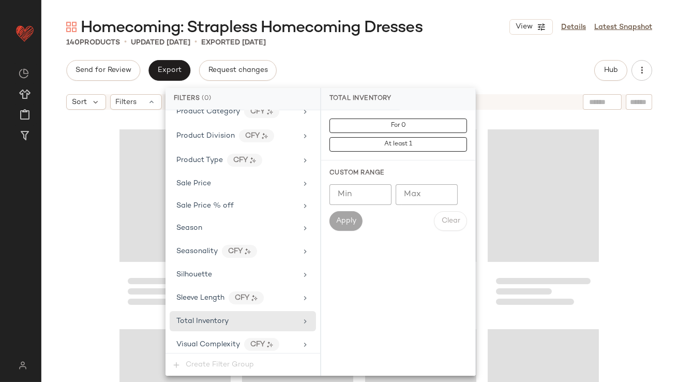
click at [423, 193] on input "Max" at bounding box center [427, 194] width 62 height 21
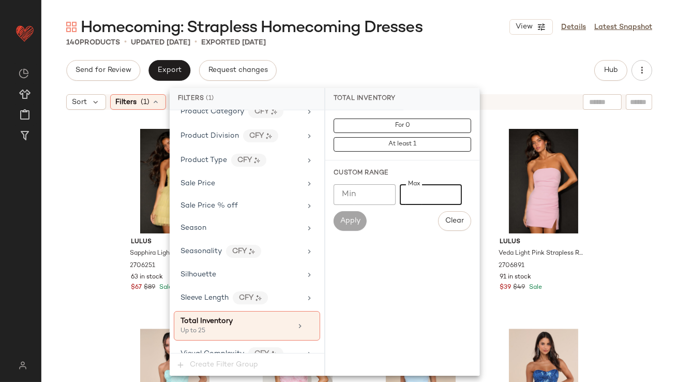
type input "**"
click at [421, 56] on div "Homecoming: Strapless Homecoming Dresses View Details Latest Snapshot 140 Produ…" at bounding box center [359, 199] width 636 height 365
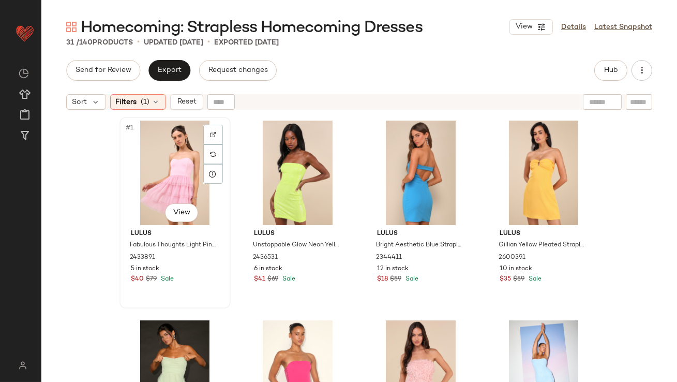
click at [182, 151] on div "#1 View" at bounding box center [175, 173] width 104 height 105
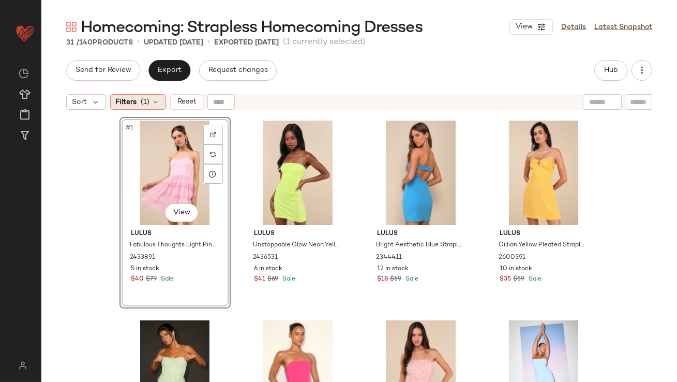
click at [138, 98] on div "Filters (1)" at bounding box center [138, 102] width 56 height 16
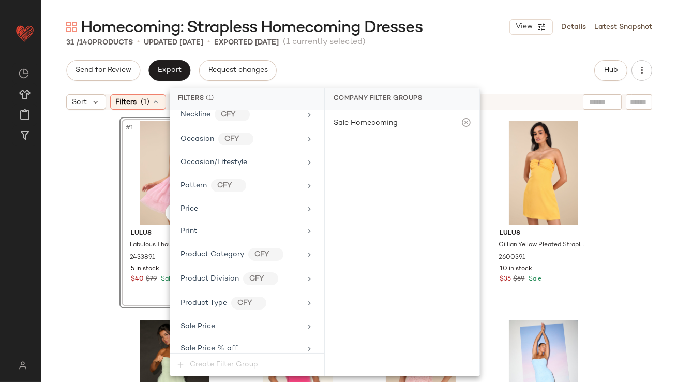
scroll to position [734, 0]
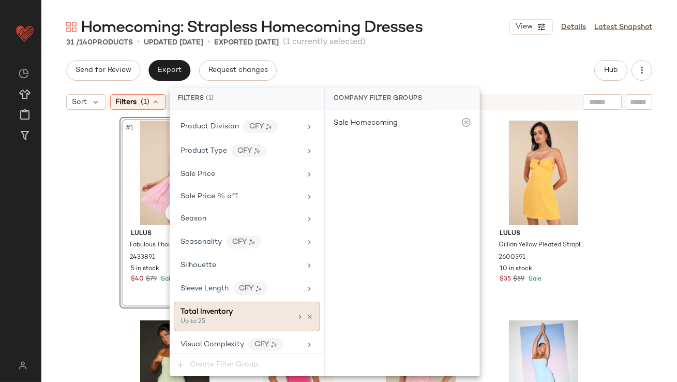
drag, startPoint x: 250, startPoint y: 317, endPoint x: 256, endPoint y: 317, distance: 5.7
click at [250, 317] on div "Up to 25" at bounding box center [232, 321] width 103 height 9
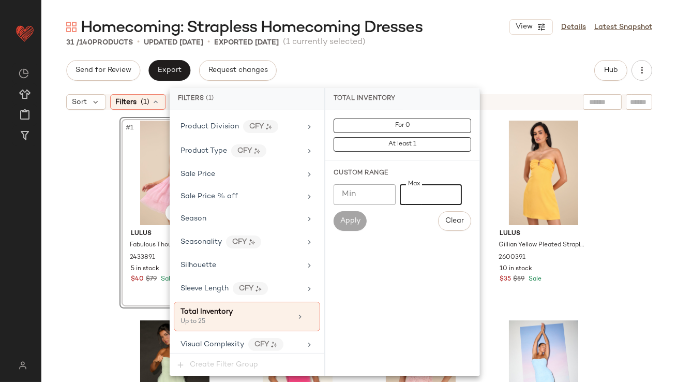
click at [413, 191] on input "**" at bounding box center [431, 194] width 62 height 21
type input "*"
click at [448, 80] on div "Send for Review Export Request changes Hub" at bounding box center [359, 70] width 586 height 21
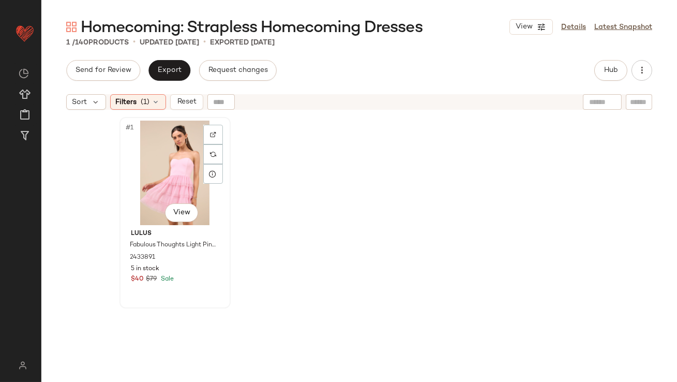
click at [162, 144] on div "#1 View" at bounding box center [175, 173] width 104 height 105
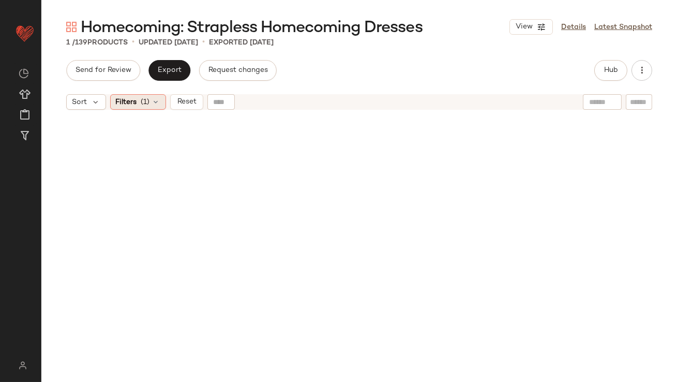
click at [154, 108] on div "Filters (1)" at bounding box center [138, 102] width 56 height 16
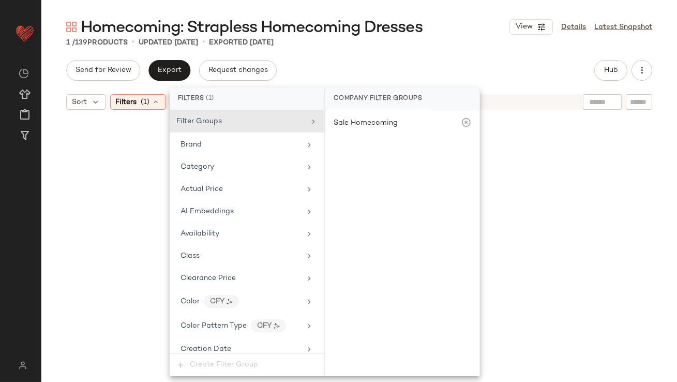
scroll to position [734, 0]
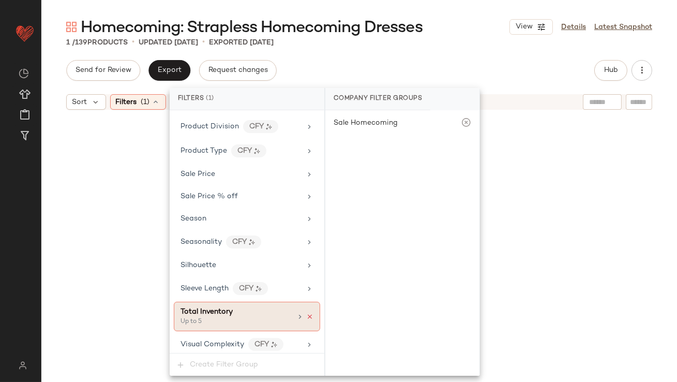
click at [307, 314] on icon at bounding box center [309, 316] width 7 height 7
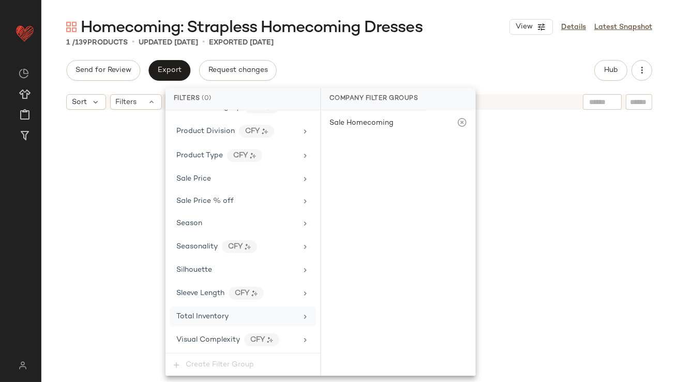
scroll to position [724, 0]
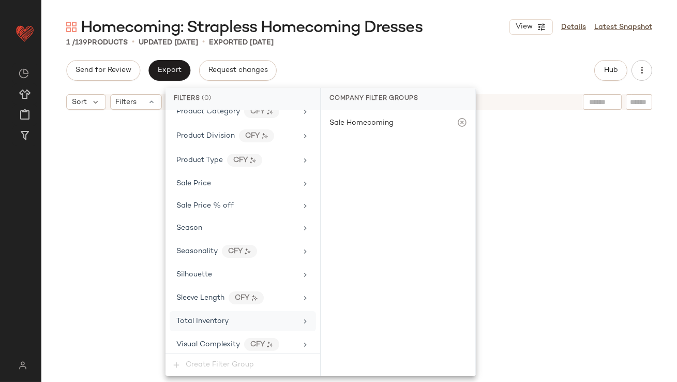
click at [463, 49] on div "Homecoming: Strapless Homecoming Dresses View Details Latest Snapshot 1 / 139 P…" at bounding box center [359, 199] width 636 height 365
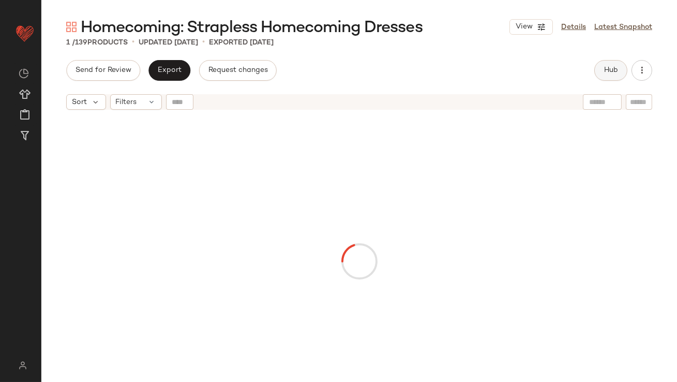
click at [621, 78] on button "Hub" at bounding box center [611, 70] width 33 height 21
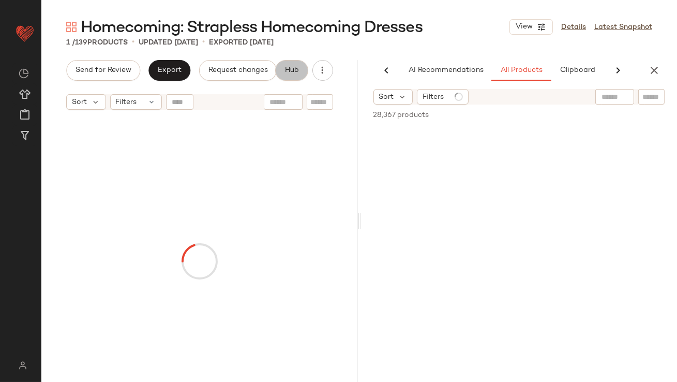
scroll to position [0, 58]
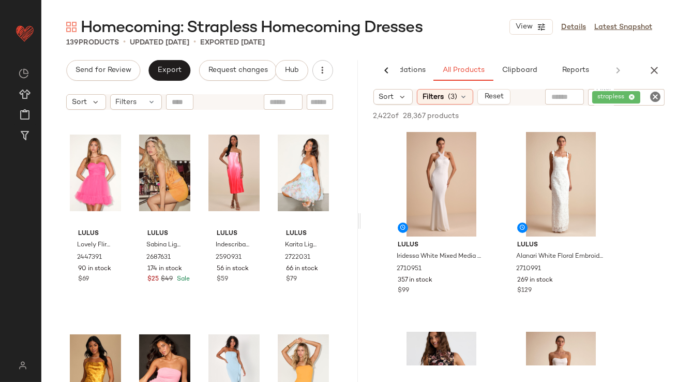
click at [654, 75] on icon "button" at bounding box center [654, 70] width 12 height 12
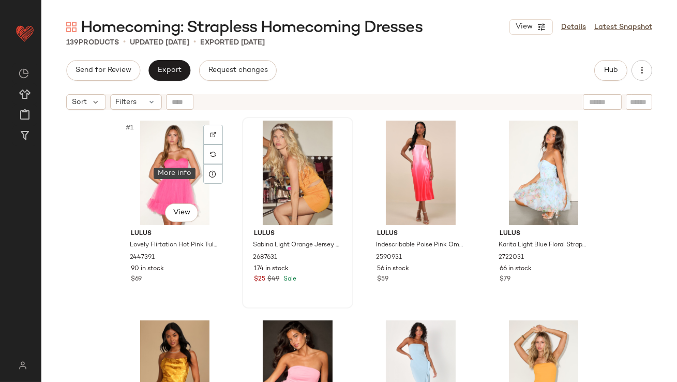
click at [209, 175] on icon at bounding box center [213, 174] width 8 height 8
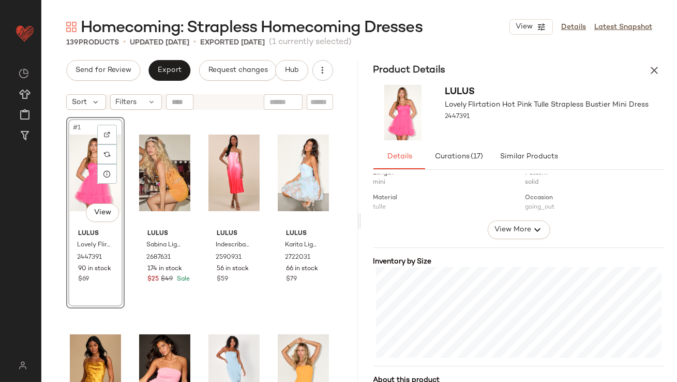
scroll to position [259, 0]
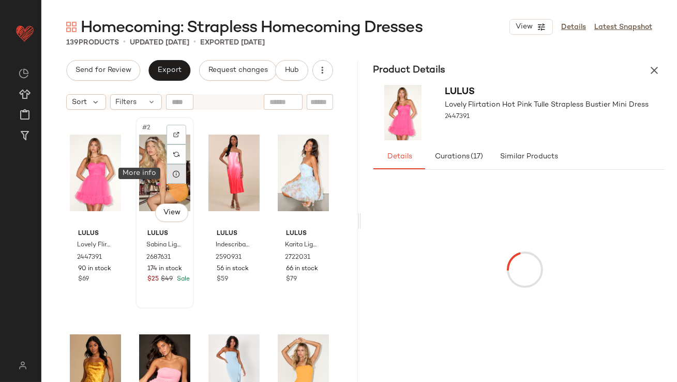
click at [175, 172] on icon at bounding box center [176, 174] width 8 height 8
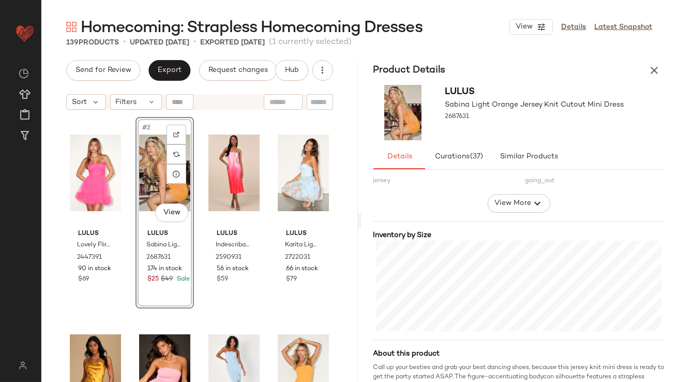
scroll to position [233, 0]
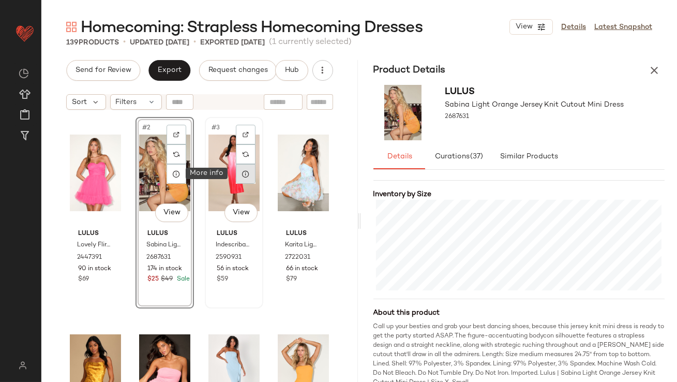
click at [242, 173] on icon at bounding box center [246, 174] width 8 height 8
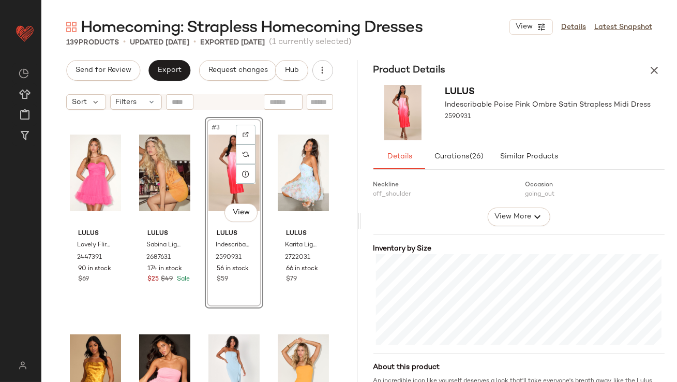
scroll to position [234, 0]
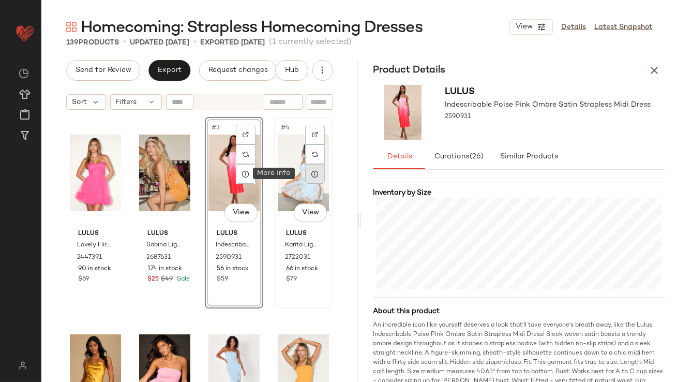
click at [311, 174] on icon at bounding box center [315, 174] width 8 height 8
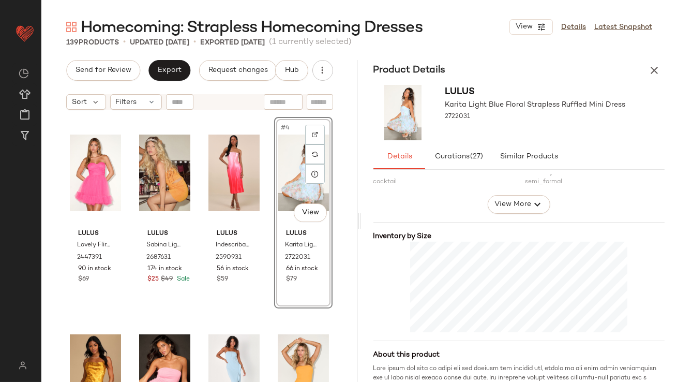
scroll to position [197, 0]
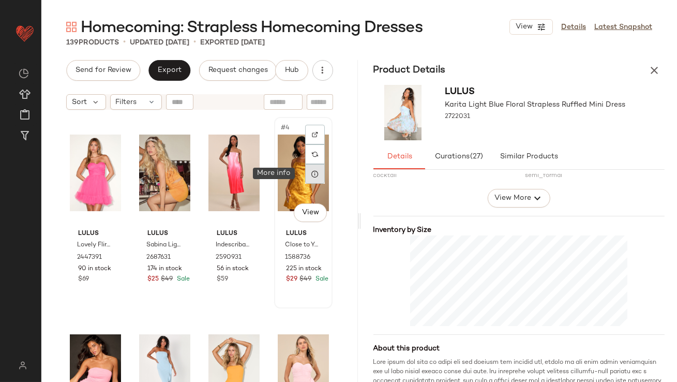
click at [313, 174] on icon at bounding box center [315, 174] width 8 height 8
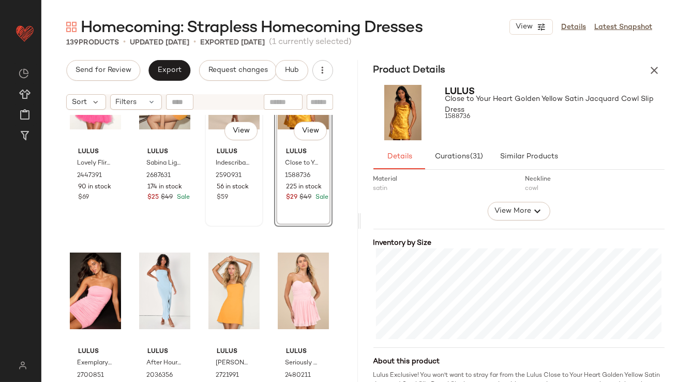
scroll to position [126, 0]
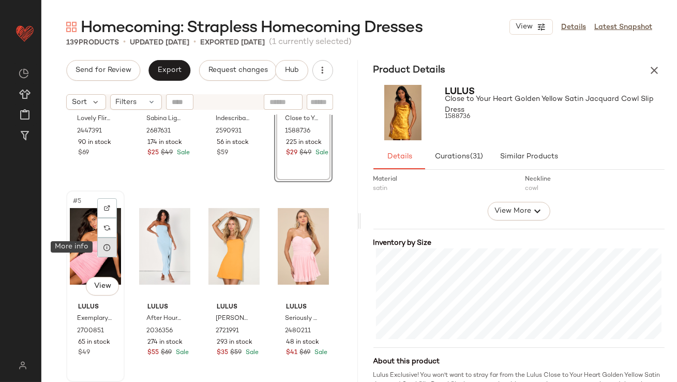
click at [108, 247] on icon at bounding box center [107, 247] width 8 height 8
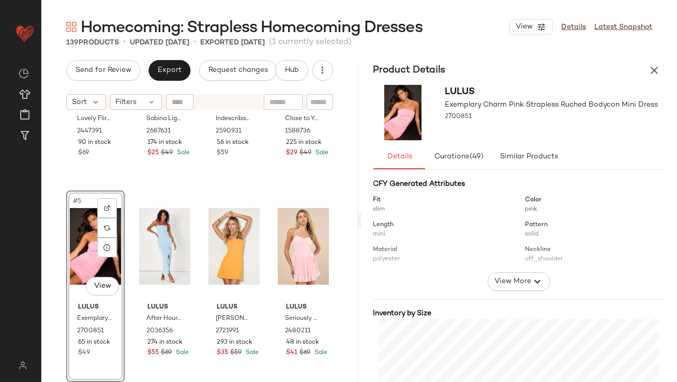
scroll to position [197, 0]
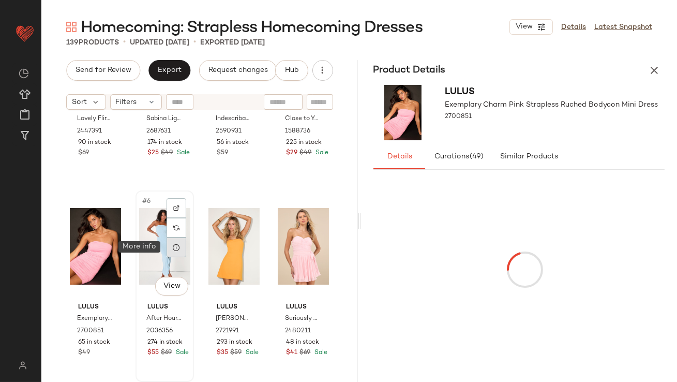
click at [177, 248] on icon at bounding box center [176, 247] width 8 height 8
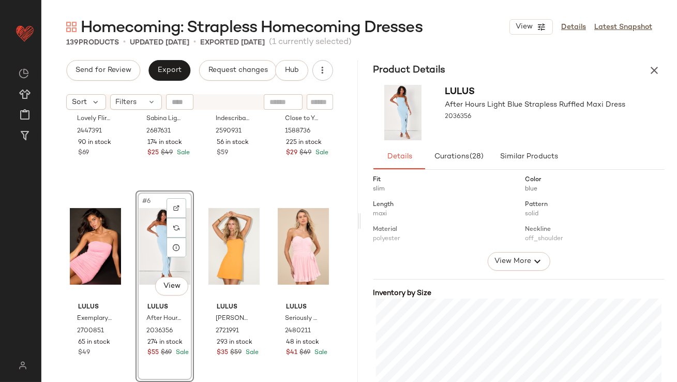
scroll to position [182, 0]
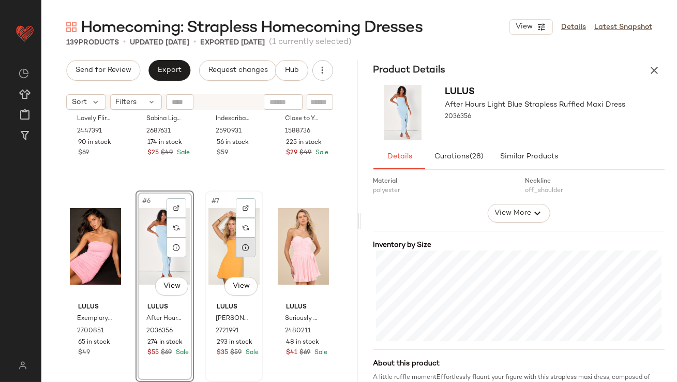
click at [242, 248] on icon at bounding box center [246, 247] width 8 height 8
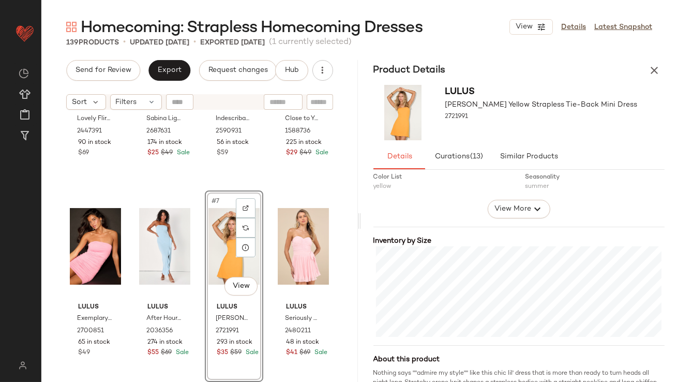
scroll to position [204, 0]
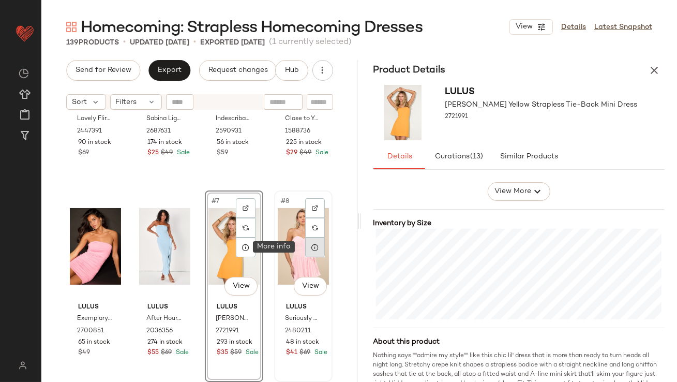
click at [306, 251] on div at bounding box center [315, 248] width 20 height 20
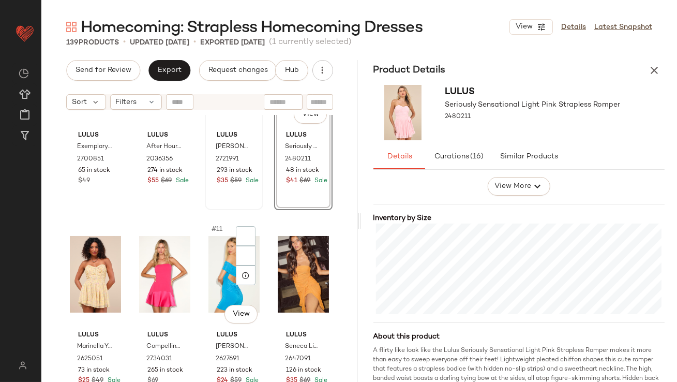
scroll to position [320, 0]
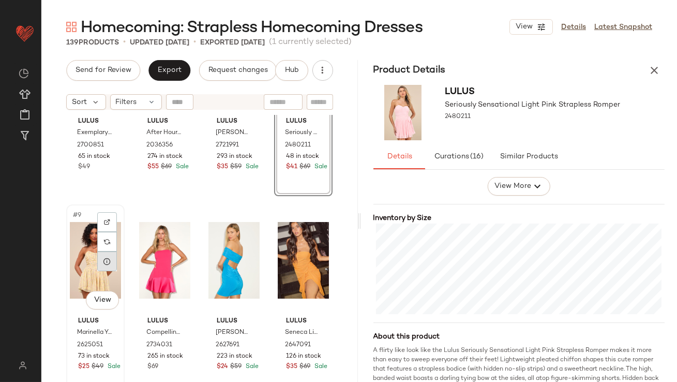
click at [108, 263] on icon at bounding box center [107, 261] width 8 height 8
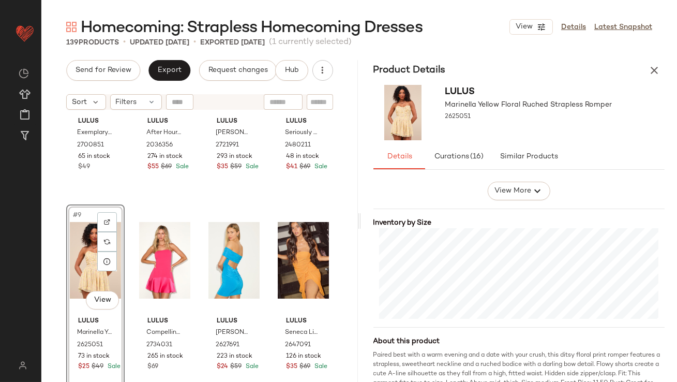
scroll to position [206, 0]
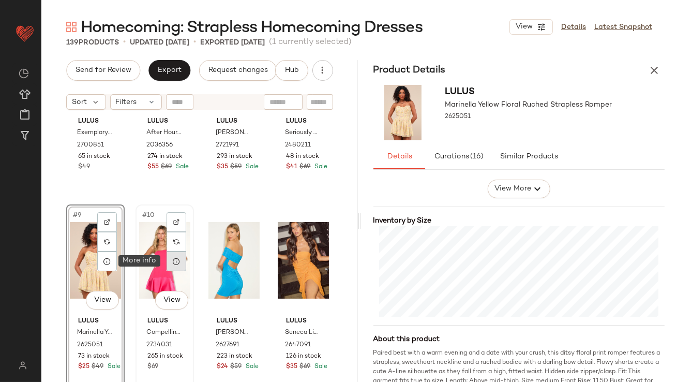
click at [176, 257] on icon at bounding box center [176, 261] width 8 height 8
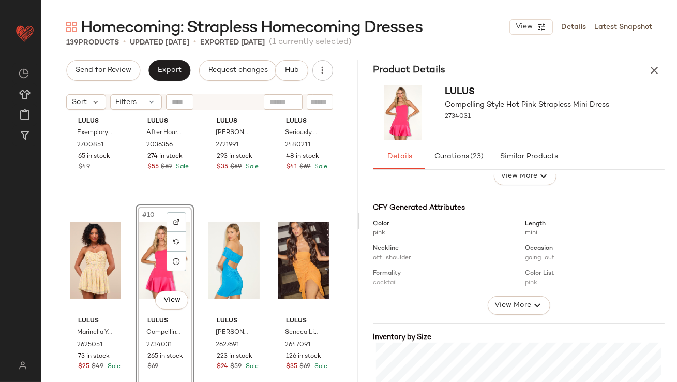
scroll to position [207, 0]
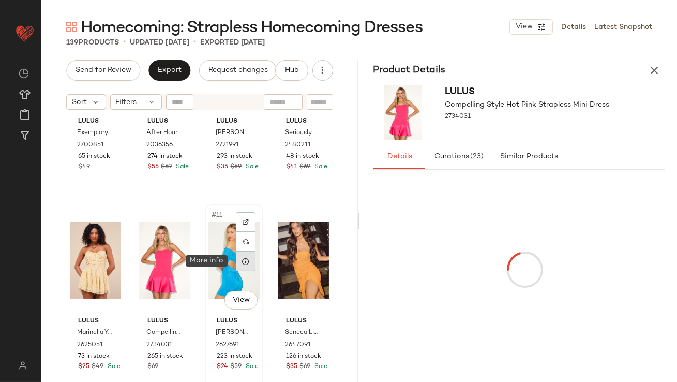
click at [243, 257] on icon at bounding box center [246, 261] width 8 height 8
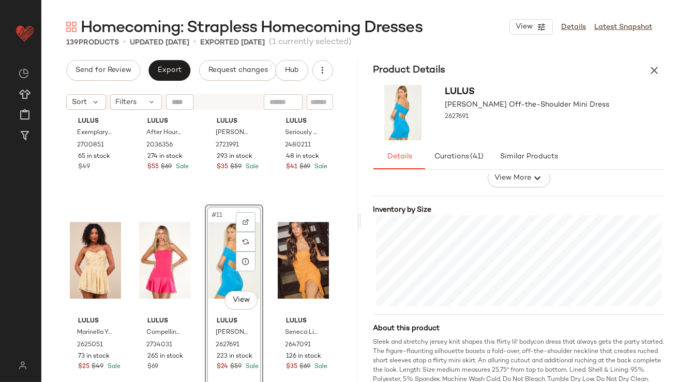
scroll to position [229, 0]
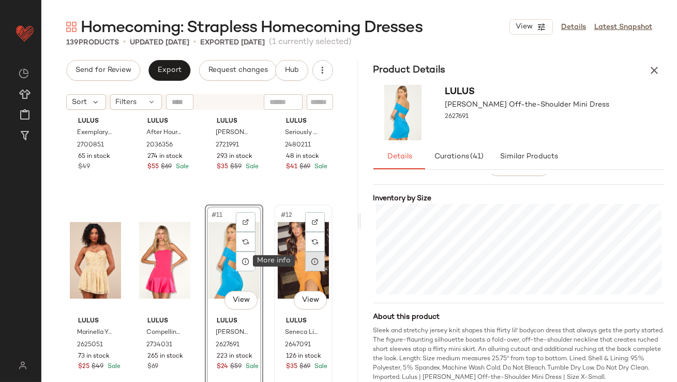
click at [311, 263] on icon at bounding box center [315, 261] width 8 height 8
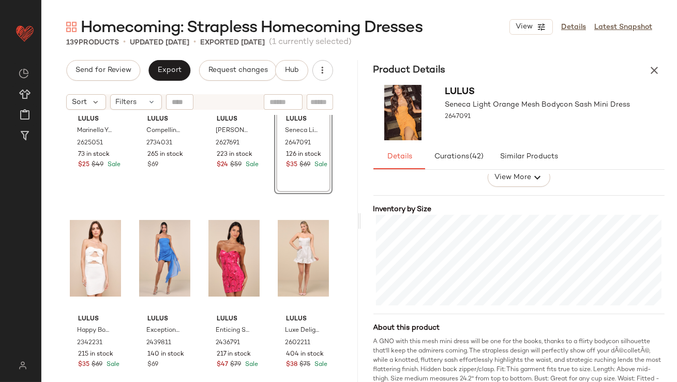
scroll to position [550, 0]
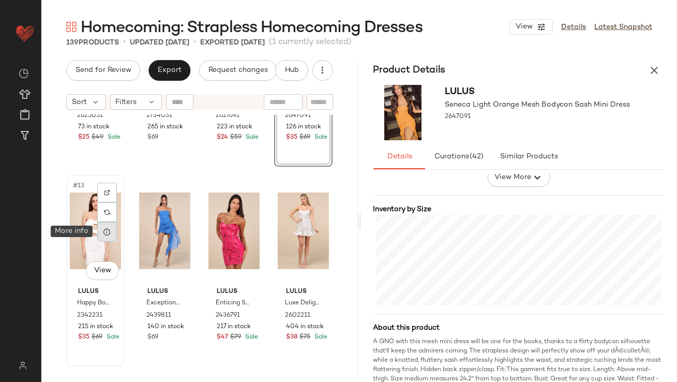
click at [113, 229] on div at bounding box center [107, 232] width 20 height 20
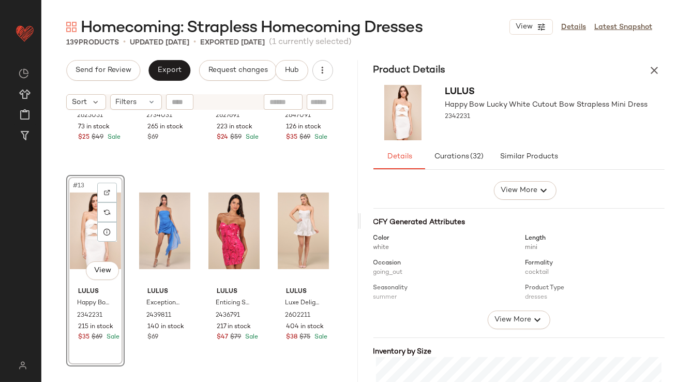
scroll to position [191, 0]
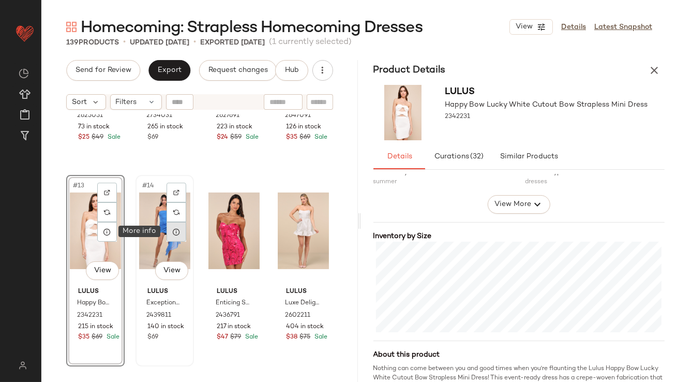
click at [174, 232] on icon at bounding box center [176, 232] width 8 height 8
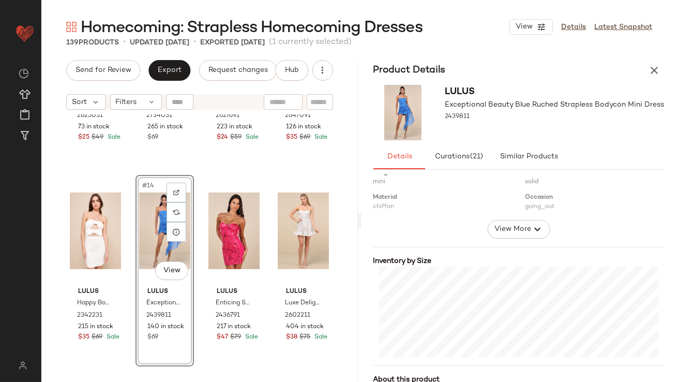
scroll to position [215, 0]
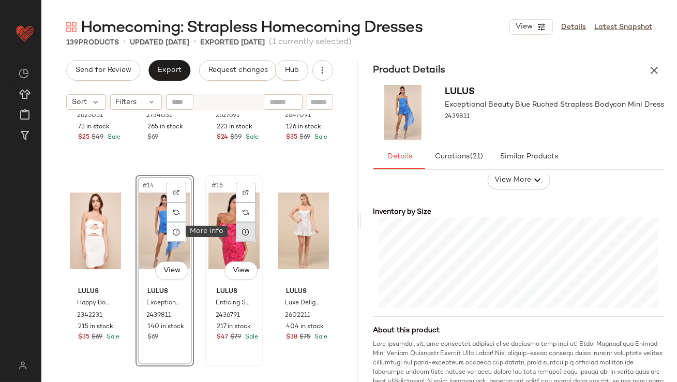
click at [241, 236] on div at bounding box center [246, 232] width 20 height 20
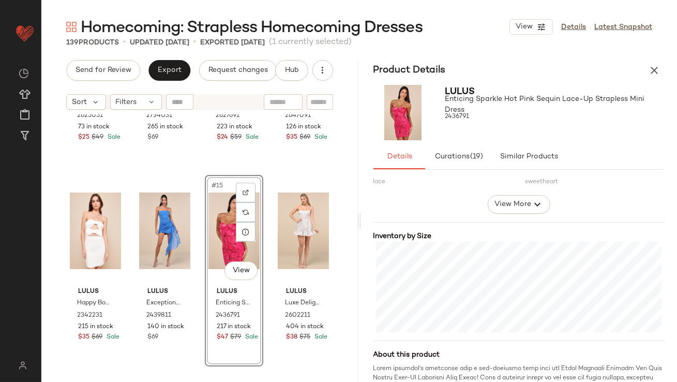
scroll to position [209, 0]
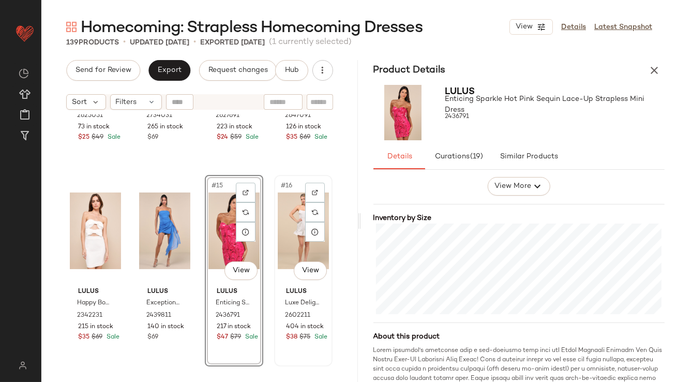
click at [278, 220] on div "#16 View" at bounding box center [303, 231] width 51 height 105
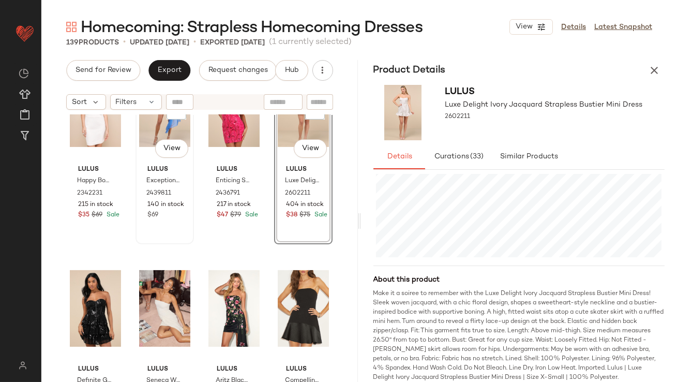
scroll to position [699, 0]
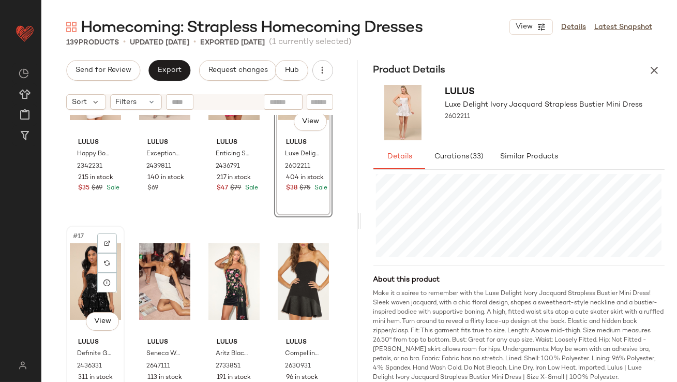
click at [82, 265] on div "#17 View" at bounding box center [95, 281] width 51 height 105
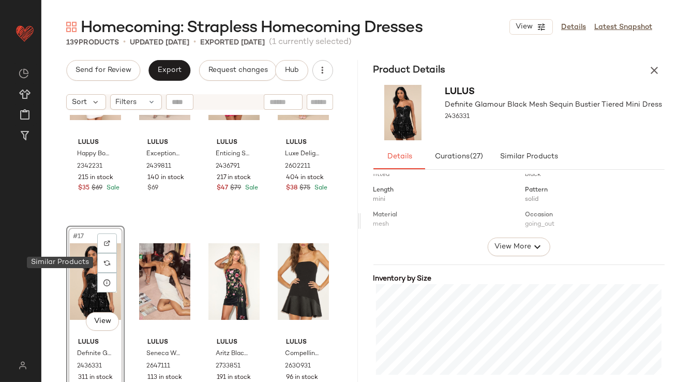
scroll to position [186, 0]
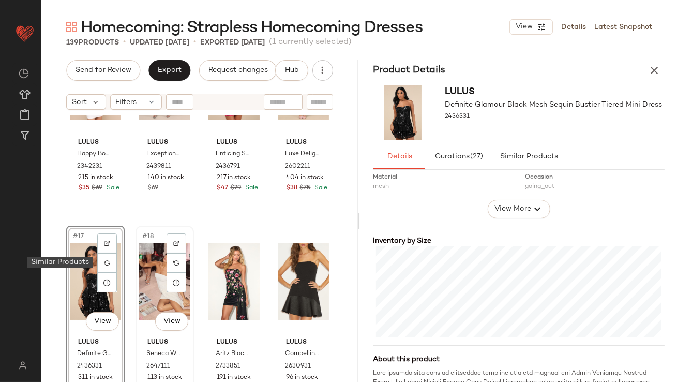
click at [152, 285] on div "#18 View" at bounding box center [164, 281] width 51 height 105
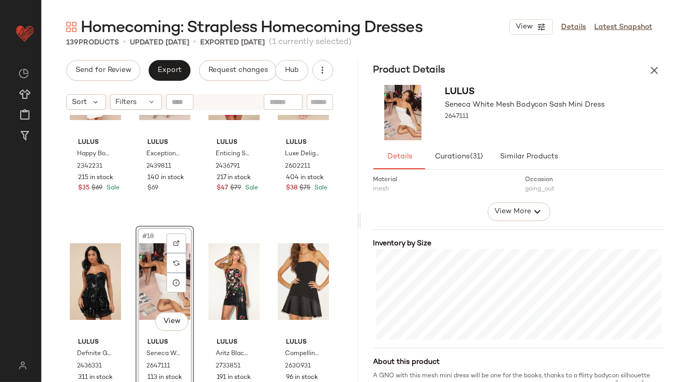
scroll to position [184, 0]
click at [225, 280] on div "#19 View" at bounding box center [234, 281] width 51 height 105
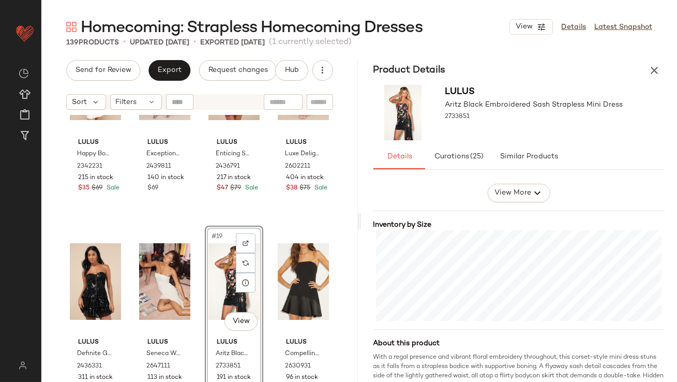
scroll to position [266, 0]
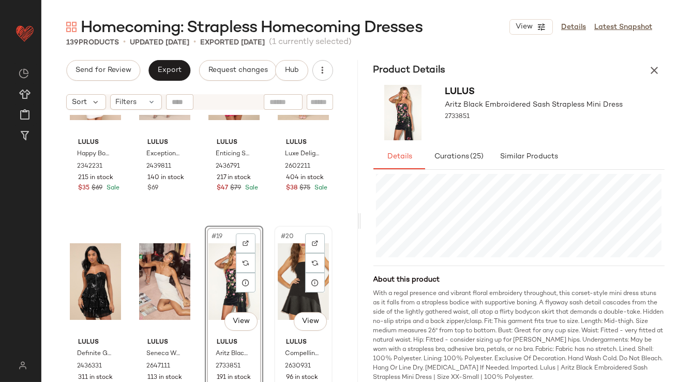
click at [289, 284] on div "#20 View" at bounding box center [303, 281] width 51 height 105
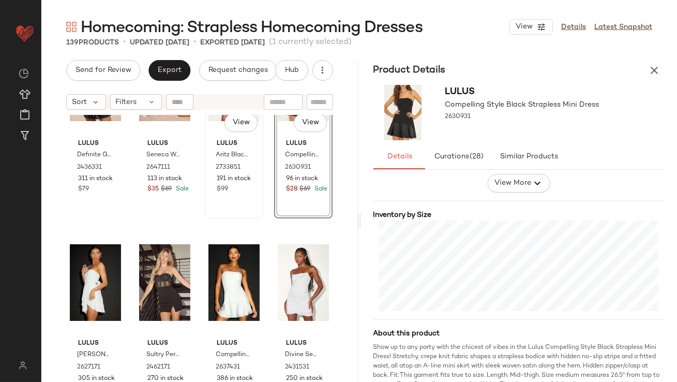
scroll to position [1003, 0]
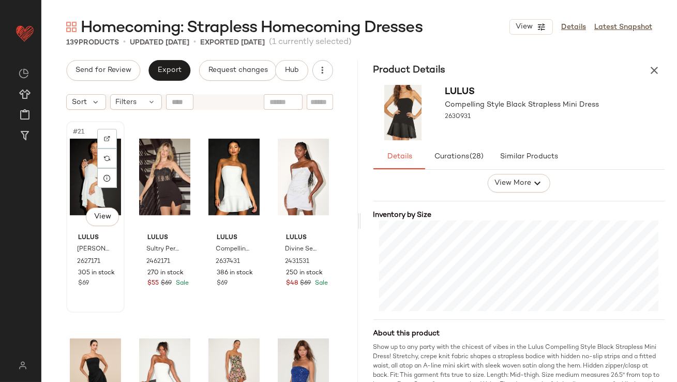
click at [81, 166] on div "#21 View" at bounding box center [95, 177] width 51 height 105
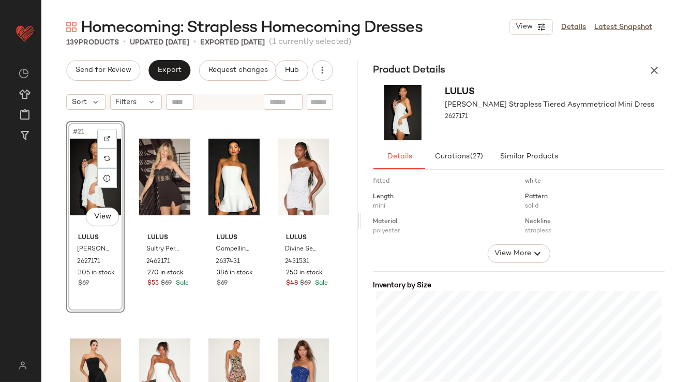
scroll to position [211, 0]
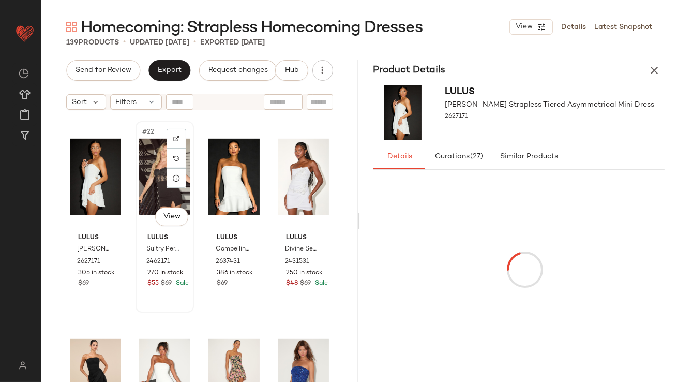
click at [154, 173] on div "#22 View" at bounding box center [164, 177] width 51 height 105
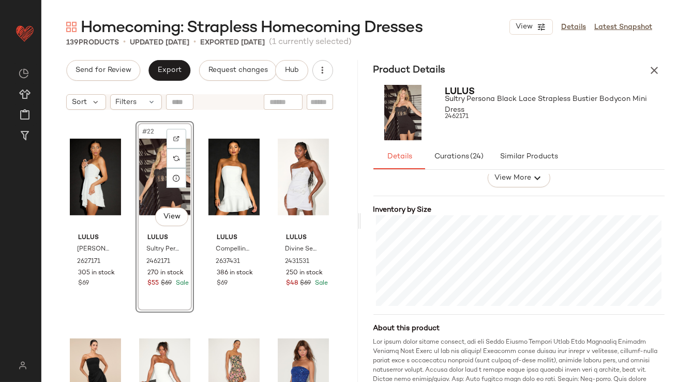
scroll to position [217, 0]
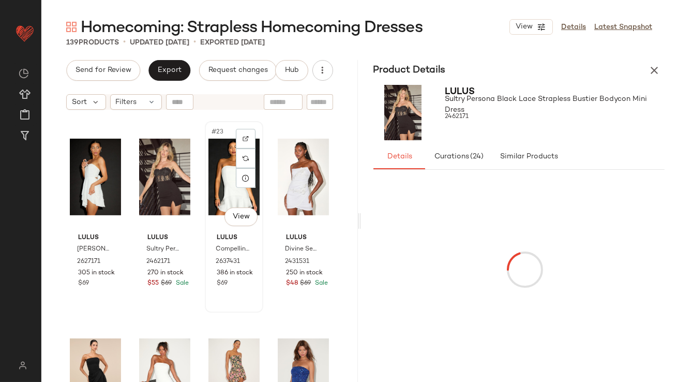
click at [211, 203] on div "#23 View" at bounding box center [234, 177] width 51 height 105
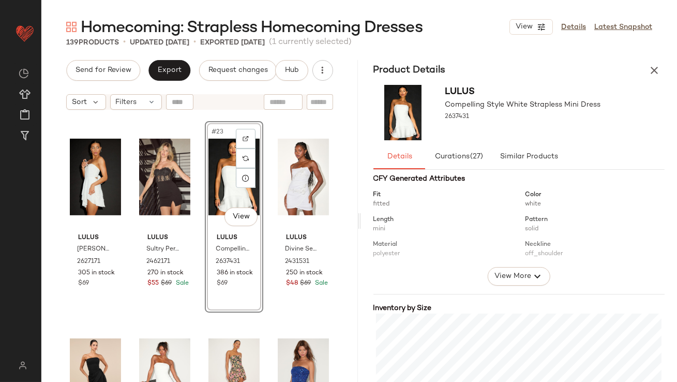
scroll to position [180, 0]
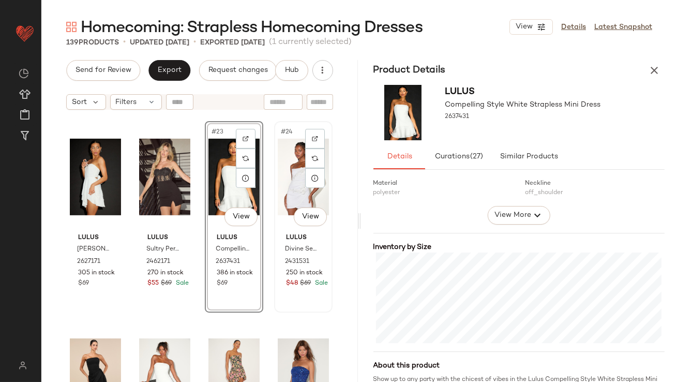
click at [286, 185] on div "#24 View" at bounding box center [303, 177] width 51 height 105
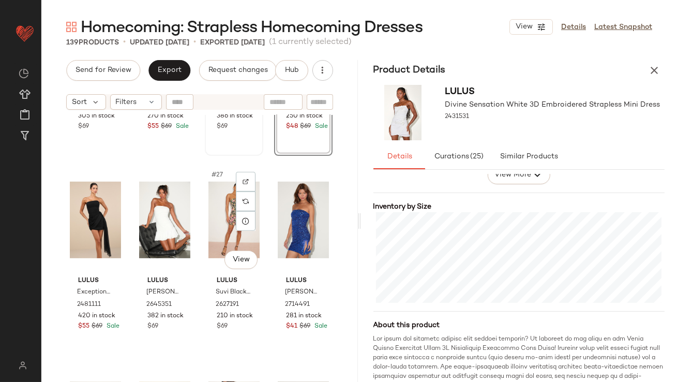
scroll to position [1205, 0]
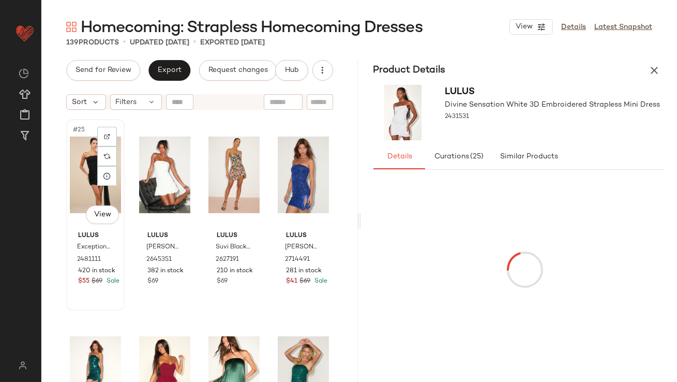
click at [89, 153] on div "#25 View" at bounding box center [95, 175] width 51 height 105
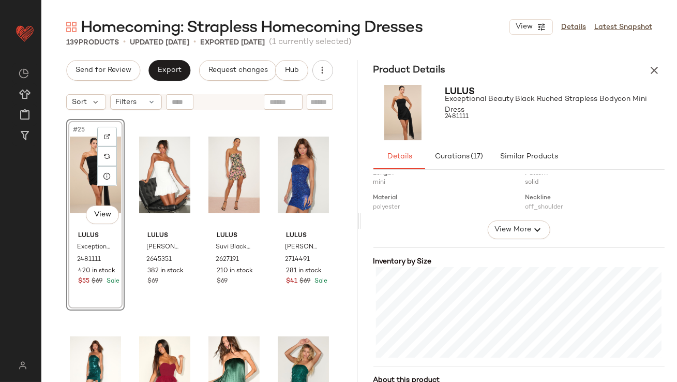
scroll to position [180, 0]
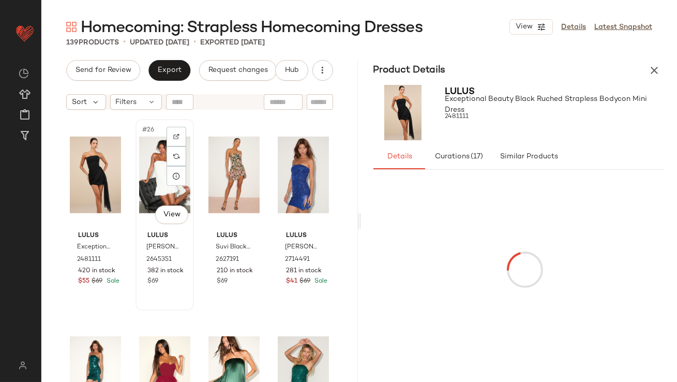
click at [156, 168] on div "#26 View" at bounding box center [164, 175] width 51 height 105
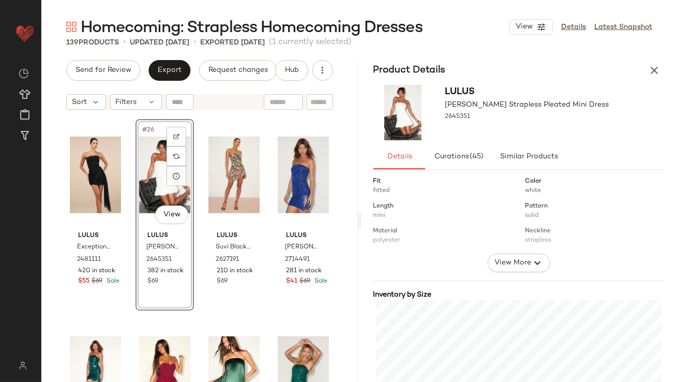
scroll to position [205, 0]
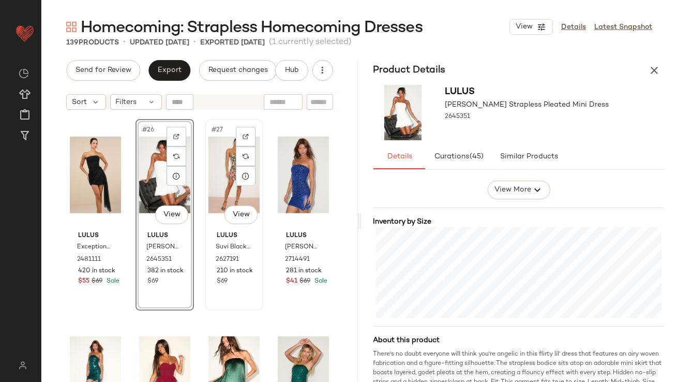
click at [226, 183] on div "#27 View" at bounding box center [234, 175] width 51 height 105
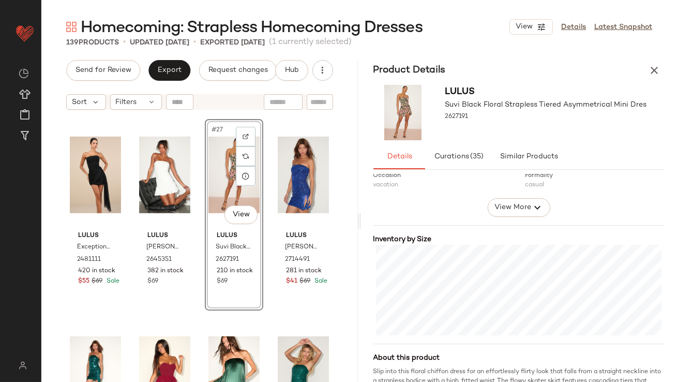
scroll to position [216, 0]
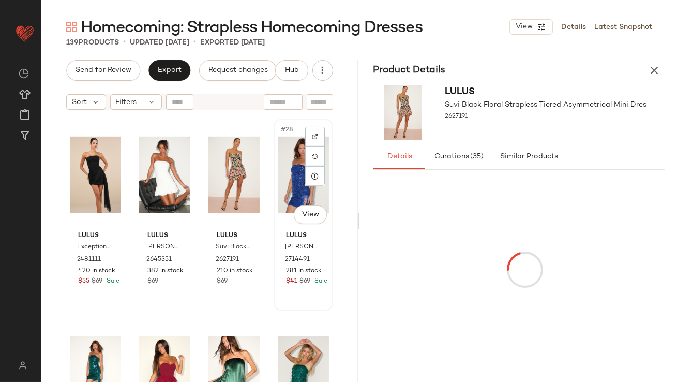
click at [288, 169] on div "#28 View" at bounding box center [303, 175] width 51 height 105
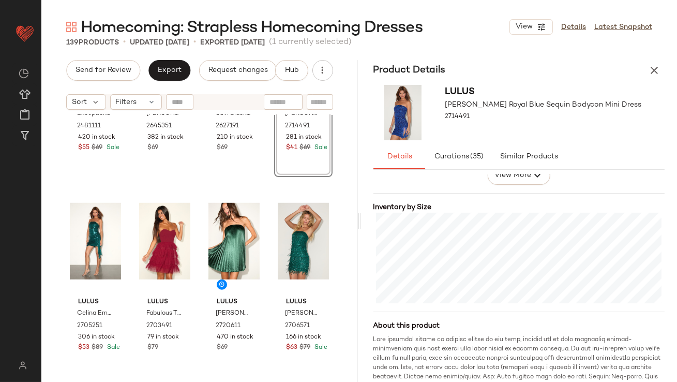
scroll to position [1362, 0]
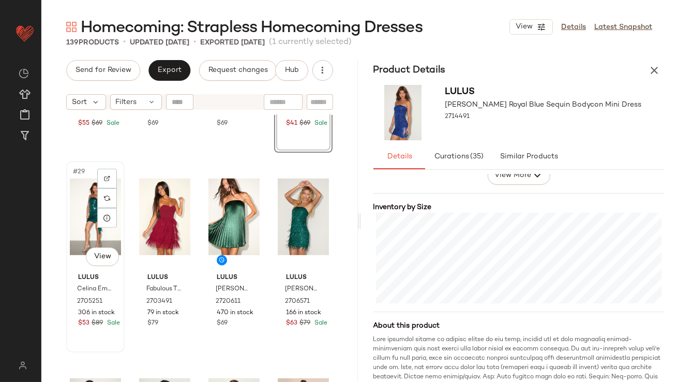
click at [83, 205] on div "#29 View" at bounding box center [95, 217] width 51 height 105
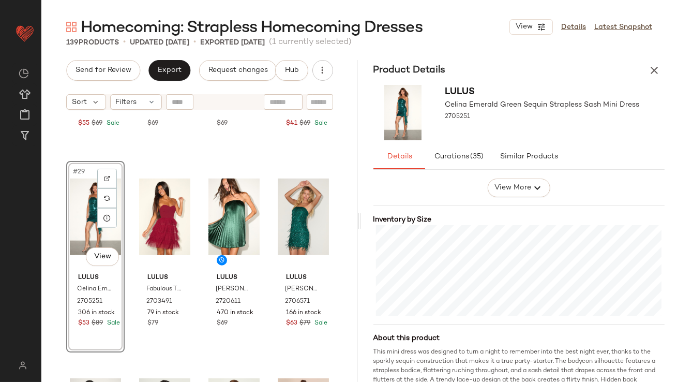
scroll to position [209, 0]
click at [147, 192] on div at bounding box center [164, 217] width 51 height 105
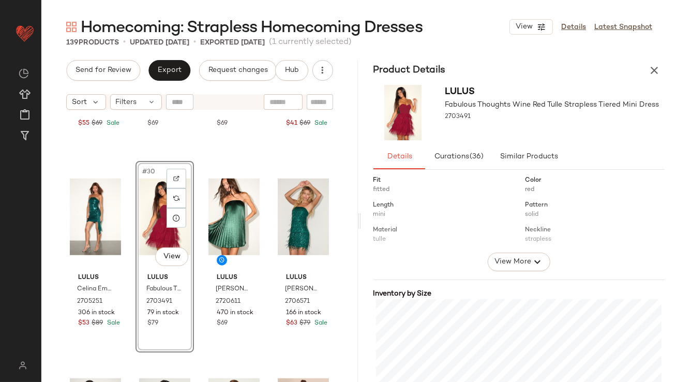
scroll to position [212, 0]
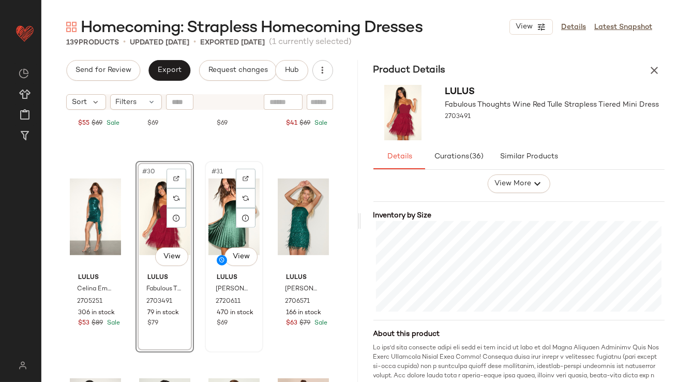
click at [229, 239] on div "#31 View" at bounding box center [234, 217] width 51 height 105
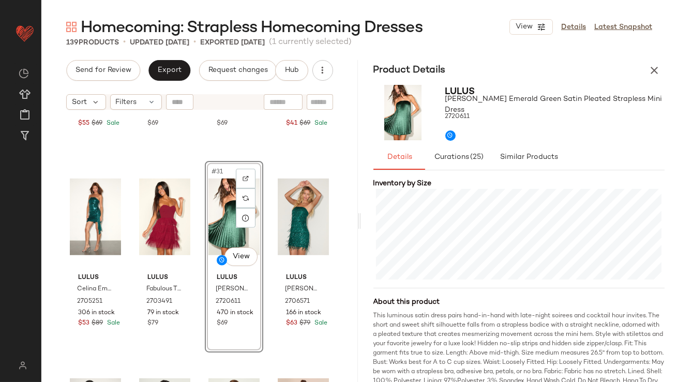
scroll to position [254, 0]
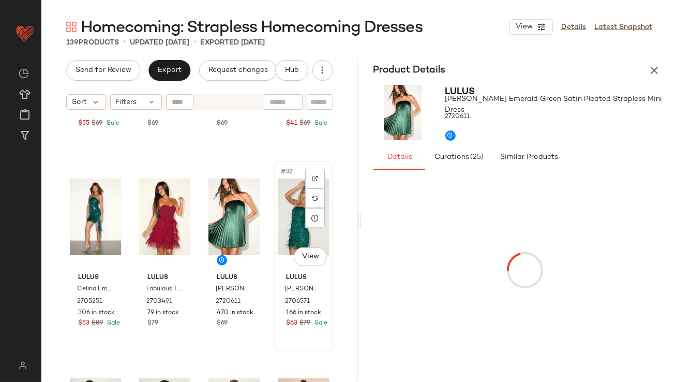
click at [284, 209] on div "#32 View" at bounding box center [303, 217] width 51 height 105
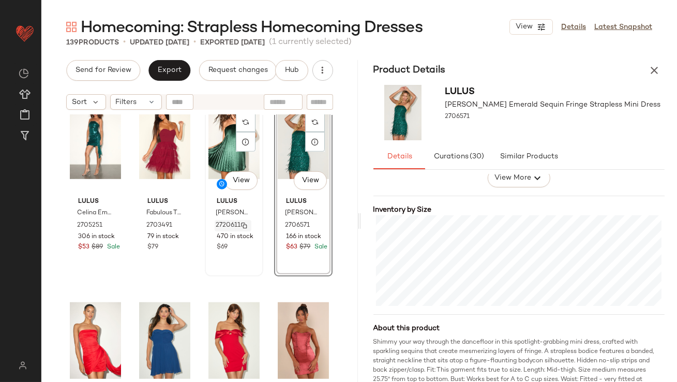
scroll to position [1573, 0]
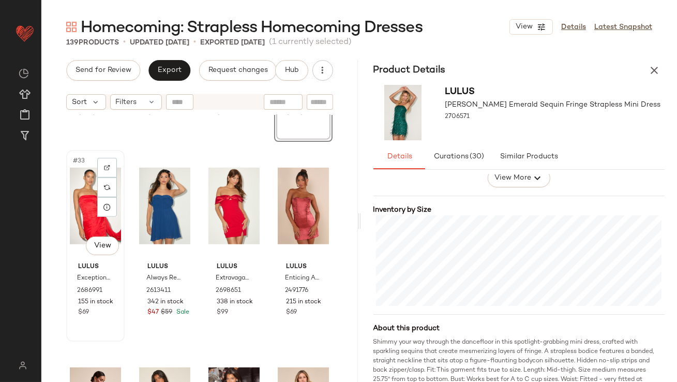
click at [84, 186] on div "#33 View" at bounding box center [95, 206] width 51 height 105
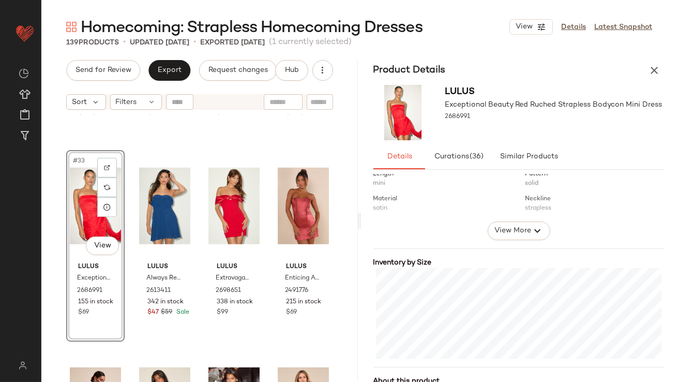
scroll to position [243, 0]
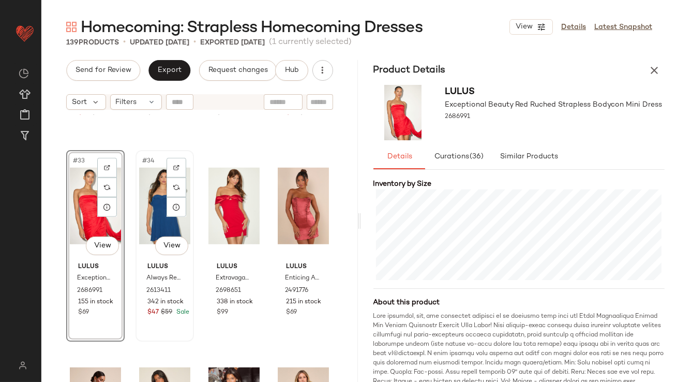
click at [151, 199] on div "#34 View" at bounding box center [164, 206] width 51 height 105
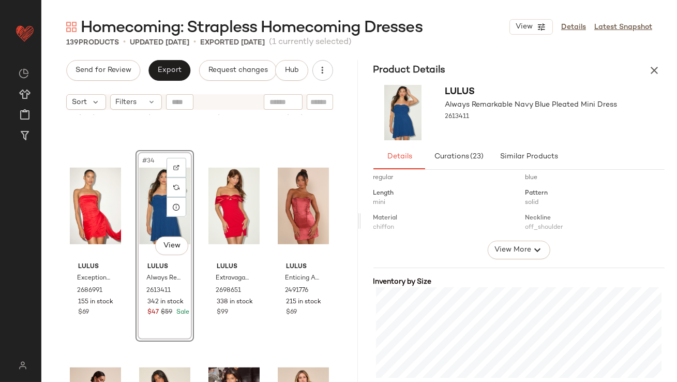
scroll to position [275, 0]
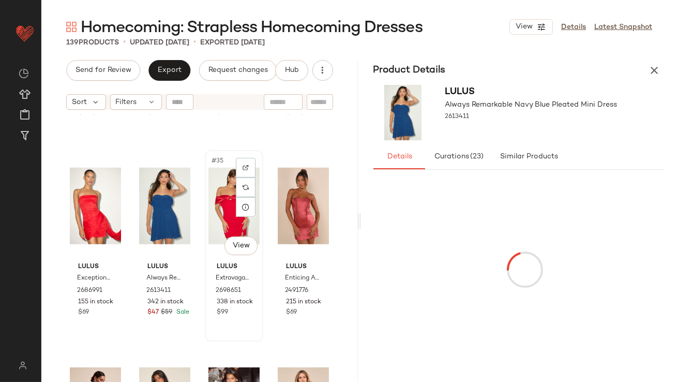
click at [222, 190] on div "#35 View" at bounding box center [234, 206] width 51 height 105
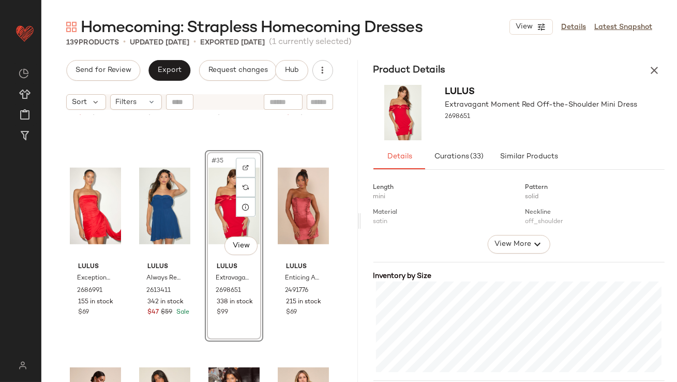
scroll to position [264, 0]
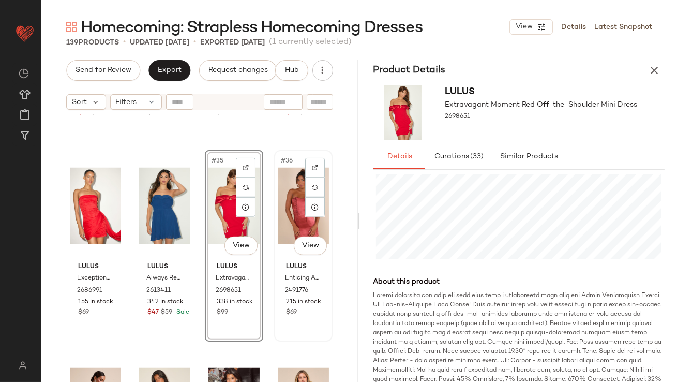
click at [278, 219] on div "#36 View" at bounding box center [303, 206] width 51 height 105
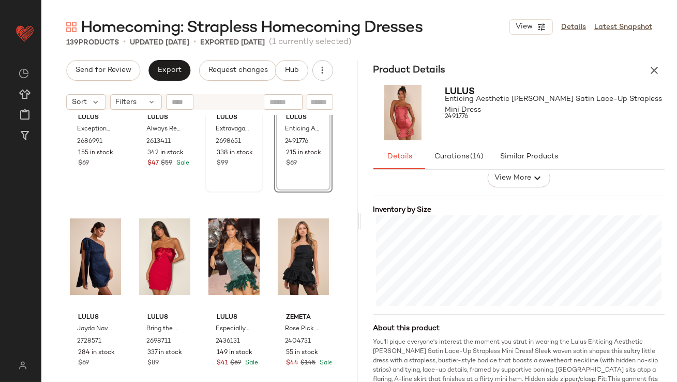
scroll to position [1771, 0]
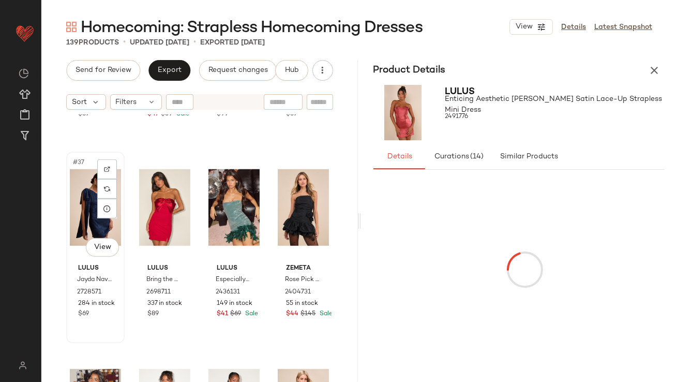
click at [89, 213] on div "#37 View" at bounding box center [95, 207] width 51 height 105
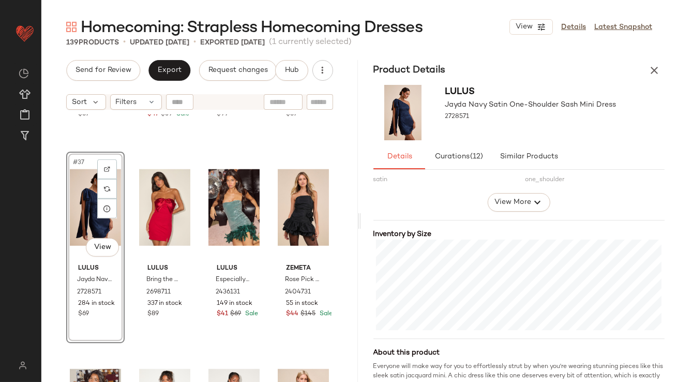
scroll to position [275, 0]
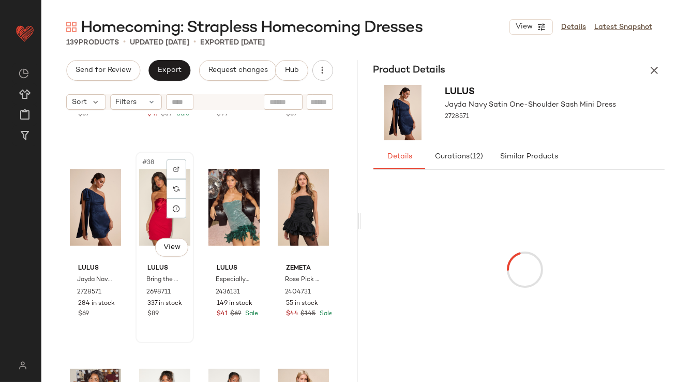
click at [152, 197] on div "#38 View" at bounding box center [164, 207] width 51 height 105
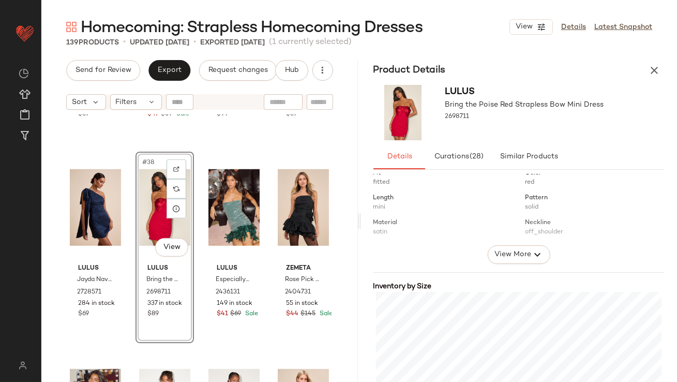
scroll to position [245, 0]
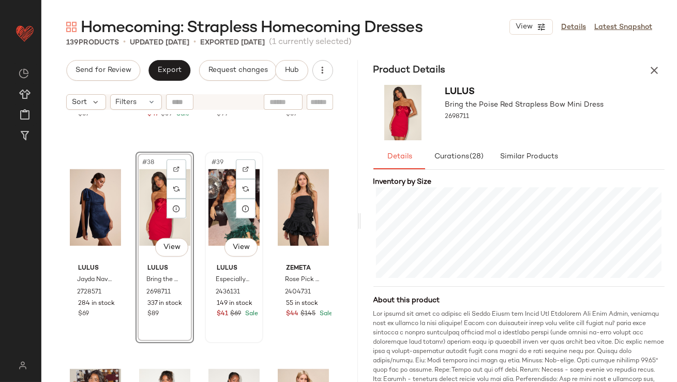
click at [219, 203] on div "#39 View" at bounding box center [234, 207] width 51 height 105
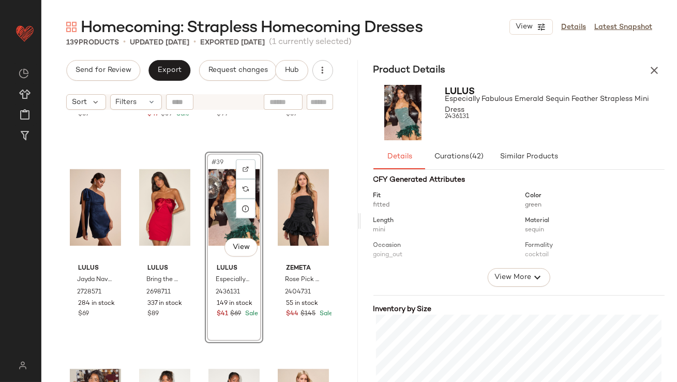
scroll to position [203, 0]
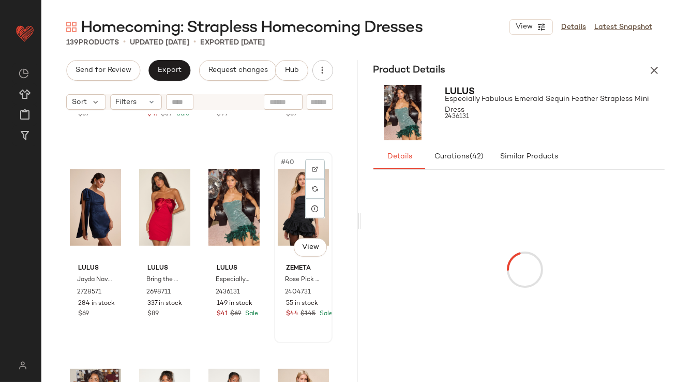
click at [278, 202] on div "#40 View" at bounding box center [303, 207] width 51 height 105
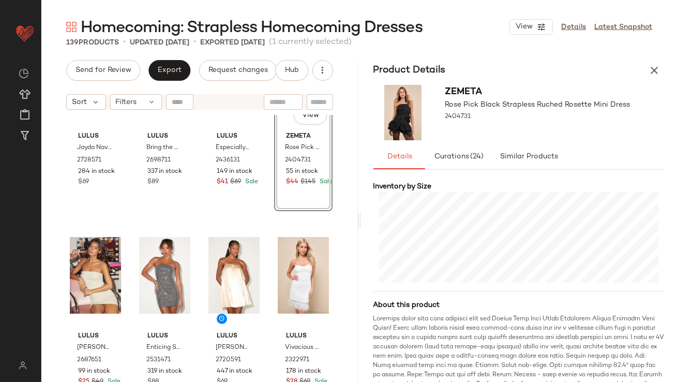
scroll to position [1960, 0]
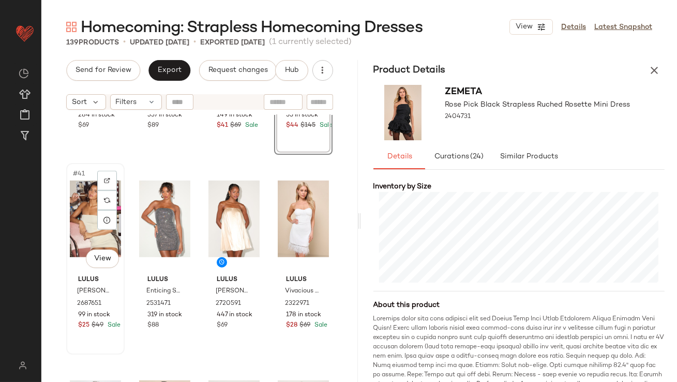
click at [100, 231] on div "#41 View" at bounding box center [95, 219] width 51 height 105
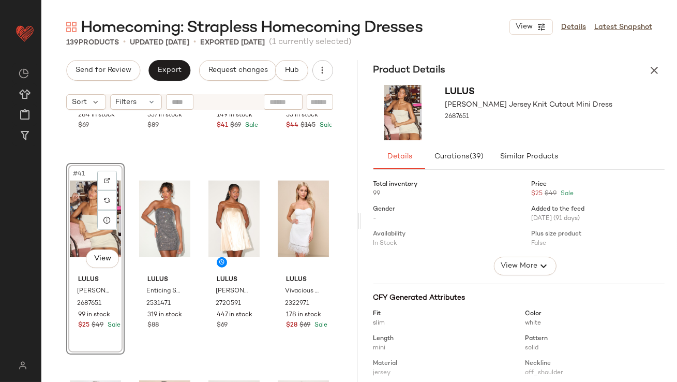
scroll to position [238, 0]
click at [136, 205] on div "#42 View Lulus Enticing Shine Black Rhinestone Strapless Mini Dress 2531471 319…" at bounding box center [165, 258] width 58 height 191
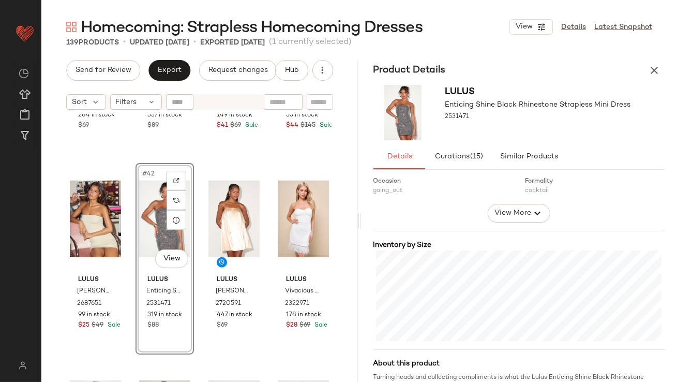
scroll to position [231, 0]
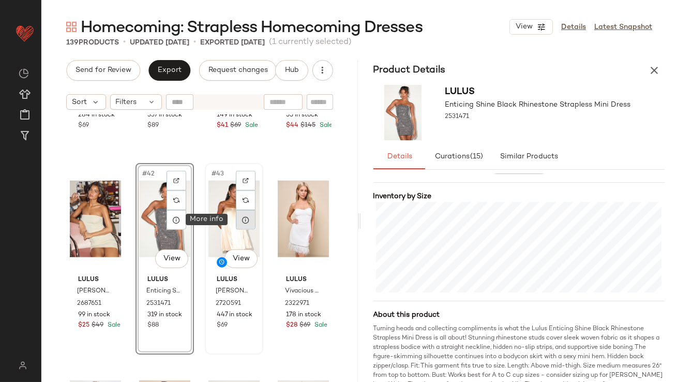
click at [243, 224] on div at bounding box center [246, 220] width 20 height 20
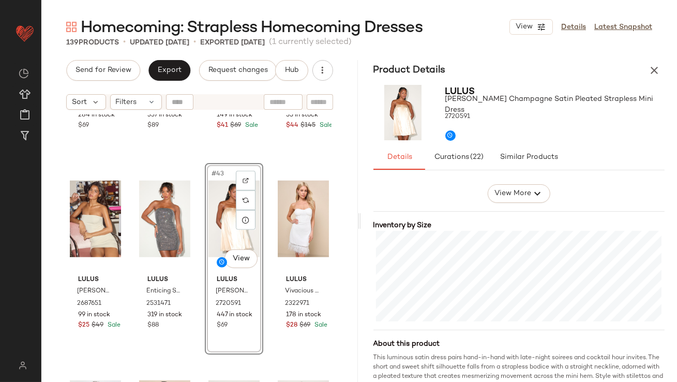
scroll to position [241, 0]
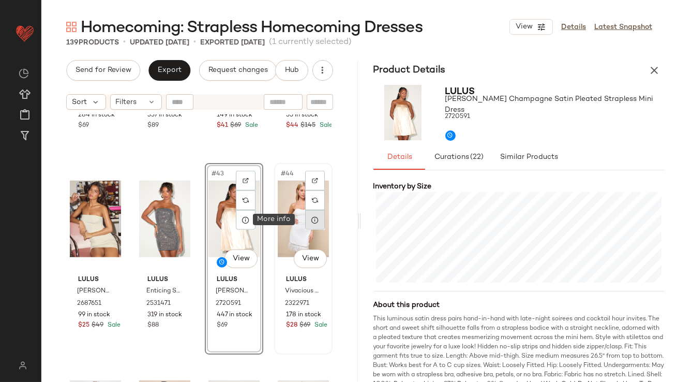
click at [312, 217] on icon at bounding box center [315, 220] width 8 height 8
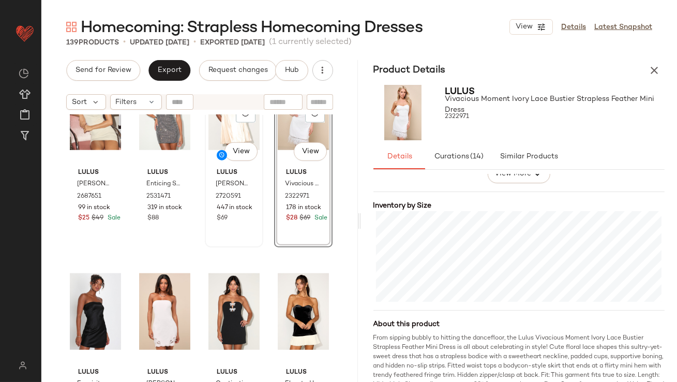
scroll to position [2109, 0]
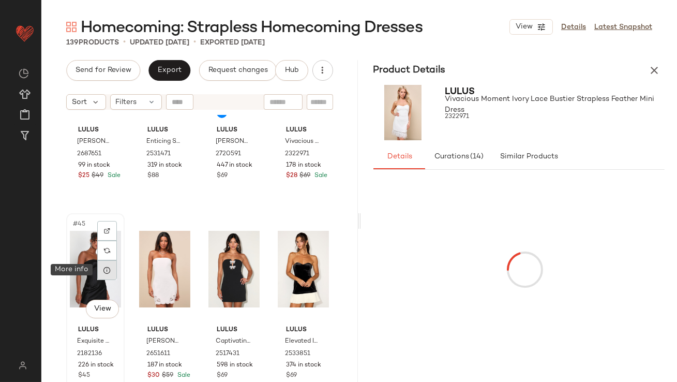
click at [109, 274] on div at bounding box center [107, 270] width 20 height 20
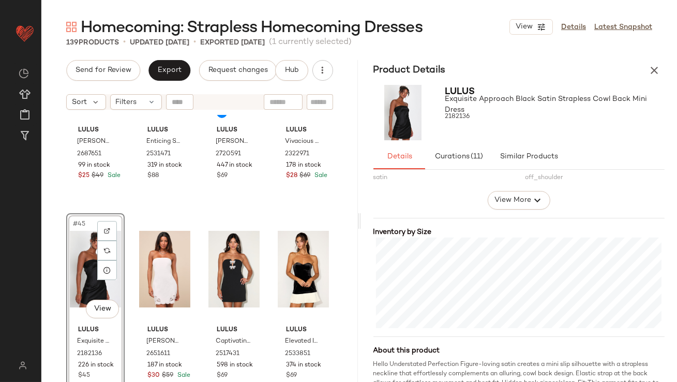
scroll to position [196, 0]
click at [152, 257] on div "#46 View" at bounding box center [164, 269] width 51 height 105
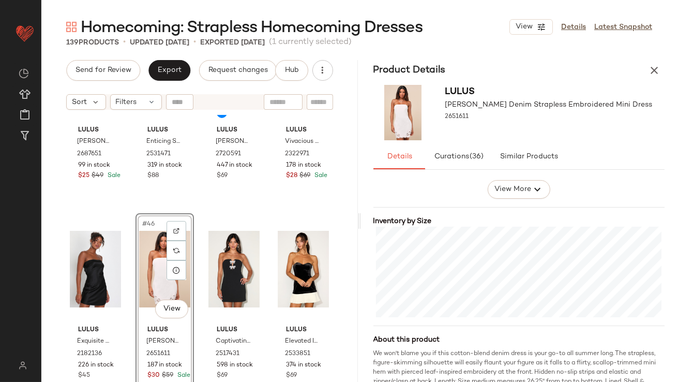
scroll to position [238, 0]
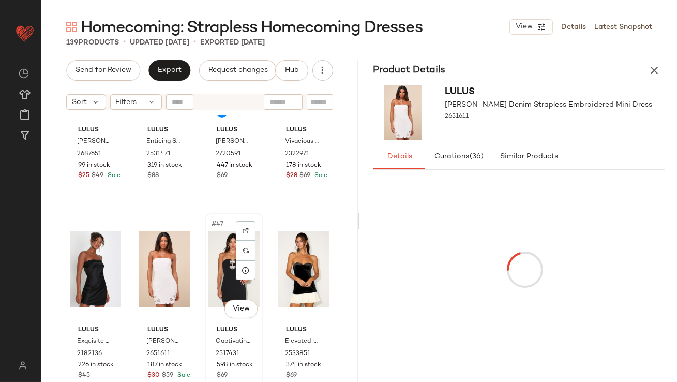
click at [224, 259] on div "#47 View" at bounding box center [234, 269] width 51 height 105
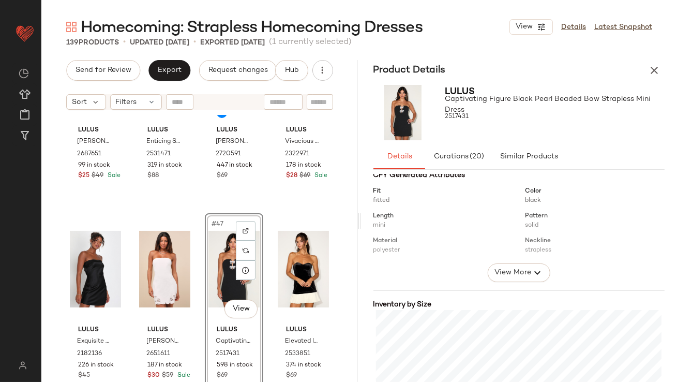
scroll to position [161, 0]
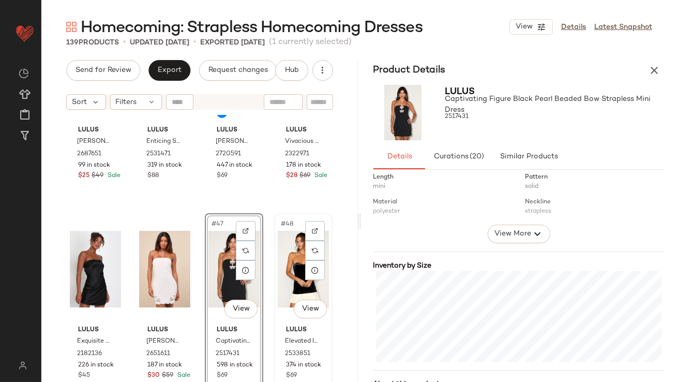
click at [278, 259] on div "#48 View" at bounding box center [303, 269] width 51 height 105
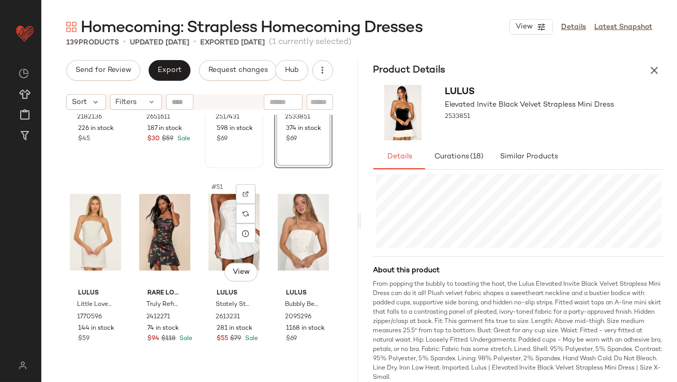
scroll to position [2362, 0]
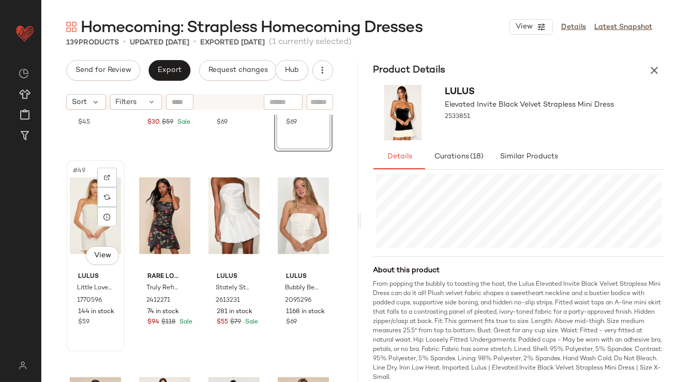
click at [70, 212] on div "#49 View" at bounding box center [95, 216] width 51 height 105
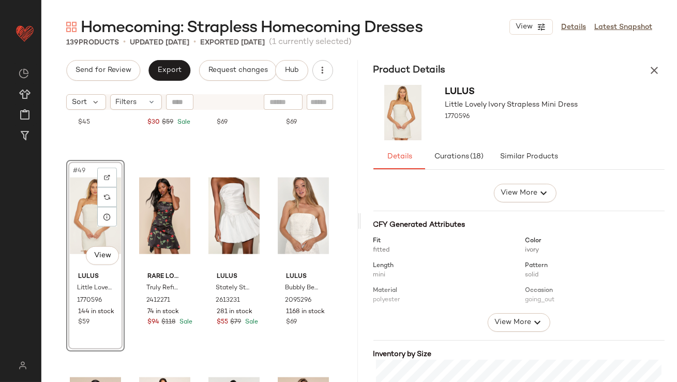
scroll to position [247, 0]
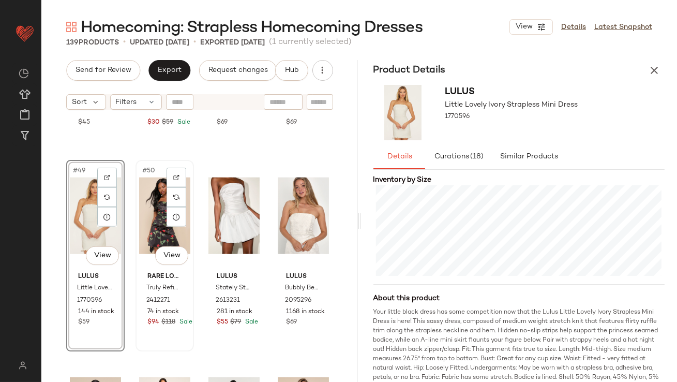
click at [149, 203] on div "#50 View" at bounding box center [164, 216] width 51 height 105
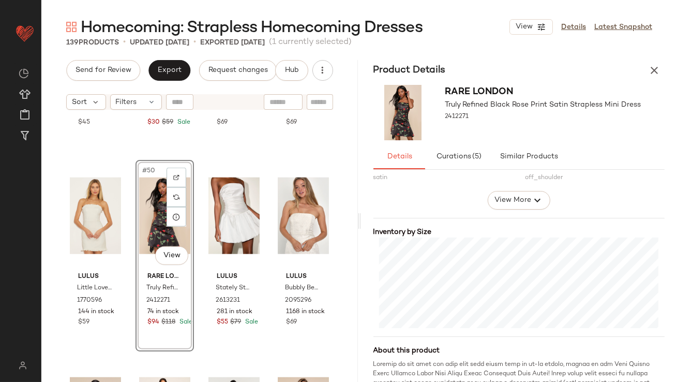
scroll to position [259, 0]
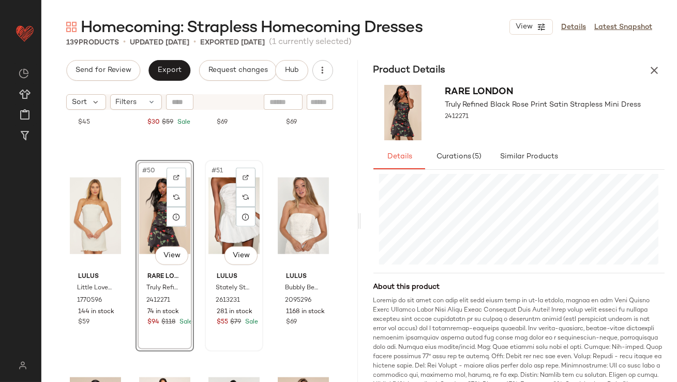
click at [216, 213] on div "#51 View" at bounding box center [234, 216] width 51 height 105
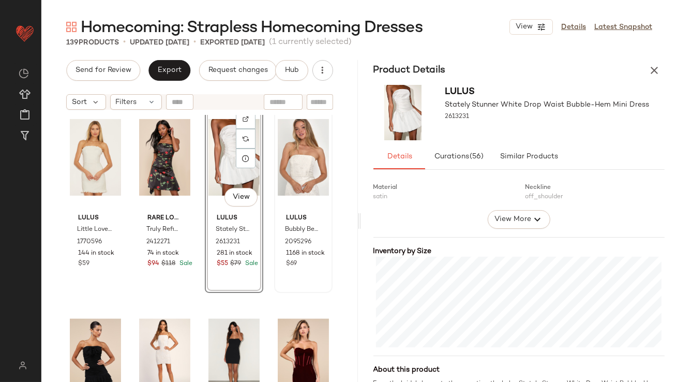
scroll to position [2412, 0]
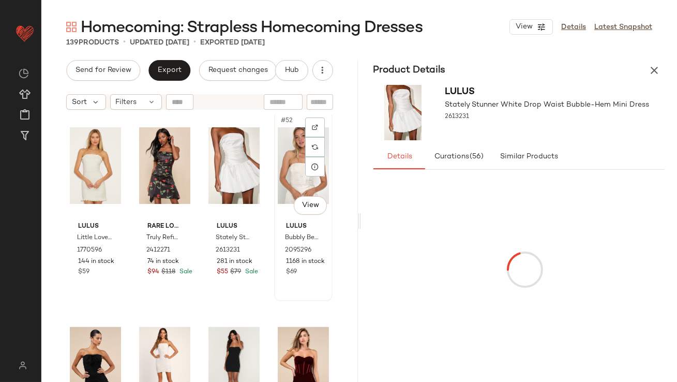
click at [290, 180] on div "#52 View" at bounding box center [303, 165] width 51 height 105
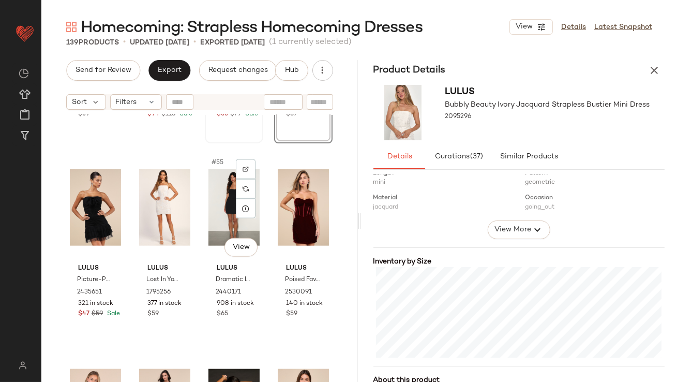
scroll to position [2585, 0]
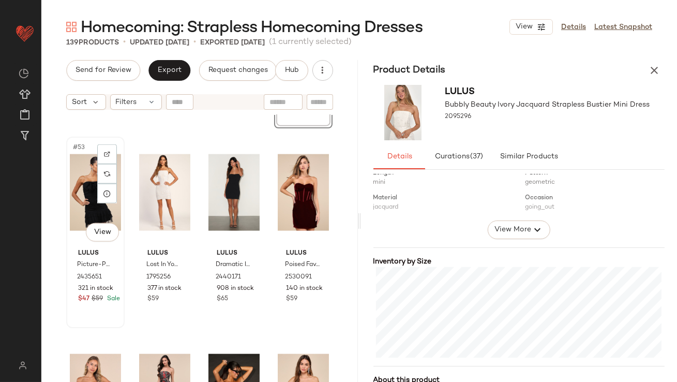
click at [77, 181] on div "#53 View" at bounding box center [95, 192] width 51 height 105
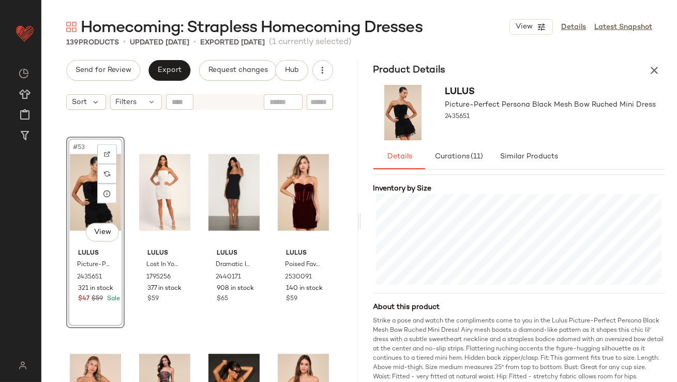
scroll to position [248, 0]
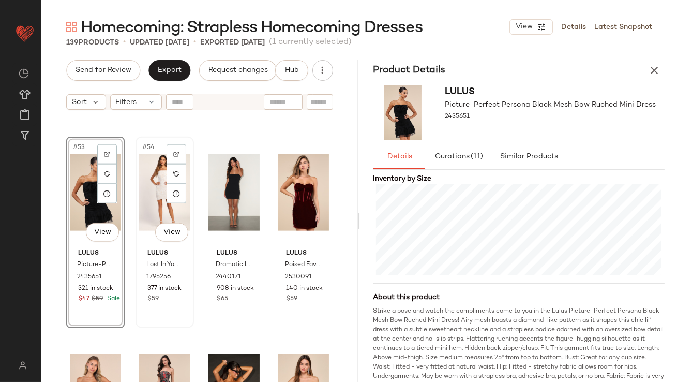
click at [140, 189] on div "#54 View" at bounding box center [164, 192] width 51 height 105
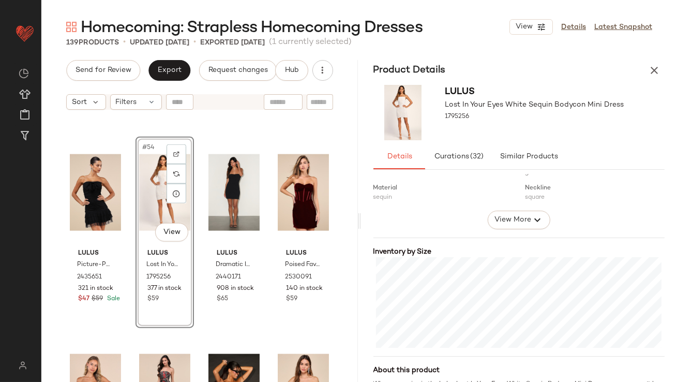
scroll to position [195, 0]
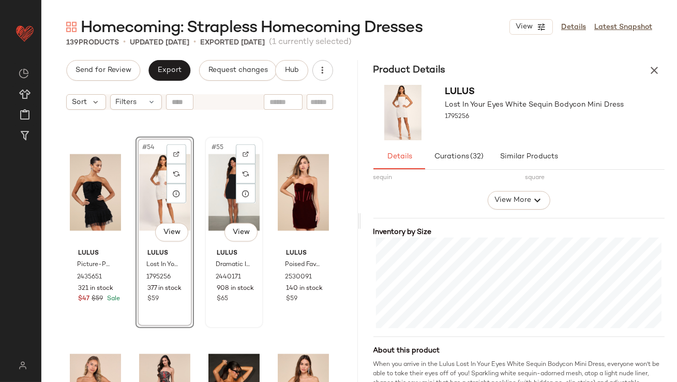
click at [221, 185] on div "#55 View" at bounding box center [234, 192] width 51 height 105
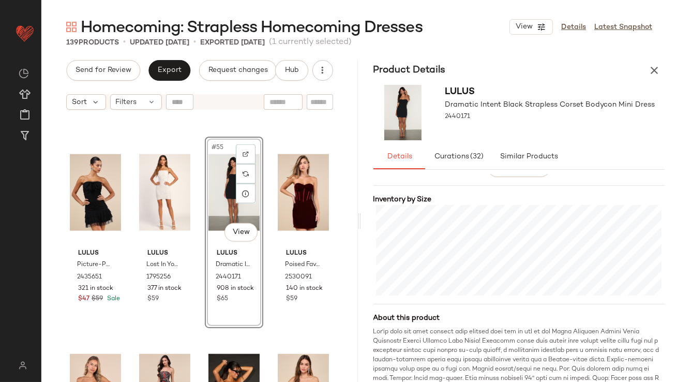
scroll to position [230, 0]
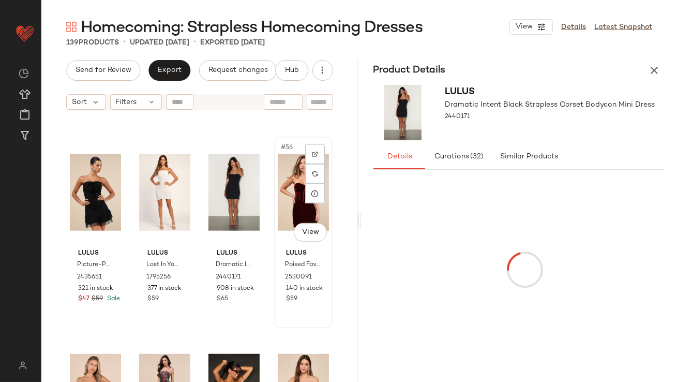
click at [278, 196] on div "#56 View" at bounding box center [303, 192] width 51 height 105
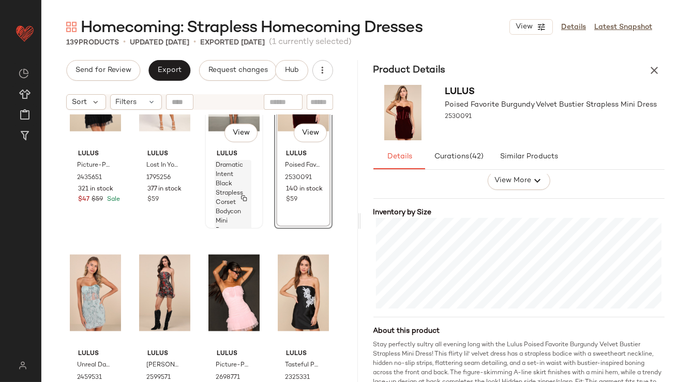
scroll to position [2750, 0]
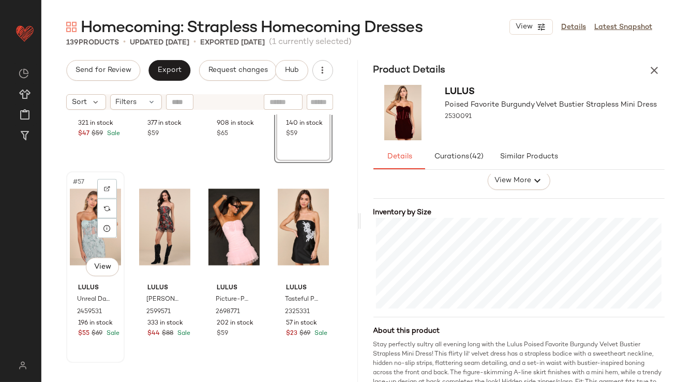
click at [94, 230] on div "#57 View" at bounding box center [95, 227] width 51 height 105
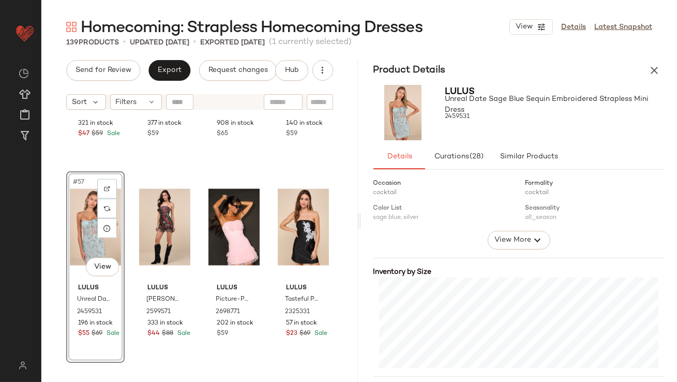
scroll to position [189, 0]
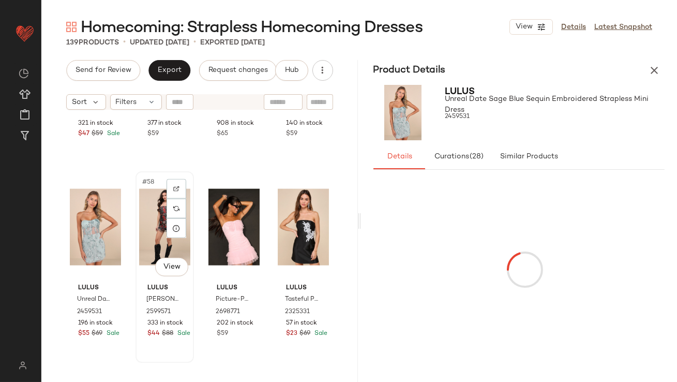
click at [159, 220] on div "#58 View" at bounding box center [164, 227] width 51 height 105
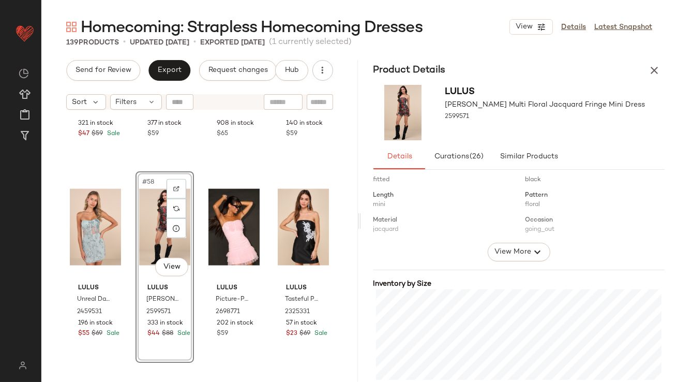
scroll to position [195, 0]
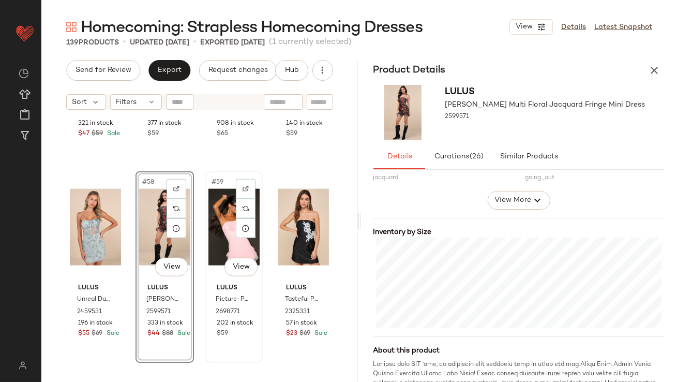
click at [227, 232] on div "#59 View" at bounding box center [234, 227] width 51 height 105
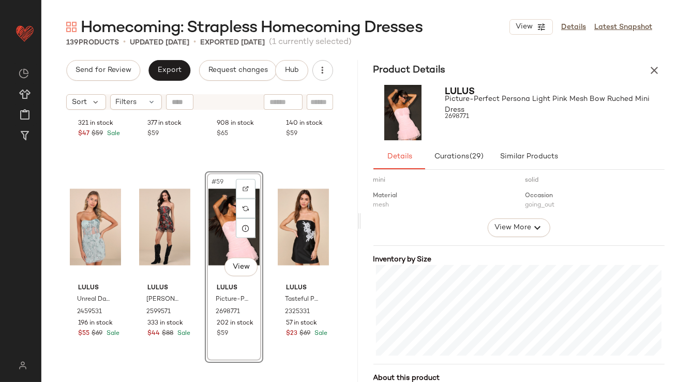
scroll to position [204, 0]
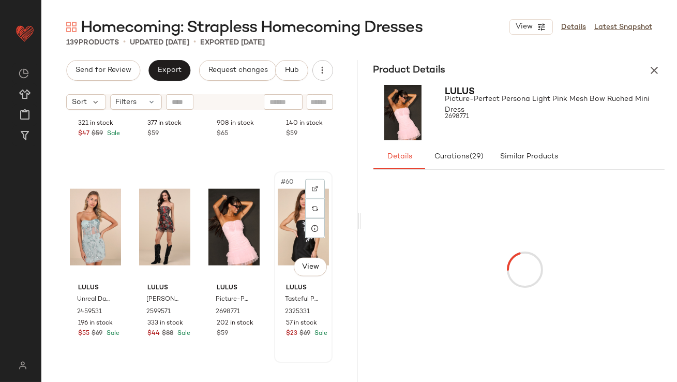
click at [279, 232] on div "#60 View" at bounding box center [303, 227] width 51 height 105
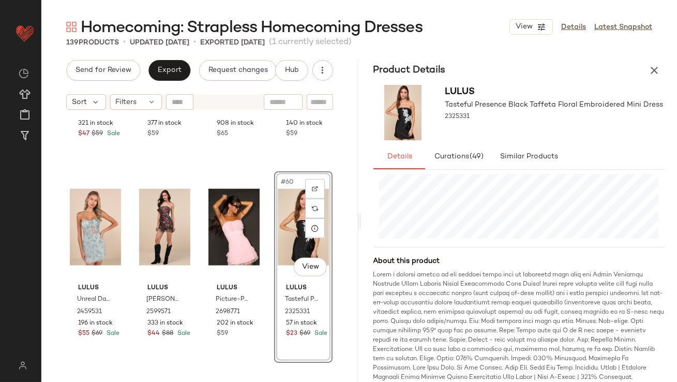
scroll to position [2994, 0]
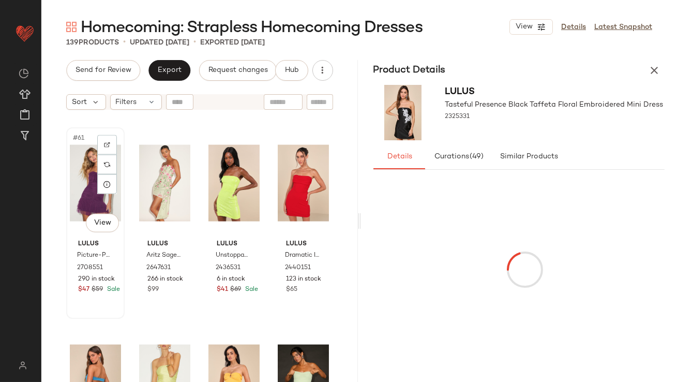
click at [80, 177] on div "#61 View" at bounding box center [95, 183] width 51 height 105
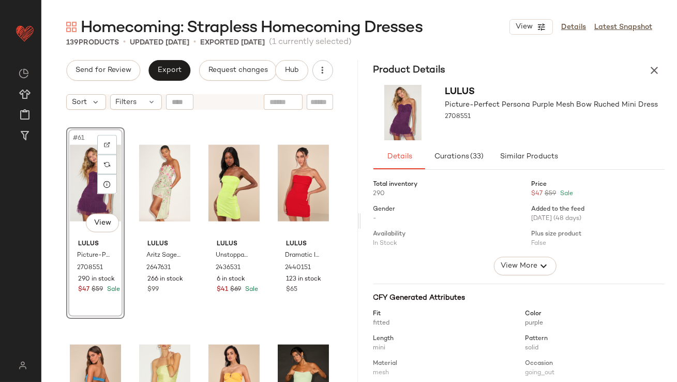
click at [659, 80] on div "Product Details" at bounding box center [519, 70] width 317 height 21
click at [655, 76] on icon "button" at bounding box center [654, 70] width 12 height 12
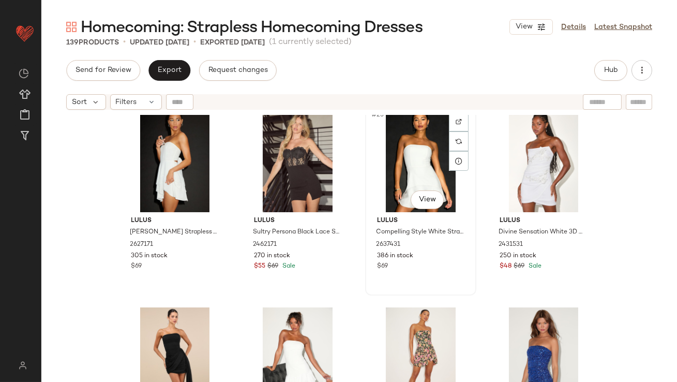
scroll to position [1070, 0]
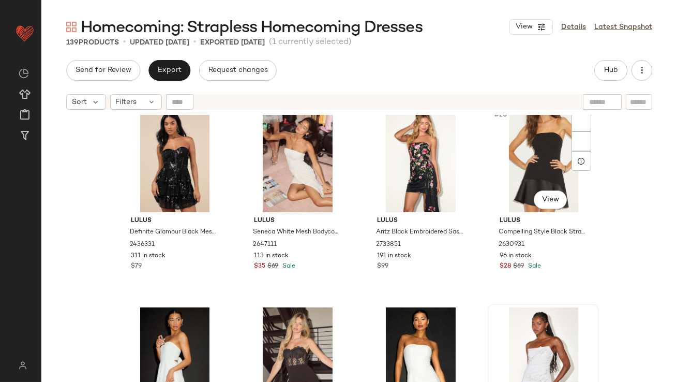
scroll to position [805, 0]
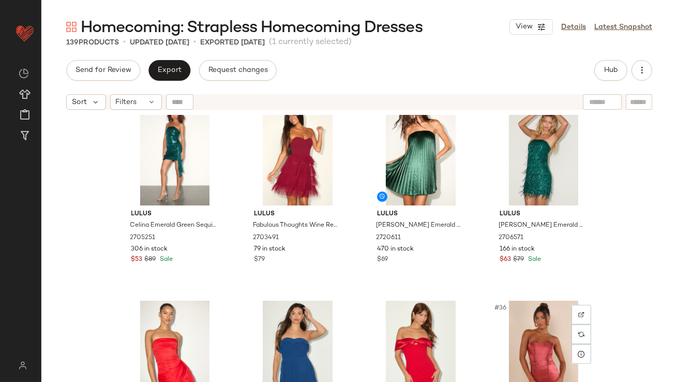
scroll to position [1320, 0]
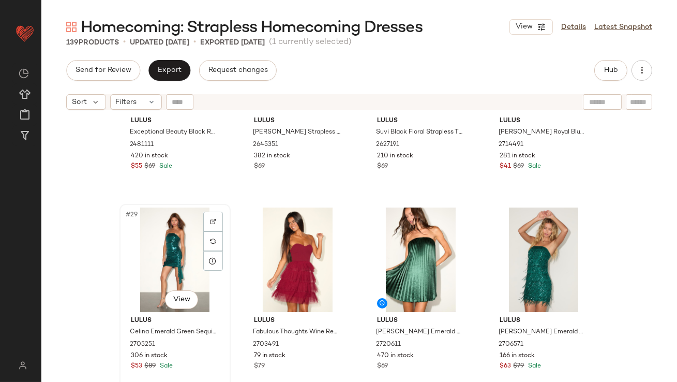
click at [171, 256] on div "#29 View" at bounding box center [175, 260] width 104 height 105
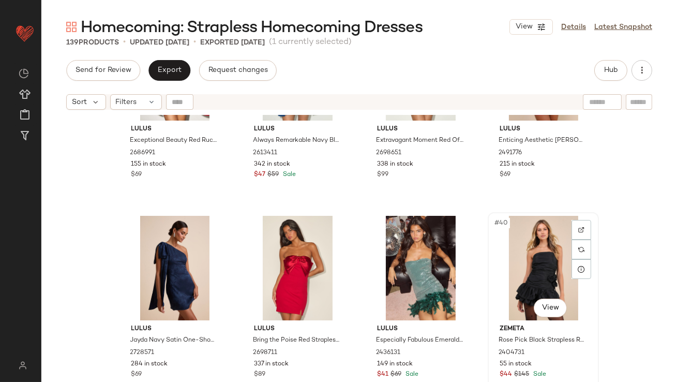
click at [515, 256] on div "#40 View" at bounding box center [544, 268] width 104 height 105
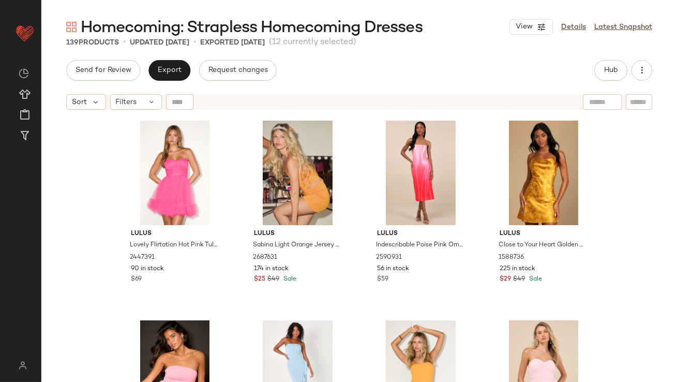
click at [100, 185] on div "Lulus Lovely Flirtation Hot Pink Tulle Strapless Bustier Mini Dress 2447391 90 …" at bounding box center [359, 261] width 636 height 293
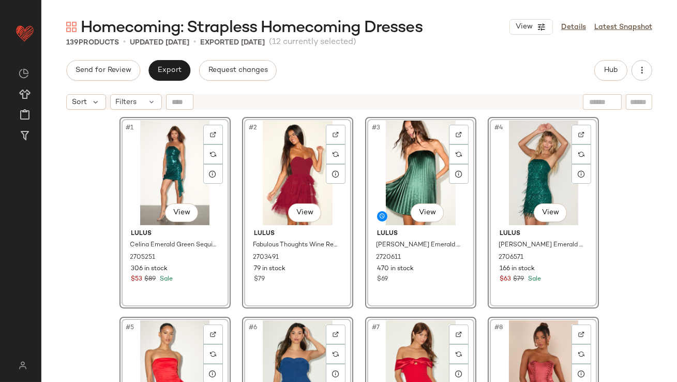
click at [100, 186] on div "#1 View Lulus Celina Emerald Green Sequin Strapless Sash Mini Dress 2705251 306…" at bounding box center [359, 261] width 636 height 293
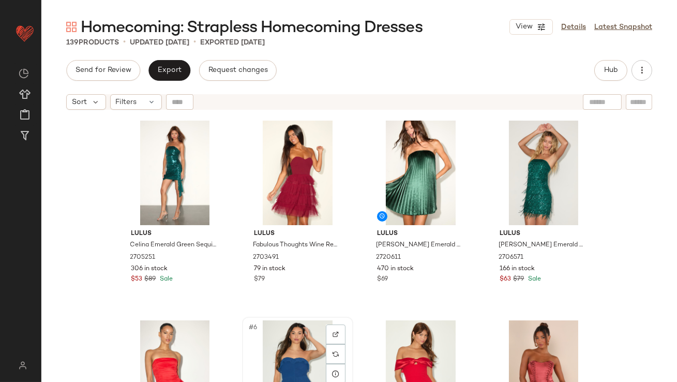
scroll to position [1, 0]
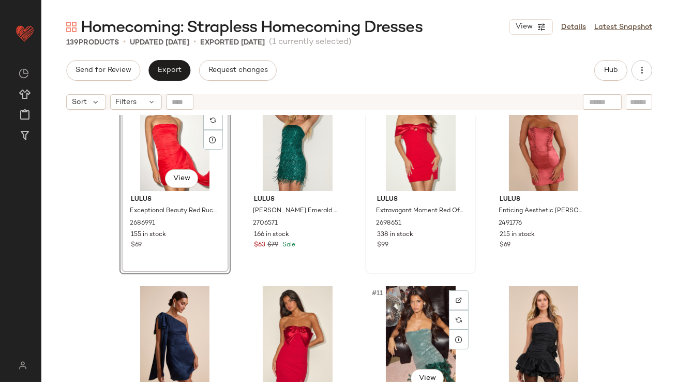
scroll to position [255, 0]
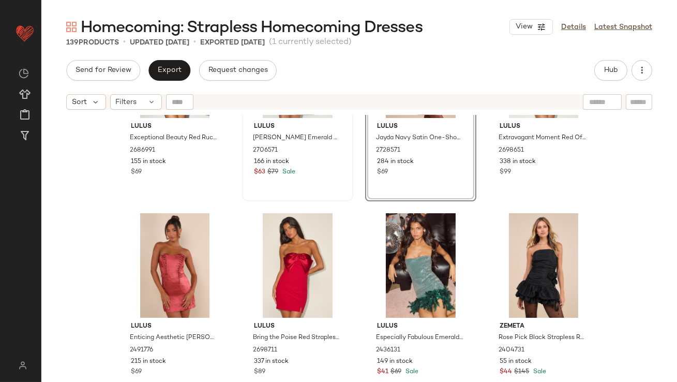
scroll to position [378, 0]
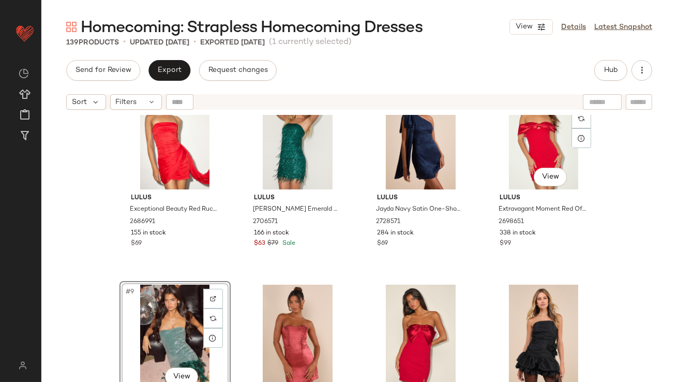
scroll to position [338, 0]
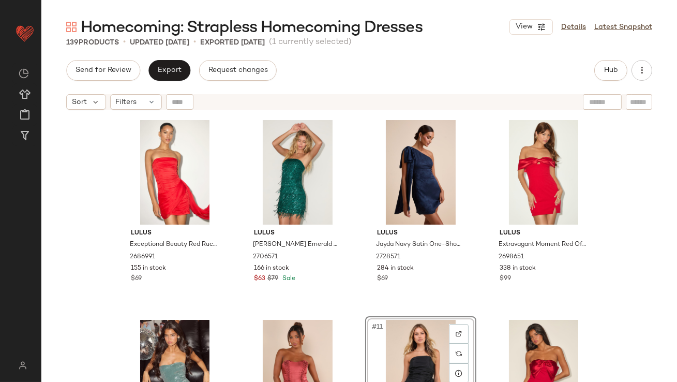
scroll to position [67, 0]
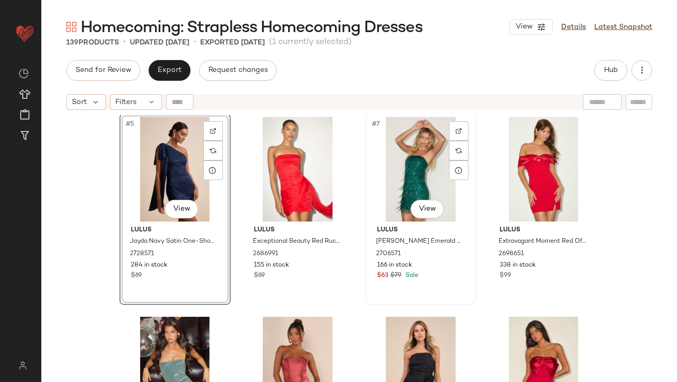
scroll to position [198, 0]
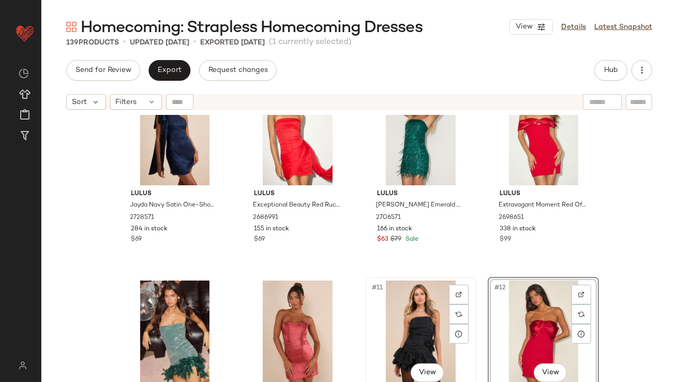
scroll to position [248, 0]
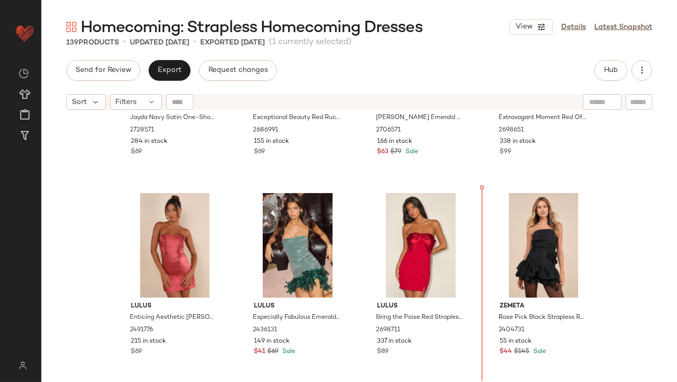
scroll to position [348, 0]
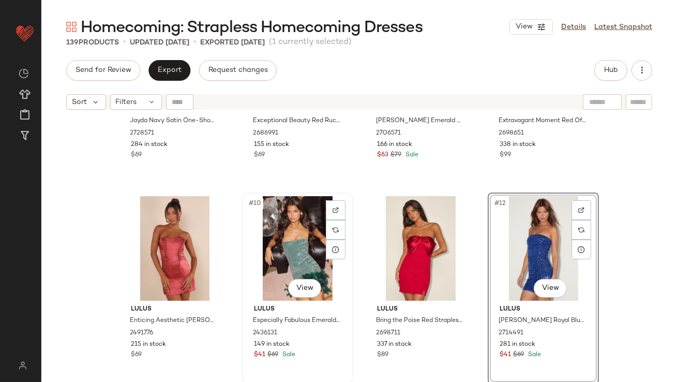
scroll to position [494, 0]
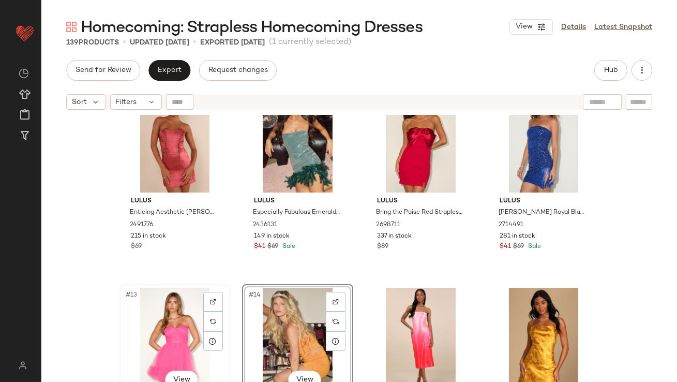
scroll to position [442, 0]
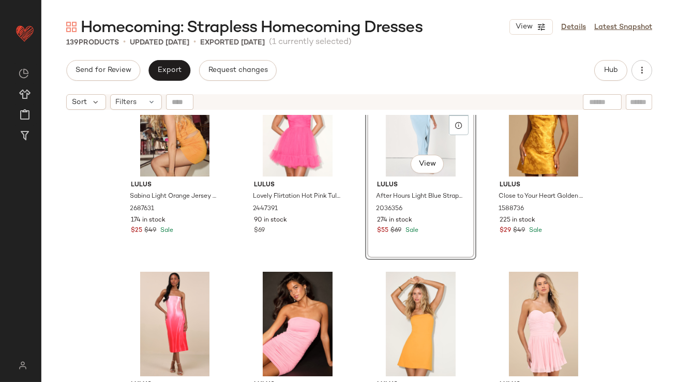
scroll to position [657, 0]
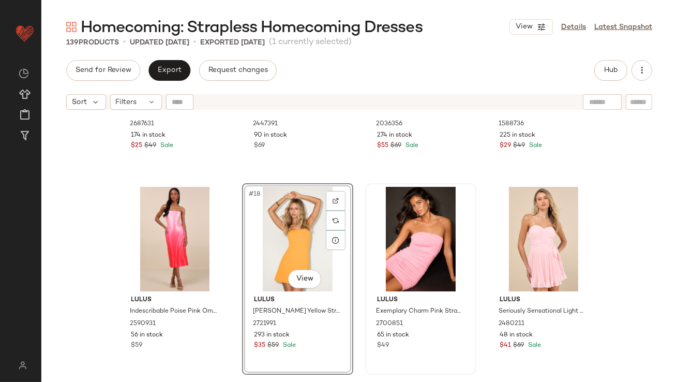
scroll to position [831, 0]
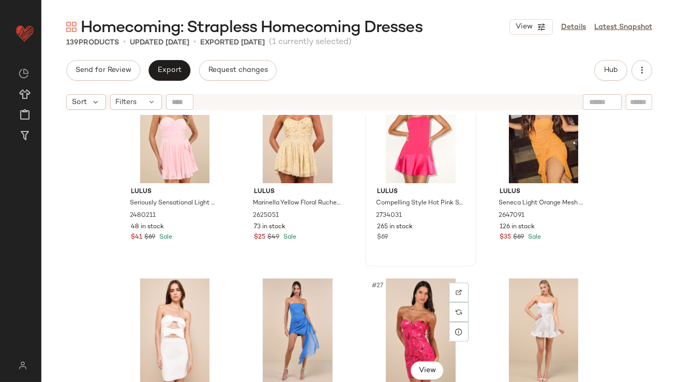
scroll to position [1026, 0]
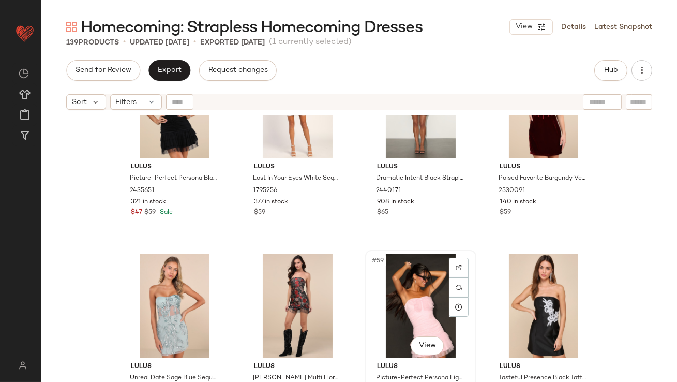
scroll to position [2663, 0]
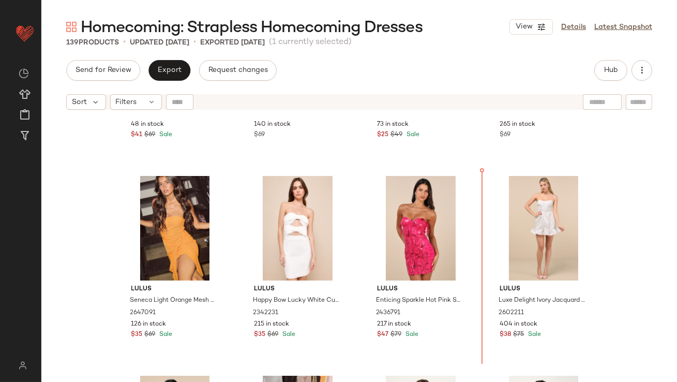
scroll to position [1160, 0]
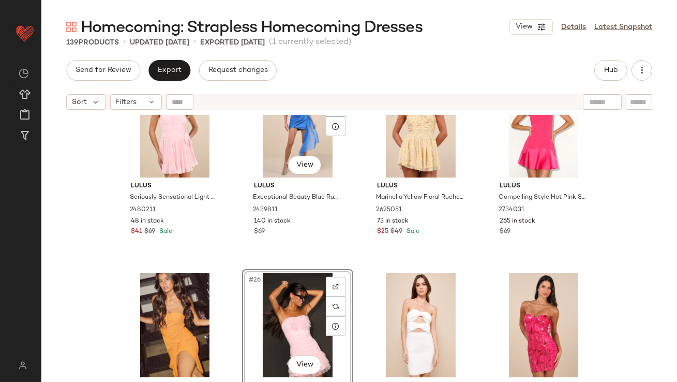
scroll to position [1098, 0]
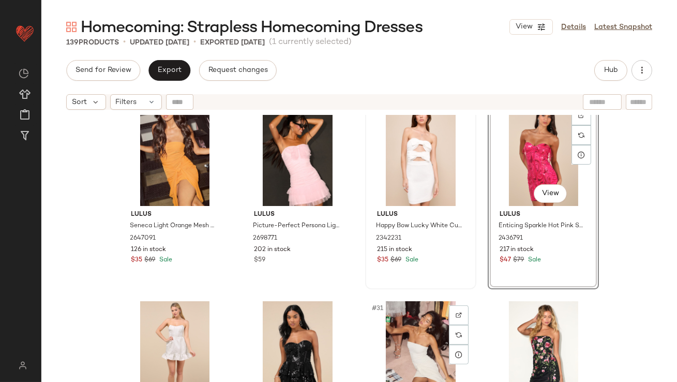
scroll to position [1206, 0]
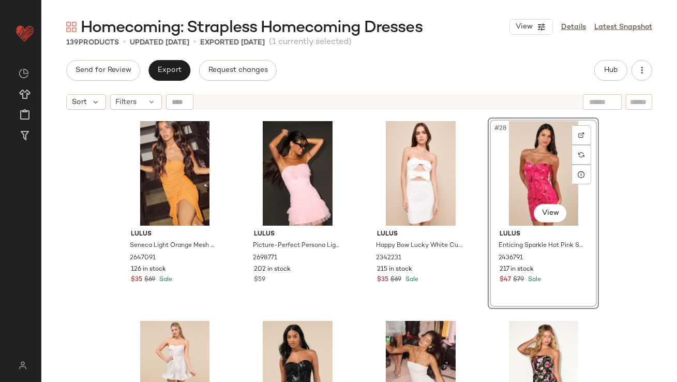
click at [635, 197] on div "Lulus Seneca Light Orange Mesh Bodycon Sash Mini Dress 2647091 126 in stock $35…" at bounding box center [359, 261] width 636 height 293
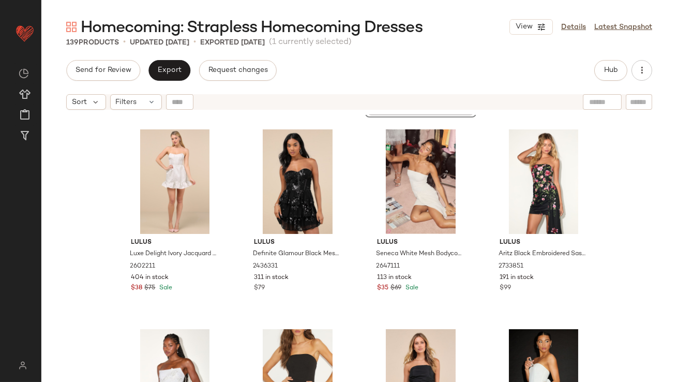
scroll to position [1451, 0]
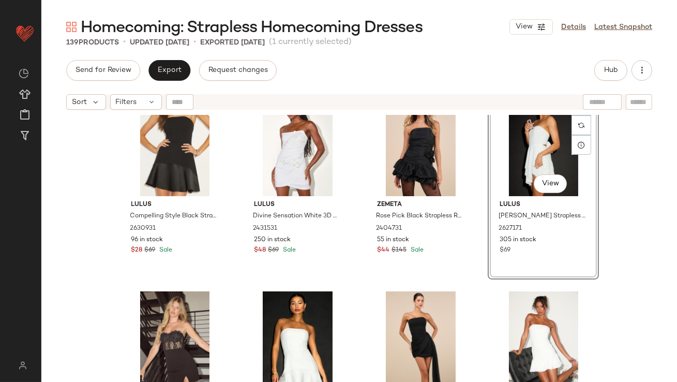
scroll to position [1672, 0]
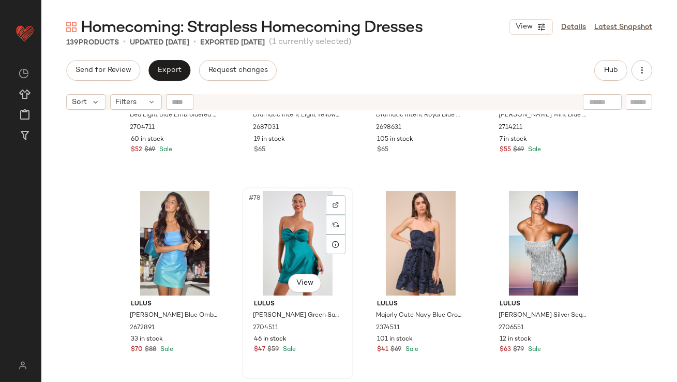
scroll to position [3699, 0]
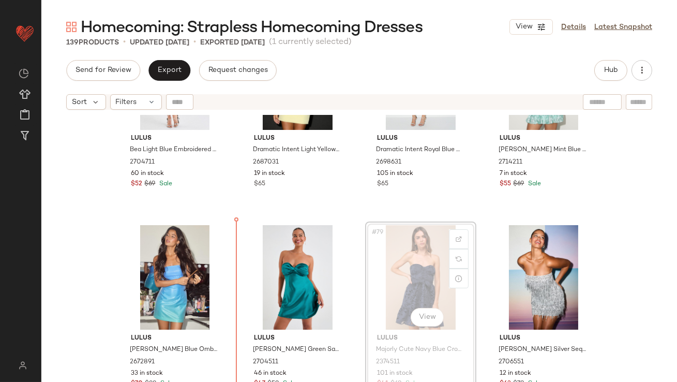
drag, startPoint x: 393, startPoint y: 277, endPoint x: 387, endPoint y: 278, distance: 5.8
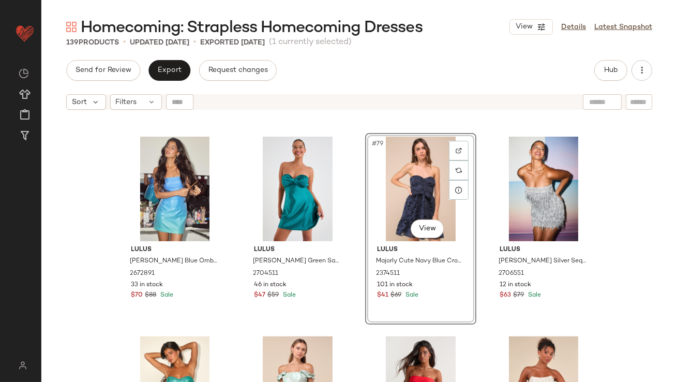
scroll to position [3913, 0]
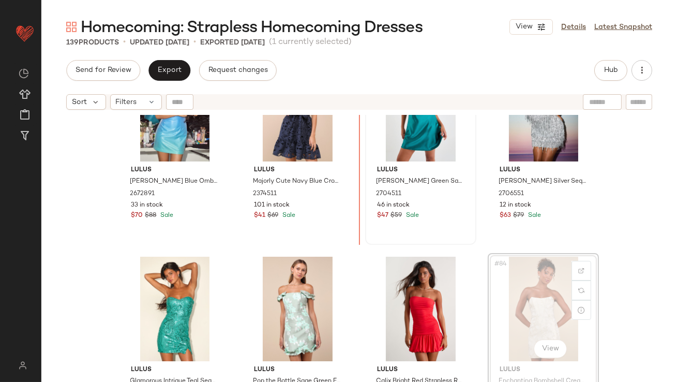
scroll to position [3857, 0]
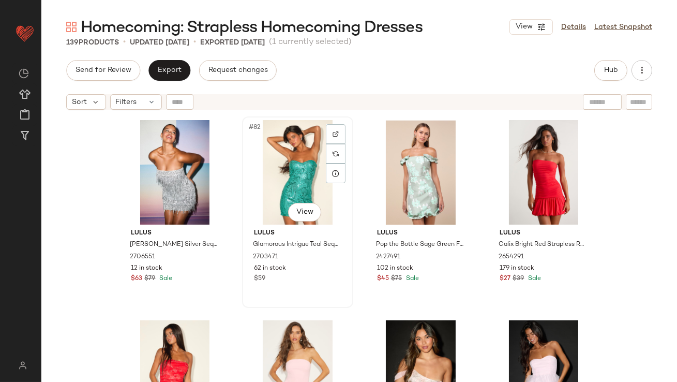
scroll to position [4009, 0]
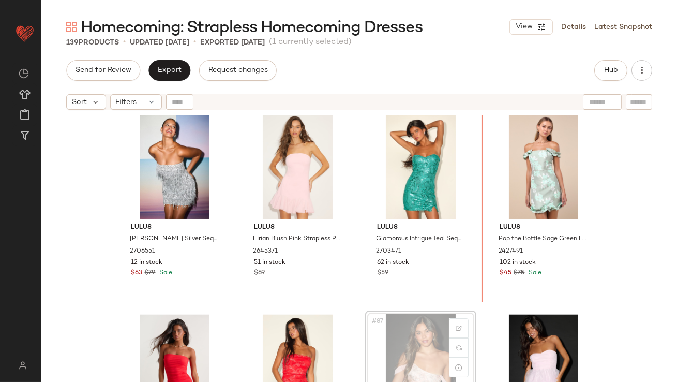
scroll to position [4010, 0]
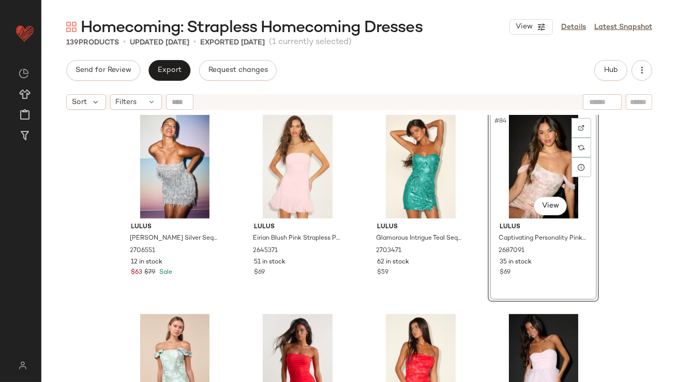
click at [635, 232] on div "Lulus Trisha Blue Ombre Sequin Strapless Mini Dress 2672891 33 in stock $70 $88…" at bounding box center [359, 261] width 636 height 293
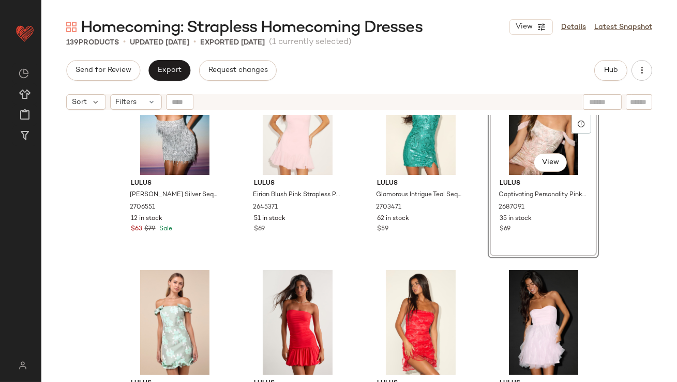
scroll to position [4070, 0]
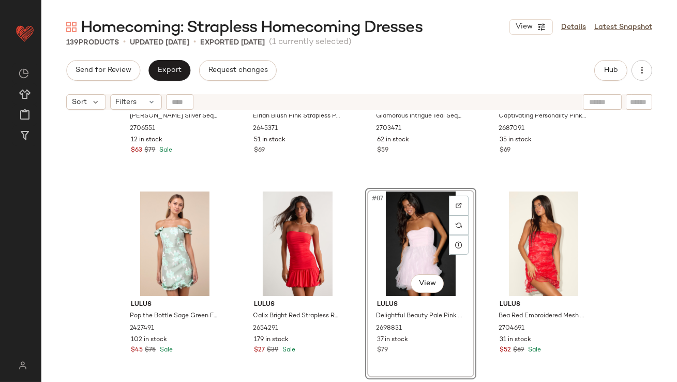
scroll to position [4243, 0]
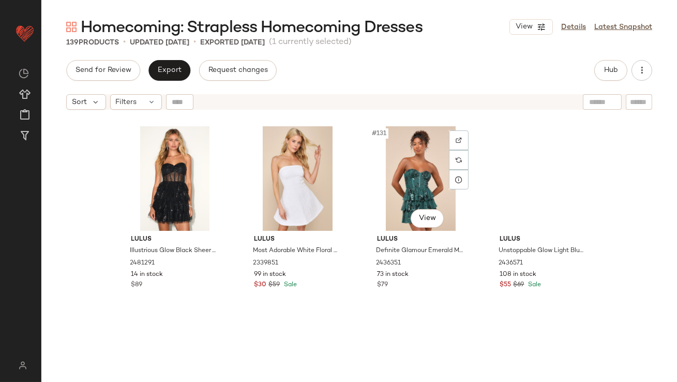
scroll to position [6404, 0]
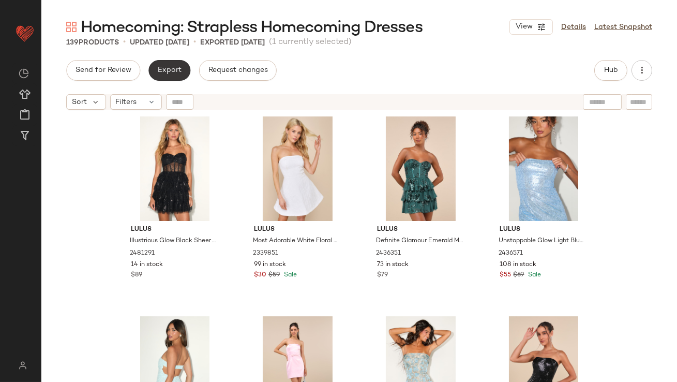
click at [175, 67] on span "Export" at bounding box center [169, 70] width 24 height 8
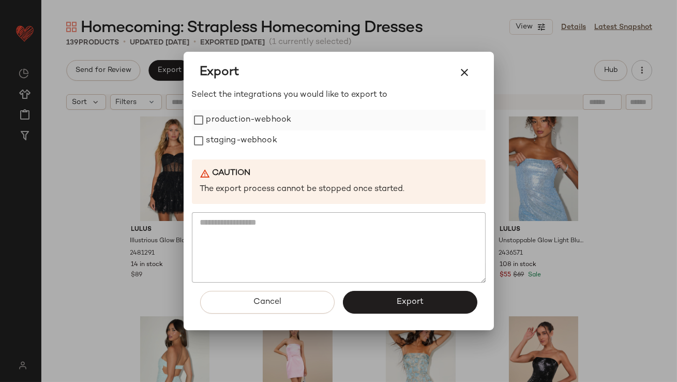
click at [210, 114] on label "production-webhook" at bounding box center [248, 120] width 85 height 21
click at [210, 143] on label "staging-webhook" at bounding box center [241, 140] width 71 height 21
click at [103, 253] on div at bounding box center [338, 191] width 677 height 382
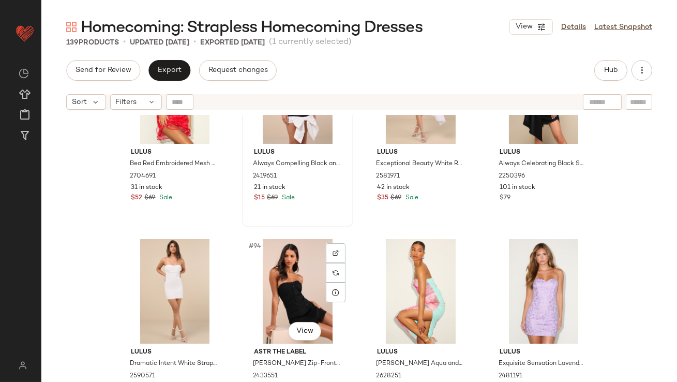
scroll to position [4468, 0]
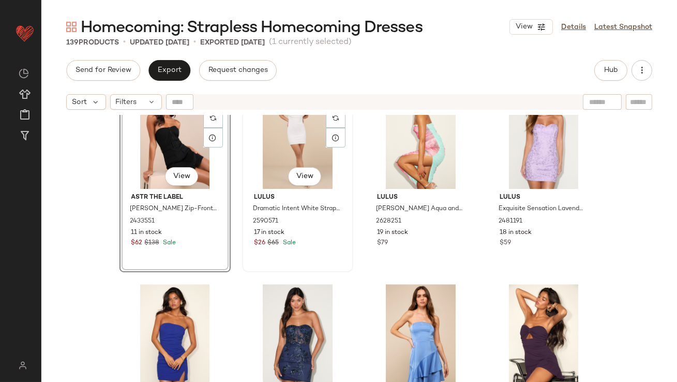
scroll to position [4646, 0]
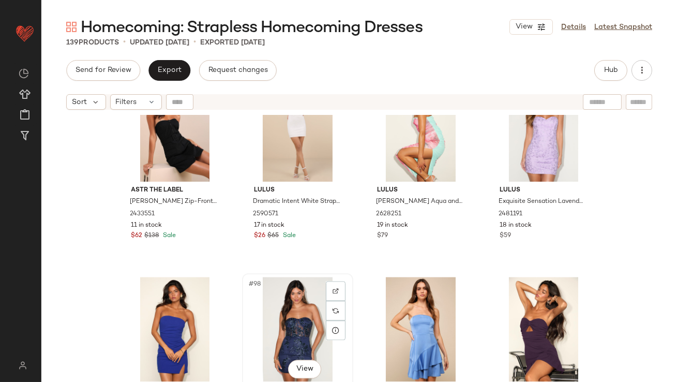
click at [275, 315] on div "#98 View" at bounding box center [298, 329] width 104 height 105
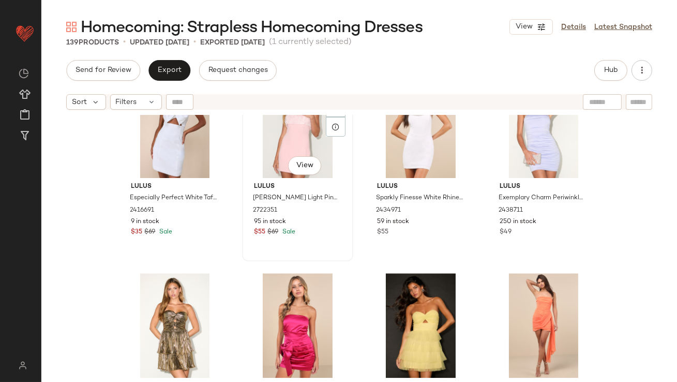
scroll to position [5694, 0]
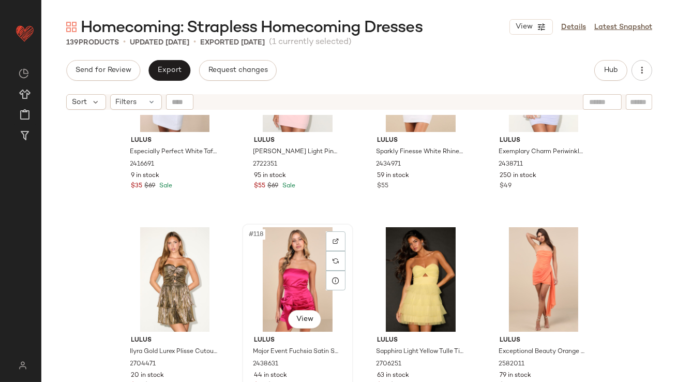
click at [272, 267] on div "#118 View" at bounding box center [298, 279] width 104 height 105
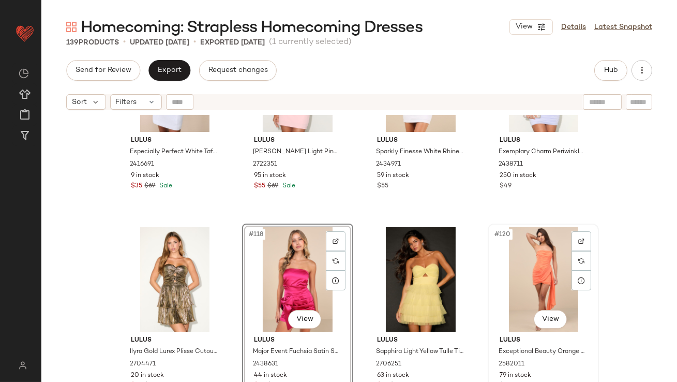
click at [522, 255] on div "#120 View" at bounding box center [544, 279] width 104 height 105
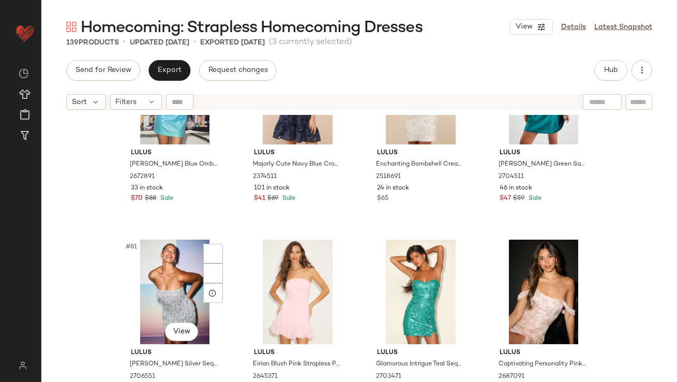
scroll to position [3932, 0]
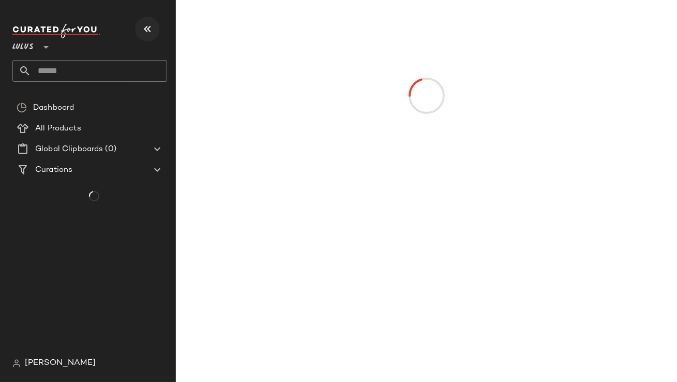
click at [145, 27] on icon "button" at bounding box center [147, 29] width 12 height 12
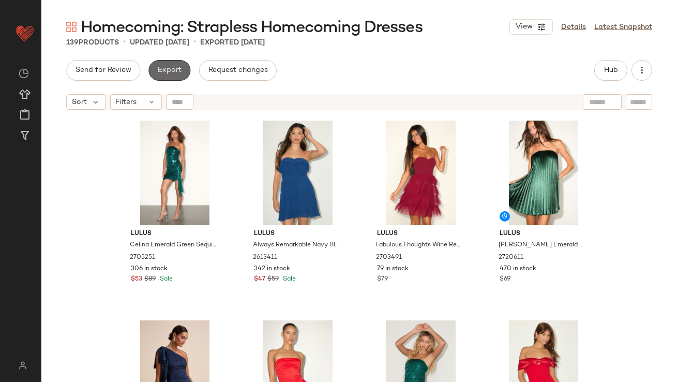
click at [177, 71] on span "Export" at bounding box center [169, 70] width 24 height 8
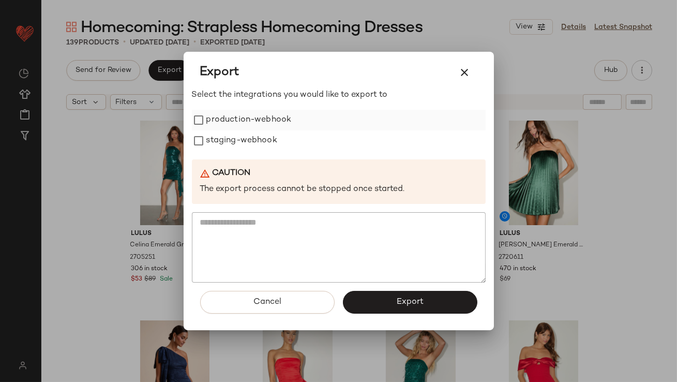
click at [233, 120] on label "production-webhook" at bounding box center [248, 120] width 85 height 21
click at [233, 135] on label "staging-webhook" at bounding box center [241, 140] width 71 height 21
click at [367, 296] on button "Export" at bounding box center [410, 302] width 135 height 23
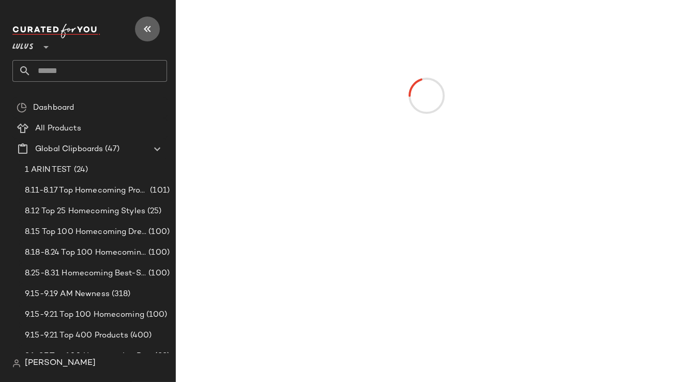
click at [152, 27] on icon "button" at bounding box center [147, 29] width 12 height 12
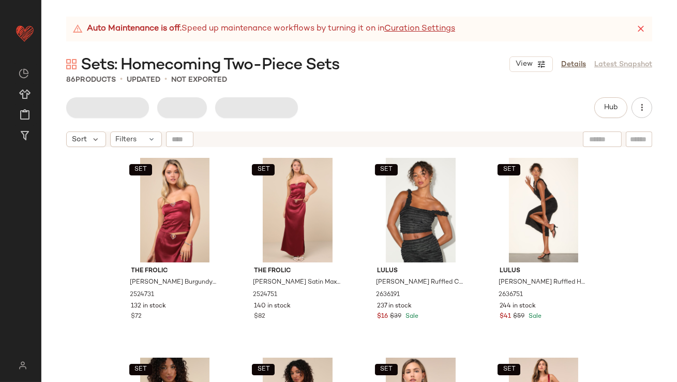
click at [148, 149] on div "Sort Filters" at bounding box center [359, 139] width 636 height 26
click at [148, 142] on icon at bounding box center [152, 139] width 8 height 8
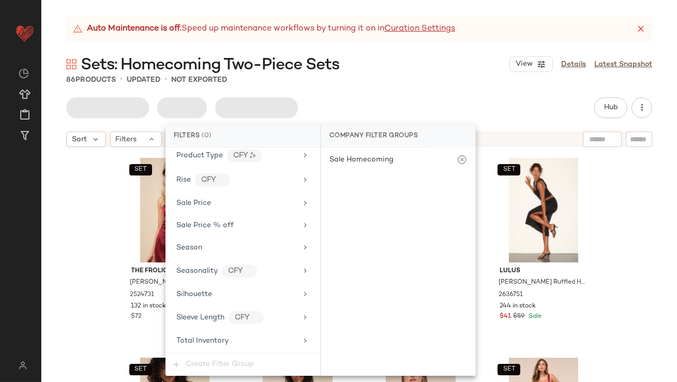
scroll to position [786, 0]
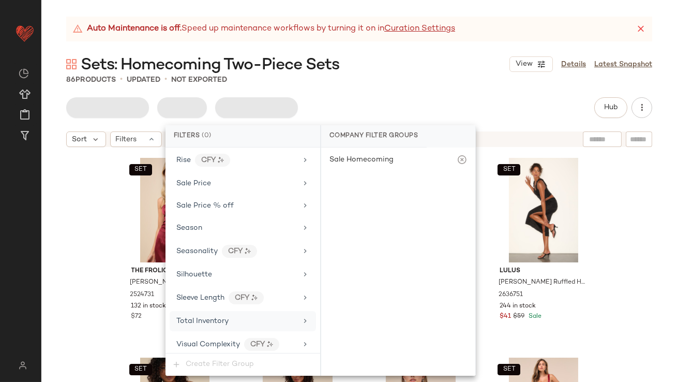
click at [214, 317] on span "Total Inventory" at bounding box center [202, 321] width 52 height 8
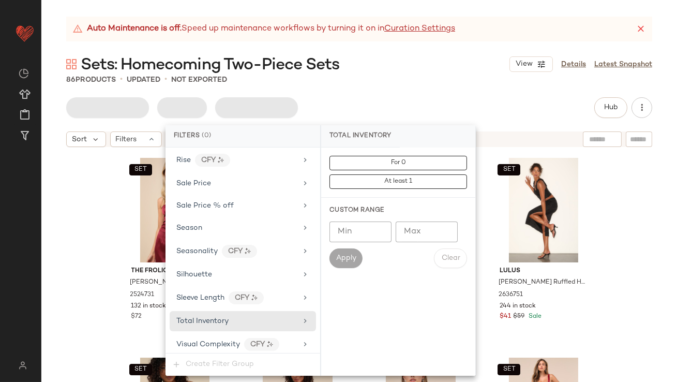
click at [429, 226] on input "Max" at bounding box center [427, 231] width 62 height 21
type input "*"
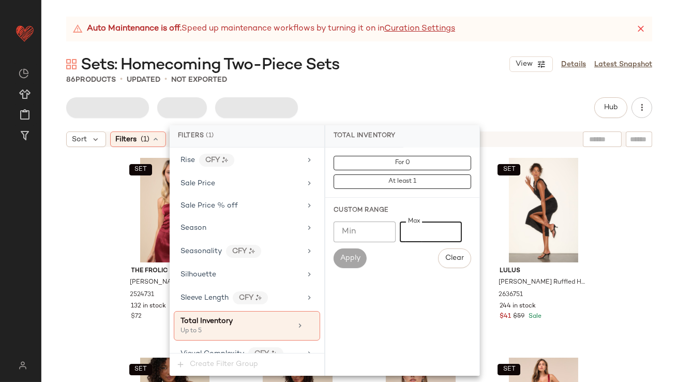
click at [413, 96] on div "Auto Maintenance is off. Speed up maintenance workflows by turning it on in Cur…" at bounding box center [359, 199] width 636 height 365
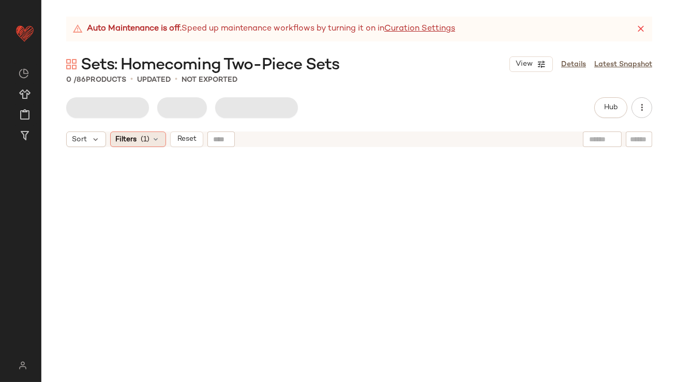
click at [132, 144] on div "Filters (1)" at bounding box center [138, 139] width 56 height 16
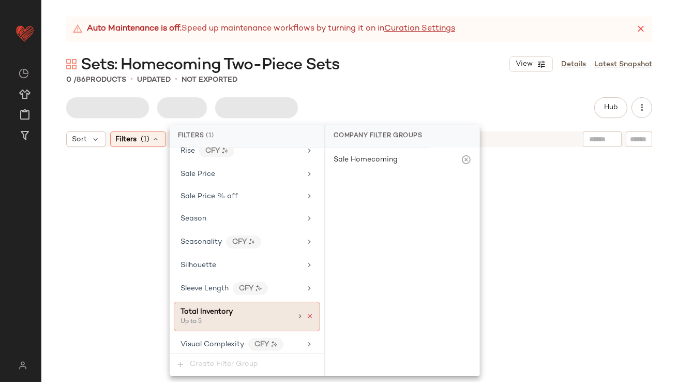
click at [306, 313] on icon at bounding box center [309, 316] width 7 height 7
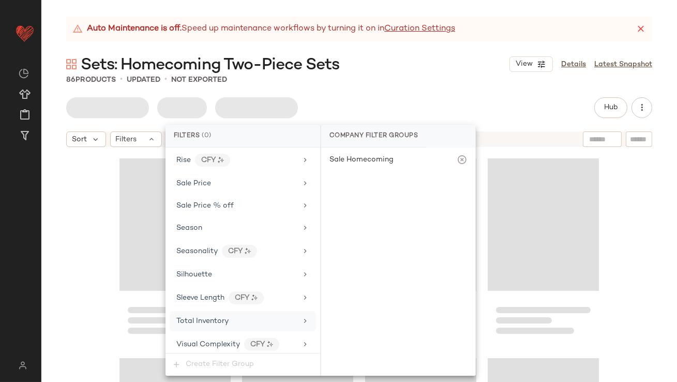
click at [381, 103] on div "Hub" at bounding box center [359, 107] width 586 height 21
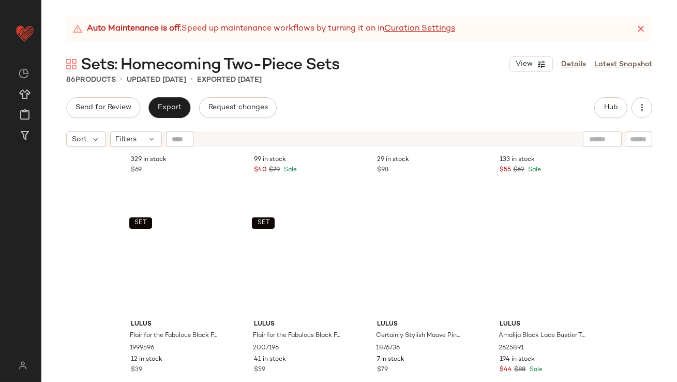
scroll to position [3370, 0]
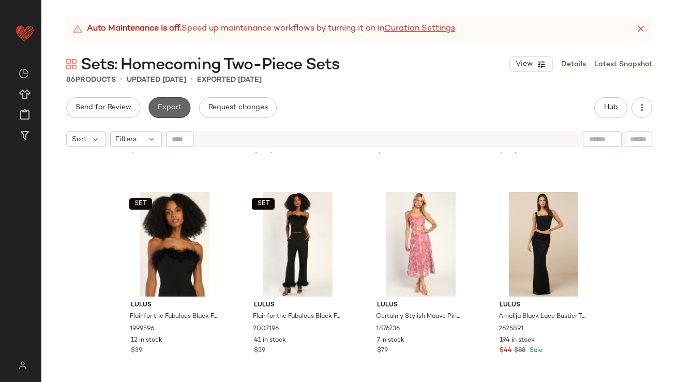
click at [169, 106] on span "Export" at bounding box center [169, 107] width 24 height 8
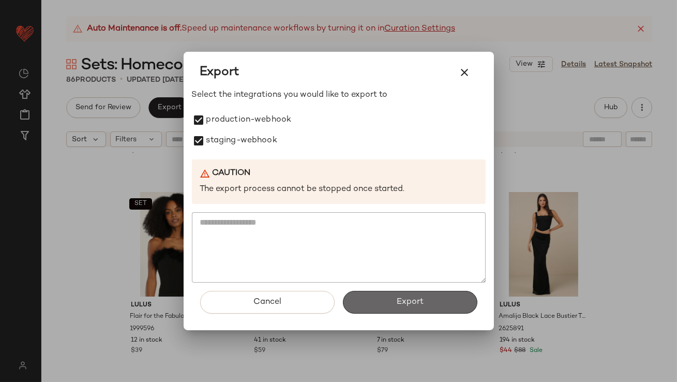
click at [368, 307] on button "Export" at bounding box center [410, 302] width 135 height 23
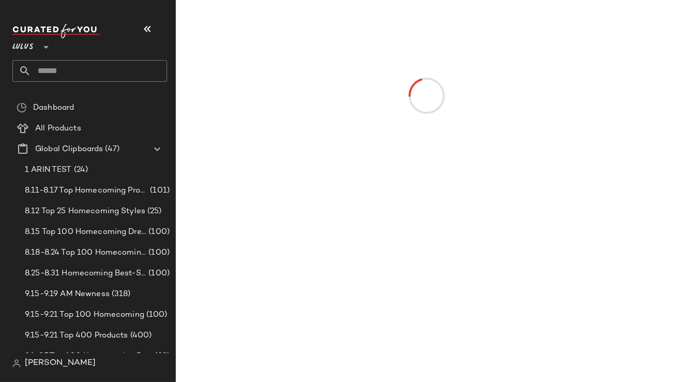
click at [153, 30] on icon "button" at bounding box center [147, 29] width 12 height 12
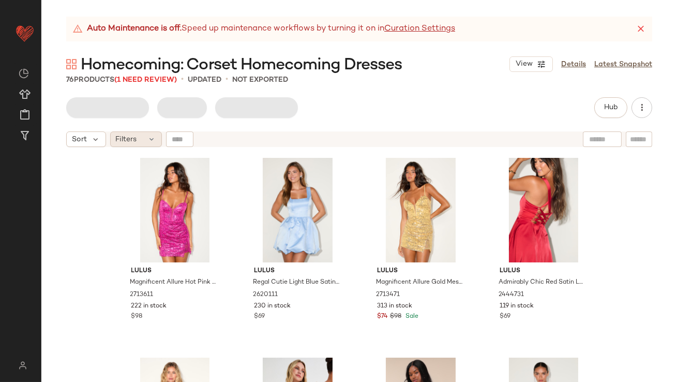
click at [126, 135] on span "Filters" at bounding box center [126, 139] width 21 height 11
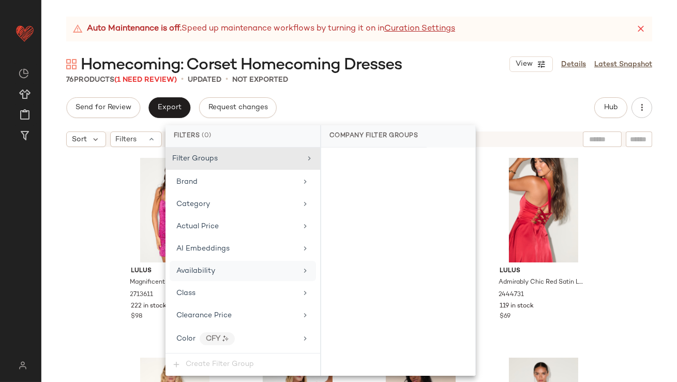
click at [215, 267] on div "Availability" at bounding box center [236, 270] width 121 height 11
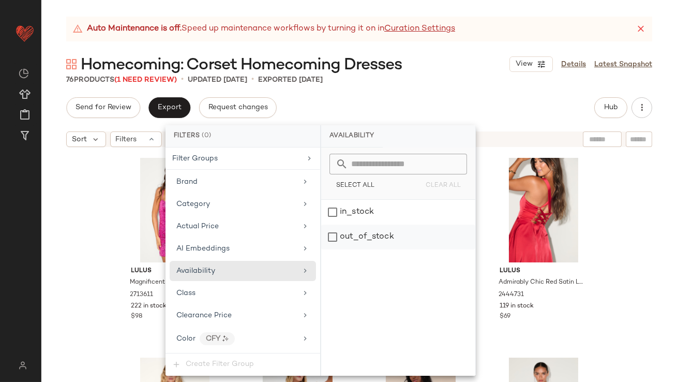
click at [402, 226] on div "out_of_stock" at bounding box center [398, 237] width 154 height 25
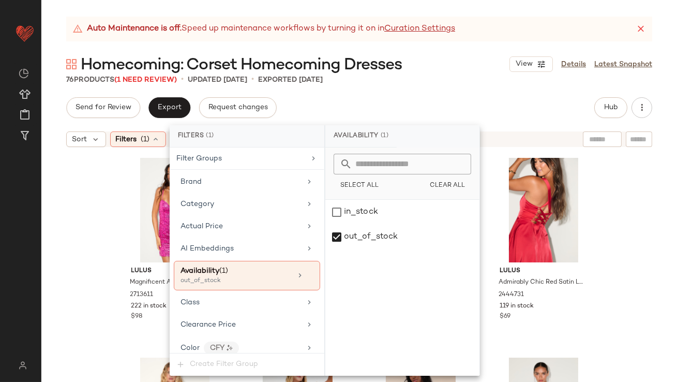
click at [451, 106] on div "Send for Review Export Request changes Hub" at bounding box center [359, 107] width 586 height 21
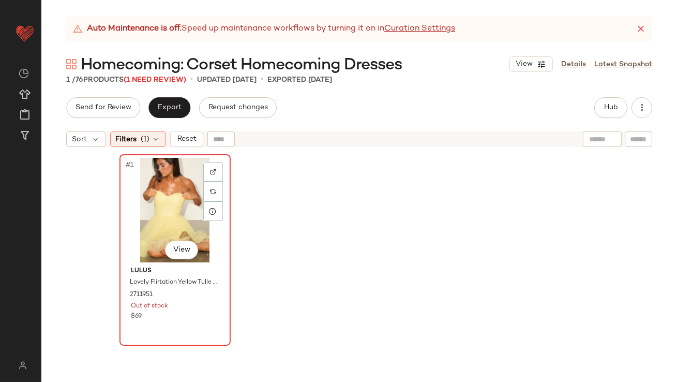
click at [159, 217] on div "#1 View" at bounding box center [175, 210] width 104 height 105
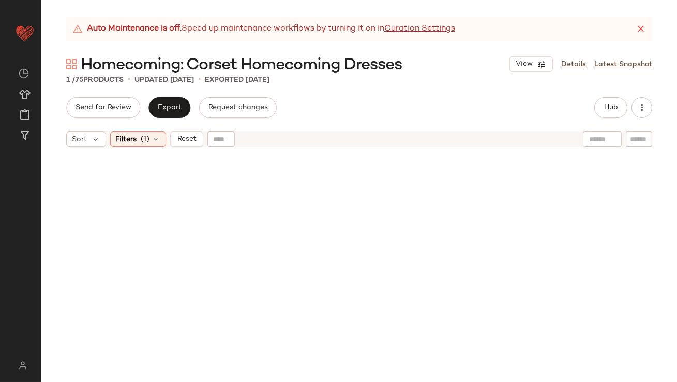
click at [146, 147] on div "Sort Filters (1) Reset" at bounding box center [359, 139] width 636 height 26
click at [144, 132] on div "Filters (1)" at bounding box center [138, 139] width 56 height 16
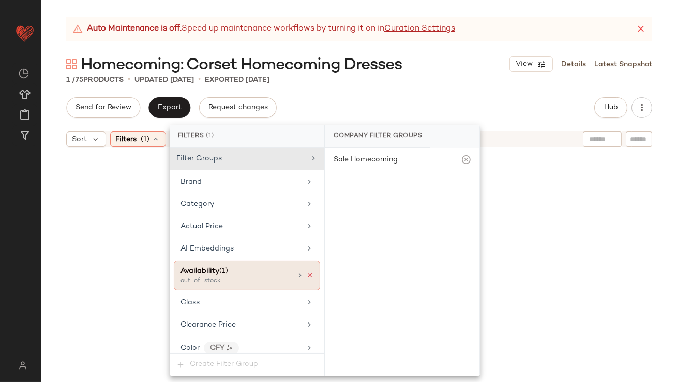
click at [306, 273] on icon at bounding box center [309, 275] width 7 height 7
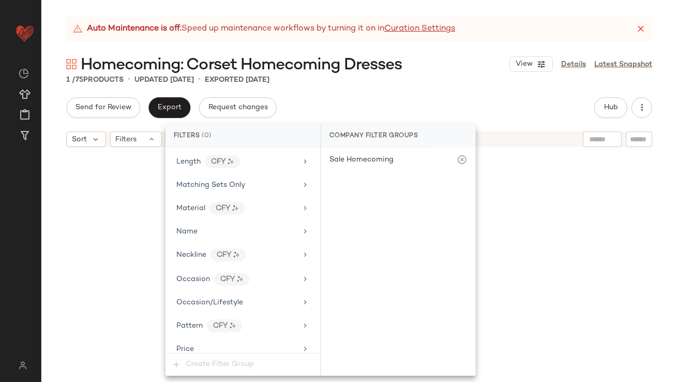
scroll to position [762, 0]
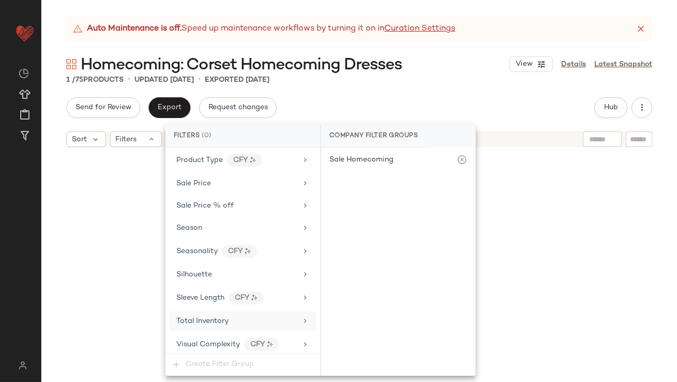
click at [230, 311] on div "Total Inventory" at bounding box center [243, 321] width 146 height 20
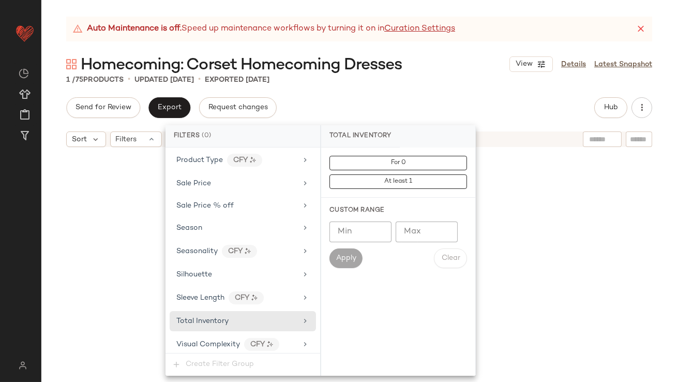
click at [421, 229] on input "Max" at bounding box center [427, 231] width 62 height 21
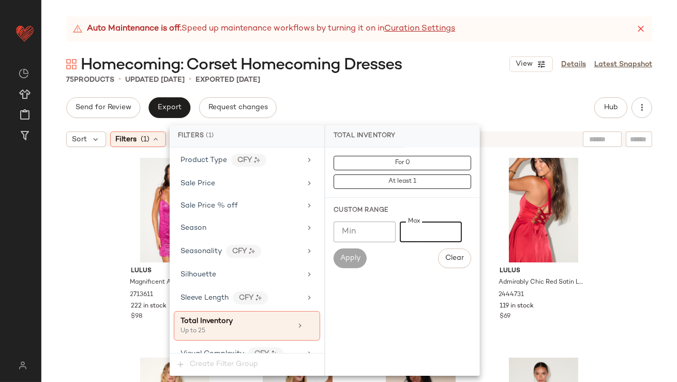
type input "**"
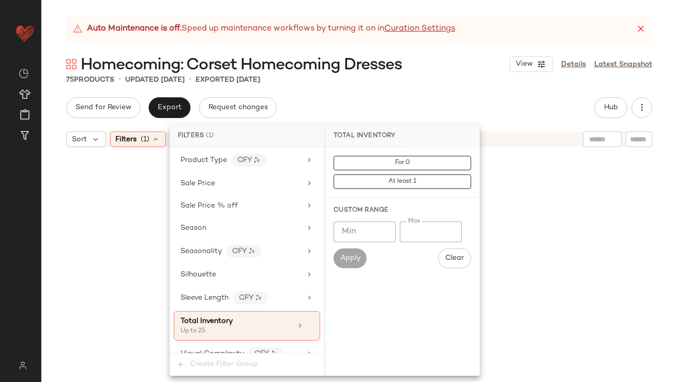
click at [426, 78] on div "75 Products • updated [DATE] • Exported [DATE]" at bounding box center [359, 80] width 636 height 10
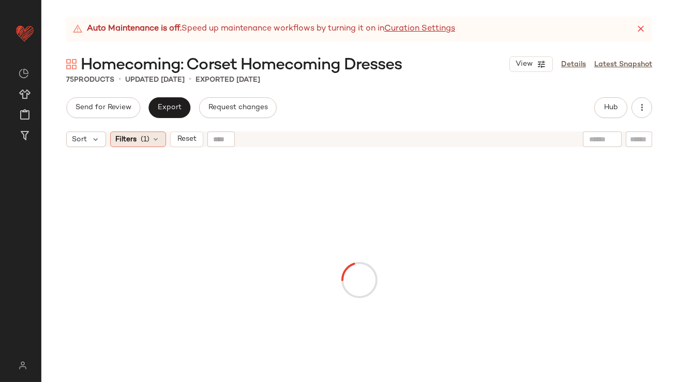
click at [132, 142] on span "Filters" at bounding box center [126, 139] width 21 height 11
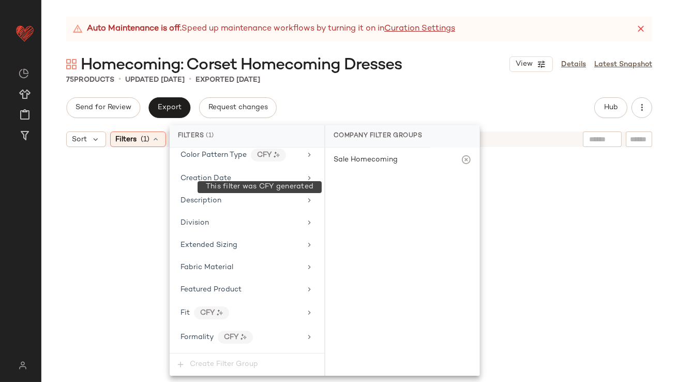
scroll to position [771, 0]
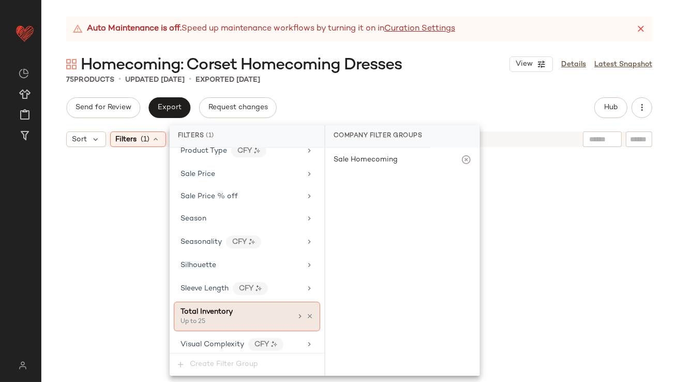
click at [232, 317] on div "Up to 25" at bounding box center [232, 321] width 103 height 9
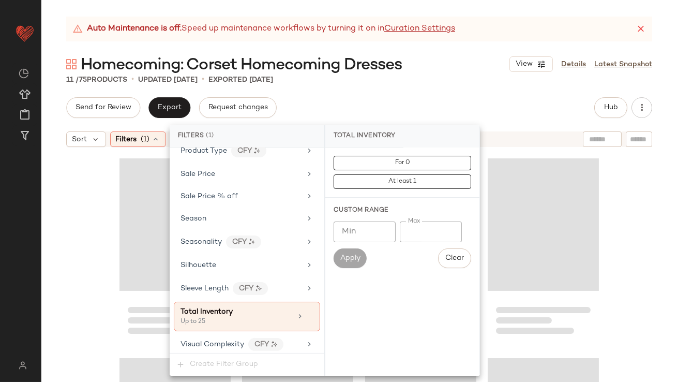
click at [412, 232] on input "**" at bounding box center [431, 231] width 62 height 21
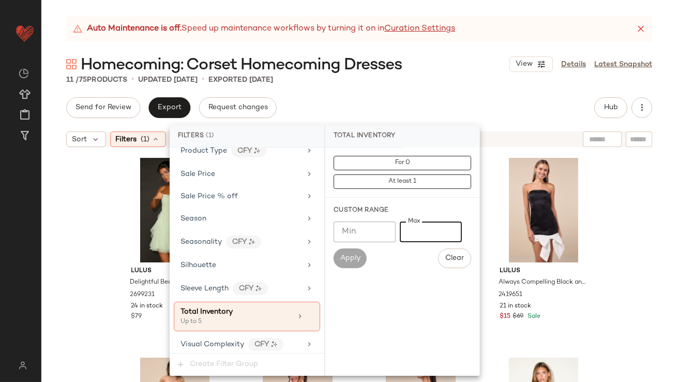
type input "*"
click at [447, 119] on div "Send for Review Export Request changes Hub Sort Filters (1) Reset Lulus Delight…" at bounding box center [359, 239] width 636 height 285
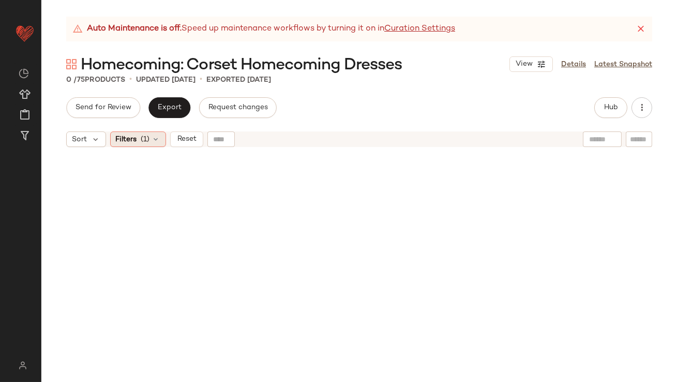
click at [131, 141] on span "Filters" at bounding box center [126, 139] width 21 height 11
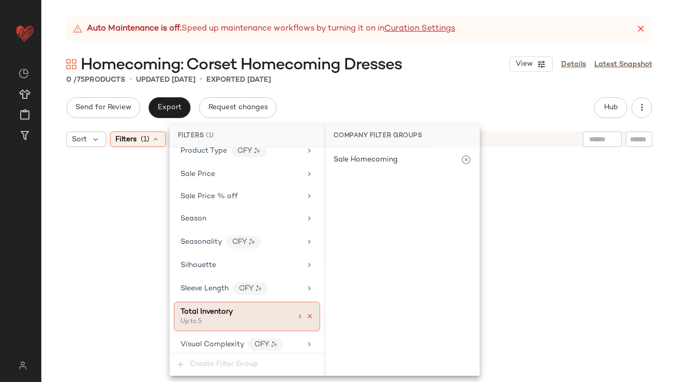
click at [308, 315] on icon at bounding box center [309, 316] width 7 height 7
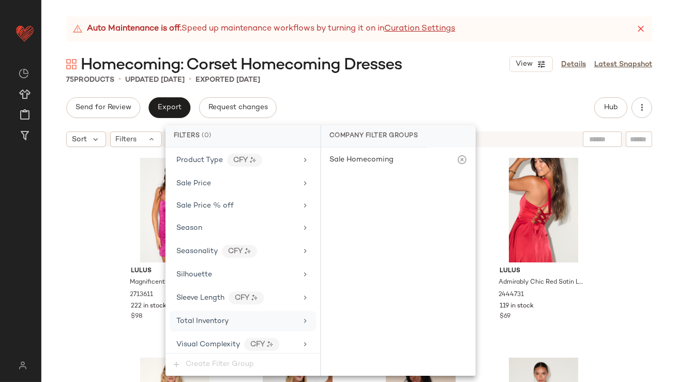
click at [459, 98] on div "Send for Review Export Request changes Hub" at bounding box center [359, 107] width 586 height 21
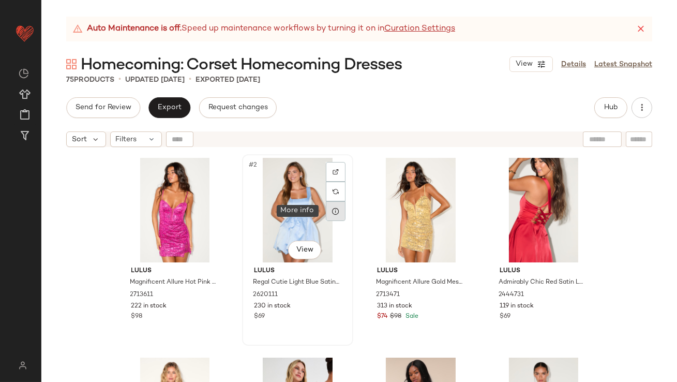
click at [332, 208] on icon at bounding box center [336, 211] width 8 height 8
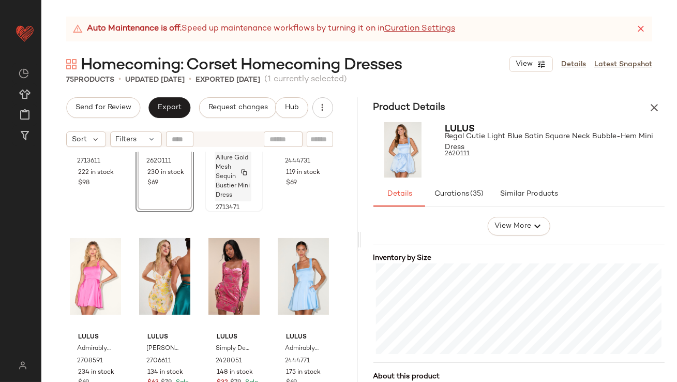
scroll to position [143, 0]
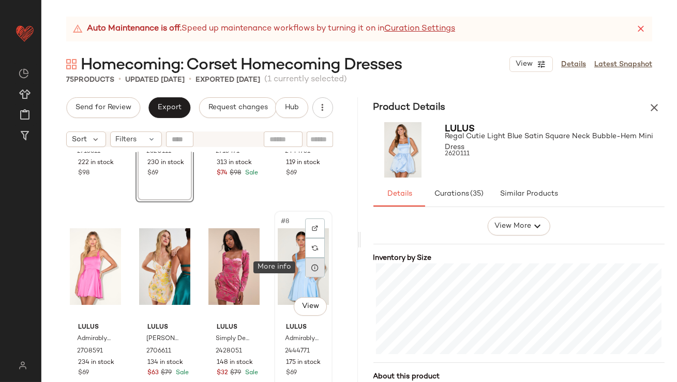
click at [306, 272] on div at bounding box center [315, 268] width 20 height 20
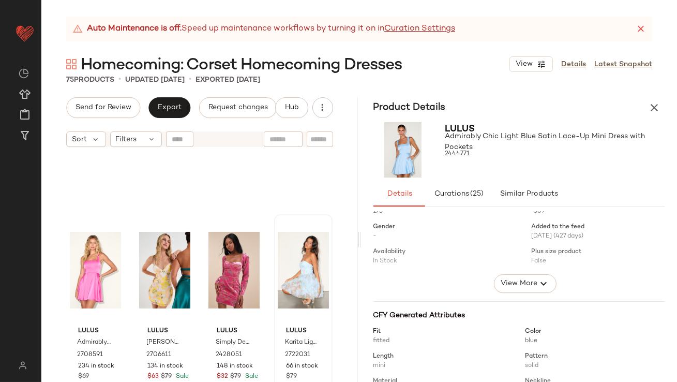
scroll to position [137, 0]
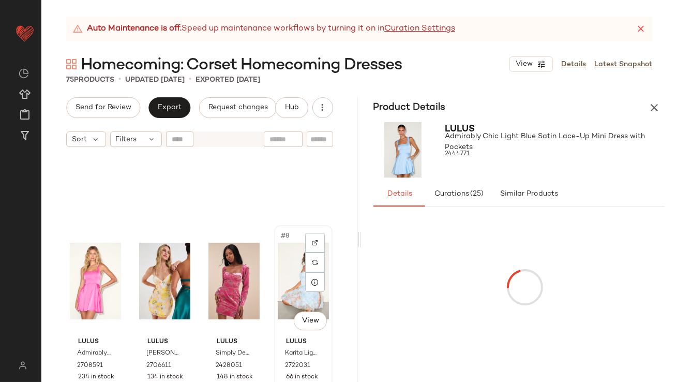
click at [282, 275] on div "#8 View" at bounding box center [303, 281] width 51 height 105
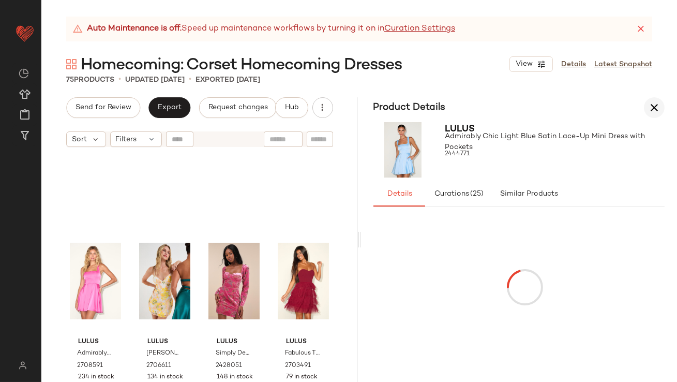
click at [656, 109] on icon "button" at bounding box center [654, 107] width 12 height 12
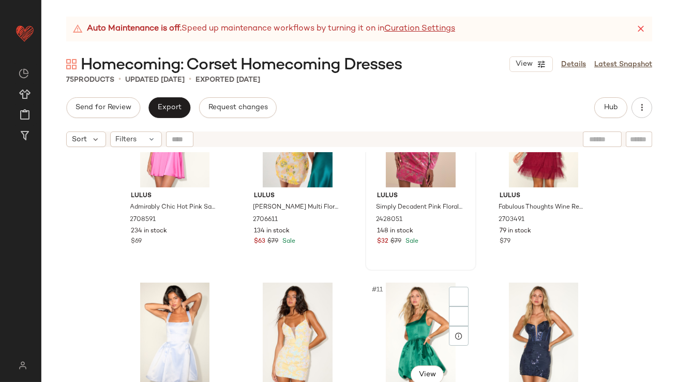
scroll to position [337, 0]
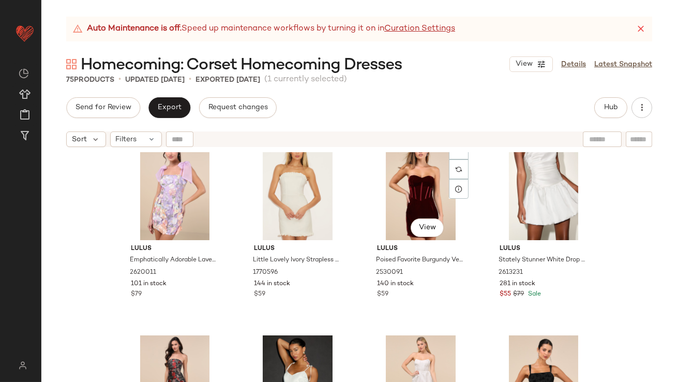
scroll to position [1245, 0]
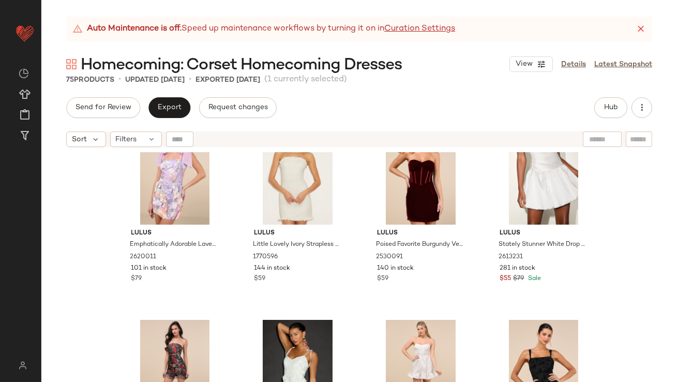
click at [632, 31] on div "Auto Maintenance is off. Speed up maintenance workflows by turning it on in Cur…" at bounding box center [359, 29] width 586 height 25
click at [637, 31] on icon at bounding box center [641, 29] width 10 height 10
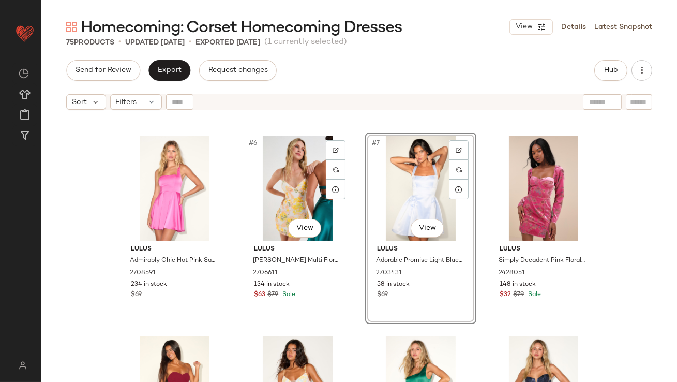
scroll to position [214, 0]
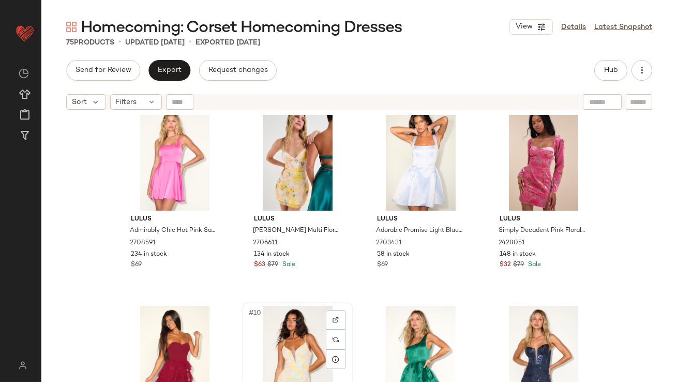
scroll to position [215, 0]
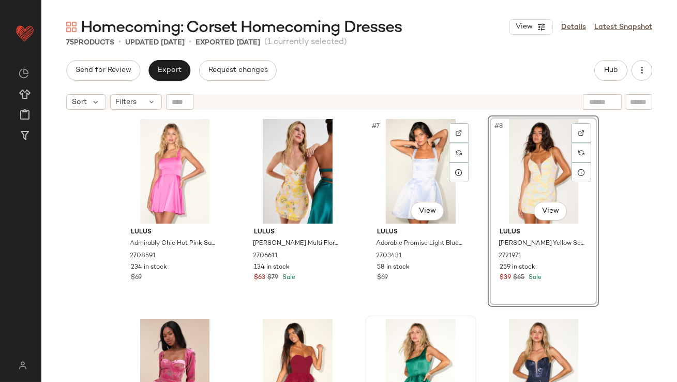
scroll to position [270, 0]
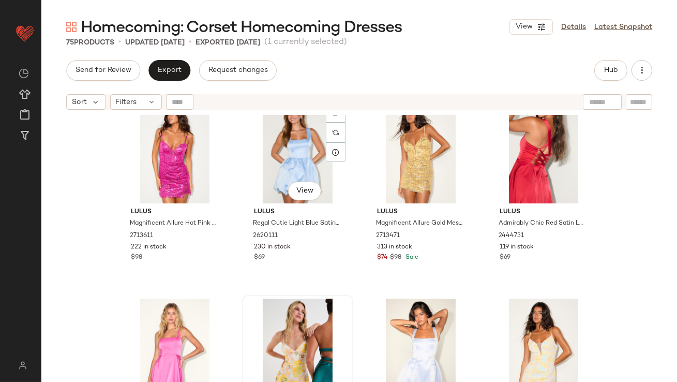
scroll to position [21, 0]
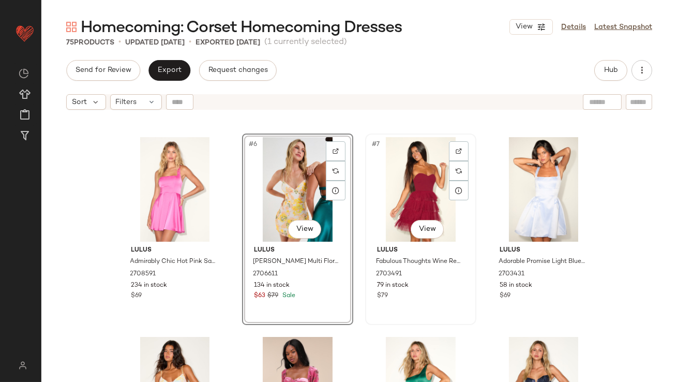
scroll to position [272, 0]
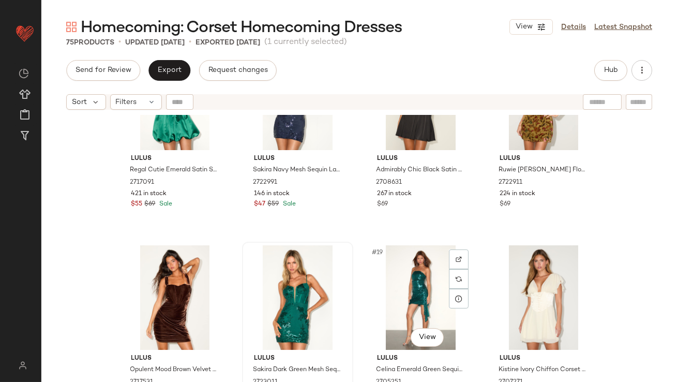
scroll to position [666, 0]
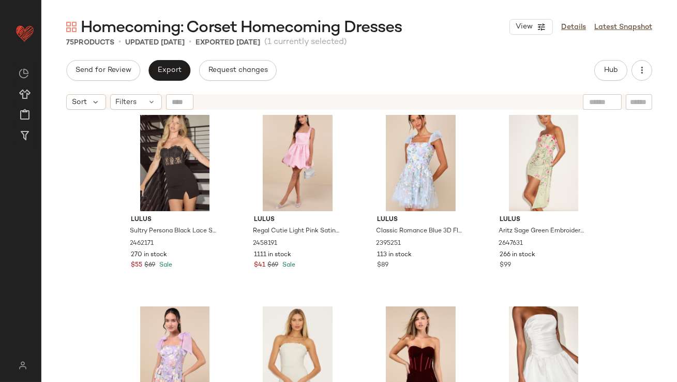
scroll to position [1015, 0]
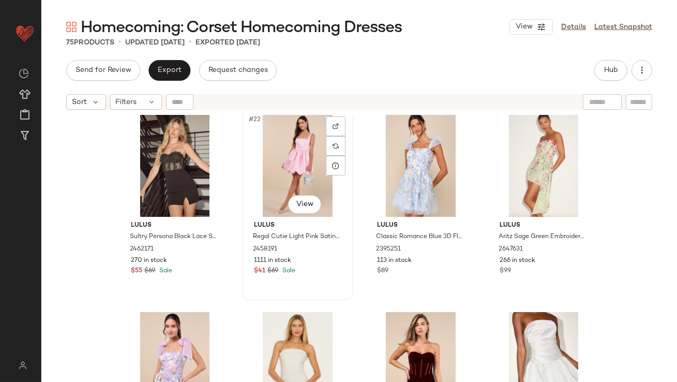
click at [268, 162] on div "#22 View" at bounding box center [298, 164] width 104 height 105
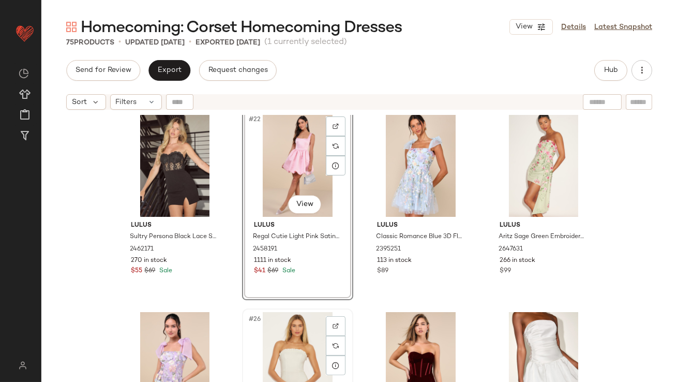
click at [295, 326] on div "#26 View" at bounding box center [298, 364] width 104 height 105
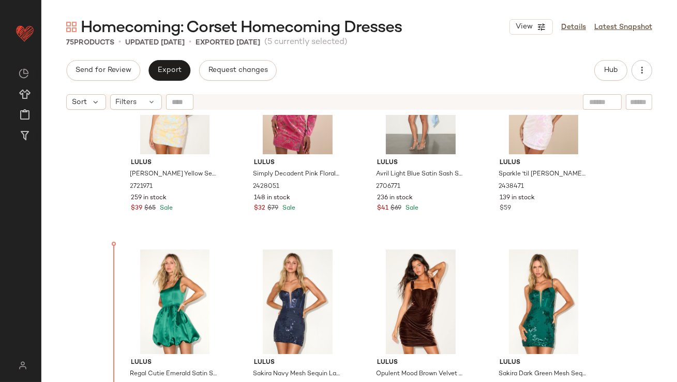
scroll to position [508, 0]
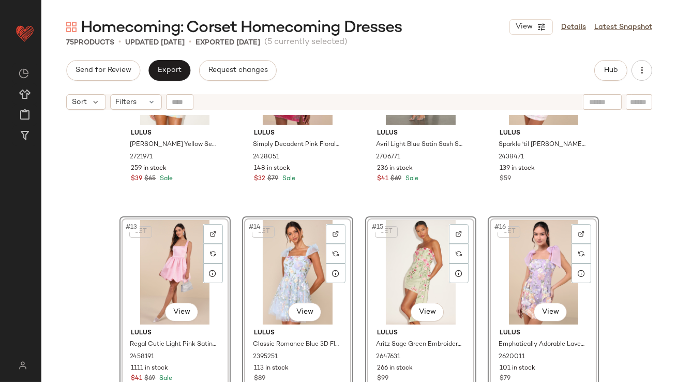
click at [98, 265] on div "Lulus Marisol Yellow Sequin Lace-Up Mini Dress 2721971 259 in stock $39 $65 Sal…" at bounding box center [359, 261] width 636 height 293
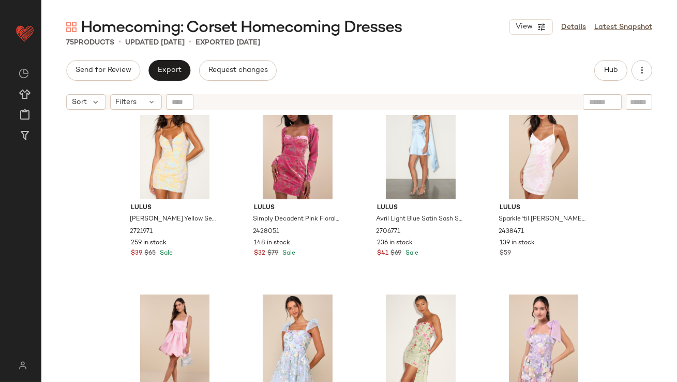
scroll to position [435, 0]
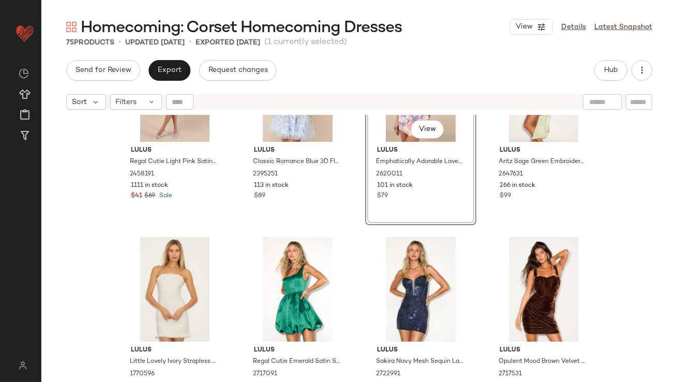
scroll to position [697, 0]
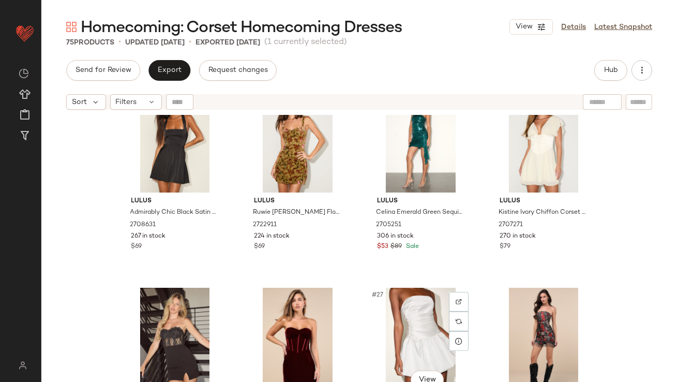
scroll to position [1084, 0]
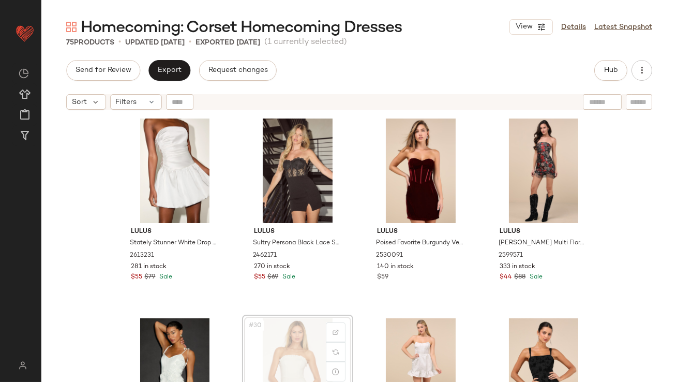
scroll to position [1210, 0]
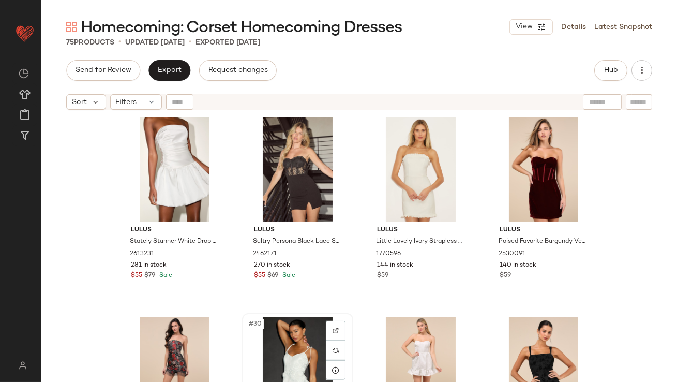
click at [289, 334] on div "#30 View" at bounding box center [298, 369] width 104 height 105
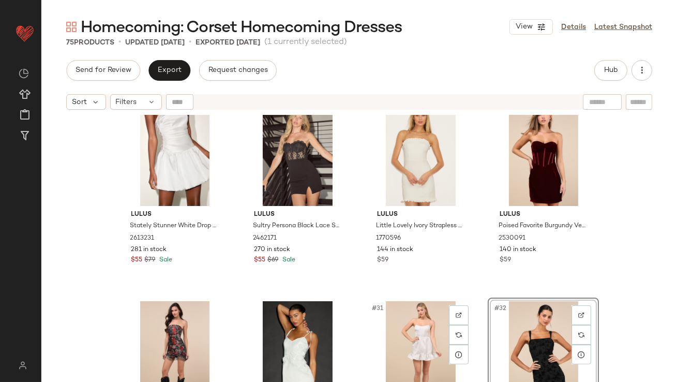
scroll to position [1449, 0]
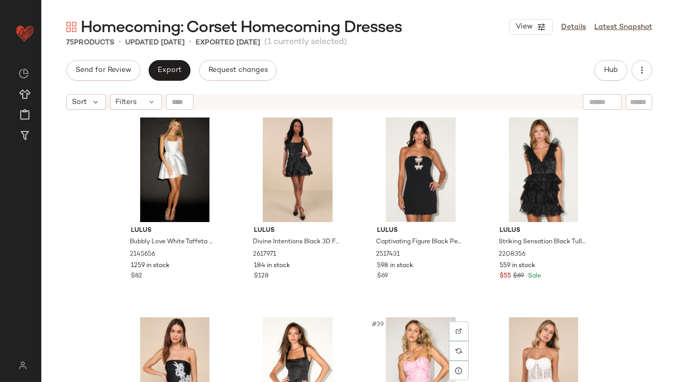
scroll to position [1626, 0]
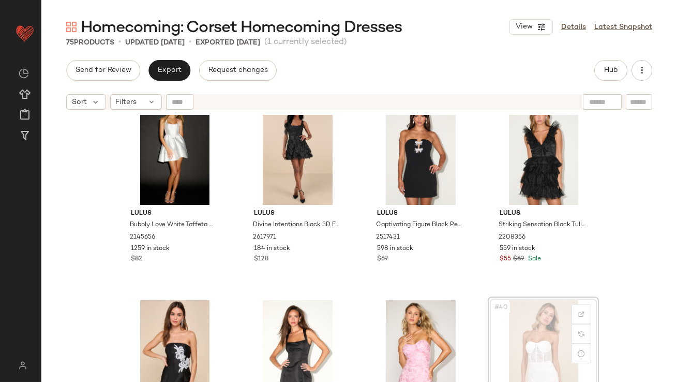
scroll to position [1627, 0]
drag, startPoint x: 501, startPoint y: 339, endPoint x: 494, endPoint y: 335, distance: 8.3
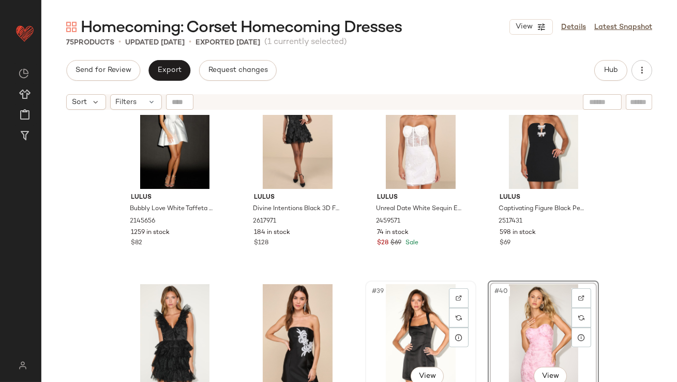
scroll to position [1784, 0]
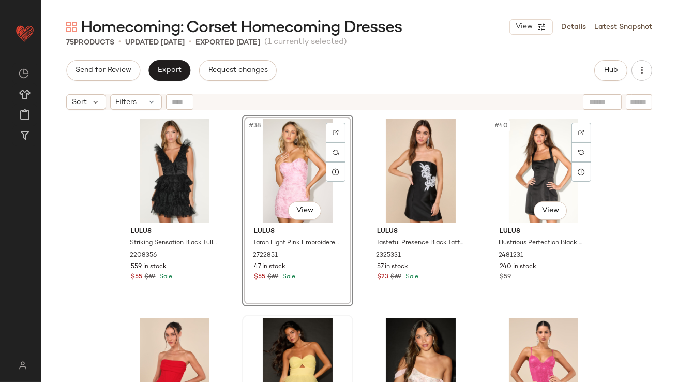
scroll to position [1803, 0]
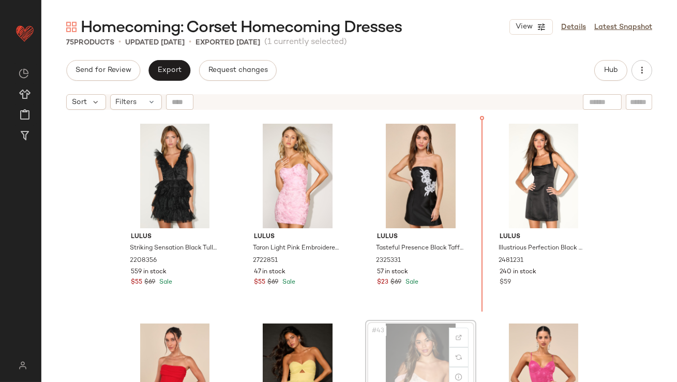
scroll to position [1803, 0]
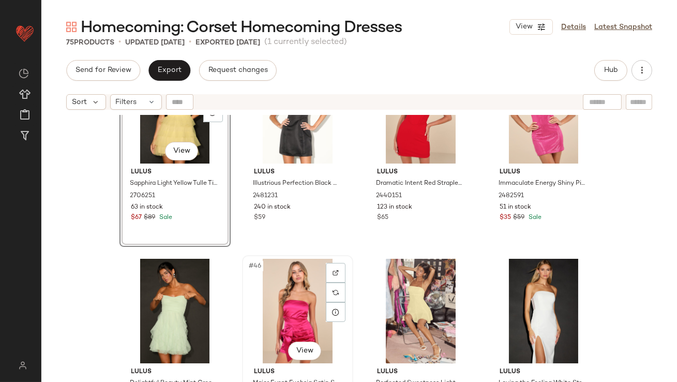
scroll to position [2068, 0]
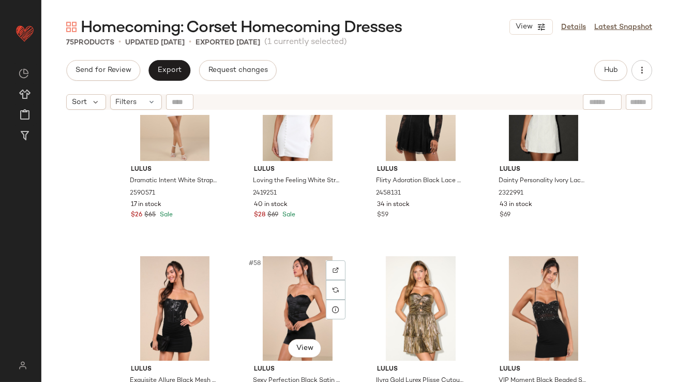
scroll to position [2988, 0]
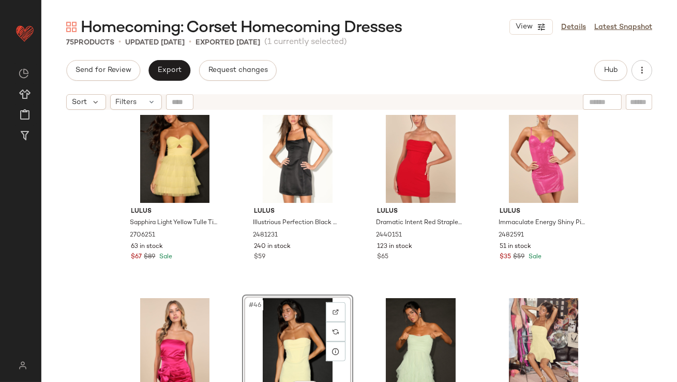
scroll to position [1979, 0]
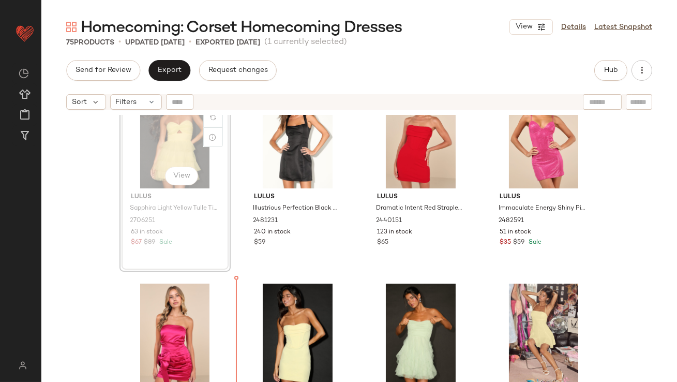
drag, startPoint x: 165, startPoint y: 221, endPoint x: 229, endPoint y: 364, distance: 156.6
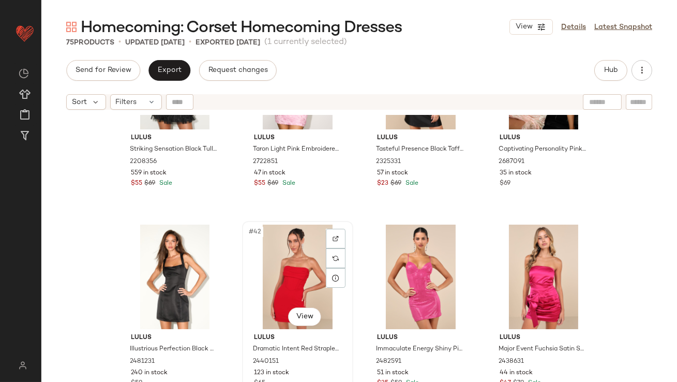
click at [275, 293] on div "#42 View" at bounding box center [298, 277] width 104 height 105
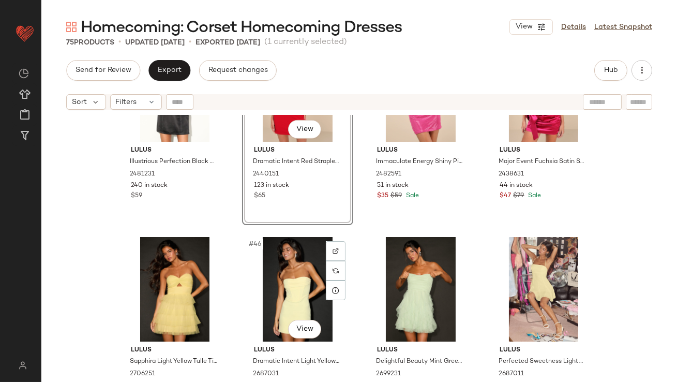
scroll to position [2175, 0]
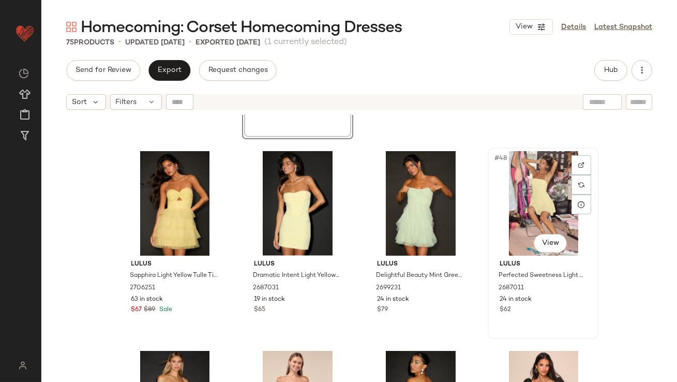
click at [499, 208] on div "#48 View" at bounding box center [544, 203] width 104 height 105
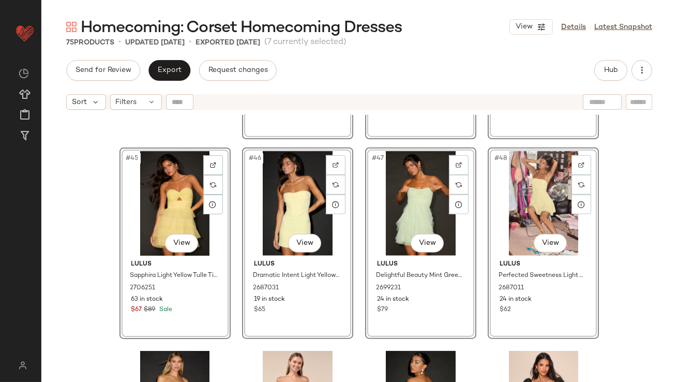
scroll to position [2244, 0]
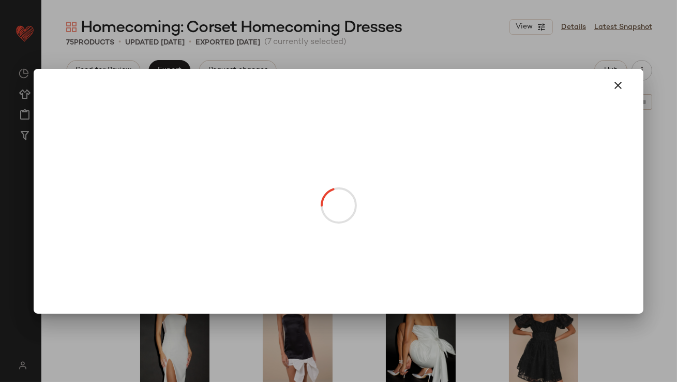
drag, startPoint x: 278, startPoint y: 174, endPoint x: 260, endPoint y: 380, distance: 206.7
click at [261, 381] on body "Lulus ** Dashboard All Products Global Clipboards (47) Curations (815) Lillian …" at bounding box center [338, 191] width 677 height 382
click at [619, 77] on button "button" at bounding box center [618, 85] width 25 height 25
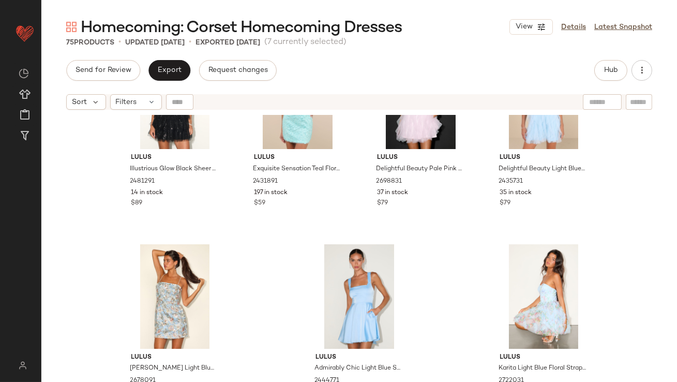
scroll to position [3504, 0]
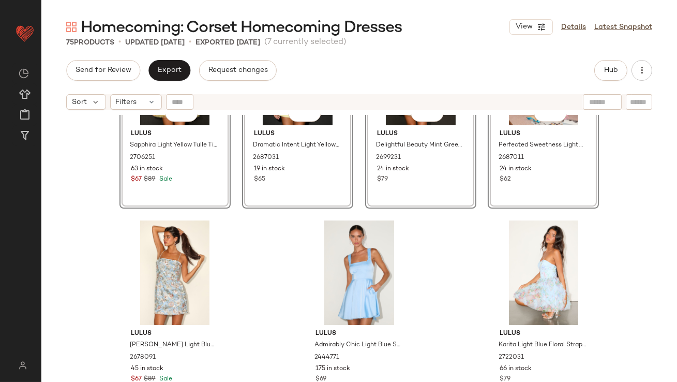
click at [280, 232] on div "#69 View Lulus Sapphira Light Yellow Tulle Tiered Cutout Mini Dress 2706251 63 …" at bounding box center [359, 261] width 636 height 293
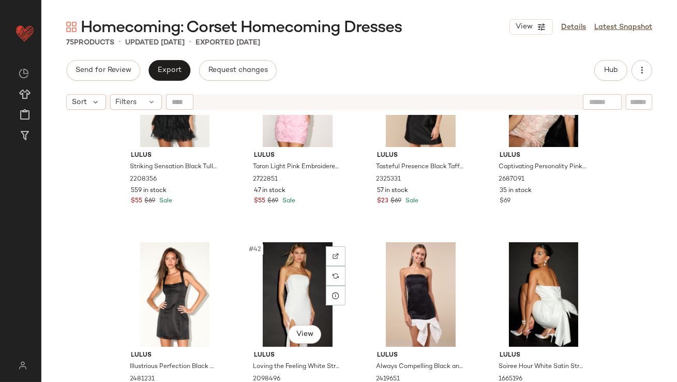
scroll to position [1882, 0]
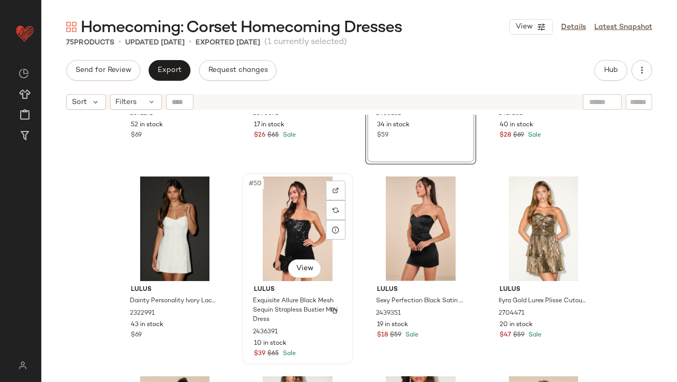
scroll to position [2387, 0]
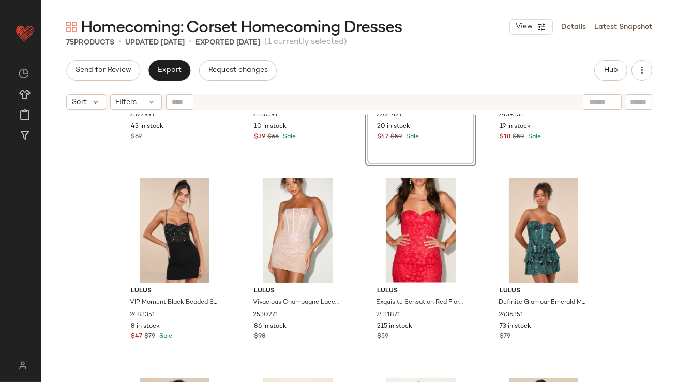
scroll to position [2479, 0]
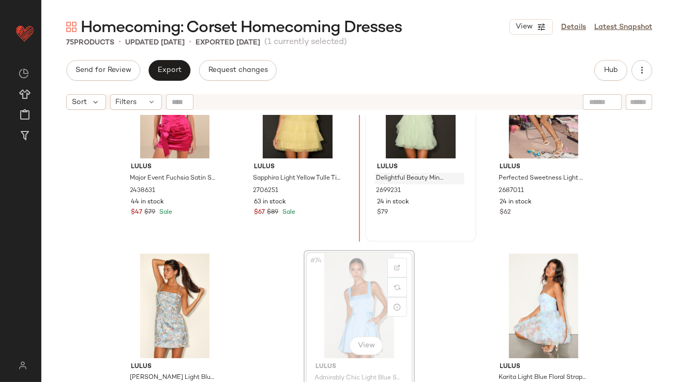
scroll to position [3467, 0]
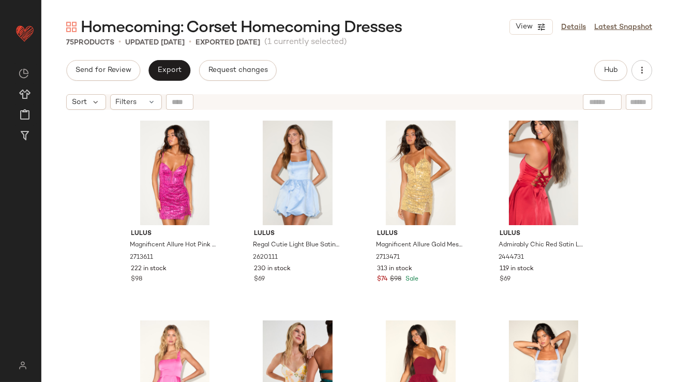
click at [180, 82] on div "Send for Review Export Request changes Hub Sort Filters Lulus Magnificent Allur…" at bounding box center [359, 221] width 636 height 322
click at [179, 76] on button "Export" at bounding box center [170, 70] width 42 height 21
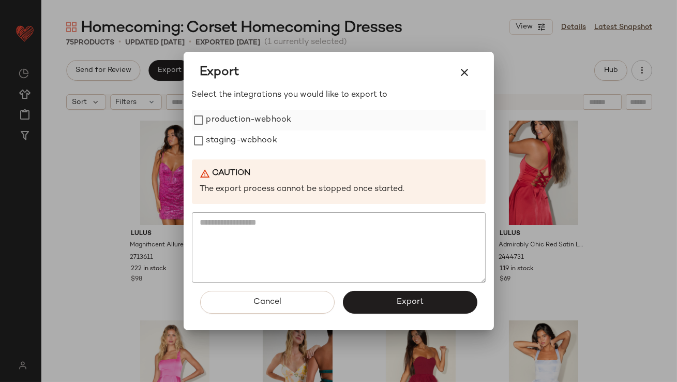
click at [222, 118] on label "production-webhook" at bounding box center [248, 120] width 85 height 21
click at [222, 153] on div "Select the integrations you would like to export to production-webhook staging-…" at bounding box center [339, 186] width 294 height 194
click at [222, 147] on label "staging-webhook" at bounding box center [241, 140] width 71 height 21
click at [371, 307] on button "Export" at bounding box center [410, 302] width 135 height 23
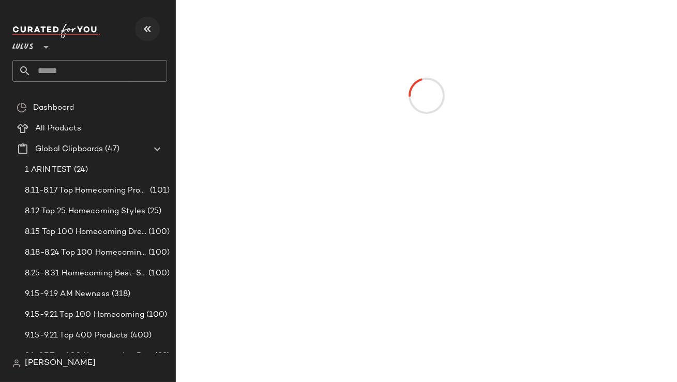
click at [150, 24] on icon "button" at bounding box center [147, 29] width 12 height 12
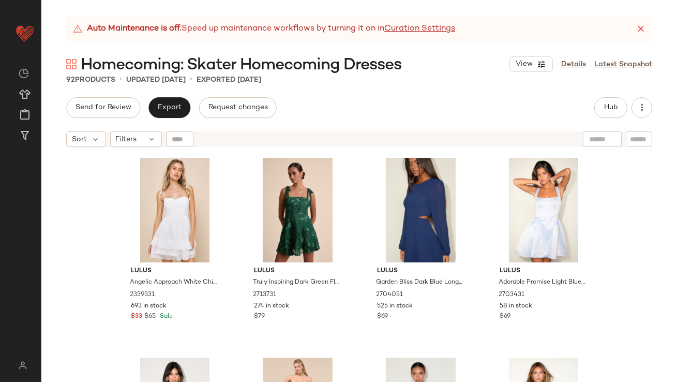
click at [640, 29] on icon at bounding box center [641, 29] width 10 height 10
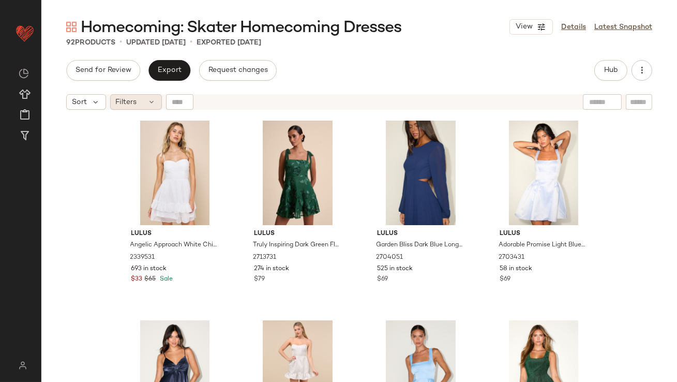
click at [138, 98] on div "Filters" at bounding box center [136, 102] width 52 height 16
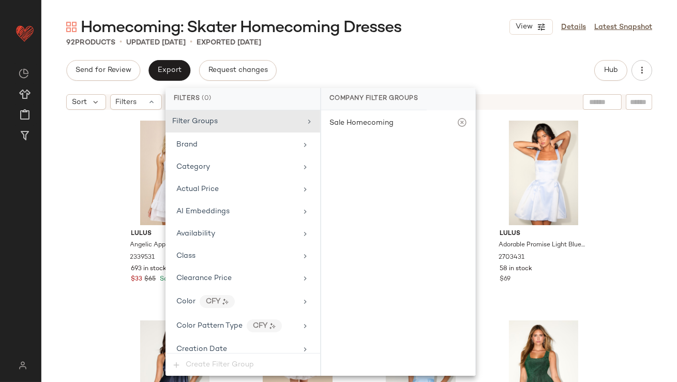
scroll to position [724, 0]
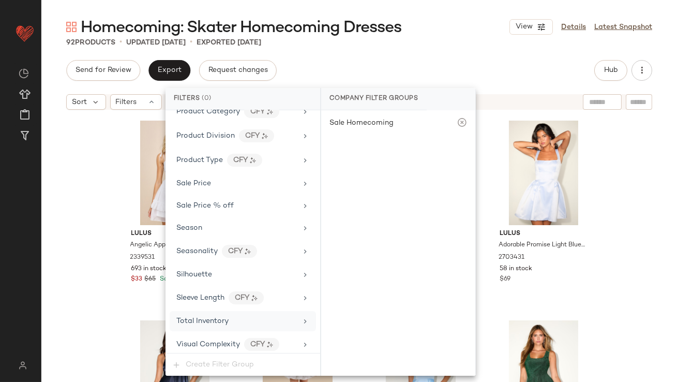
click at [229, 323] on div "Total Inventory" at bounding box center [243, 321] width 146 height 20
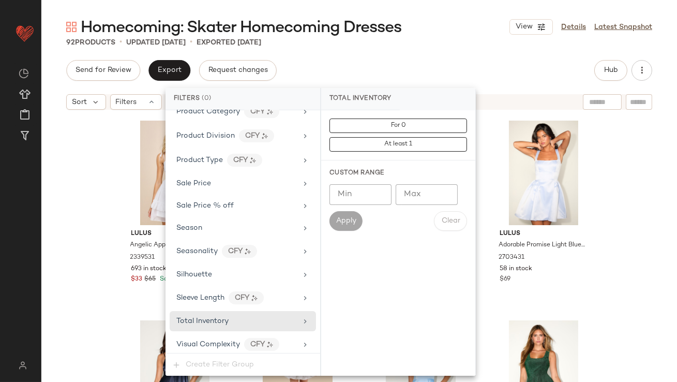
click at [438, 198] on input "Max" at bounding box center [427, 194] width 62 height 21
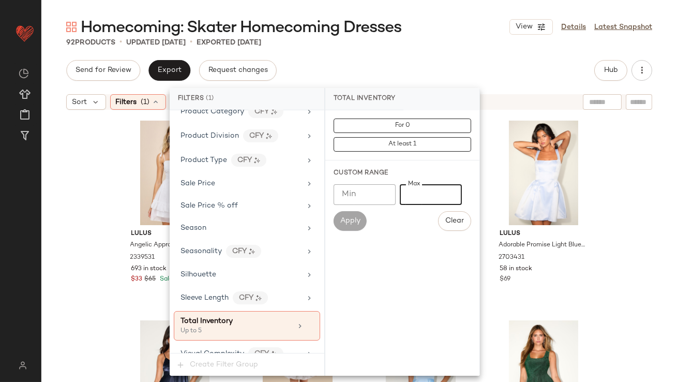
type input "*"
click at [481, 58] on div "Homecoming: Skater Homecoming Dresses View Details Latest Snapshot 92 Products …" at bounding box center [359, 199] width 636 height 365
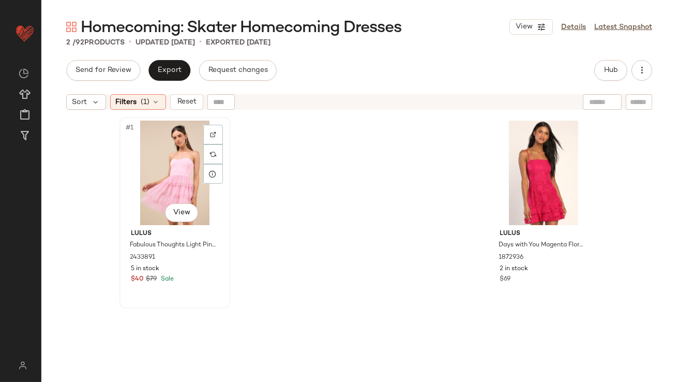
click at [141, 127] on div "#1 View" at bounding box center [175, 173] width 104 height 105
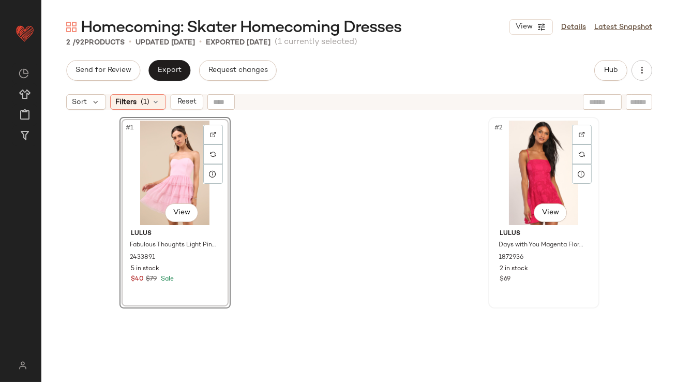
click at [516, 175] on div "#2 View" at bounding box center [544, 173] width 104 height 105
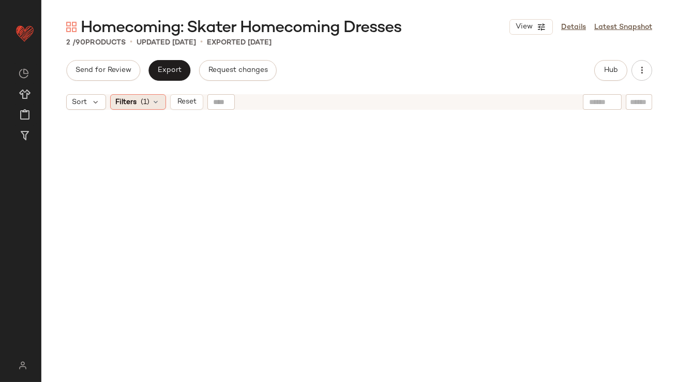
click at [145, 104] on span "(1)" at bounding box center [145, 102] width 9 height 11
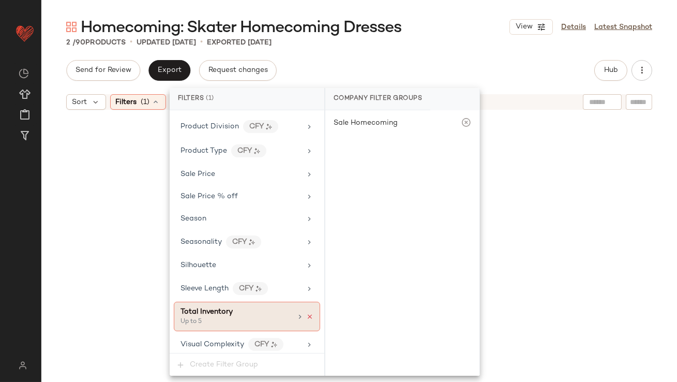
click at [306, 313] on icon at bounding box center [309, 316] width 7 height 7
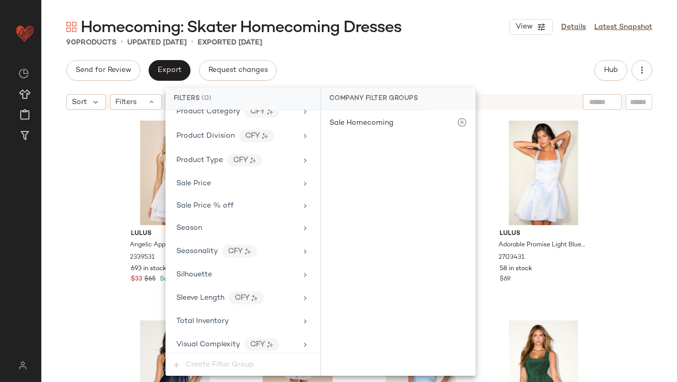
click at [521, 56] on div "Homecoming: Skater Homecoming Dresses View Details Latest Snapshot 90 Products …" at bounding box center [359, 199] width 636 height 365
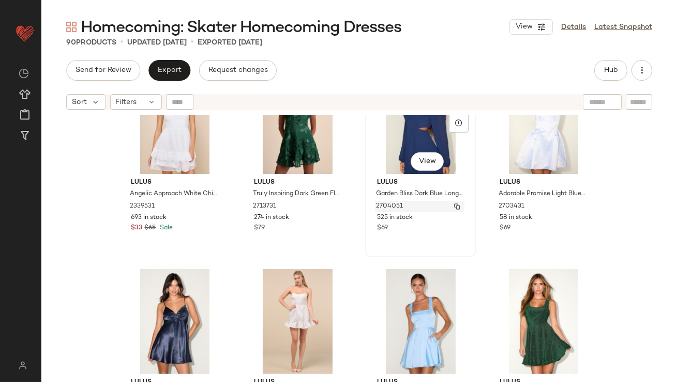
scroll to position [104, 0]
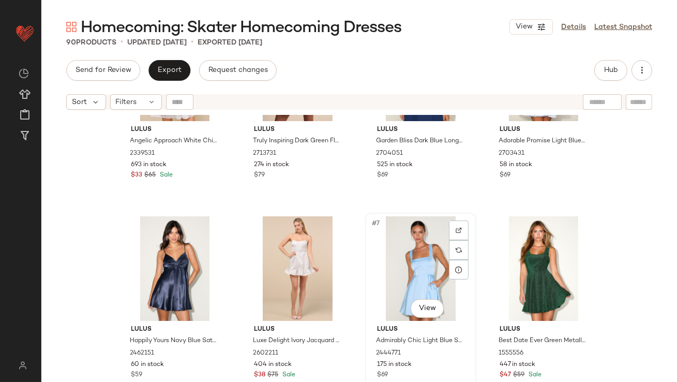
click at [441, 230] on div "#7 View" at bounding box center [421, 268] width 104 height 105
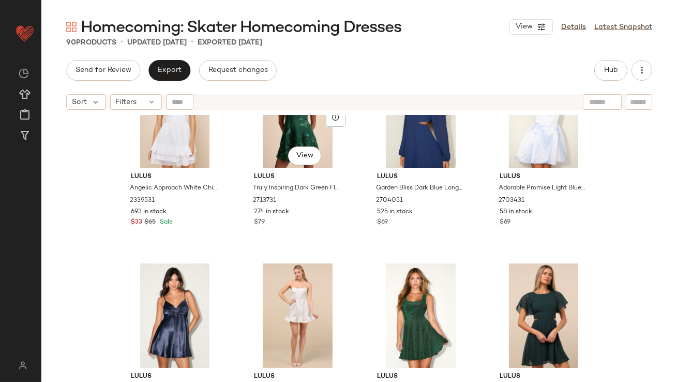
scroll to position [58, 0]
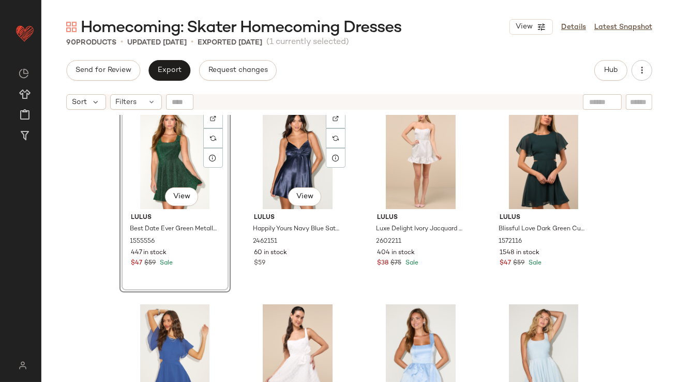
scroll to position [222, 0]
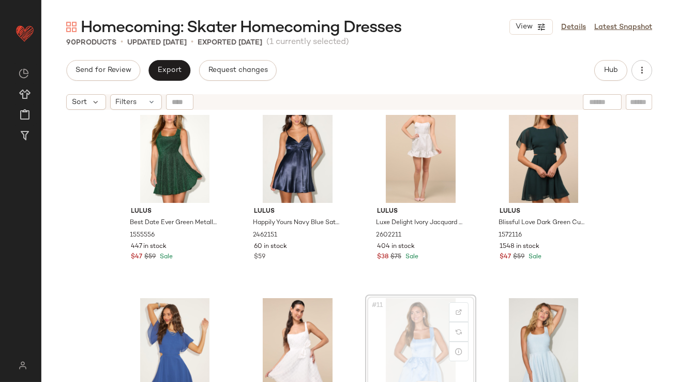
scroll to position [224, 0]
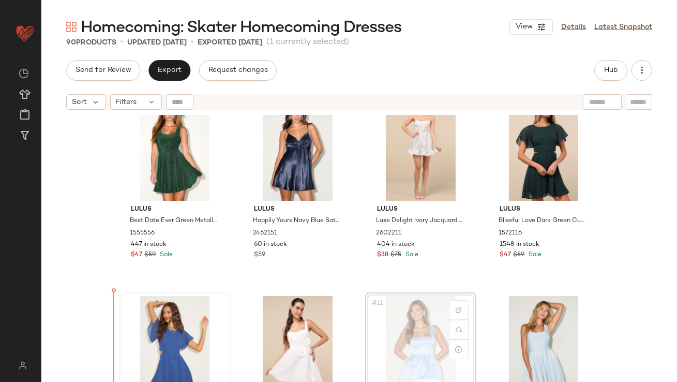
drag, startPoint x: 413, startPoint y: 318, endPoint x: 130, endPoint y: 335, distance: 284.1
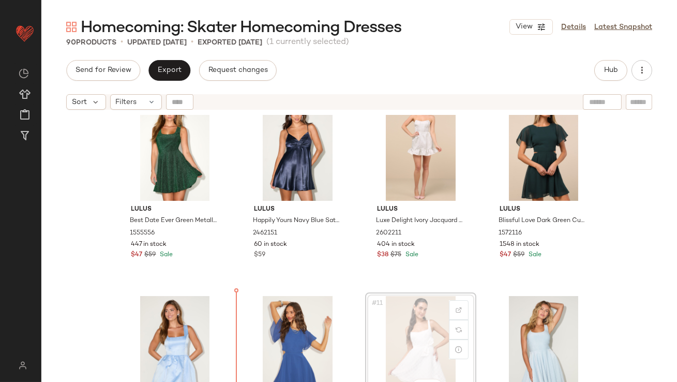
drag, startPoint x: 402, startPoint y: 316, endPoint x: 391, endPoint y: 318, distance: 10.6
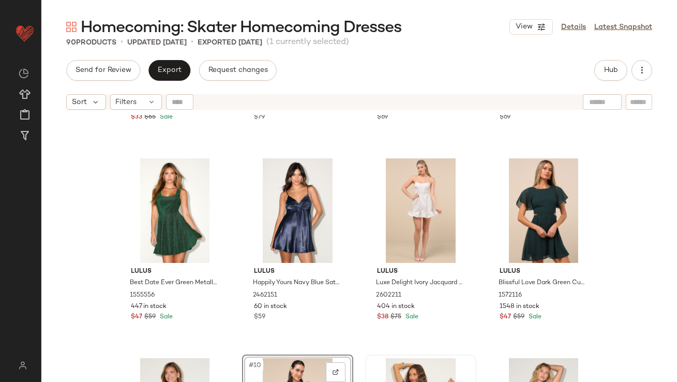
scroll to position [203, 0]
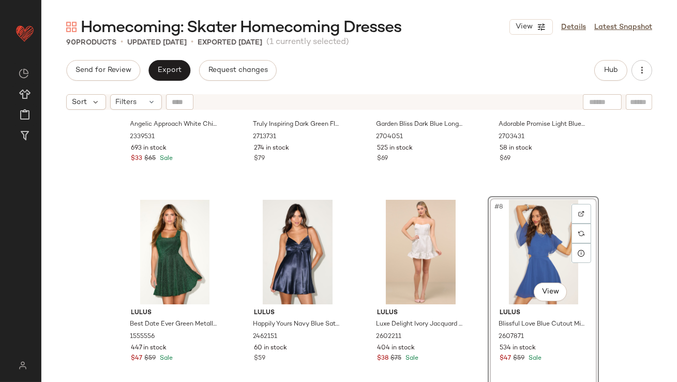
scroll to position [231, 0]
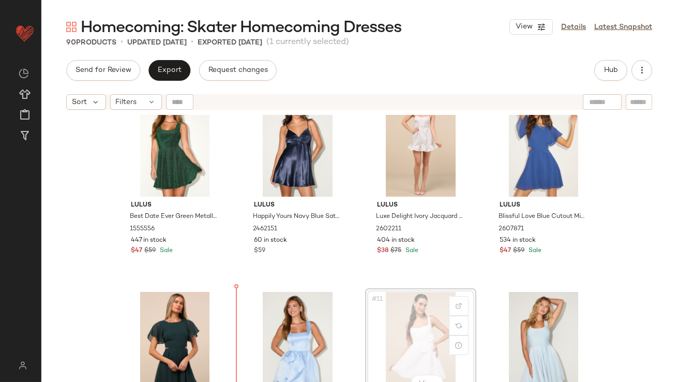
scroll to position [243, 0]
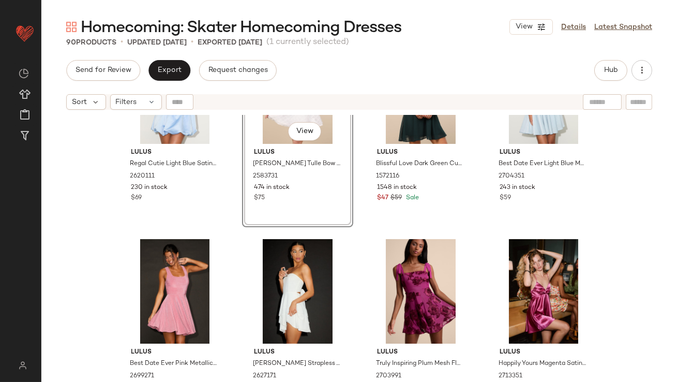
scroll to position [490, 0]
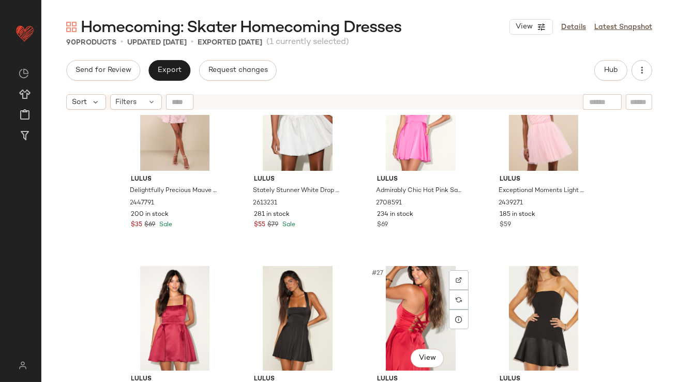
scroll to position [1063, 0]
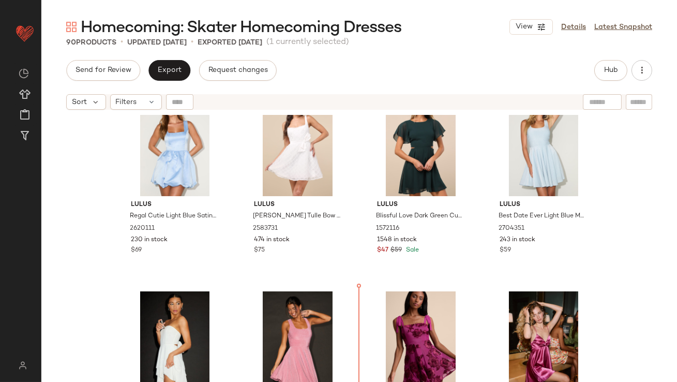
scroll to position [448, 0]
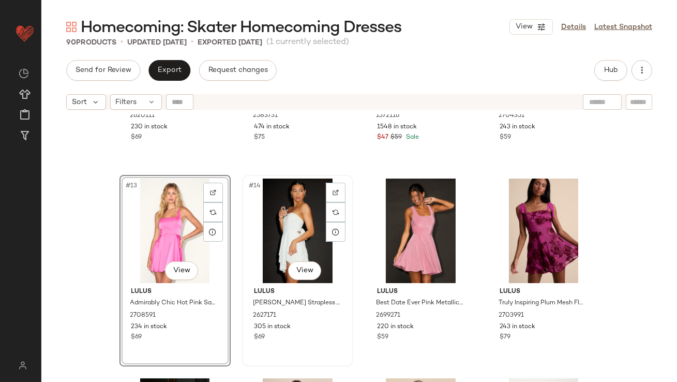
scroll to position [577, 0]
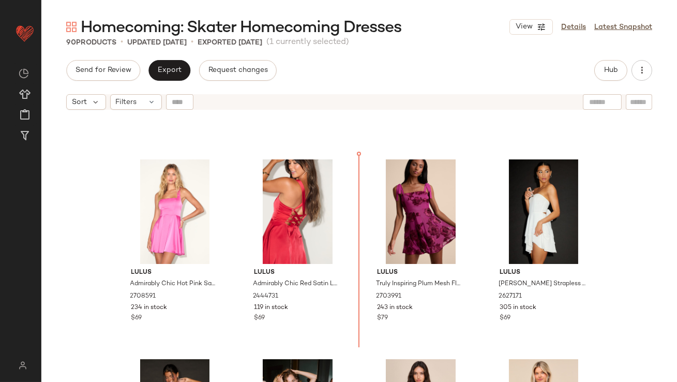
scroll to position [540, 0]
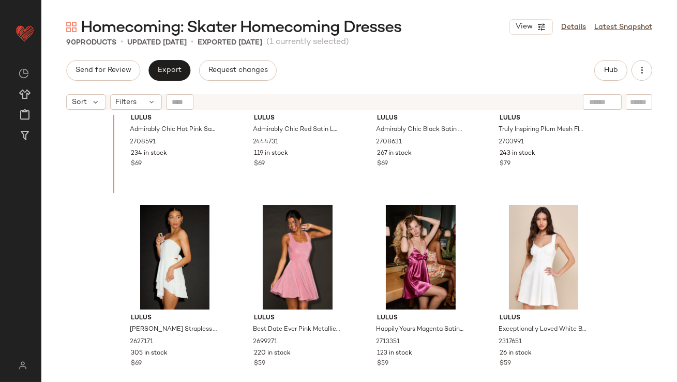
scroll to position [698, 0]
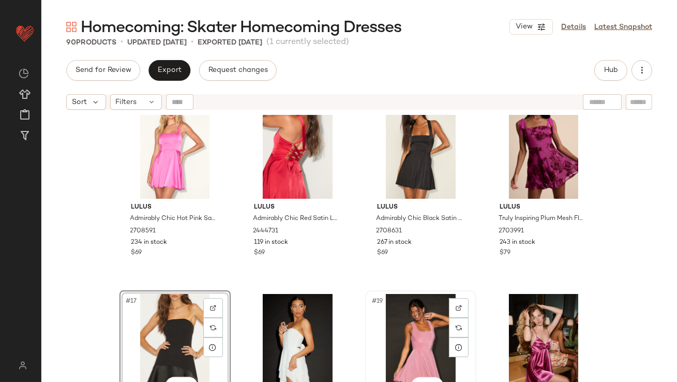
scroll to position [655, 0]
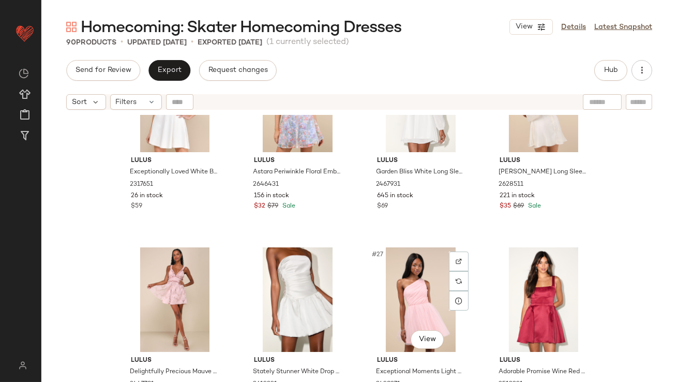
scroll to position [1083, 0]
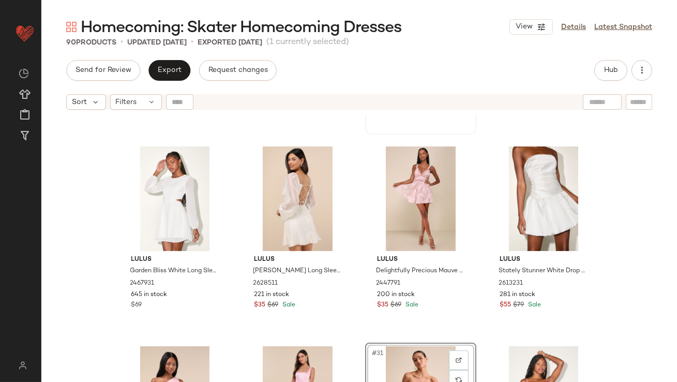
scroll to position [1190, 0]
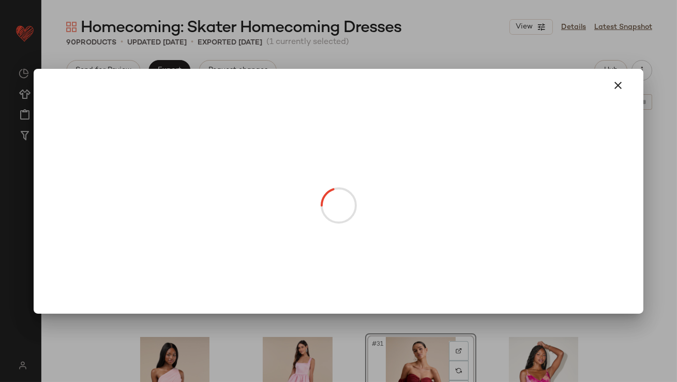
drag, startPoint x: 428, startPoint y: 228, endPoint x: 420, endPoint y: 199, distance: 30.6
click at [617, 84] on icon "button" at bounding box center [619, 85] width 12 height 12
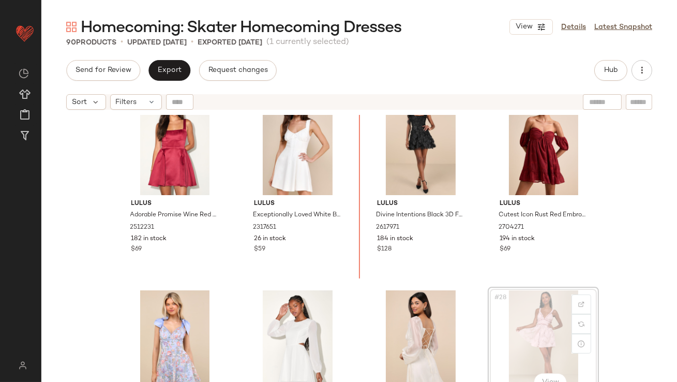
scroll to position [1032, 0]
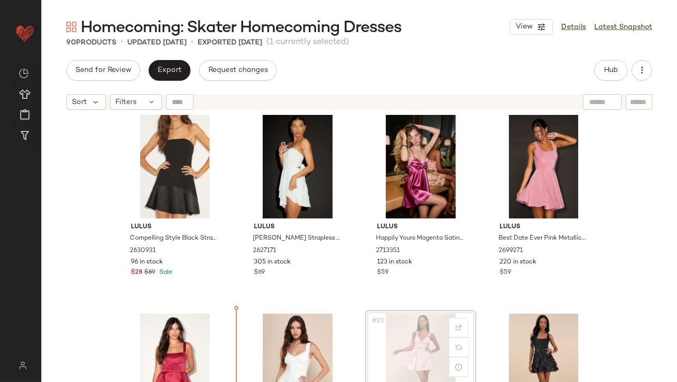
scroll to position [822, 0]
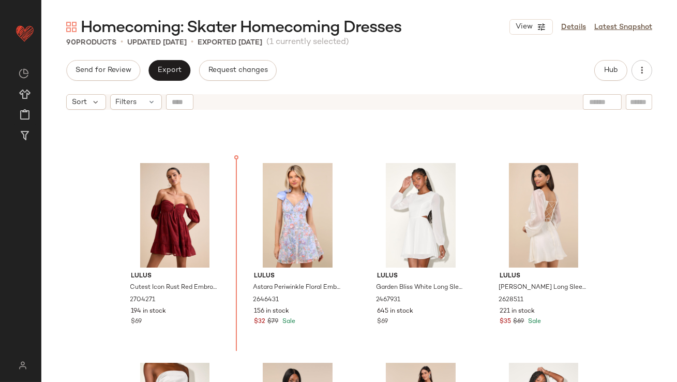
scroll to position [1145, 0]
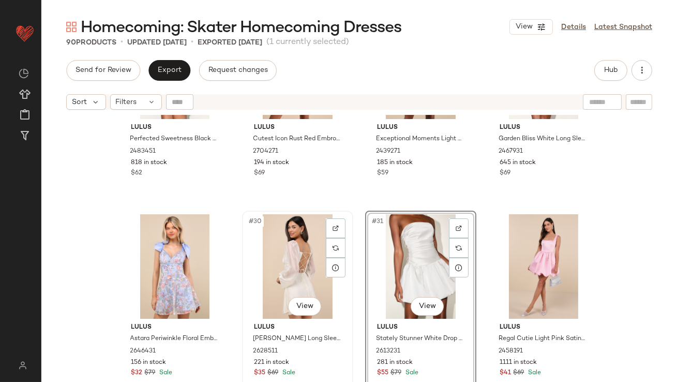
scroll to position [1415, 0]
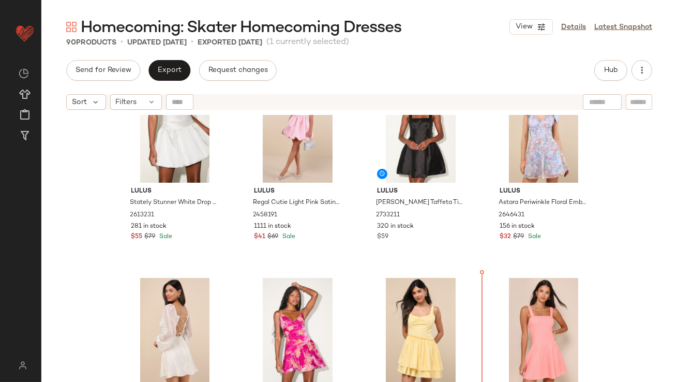
scroll to position [1394, 0]
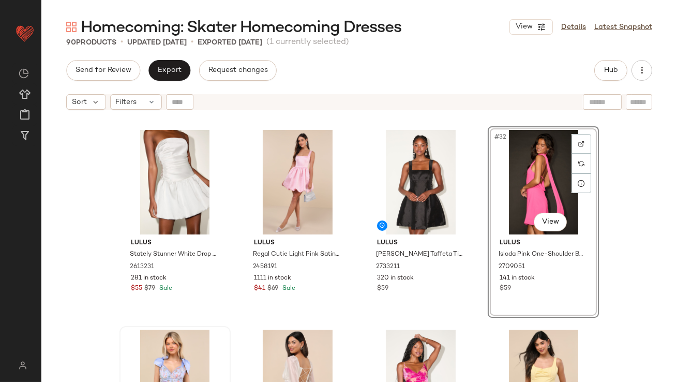
scroll to position [1516, 0]
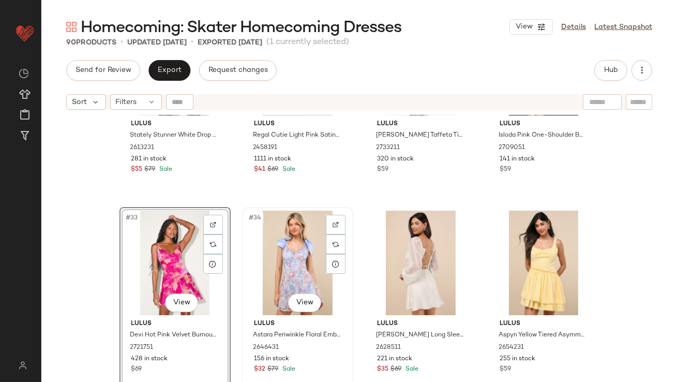
scroll to position [1462, 0]
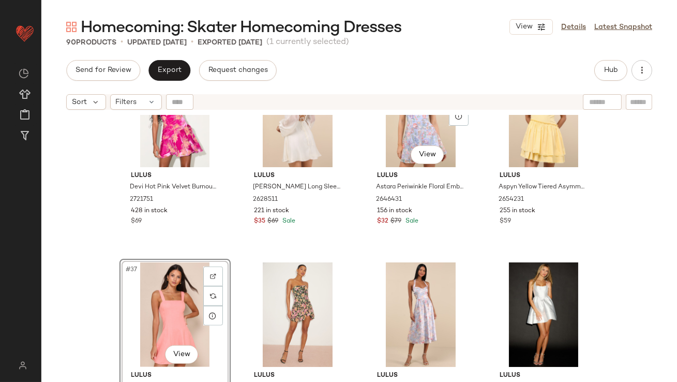
scroll to position [1664, 0]
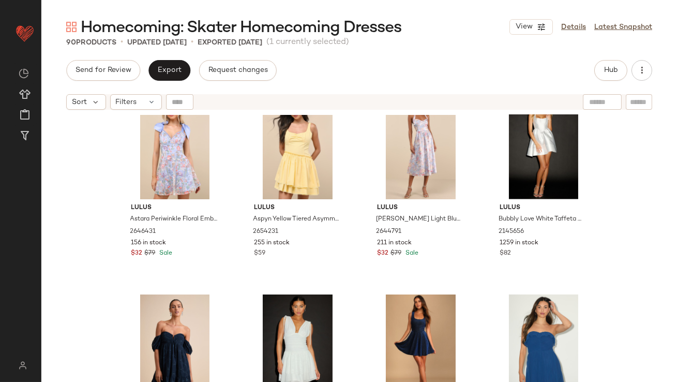
scroll to position [1833, 0]
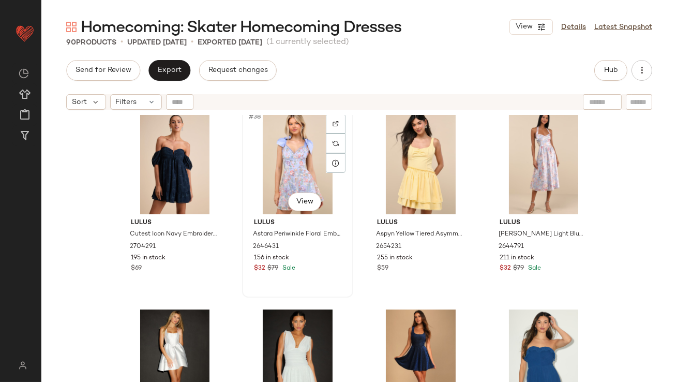
scroll to position [1862, 0]
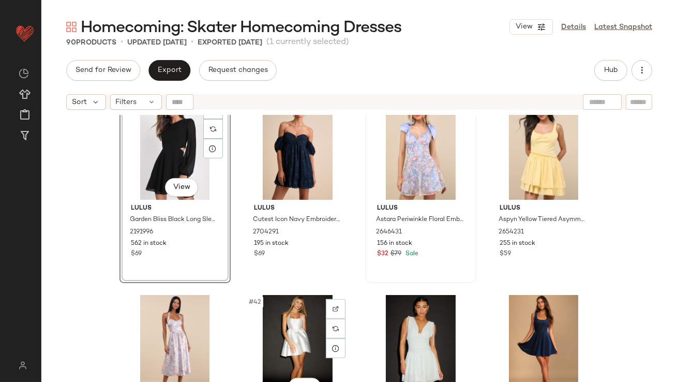
scroll to position [1832, 0]
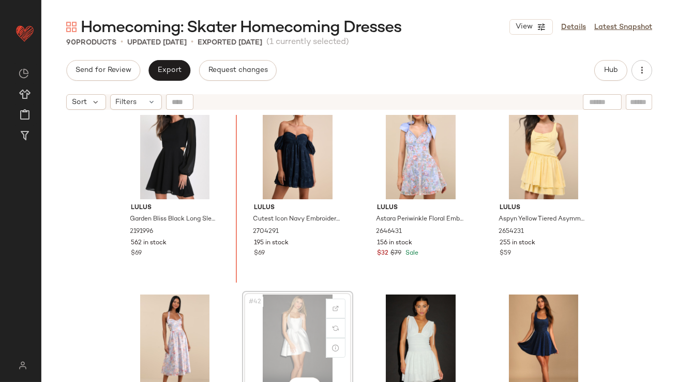
drag, startPoint x: 297, startPoint y: 318, endPoint x: 292, endPoint y: 307, distance: 11.8
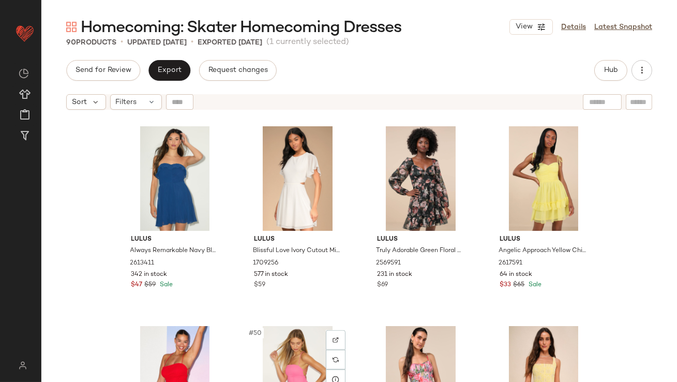
scroll to position [2083, 0]
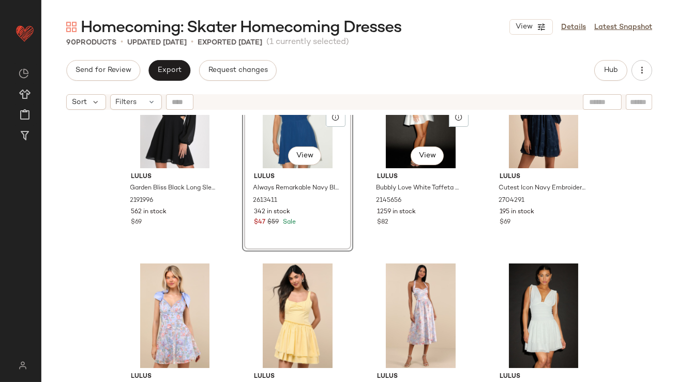
scroll to position [1863, 0]
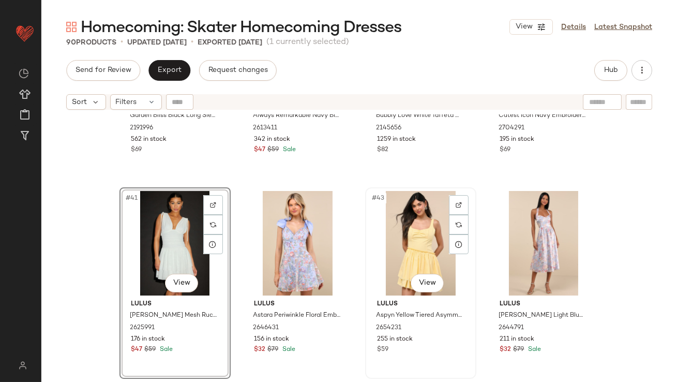
scroll to position [2057, 0]
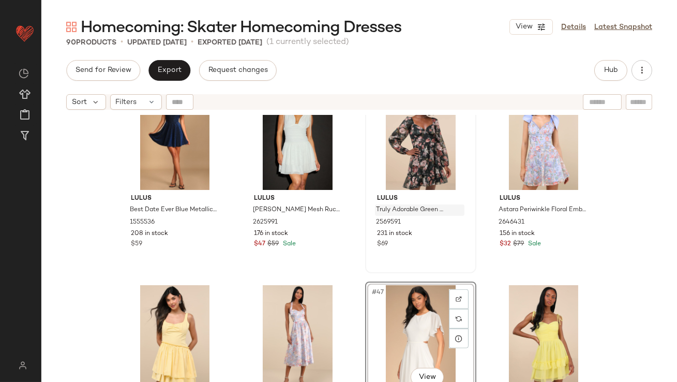
scroll to position [2020, 0]
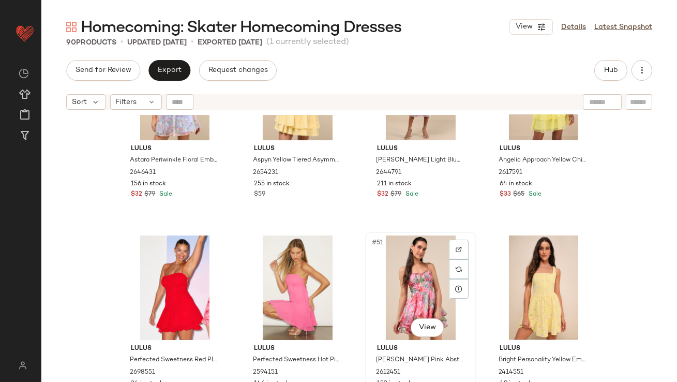
scroll to position [2336, 0]
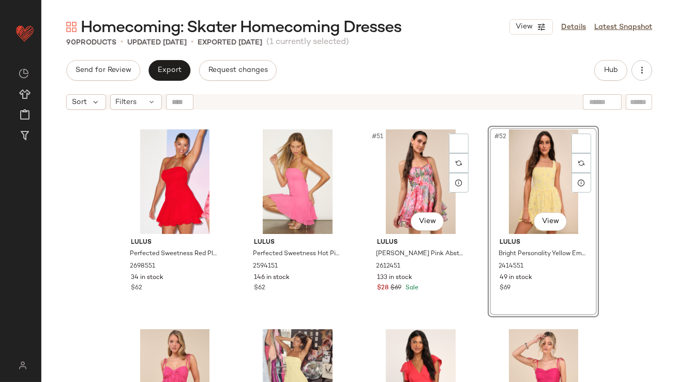
scroll to position [2388, 0]
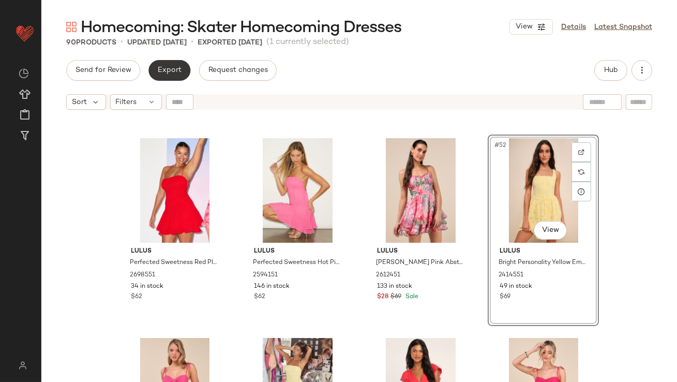
click at [168, 67] on span "Export" at bounding box center [169, 70] width 24 height 8
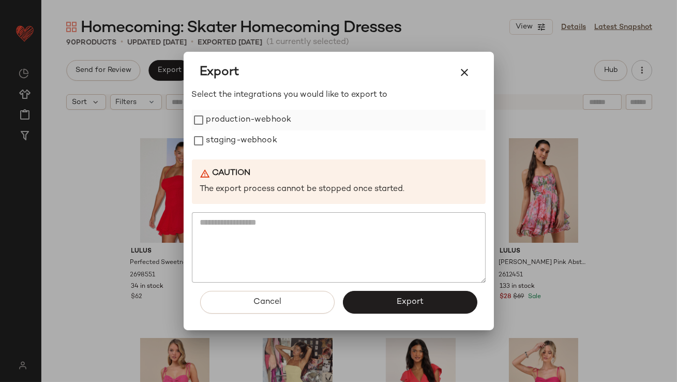
click at [214, 114] on label "production-webhook" at bounding box center [248, 120] width 85 height 21
click at [214, 140] on label "staging-webhook" at bounding box center [241, 140] width 71 height 21
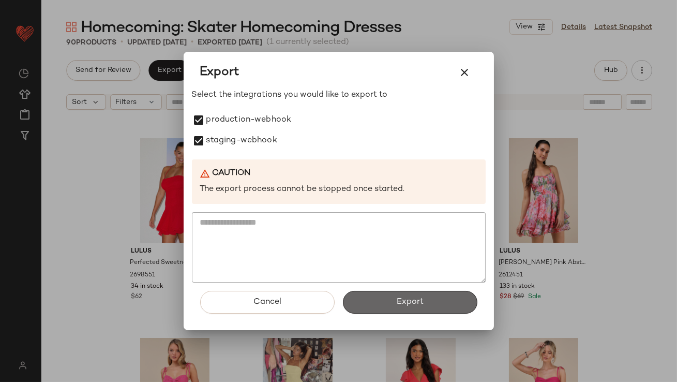
click at [383, 306] on button "Export" at bounding box center [410, 302] width 135 height 23
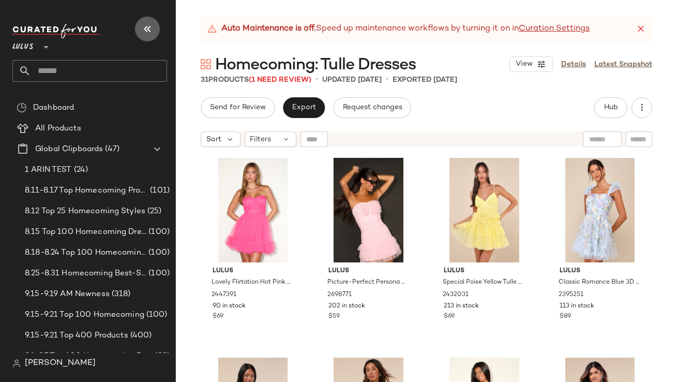
click at [147, 25] on icon "button" at bounding box center [147, 29] width 12 height 12
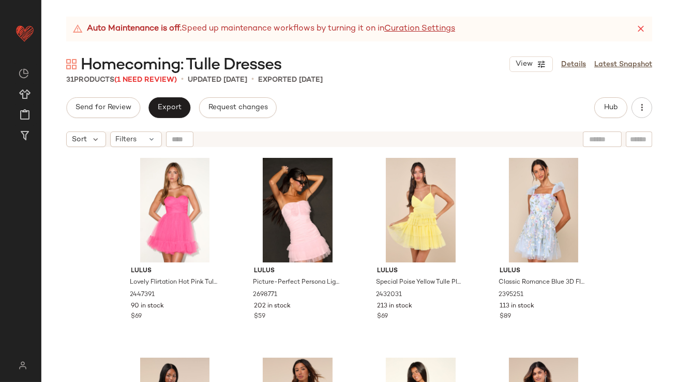
click at [637, 25] on icon at bounding box center [641, 29] width 10 height 10
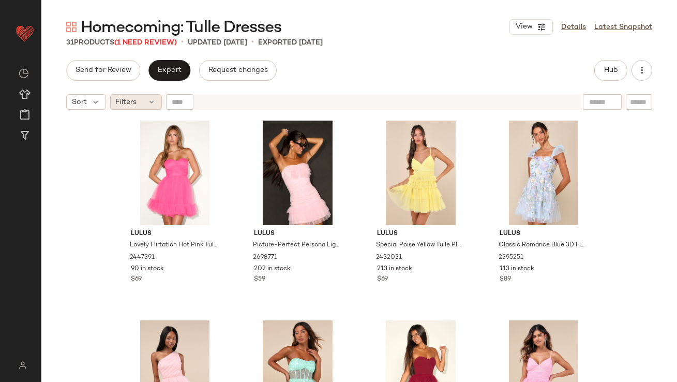
click at [121, 101] on span "Filters" at bounding box center [126, 102] width 21 height 11
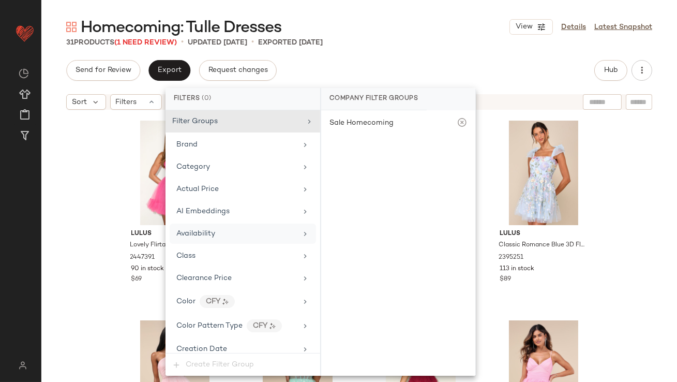
drag, startPoint x: 213, startPoint y: 230, endPoint x: 236, endPoint y: 228, distance: 23.3
click at [213, 230] on span "Availability" at bounding box center [195, 234] width 39 height 8
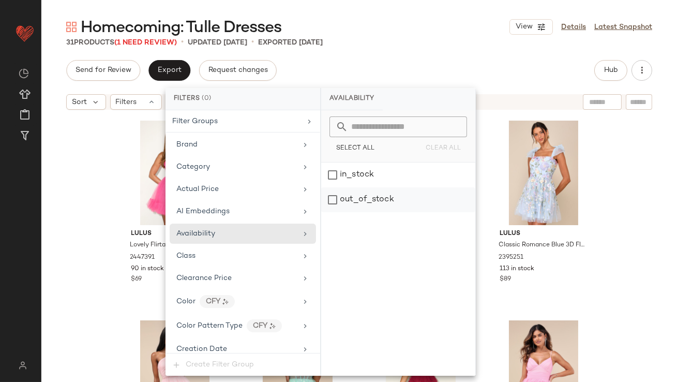
click at [398, 200] on div "out_of_stock" at bounding box center [398, 199] width 154 height 25
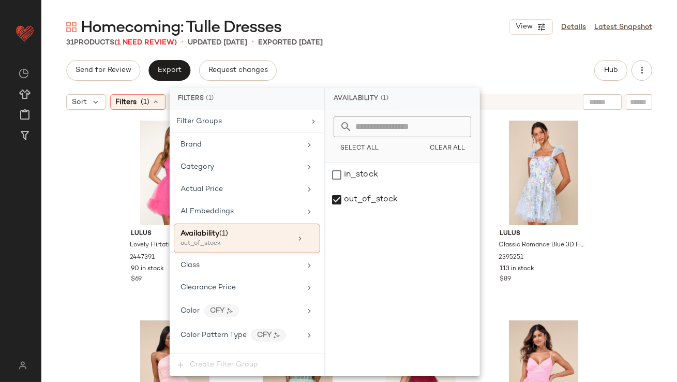
click at [370, 57] on div "Homecoming: Tulle Dresses View Details Latest Snapshot 31 Products (1 Need Revi…" at bounding box center [359, 199] width 636 height 365
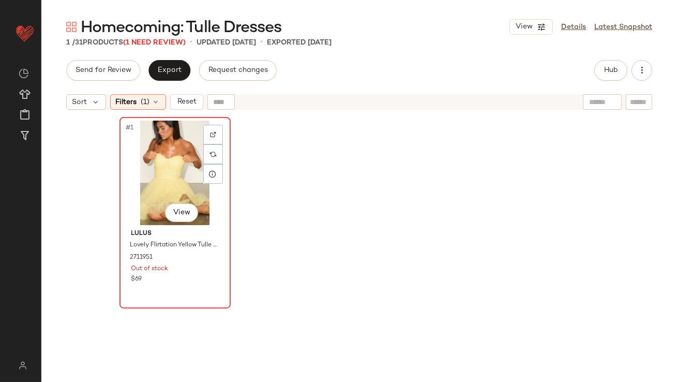
click at [157, 154] on div "#1 View" at bounding box center [175, 173] width 104 height 105
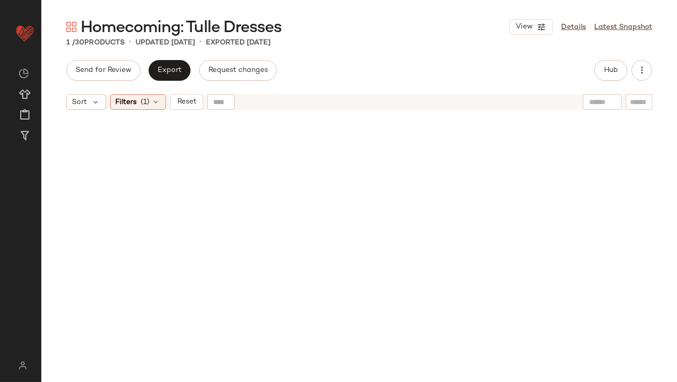
click at [165, 172] on div at bounding box center [360, 262] width 480 height 291
click at [151, 107] on div "Filters (1)" at bounding box center [138, 102] width 56 height 16
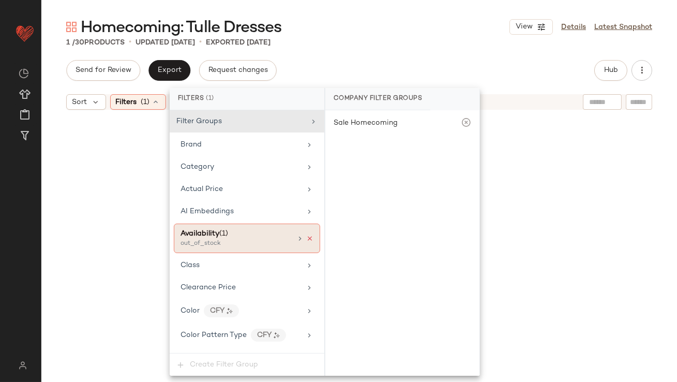
click at [306, 240] on icon at bounding box center [309, 238] width 7 height 7
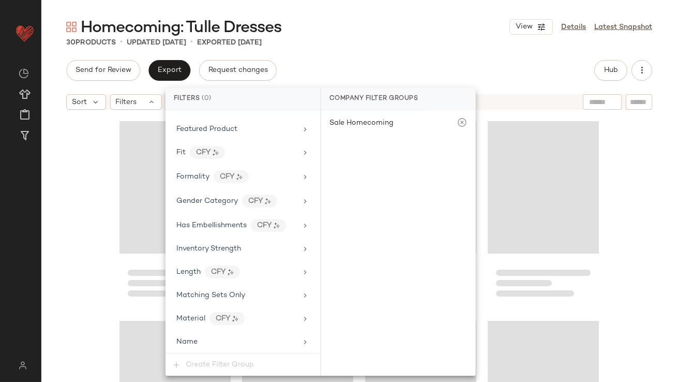
scroll to position [724, 0]
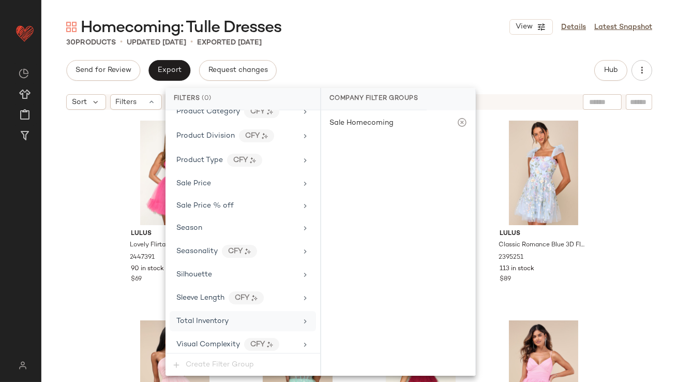
click at [219, 322] on div "Total Inventory" at bounding box center [243, 321] width 146 height 20
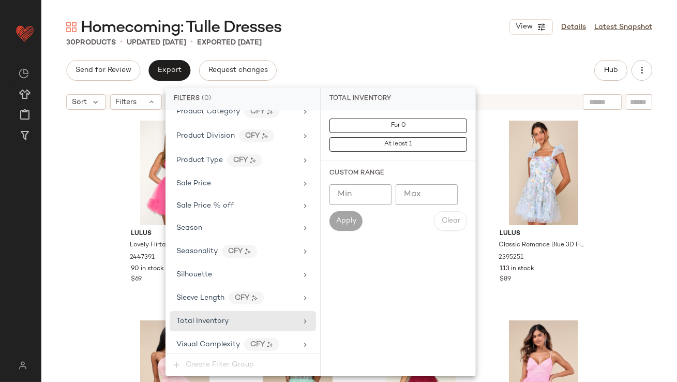
click at [426, 193] on input "Max" at bounding box center [427, 194] width 62 height 21
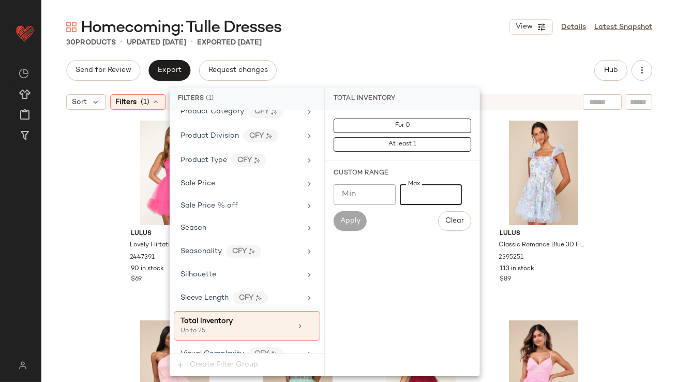
type input "**"
click at [419, 35] on div "Homecoming: Tulle Dresses View Details Latest Snapshot" at bounding box center [359, 27] width 636 height 21
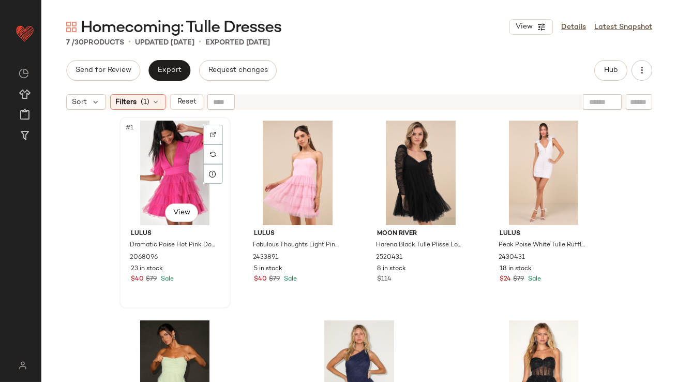
click at [158, 153] on div "#1 View" at bounding box center [175, 173] width 104 height 105
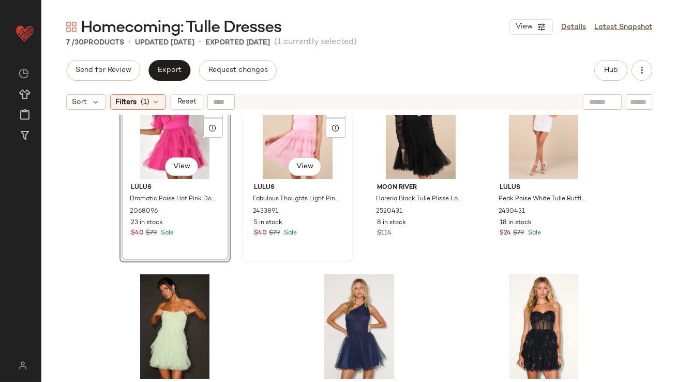
scroll to position [100, 0]
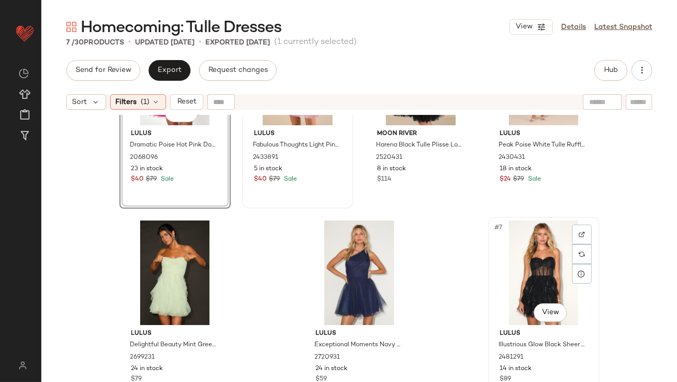
click at [531, 245] on div "#7 View" at bounding box center [544, 272] width 104 height 105
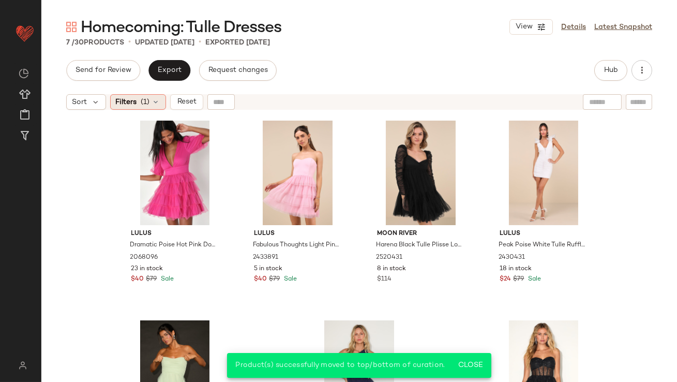
click at [141, 97] on span "(1)" at bounding box center [145, 102] width 9 height 11
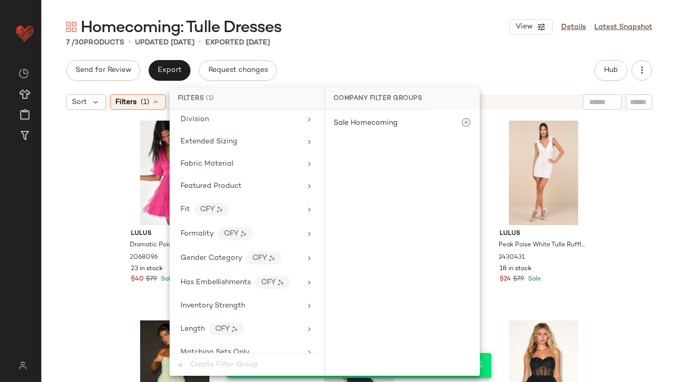
scroll to position [734, 0]
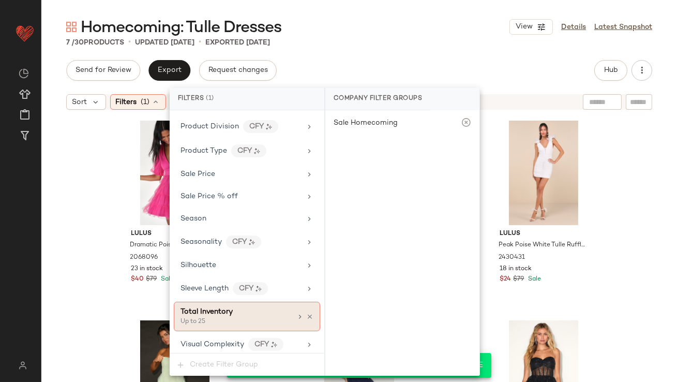
click at [246, 317] on div "Up to 25" at bounding box center [232, 321] width 103 height 9
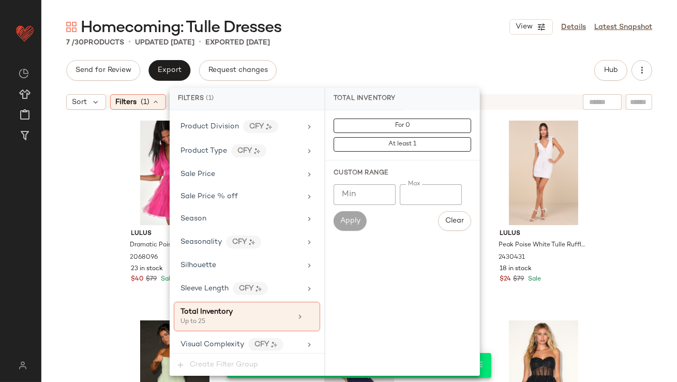
click at [415, 195] on input "**" at bounding box center [431, 194] width 62 height 21
type input "*"
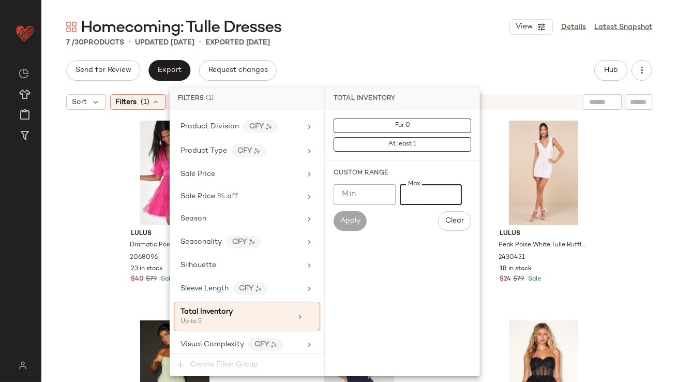
type input "*"
click at [436, 5] on main "Homecoming: Tulle Dresses View Details Latest Snapshot 7 / 30 Products • update…" at bounding box center [338, 191] width 677 height 382
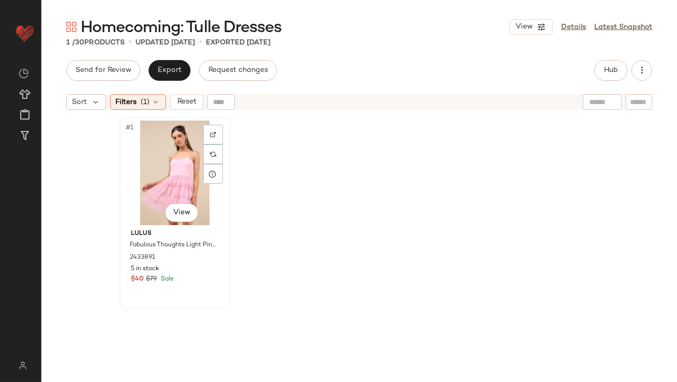
click at [165, 158] on div "#1 View" at bounding box center [175, 173] width 104 height 105
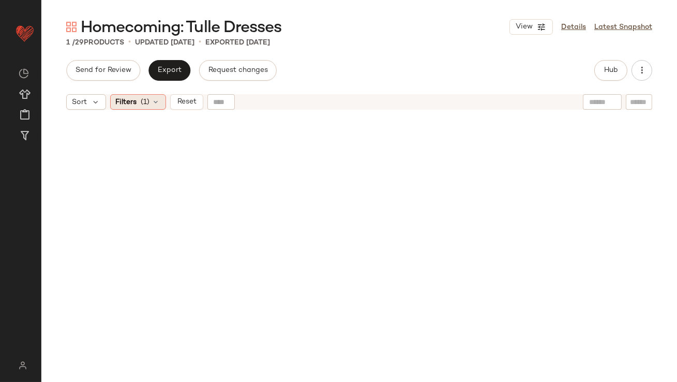
click at [150, 107] on div "Filters (1)" at bounding box center [138, 102] width 56 height 16
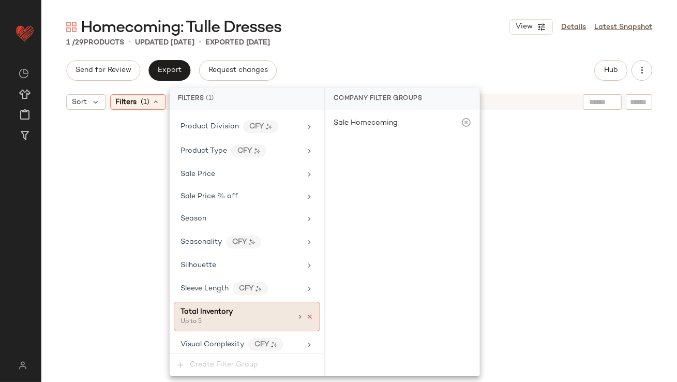
click at [306, 313] on icon at bounding box center [309, 316] width 7 height 7
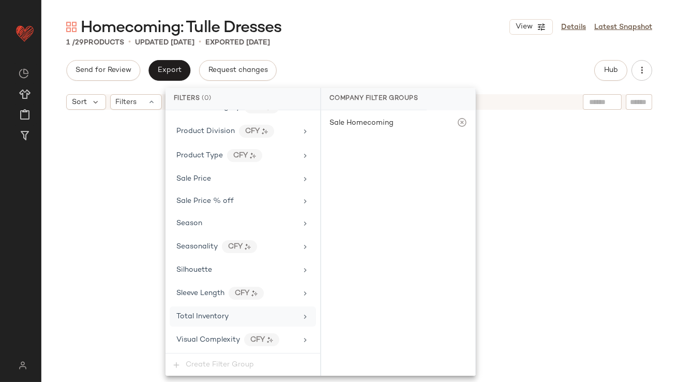
scroll to position [724, 0]
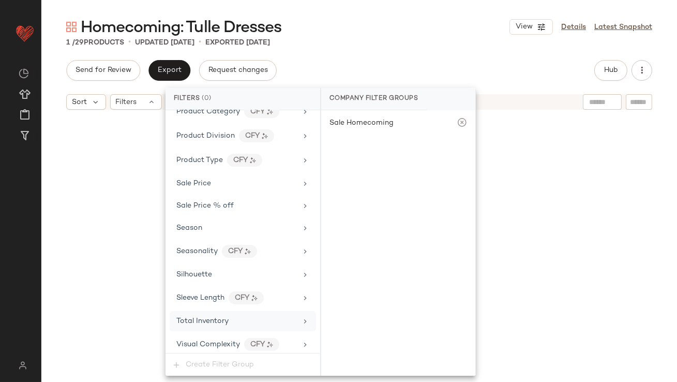
click at [393, 38] on div "1 / 29 Products • updated Sep 24th • Exported Sep 23rd" at bounding box center [359, 42] width 636 height 10
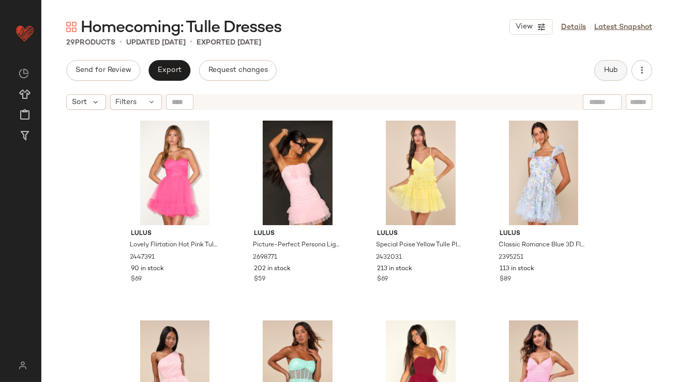
click at [615, 71] on span "Hub" at bounding box center [611, 70] width 14 height 8
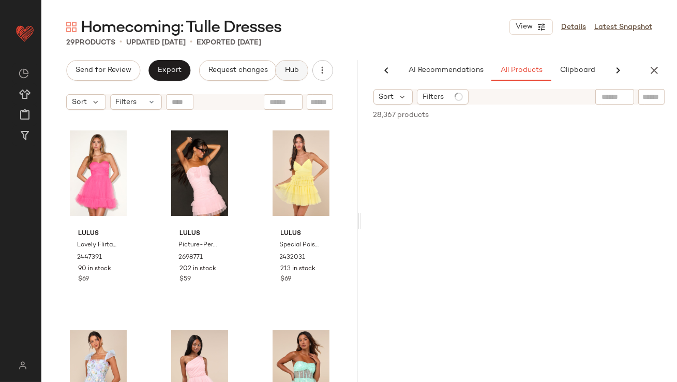
scroll to position [0, 58]
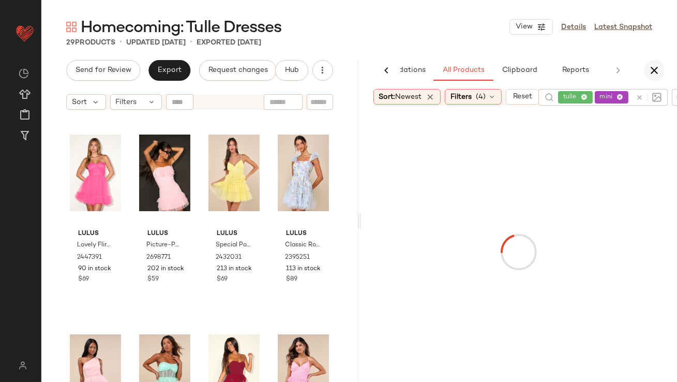
click at [656, 70] on icon "button" at bounding box center [654, 70] width 12 height 12
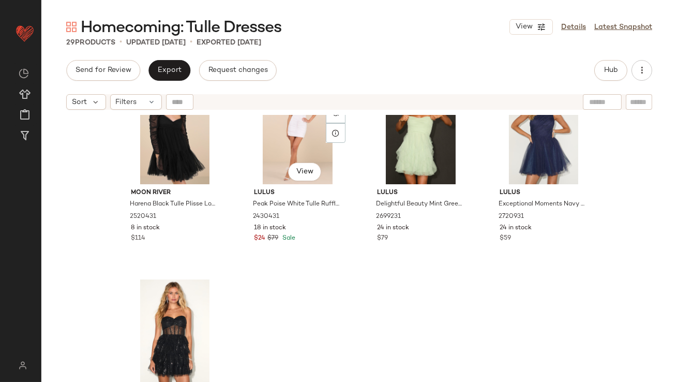
scroll to position [1307, 0]
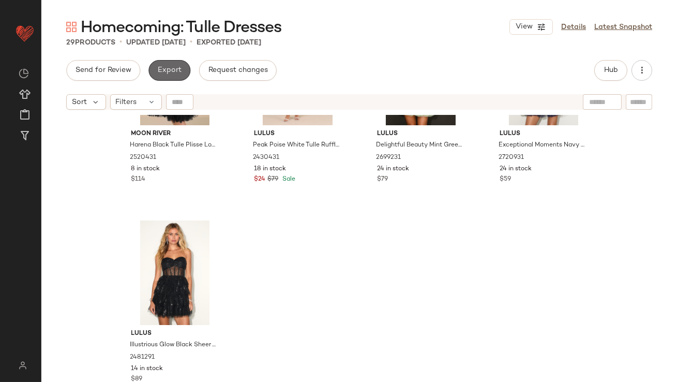
click at [174, 76] on button "Export" at bounding box center [170, 70] width 42 height 21
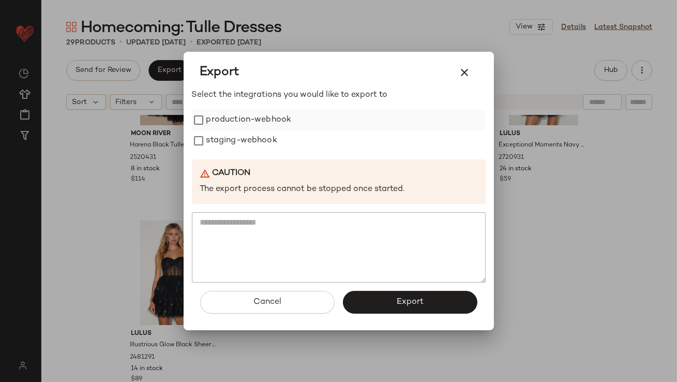
click at [259, 124] on label "production-webhook" at bounding box center [248, 120] width 85 height 21
click at [258, 132] on label "staging-webhook" at bounding box center [241, 140] width 71 height 21
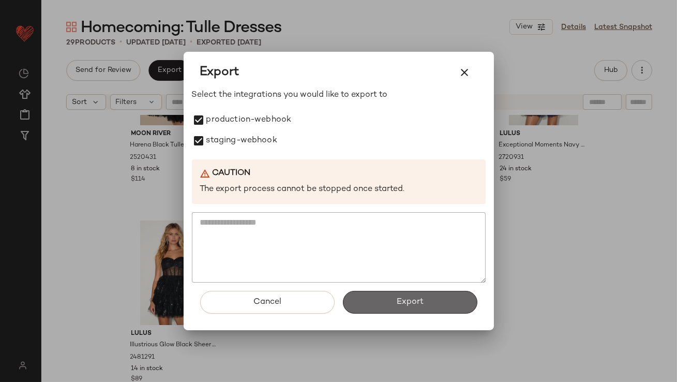
click at [372, 303] on button "Export" at bounding box center [410, 302] width 135 height 23
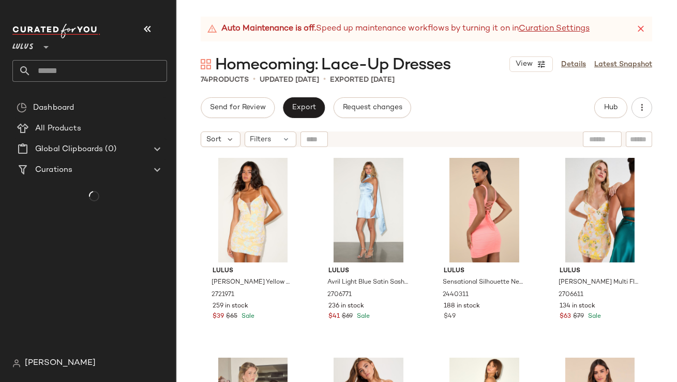
click at [143, 28] on icon "button" at bounding box center [147, 29] width 12 height 12
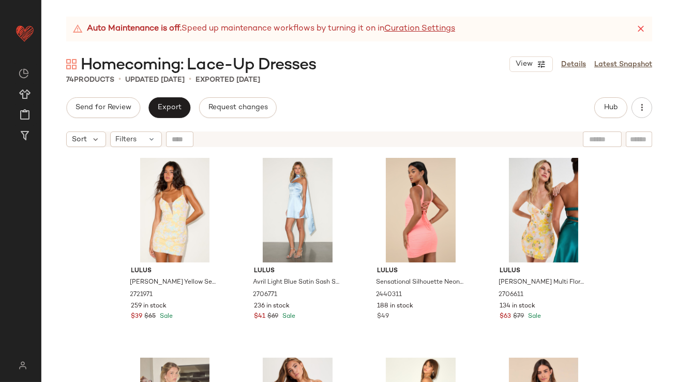
click at [645, 28] on icon at bounding box center [641, 29] width 10 height 10
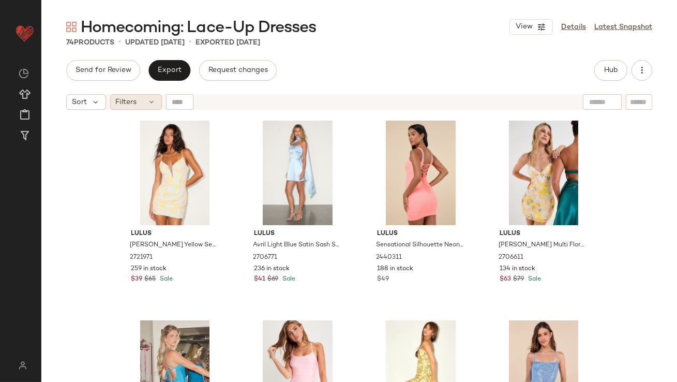
click at [121, 105] on span "Filters" at bounding box center [126, 102] width 21 height 11
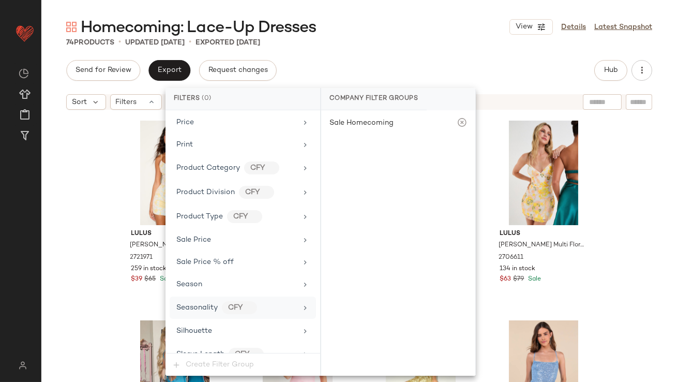
scroll to position [724, 0]
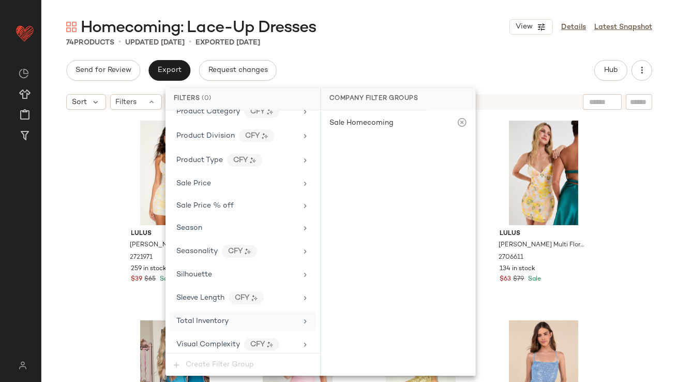
click at [224, 319] on span "Total Inventory" at bounding box center [202, 321] width 52 height 8
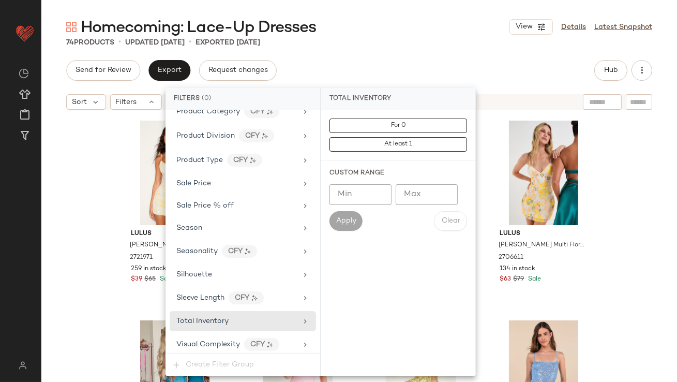
click at [440, 195] on input "Max" at bounding box center [427, 194] width 62 height 21
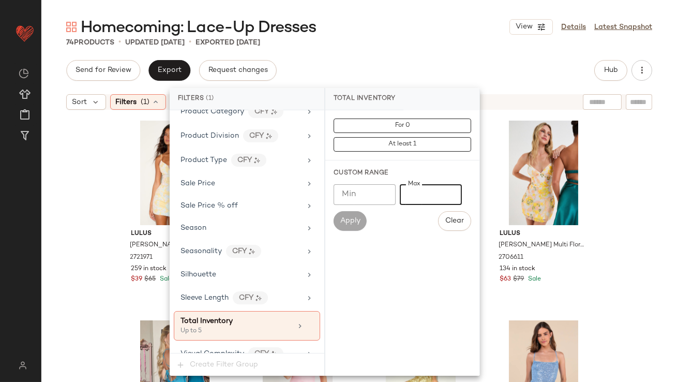
type input "*"
click at [382, 26] on div "Homecoming: Lace-Up Dresses View Details Latest Snapshot" at bounding box center [359, 27] width 636 height 21
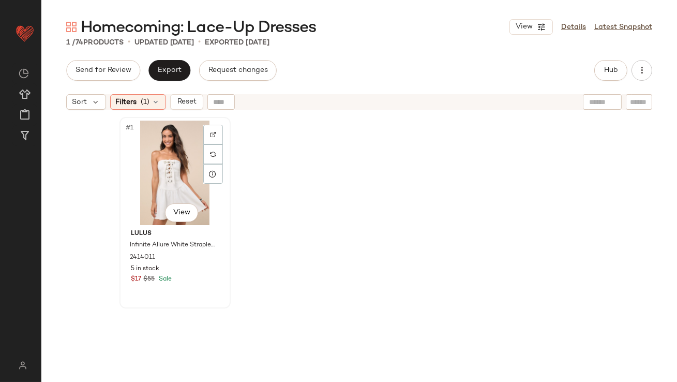
click at [185, 149] on div "#1 View" at bounding box center [175, 173] width 104 height 105
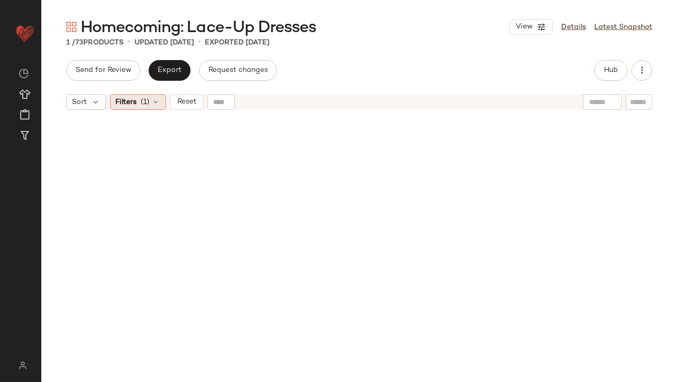
click at [144, 107] on span "(1)" at bounding box center [145, 102] width 9 height 11
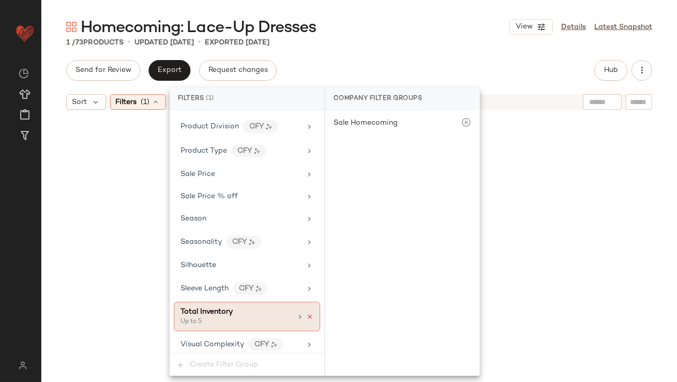
click at [306, 313] on icon at bounding box center [309, 316] width 7 height 7
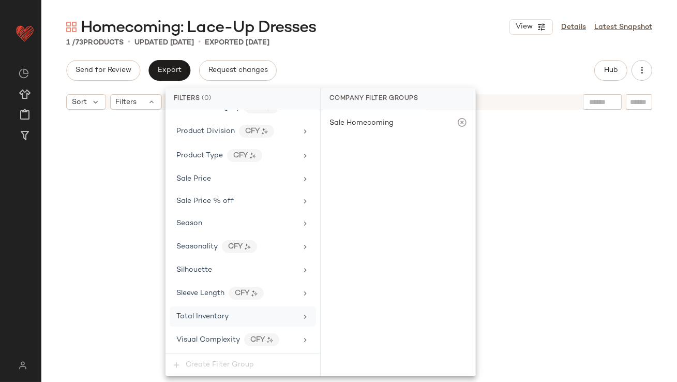
scroll to position [724, 0]
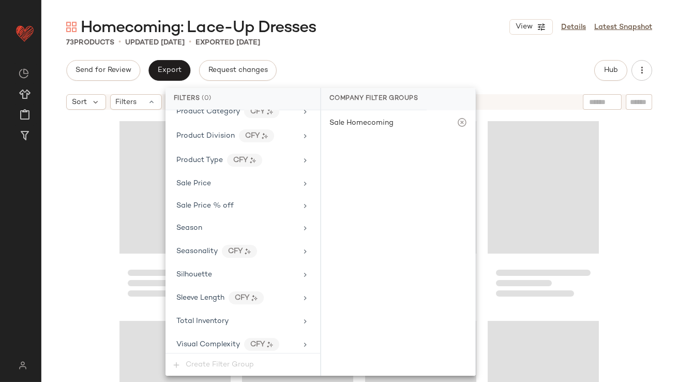
click at [407, 46] on div "73 Products • updated [DATE] • Exported [DATE]" at bounding box center [359, 42] width 636 height 10
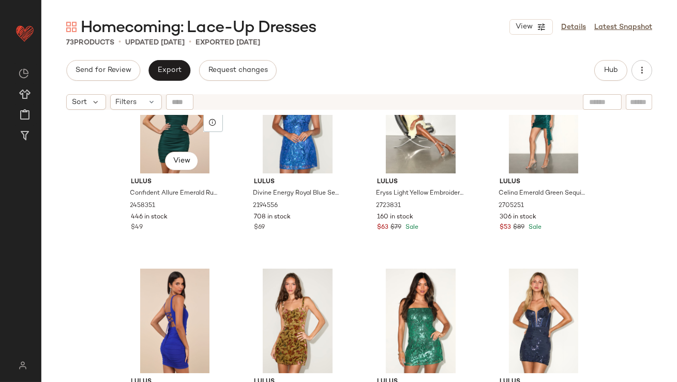
scroll to position [663, 0]
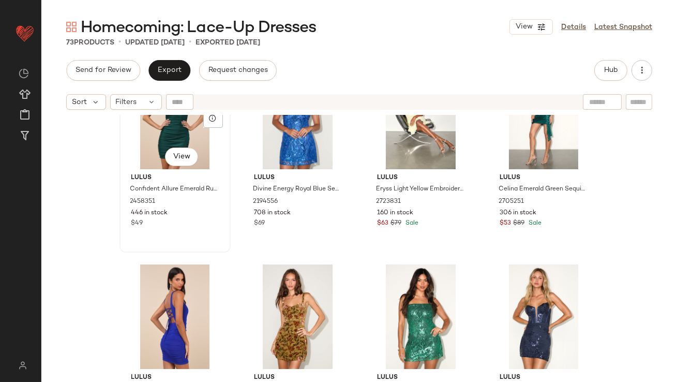
click at [147, 135] on div "#13 View" at bounding box center [175, 117] width 104 height 105
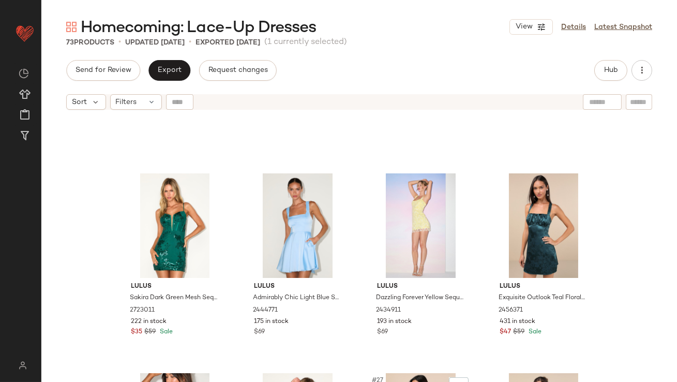
scroll to position [864, 0]
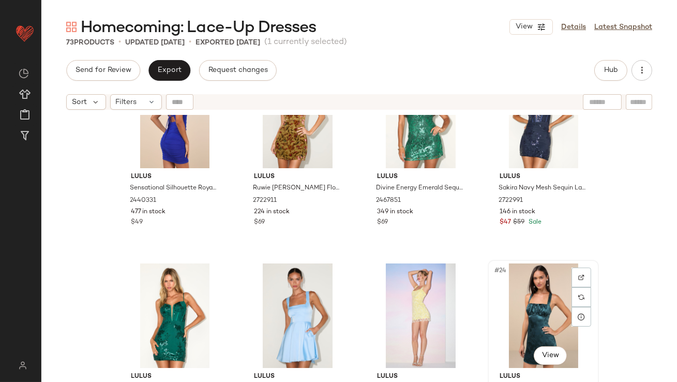
click at [531, 294] on div "#24 View" at bounding box center [544, 315] width 104 height 105
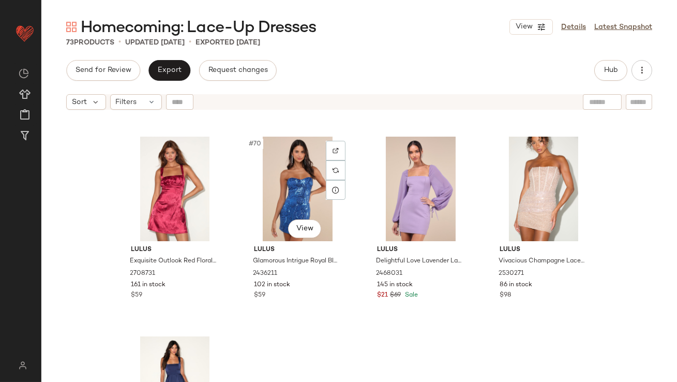
scroll to position [3504, 0]
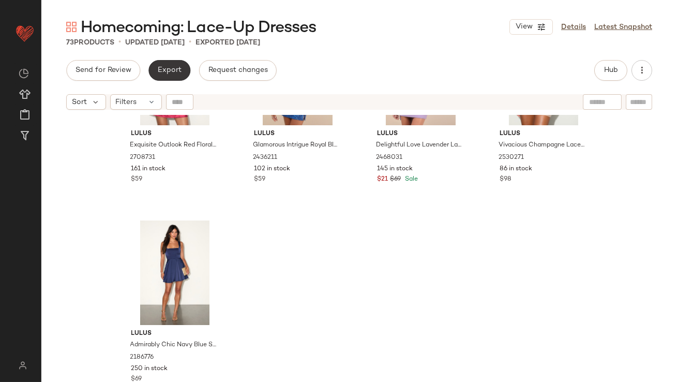
click at [174, 77] on button "Export" at bounding box center [170, 70] width 42 height 21
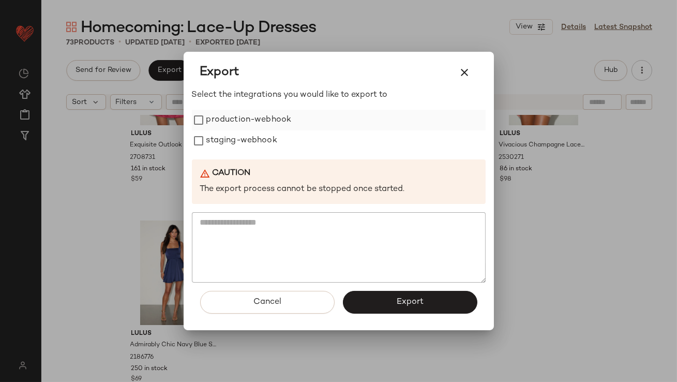
click at [241, 121] on label "production-webhook" at bounding box center [248, 120] width 85 height 21
click at [241, 139] on label "staging-webhook" at bounding box center [241, 140] width 71 height 21
click at [392, 308] on button "Export" at bounding box center [410, 302] width 135 height 23
